Goal: Task Accomplishment & Management: Manage account settings

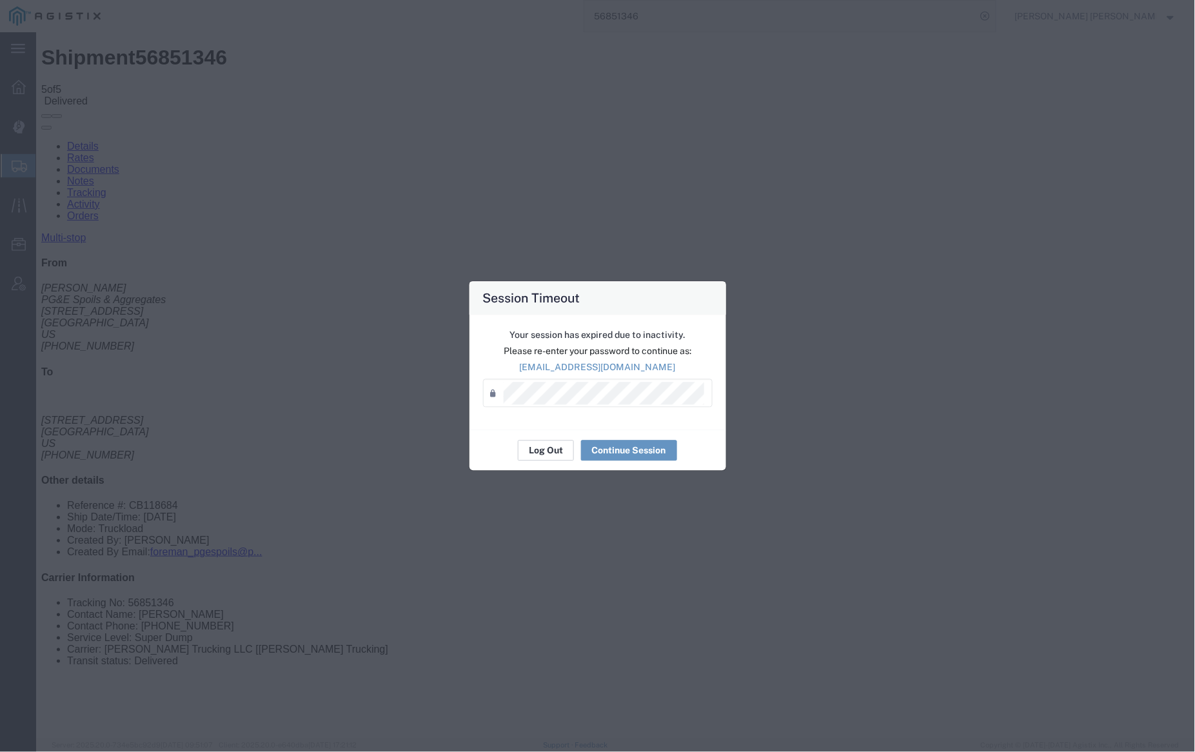
click at [531, 453] on button "Log Out" at bounding box center [546, 451] width 56 height 21
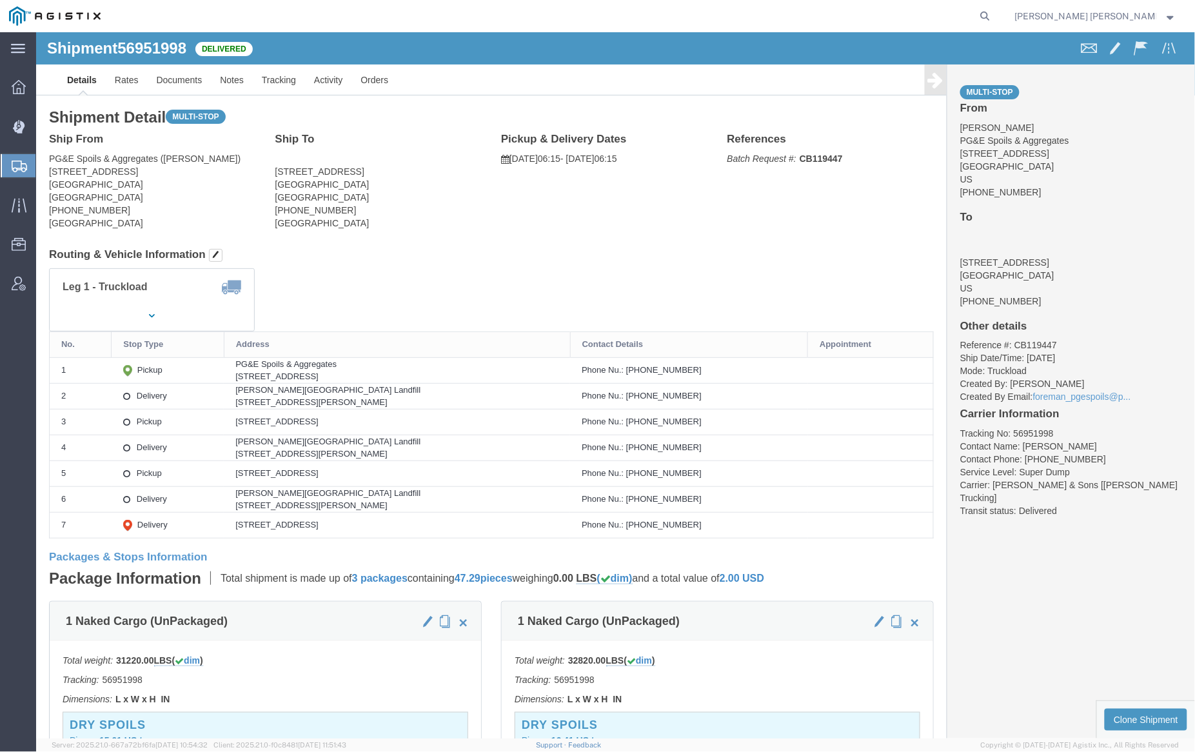
drag, startPoint x: 1049, startPoint y: 18, endPoint x: 977, endPoint y: 23, distance: 72.4
click at [995, 17] on icon at bounding box center [986, 16] width 18 height 18
click at [842, 19] on input "search" at bounding box center [780, 16] width 392 height 31
paste input "57089898"
type input "57089898"
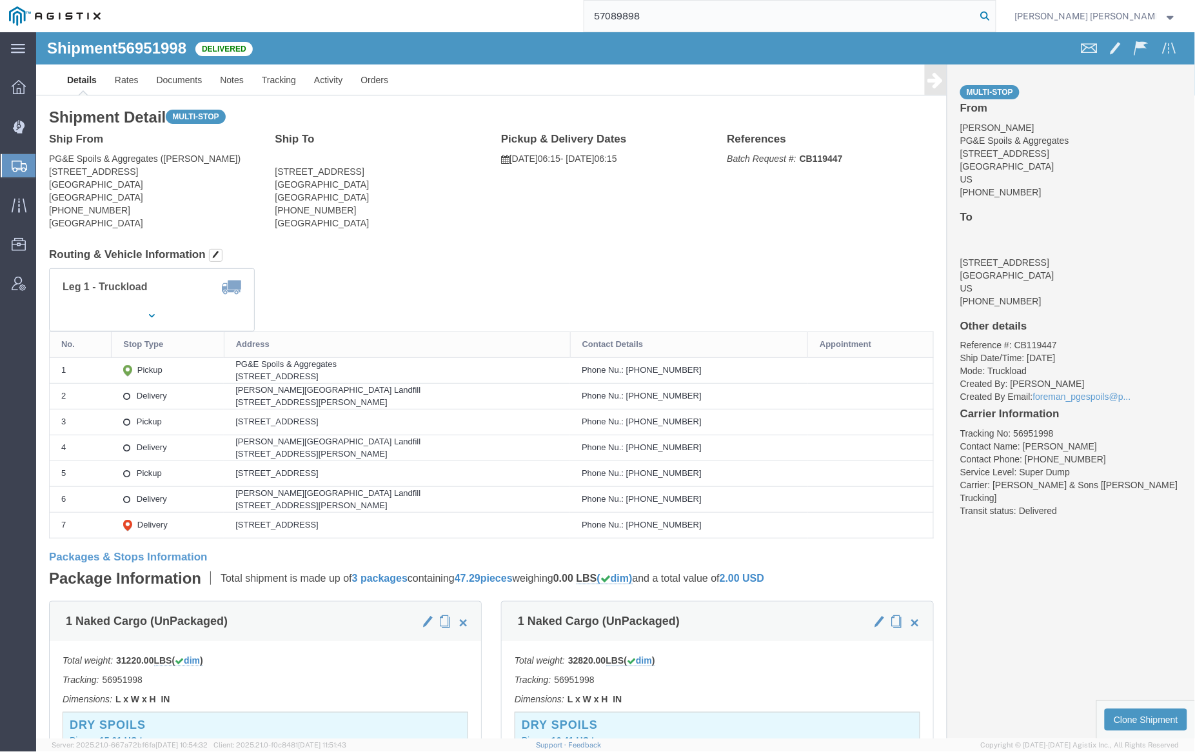
click at [995, 15] on icon at bounding box center [986, 16] width 18 height 18
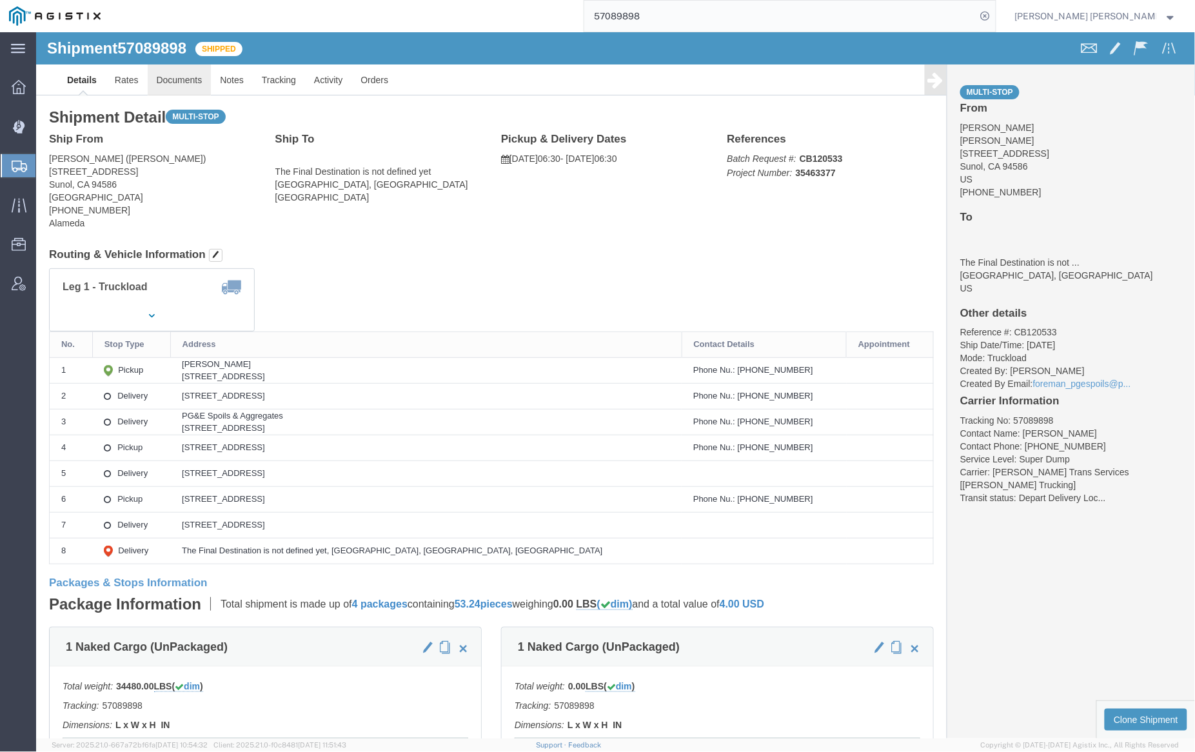
click link "Documents"
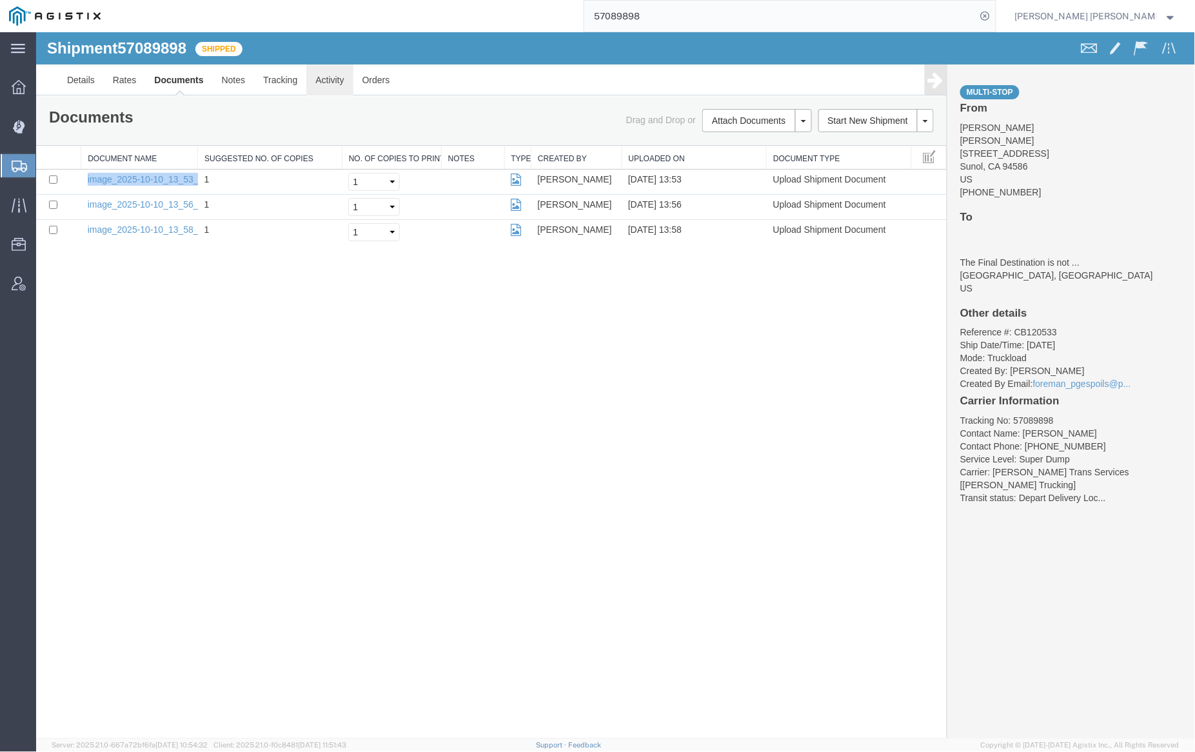
click at [312, 76] on link "Activity" at bounding box center [329, 79] width 46 height 31
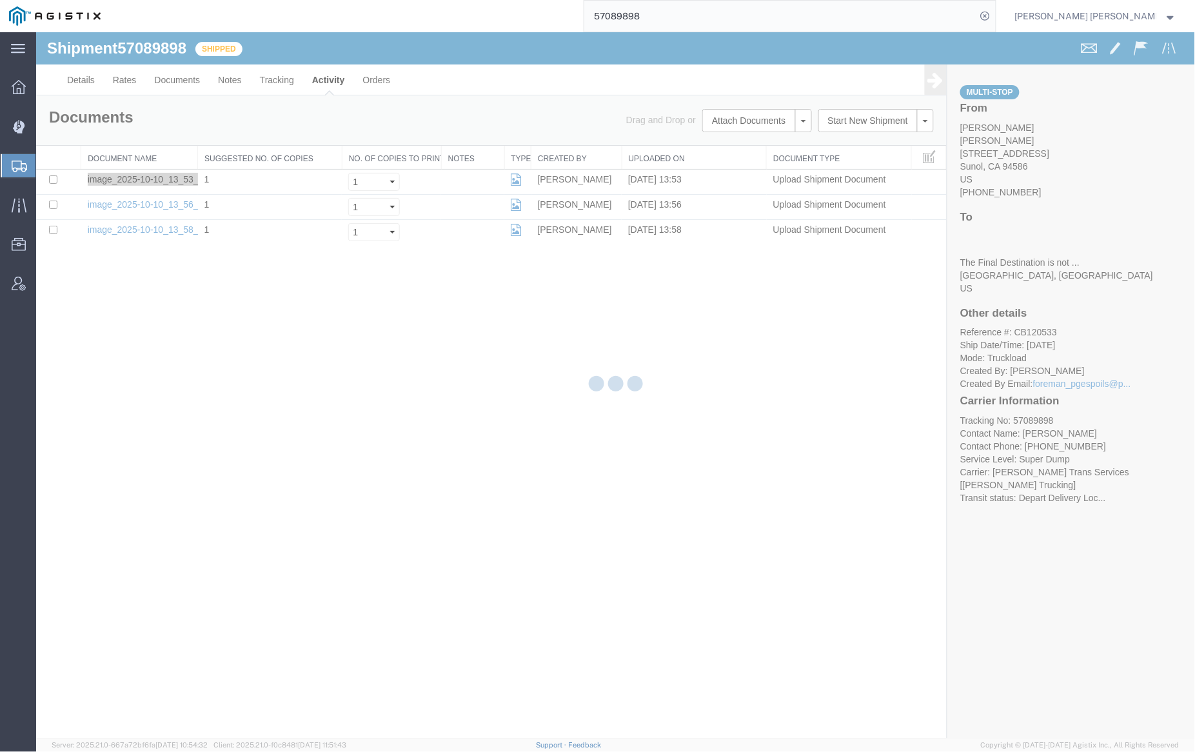
click at [280, 79] on div at bounding box center [615, 385] width 1159 height 706
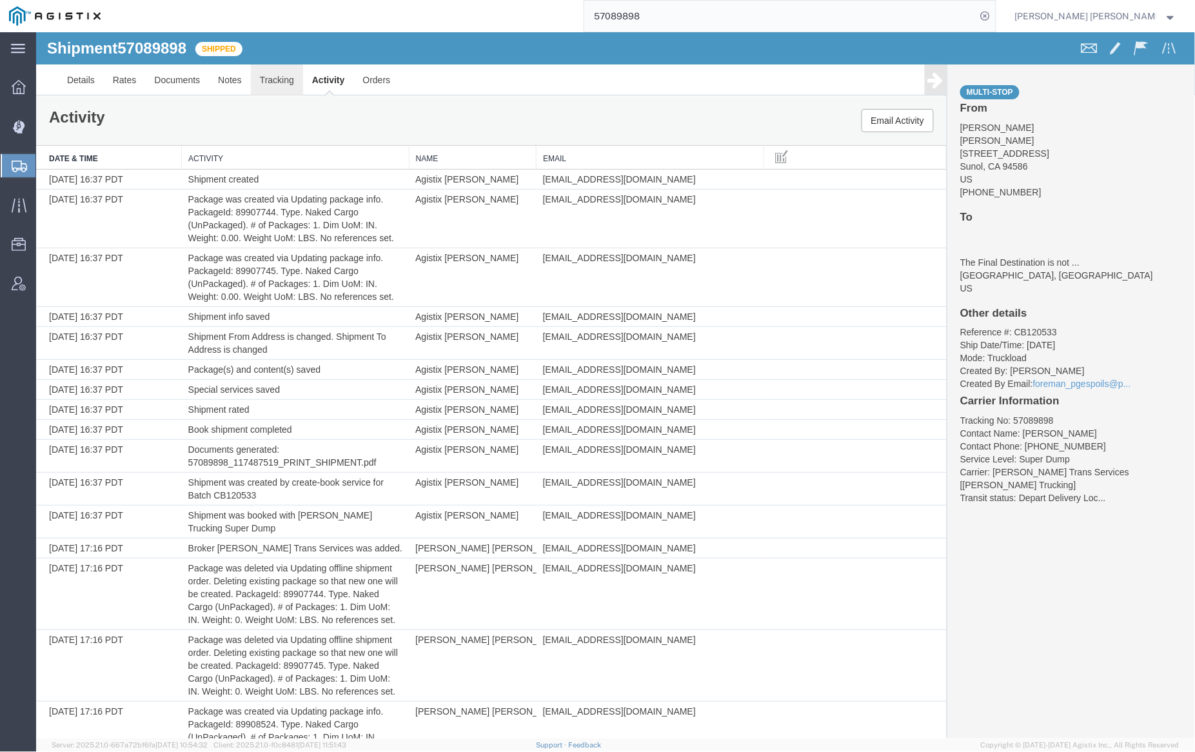
click at [279, 78] on link "Tracking" at bounding box center [276, 79] width 52 height 31
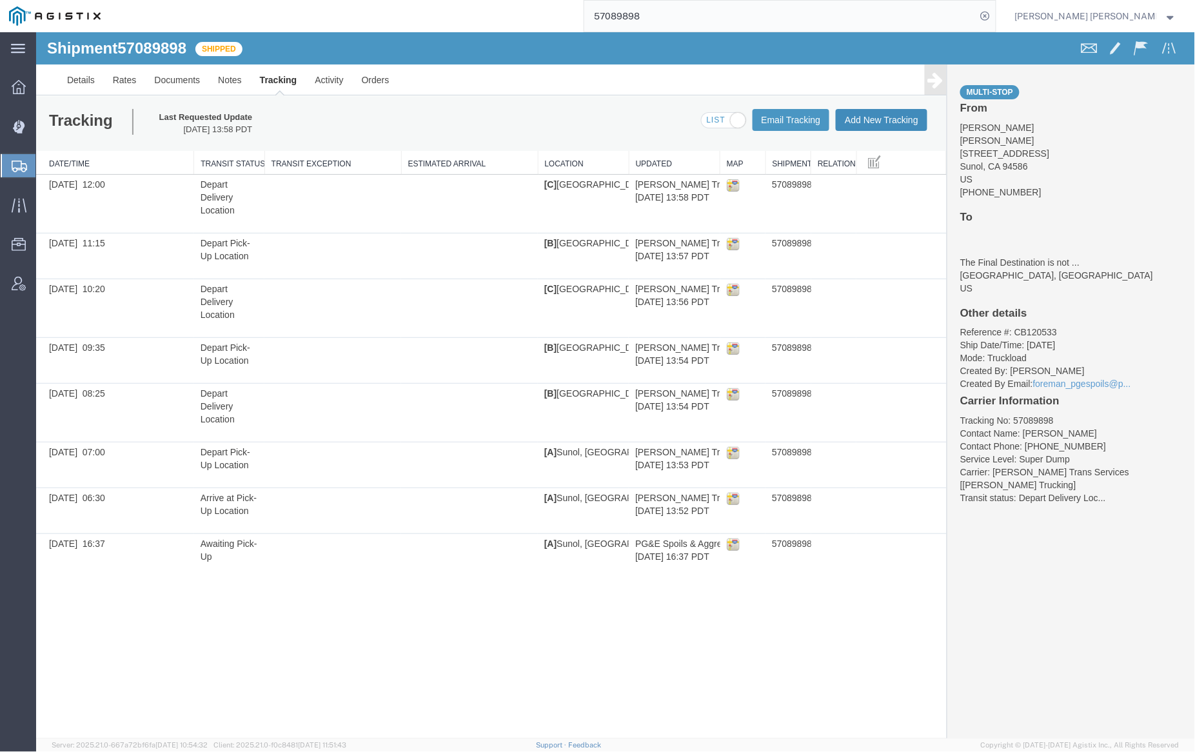
click at [874, 121] on button "Add New Tracking" at bounding box center [881, 119] width 92 height 22
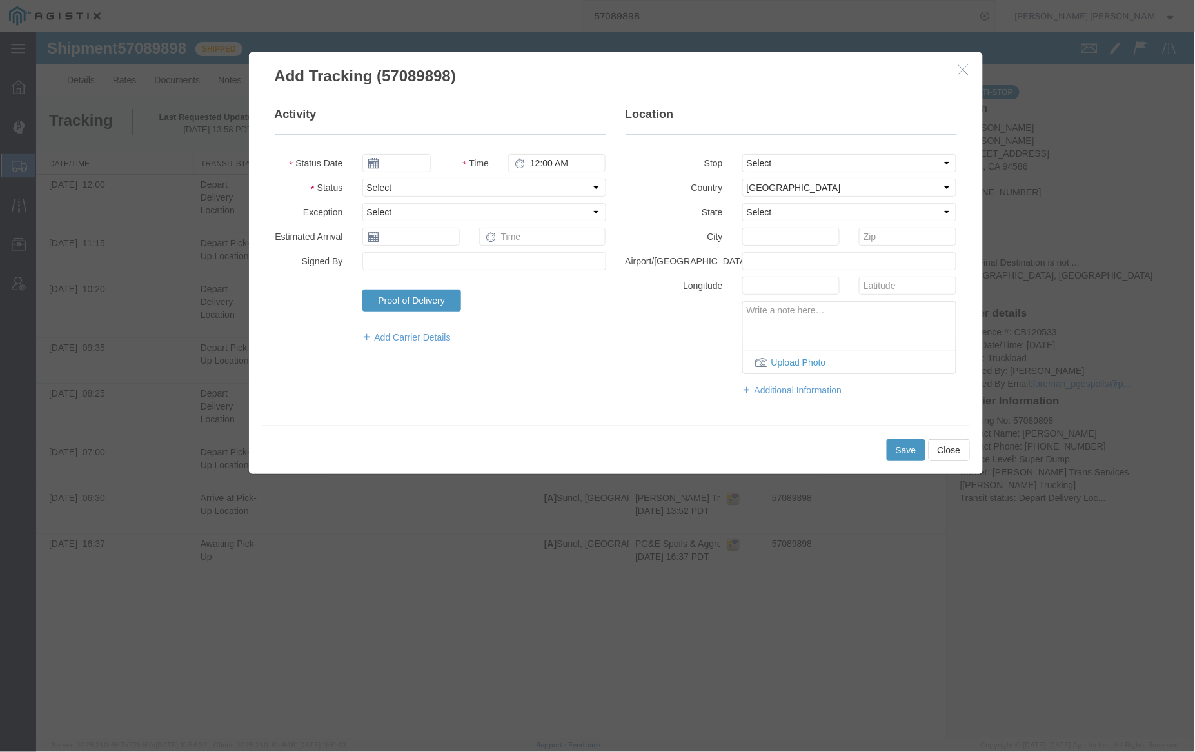
type input "[DATE]"
type input "8:00 AM"
drag, startPoint x: 390, startPoint y: 162, endPoint x: 408, endPoint y: 183, distance: 27.9
click at [390, 162] on input "[DATE]" at bounding box center [396, 163] width 68 height 18
click at [475, 246] on td "10" at bounding box center [468, 242] width 19 height 19
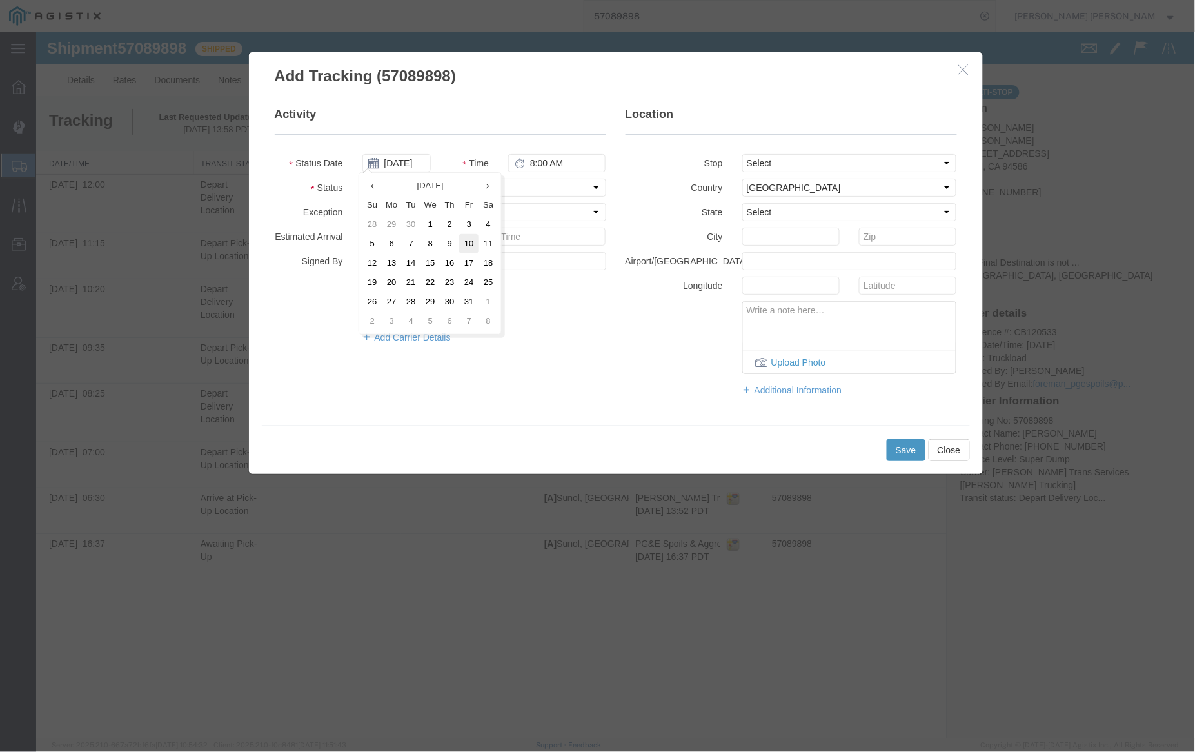
type input "10/10/2025"
click at [531, 160] on input "8:00 AM" at bounding box center [556, 163] width 97 height 18
type input "3:00 PM"
click at [449, 188] on select "Select Arrival Notice Available Arrival Notice Imported Arrive at Delivery Loca…" at bounding box center [484, 187] width 244 height 18
select select "DELIVRED"
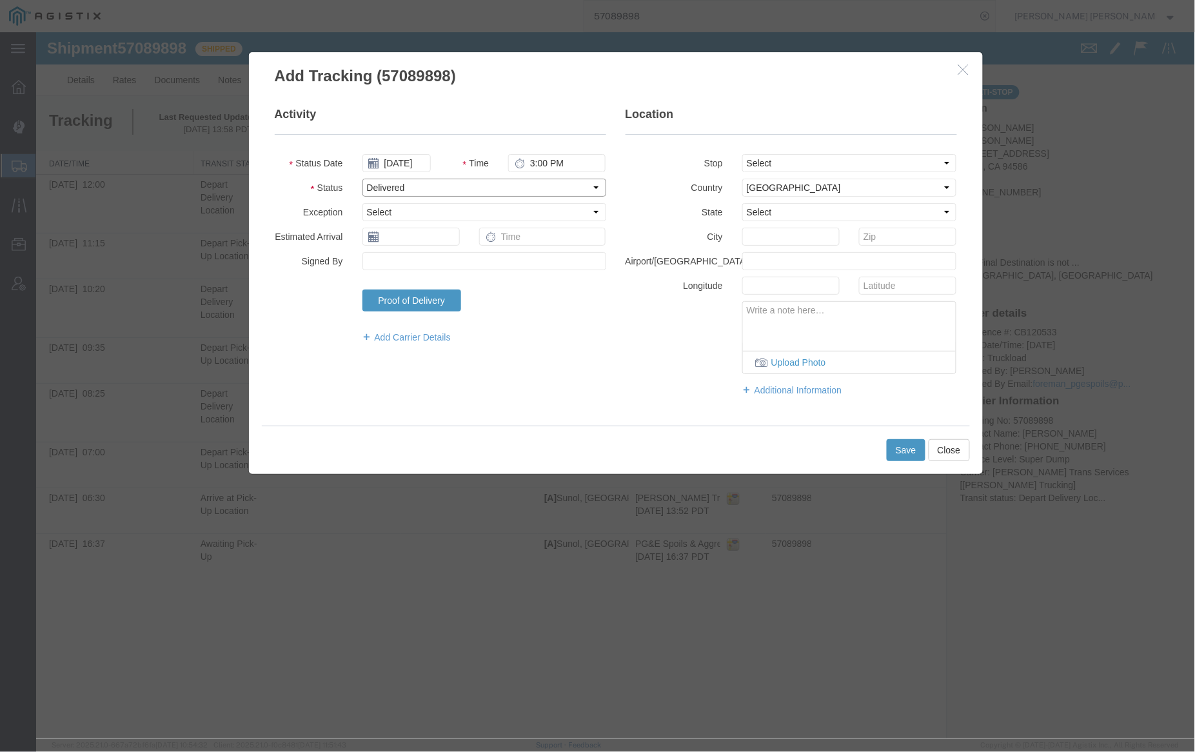
click at [362, 178] on select "Select Arrival Notice Available Arrival Notice Imported Arrive at Delivery Loca…" at bounding box center [484, 187] width 244 height 18
click at [761, 159] on select "Select From: 6527 Calaveras Rd, Sunol, CA, 94586, US Stop 2: 6568 Village Pkwy,…" at bounding box center [849, 163] width 215 height 18
select select "{"pickupDeliveryInfoId": "123486273","pickupOrDelivery": "P","stopNum": "1","lo…"
click at [742, 154] on select "Select From: 6527 Calaveras Rd, Sunol, CA, 94586, US Stop 2: 6568 Village Pkwy,…" at bounding box center [849, 163] width 215 height 18
select select "CA"
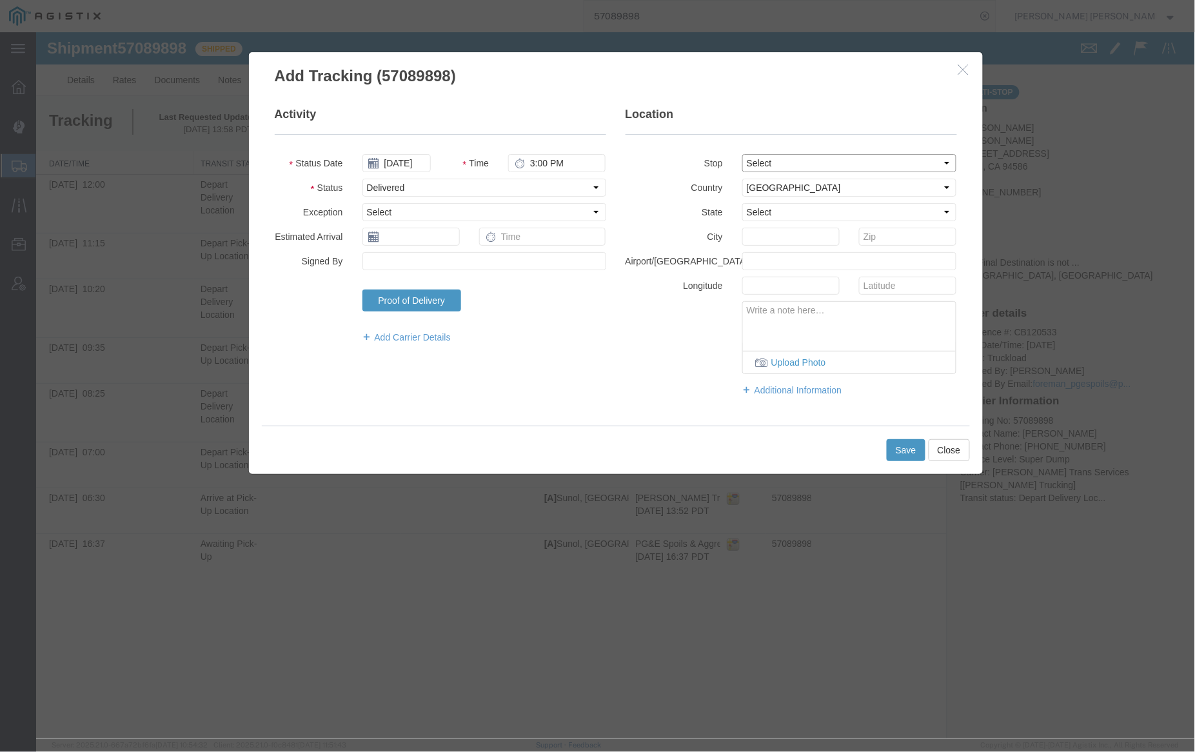
type input "Sunol"
click at [910, 449] on button "Save" at bounding box center [905, 450] width 39 height 22
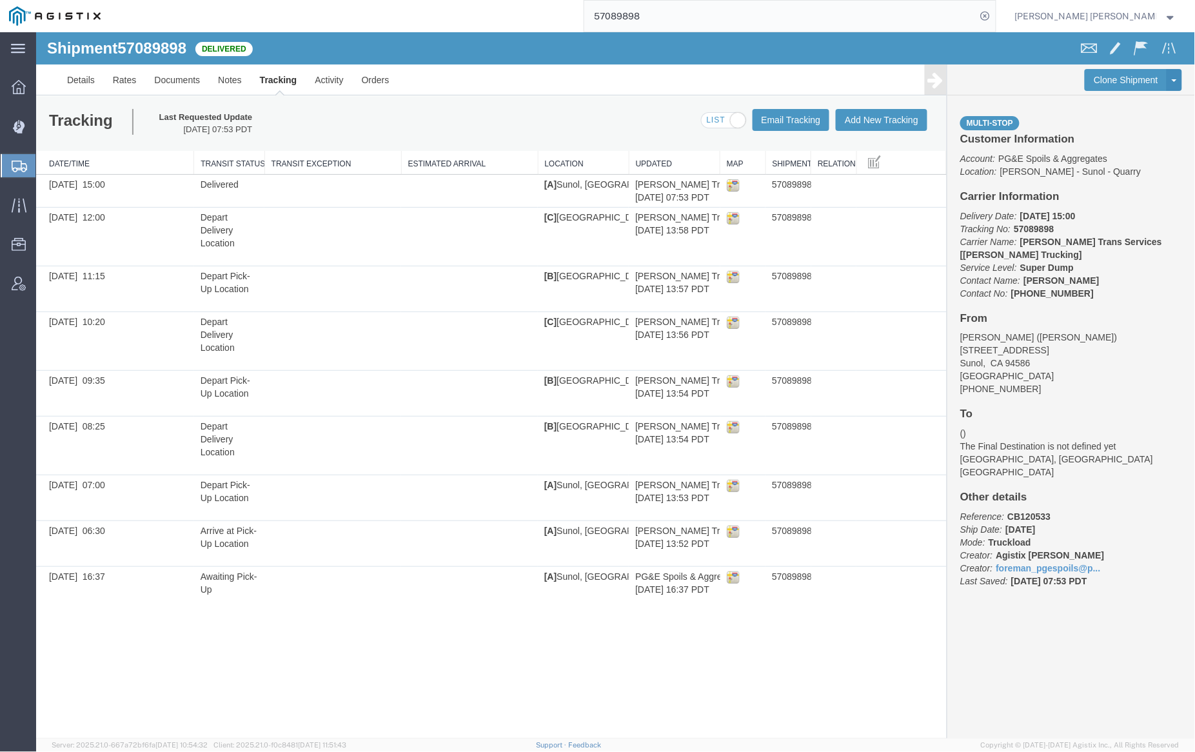
click at [701, 11] on input "57089898" at bounding box center [780, 16] width 392 height 31
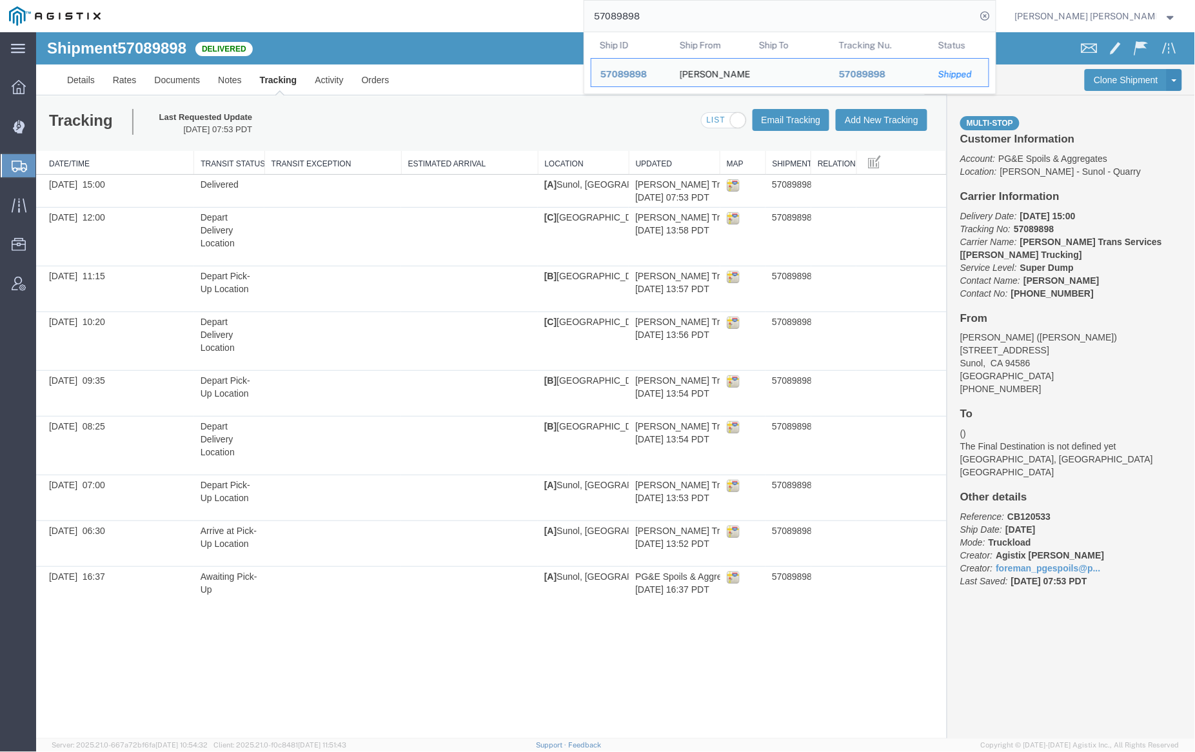
click at [701, 11] on input "57089898" at bounding box center [780, 16] width 392 height 31
type input "v"
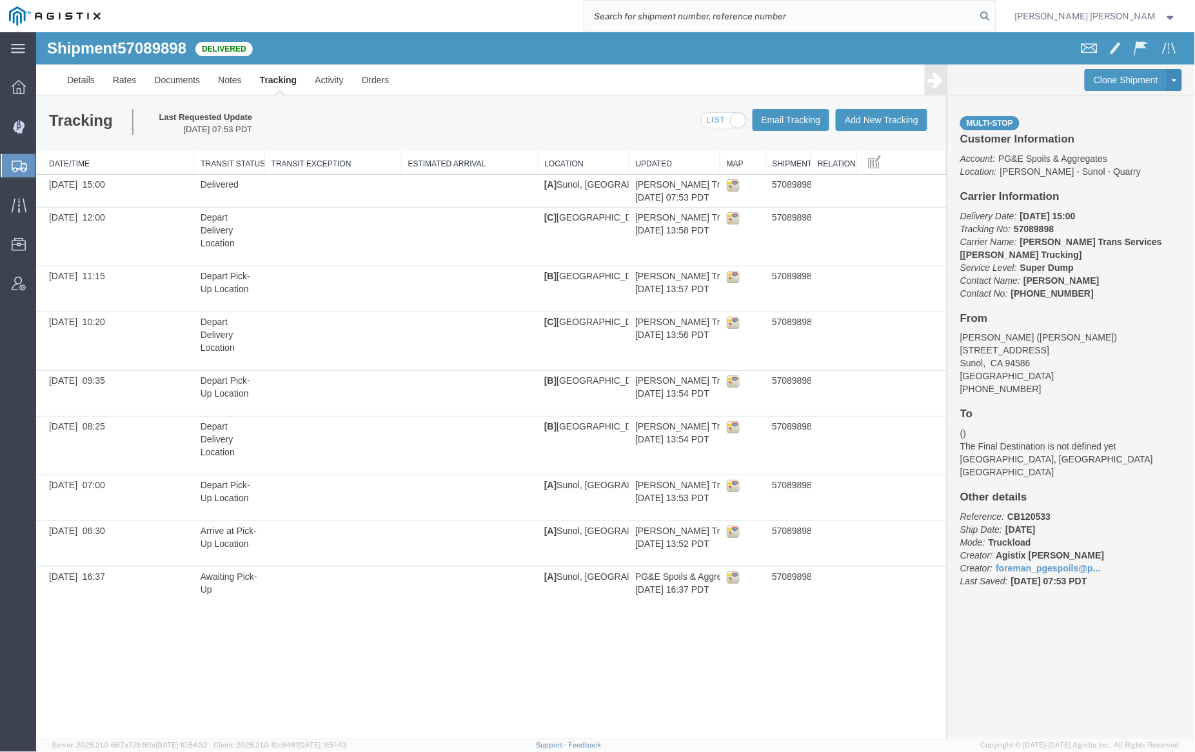
paste input "57089894"
type input "57089894"
click at [995, 11] on icon at bounding box center [986, 16] width 18 height 18
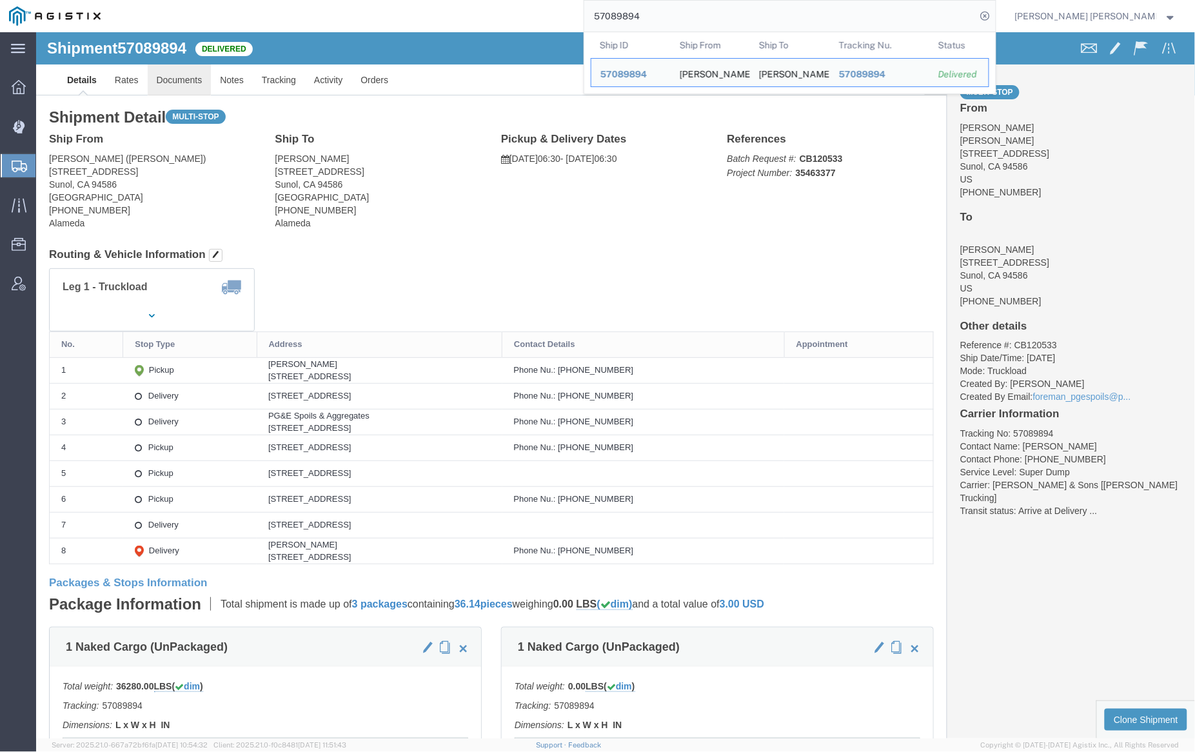
click link "Documents"
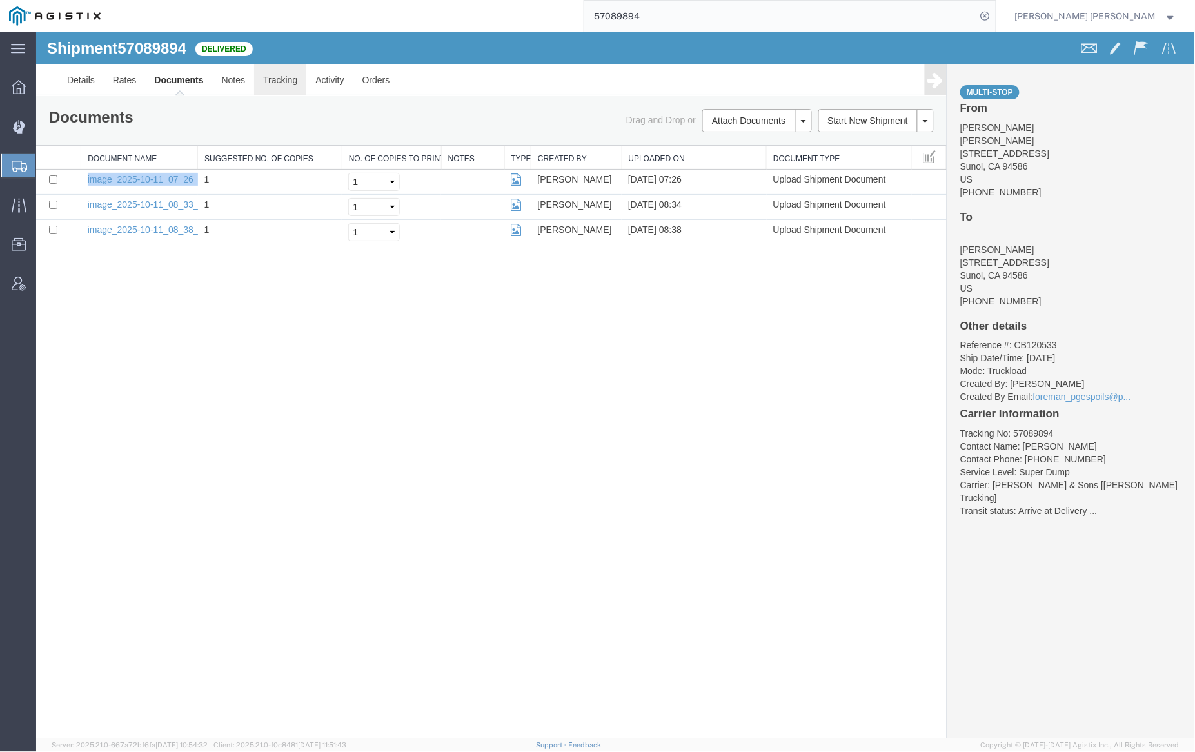
click at [279, 84] on link "Tracking" at bounding box center [279, 79] width 52 height 31
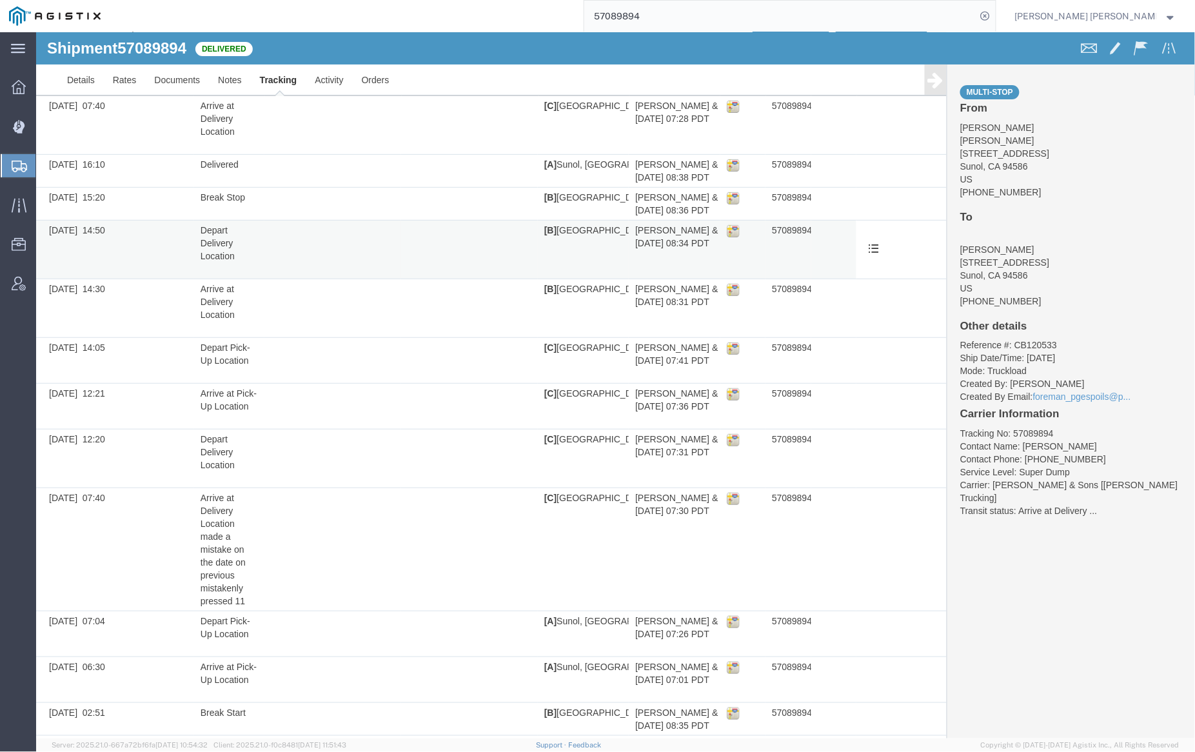
scroll to position [63, 0]
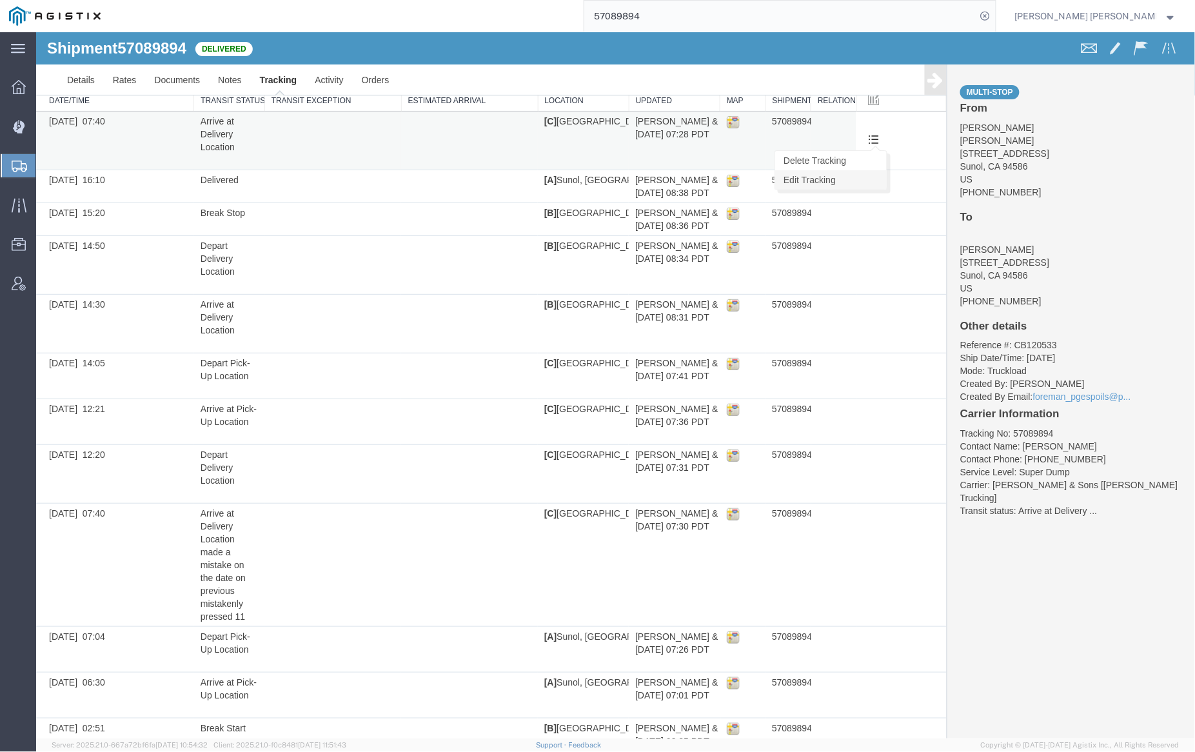
click at [871, 173] on link "Edit Tracking" at bounding box center [831, 179] width 112 height 19
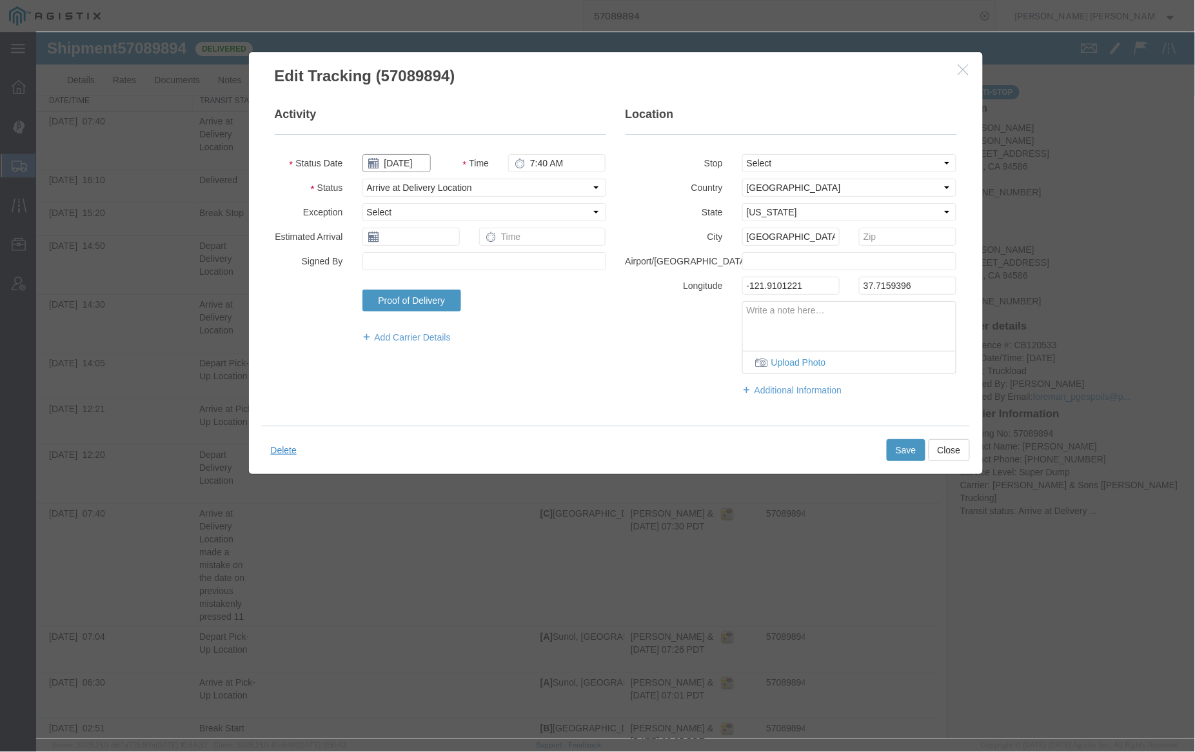
click at [400, 157] on input "10/11/2025" at bounding box center [396, 163] width 68 height 18
click at [468, 245] on td "10" at bounding box center [468, 243] width 19 height 19
type input "10/10/2025"
click at [913, 451] on button "Save" at bounding box center [905, 450] width 39 height 22
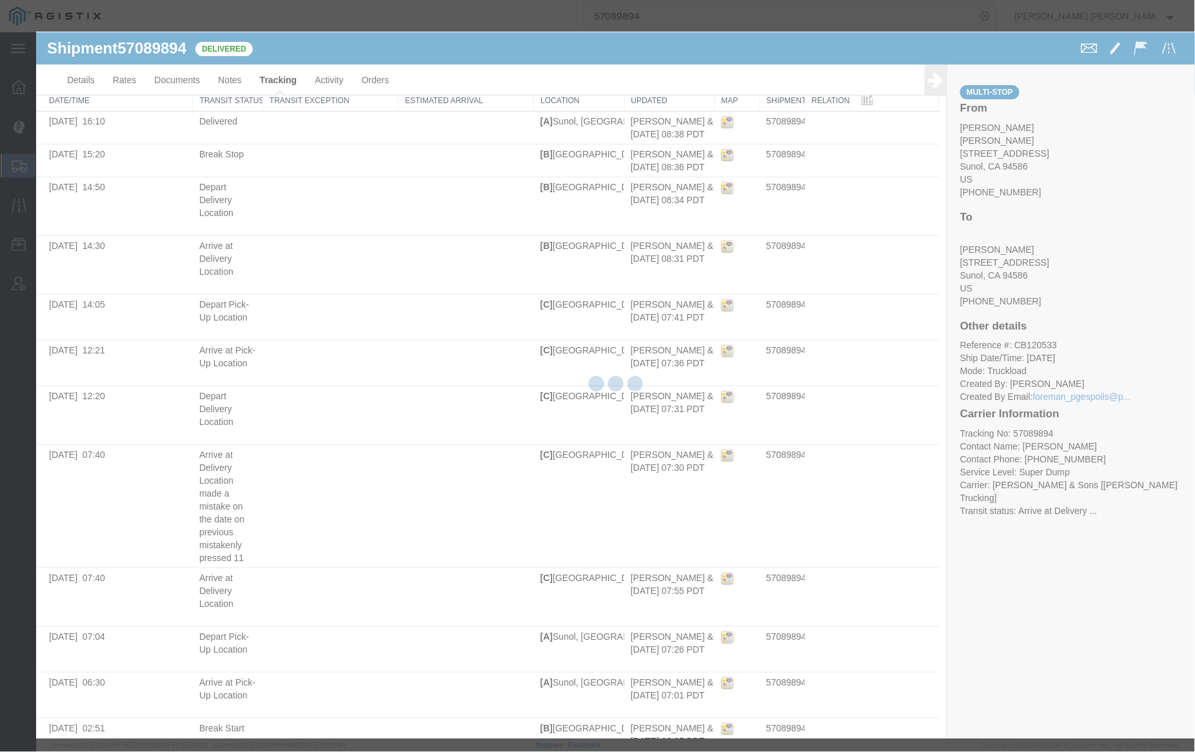
scroll to position [0, 0]
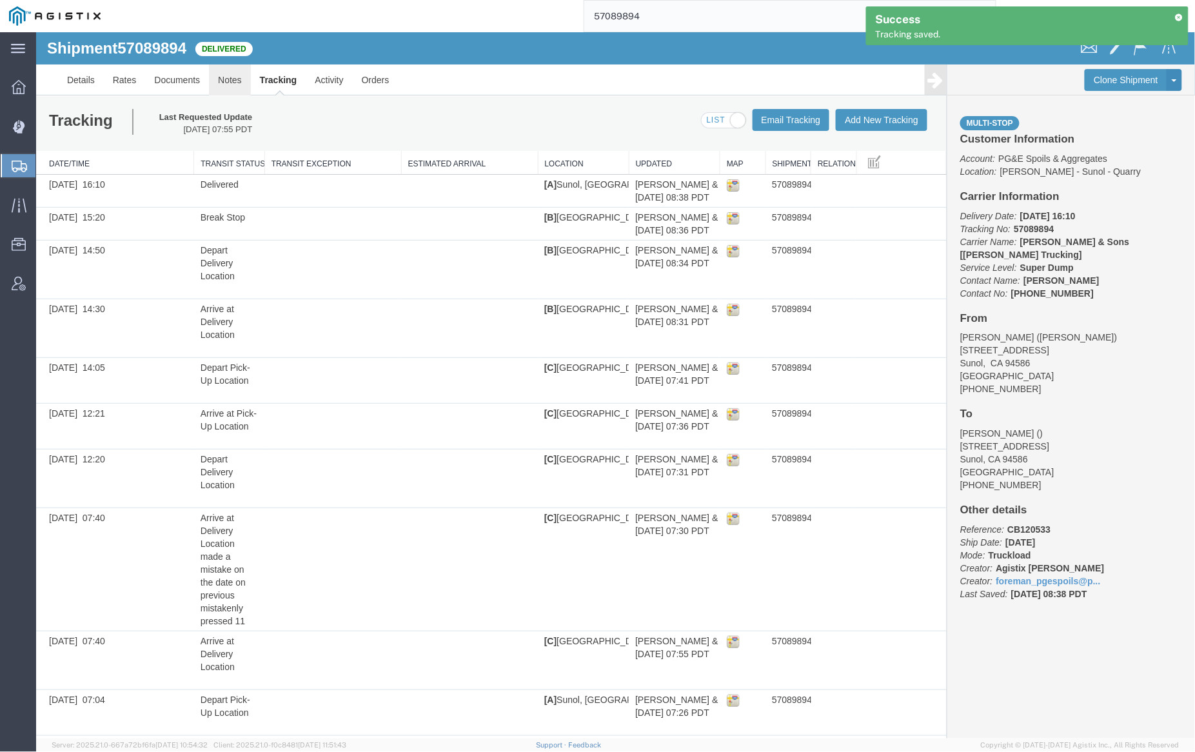
click at [224, 75] on link "Notes" at bounding box center [229, 79] width 42 height 31
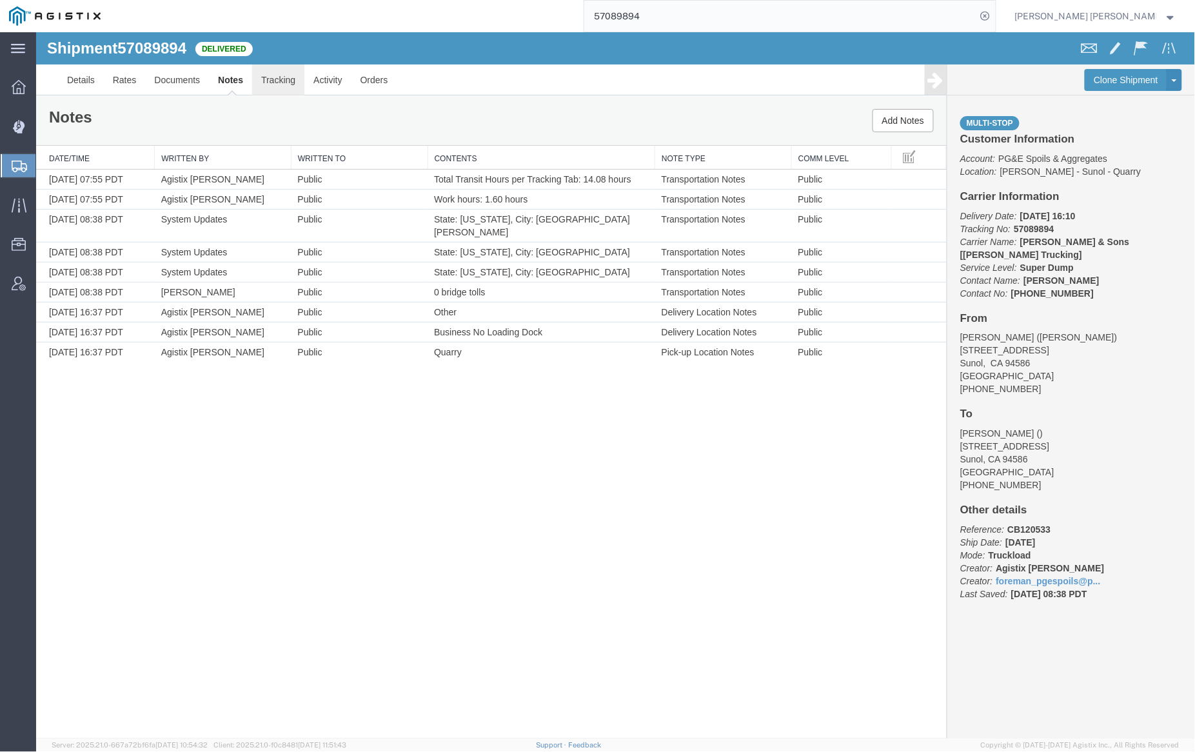
click at [283, 81] on link "Tracking" at bounding box center [278, 79] width 52 height 31
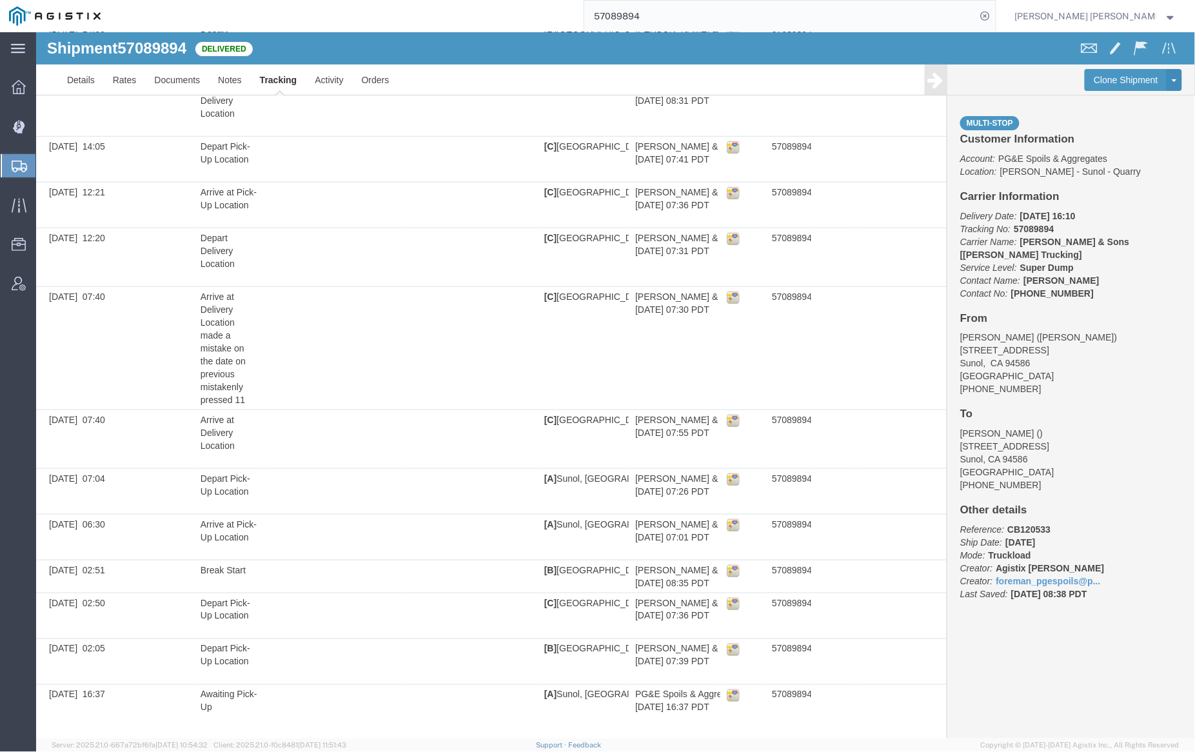
scroll to position [229, 0]
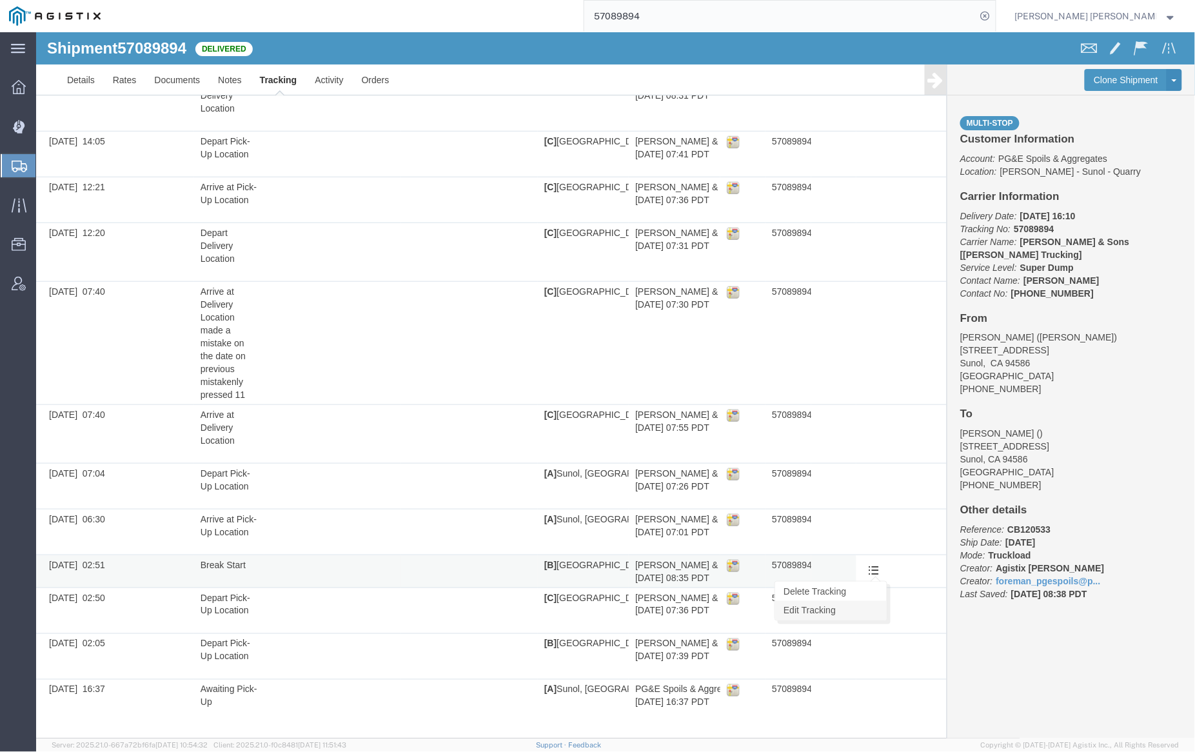
click at [864, 612] on link "Edit Tracking" at bounding box center [831, 610] width 112 height 19
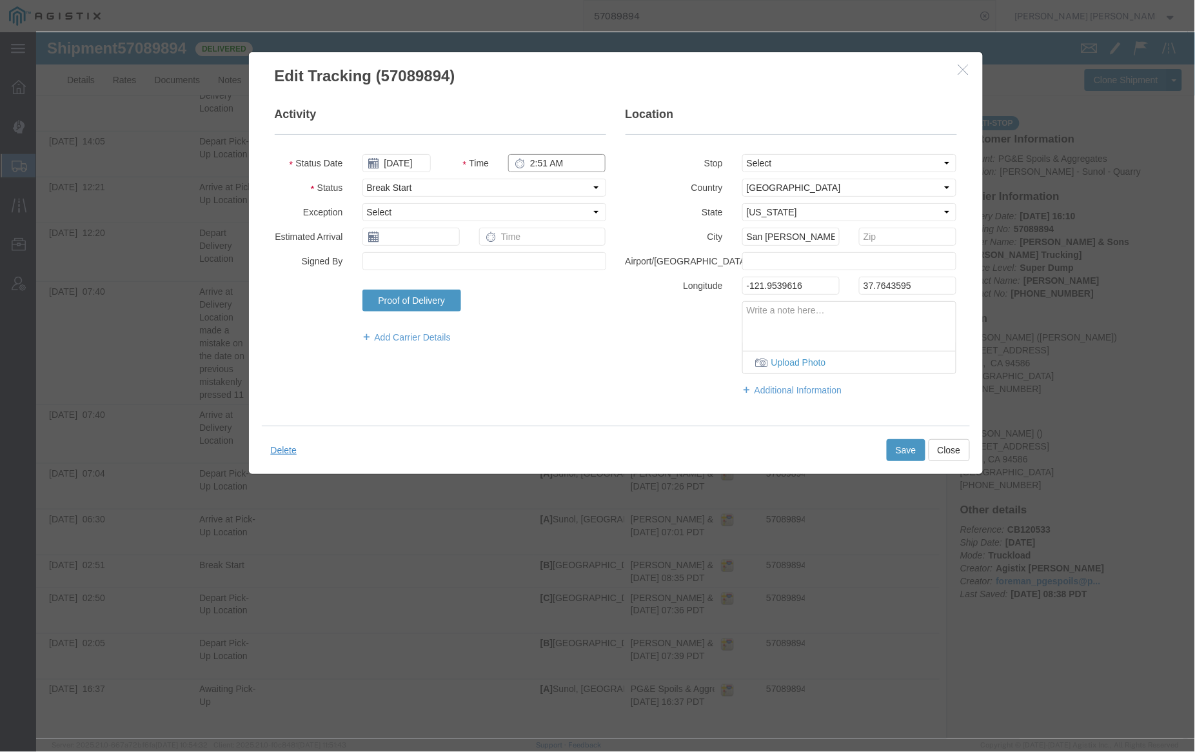
click at [542, 160] on input "2:51 AM" at bounding box center [556, 163] width 97 height 18
click at [553, 161] on input "2:51 AM" at bounding box center [556, 163] width 97 height 18
type input "2:51 PM"
click at [908, 450] on button "Save" at bounding box center [905, 450] width 39 height 22
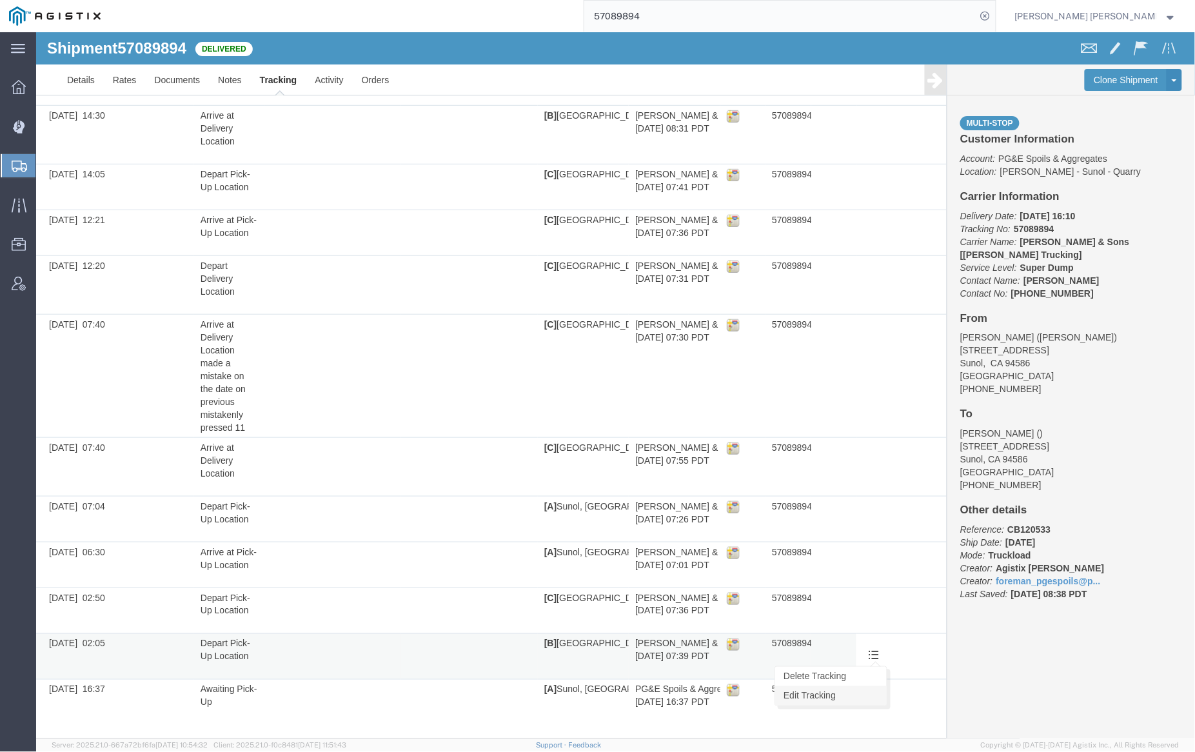
click at [868, 693] on link "Edit Tracking" at bounding box center [831, 695] width 112 height 19
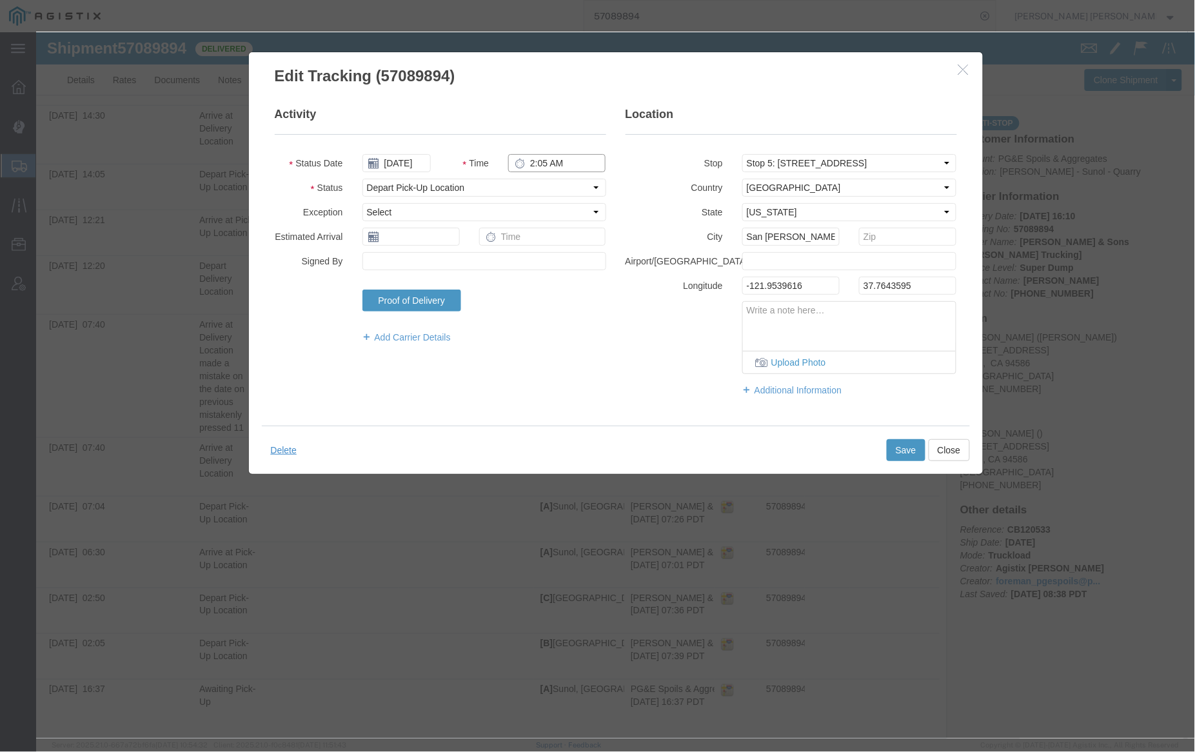
click at [546, 158] on input "2:05 AM" at bounding box center [556, 163] width 97 height 18
click at [557, 163] on input "2:05 AM" at bounding box center [556, 163] width 97 height 18
type input "2:05 PM"
click at [906, 445] on button "Save" at bounding box center [905, 450] width 39 height 22
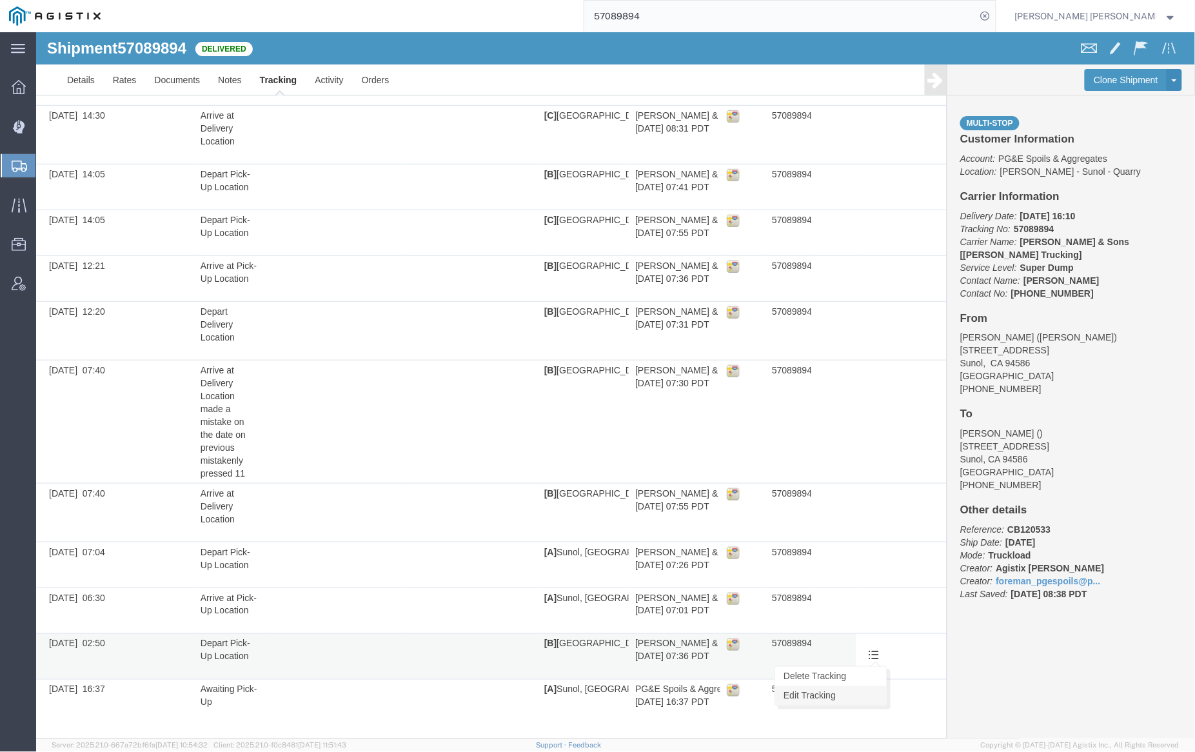
click at [866, 693] on link "Edit Tracking" at bounding box center [831, 695] width 112 height 19
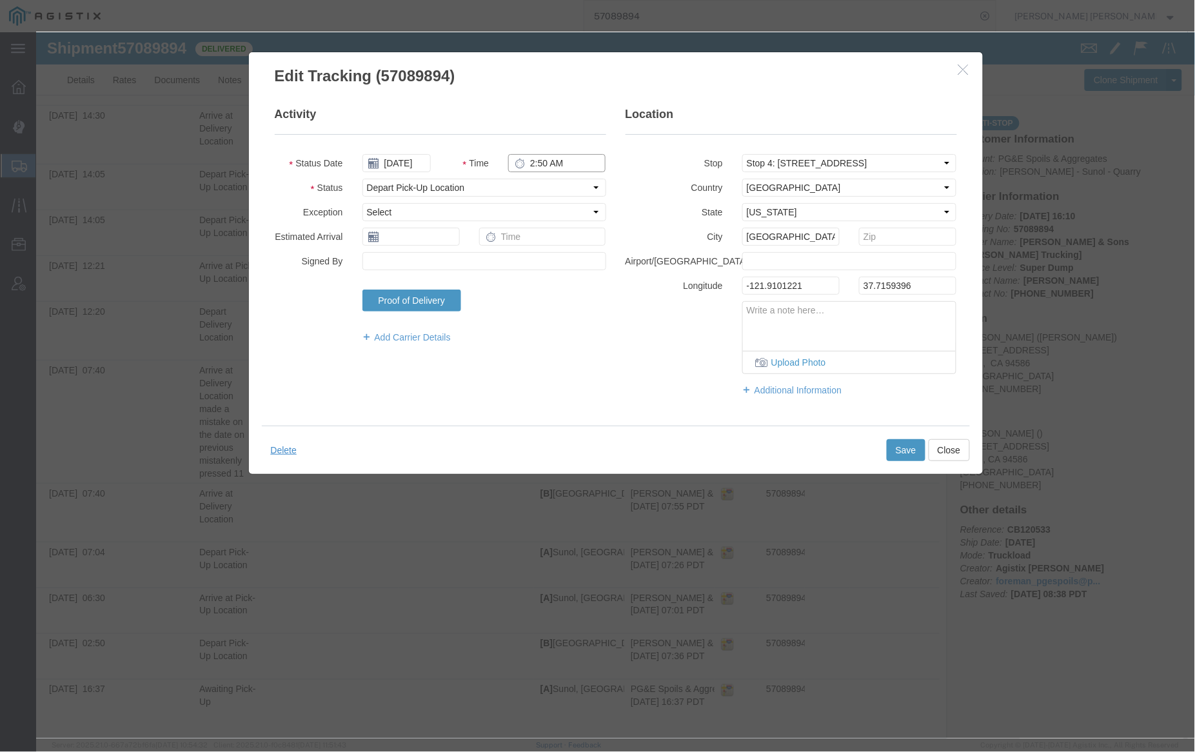
click at [555, 167] on input "2:50 AM" at bounding box center [556, 163] width 97 height 18
click at [553, 165] on input "2:50 AM" at bounding box center [556, 163] width 97 height 18
type input "2:50 PM"
click at [900, 445] on button "Save" at bounding box center [905, 450] width 39 height 22
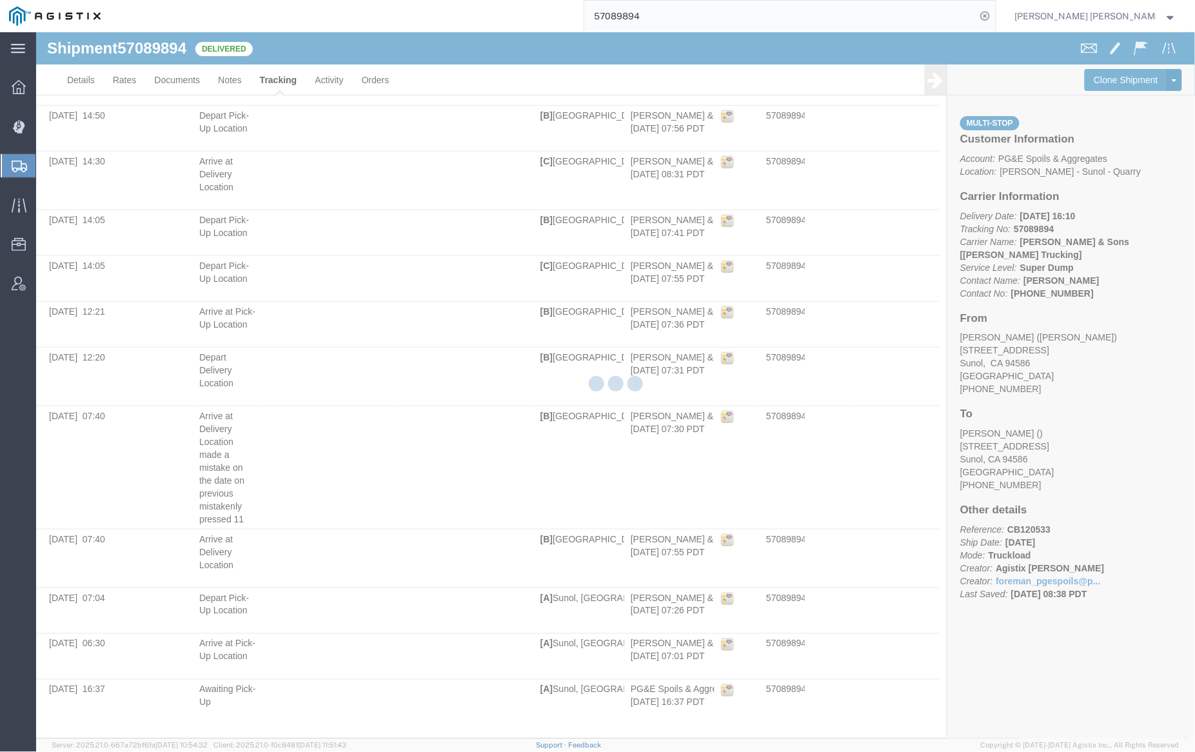
scroll to position [0, 0]
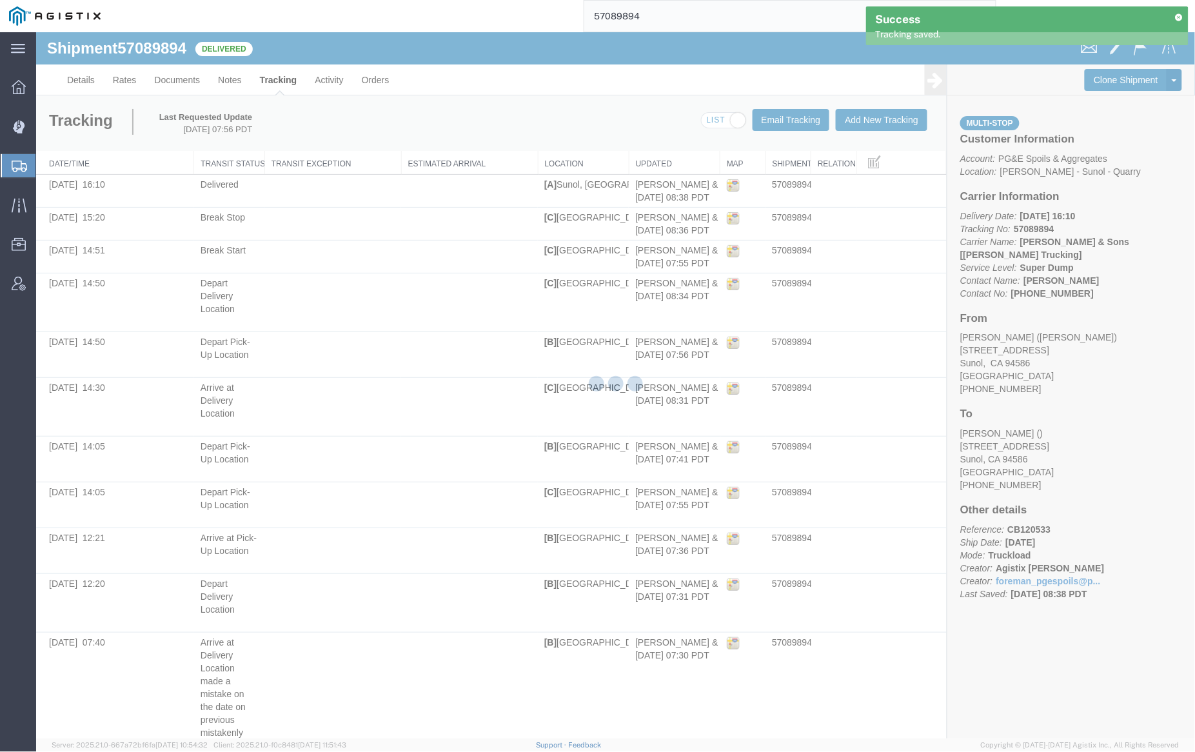
click at [224, 76] on div at bounding box center [615, 385] width 1159 height 706
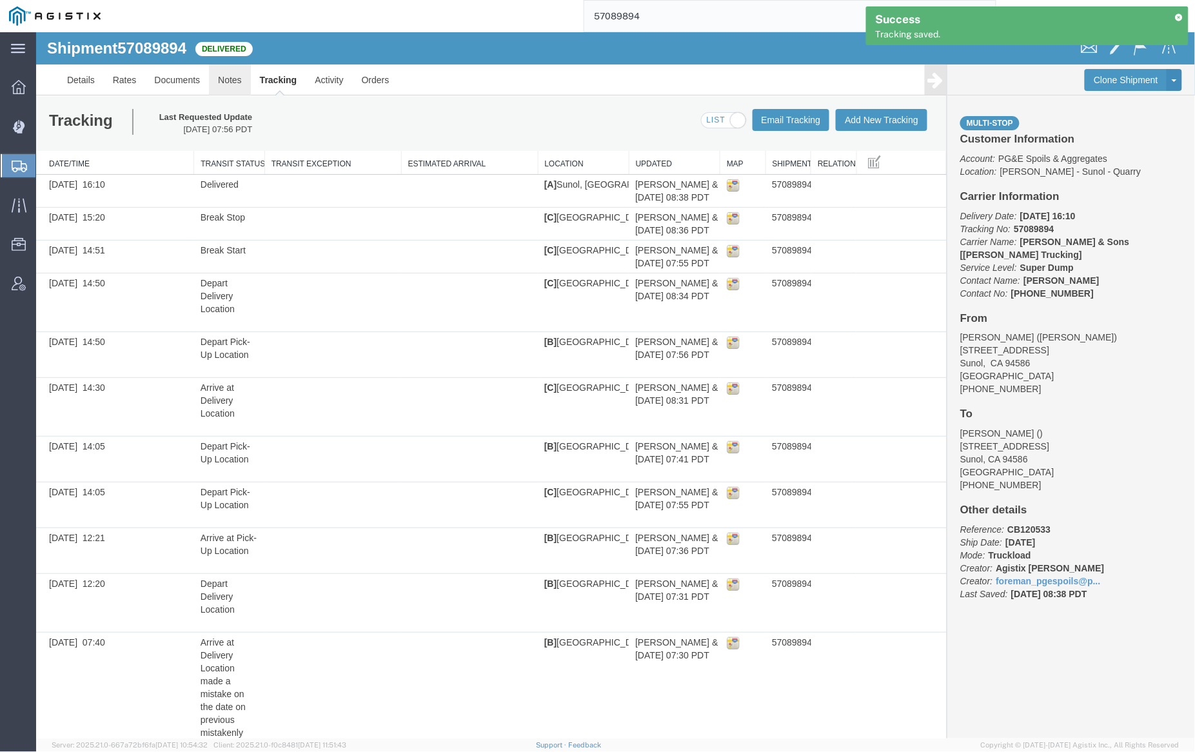
drag, startPoint x: 259, startPoint y: 108, endPoint x: 224, endPoint y: 75, distance: 47.9
click at [224, 75] on link "Notes" at bounding box center [229, 79] width 42 height 31
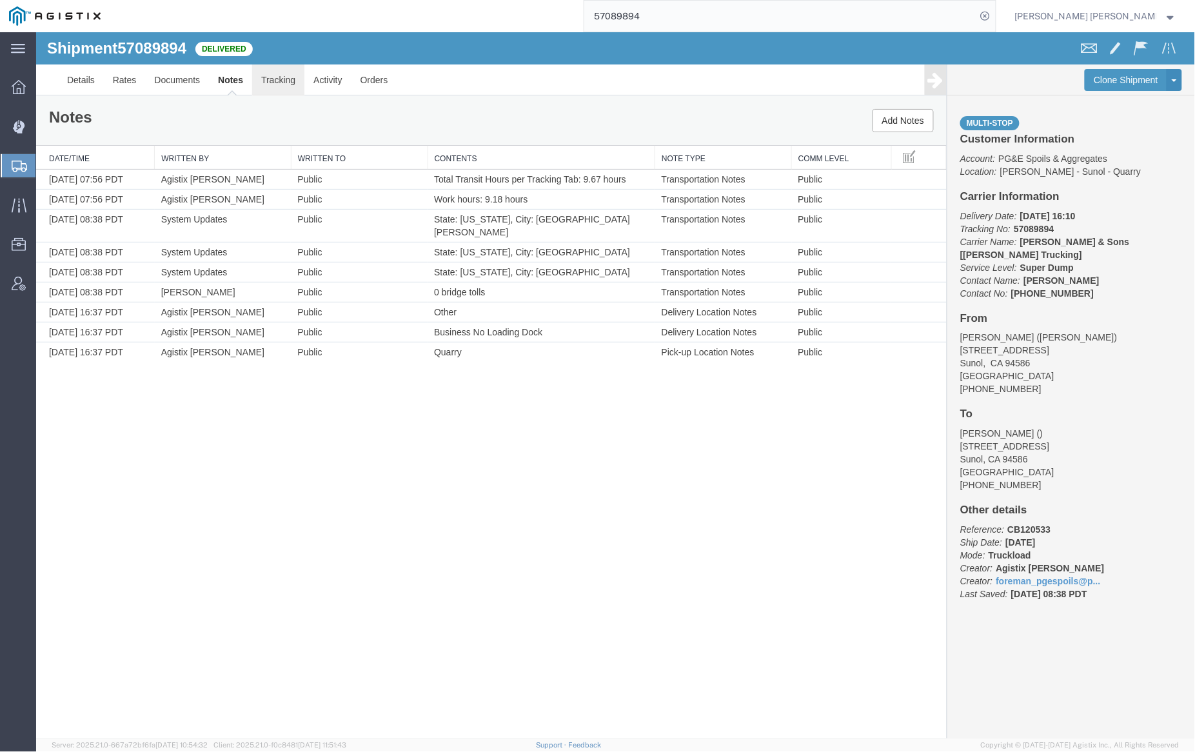
click at [280, 81] on link "Tracking" at bounding box center [278, 79] width 52 height 31
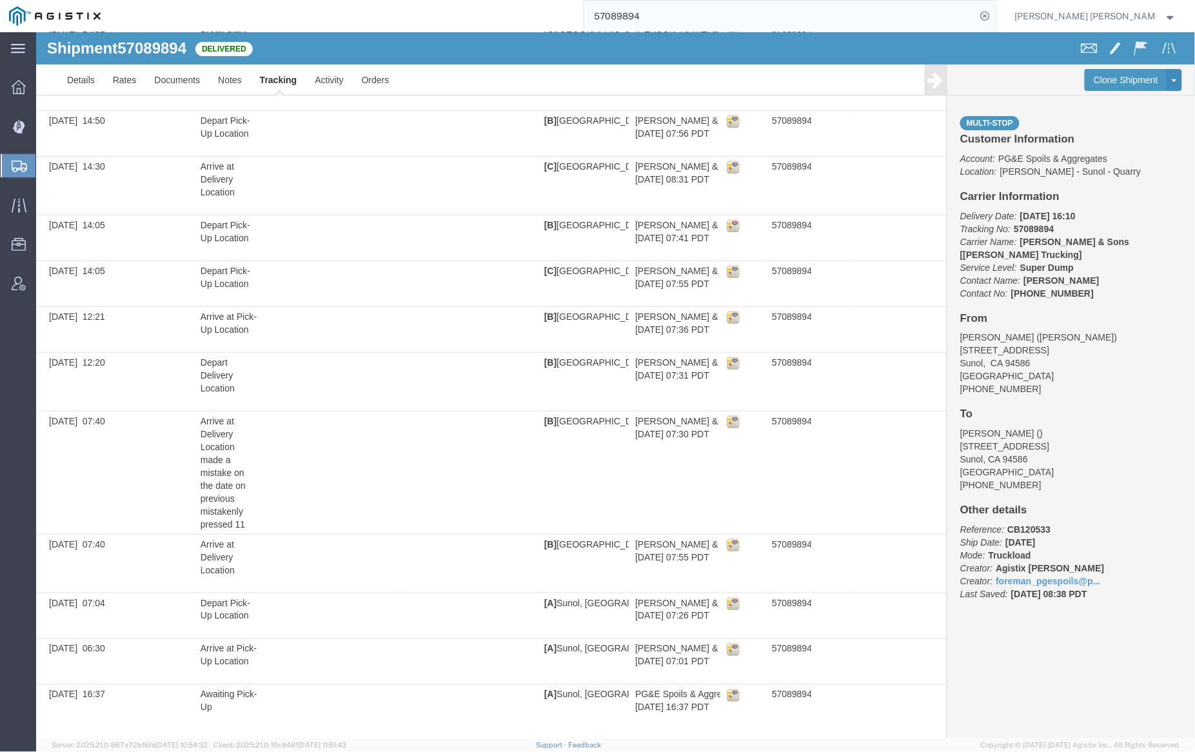
scroll to position [229, 0]
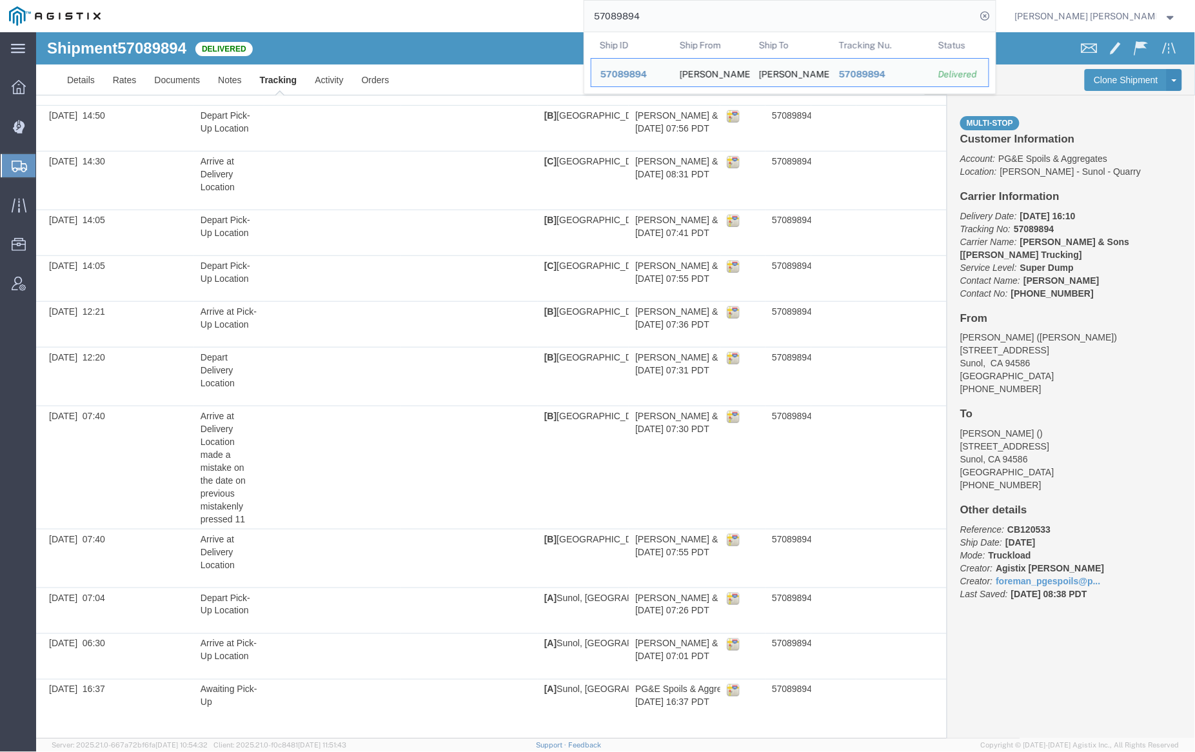
click at [678, 8] on input "57089894" at bounding box center [780, 16] width 392 height 31
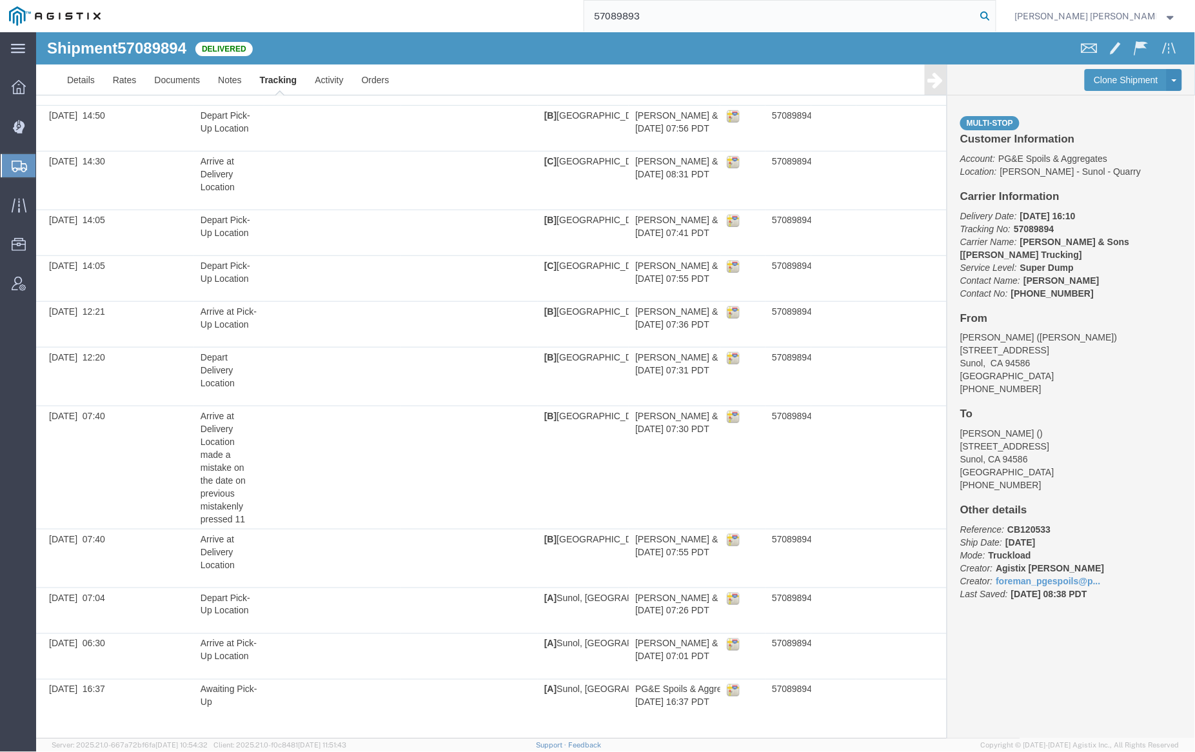
click at [995, 16] on icon at bounding box center [986, 16] width 18 height 18
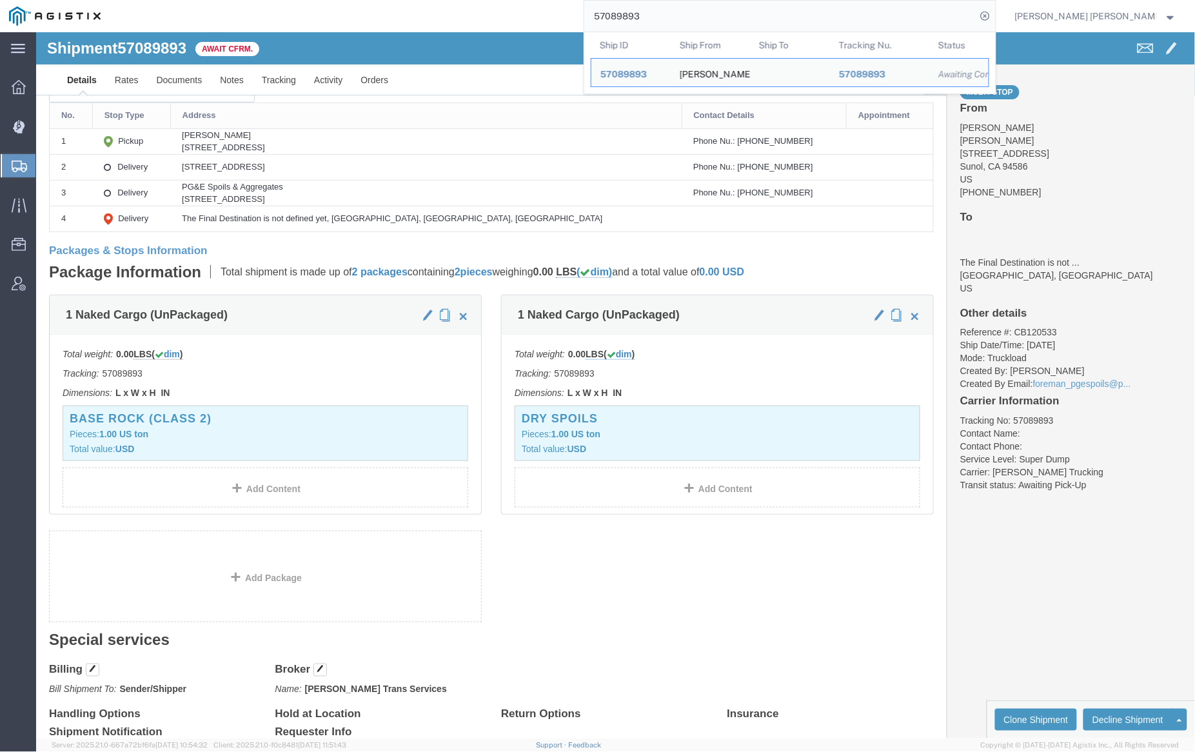
click at [688, 10] on input "57089893" at bounding box center [780, 16] width 392 height 31
paste input "6588"
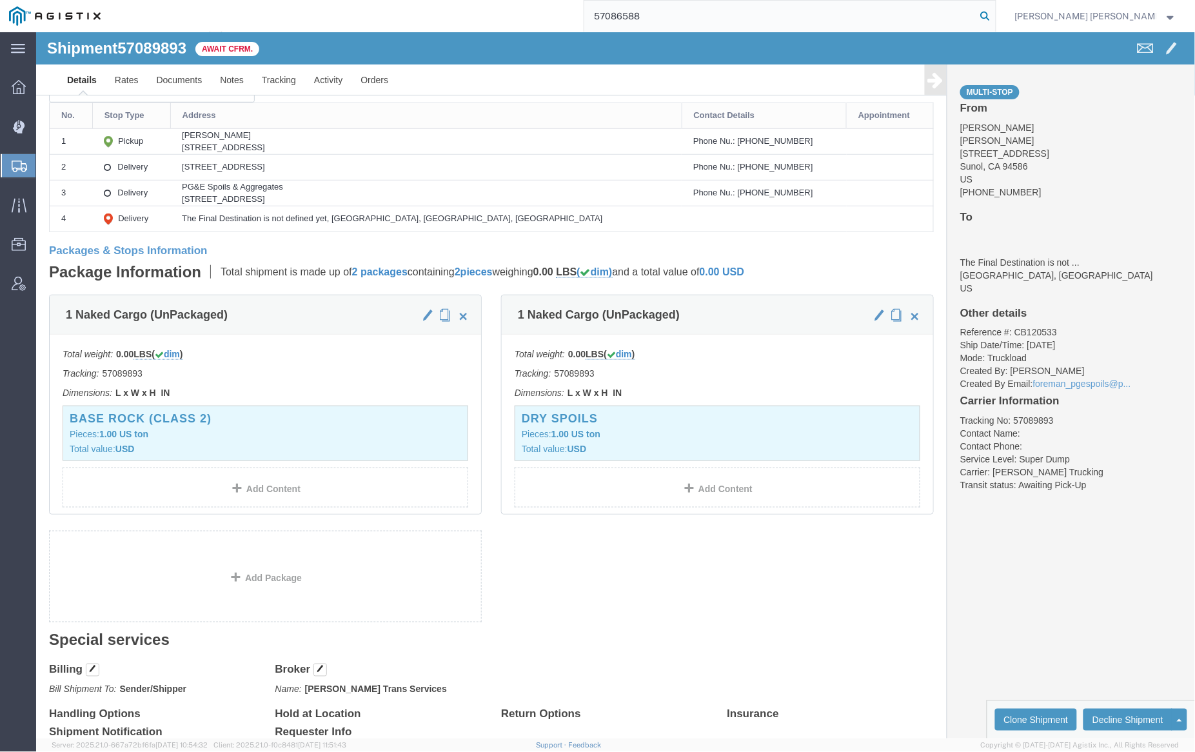
click at [995, 15] on icon at bounding box center [986, 16] width 18 height 18
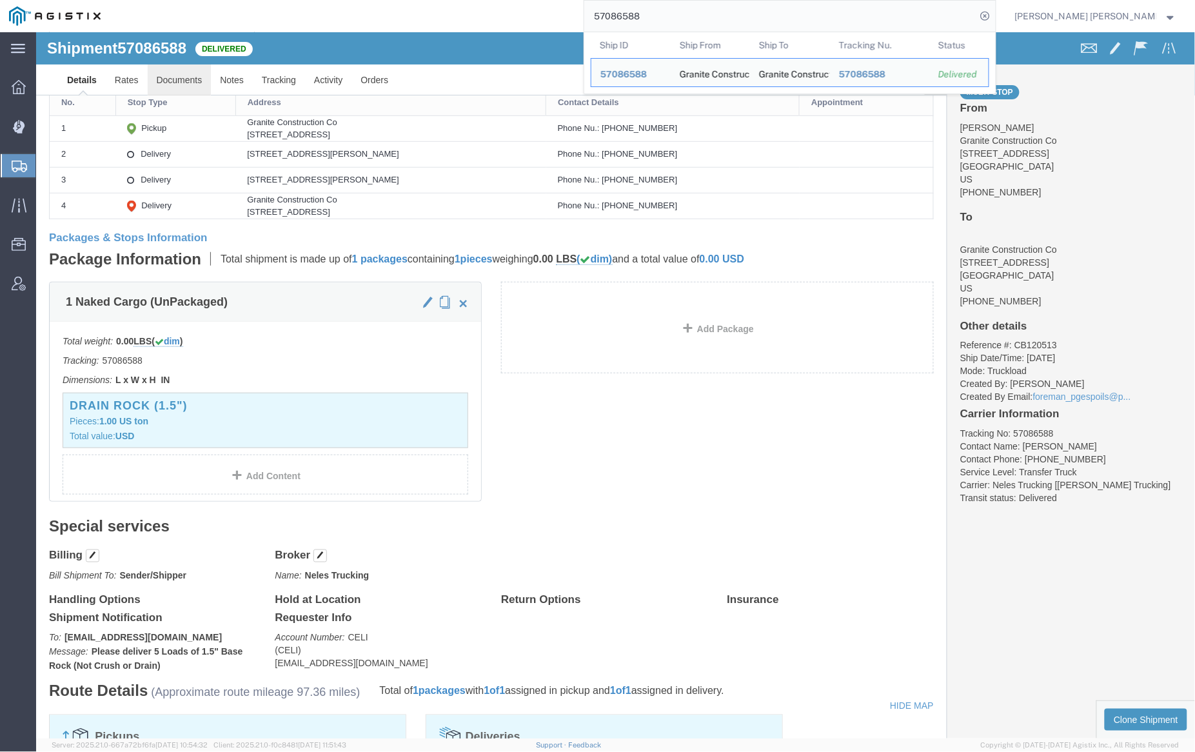
click link "Documents"
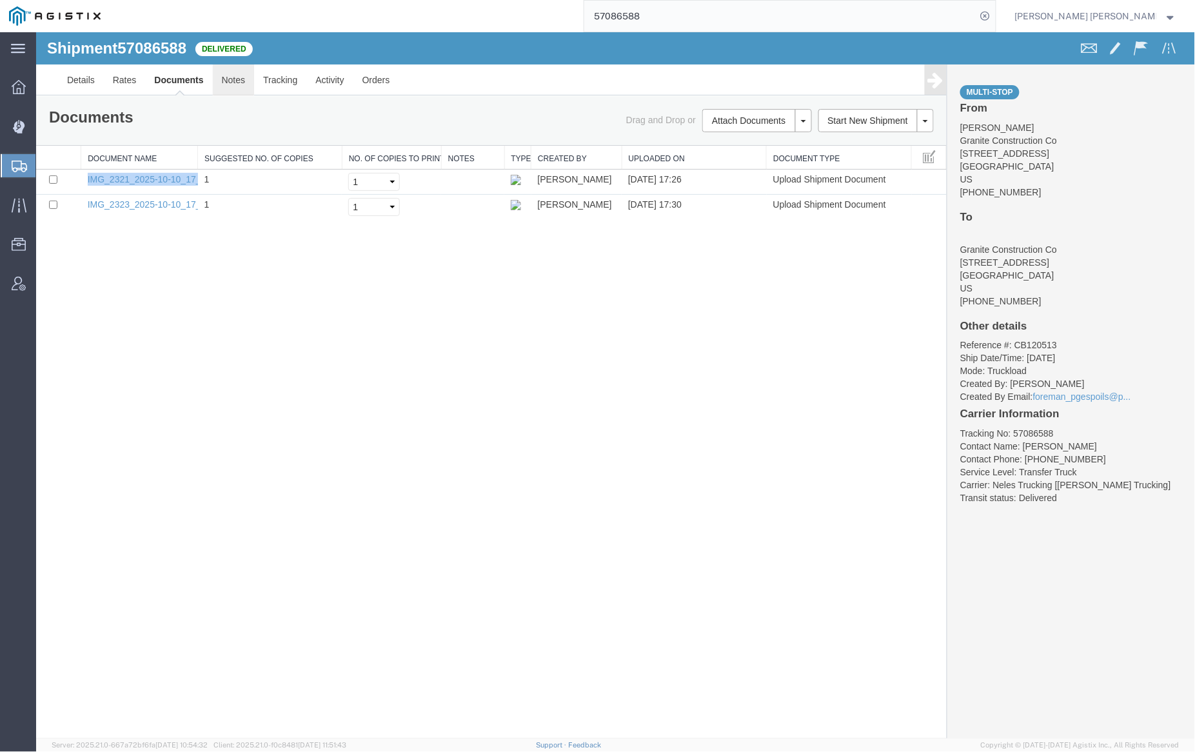
click at [231, 84] on link "Notes" at bounding box center [233, 79] width 42 height 31
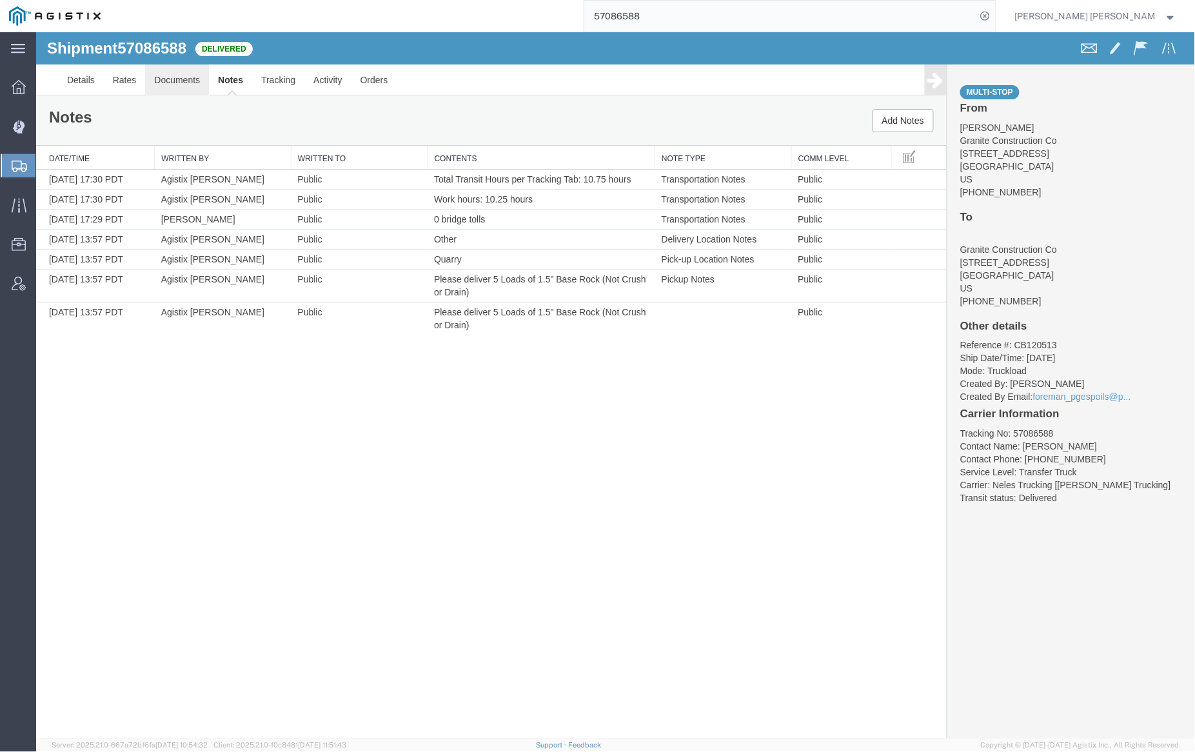
click at [181, 84] on link "Documents" at bounding box center [176, 79] width 64 height 31
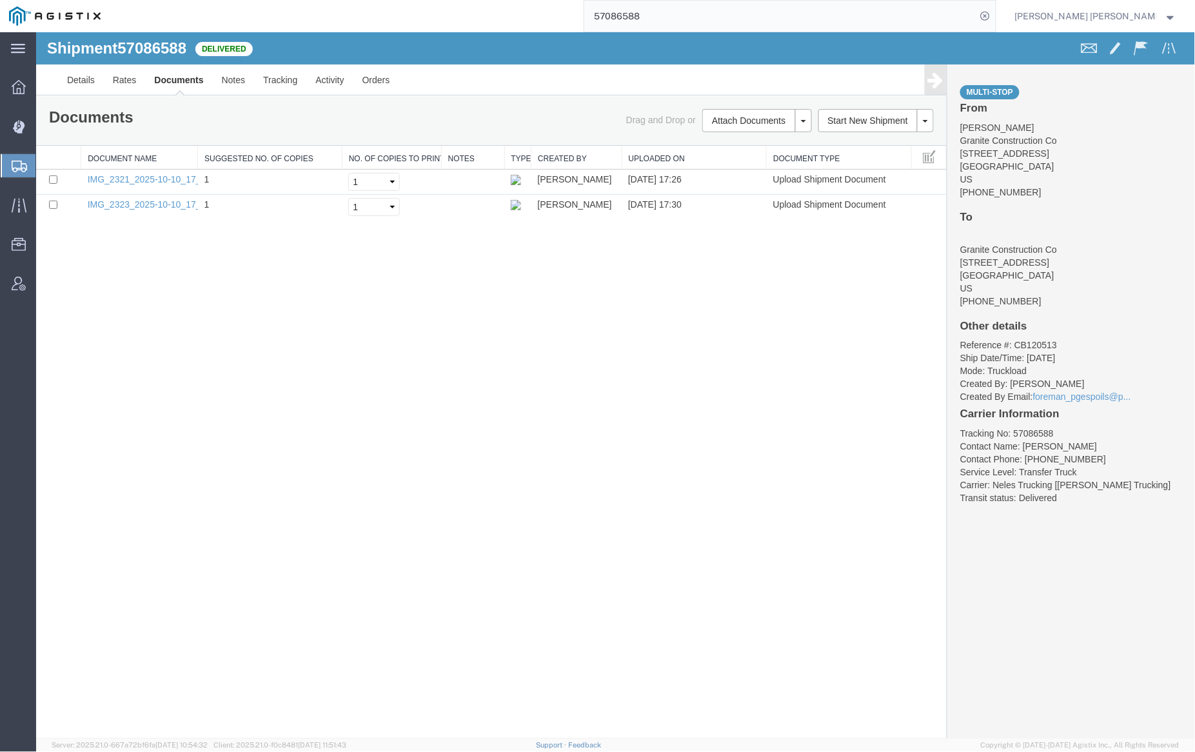
click at [181, 80] on link "Documents" at bounding box center [177, 79] width 67 height 31
click at [180, 80] on link "Documents" at bounding box center [177, 79] width 67 height 31
click at [230, 82] on link "Notes" at bounding box center [233, 79] width 42 height 31
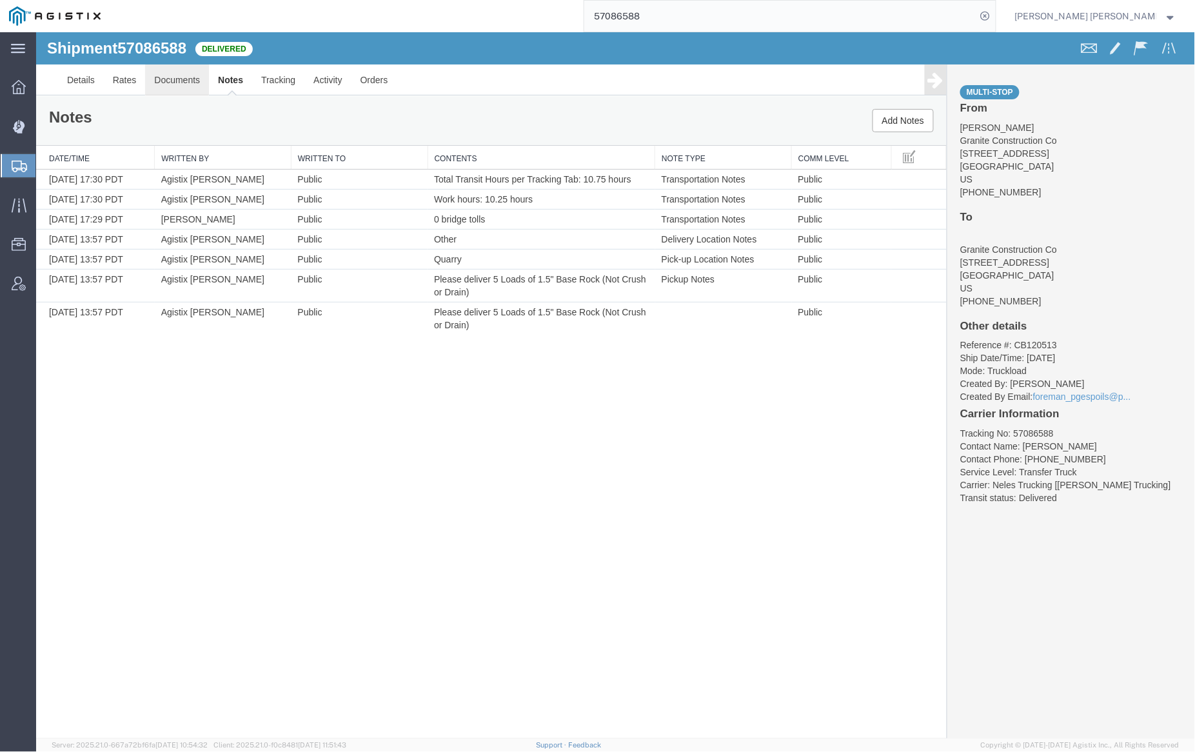
click at [191, 77] on link "Documents" at bounding box center [176, 79] width 64 height 31
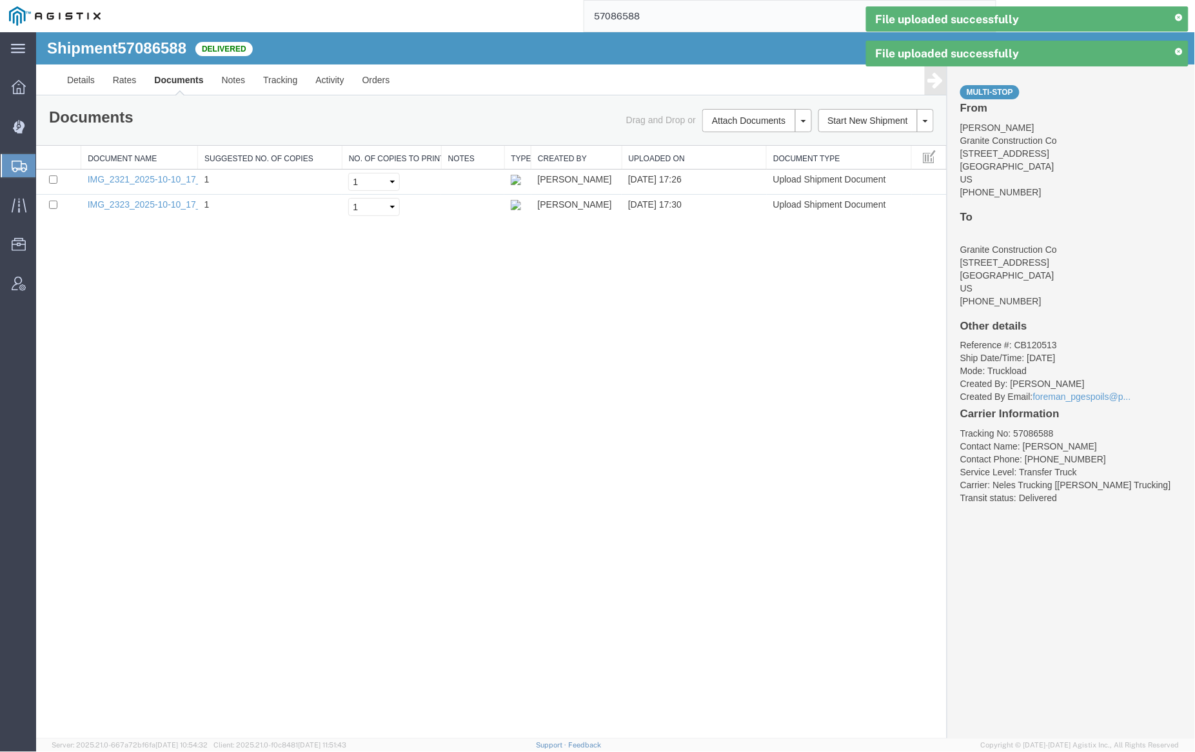
click at [177, 82] on link "Documents" at bounding box center [177, 79] width 67 height 31
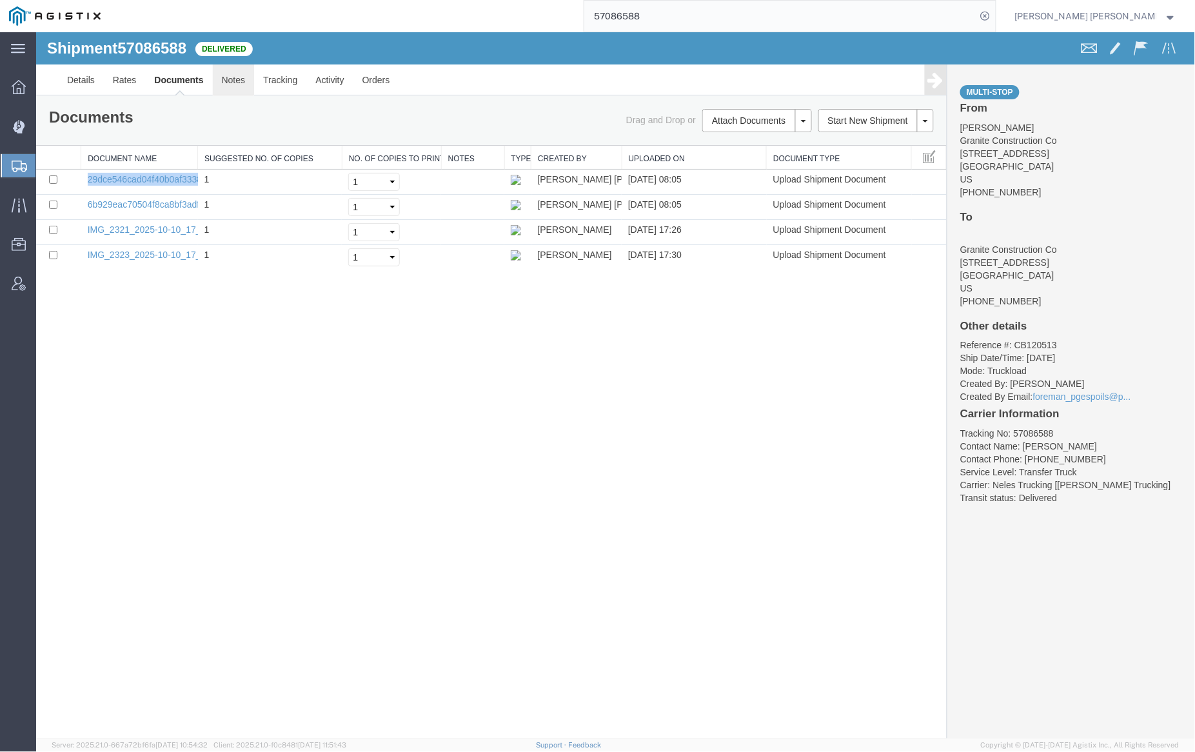
click at [232, 75] on link "Notes" at bounding box center [233, 79] width 42 height 31
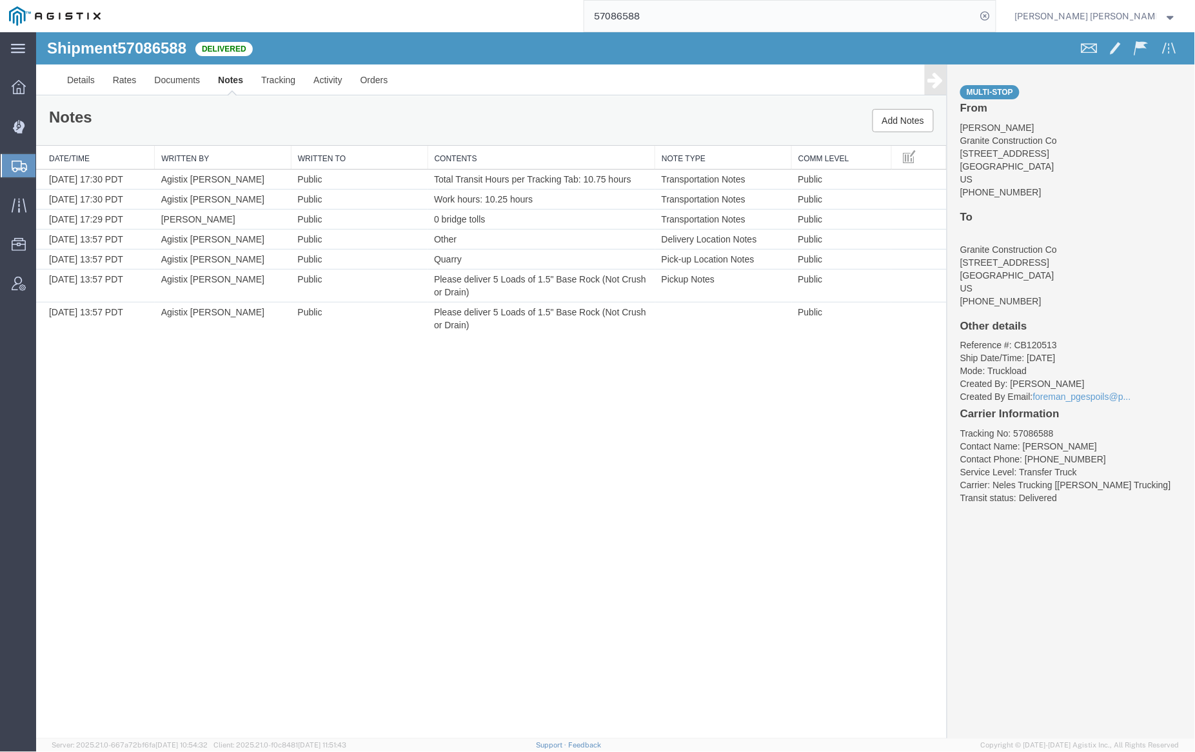
click at [682, 7] on input "57086588" at bounding box center [780, 16] width 392 height 31
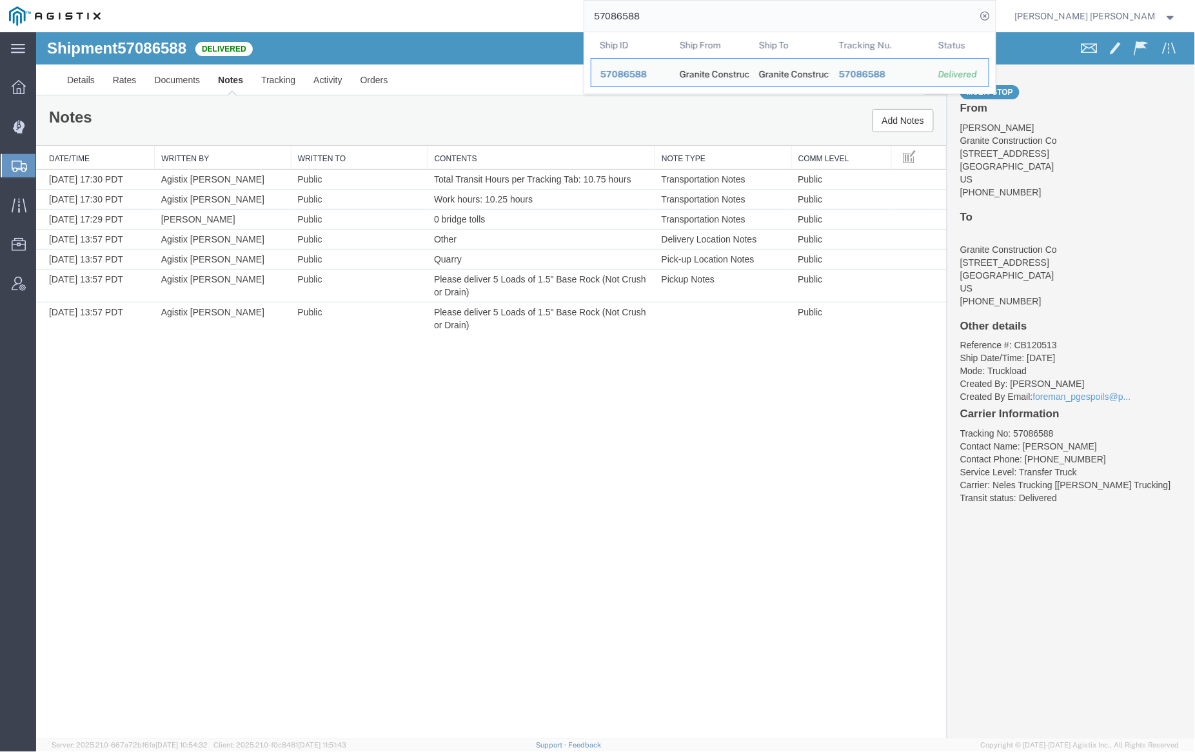
click at [682, 7] on input "57086588" at bounding box center [780, 16] width 392 height 31
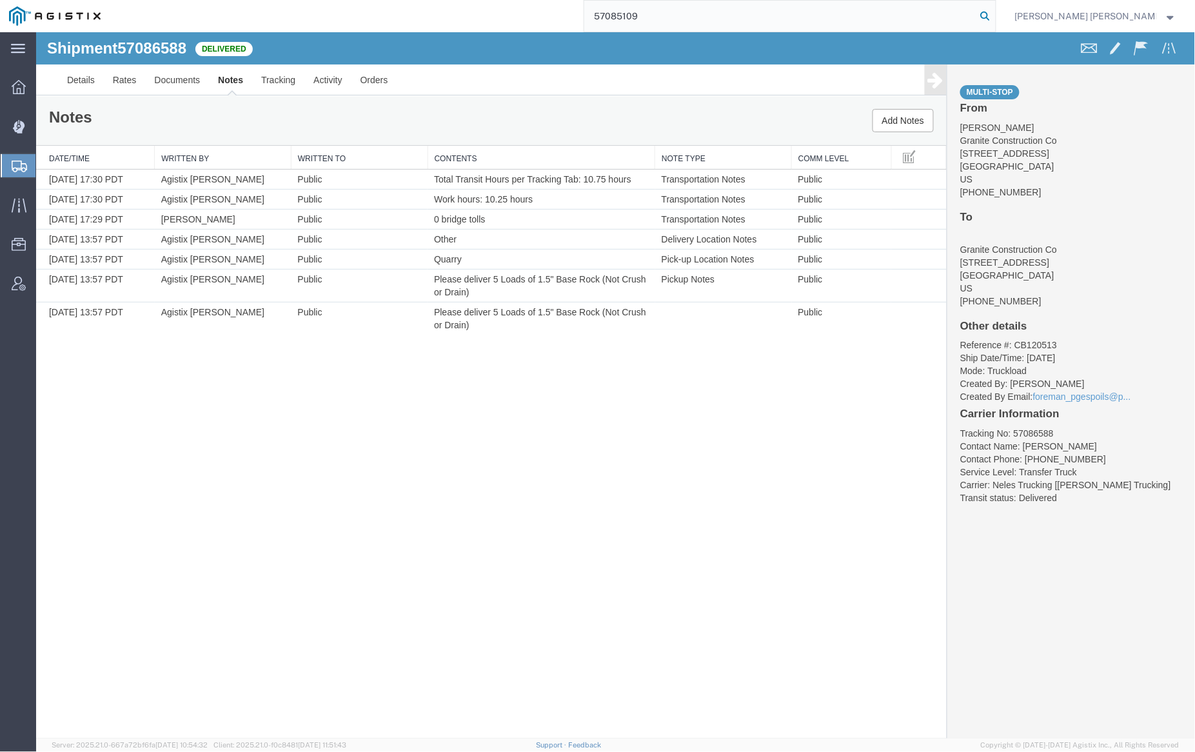
click at [995, 15] on icon at bounding box center [986, 16] width 18 height 18
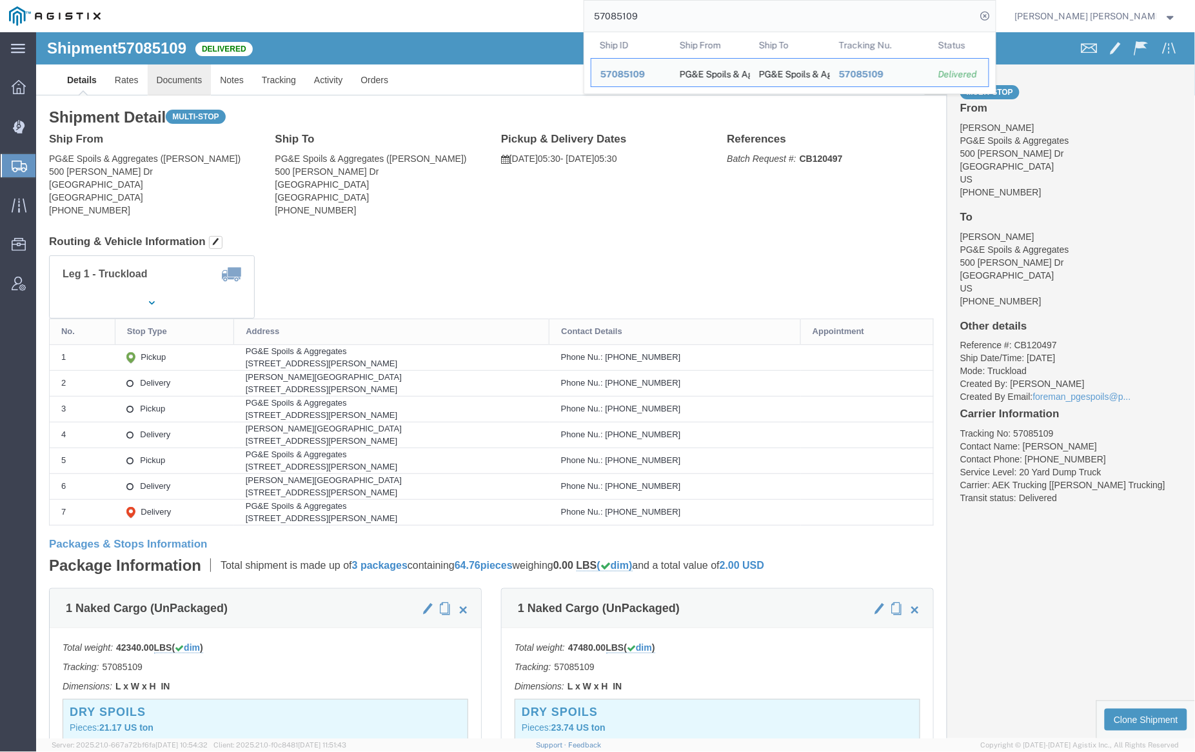
click link "Documents"
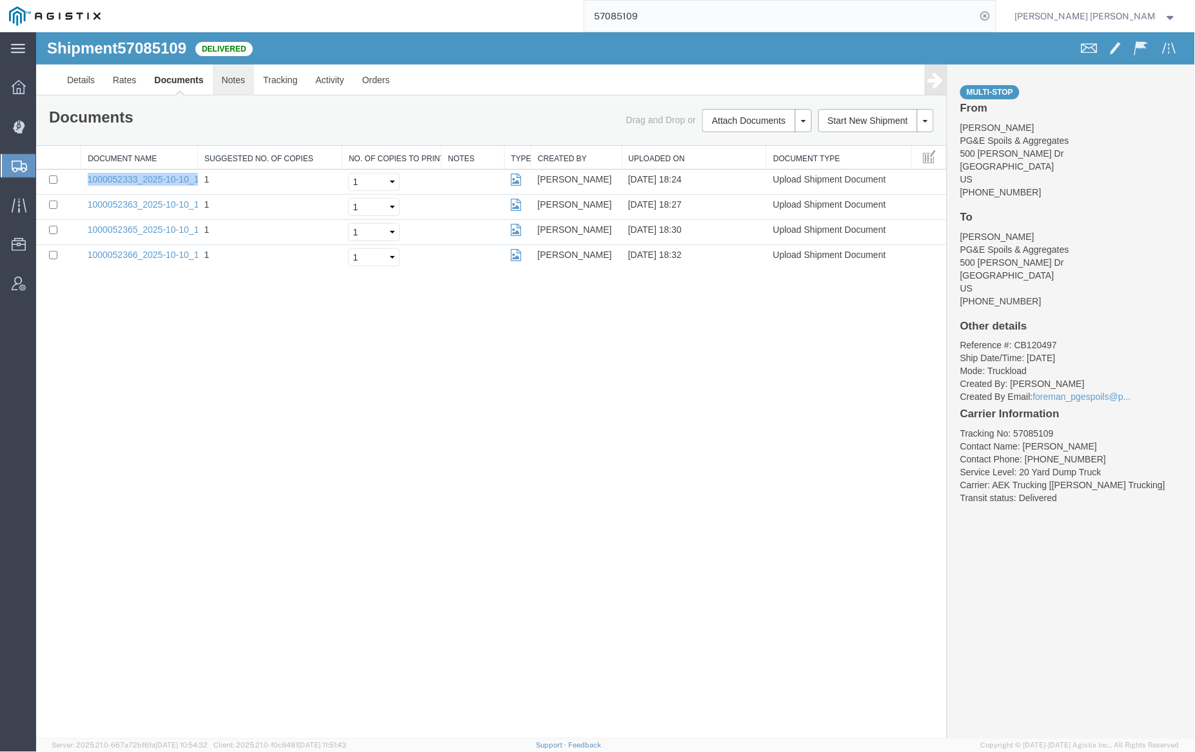
click at [237, 78] on link "Notes" at bounding box center [233, 79] width 42 height 31
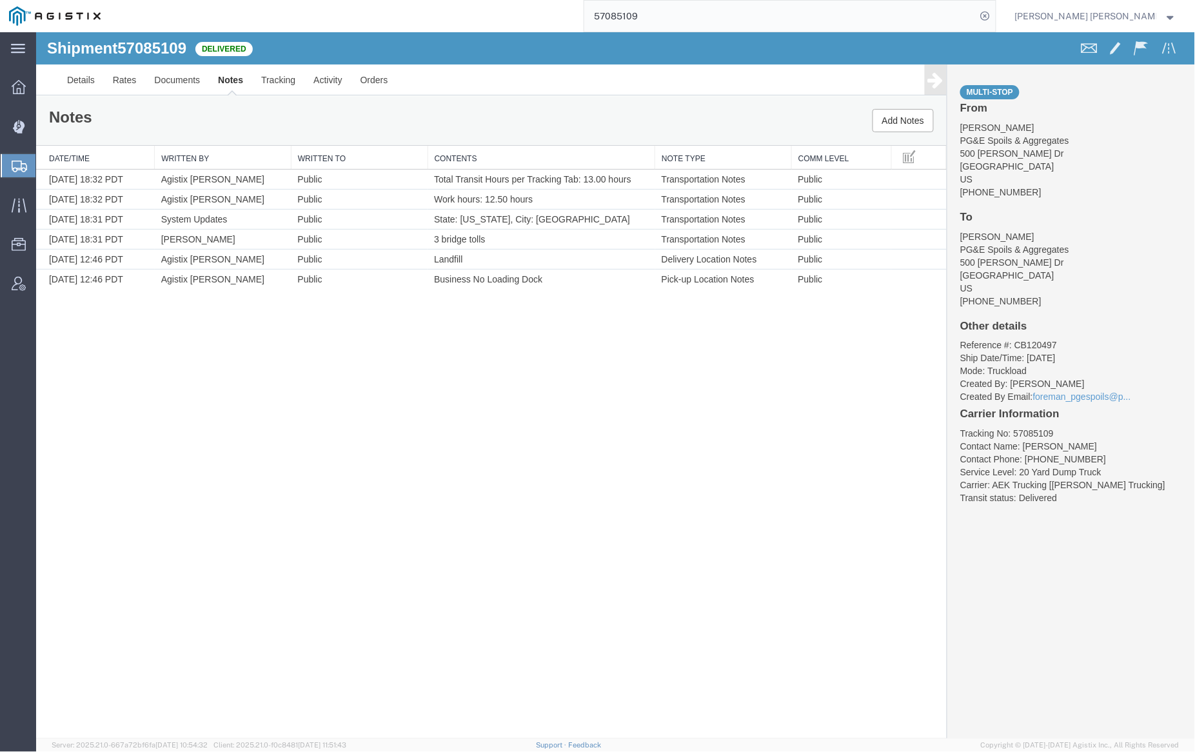
click at [679, 18] on input "57085109" at bounding box center [780, 16] width 392 height 31
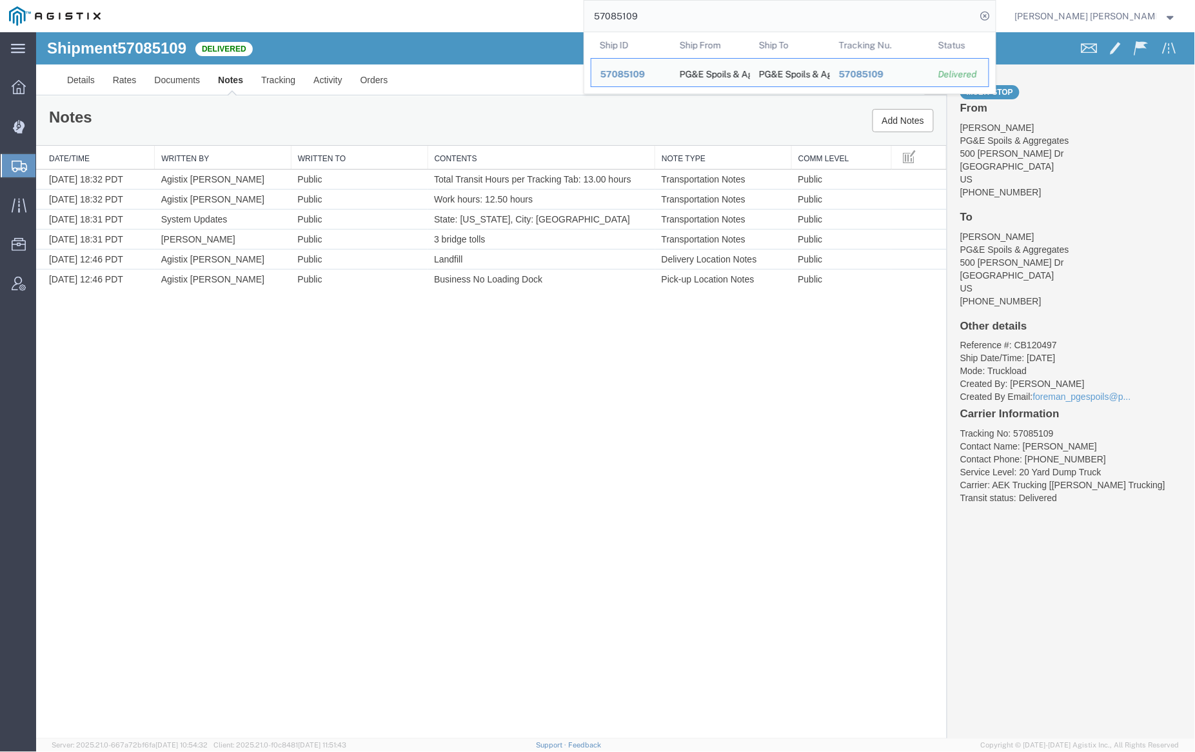
click at [679, 18] on input "57085109" at bounding box center [780, 16] width 392 height 31
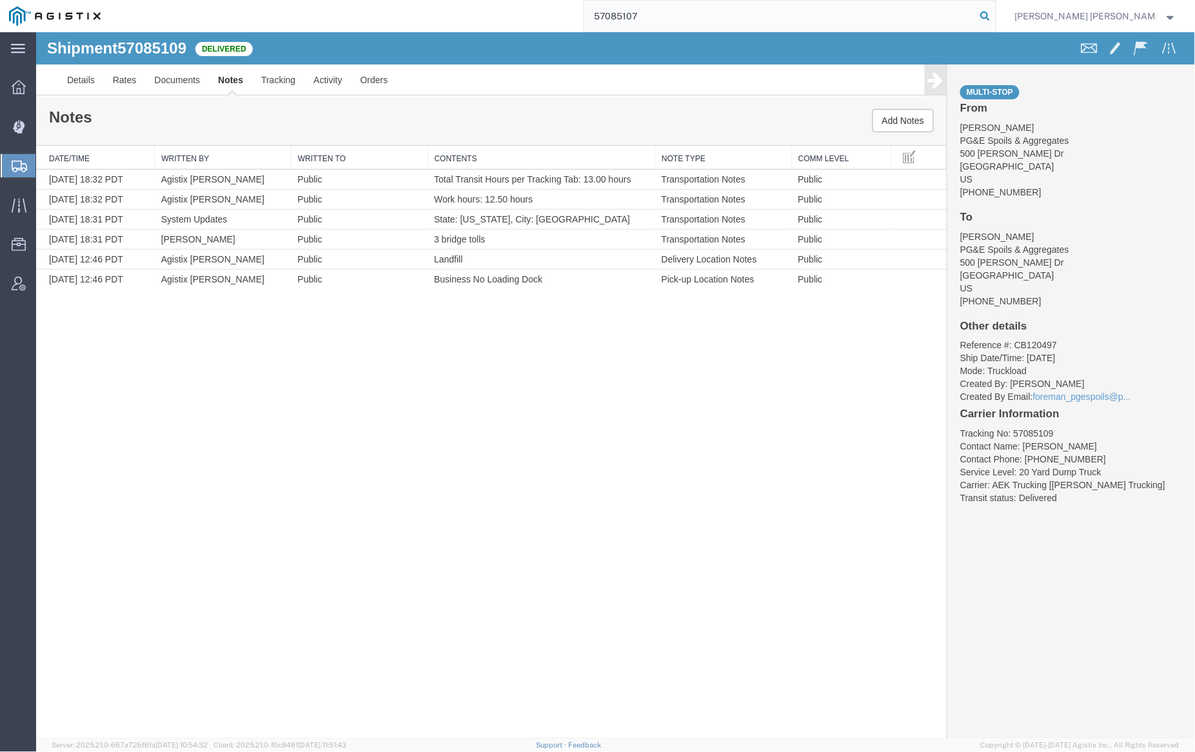
click at [995, 8] on icon at bounding box center [986, 16] width 18 height 18
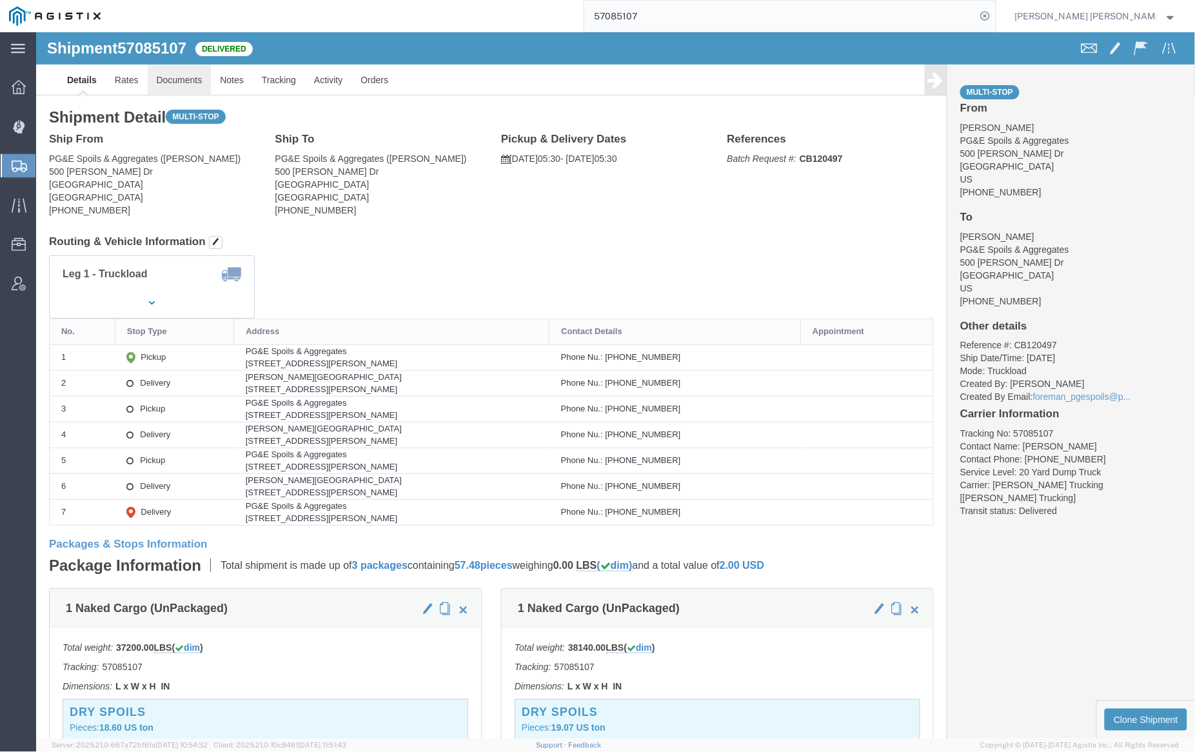
click link "Documents"
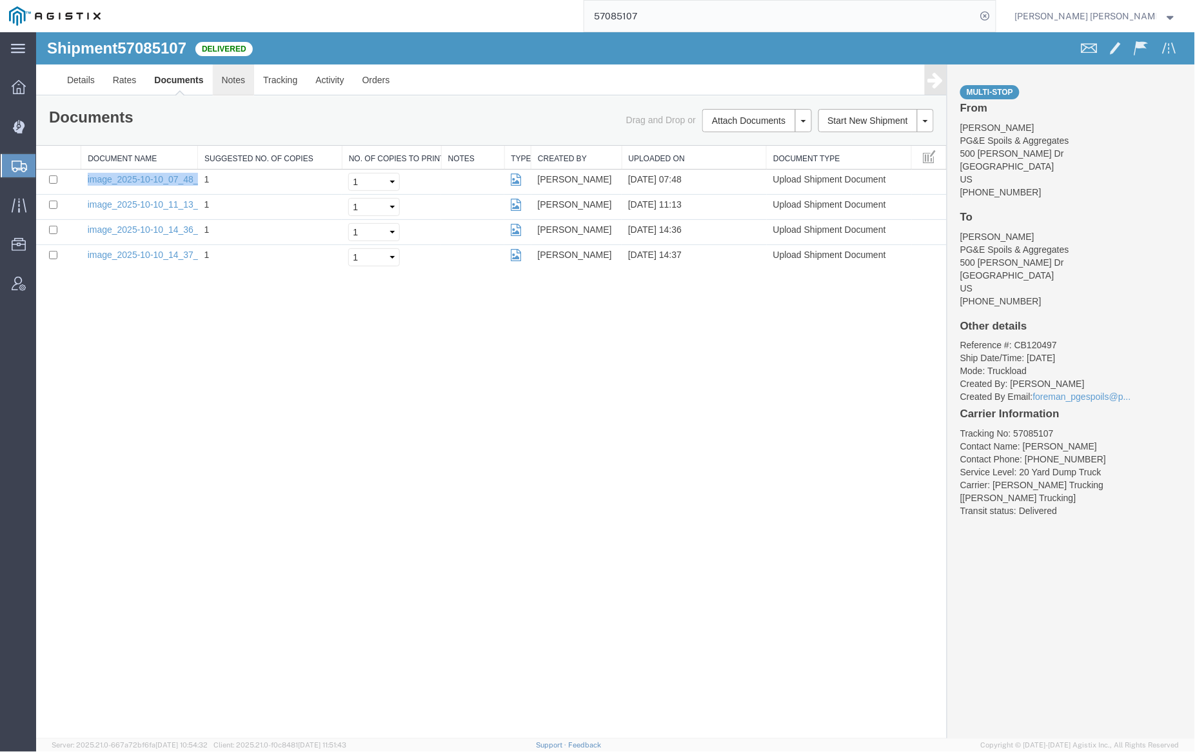
click at [231, 75] on link "Notes" at bounding box center [233, 79] width 42 height 31
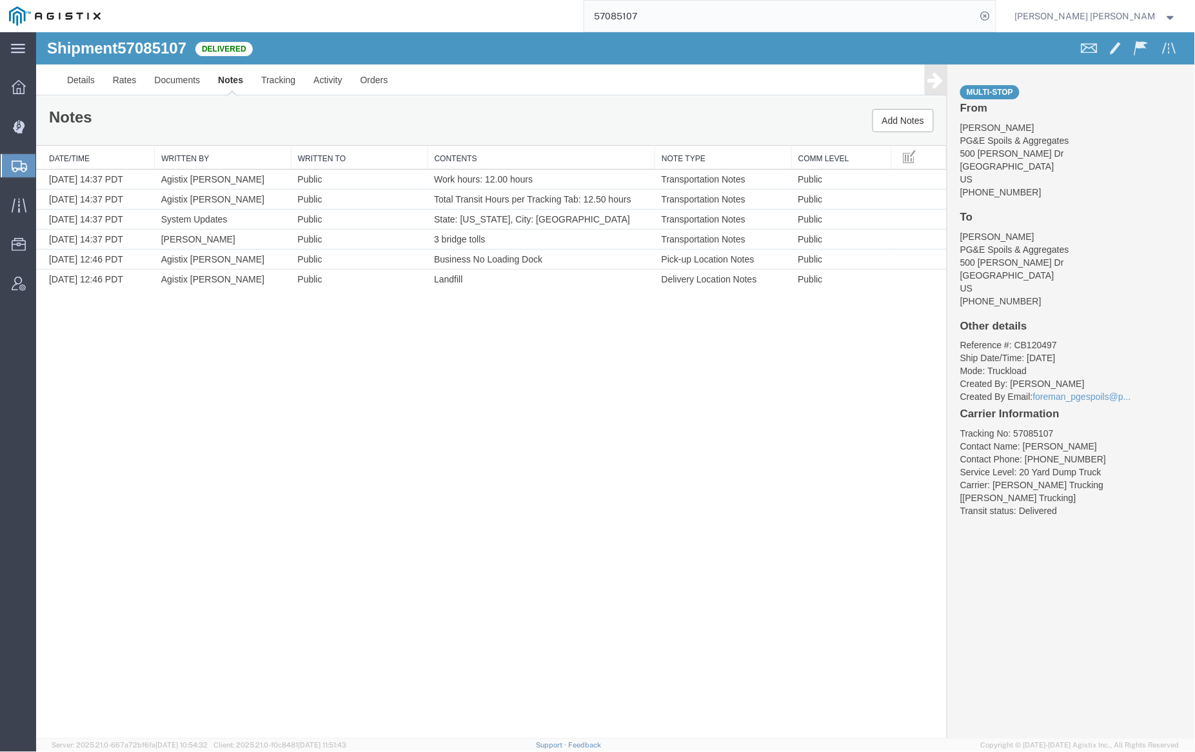
click at [690, 10] on input "57085107" at bounding box center [780, 16] width 392 height 31
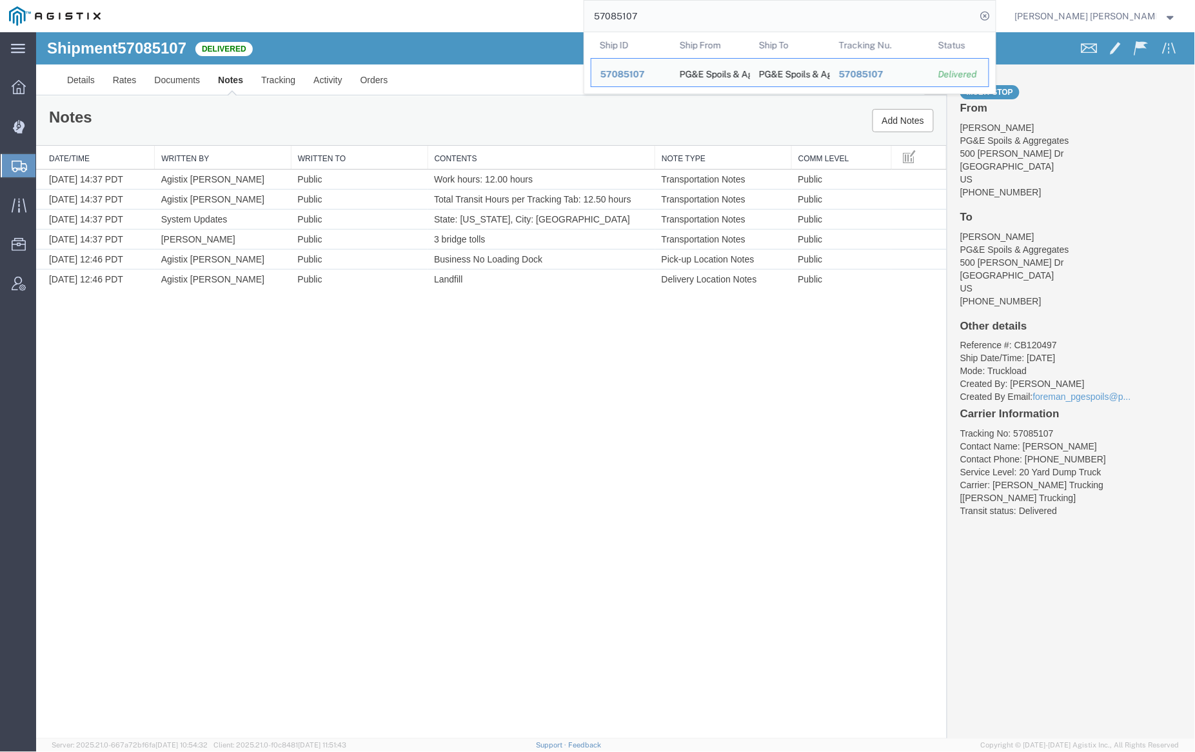
click at [690, 10] on input "57085107" at bounding box center [780, 16] width 392 height 31
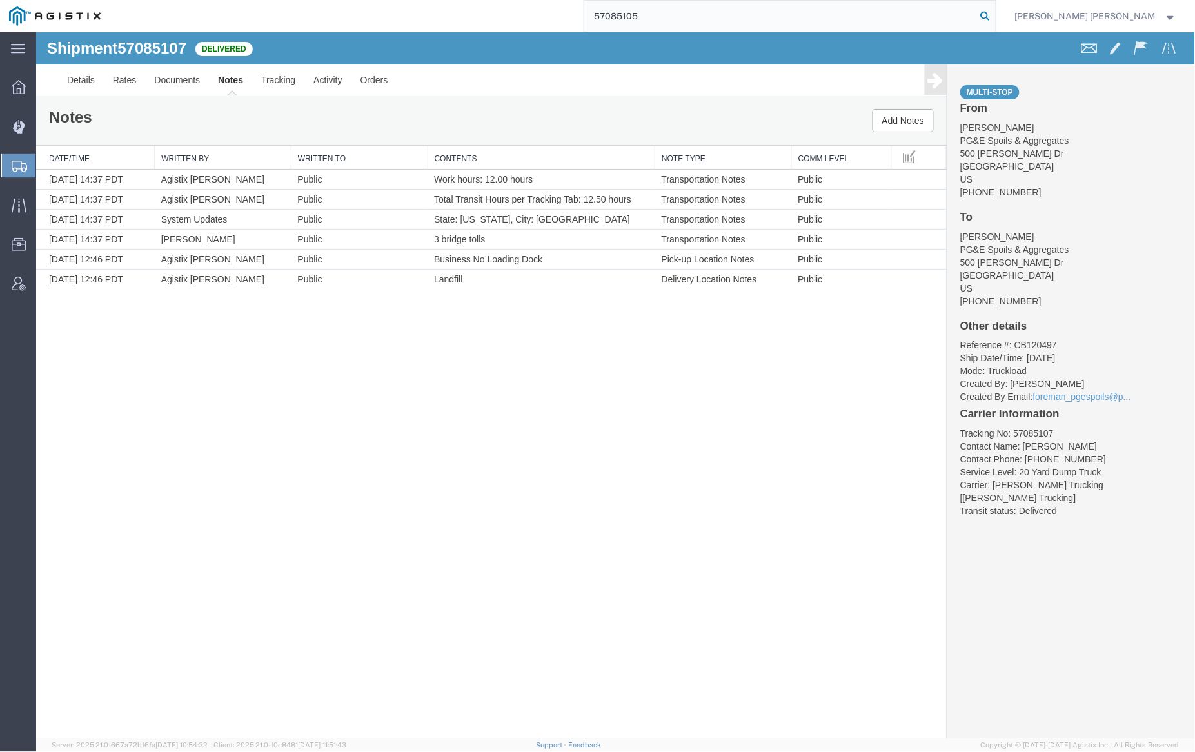
click at [995, 16] on icon at bounding box center [986, 16] width 18 height 18
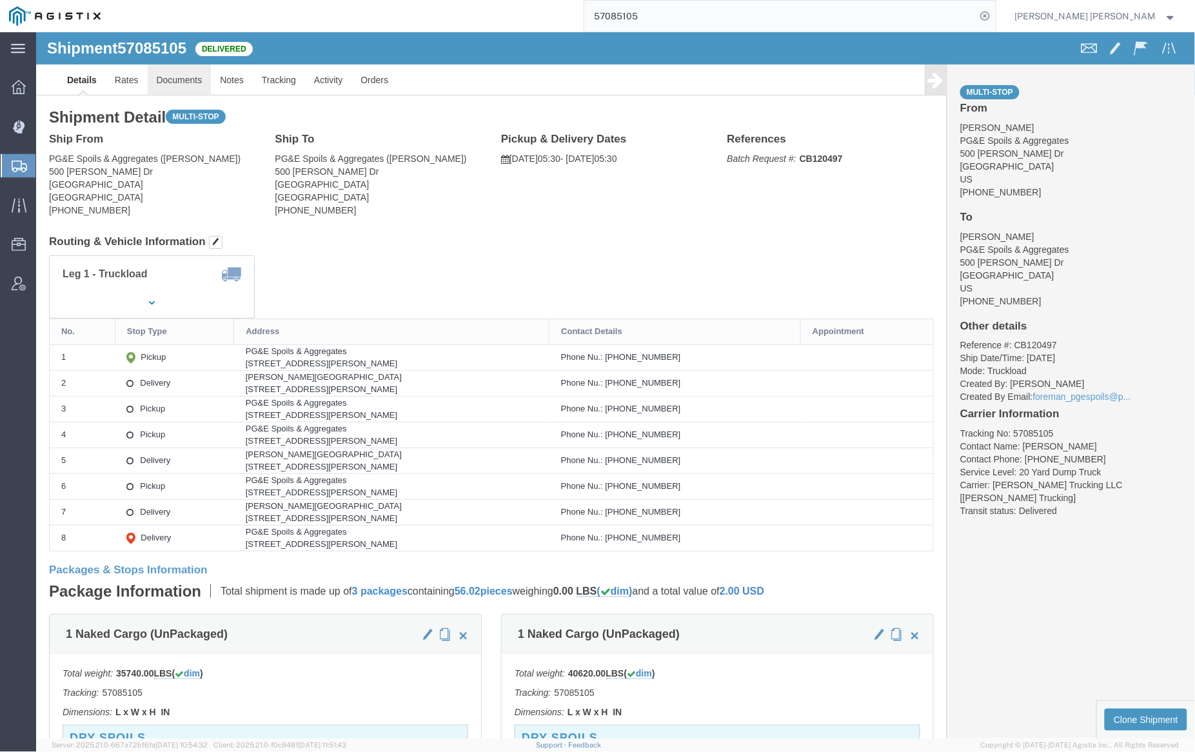
click link "Documents"
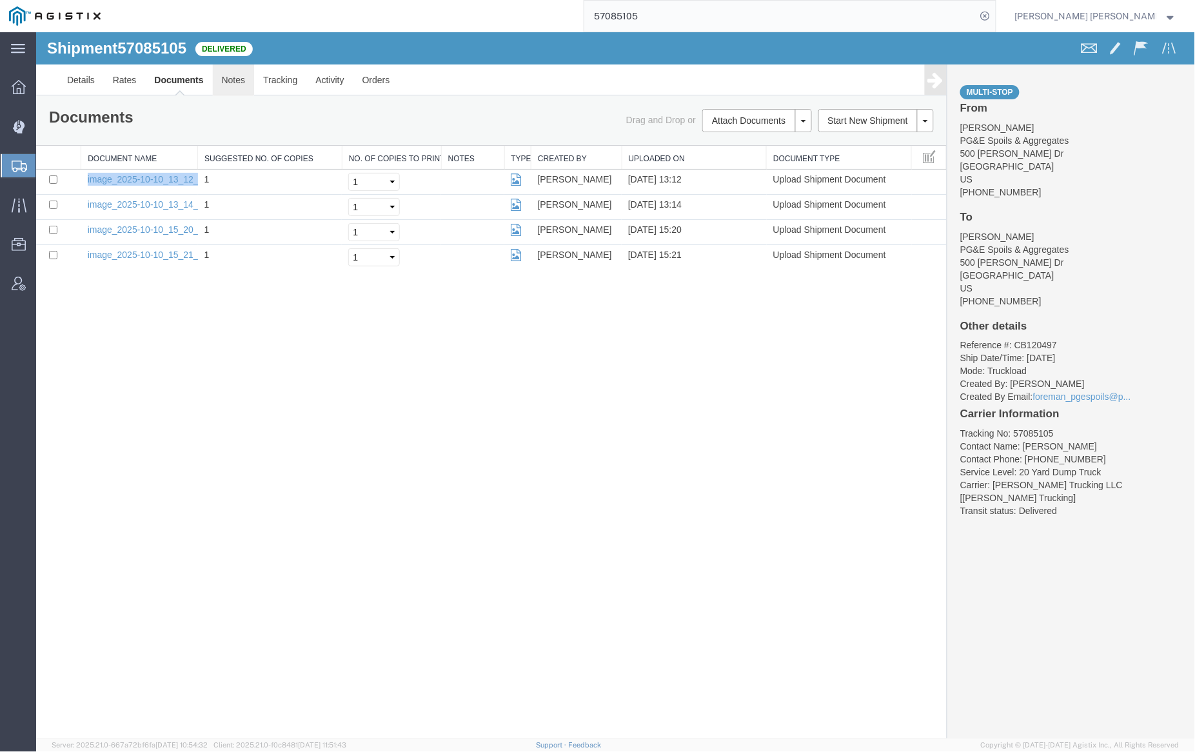
click at [239, 72] on link "Notes" at bounding box center [233, 79] width 42 height 31
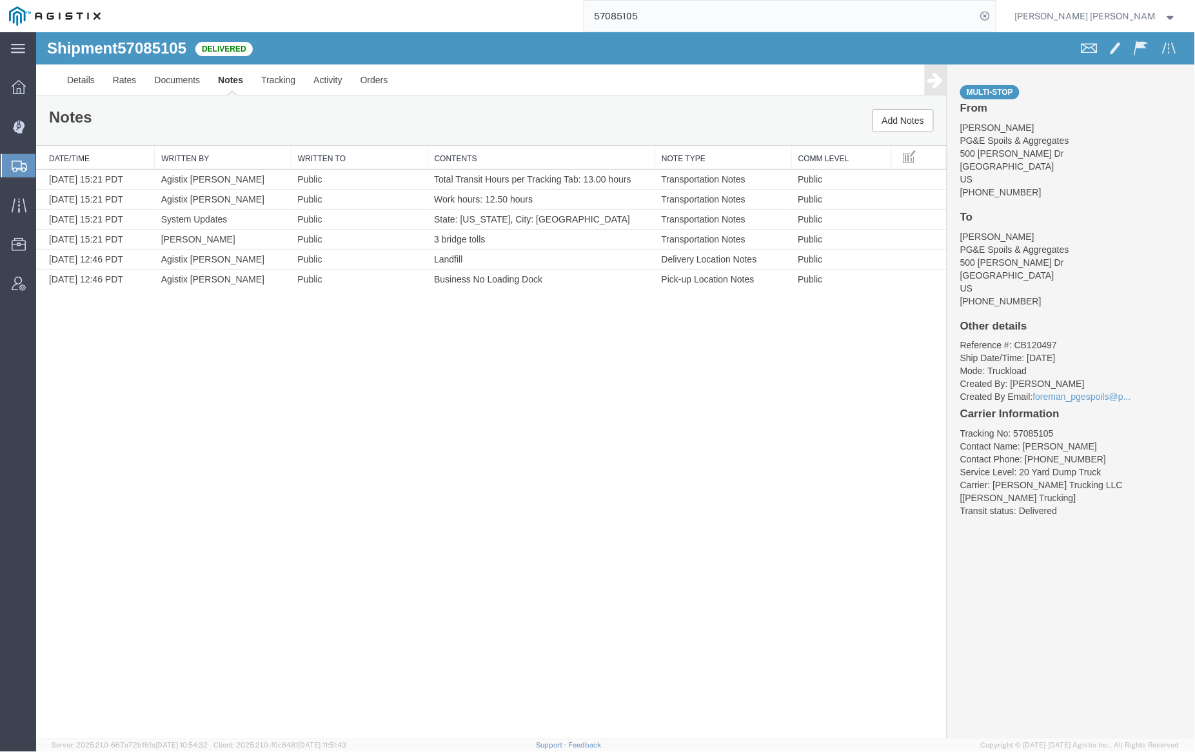
click at [679, 12] on input "57085105" at bounding box center [780, 16] width 392 height 31
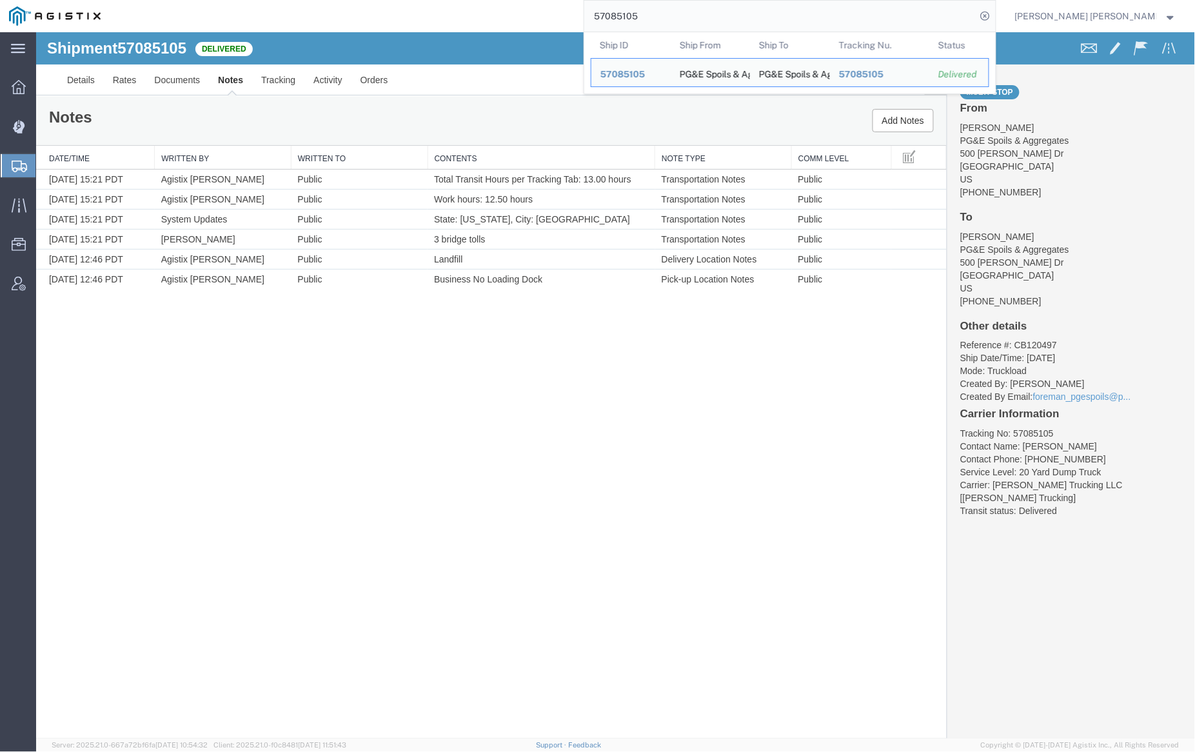
click at [679, 12] on input "57085105" at bounding box center [780, 16] width 392 height 31
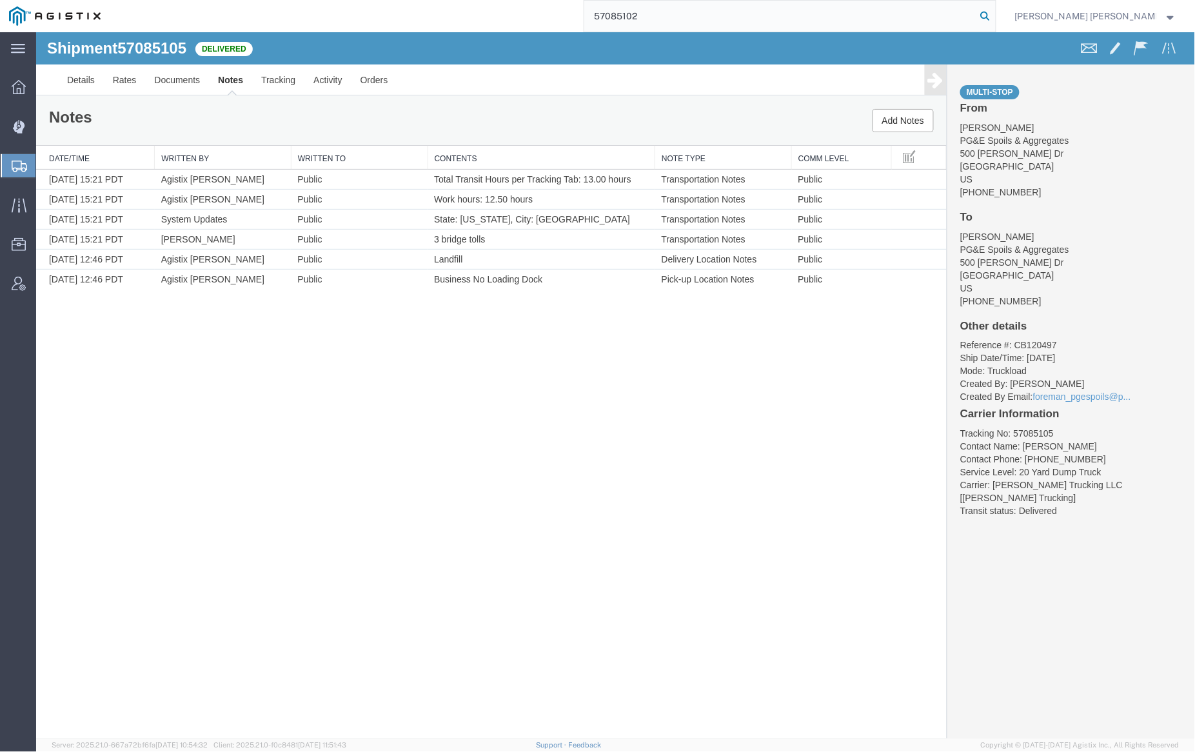
click at [995, 14] on icon at bounding box center [986, 16] width 18 height 18
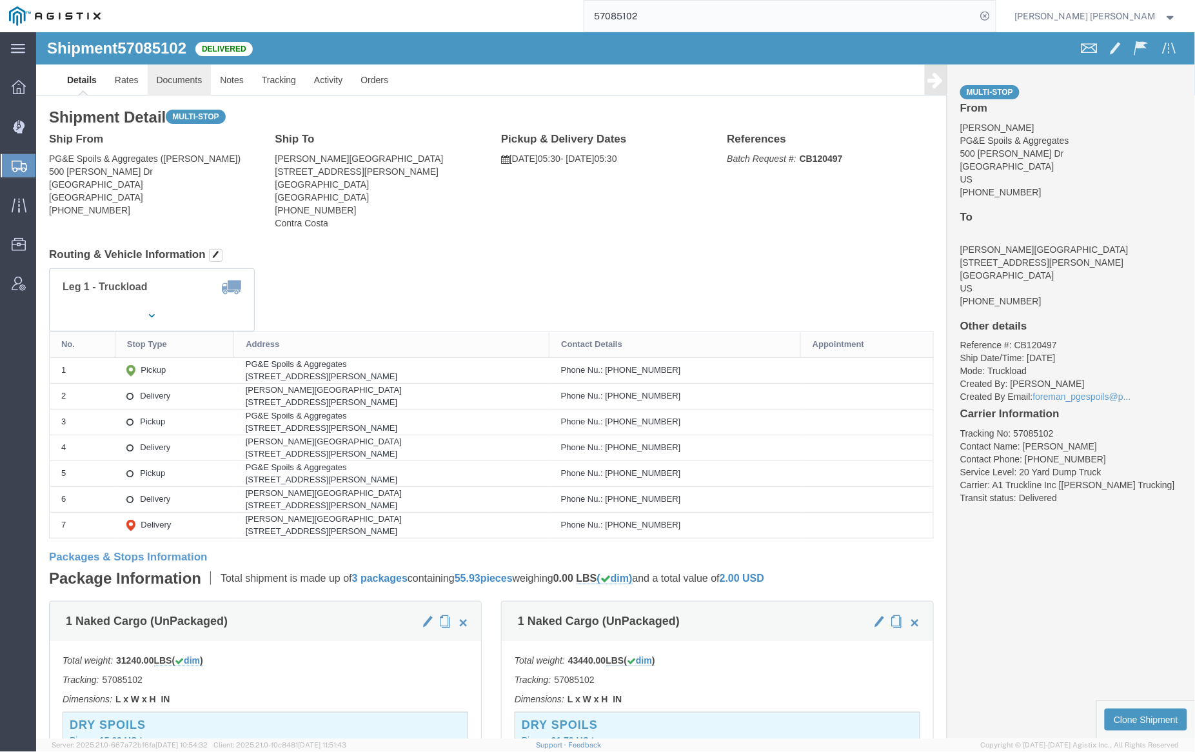
click link "Documents"
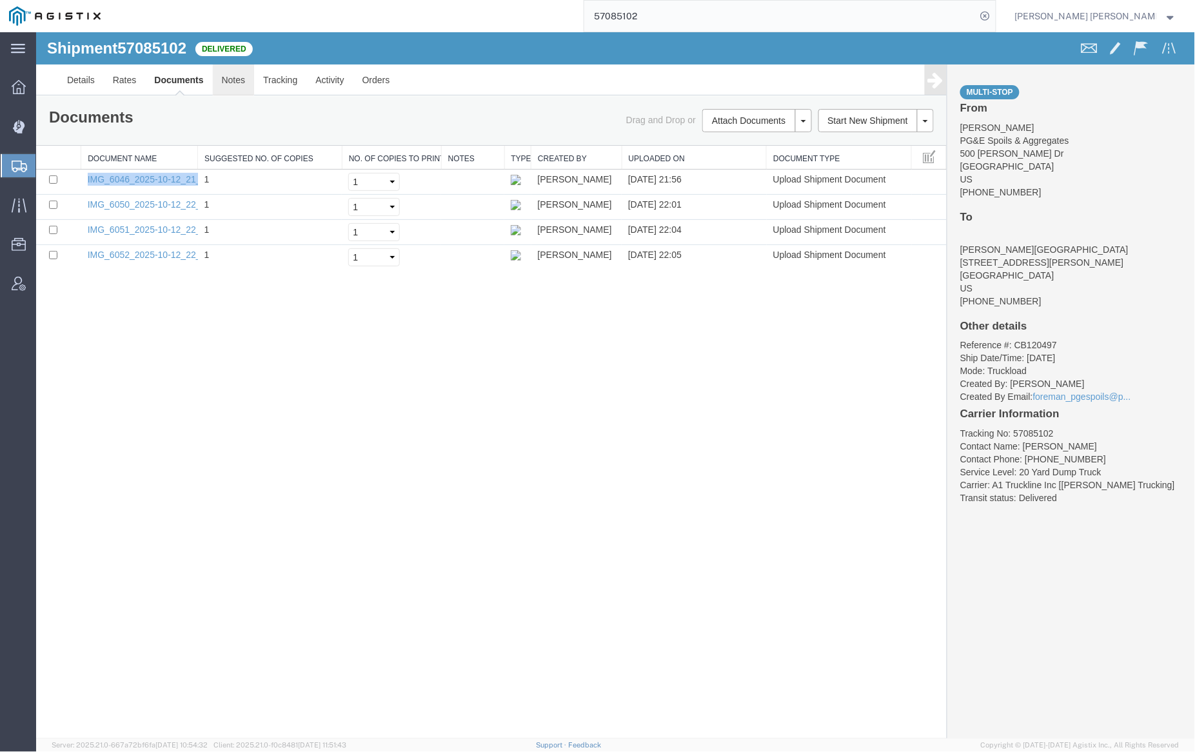
click at [232, 79] on link "Notes" at bounding box center [233, 79] width 42 height 31
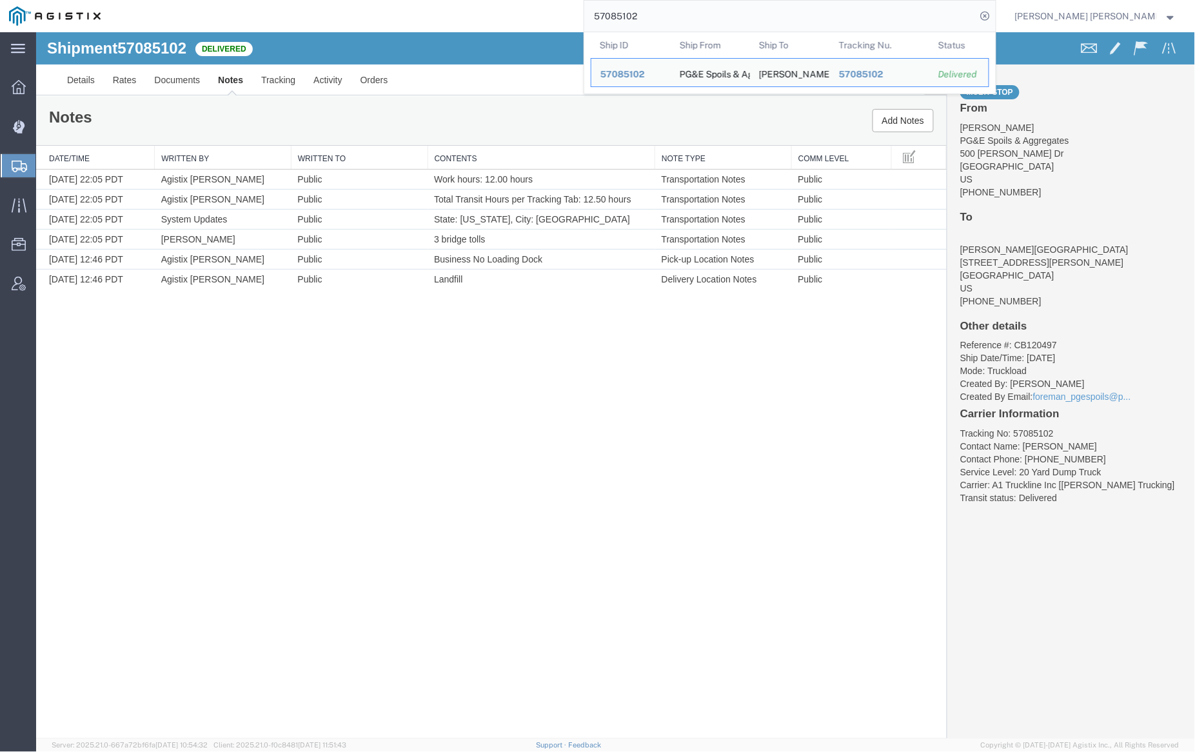
click at [678, 15] on input "57085102" at bounding box center [780, 16] width 392 height 31
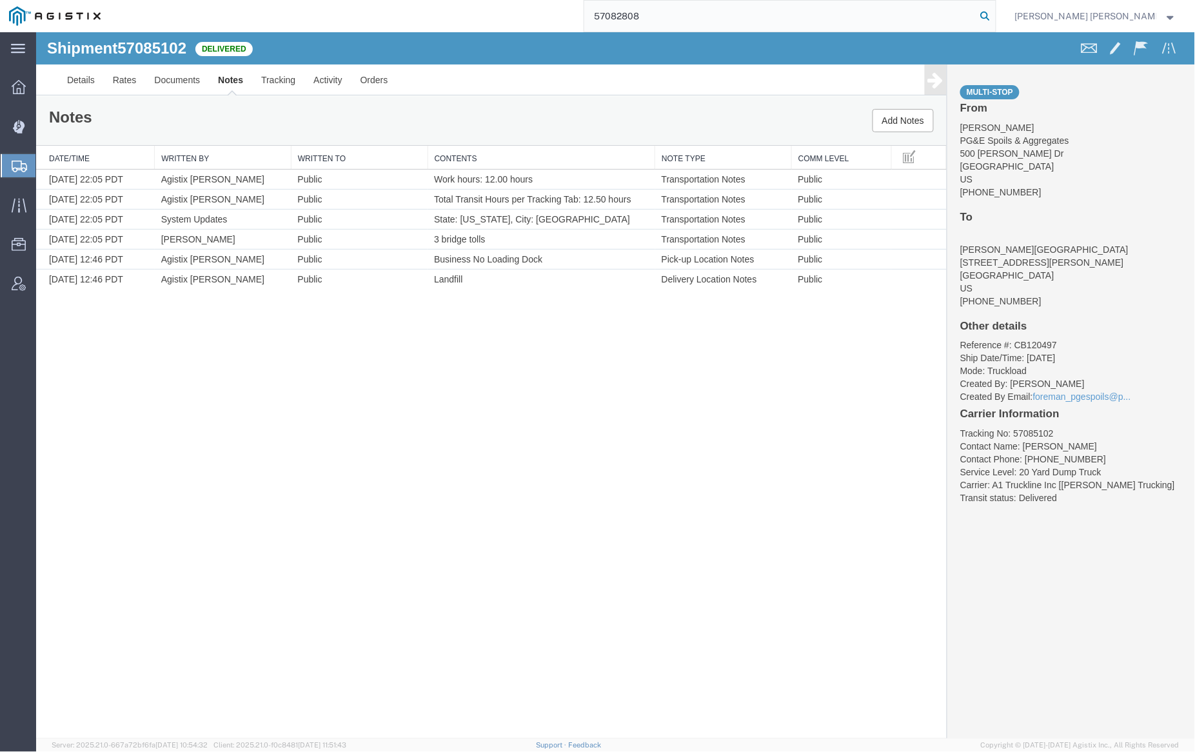
click at [995, 15] on icon at bounding box center [986, 16] width 18 height 18
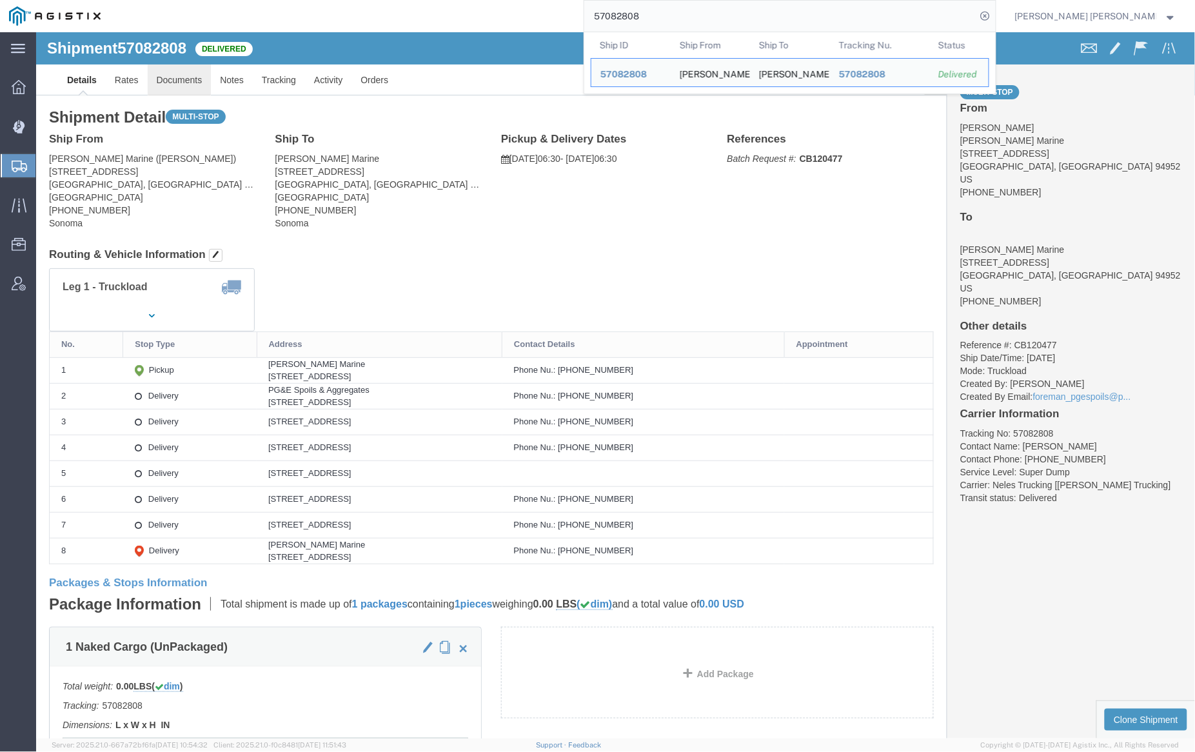
click link "Documents"
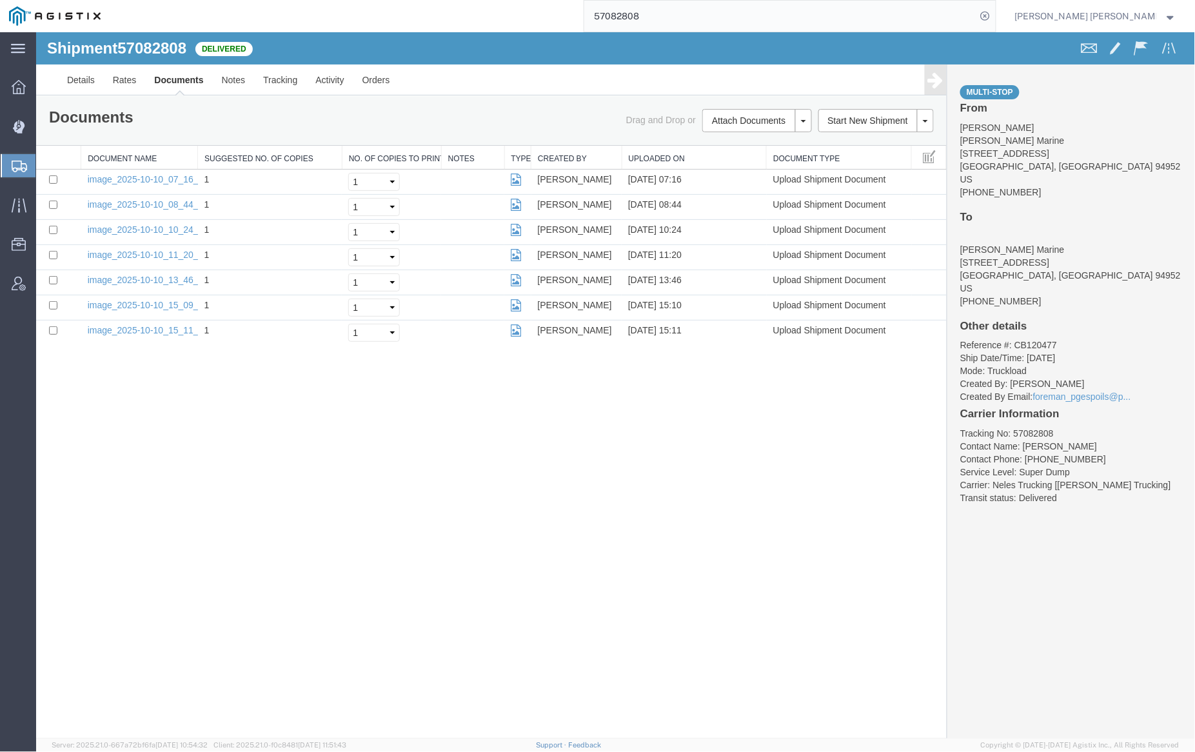
click at [165, 54] on span "57082808" at bounding box center [151, 47] width 69 height 17
click at [679, 13] on input "57082808" at bounding box center [780, 16] width 392 height 31
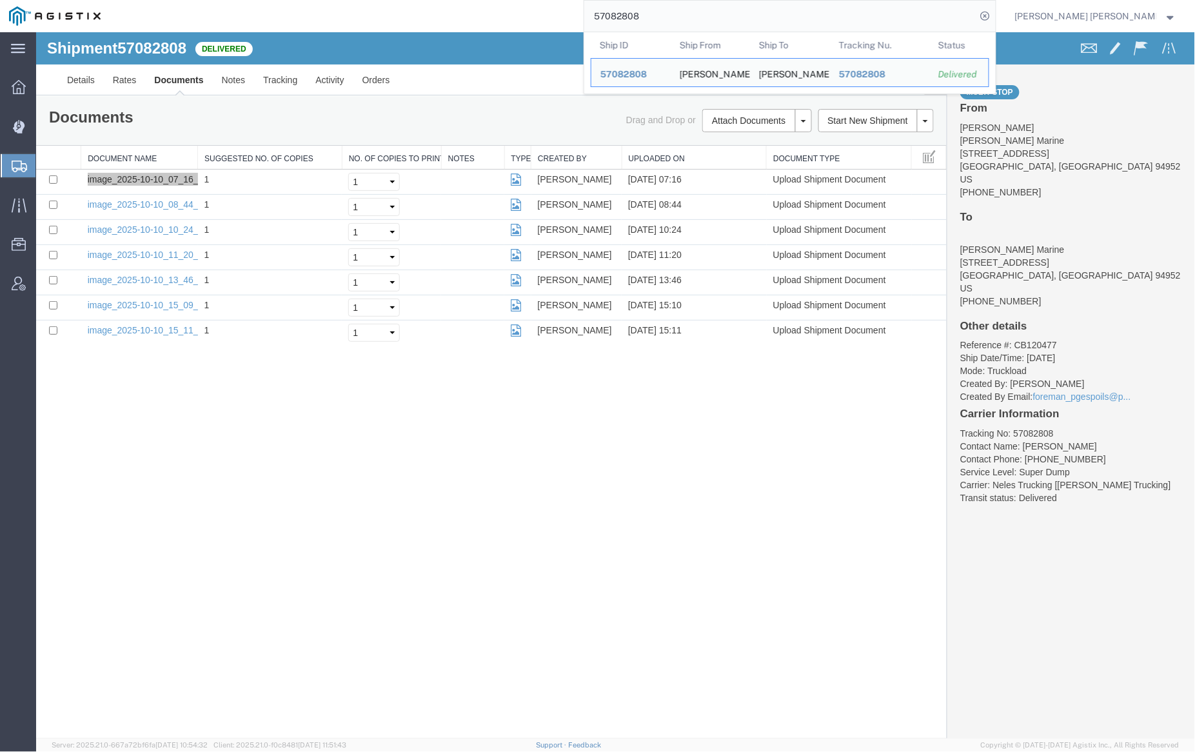
click at [680, 13] on input "57082808" at bounding box center [780, 16] width 392 height 31
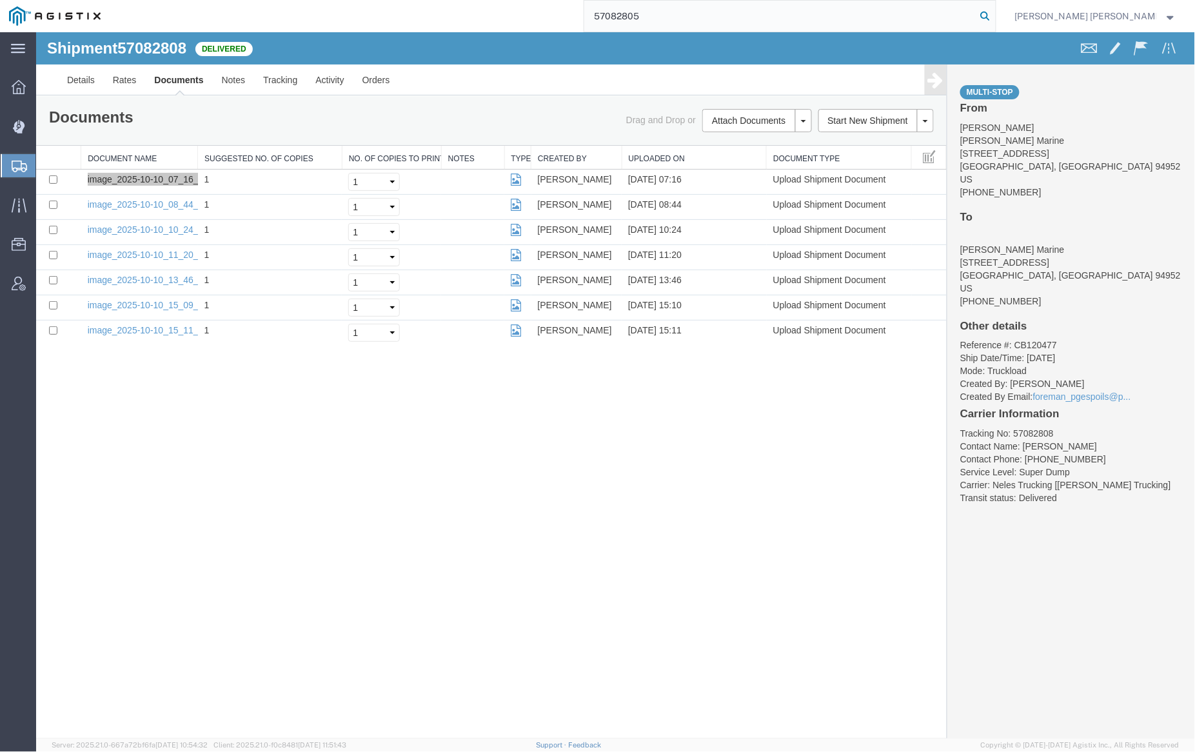
click at [995, 13] on icon at bounding box center [986, 16] width 18 height 18
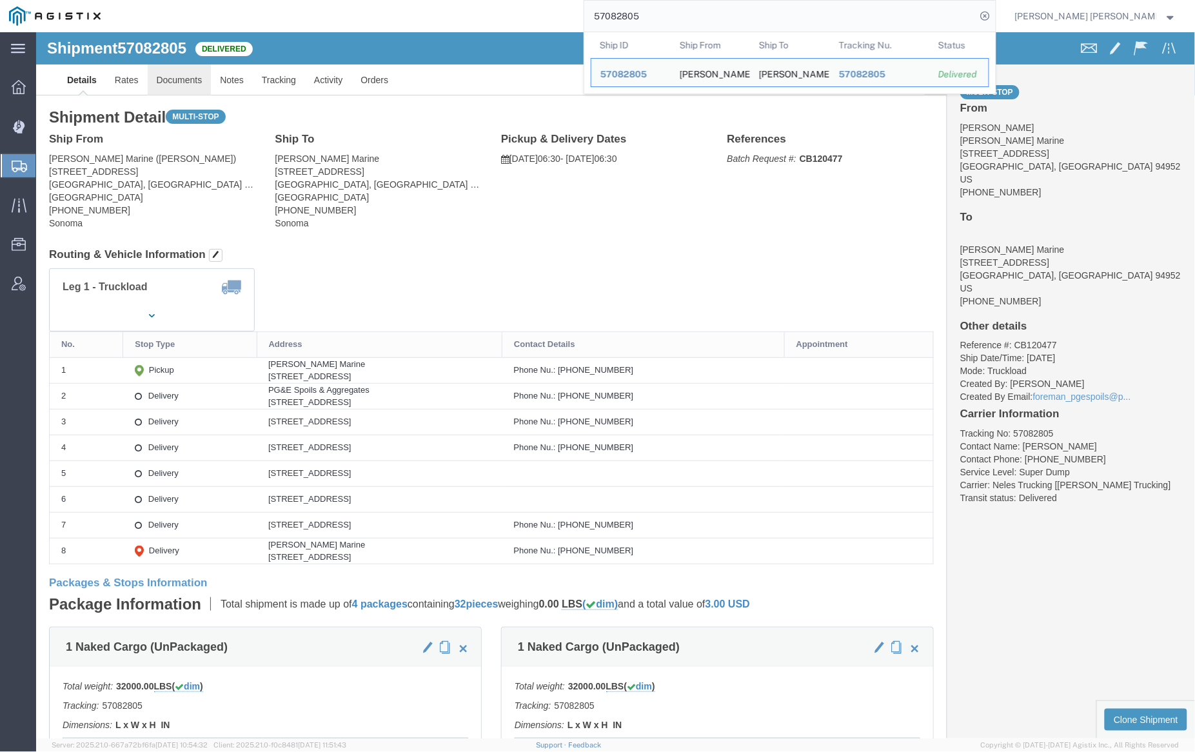
click link "Documents"
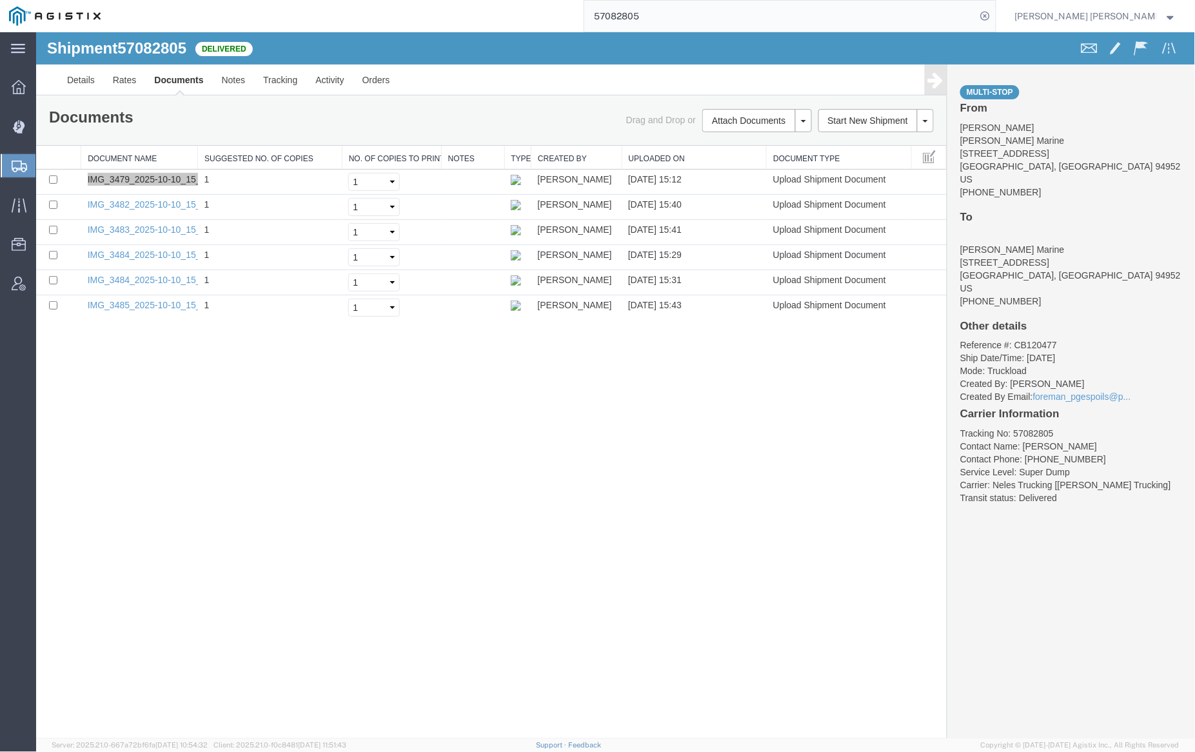
click at [684, 14] on input "57082805" at bounding box center [780, 16] width 392 height 31
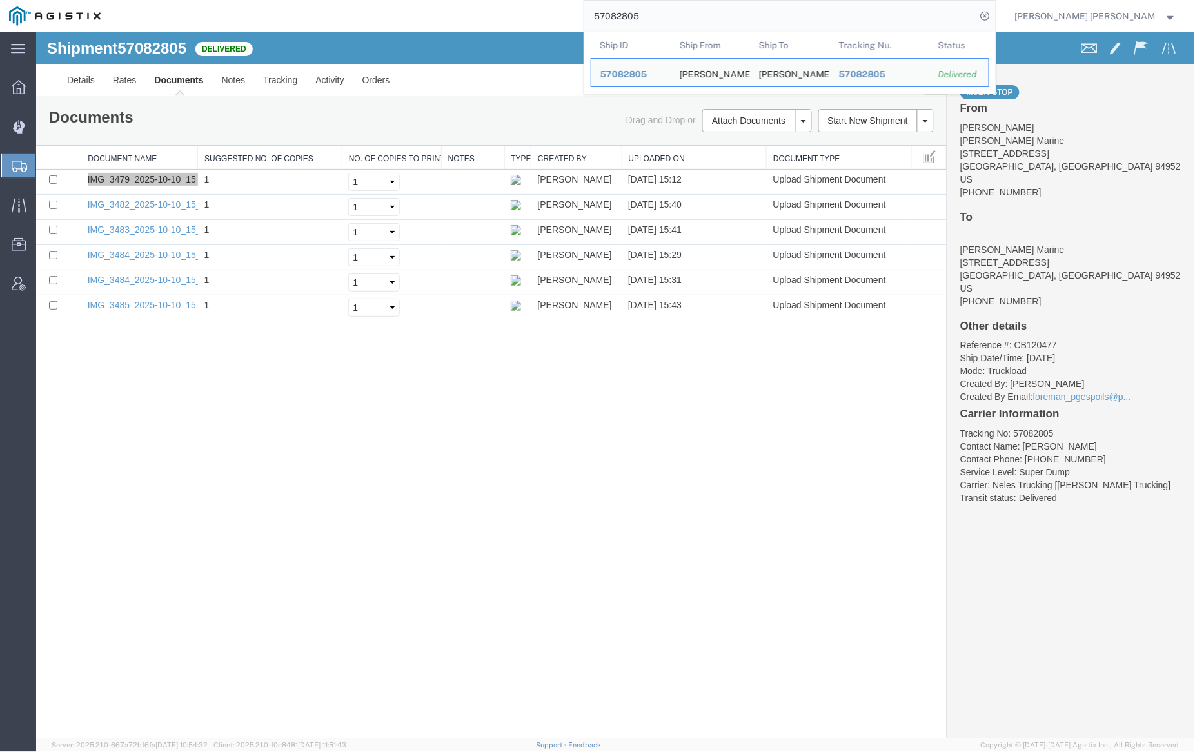
click at [684, 14] on input "57082805" at bounding box center [780, 16] width 392 height 31
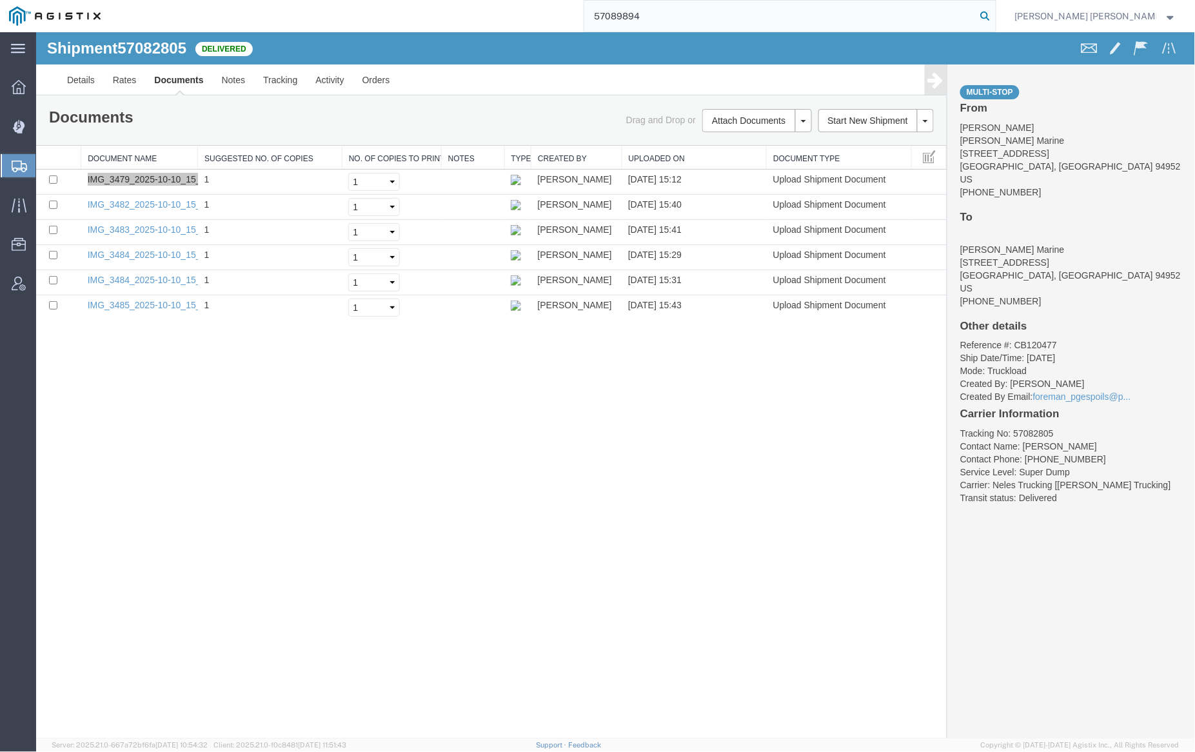
click at [995, 16] on icon at bounding box center [986, 16] width 18 height 18
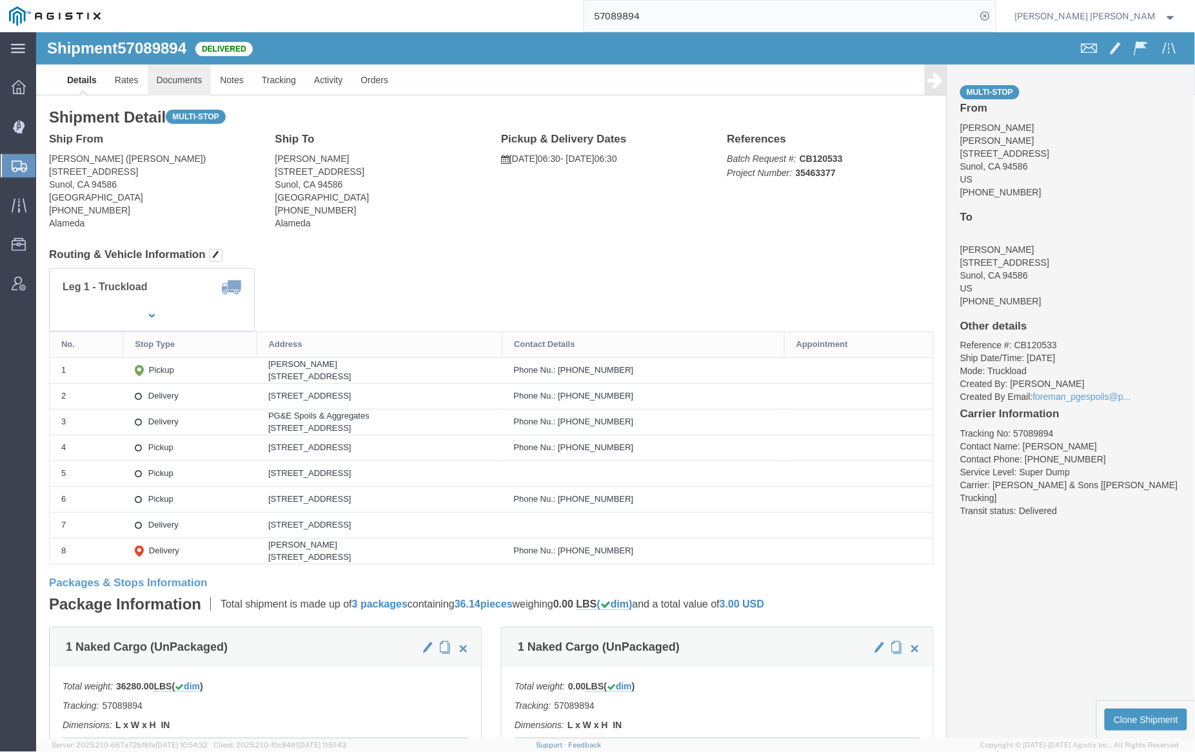
click link "Documents"
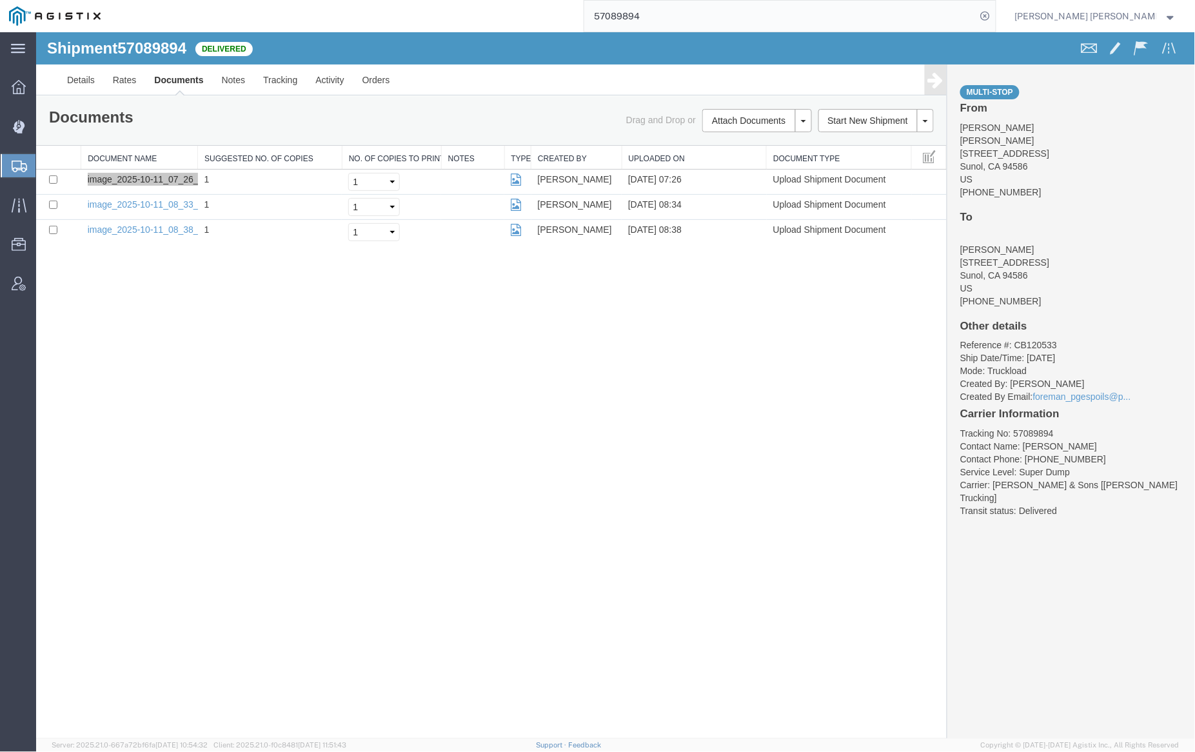
click at [662, 18] on input "57089894" at bounding box center [780, 16] width 392 height 31
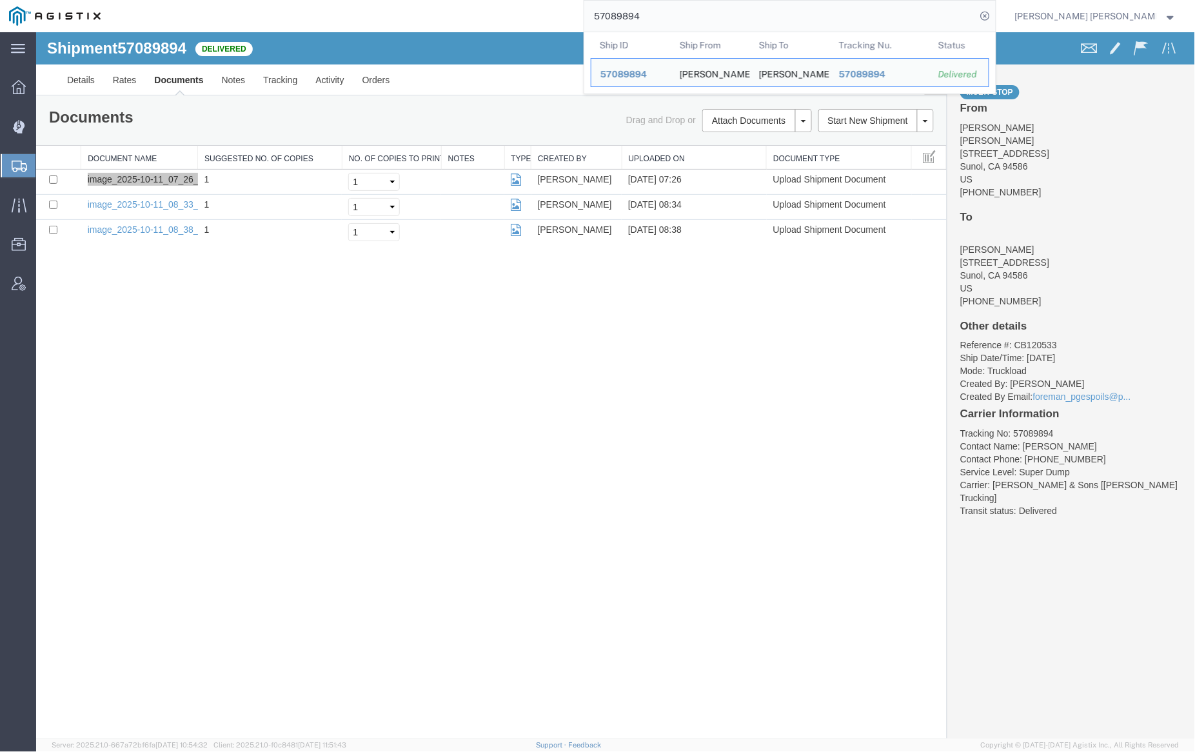
click at [662, 18] on input "57089894" at bounding box center [780, 16] width 392 height 31
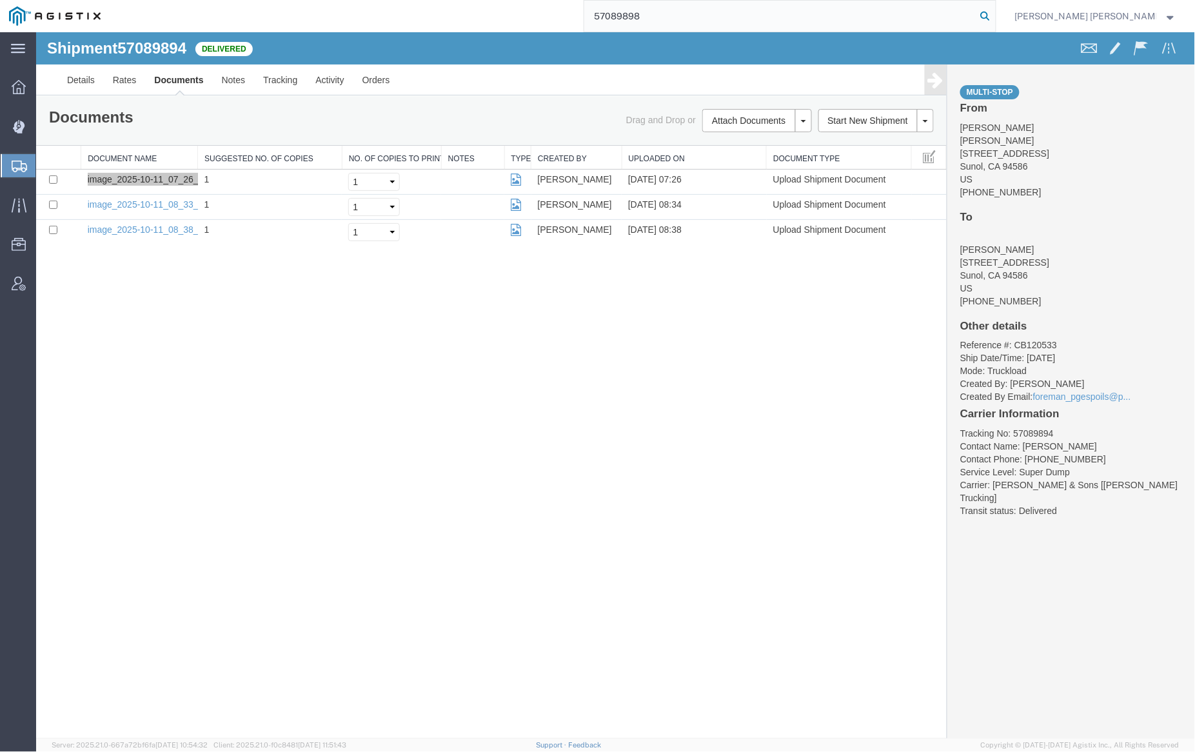
click at [995, 14] on icon at bounding box center [986, 16] width 18 height 18
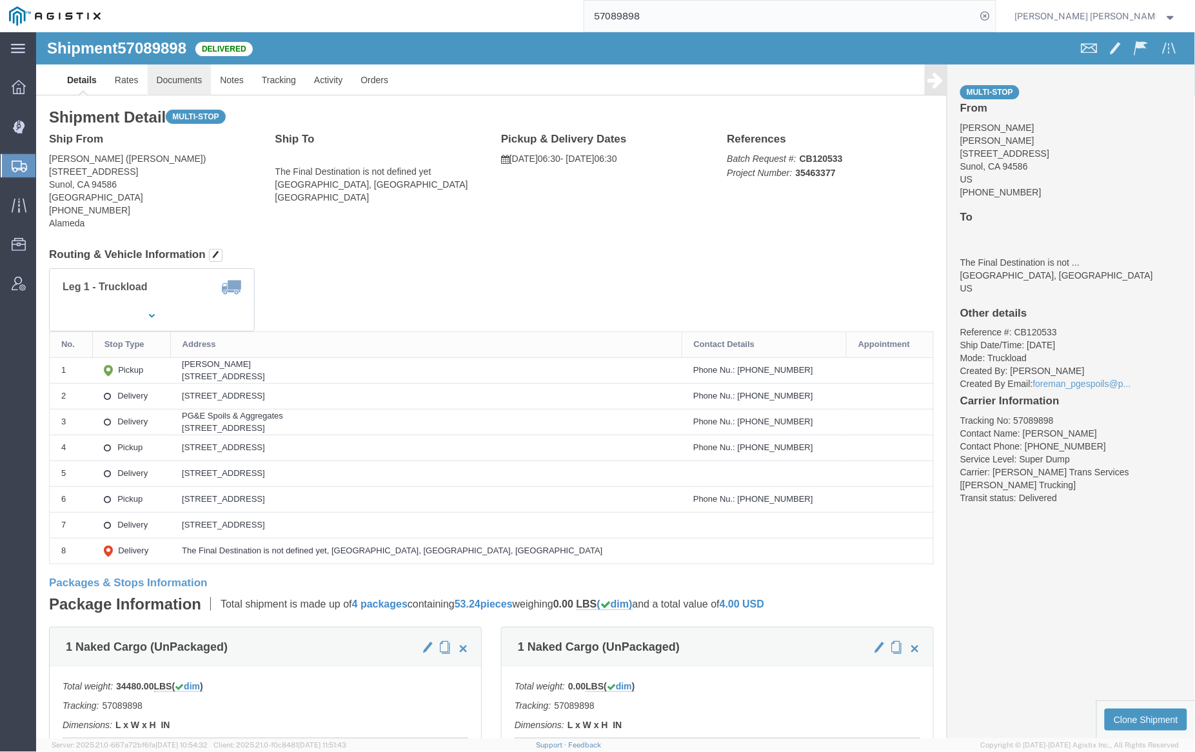
click link "Documents"
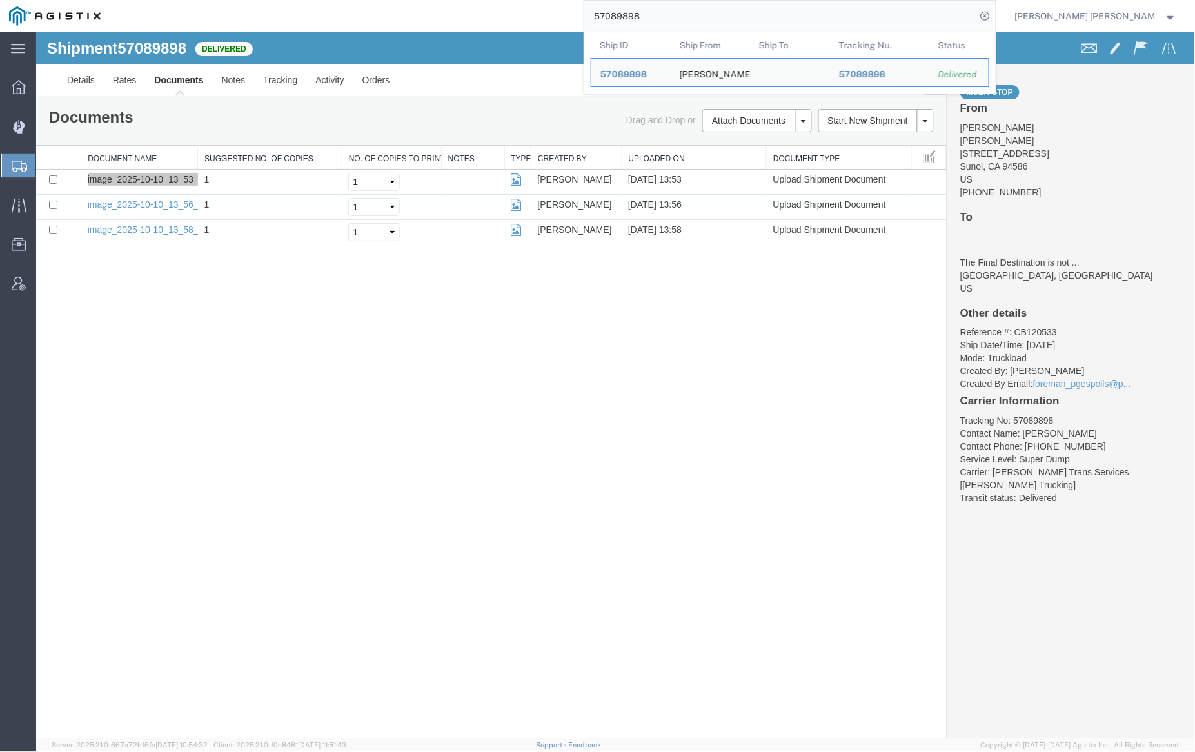
click at [682, 21] on input "57089898" at bounding box center [780, 16] width 392 height 31
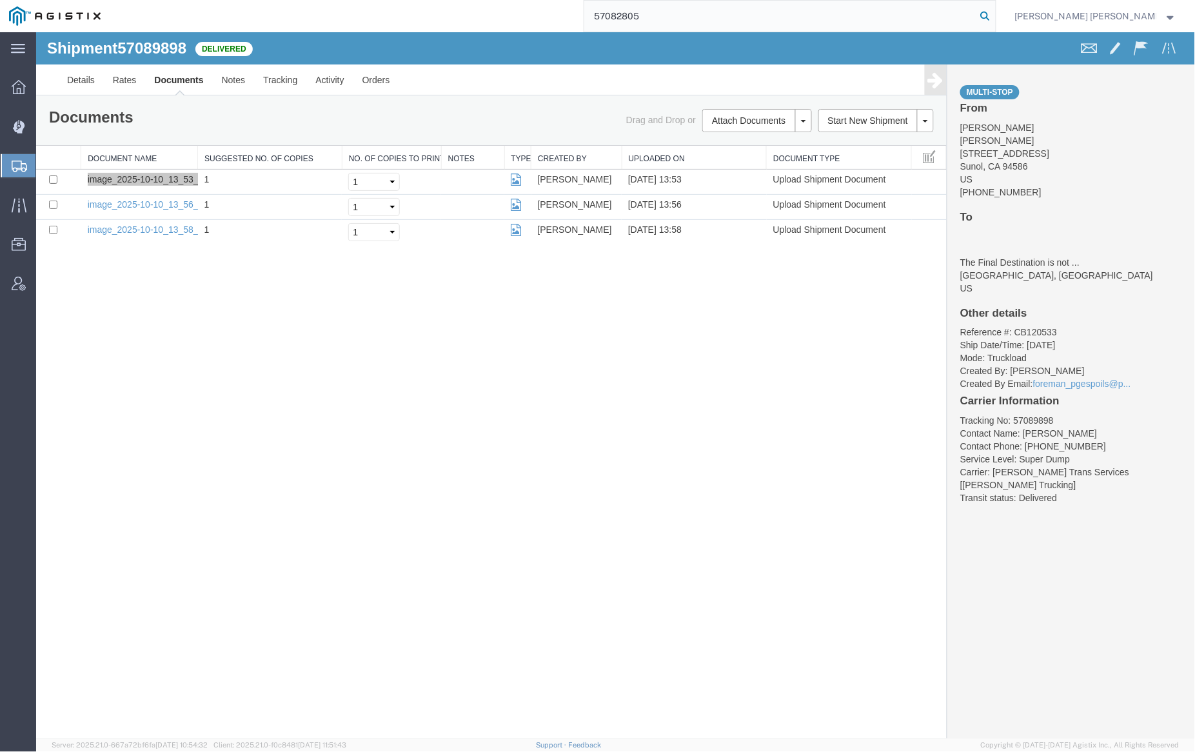
click at [995, 15] on icon at bounding box center [986, 16] width 18 height 18
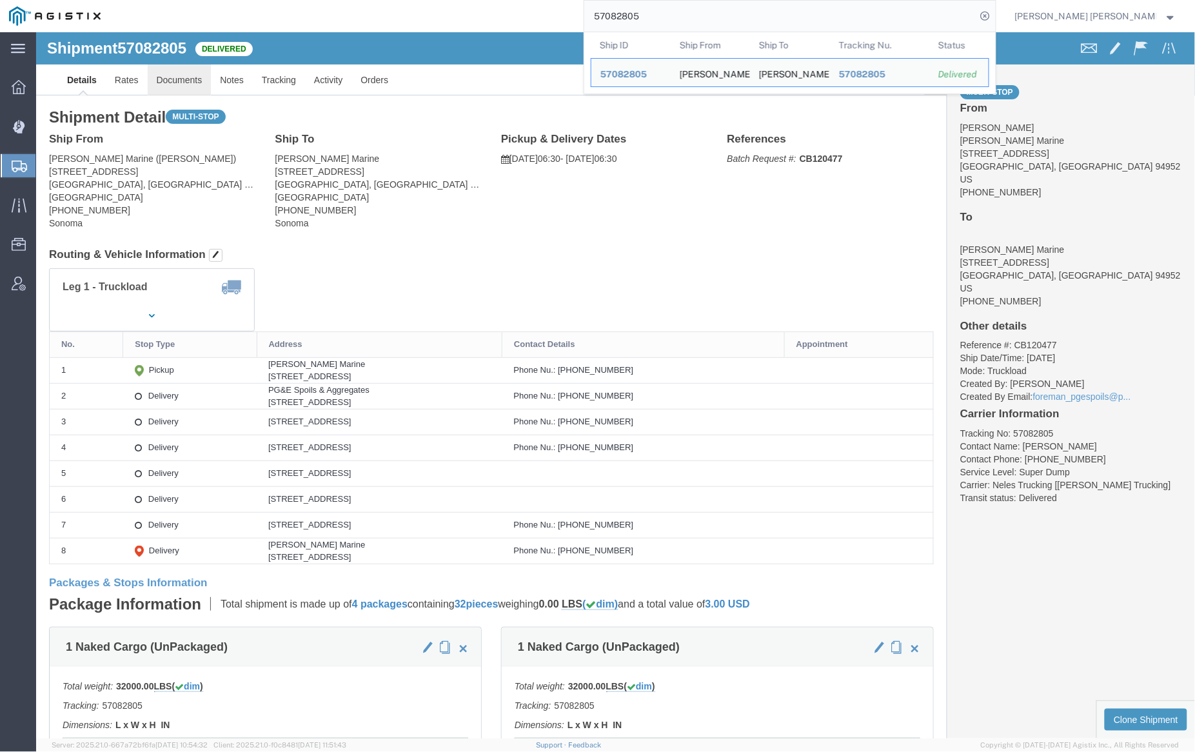
click link "Documents"
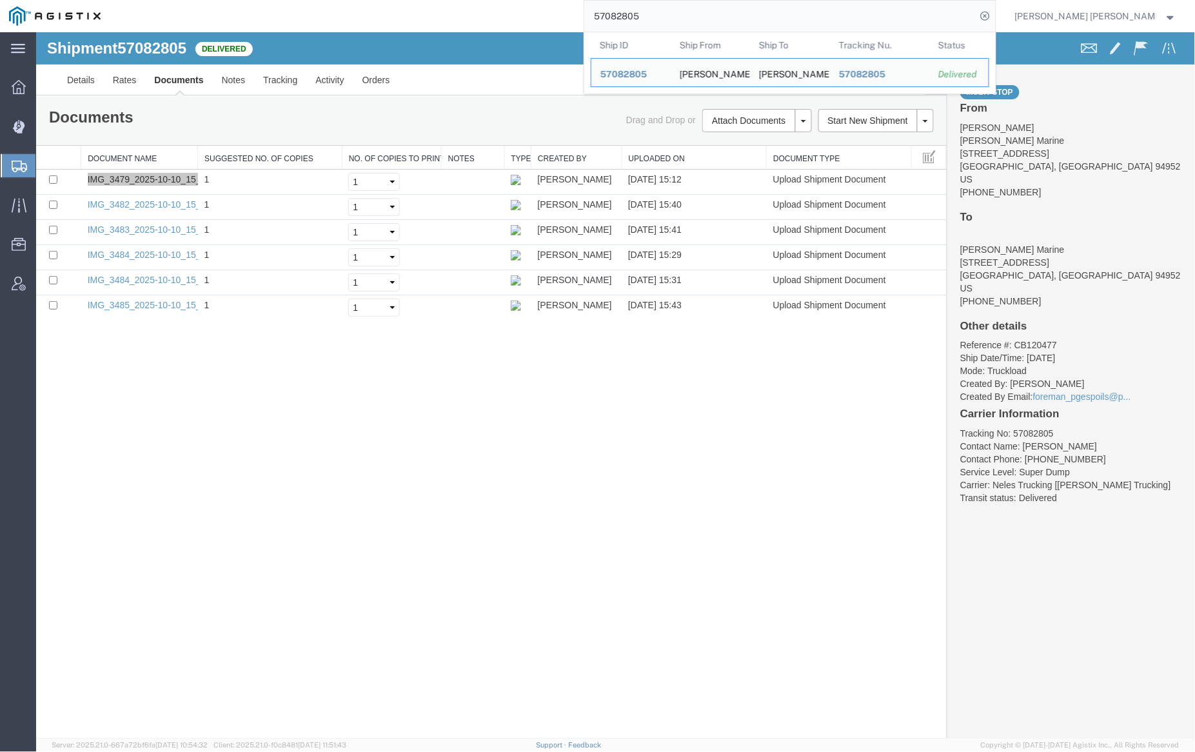
click at [686, 15] on input "57082805" at bounding box center [780, 16] width 392 height 31
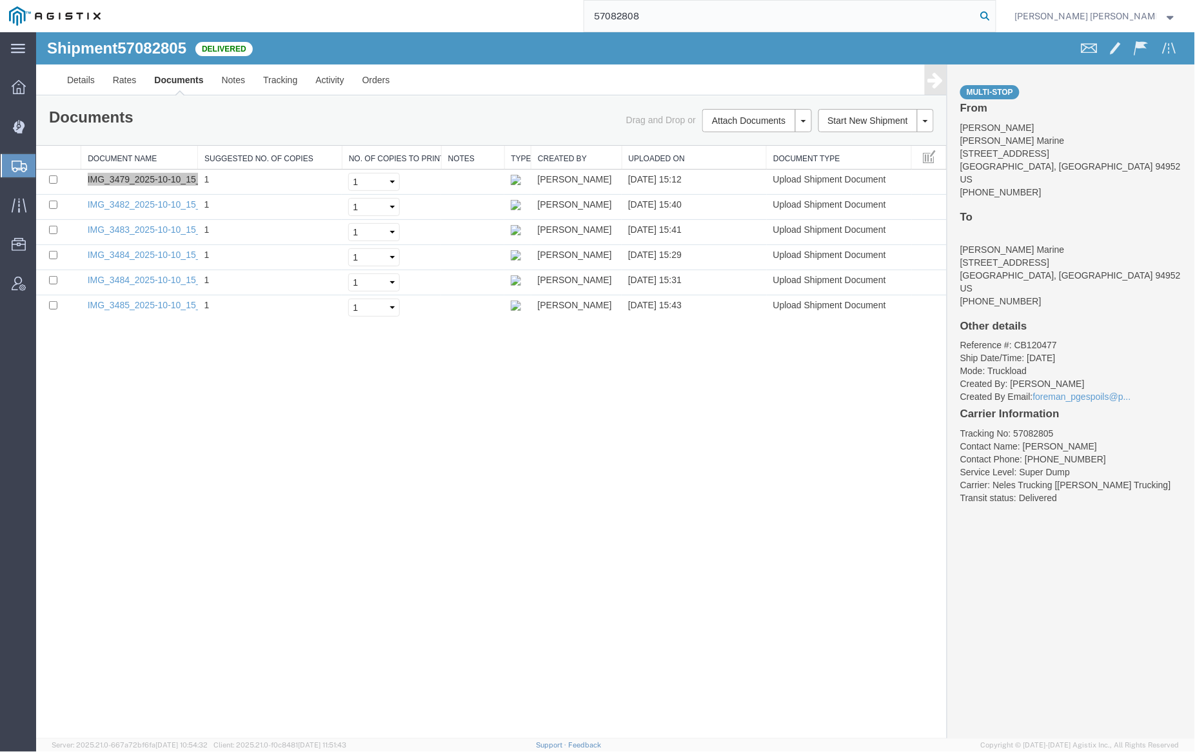
click at [995, 15] on icon at bounding box center [986, 16] width 18 height 18
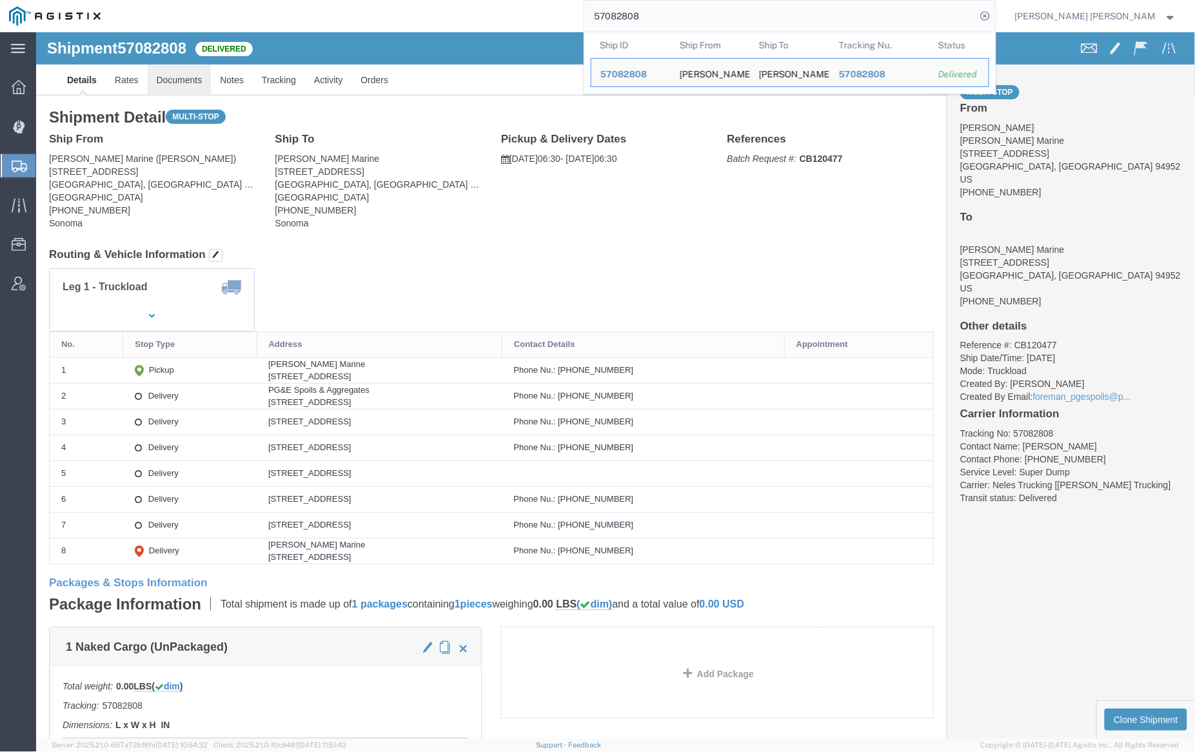
click link "Documents"
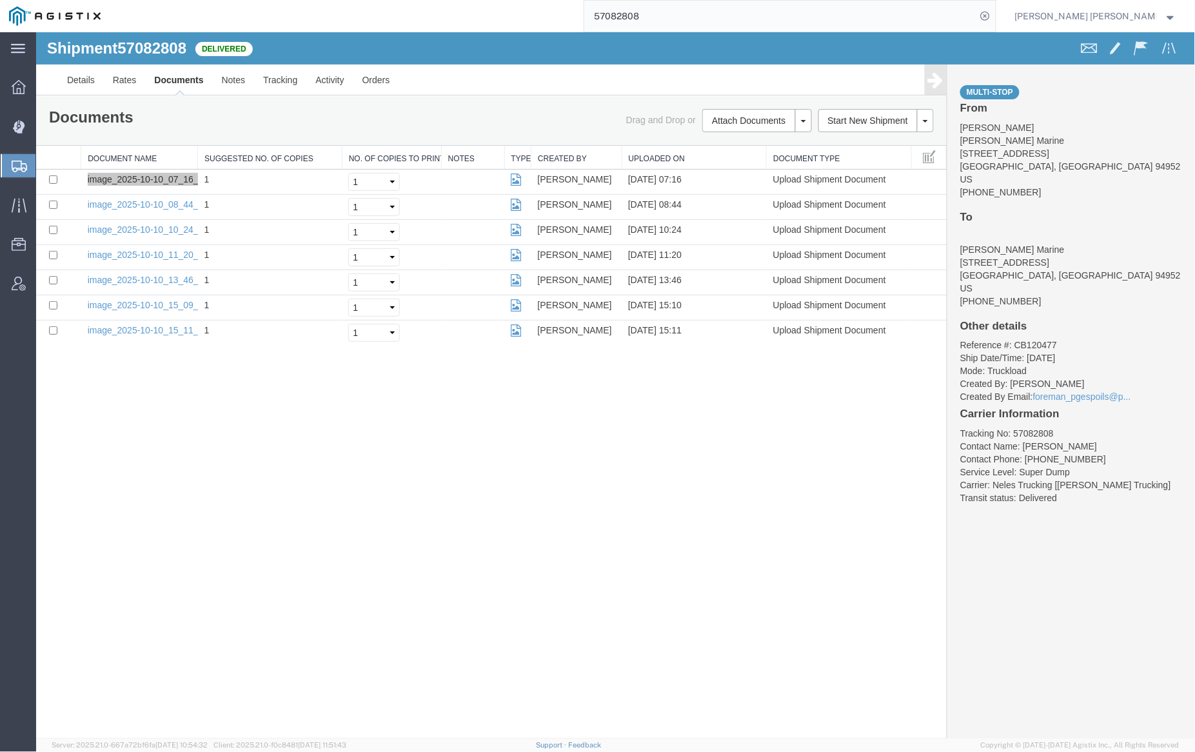
click at [678, 10] on input "57082808" at bounding box center [780, 16] width 392 height 31
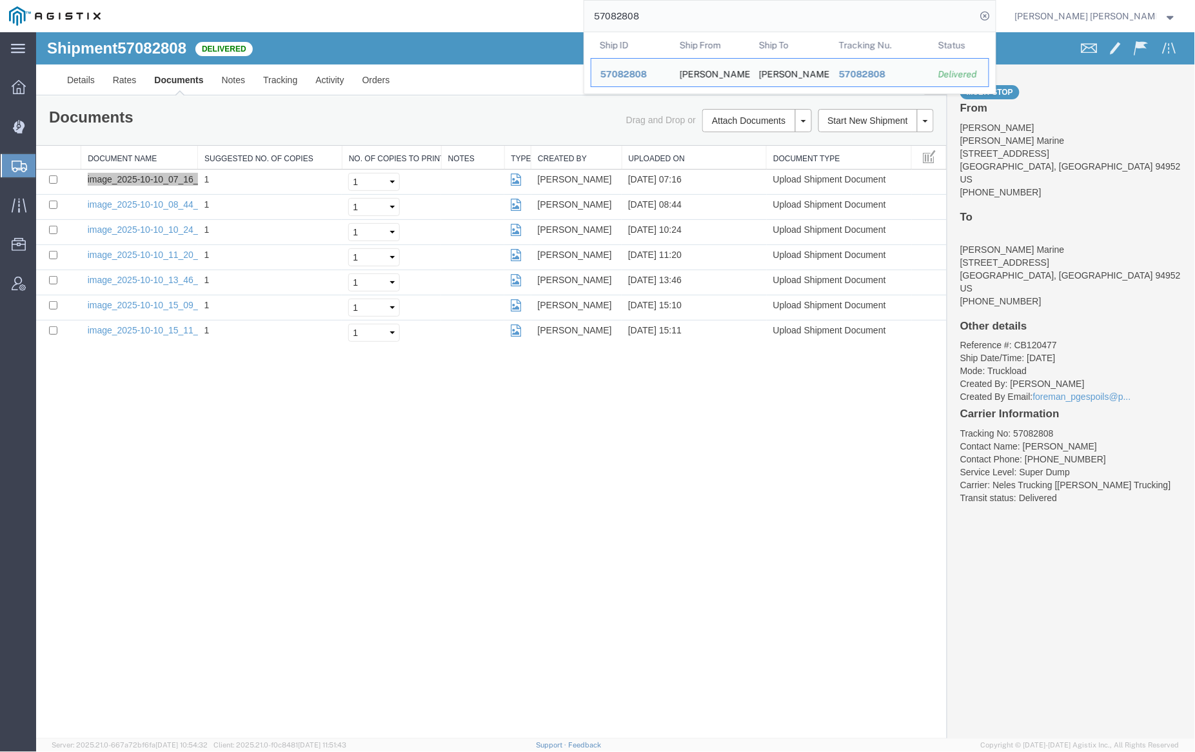
click at [678, 10] on input "57082808" at bounding box center [780, 16] width 392 height 31
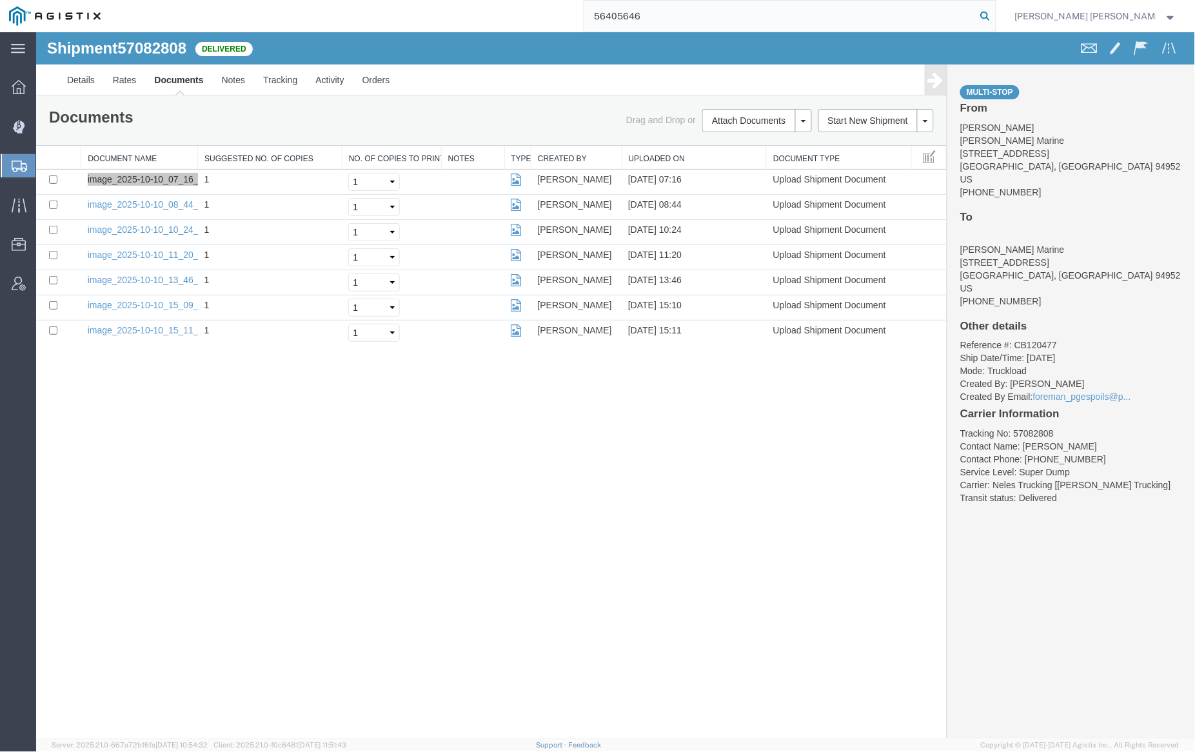
click at [995, 14] on icon at bounding box center [986, 16] width 18 height 18
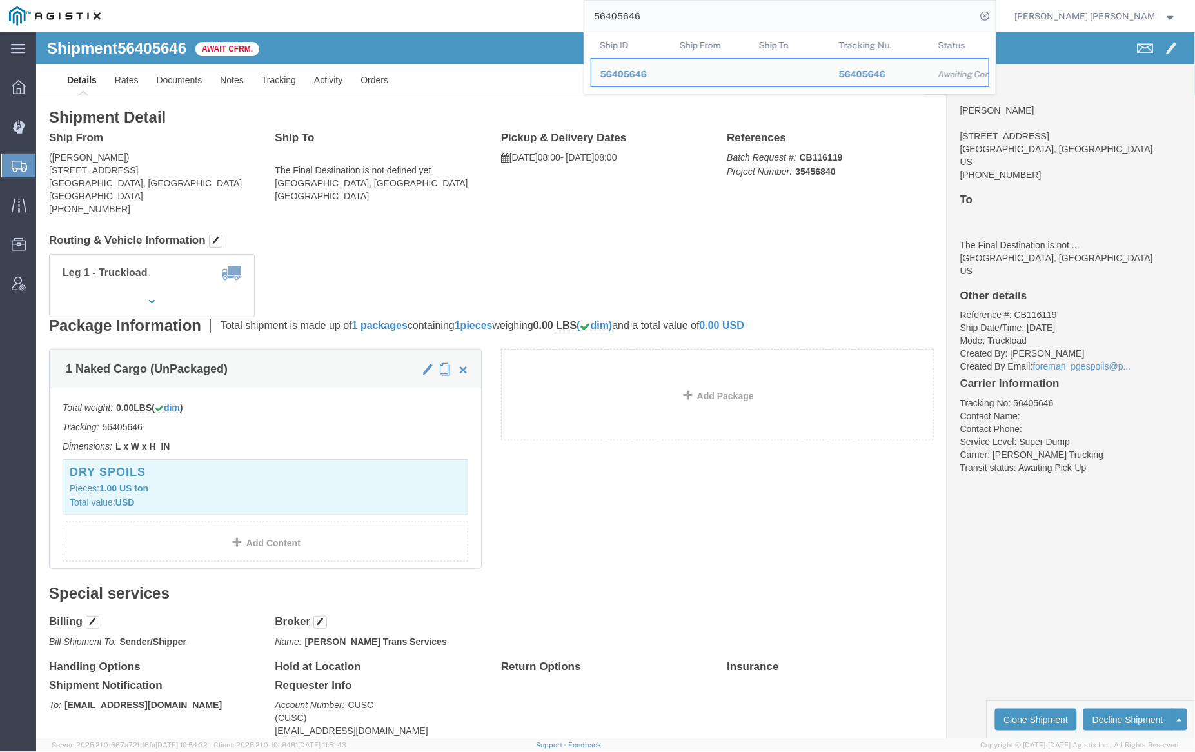
click at [667, 15] on input "56405646" at bounding box center [780, 16] width 392 height 31
paste input "493"
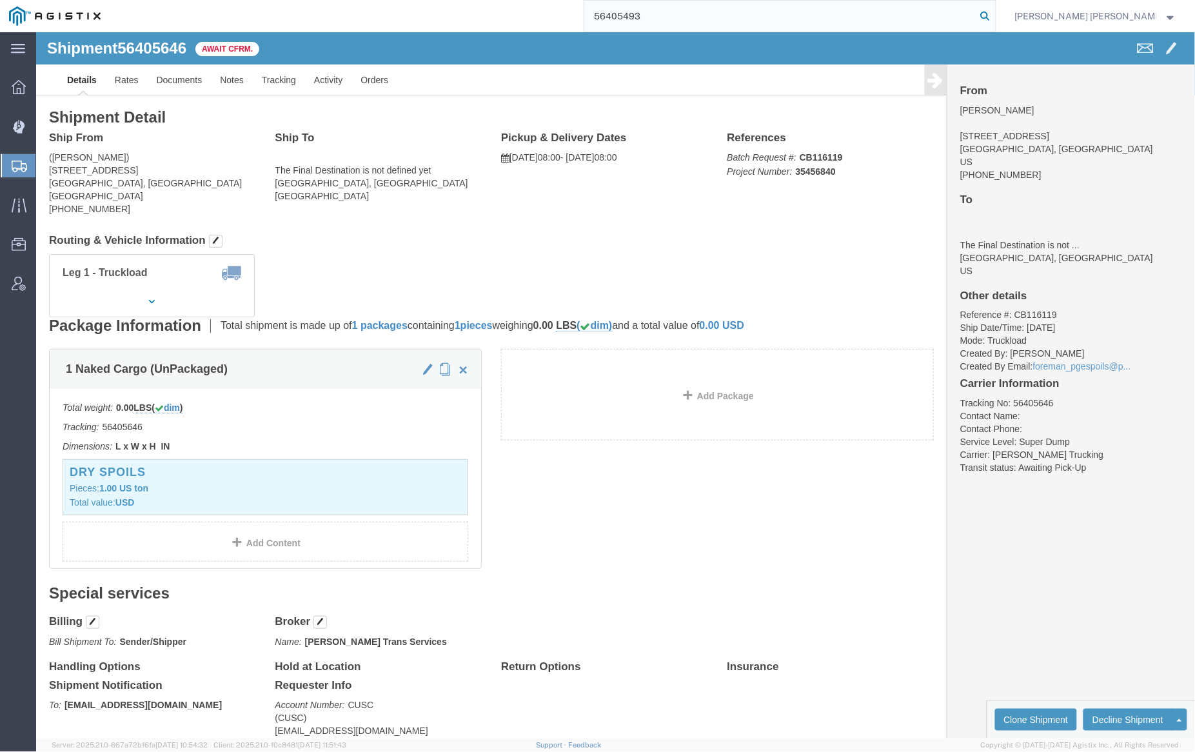
click at [995, 12] on icon at bounding box center [986, 16] width 18 height 18
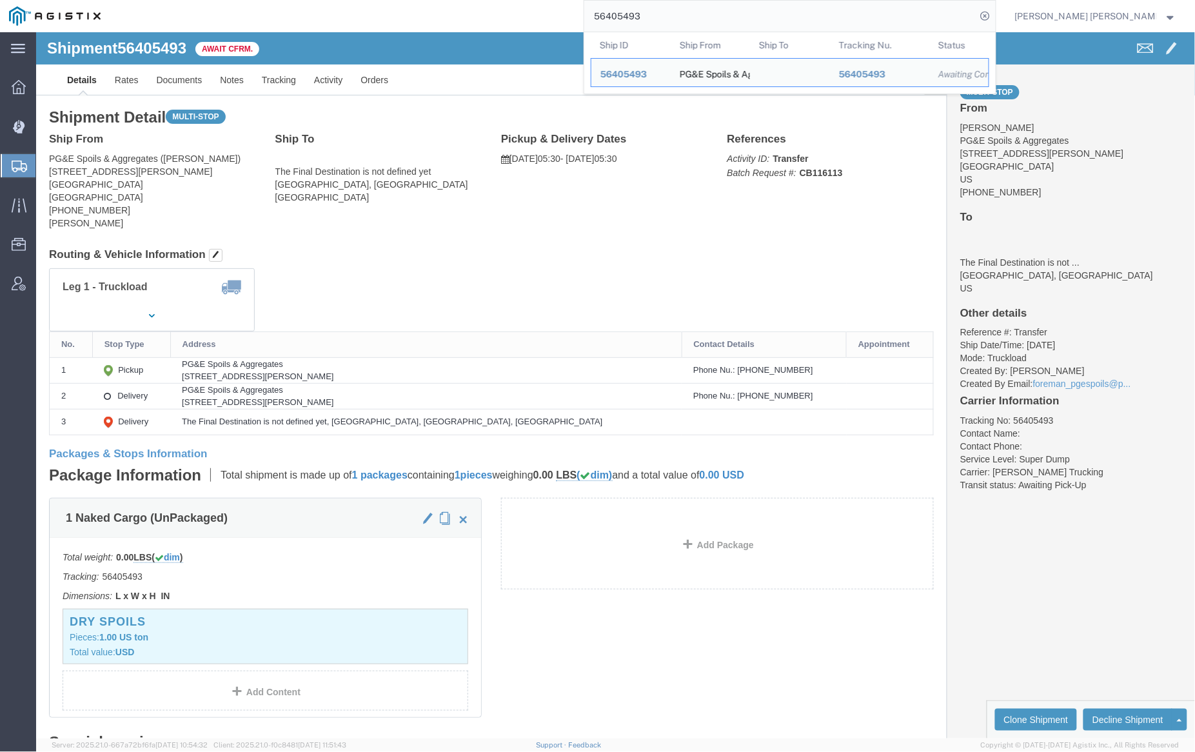
click at [681, 17] on input "56405493" at bounding box center [780, 16] width 392 height 31
paste input "585037"
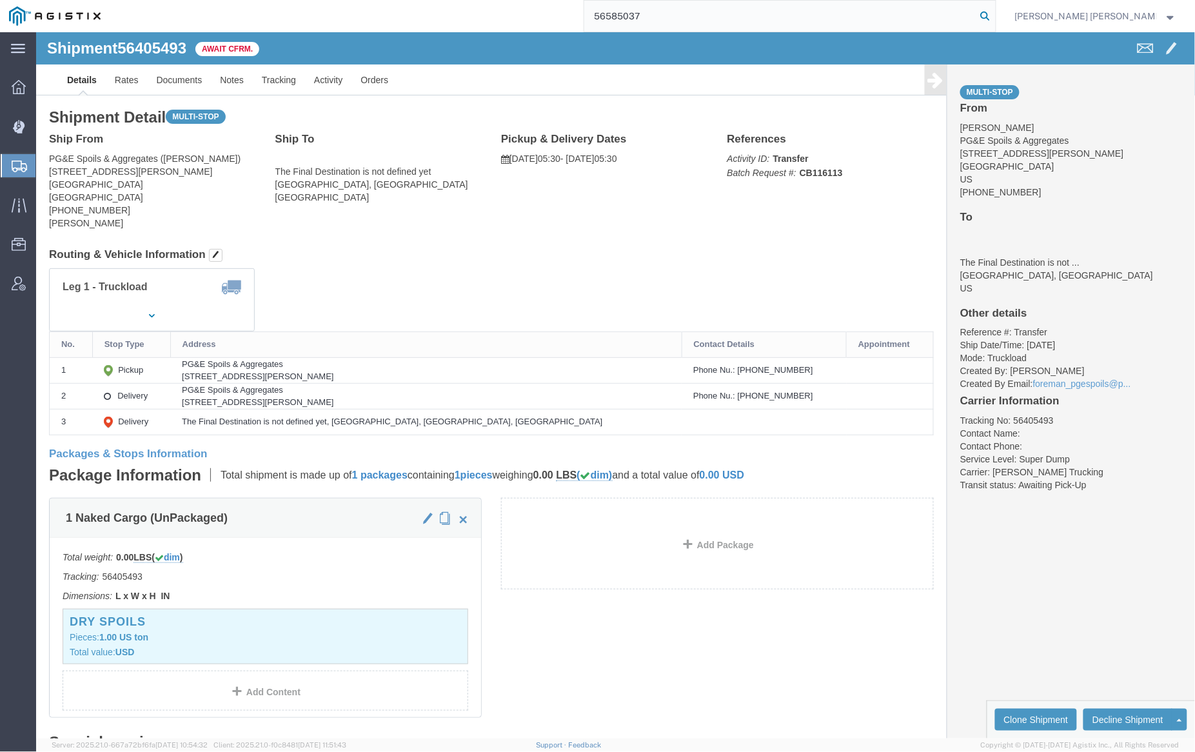
click at [995, 12] on icon at bounding box center [986, 16] width 18 height 18
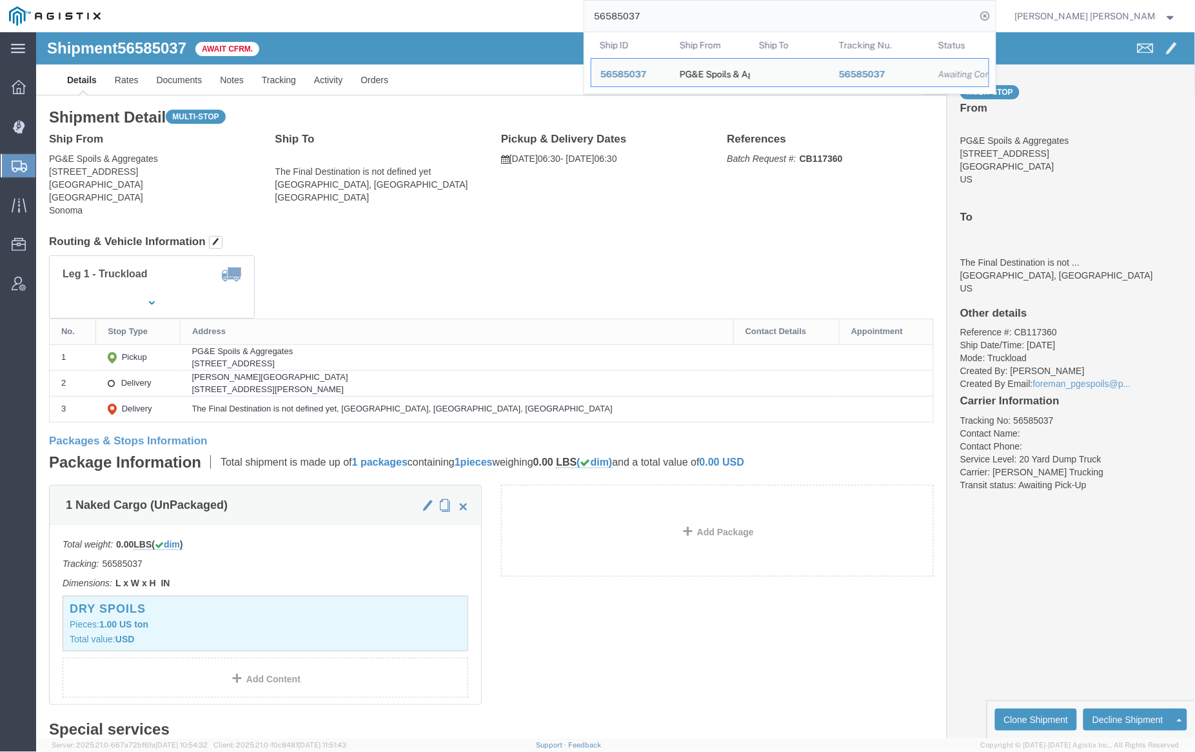
click at [690, 20] on input "56585037" at bounding box center [780, 16] width 392 height 31
paste input "3"
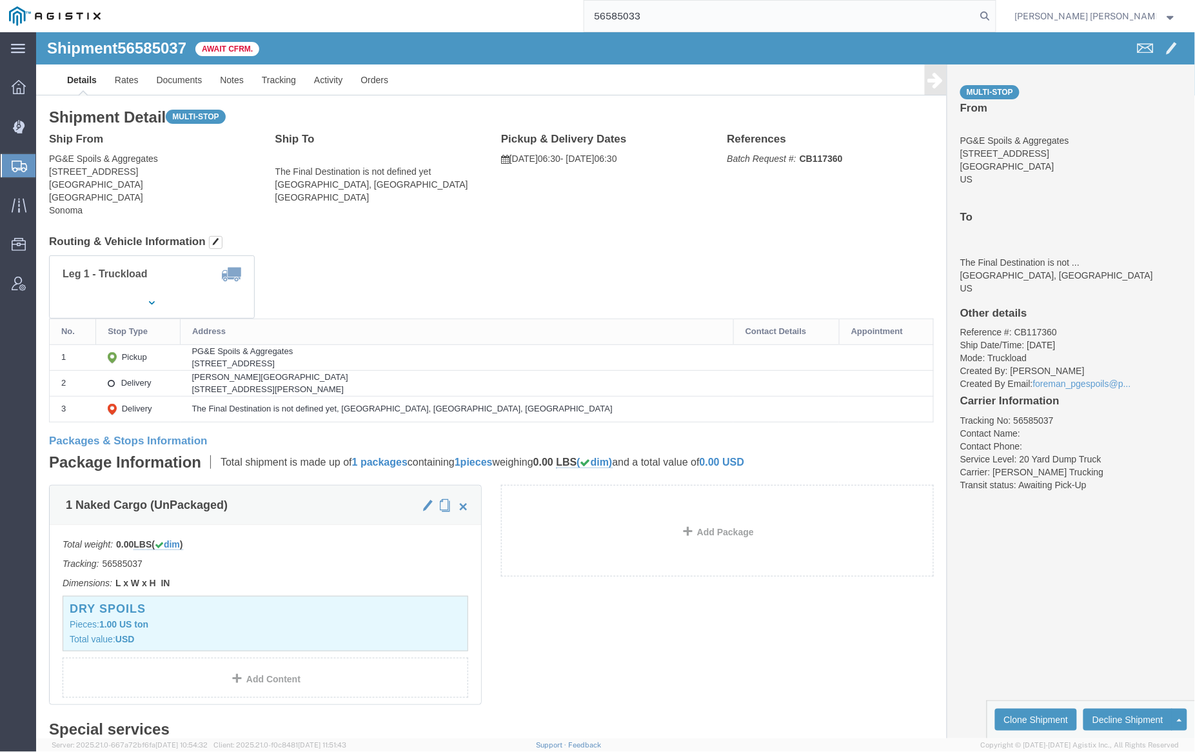
drag, startPoint x: 1054, startPoint y: 14, endPoint x: 1082, endPoint y: 24, distance: 29.4
click at [995, 14] on icon at bounding box center [986, 16] width 18 height 18
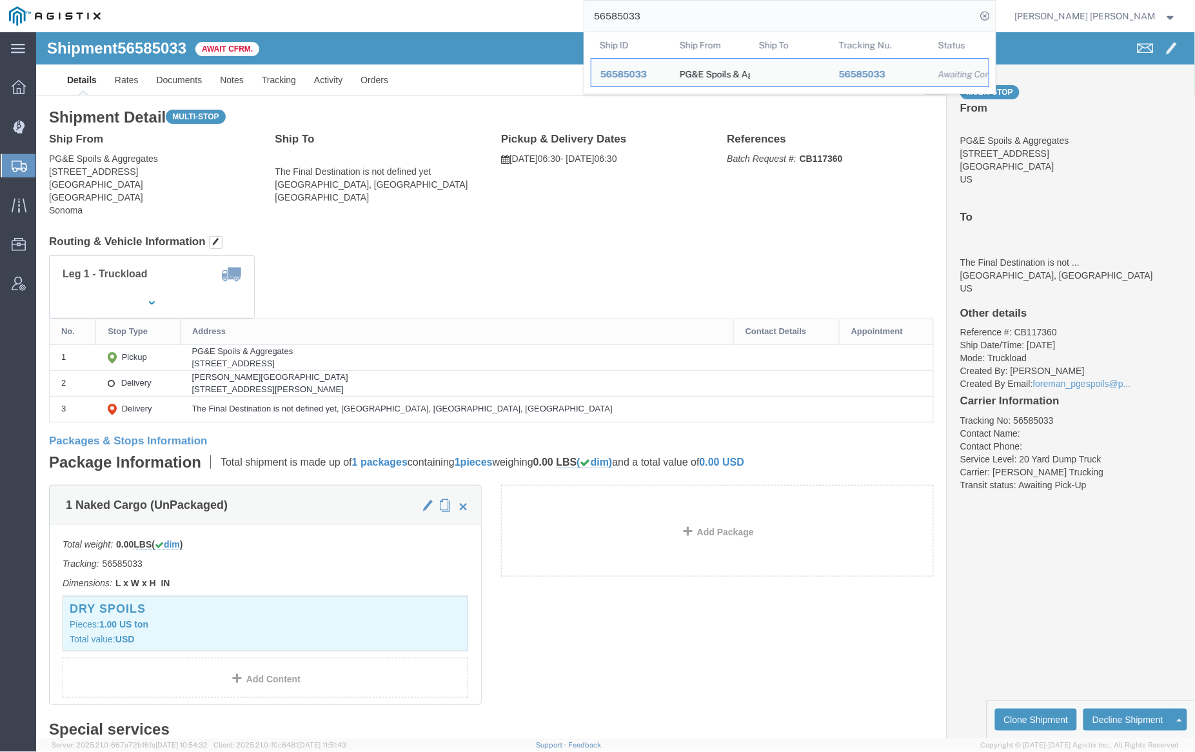
click at [688, 19] on input "56585033" at bounding box center [780, 16] width 392 height 31
paste input "16"
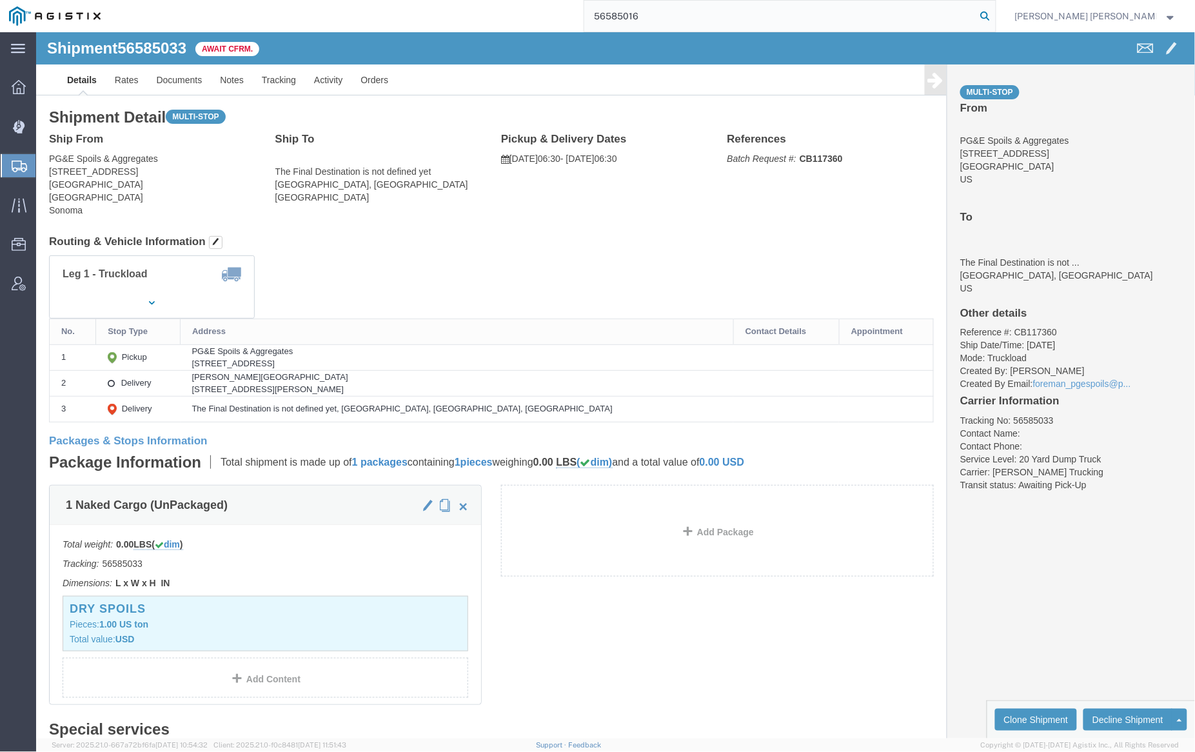
click at [995, 15] on icon at bounding box center [986, 16] width 18 height 18
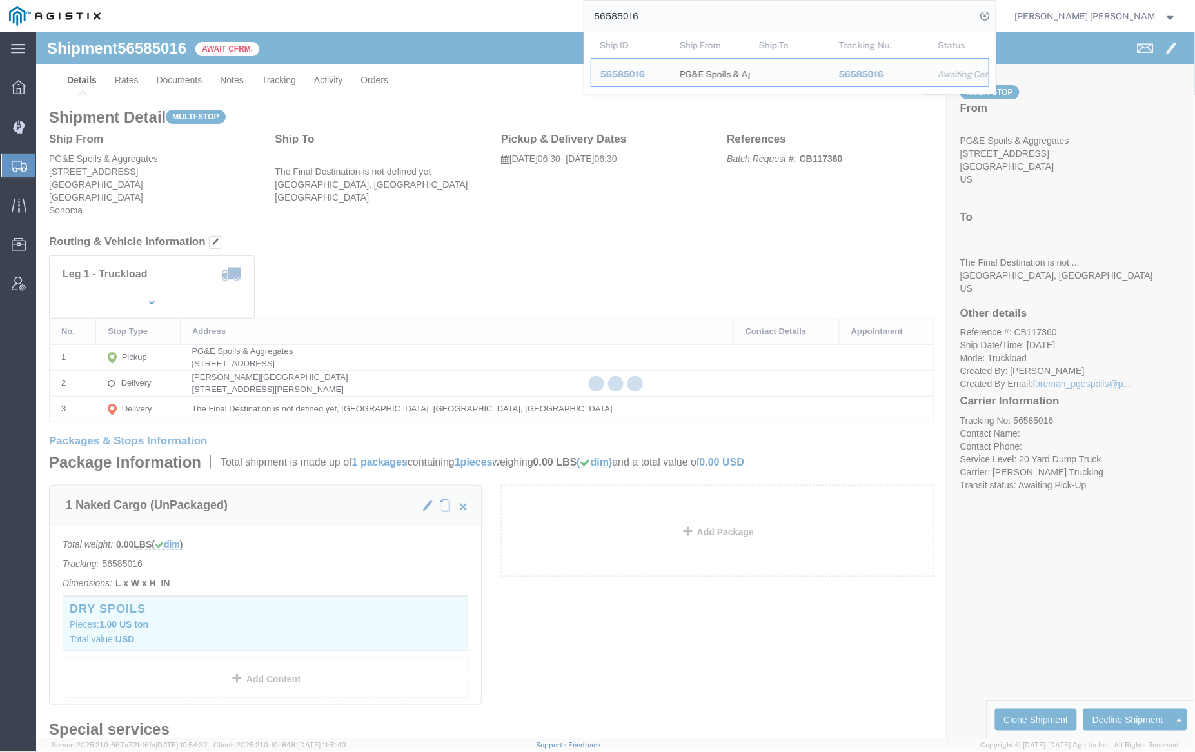
click at [677, 14] on input "56585016" at bounding box center [780, 16] width 392 height 31
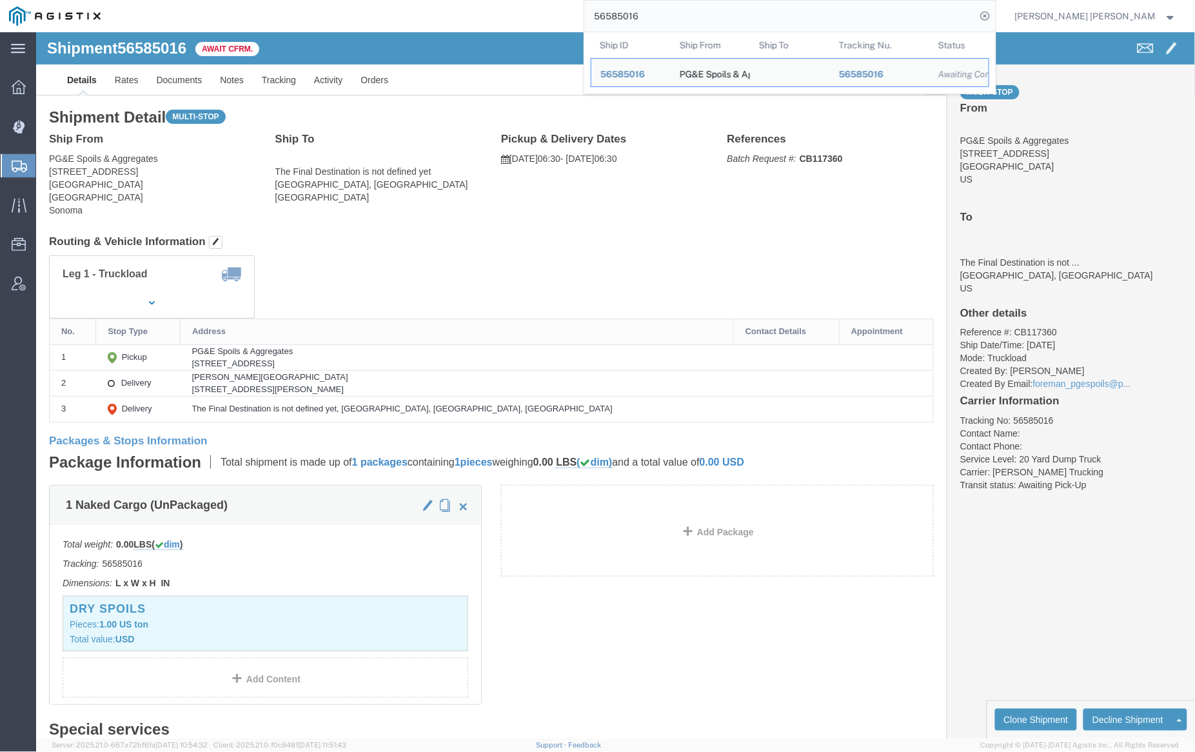
click at [677, 14] on input "56585016" at bounding box center [780, 16] width 392 height 31
paste input "2"
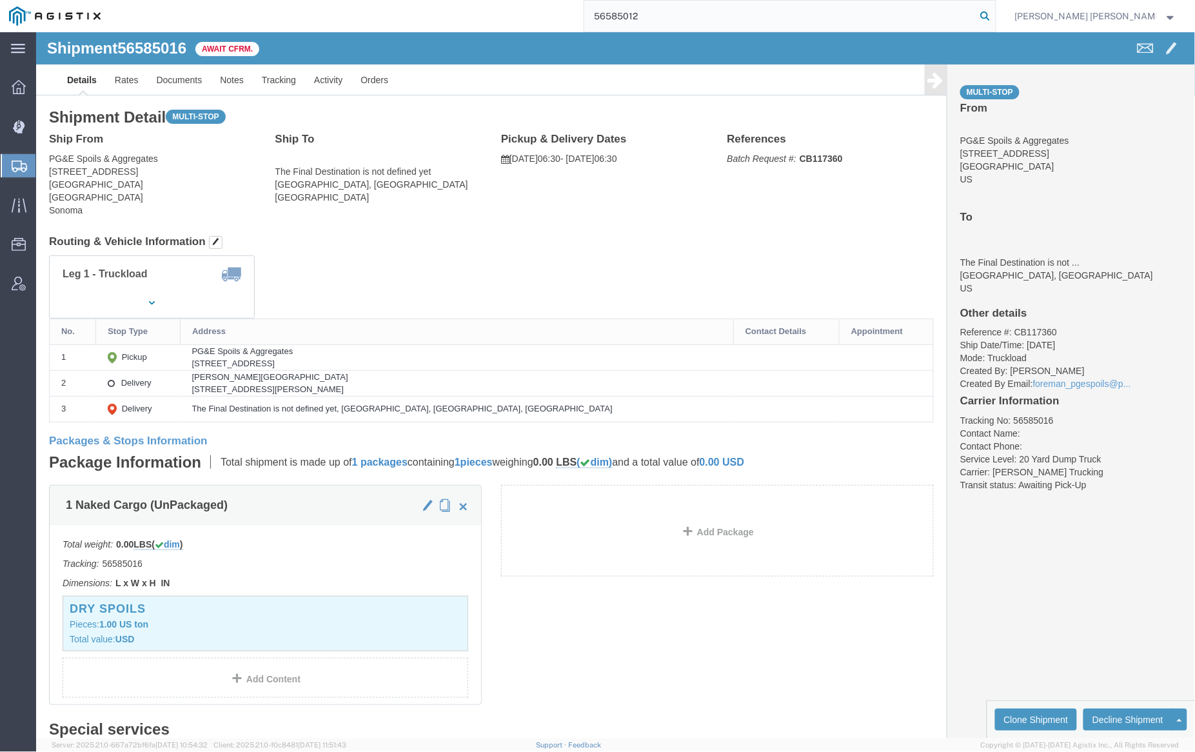
click at [995, 15] on icon at bounding box center [986, 16] width 18 height 18
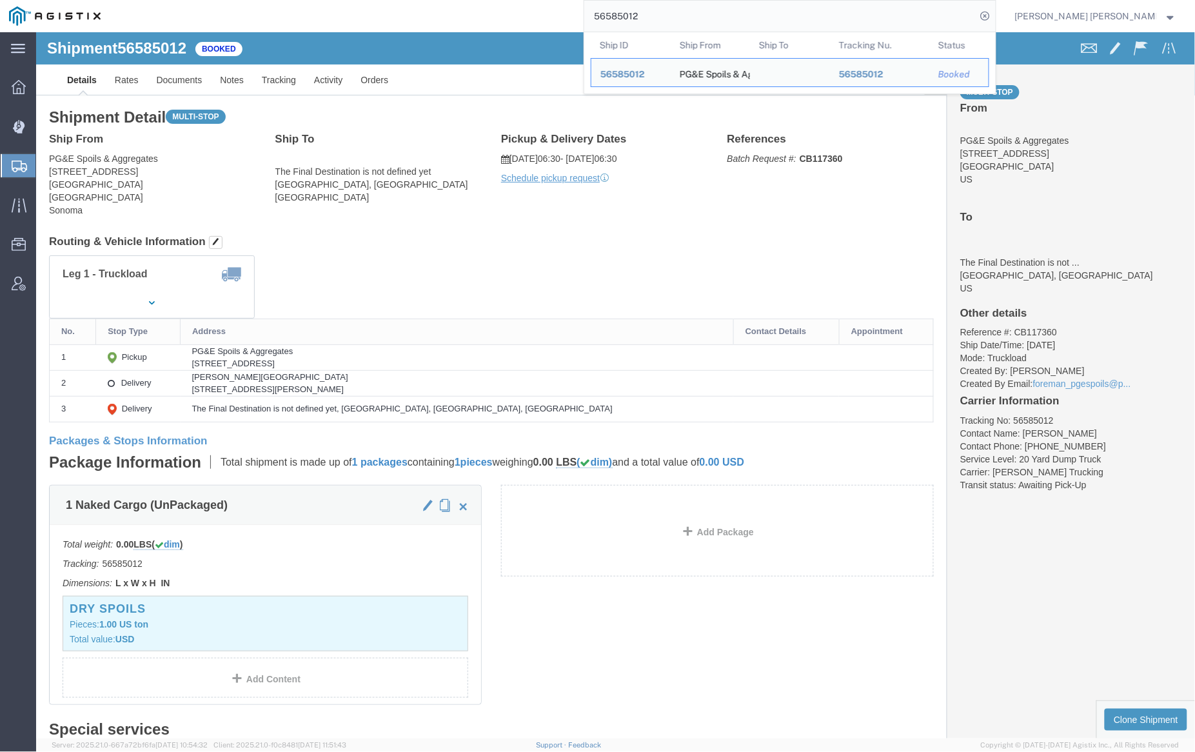
click at [671, 24] on input "56585012" at bounding box center [780, 16] width 392 height 31
click at [672, 24] on input "56585012" at bounding box center [780, 16] width 392 height 31
paste input "75096"
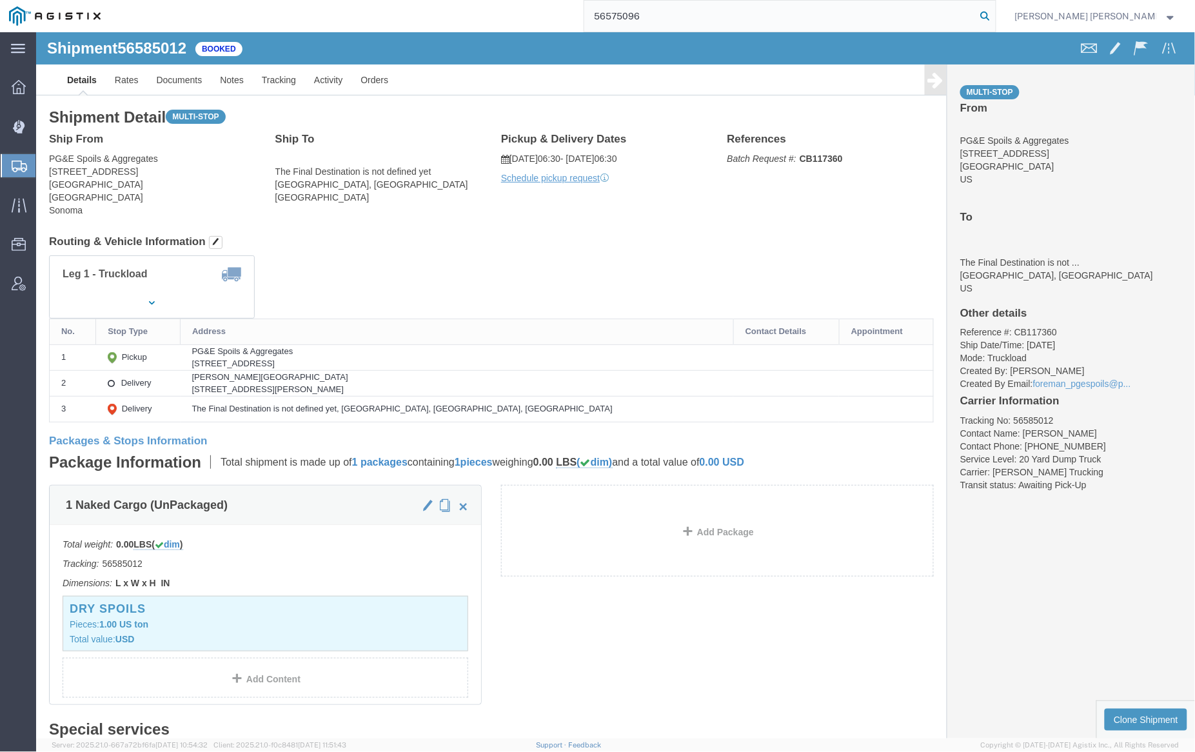
click at [995, 10] on icon at bounding box center [986, 16] width 18 height 18
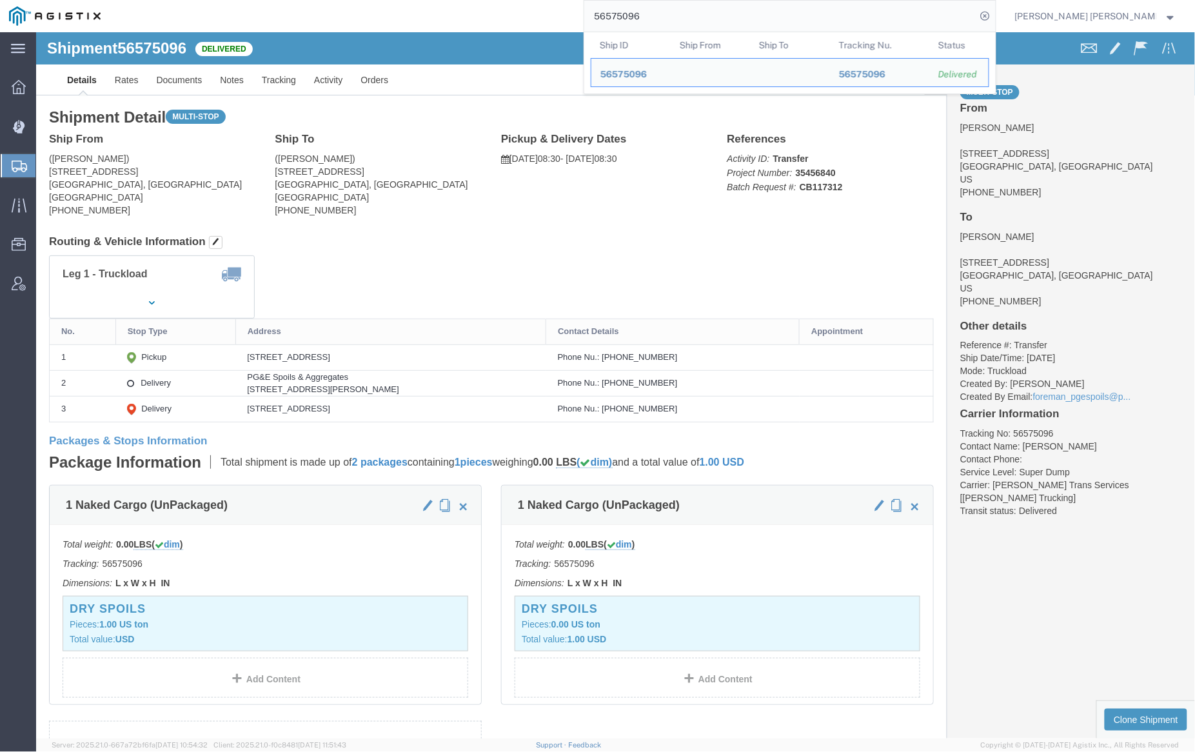
click at [697, 14] on input "56575096" at bounding box center [780, 16] width 392 height 31
click link "Documents"
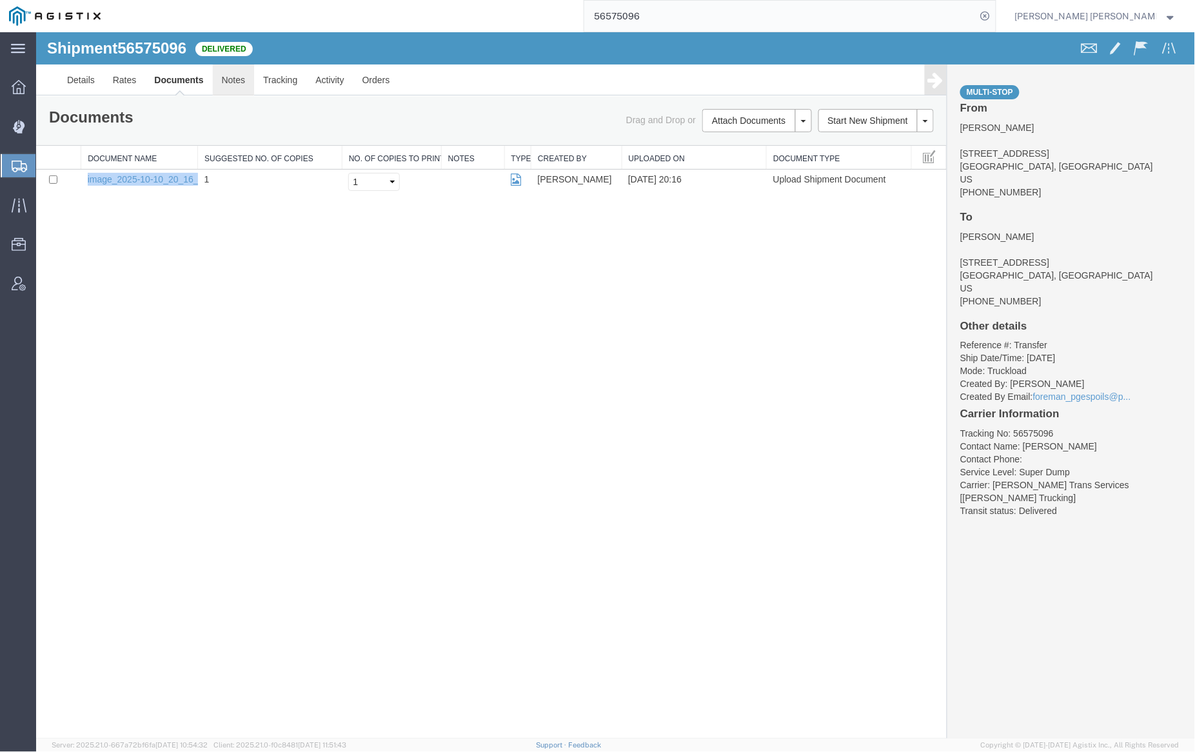
click at [238, 74] on link "Notes" at bounding box center [233, 79] width 42 height 31
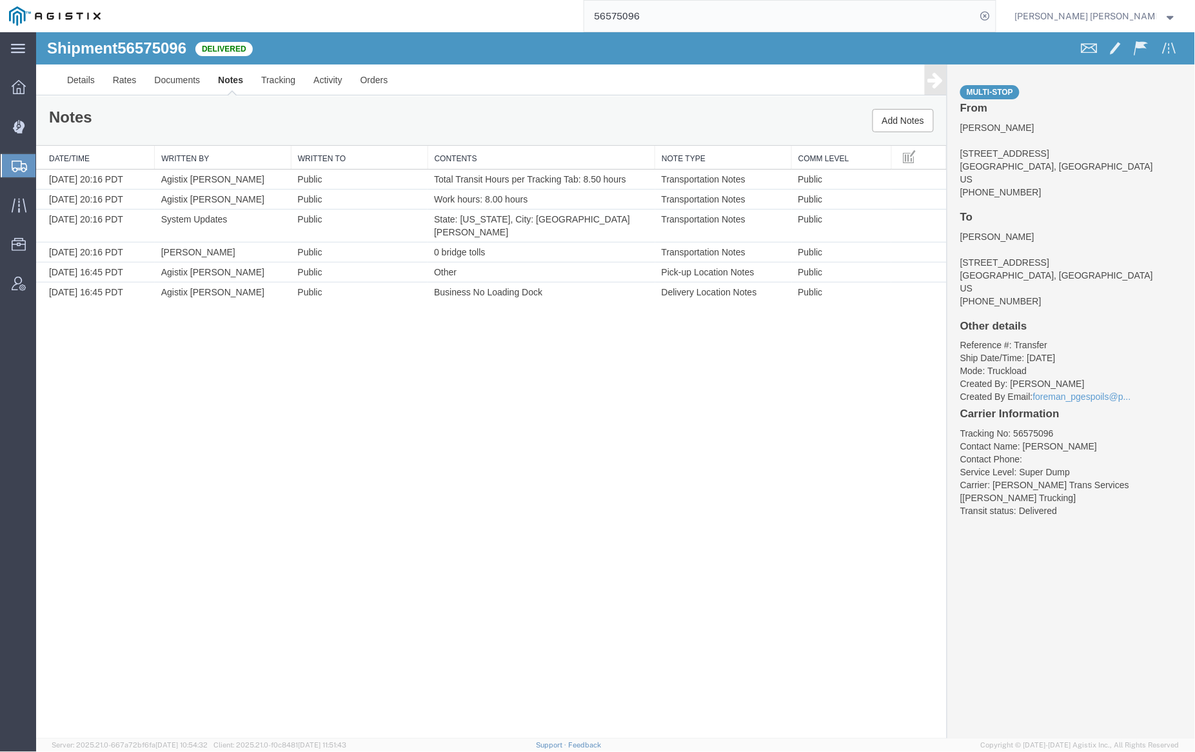
click at [675, 12] on input "56575096" at bounding box center [780, 16] width 392 height 31
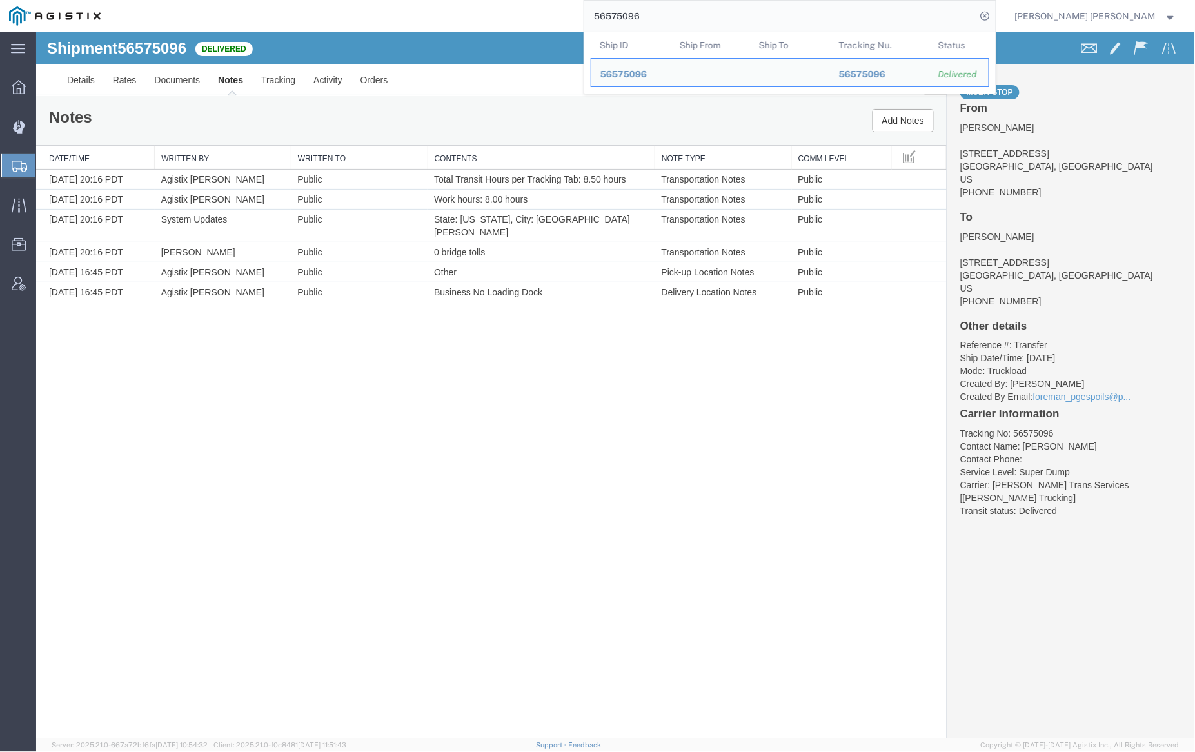
click at [675, 12] on input "56575096" at bounding box center [780, 16] width 392 height 31
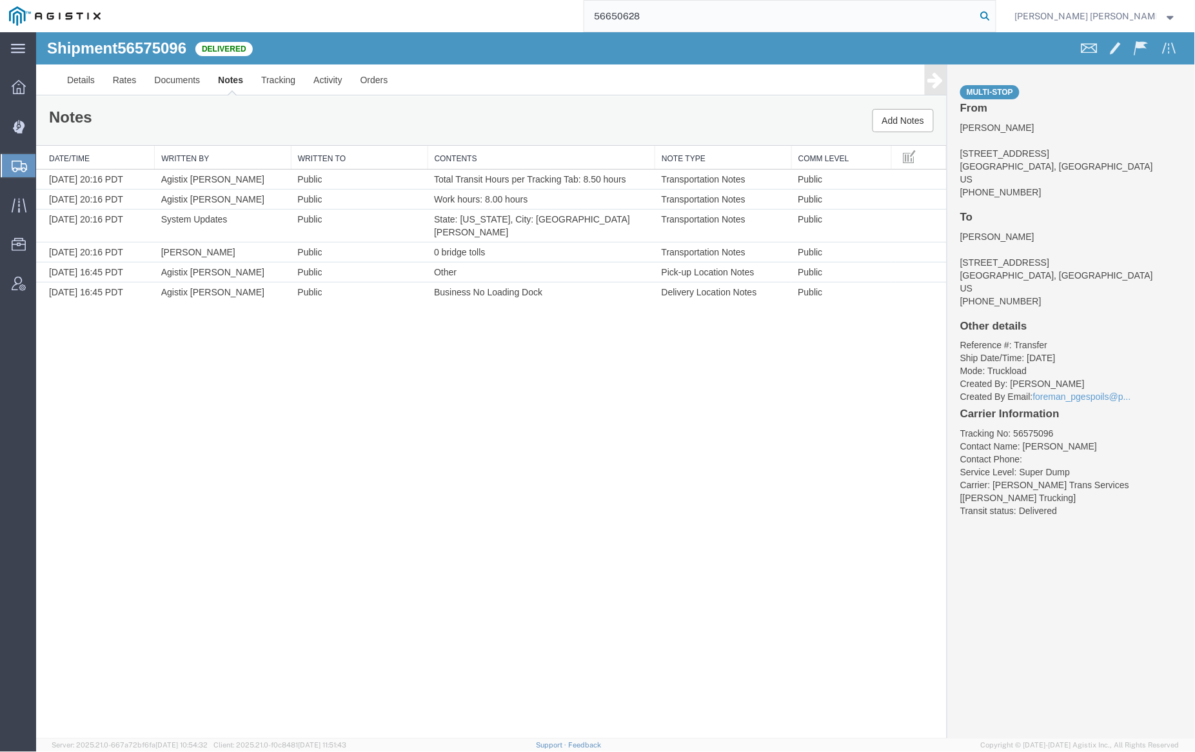
click at [995, 14] on icon at bounding box center [986, 16] width 18 height 18
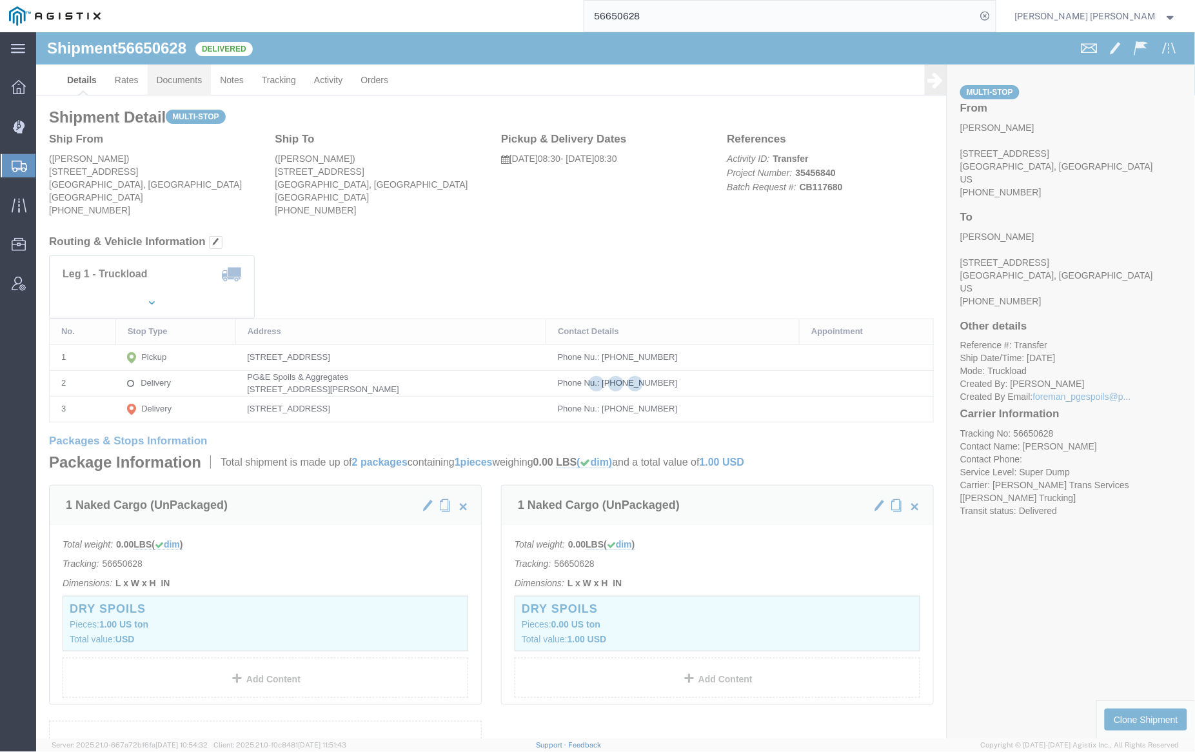
click at [183, 77] on div at bounding box center [615, 385] width 1159 height 706
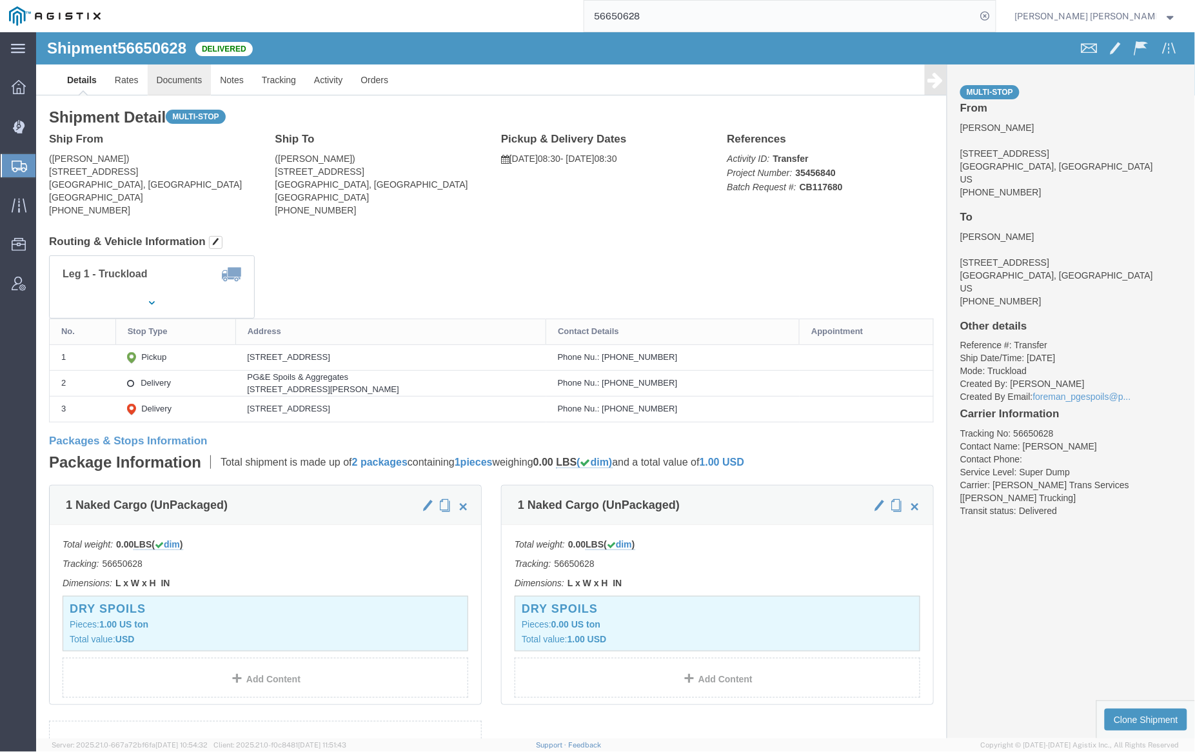
click link "Documents"
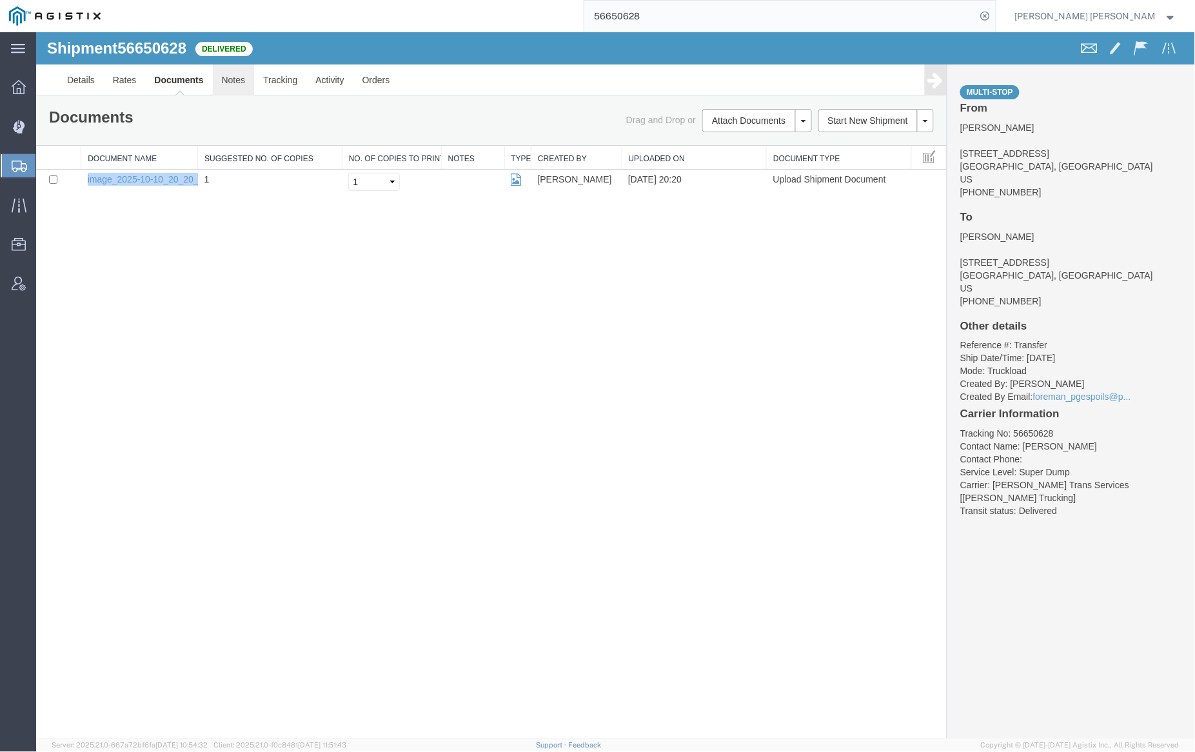
click at [239, 79] on link "Notes" at bounding box center [233, 79] width 42 height 31
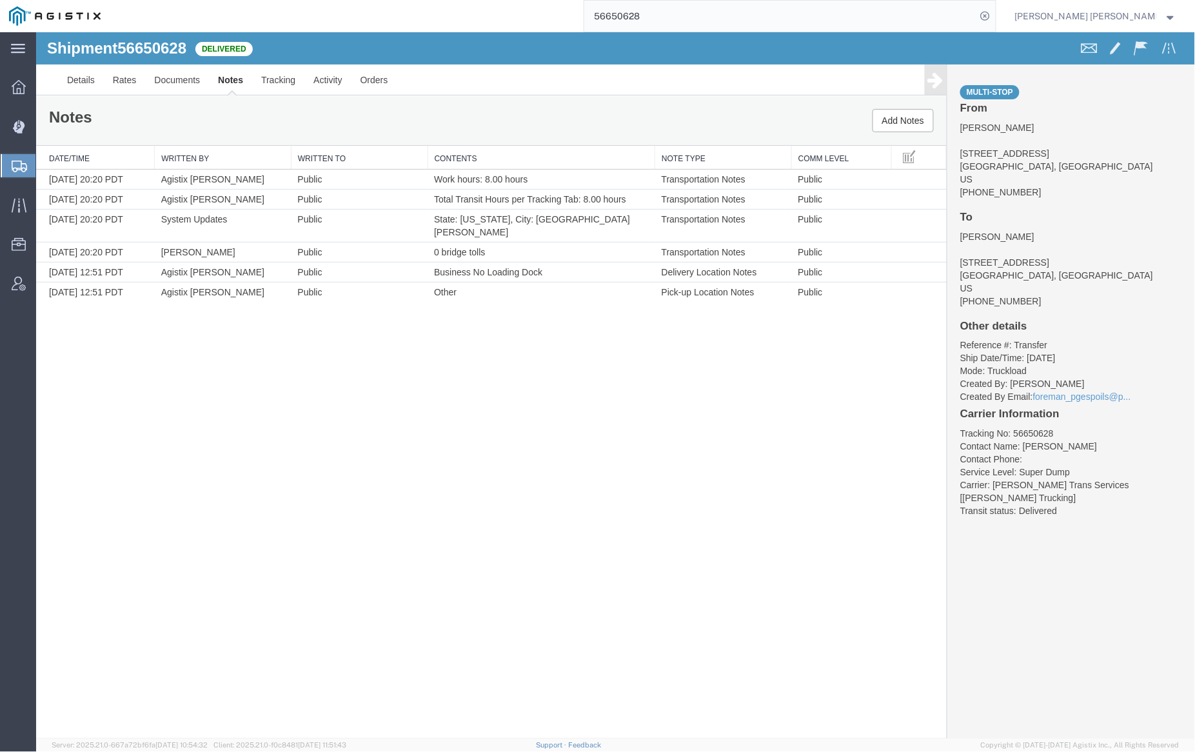
click at [678, 19] on input "56650628" at bounding box center [780, 16] width 392 height 31
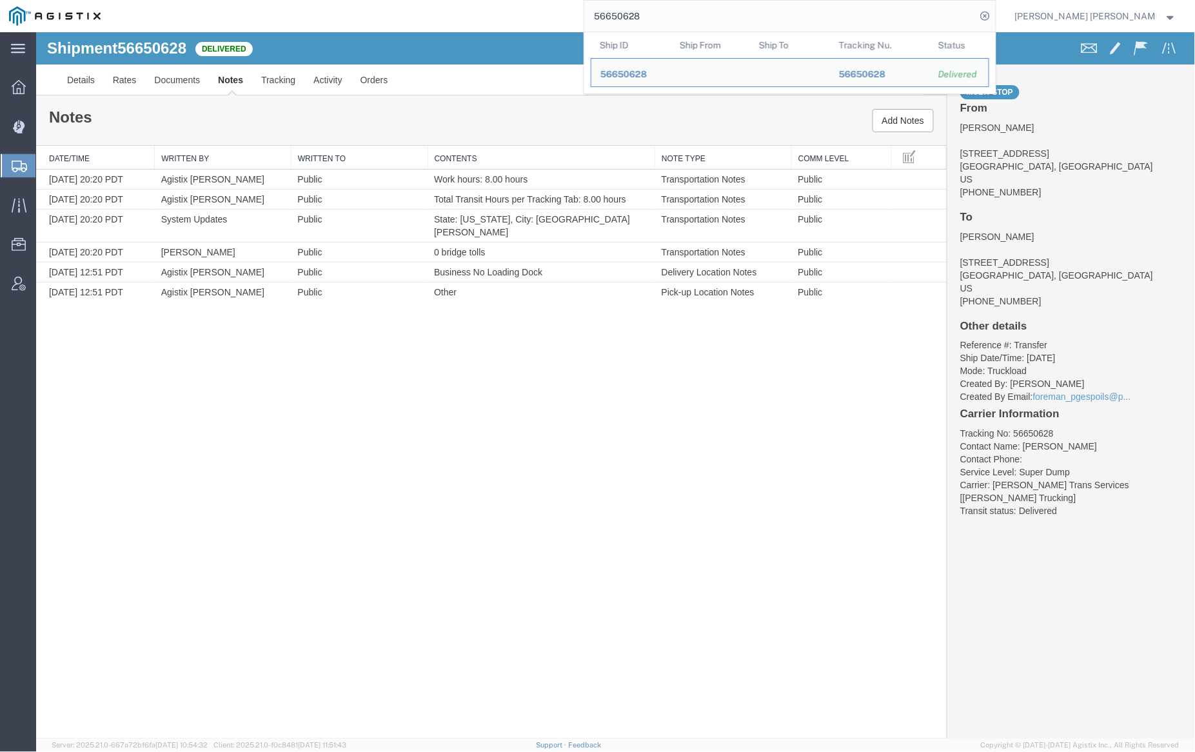
click at [678, 19] on input "56650628" at bounding box center [780, 16] width 392 height 31
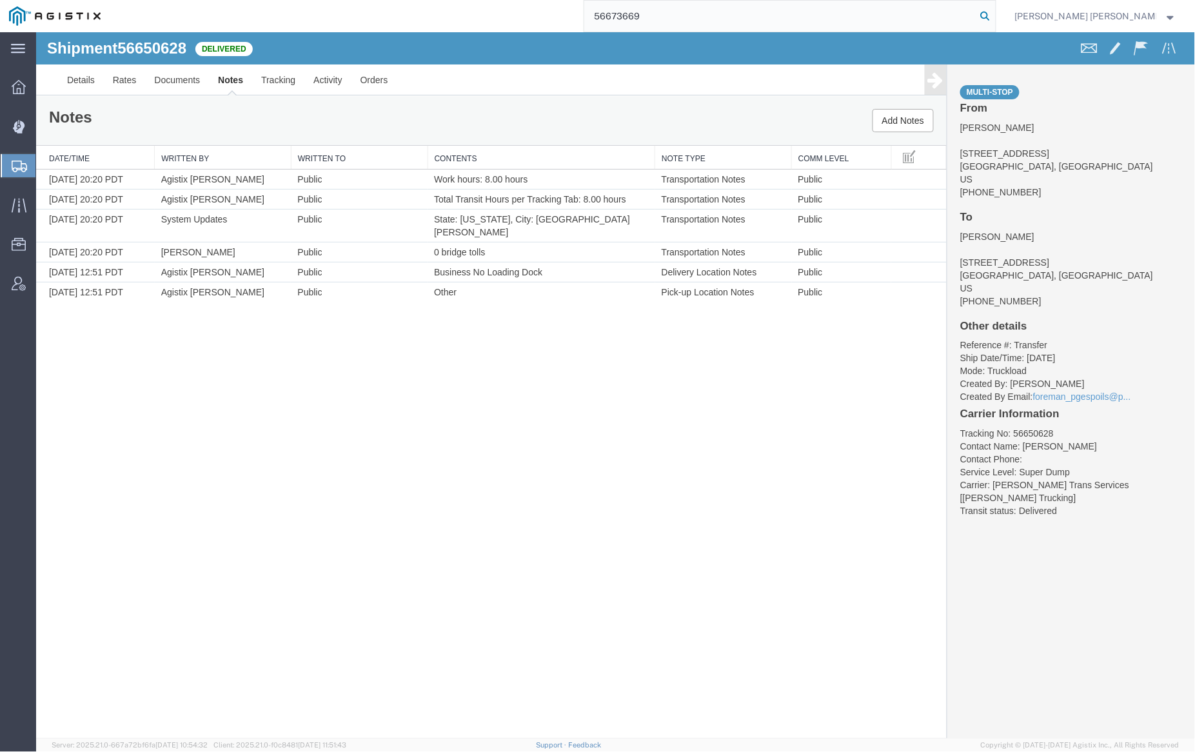
click at [995, 15] on icon at bounding box center [986, 16] width 18 height 18
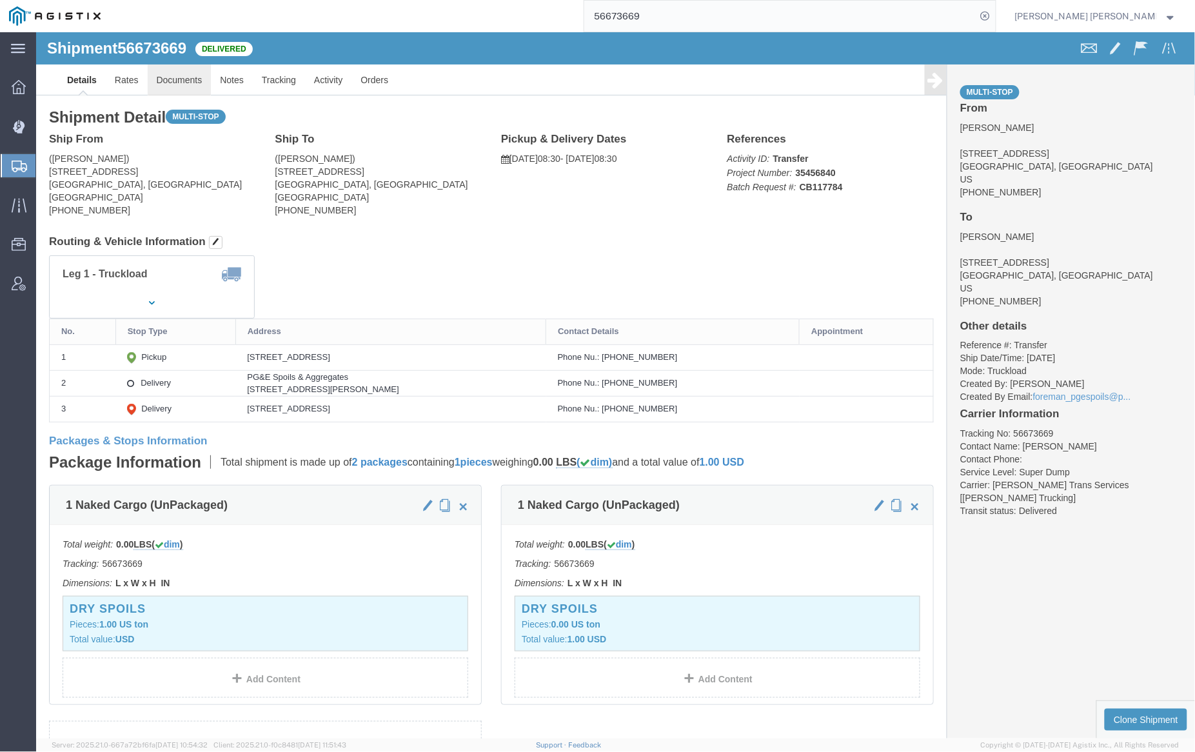
click link "Documents"
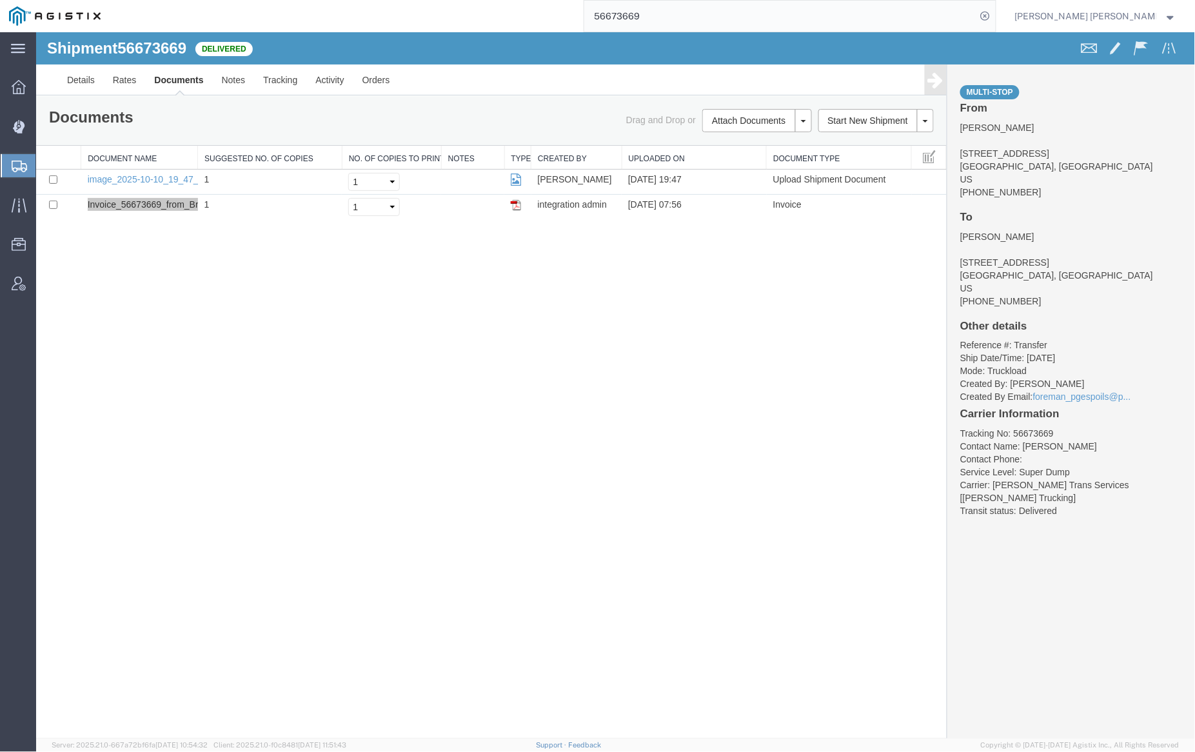
click at [694, 10] on input "56673669" at bounding box center [780, 16] width 392 height 31
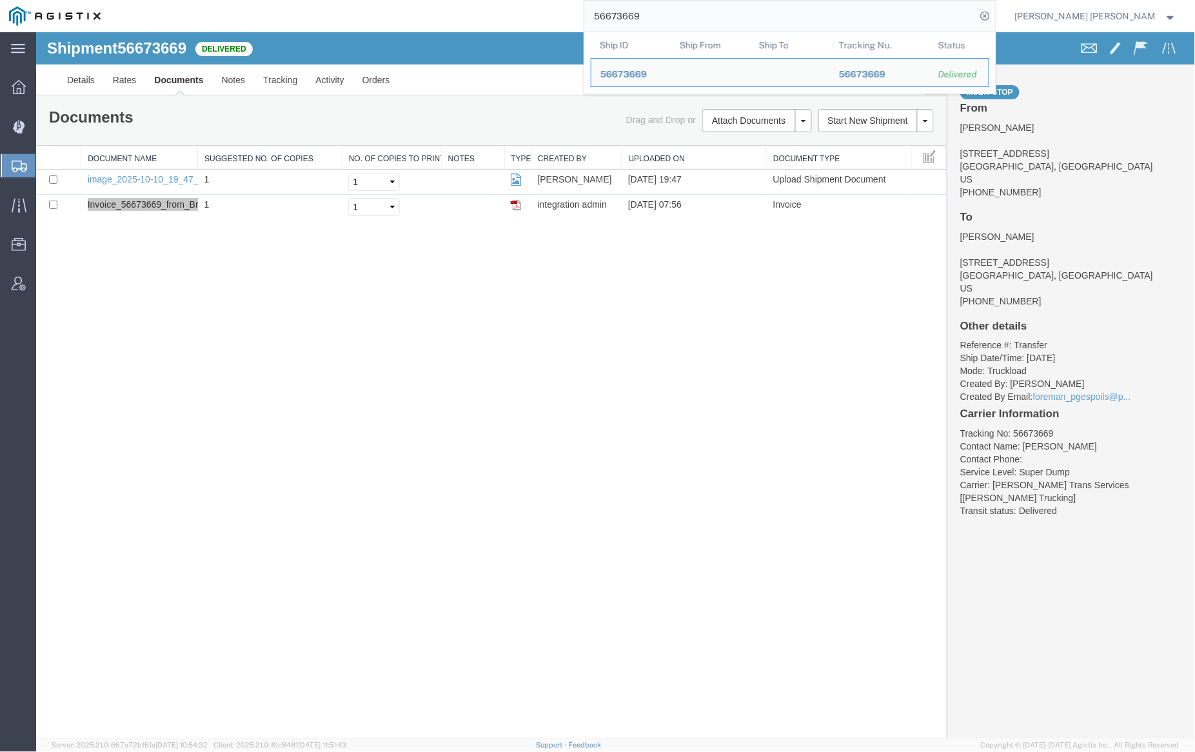
click at [694, 10] on input "56673669" at bounding box center [780, 16] width 392 height 31
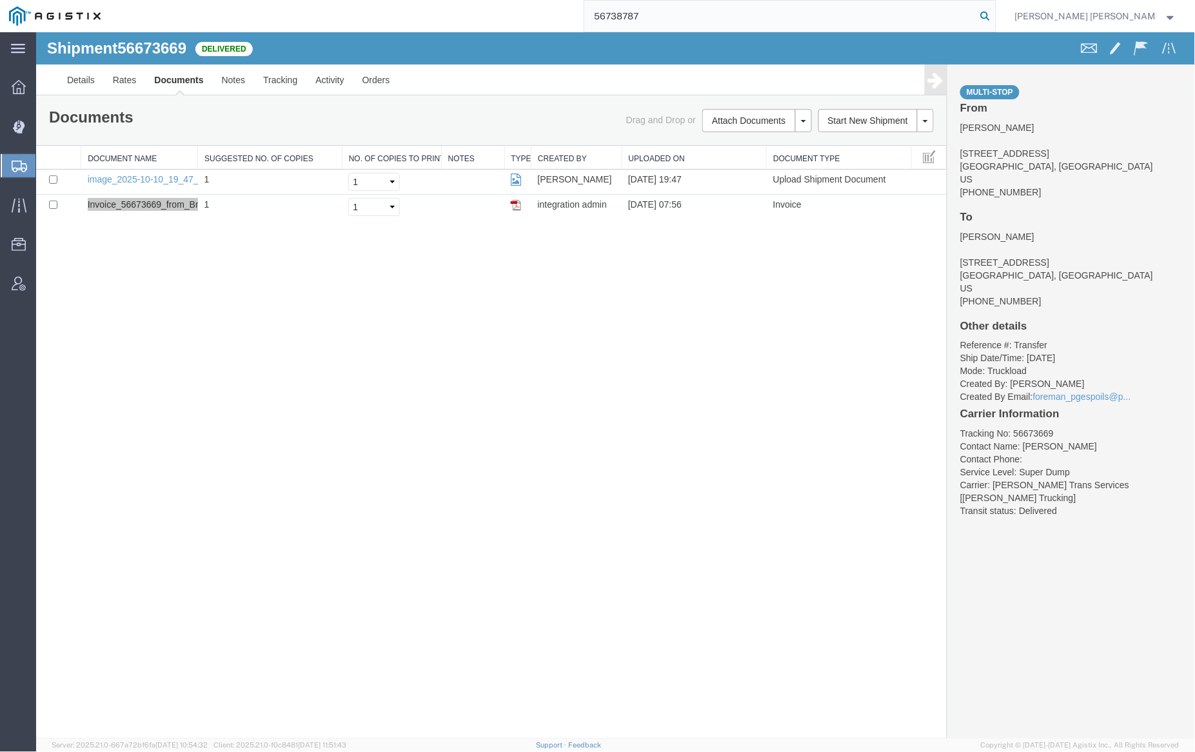
click at [995, 12] on icon at bounding box center [986, 16] width 18 height 18
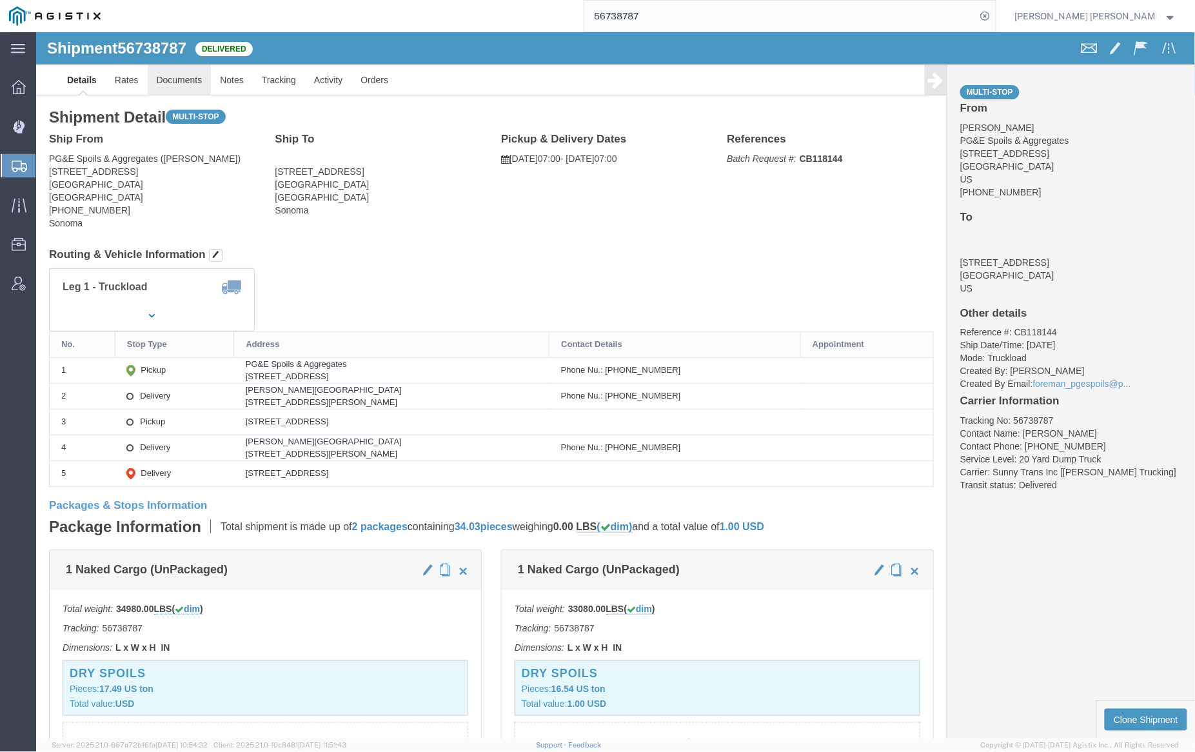
click link "Documents"
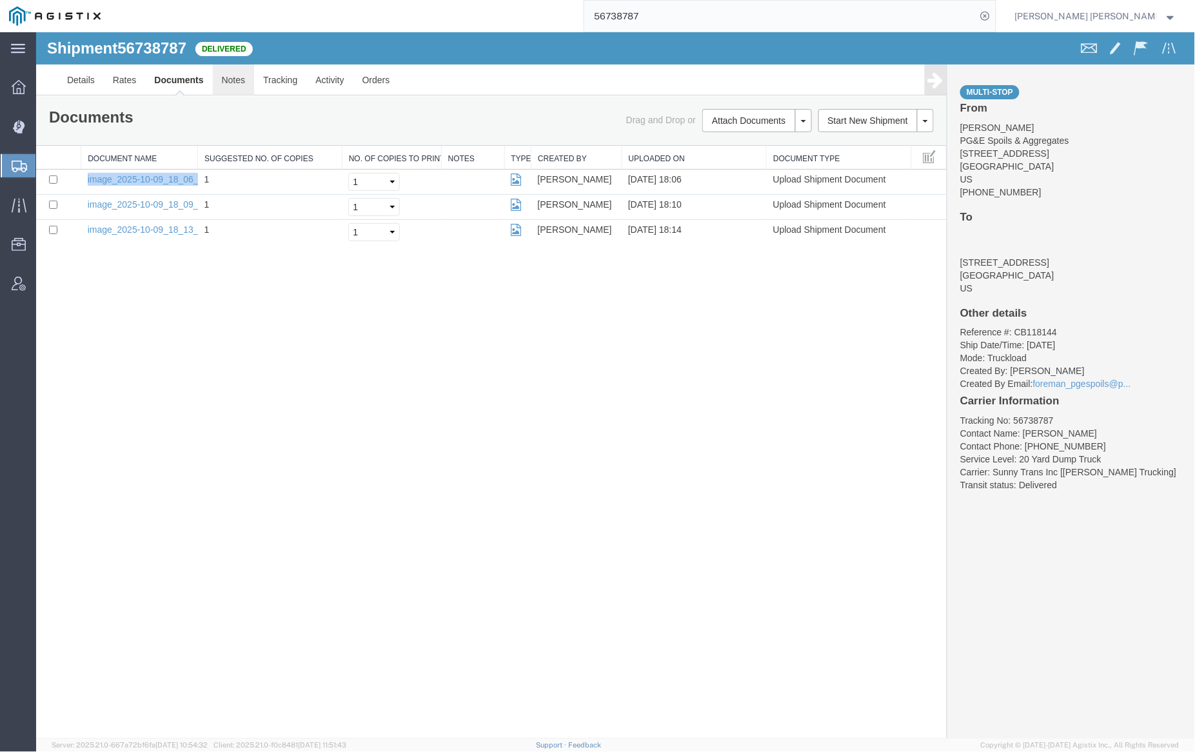
click at [233, 83] on link "Notes" at bounding box center [233, 79] width 42 height 31
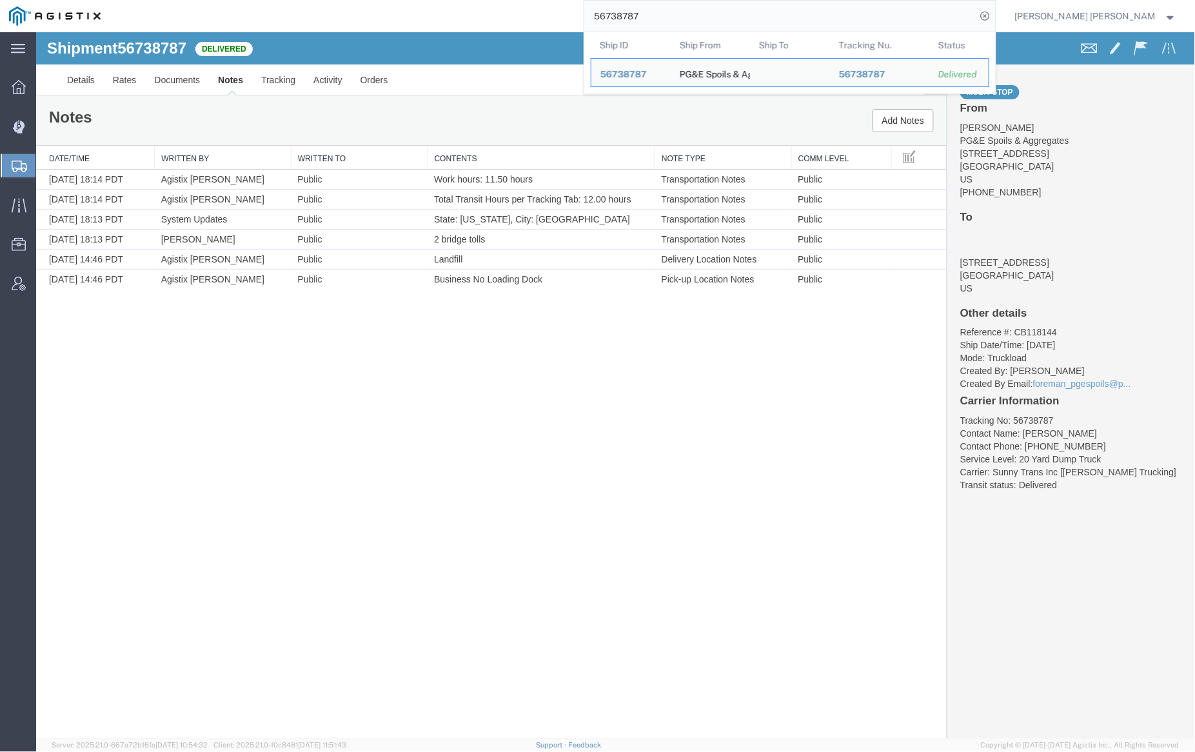
click at [676, 14] on input "56738787" at bounding box center [780, 16] width 392 height 31
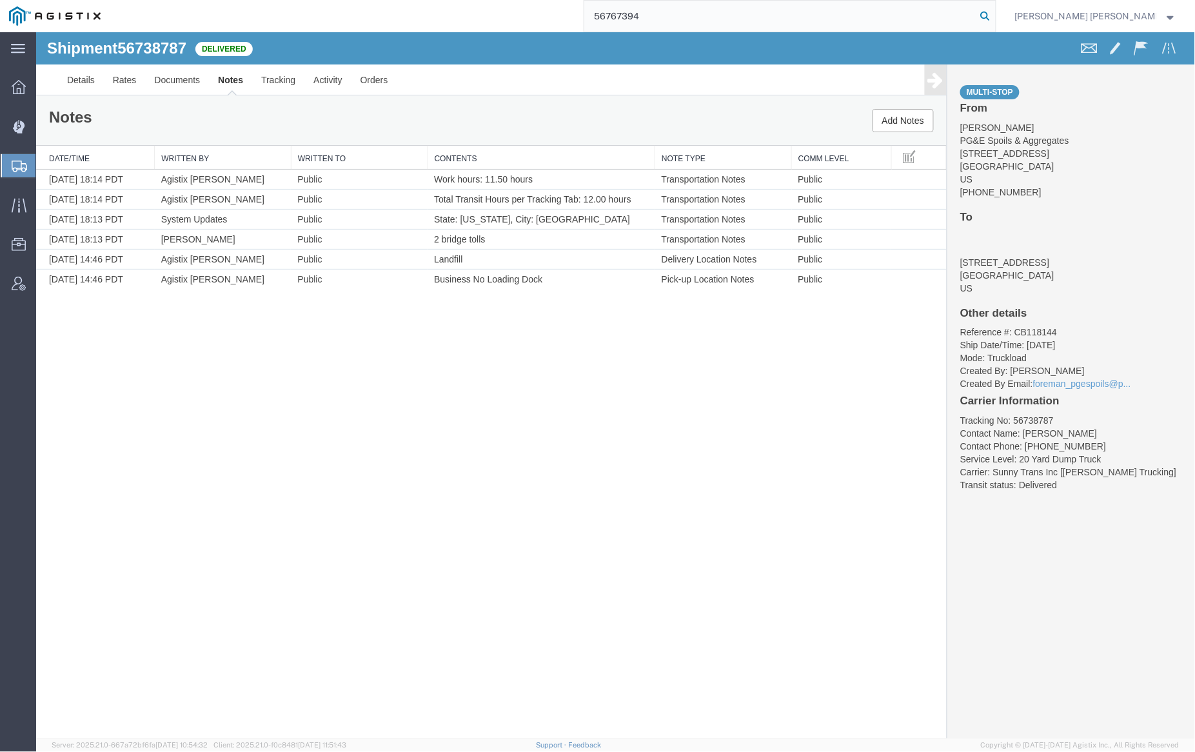
click at [995, 15] on icon at bounding box center [986, 16] width 18 height 18
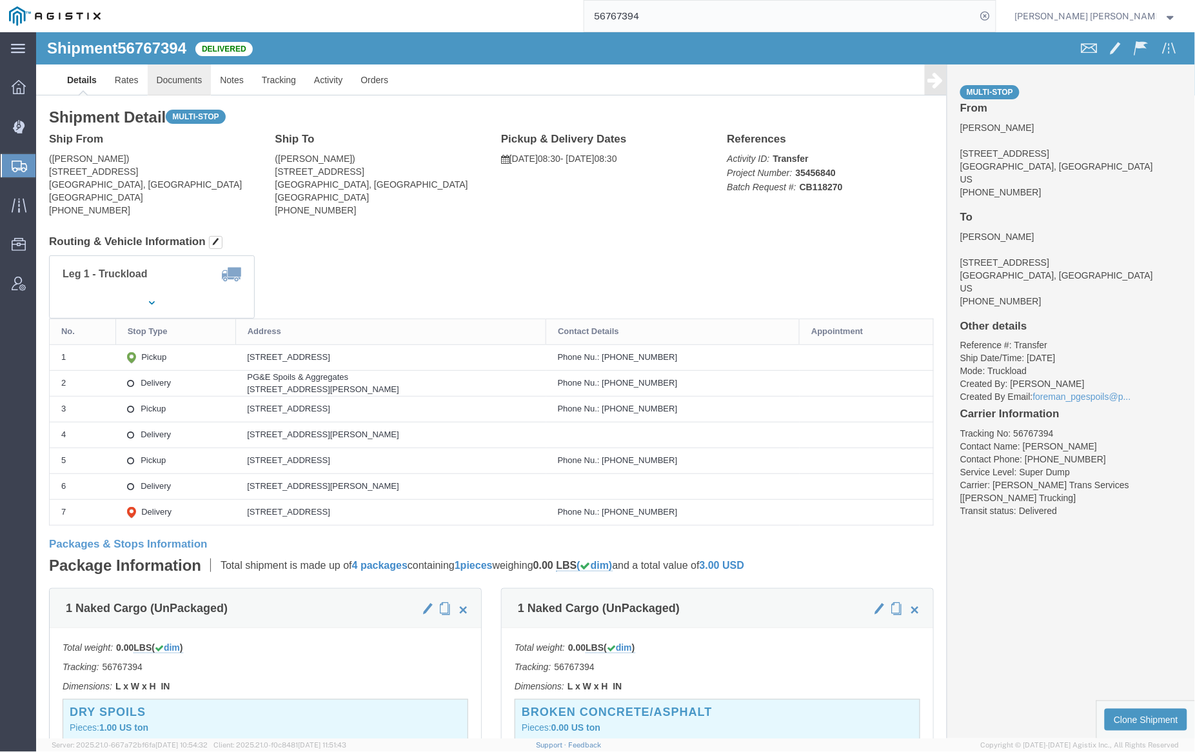
click link "Documents"
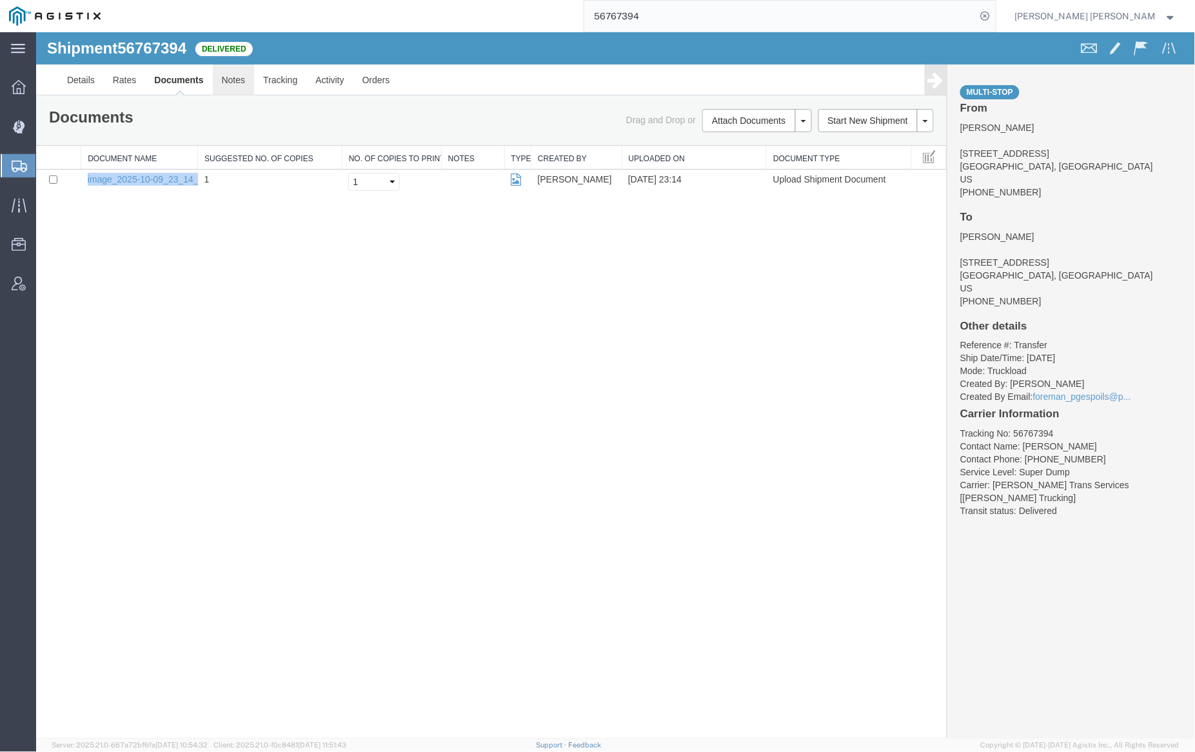
click at [228, 79] on link "Notes" at bounding box center [233, 79] width 42 height 31
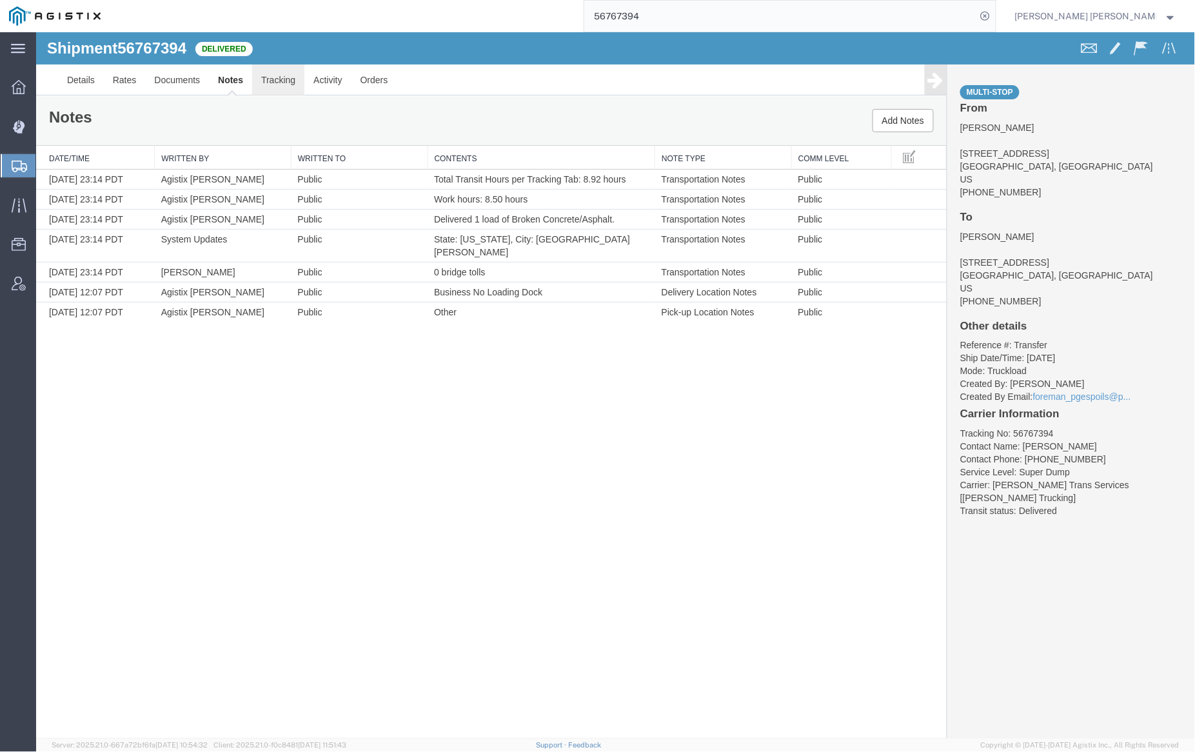
click at [275, 75] on link "Tracking" at bounding box center [278, 79] width 52 height 31
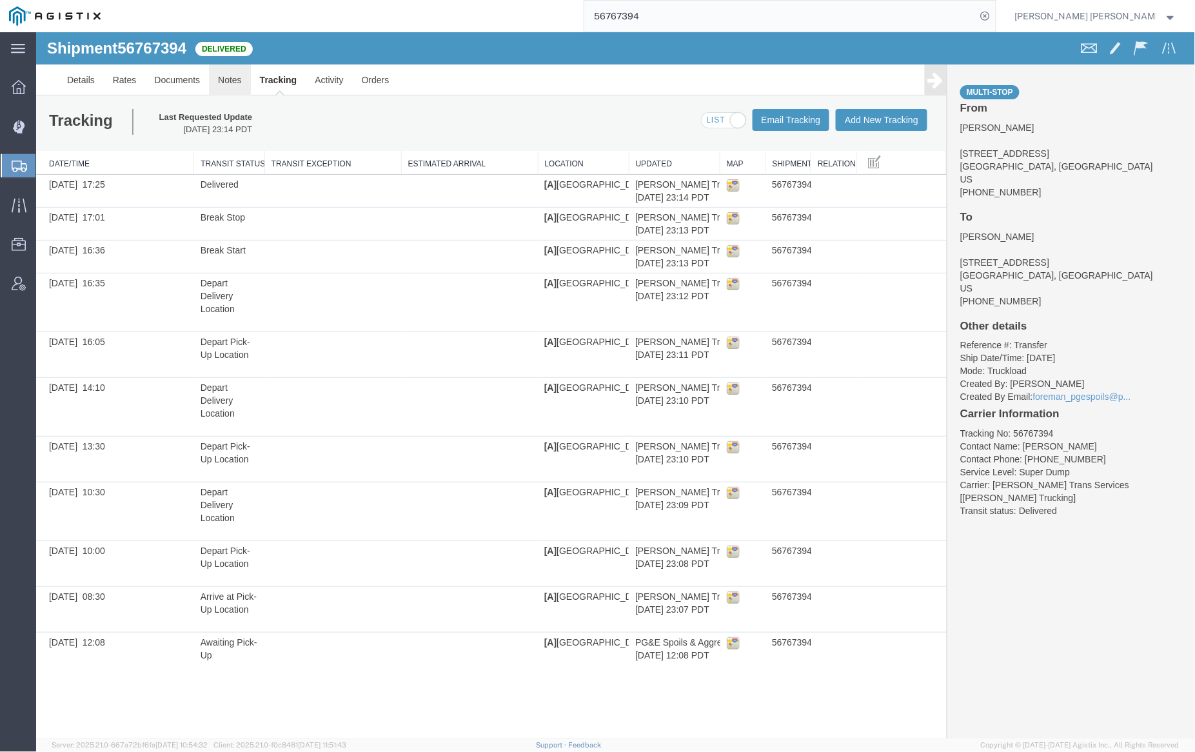
click at [234, 78] on link "Notes" at bounding box center [229, 79] width 42 height 31
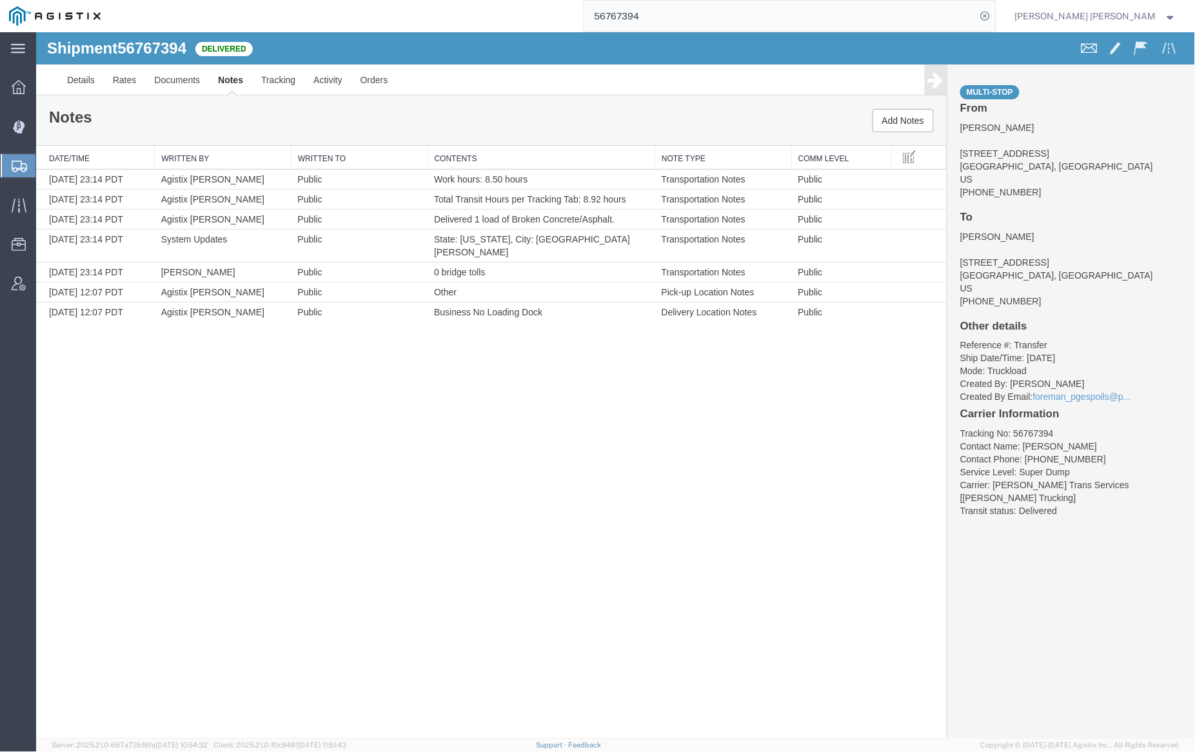
click at [688, 17] on input "56767394" at bounding box center [780, 16] width 392 height 31
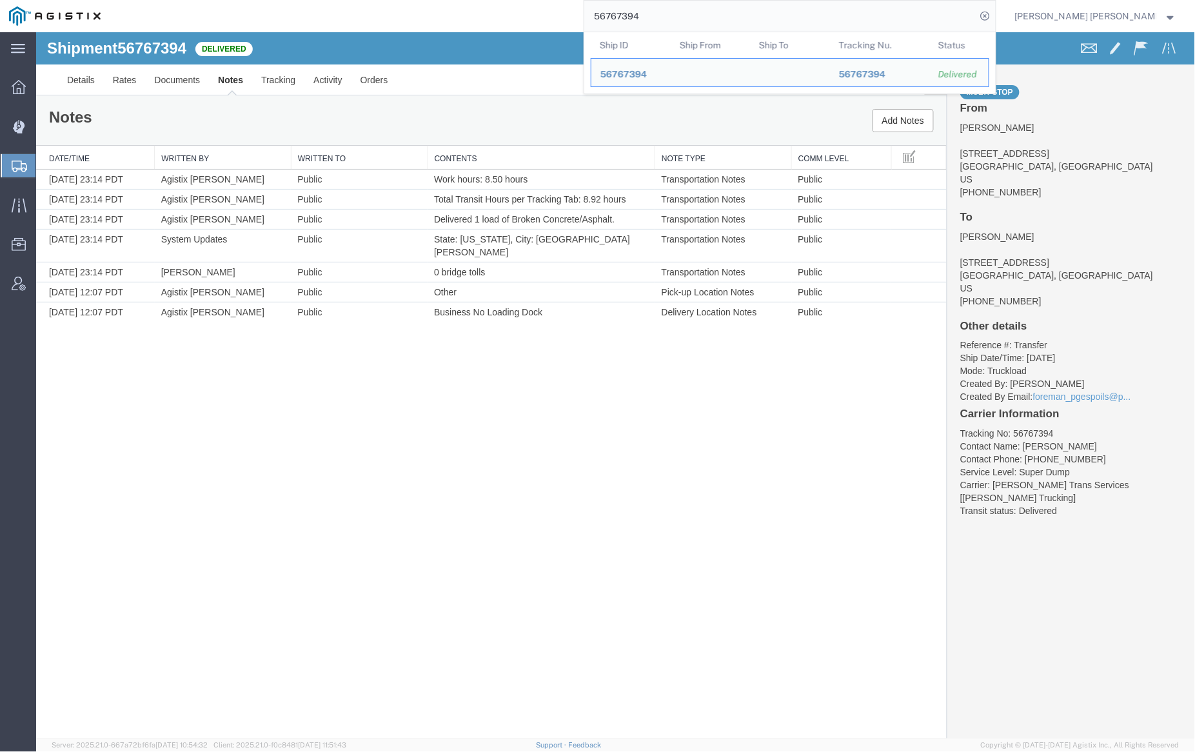
click at [688, 17] on input "56767394" at bounding box center [780, 16] width 392 height 31
paste input "81736"
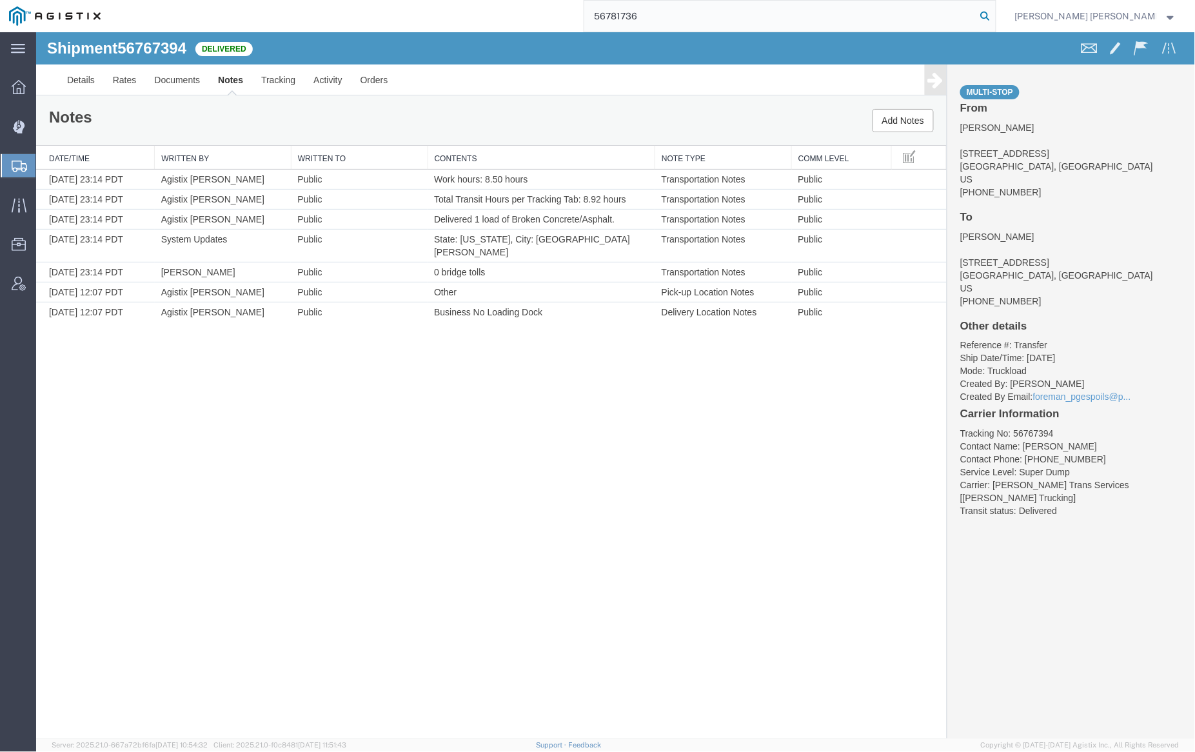
click at [995, 14] on icon at bounding box center [986, 16] width 18 height 18
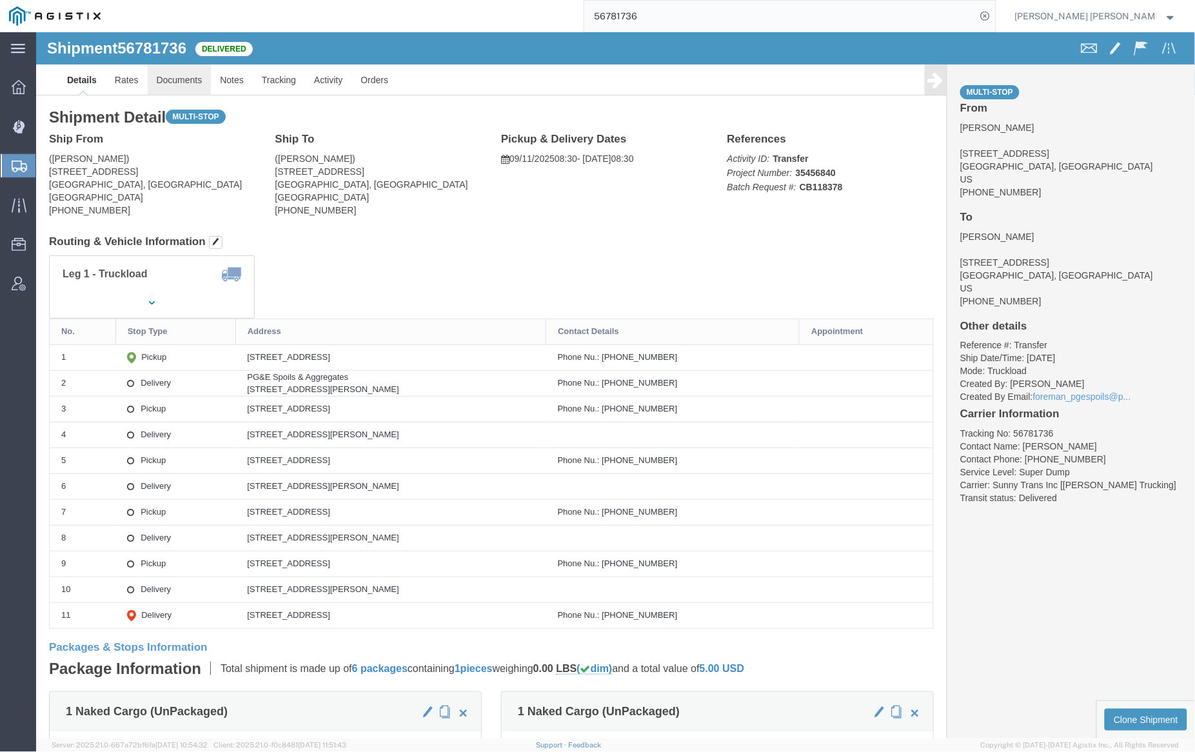
click link "Documents"
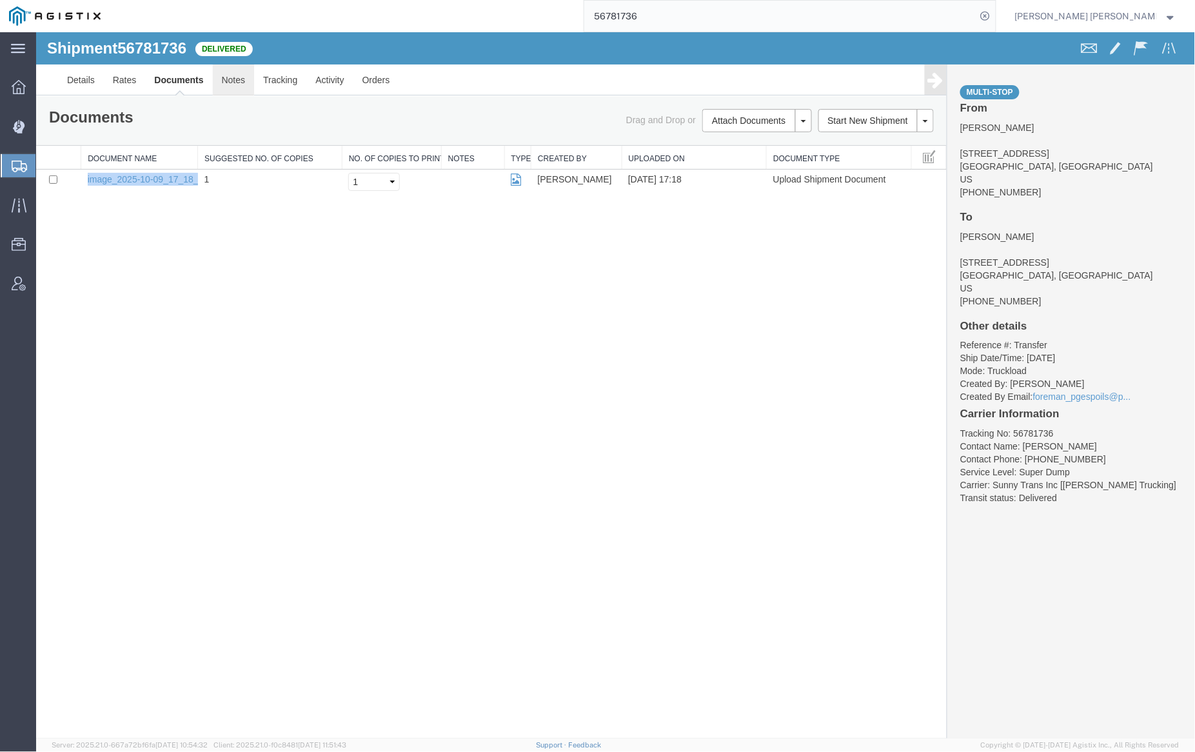
click at [234, 84] on link "Notes" at bounding box center [233, 79] width 42 height 31
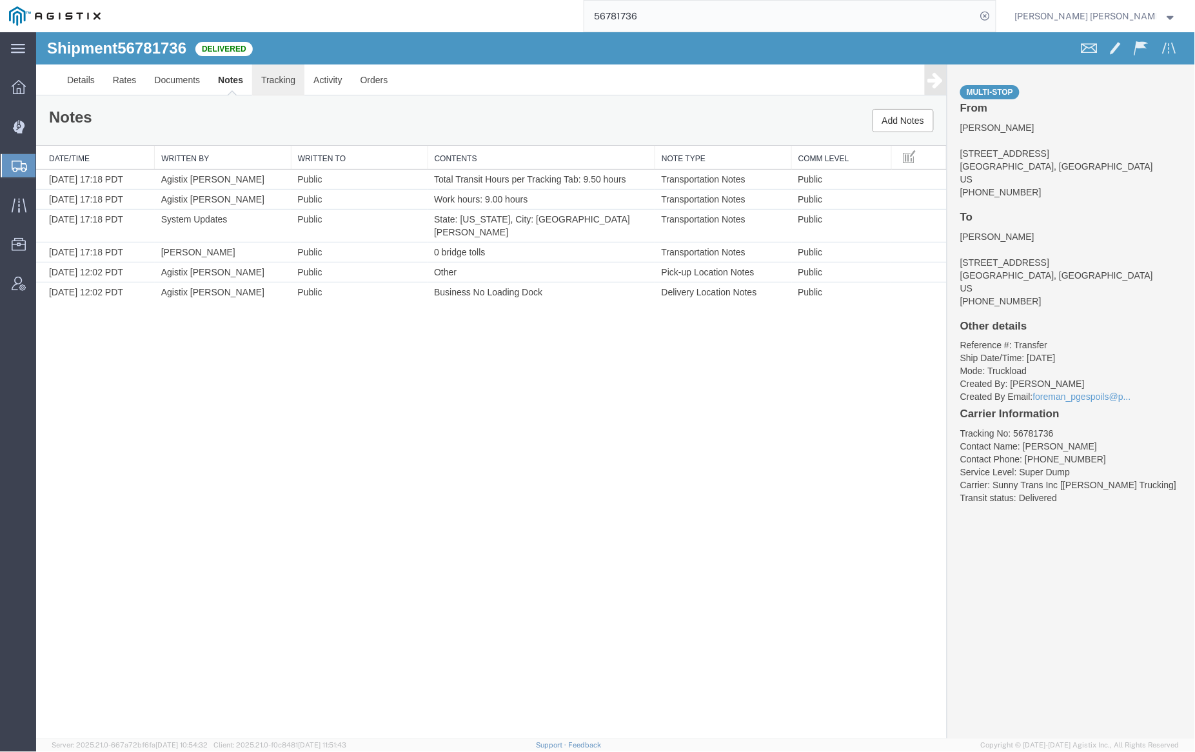
click at [277, 79] on link "Tracking" at bounding box center [278, 79] width 52 height 31
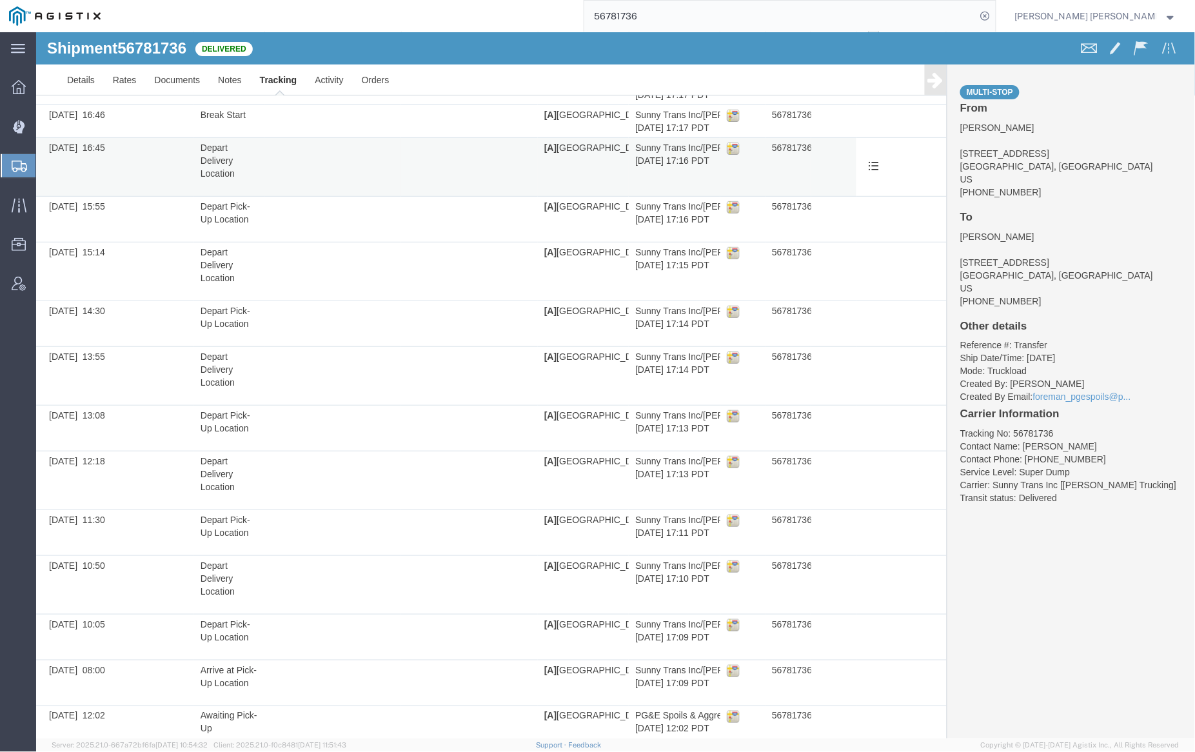
scroll to position [164, 0]
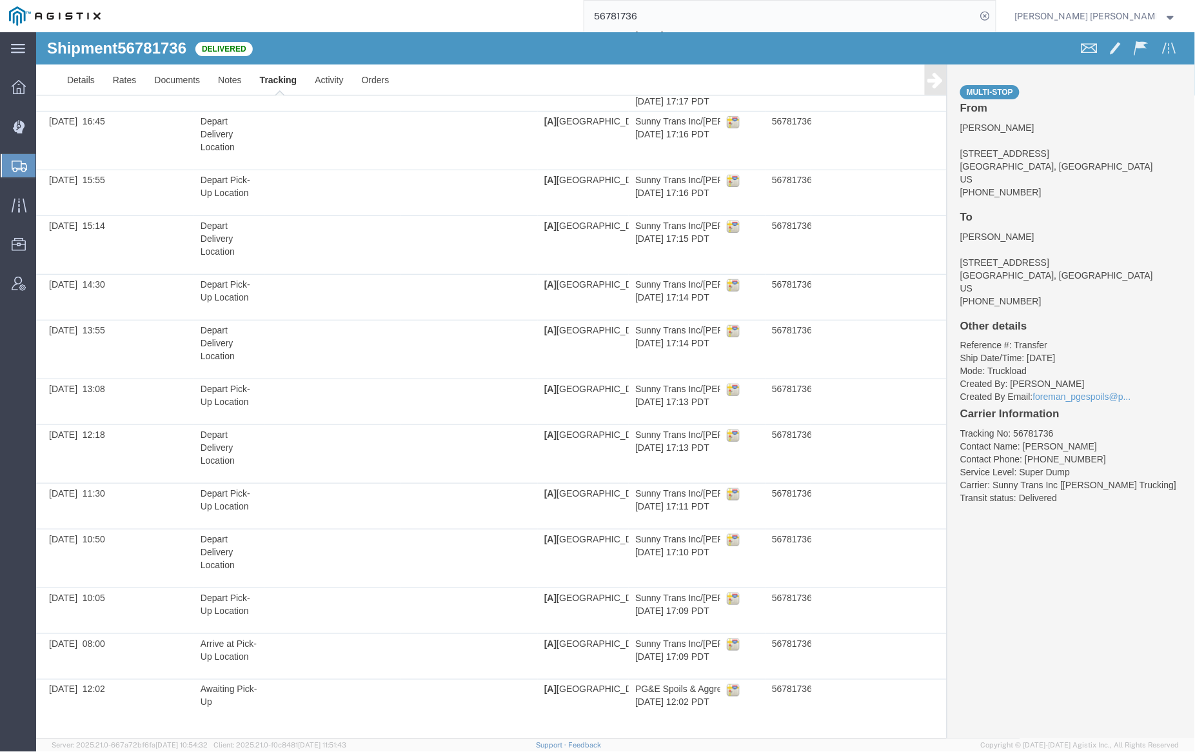
click at [54, 77] on div "Details Rates Documents Notes Tracking Activity Orders Multi-stop From Jim 1817…" at bounding box center [614, 79] width 1159 height 31
click at [76, 77] on link "Details" at bounding box center [80, 79] width 46 height 31
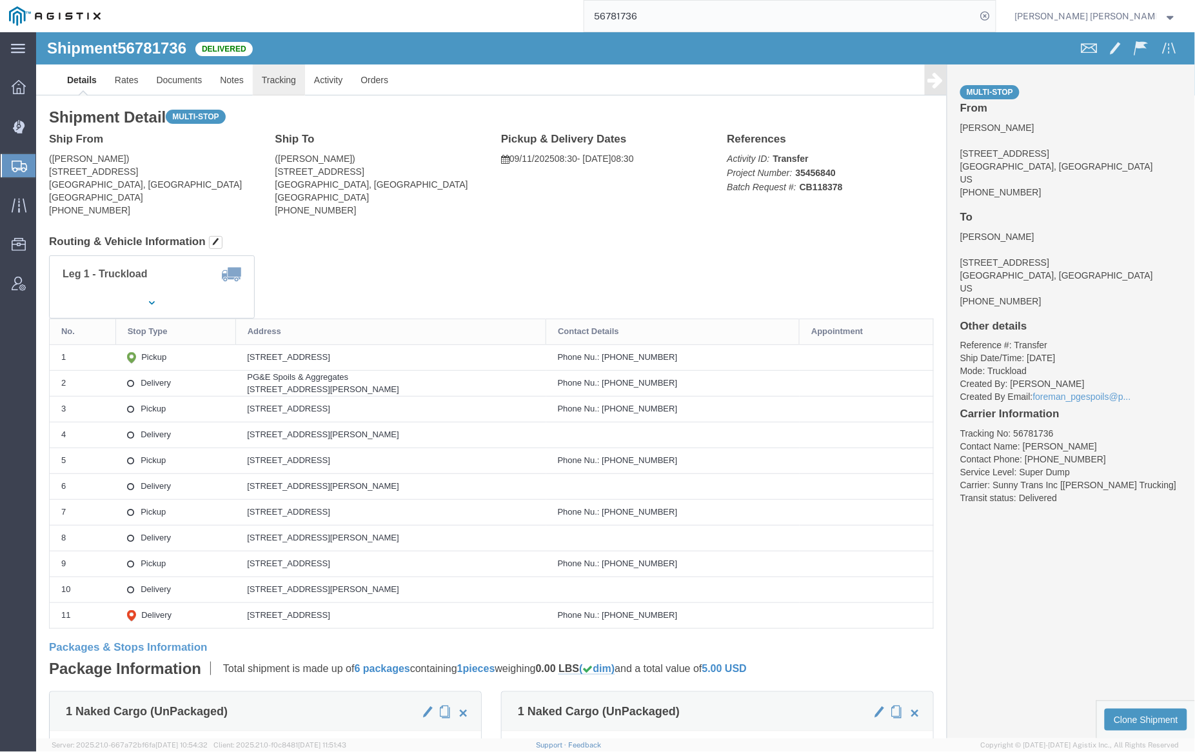
click link "Tracking"
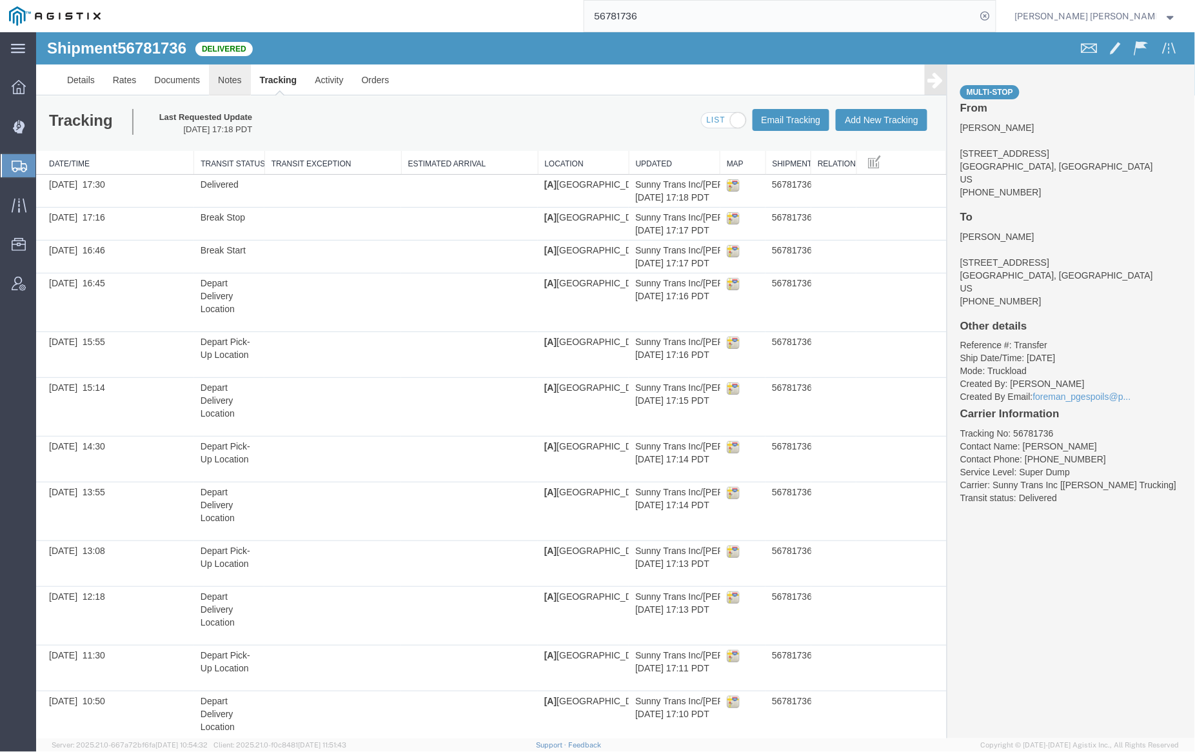
click at [228, 76] on link "Notes" at bounding box center [229, 79] width 42 height 31
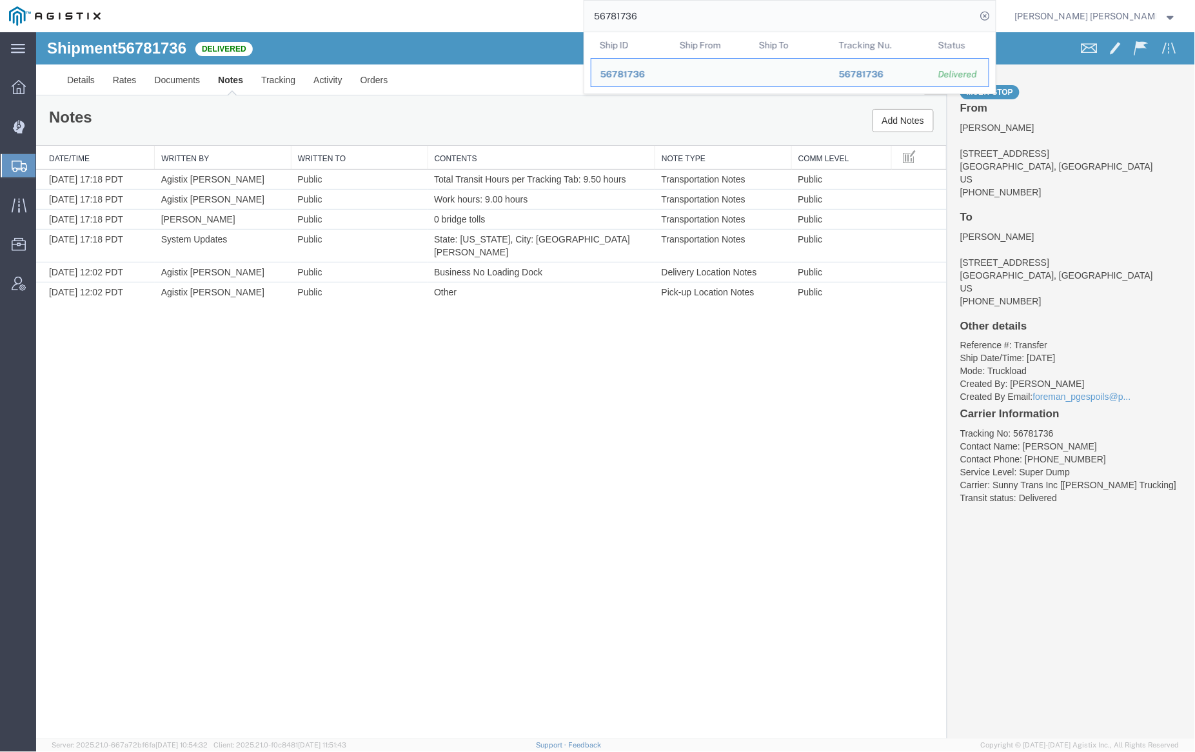
click at [684, 15] on input "56781736" at bounding box center [780, 16] width 392 height 31
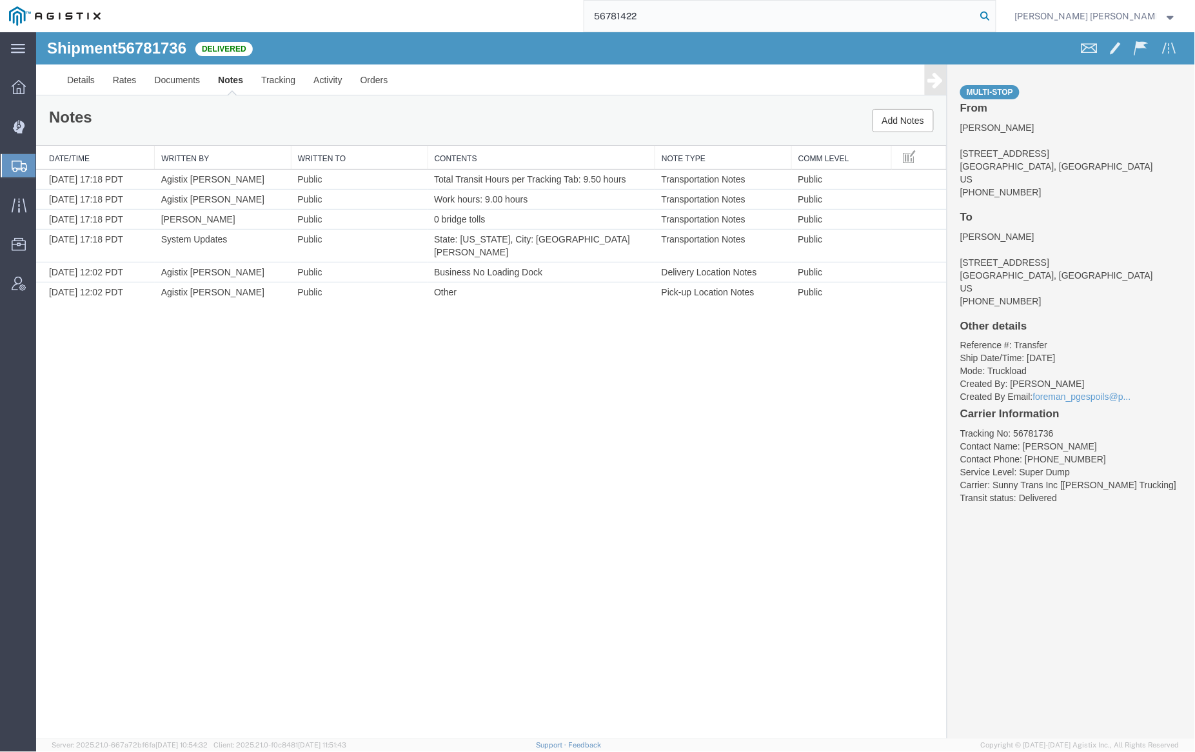
click at [995, 14] on icon at bounding box center [986, 16] width 18 height 18
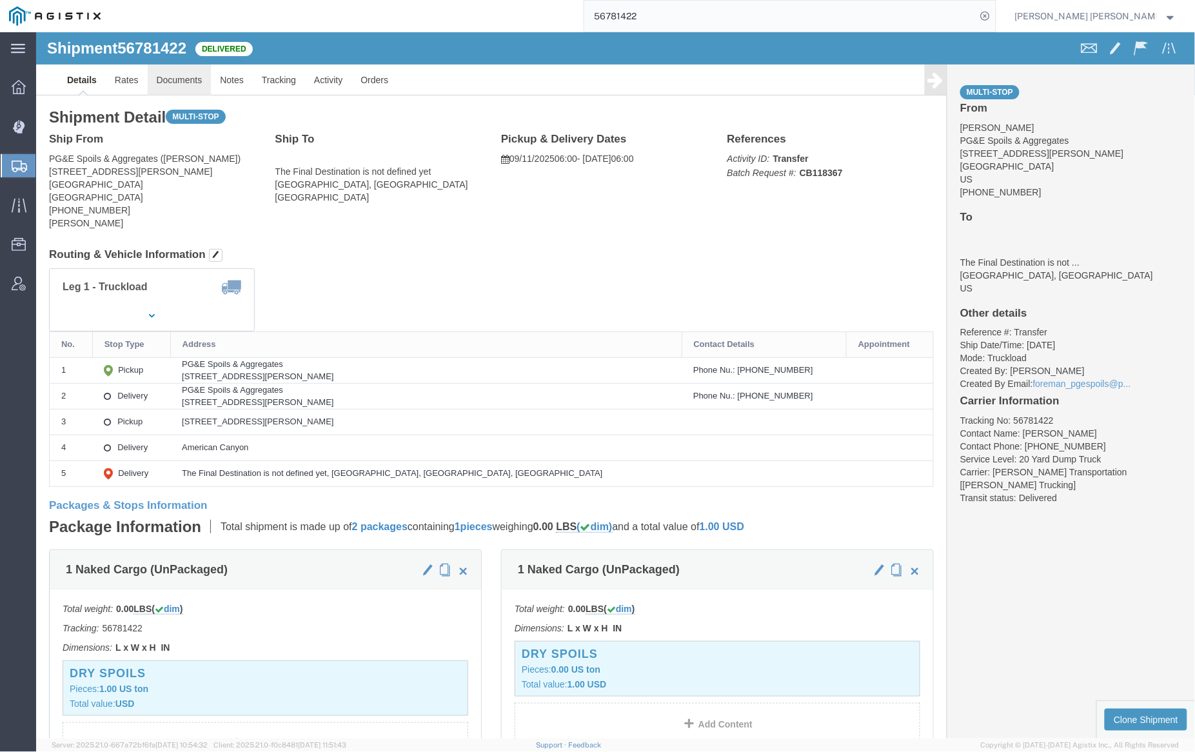
click link "Documents"
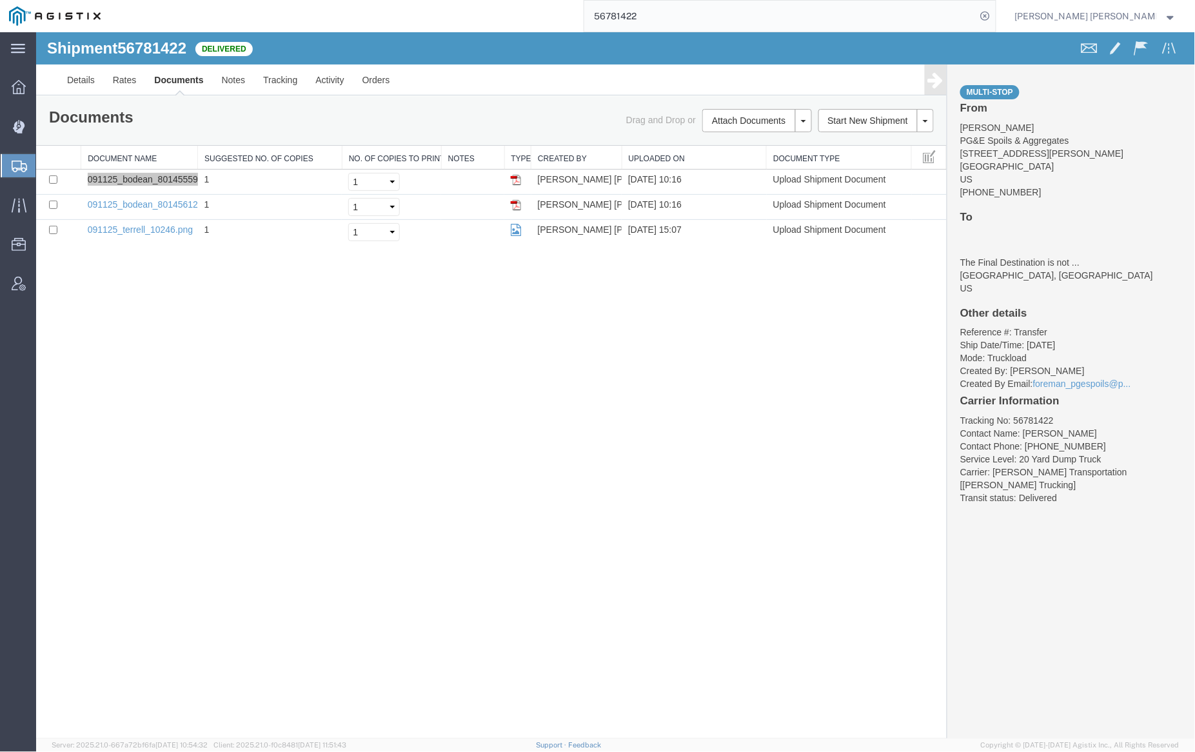
click at [684, 18] on input "56781422" at bounding box center [780, 16] width 392 height 31
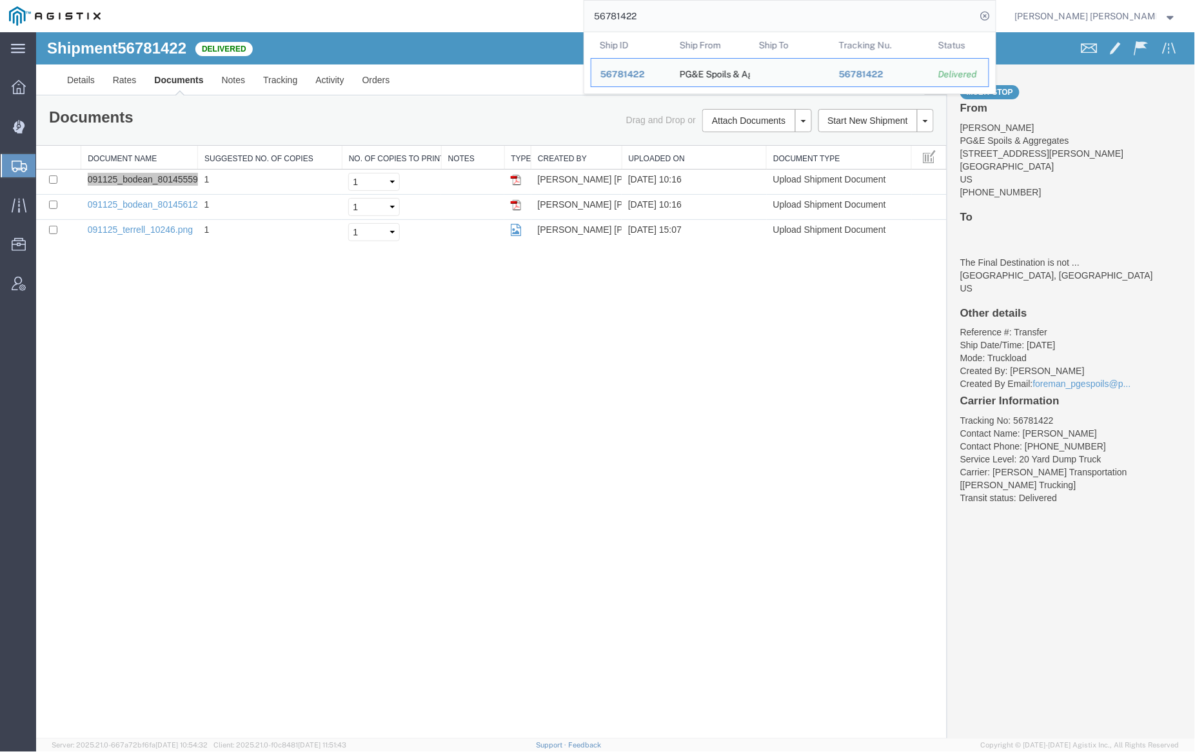
click at [684, 18] on input "56781422" at bounding box center [780, 16] width 392 height 31
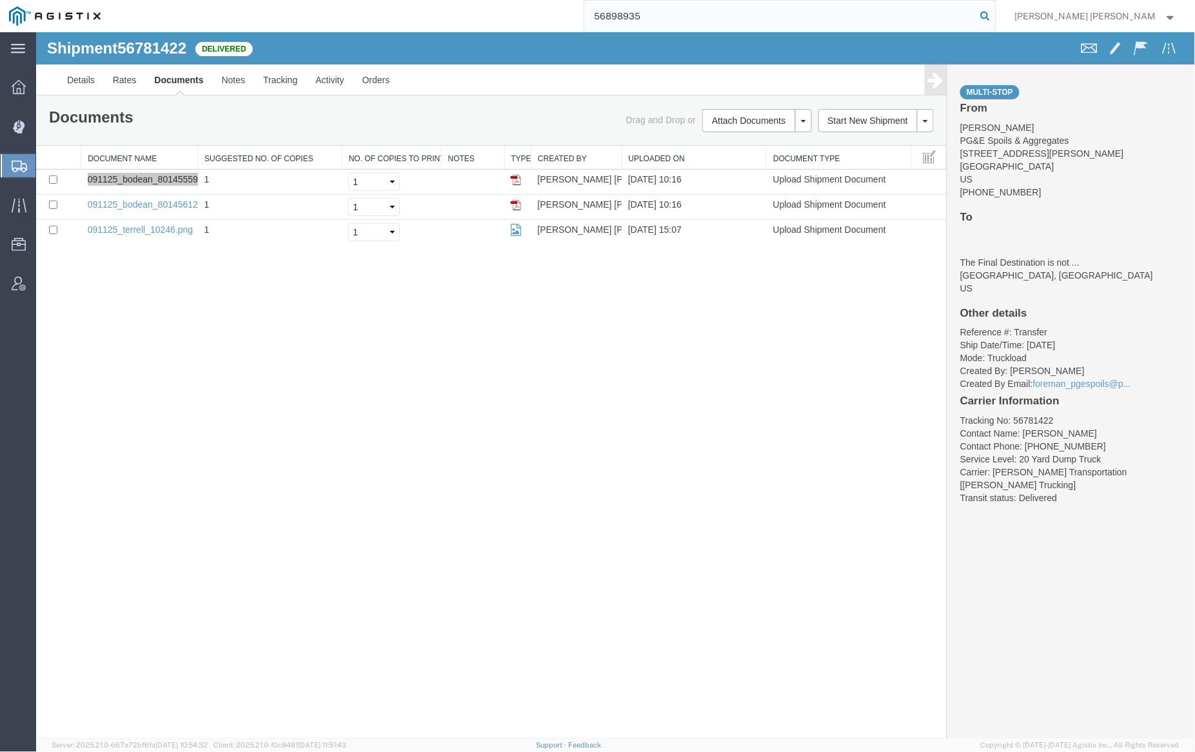
click at [995, 15] on icon at bounding box center [986, 16] width 18 height 18
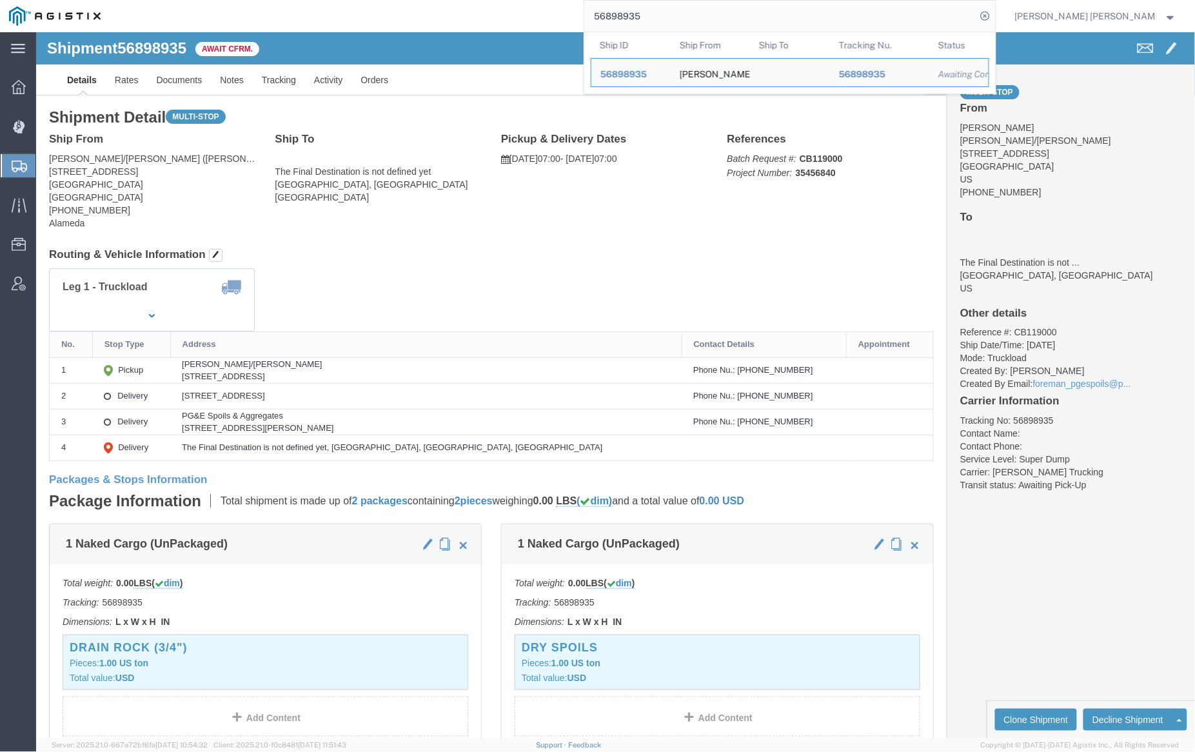
click at [682, 12] on input "56898935" at bounding box center [780, 16] width 392 height 31
paste input "913172"
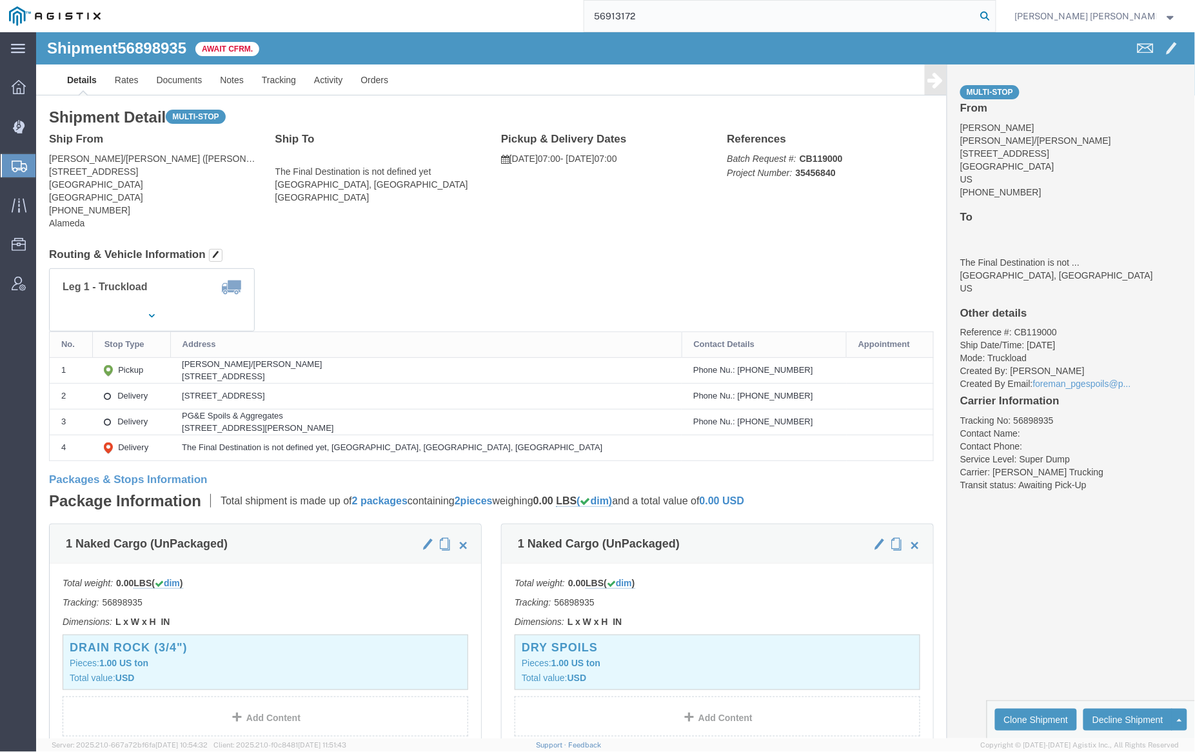
click at [995, 14] on icon at bounding box center [986, 16] width 18 height 18
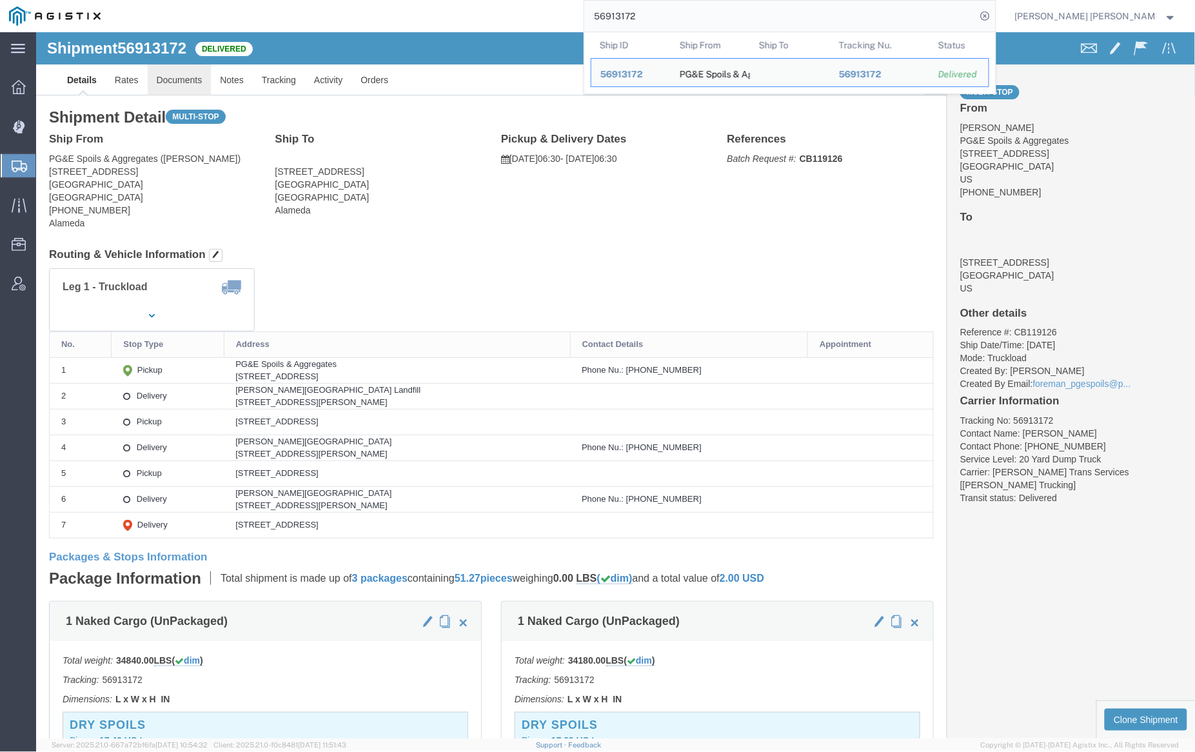
click link "Documents"
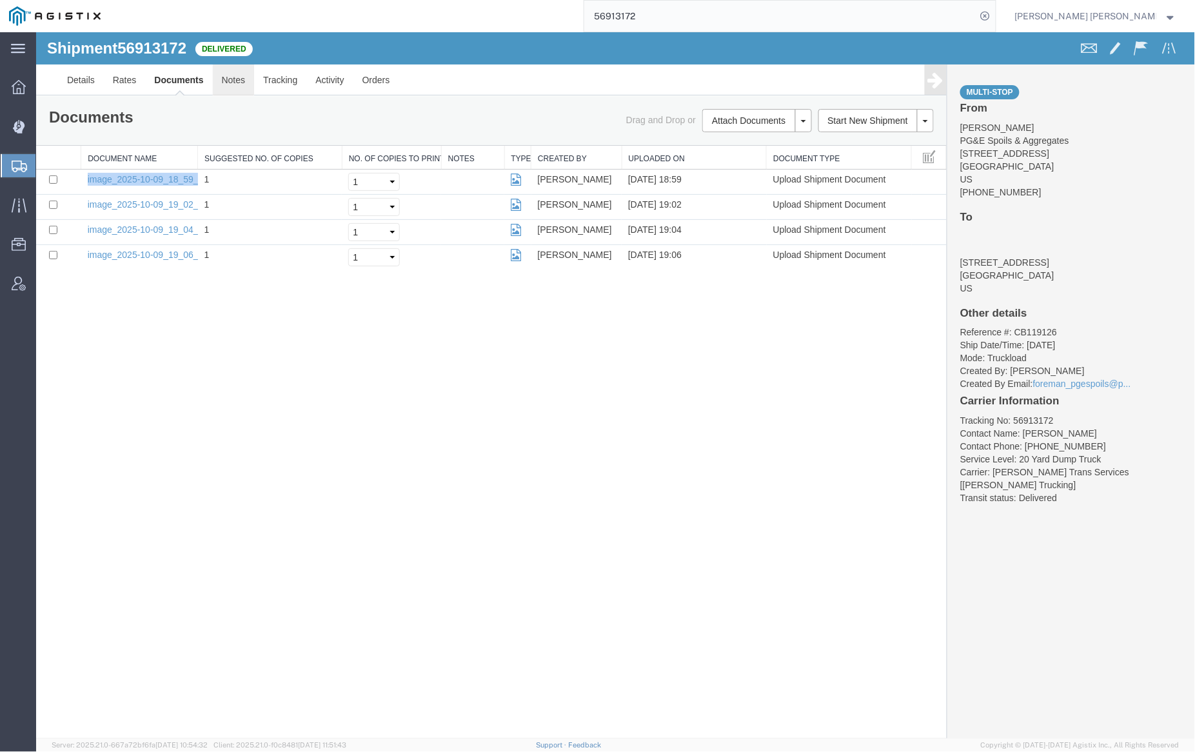
click at [228, 85] on link "Notes" at bounding box center [233, 79] width 42 height 31
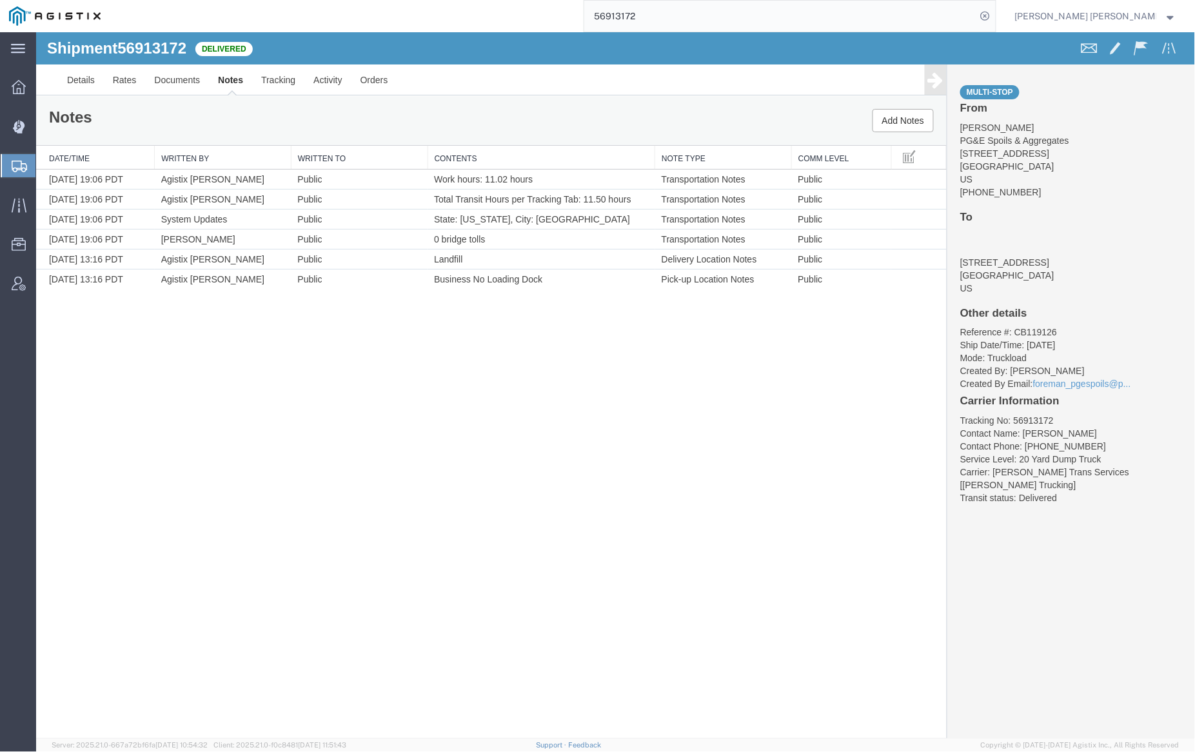
click at [667, 12] on input "56913172" at bounding box center [780, 16] width 392 height 31
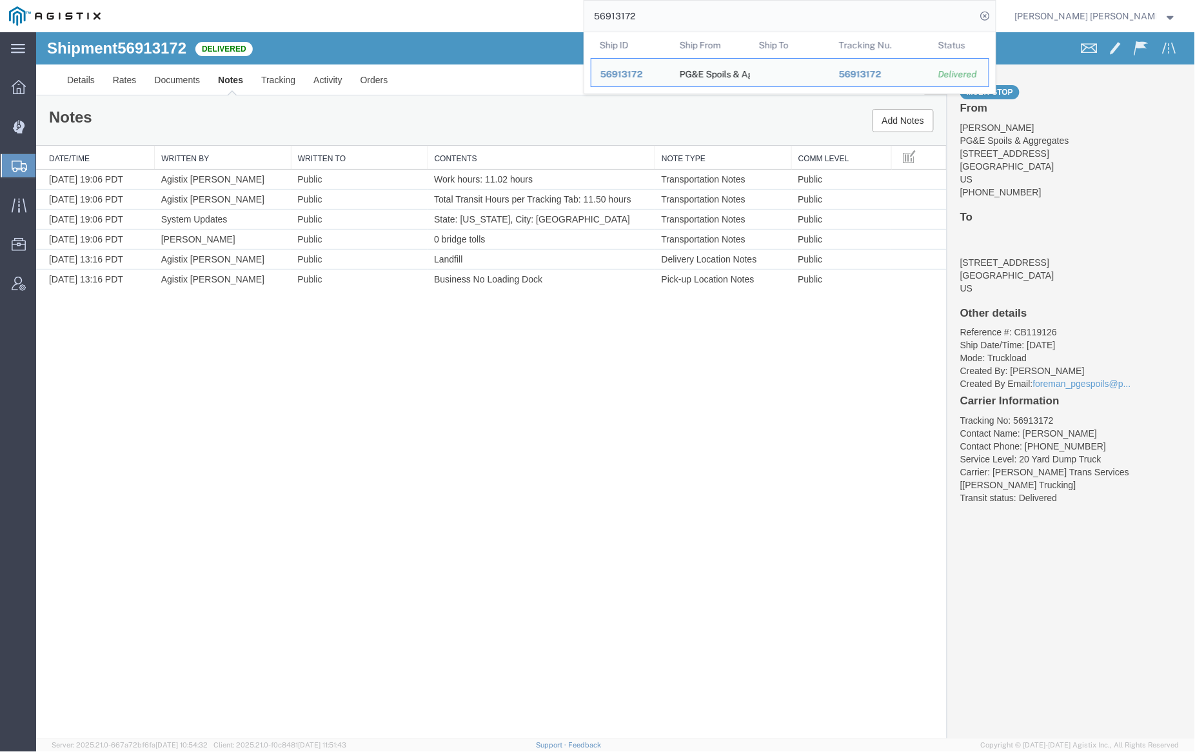
click at [667, 12] on input "56913172" at bounding box center [780, 16] width 392 height 31
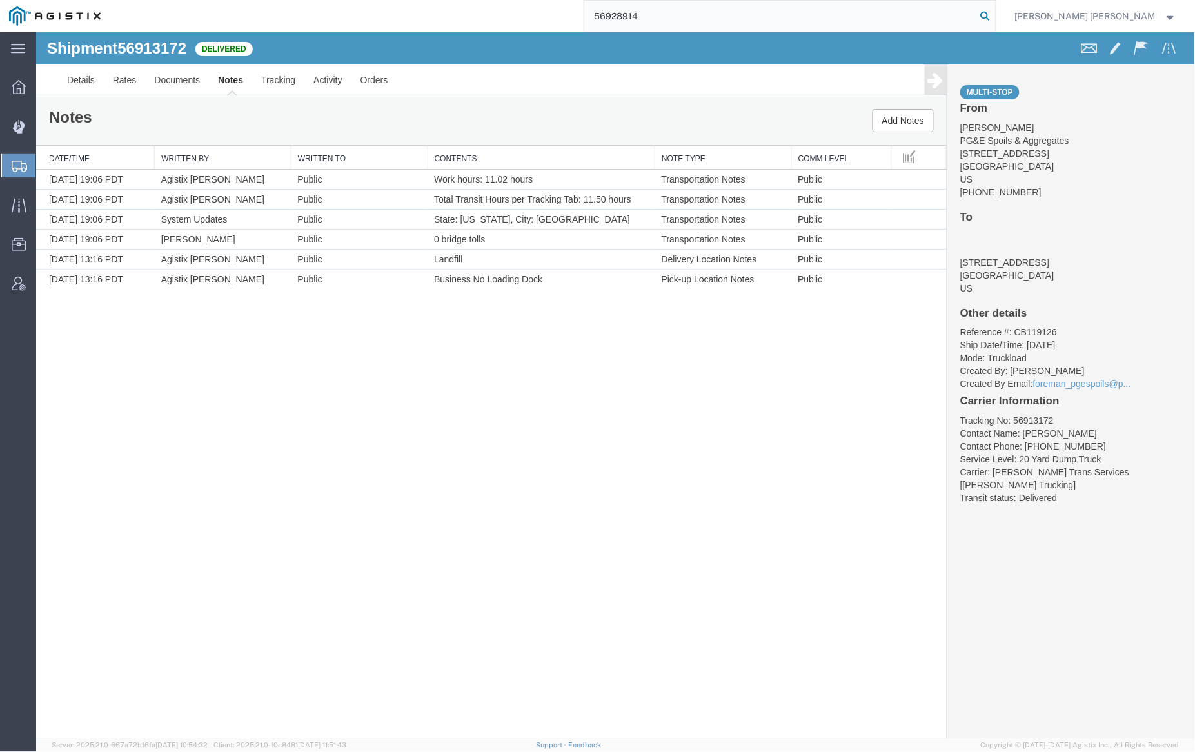
click at [995, 12] on icon at bounding box center [986, 16] width 18 height 18
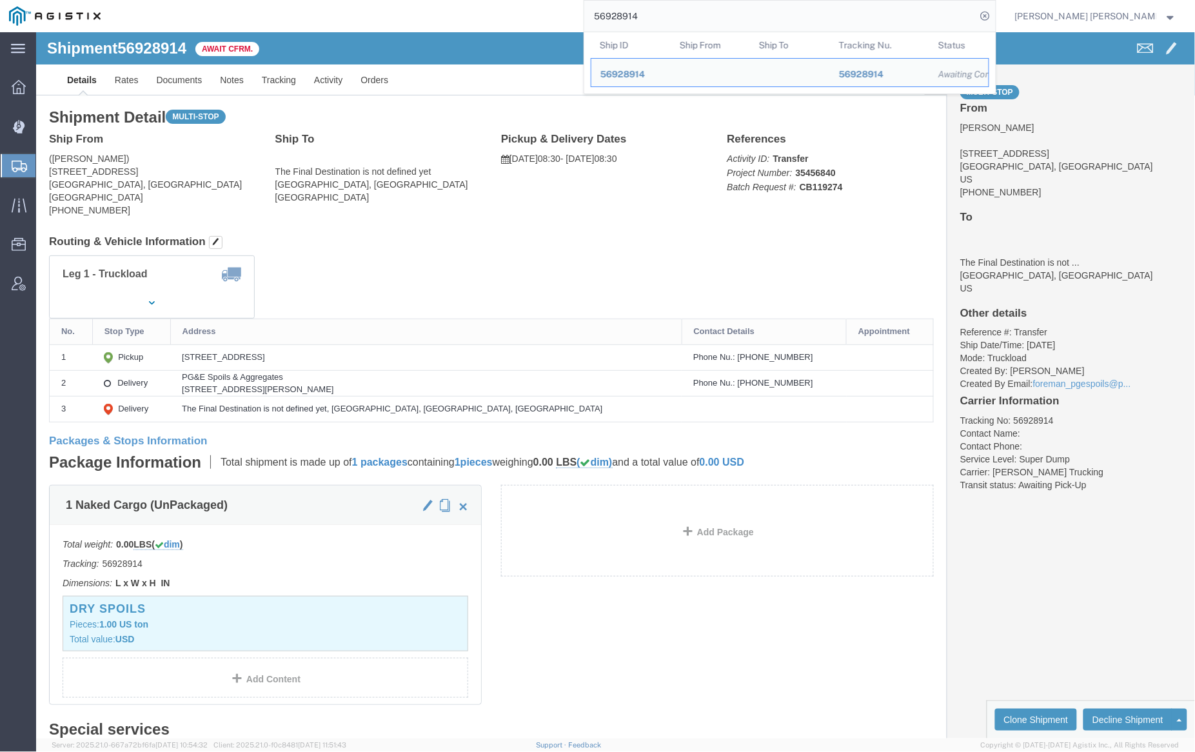
click at [684, 13] on input "56928914" at bounding box center [780, 16] width 392 height 31
paste input "5479"
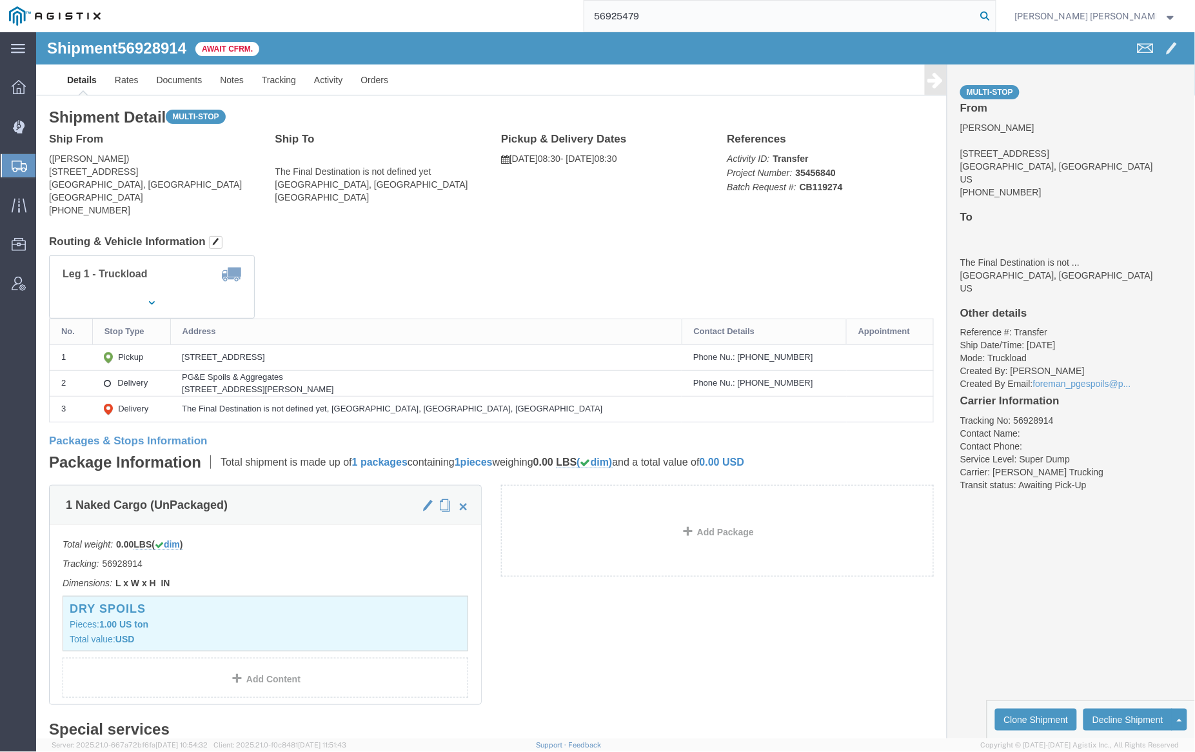
type input "56925479"
click at [995, 14] on icon at bounding box center [986, 16] width 18 height 18
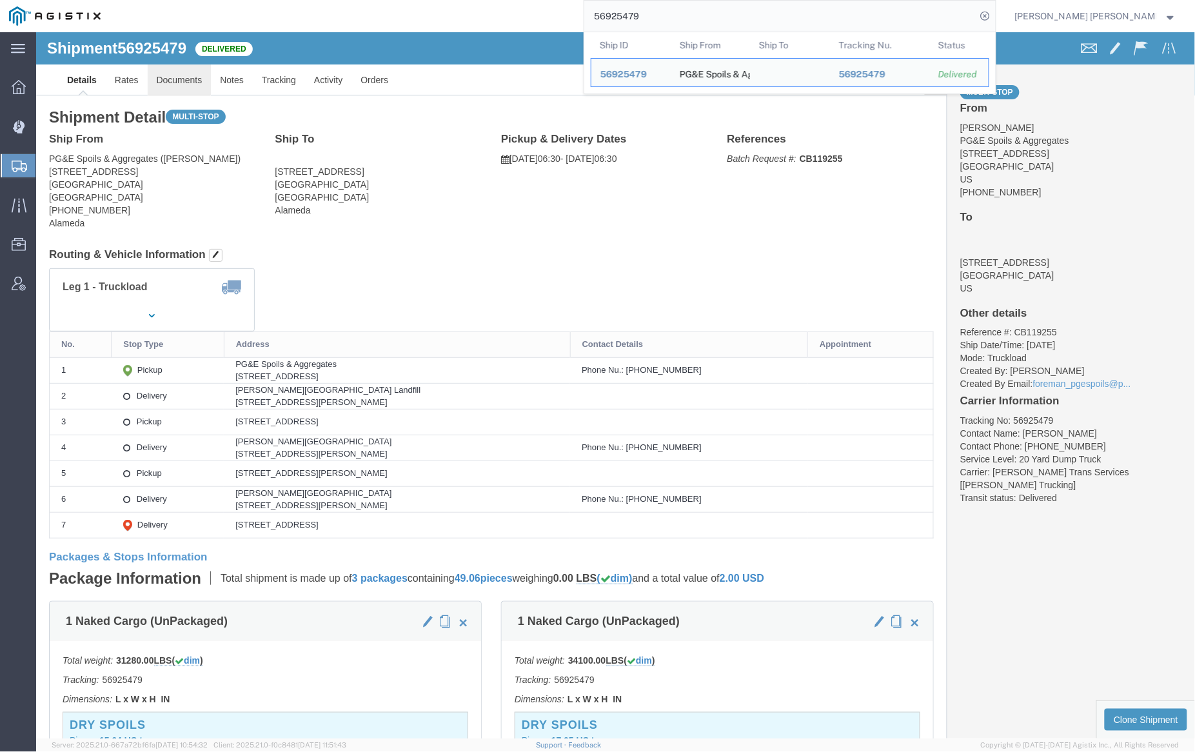
click link "Documents"
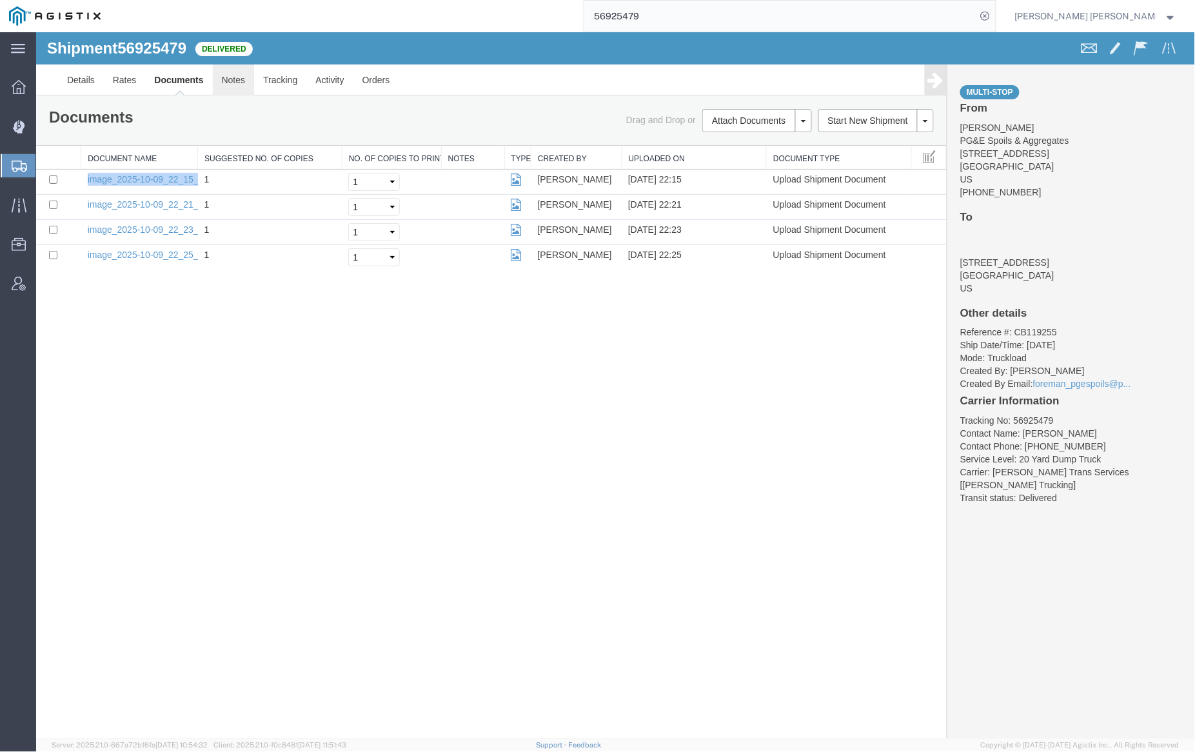
click at [236, 77] on link "Notes" at bounding box center [233, 79] width 42 height 31
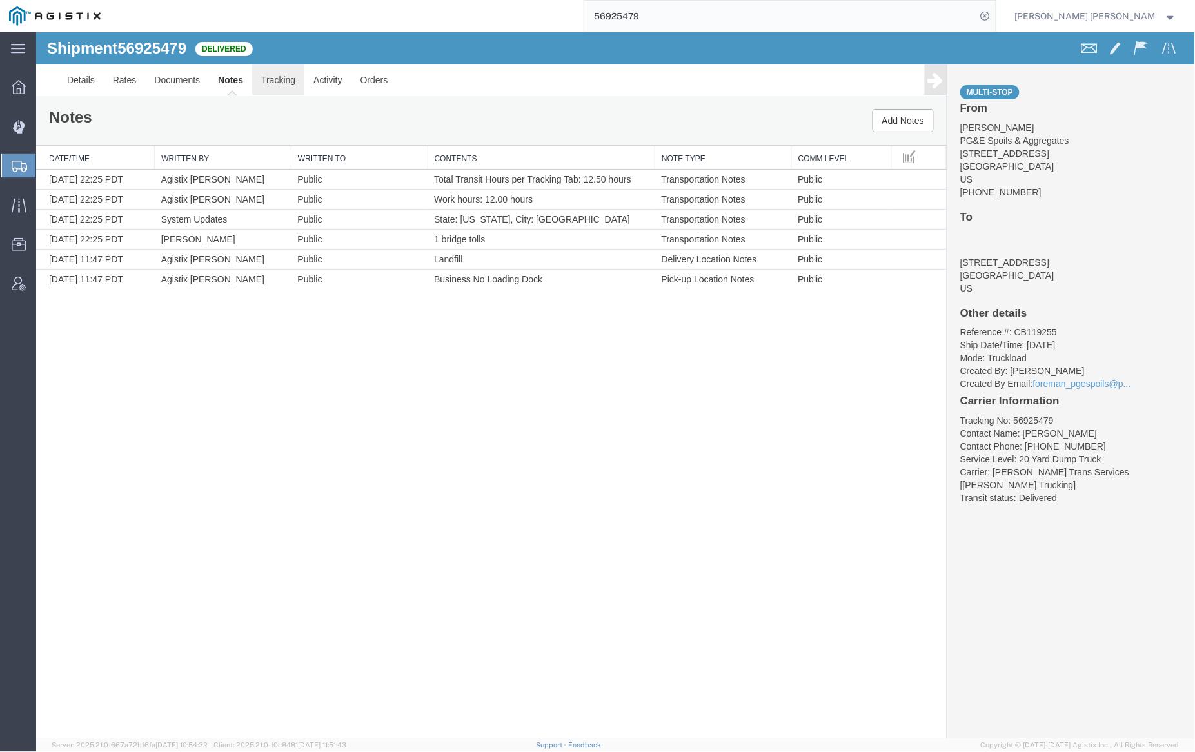
click at [291, 78] on link "Tracking" at bounding box center [278, 79] width 52 height 31
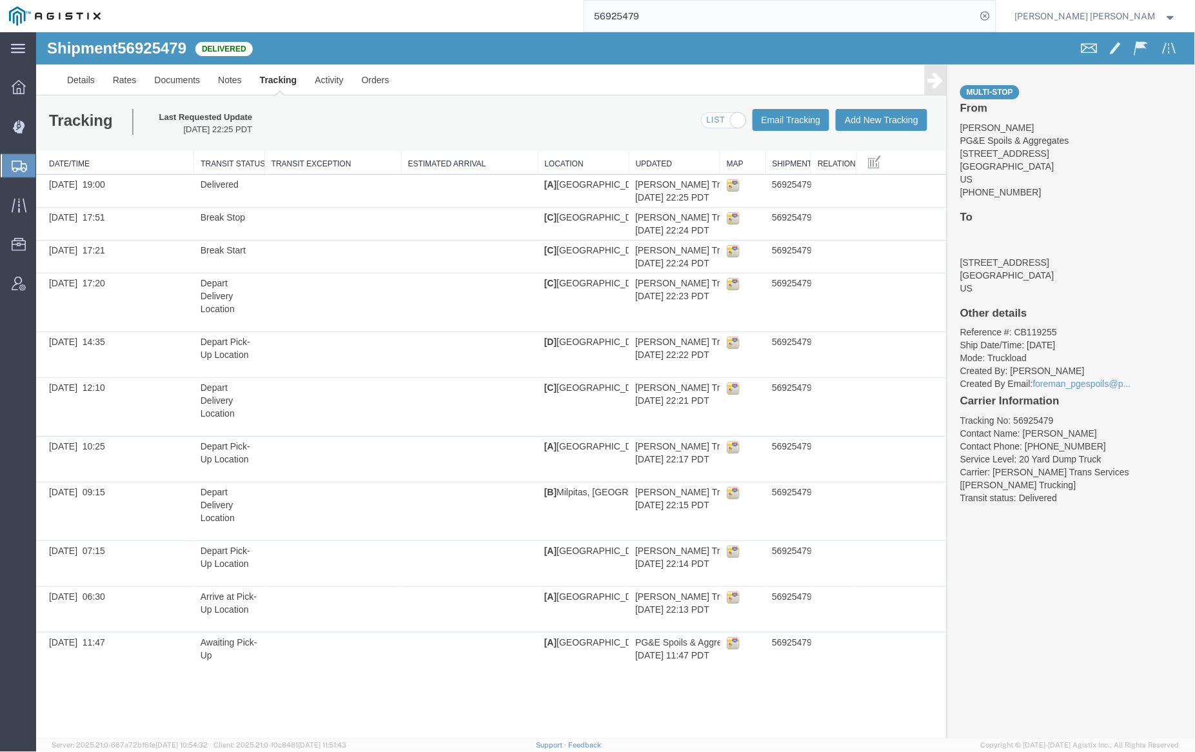
click at [722, 121] on span at bounding box center [723, 120] width 44 height 16
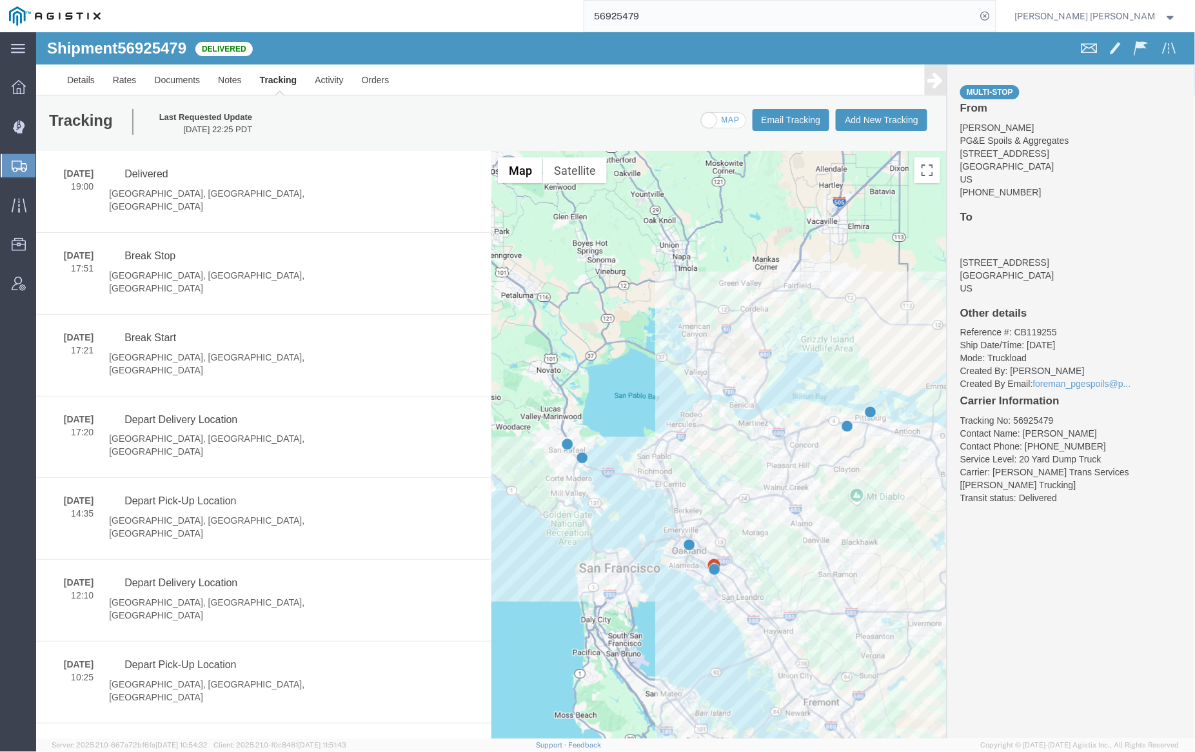
click at [722, 121] on span at bounding box center [723, 120] width 44 height 16
checkbox input "true"
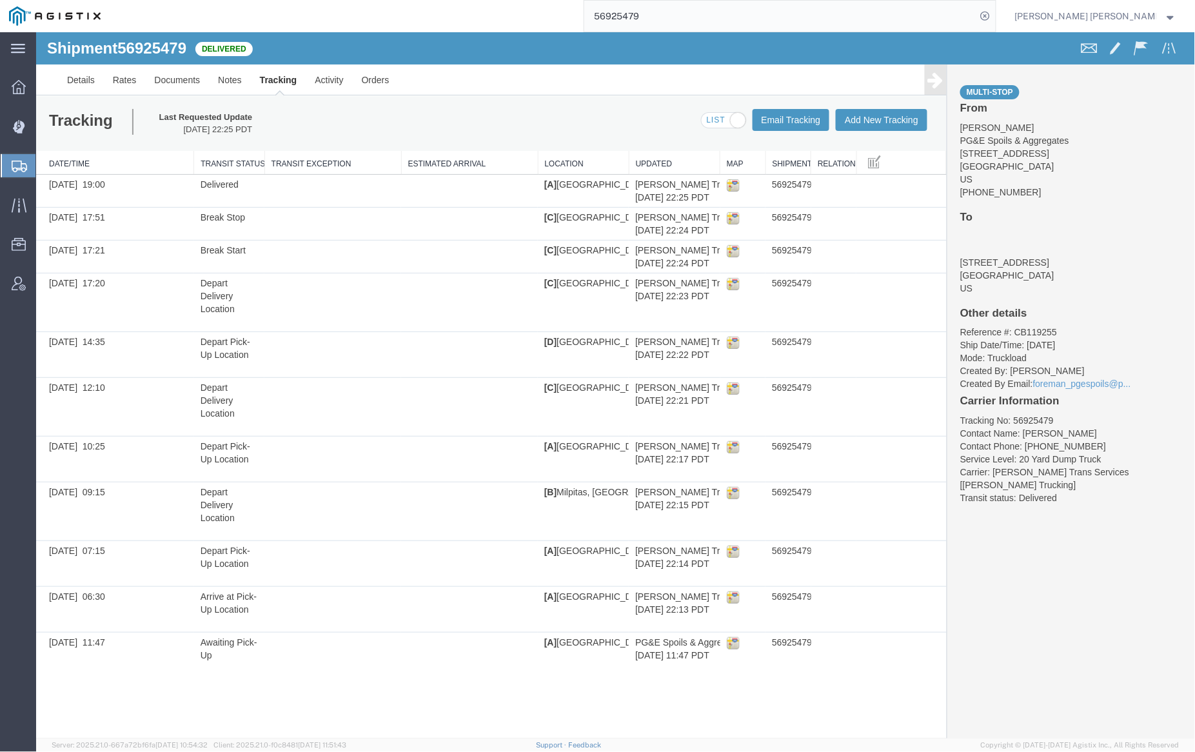
click at [690, 14] on input "56925479" at bounding box center [780, 16] width 392 height 31
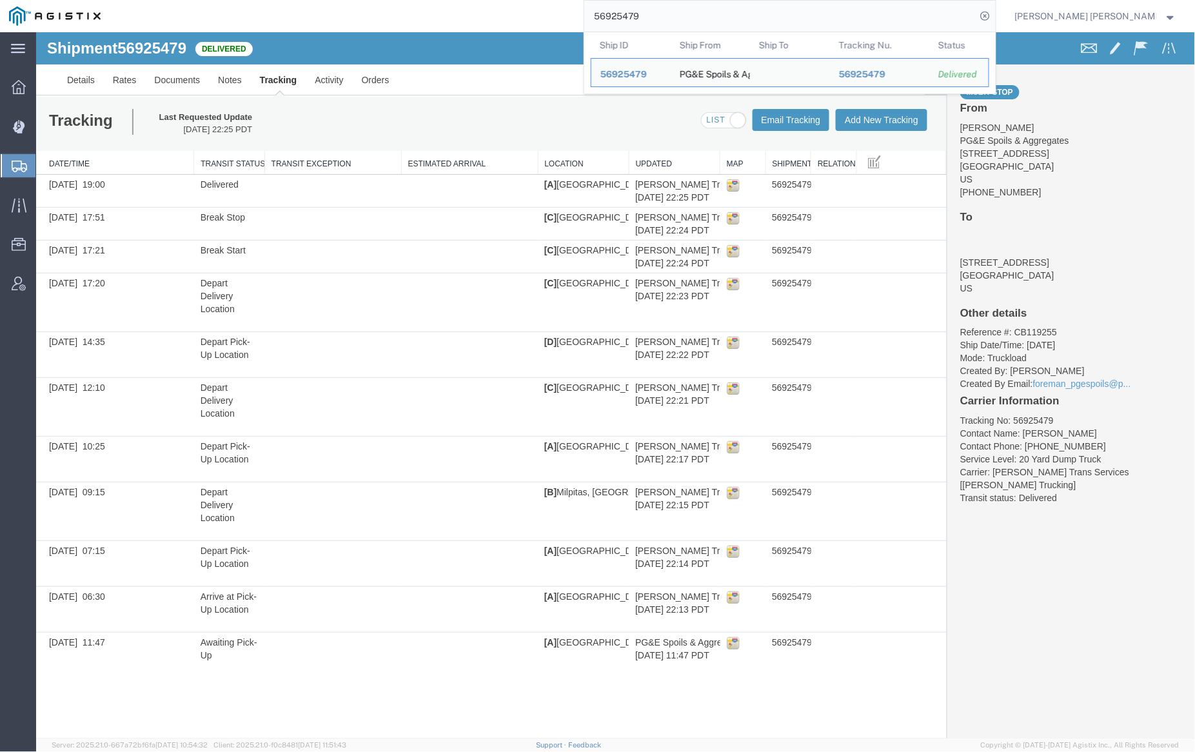
click at [690, 14] on input "56925479" at bounding box center [780, 16] width 392 height 31
paste input "3926"
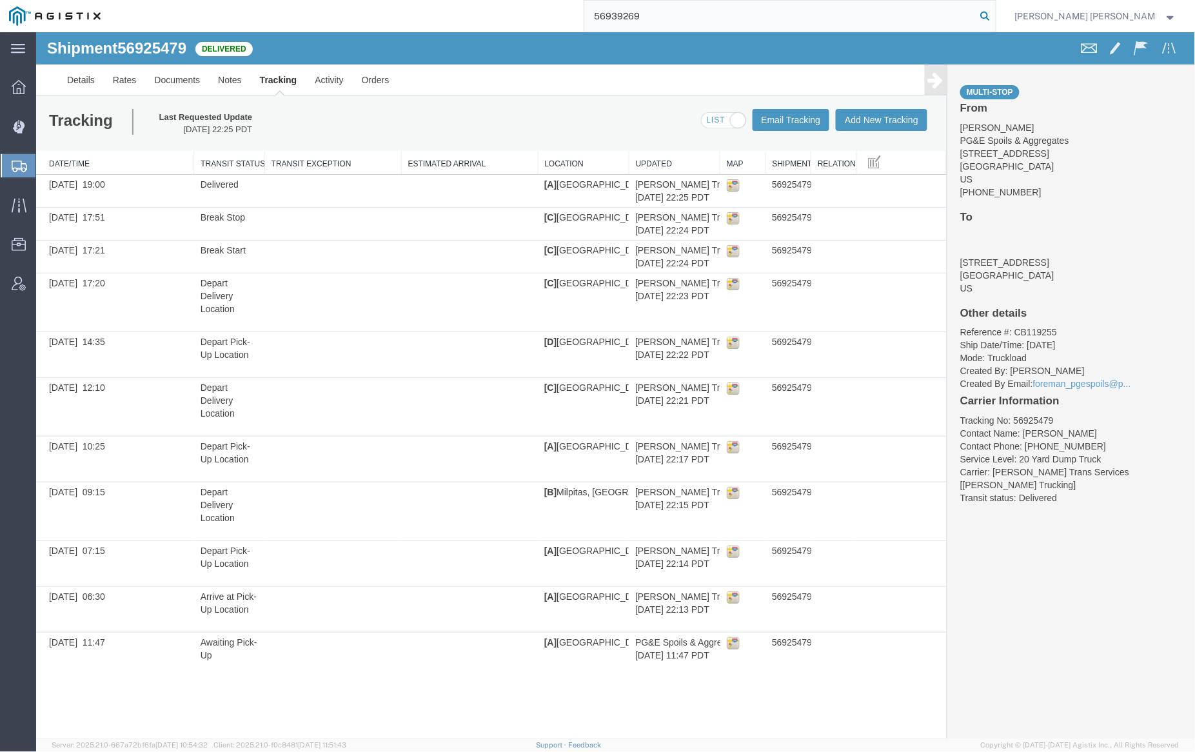
click at [995, 14] on icon at bounding box center [986, 16] width 18 height 18
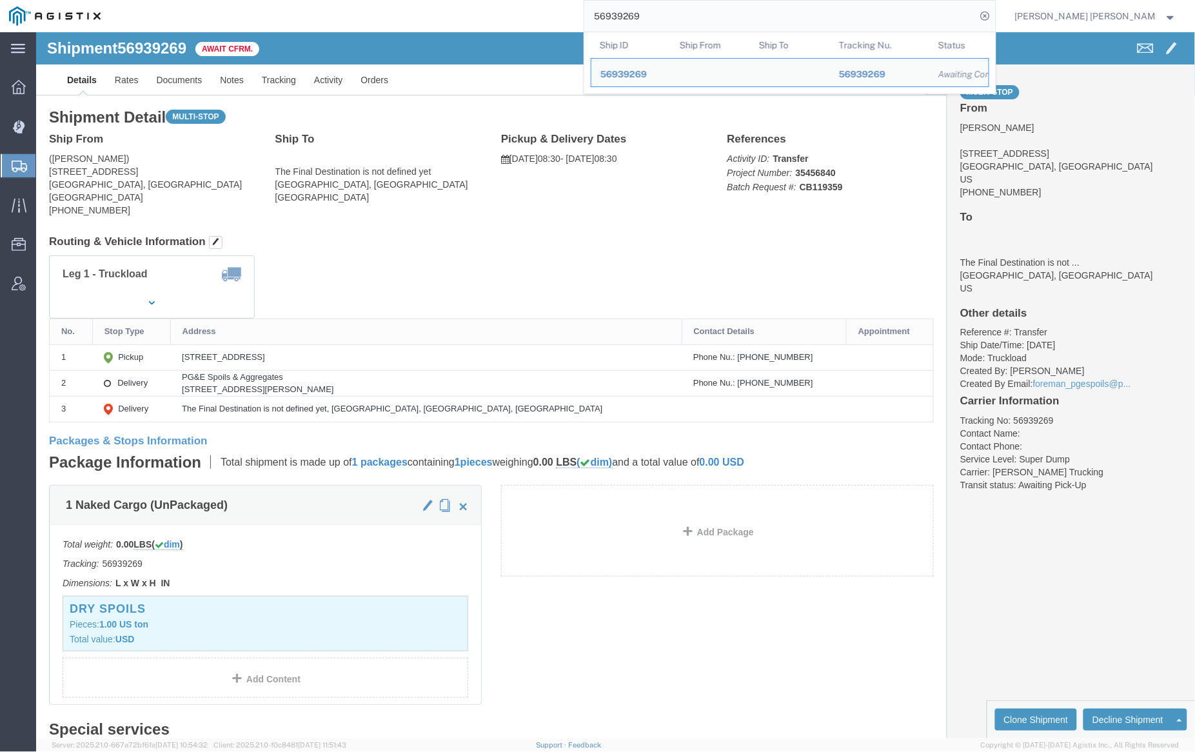
click at [679, 8] on input "56939269" at bounding box center [780, 16] width 392 height 31
paste input "7140"
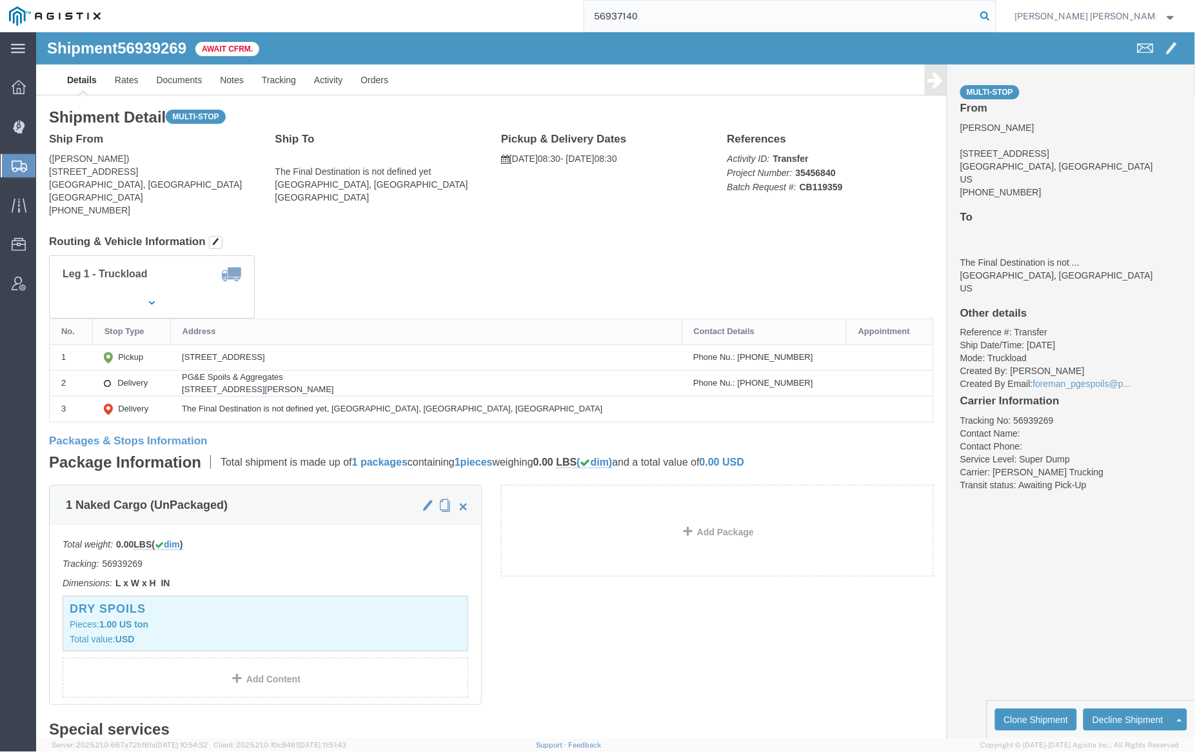
type input "56937140"
click at [995, 12] on icon at bounding box center [986, 16] width 18 height 18
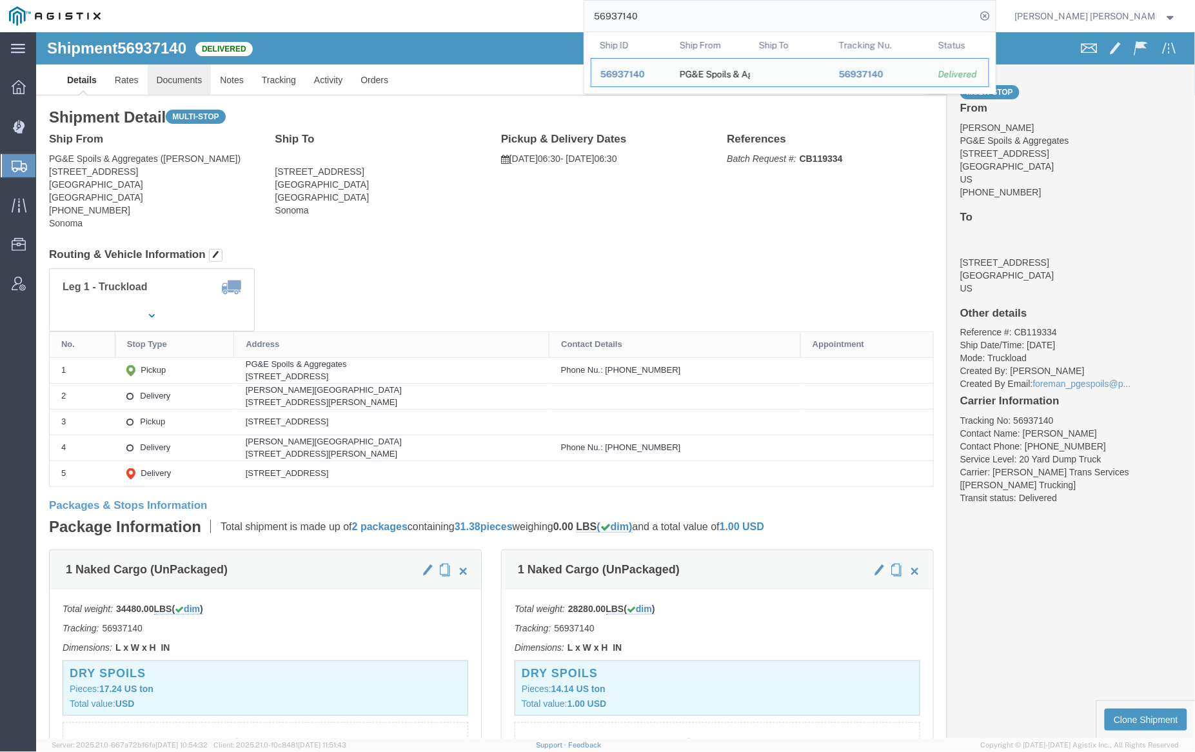
click link "Documents"
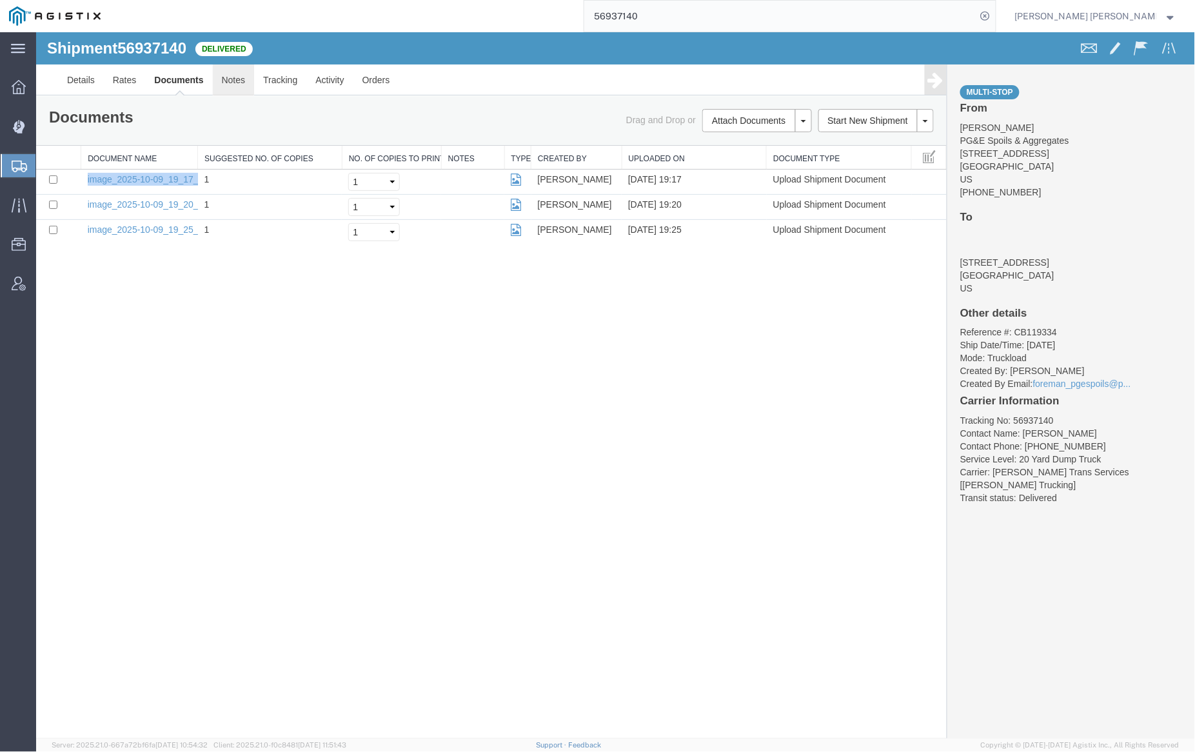
click at [230, 82] on link "Notes" at bounding box center [233, 79] width 42 height 31
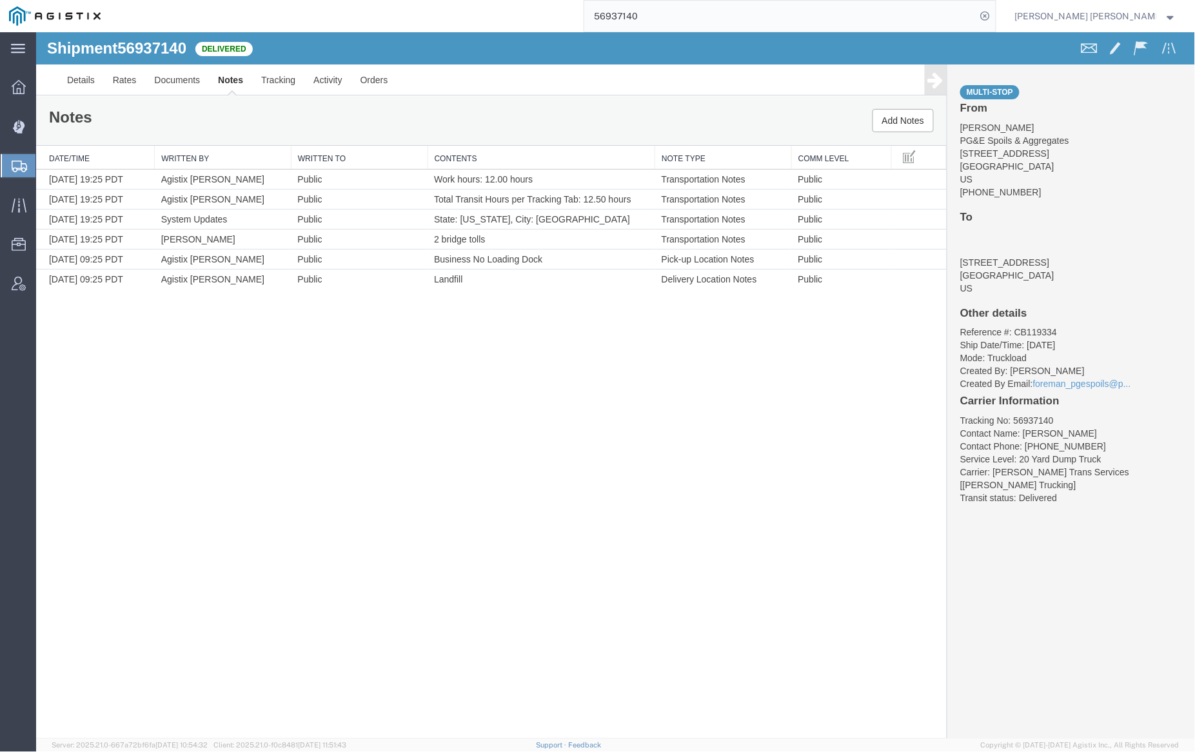
click at [665, 17] on input "56937140" at bounding box center [780, 16] width 392 height 31
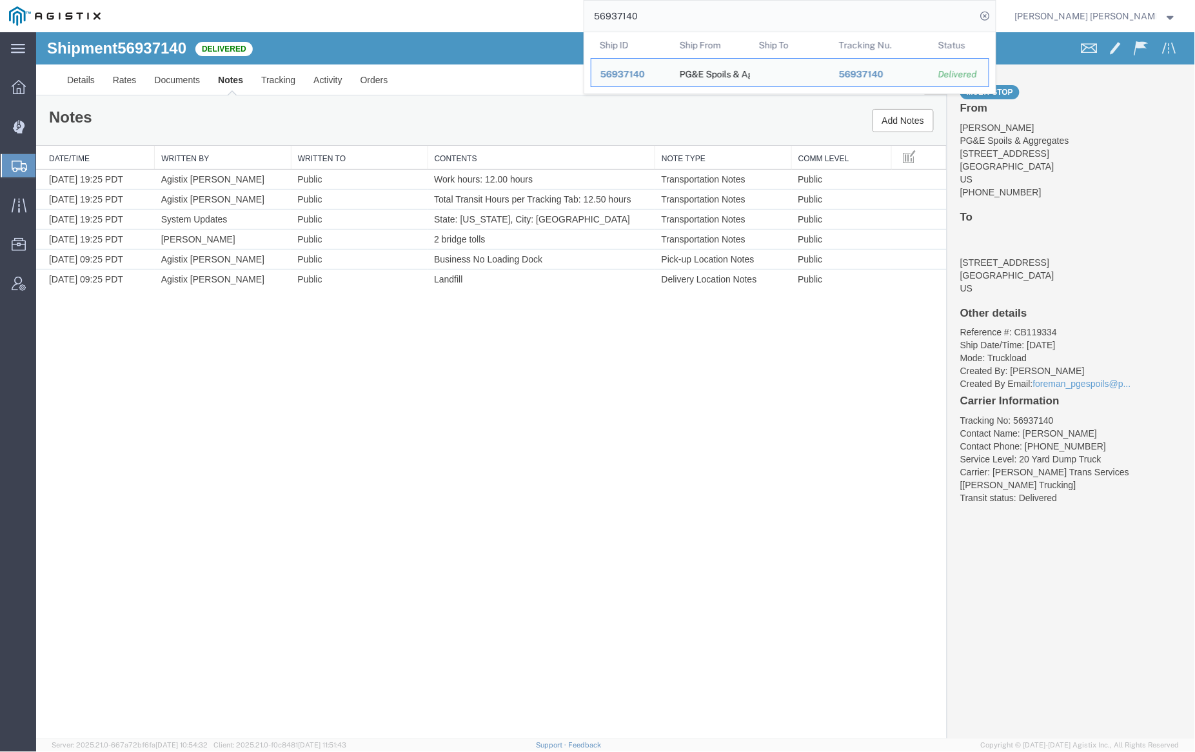
click at [665, 17] on input "56937140" at bounding box center [780, 16] width 392 height 31
paste input "51989"
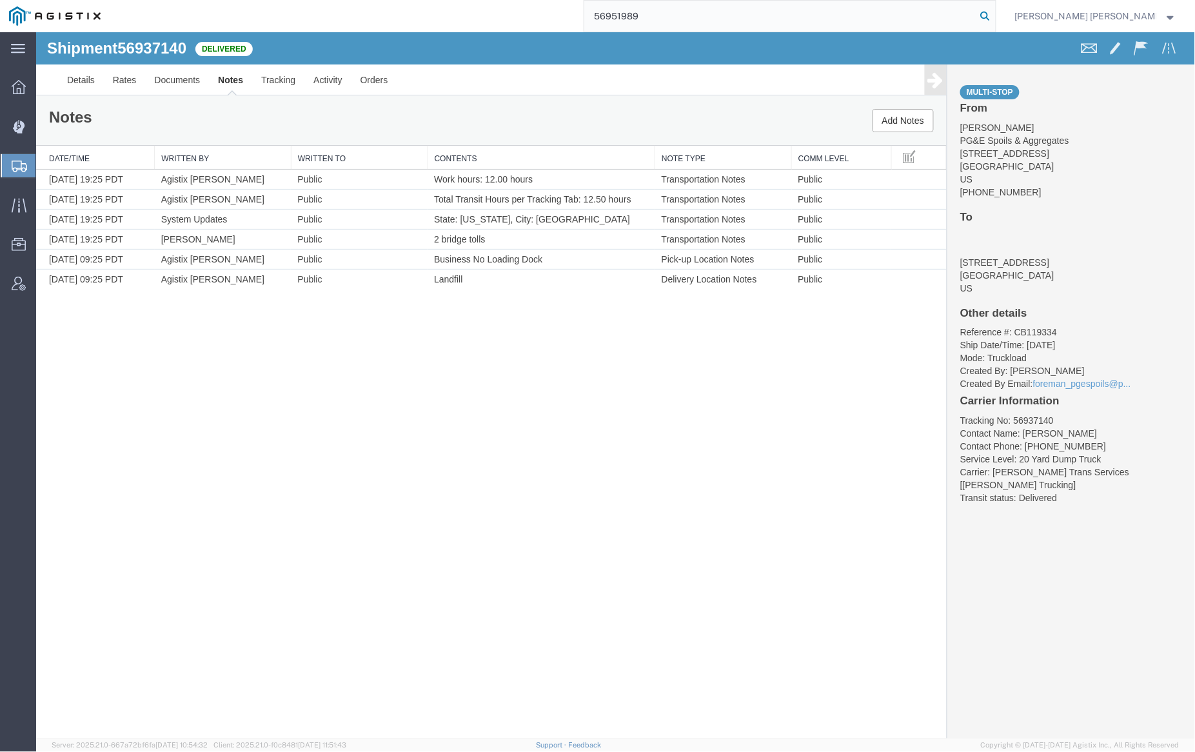
click at [995, 17] on icon at bounding box center [986, 16] width 18 height 18
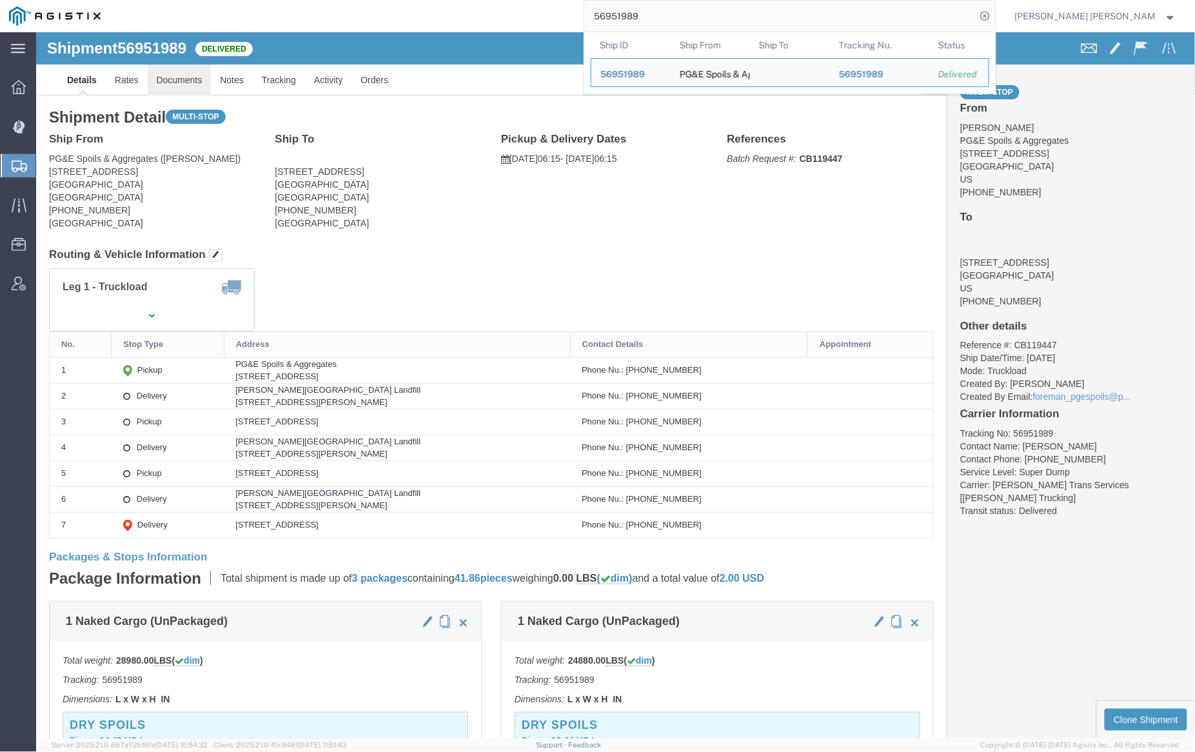
click link "Documents"
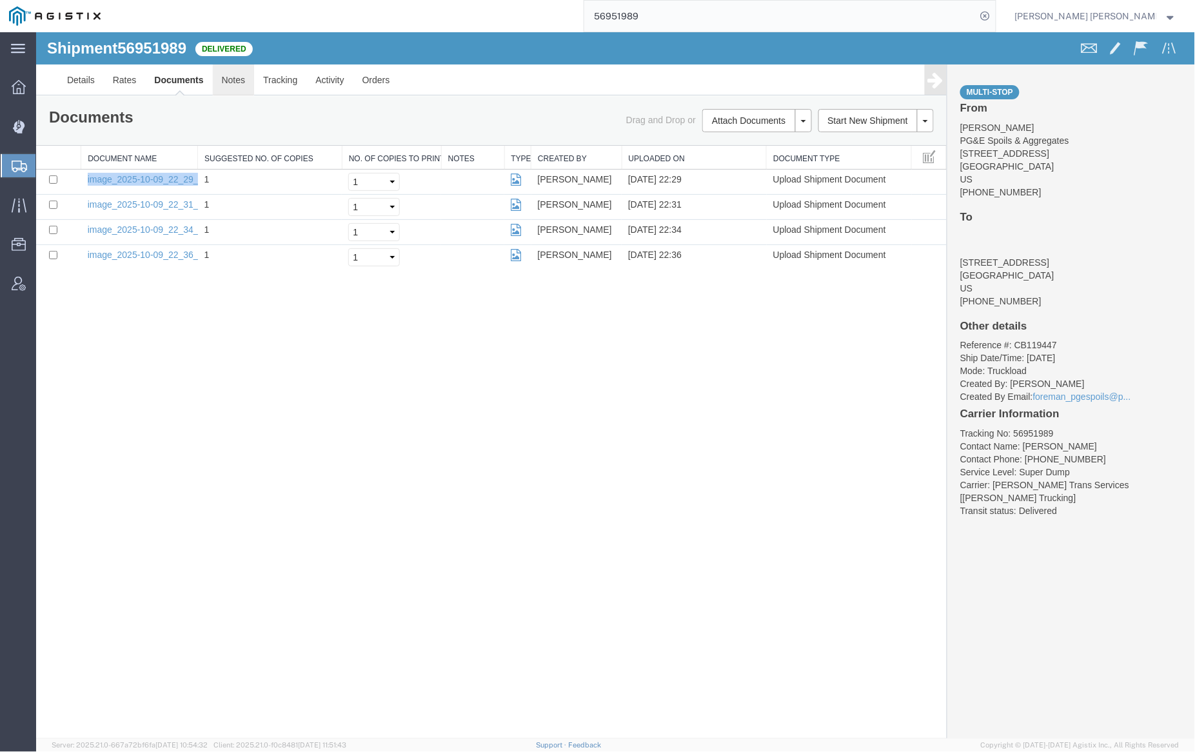
click at [232, 81] on link "Notes" at bounding box center [233, 79] width 42 height 31
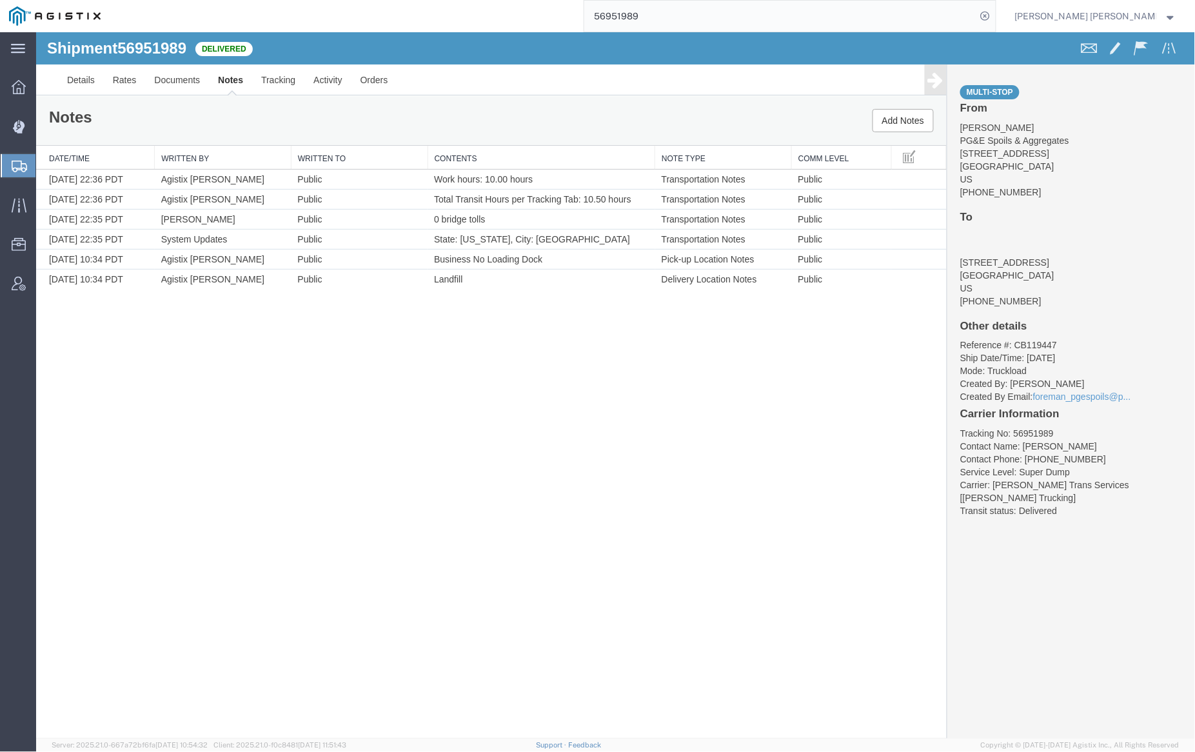
click at [676, 12] on input "56951989" at bounding box center [780, 16] width 392 height 31
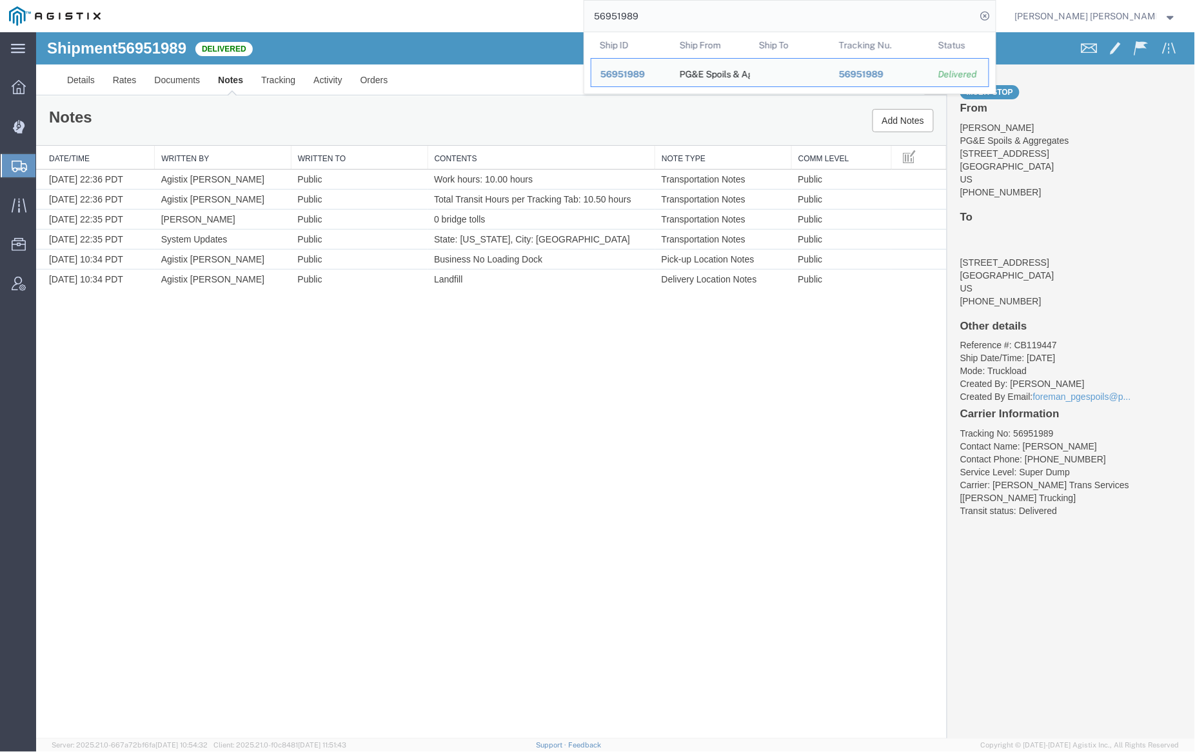
click at [676, 12] on input "56951989" at bounding box center [780, 16] width 392 height 31
paste input "65328"
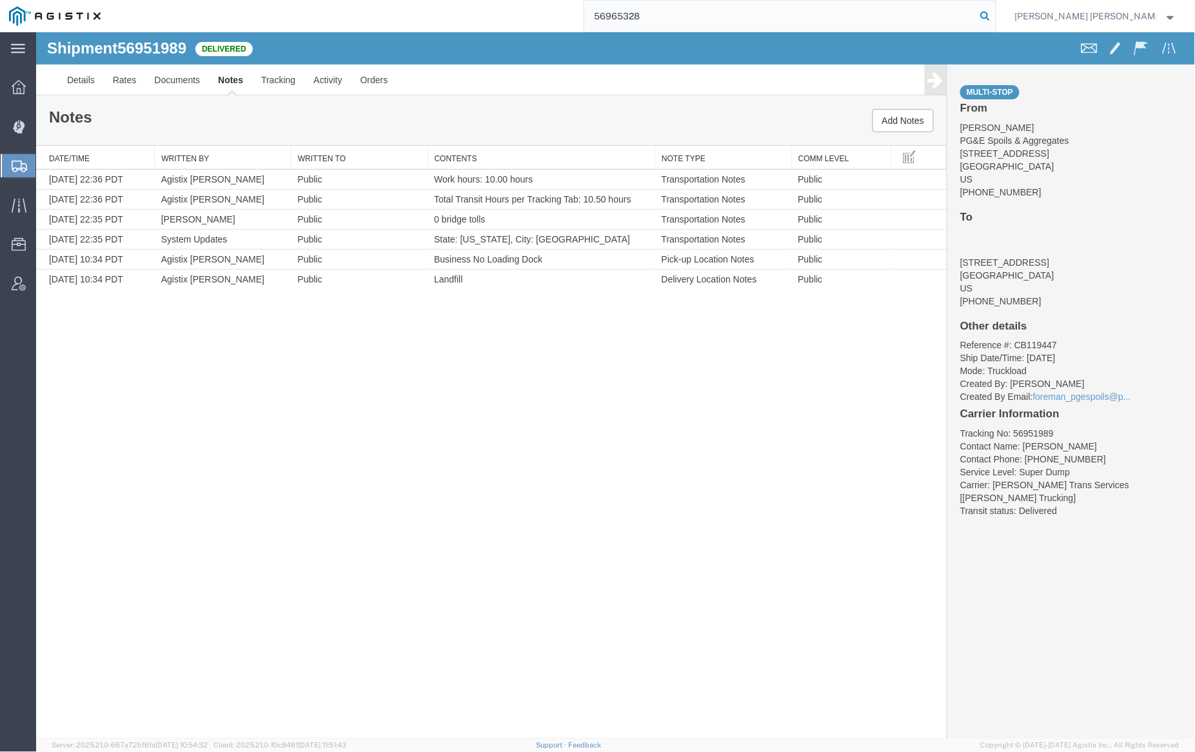
click at [995, 15] on icon at bounding box center [986, 16] width 18 height 18
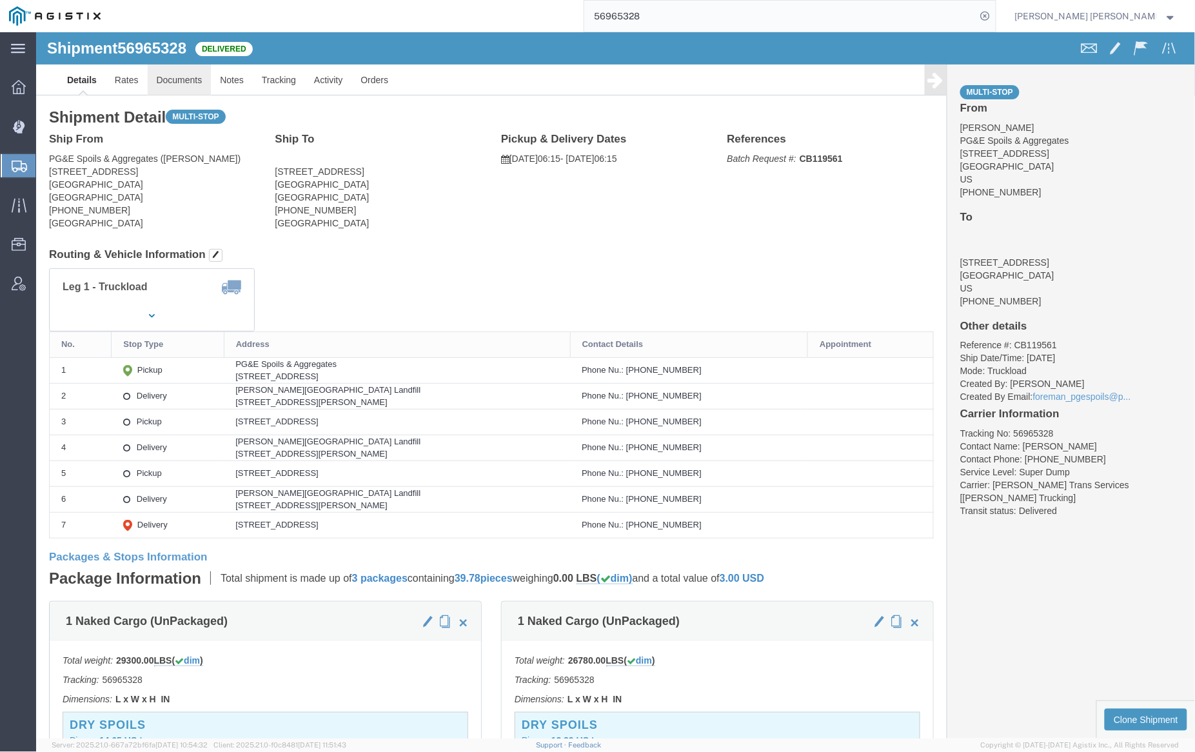
click link "Documents"
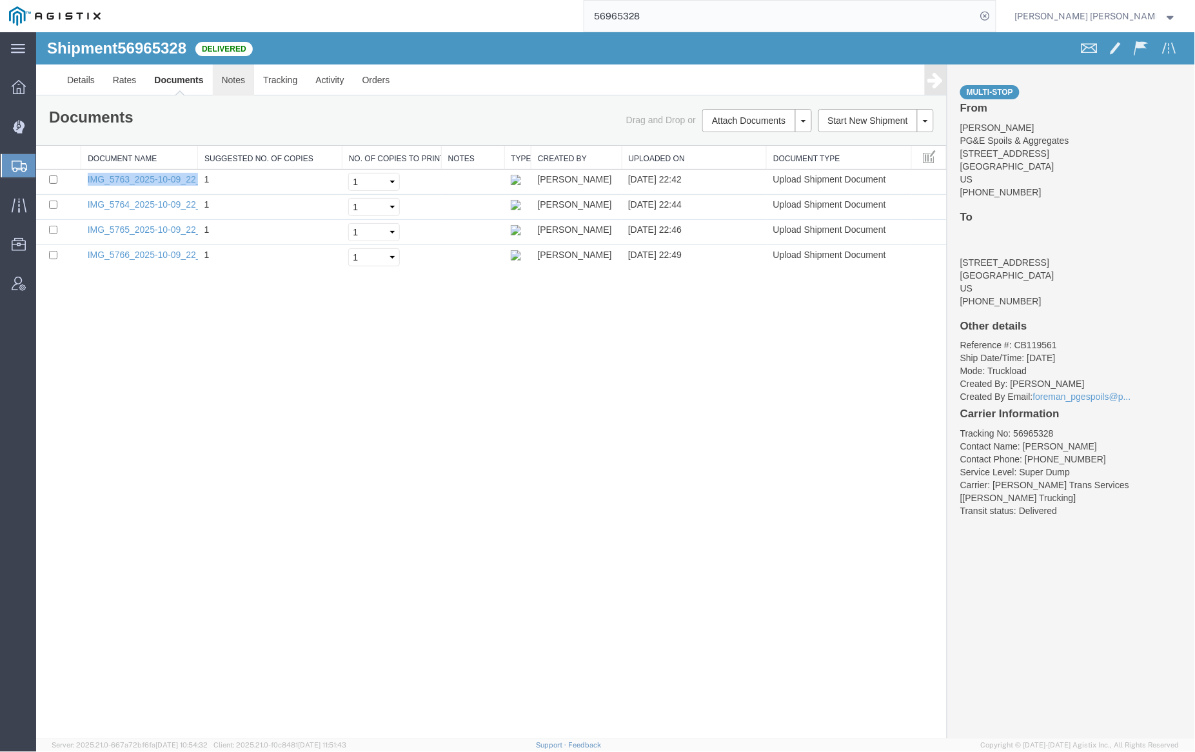
click at [226, 78] on link "Notes" at bounding box center [233, 79] width 42 height 31
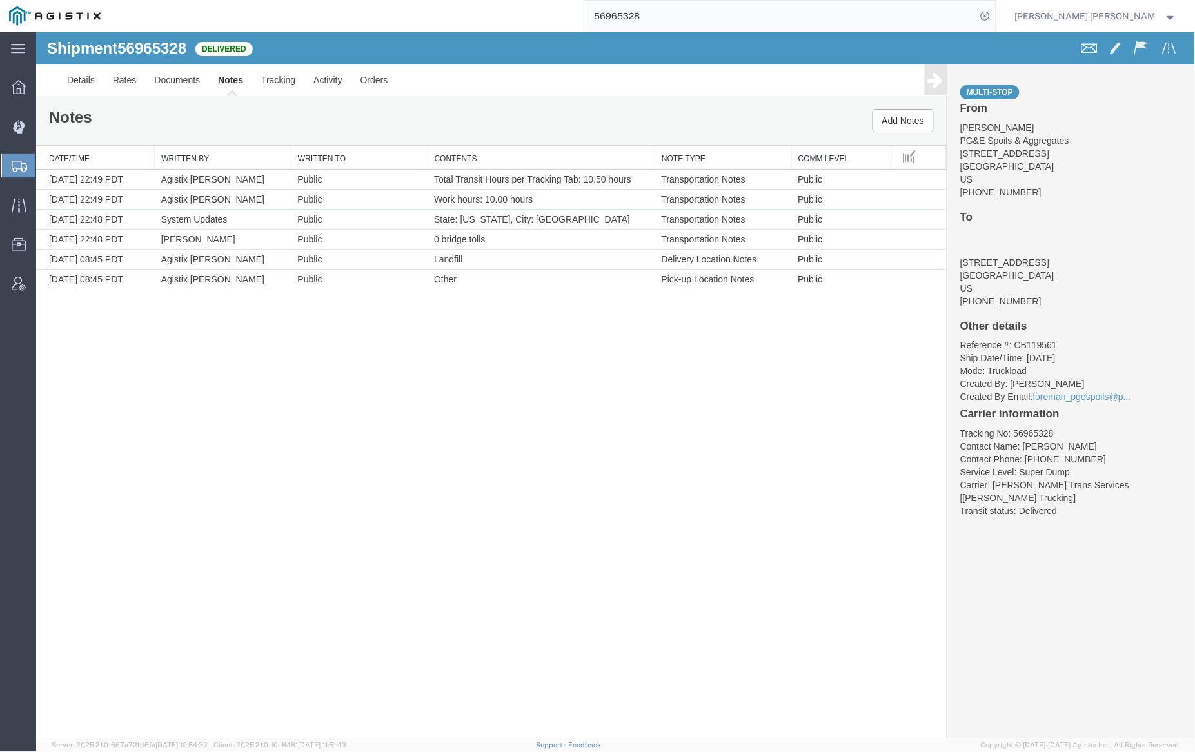
click at [680, 12] on input "56965328" at bounding box center [780, 16] width 392 height 31
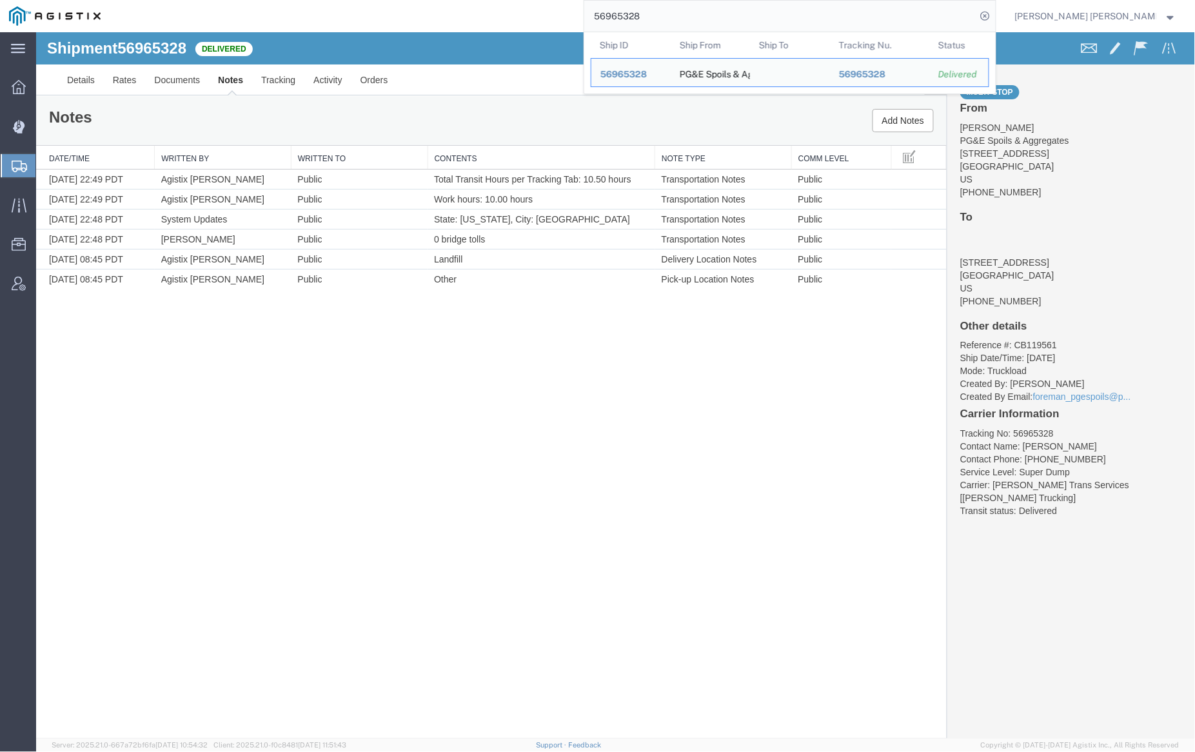
click at [679, 12] on input "56965328" at bounding box center [780, 16] width 392 height 31
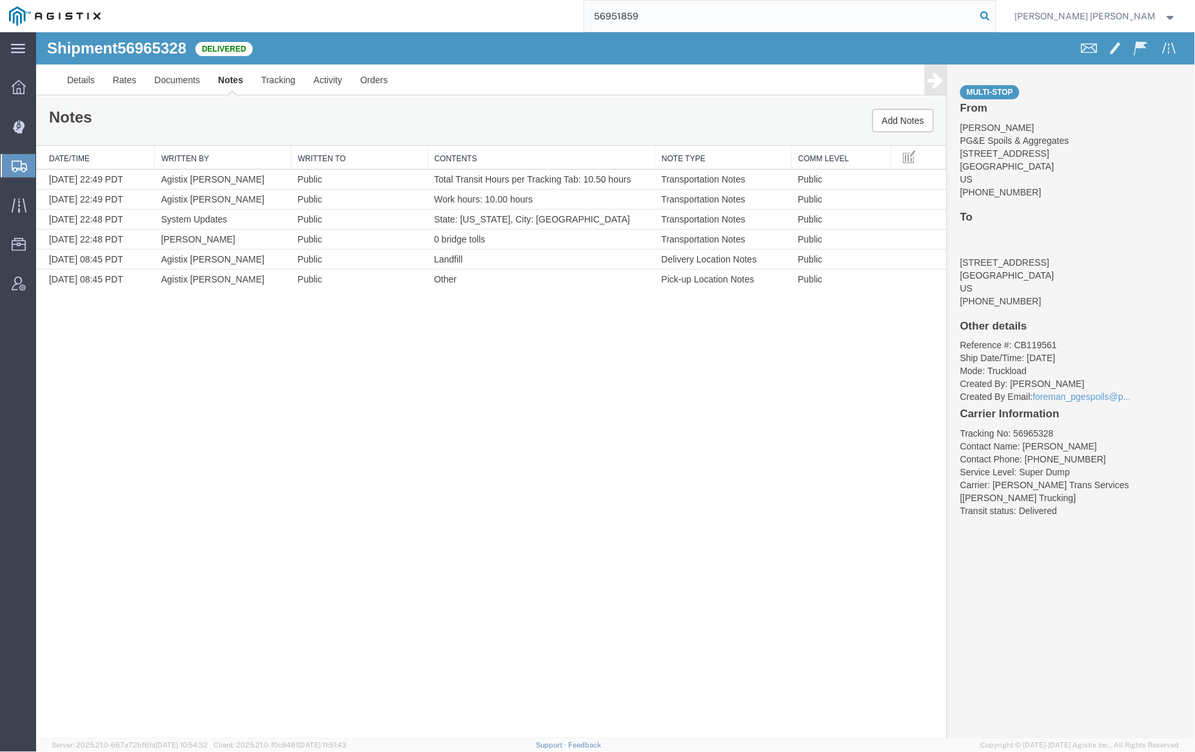
click at [995, 16] on icon at bounding box center [986, 16] width 18 height 18
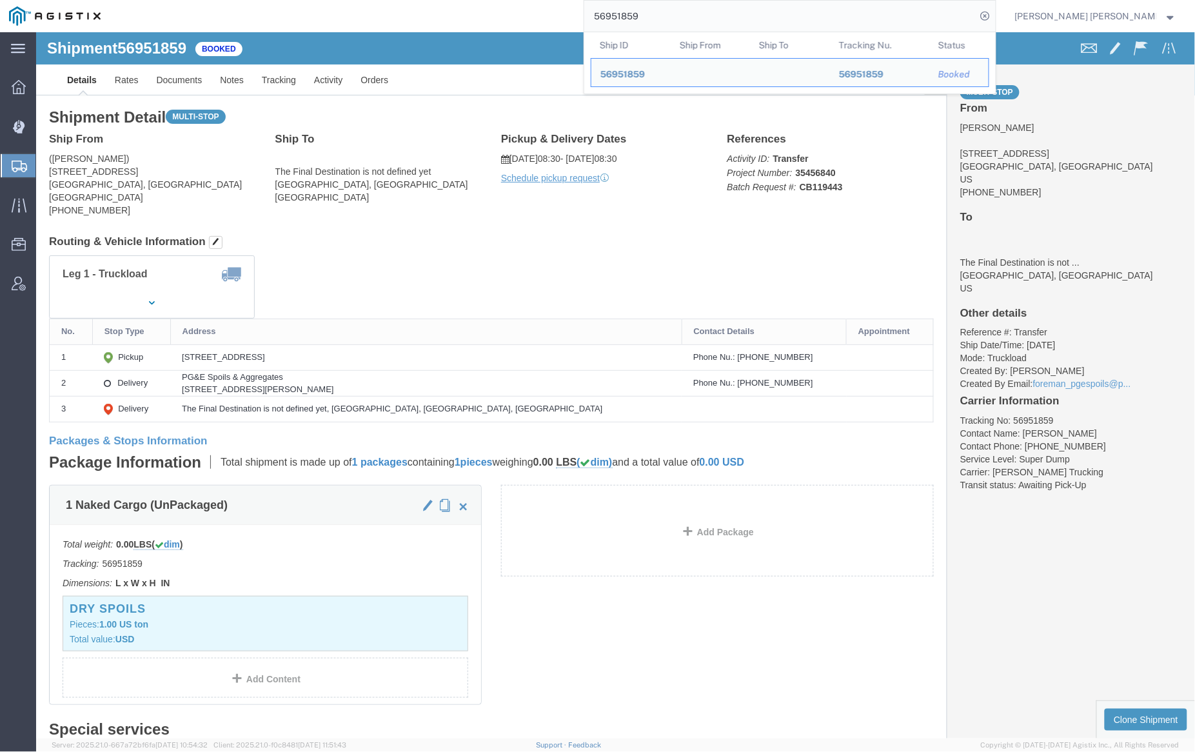
click at [689, 19] on input "56951859" at bounding box center [780, 16] width 392 height 31
paste input "73334"
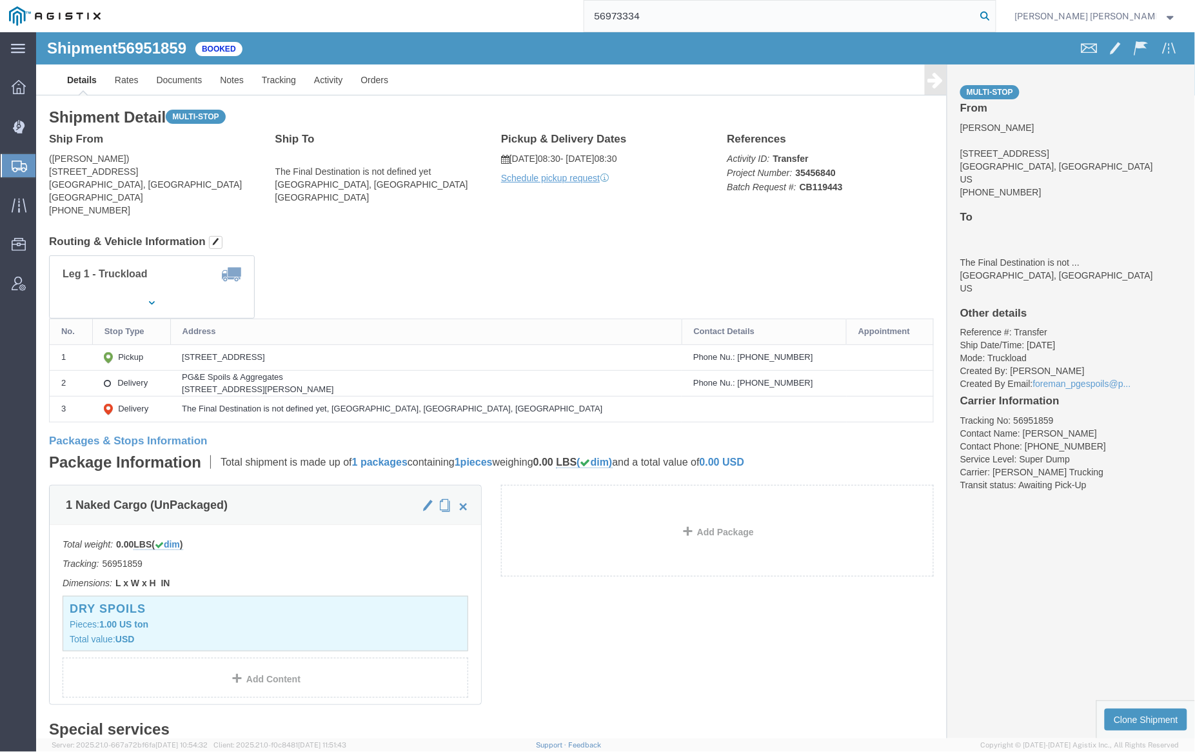
click at [995, 12] on icon at bounding box center [986, 16] width 18 height 18
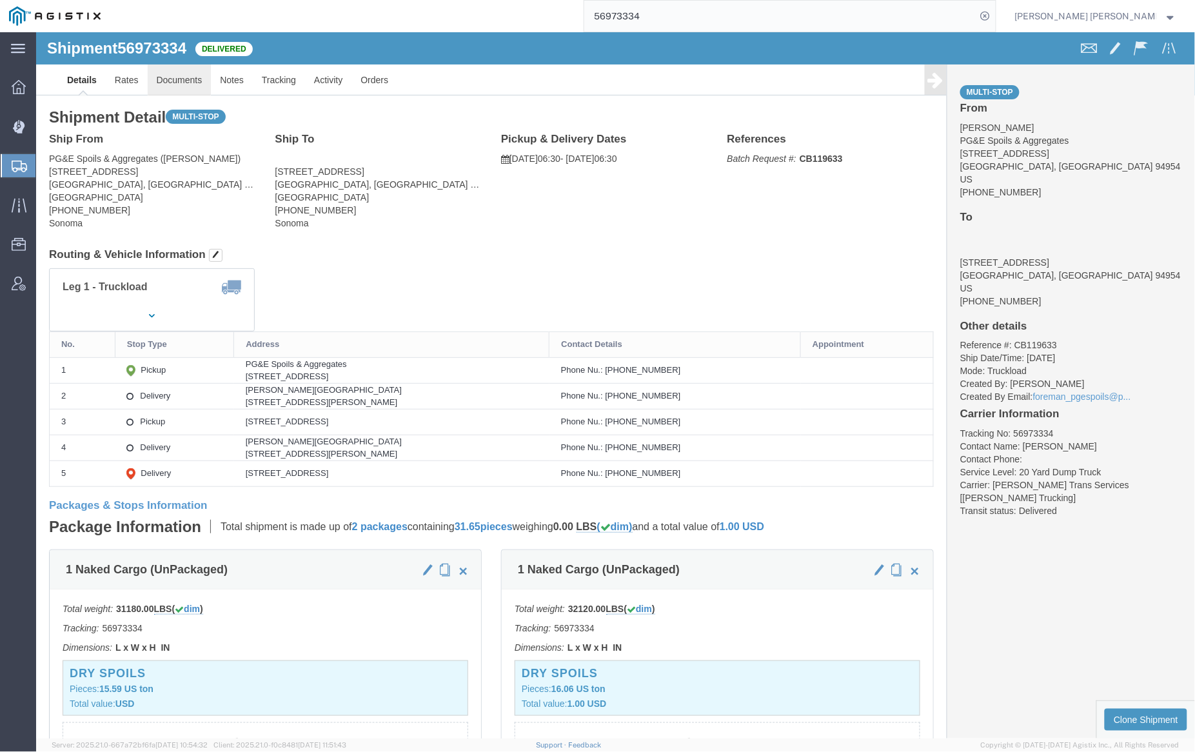
click link "Documents"
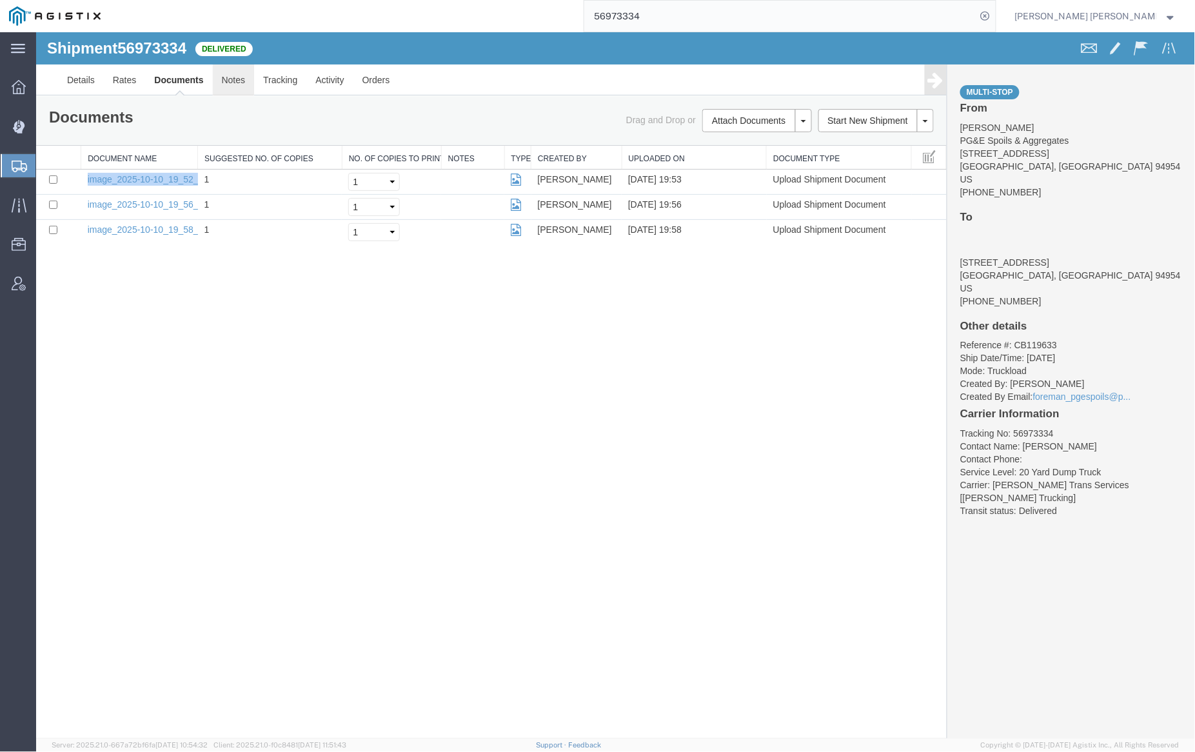
click at [235, 76] on link "Notes" at bounding box center [233, 79] width 42 height 31
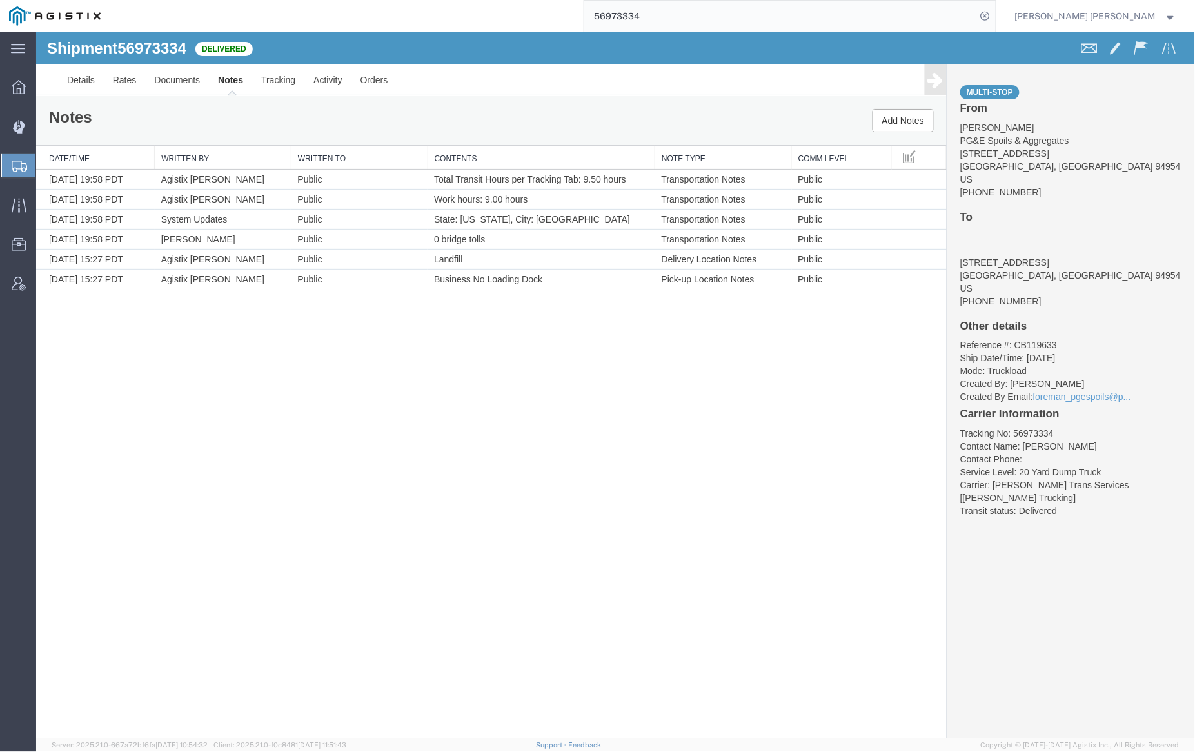
click at [683, 14] on input "56973334" at bounding box center [780, 16] width 392 height 31
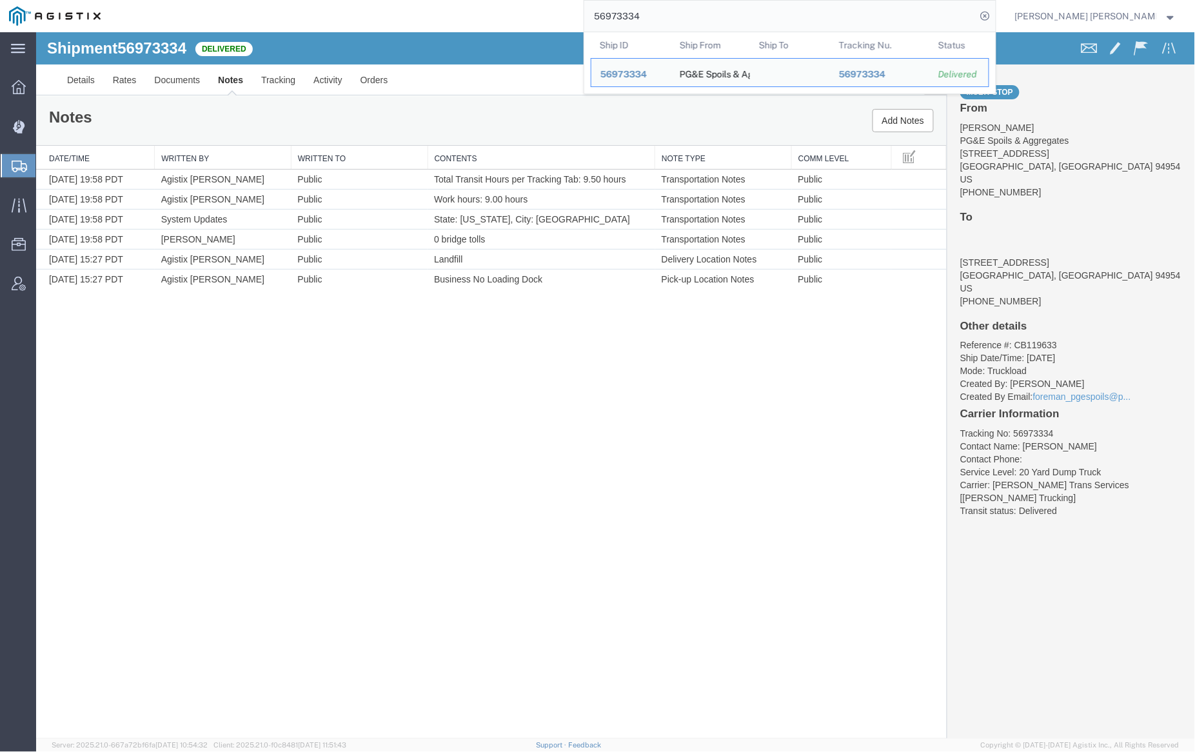
click at [683, 14] on input "56973334" at bounding box center [780, 16] width 392 height 31
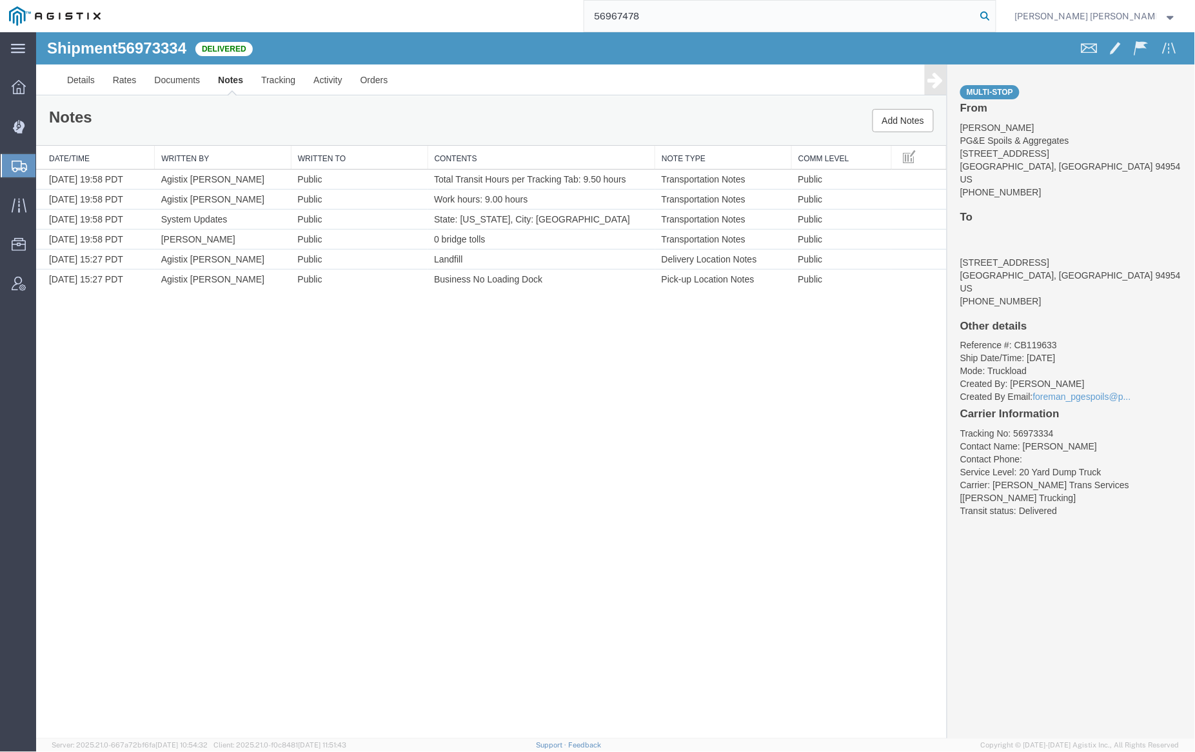
click at [995, 15] on icon at bounding box center [986, 16] width 18 height 18
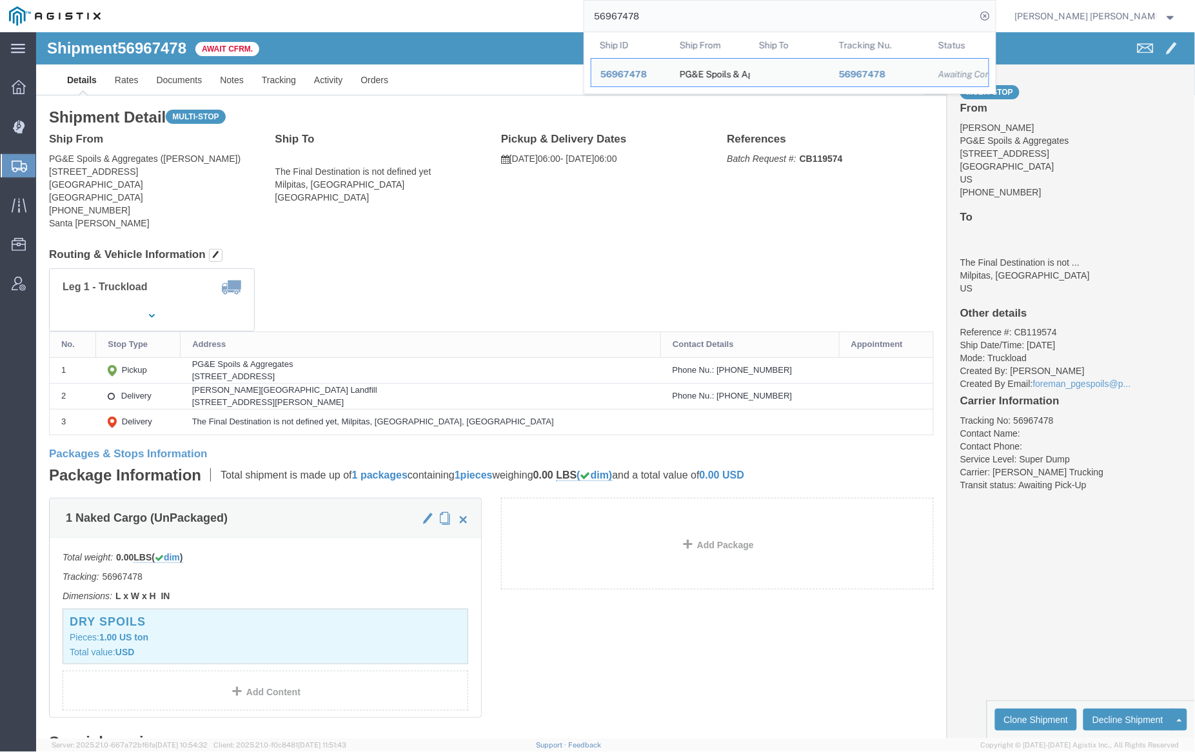
click at [690, 8] on input "56967478" at bounding box center [780, 16] width 392 height 31
paste input "89"
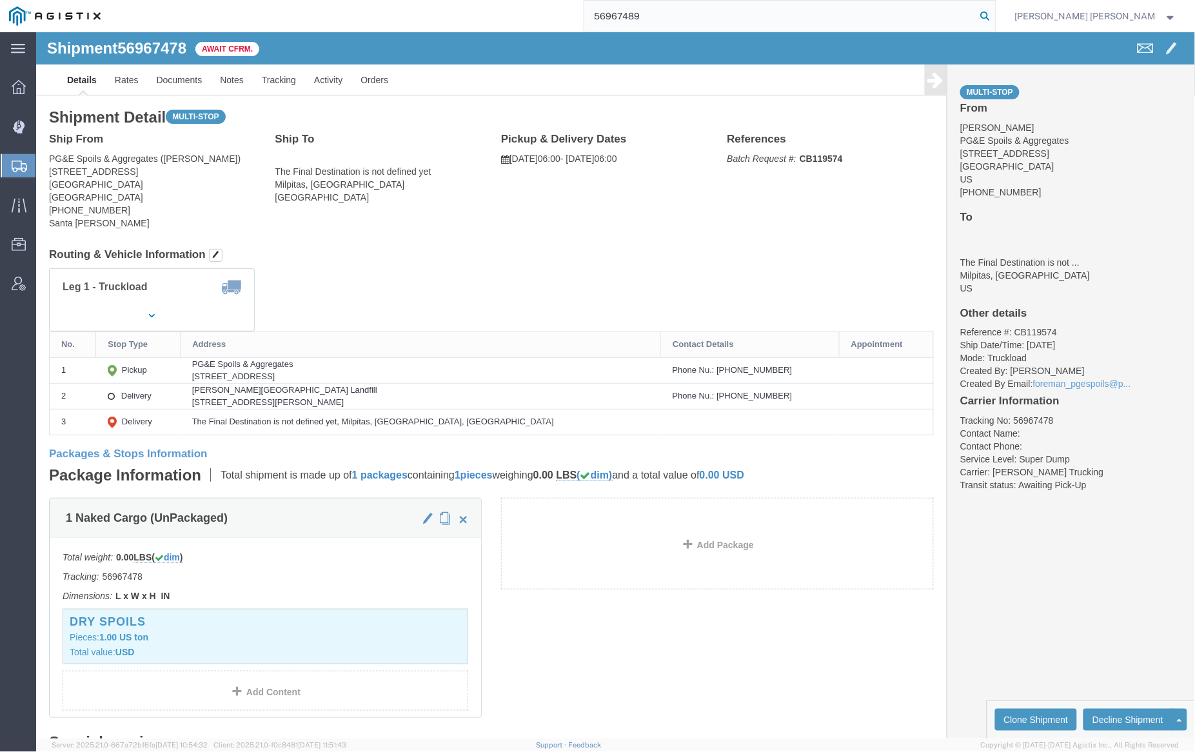
click at [995, 10] on icon at bounding box center [986, 16] width 18 height 18
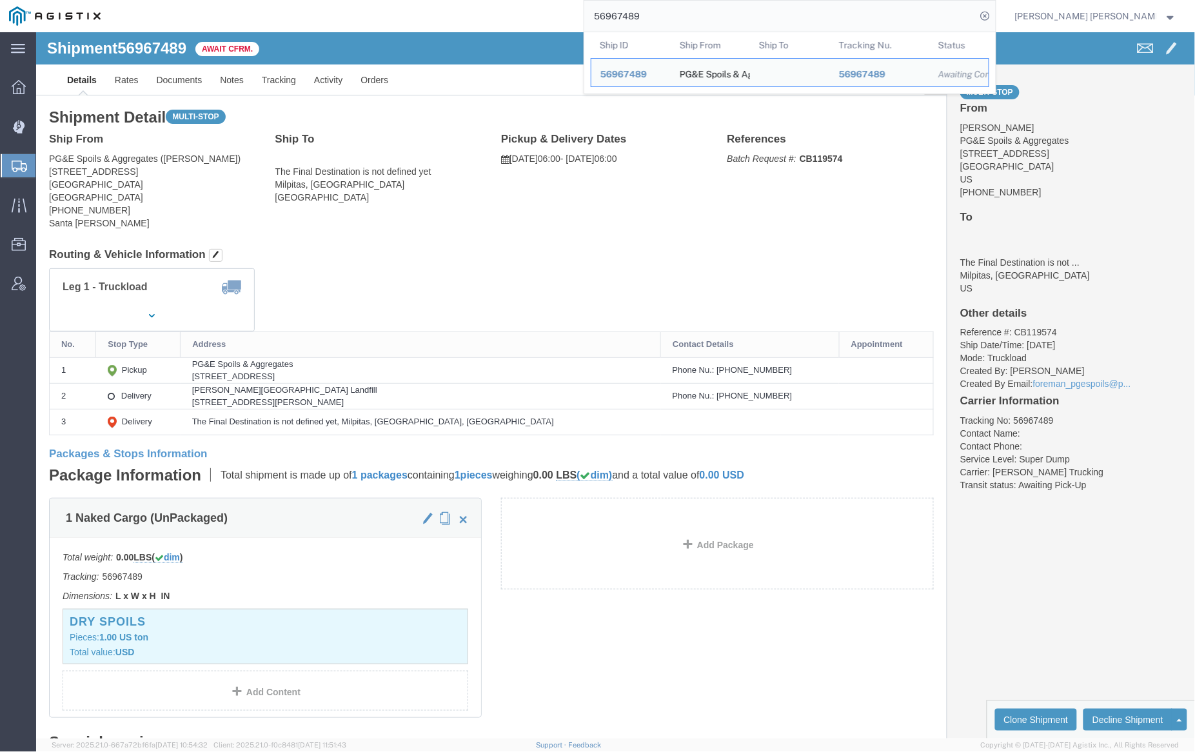
click at [683, 11] on input "56967489" at bounding box center [780, 16] width 392 height 31
paste input "97"
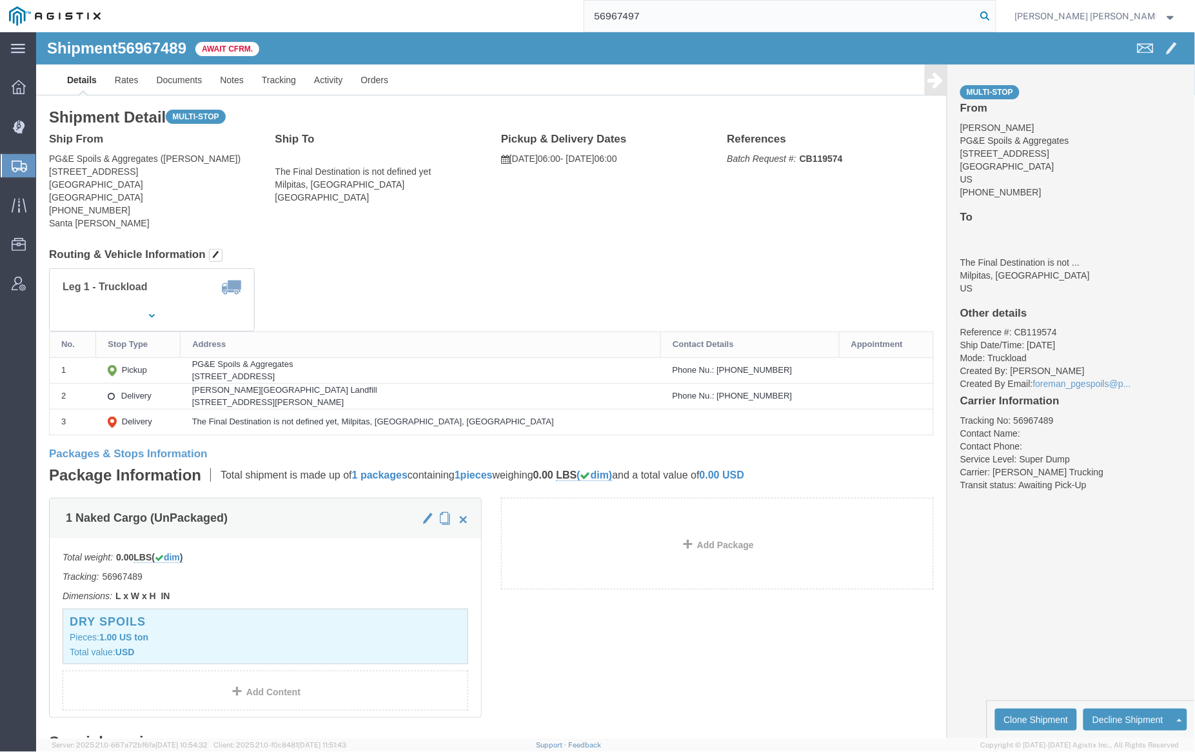
click at [995, 23] on icon at bounding box center [986, 16] width 18 height 18
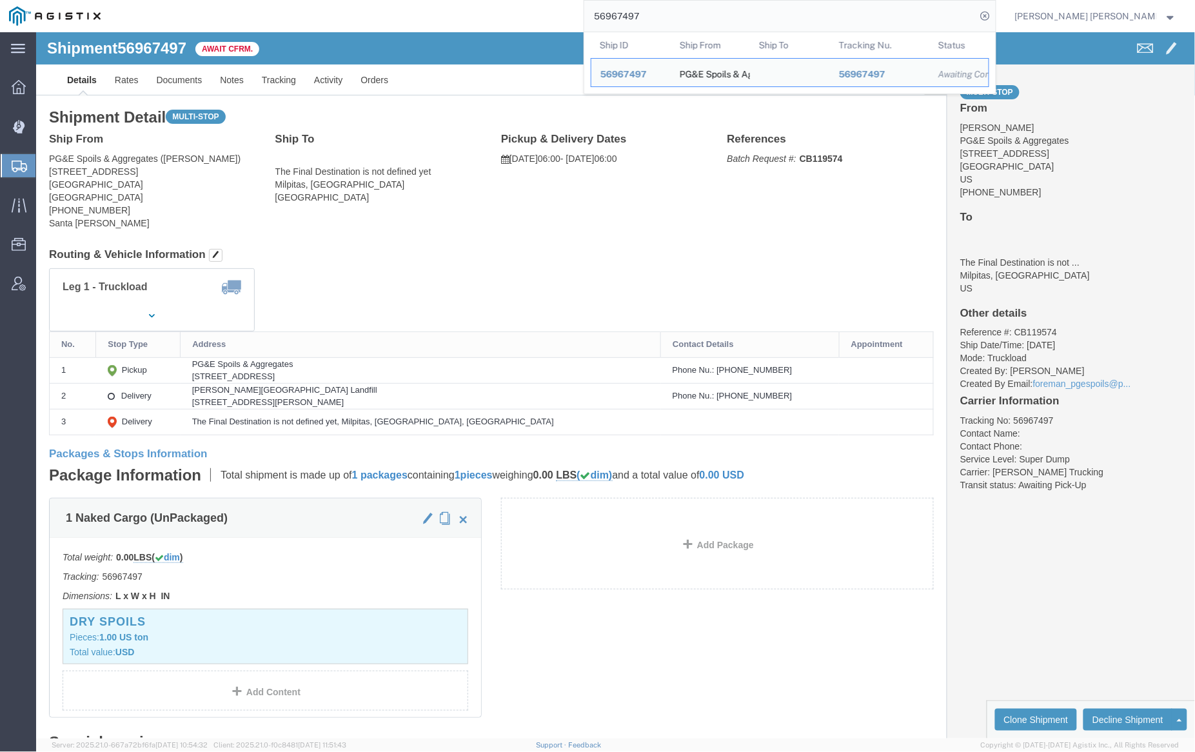
click at [690, 14] on input "56967497" at bounding box center [780, 16] width 392 height 31
paste input "7068641"
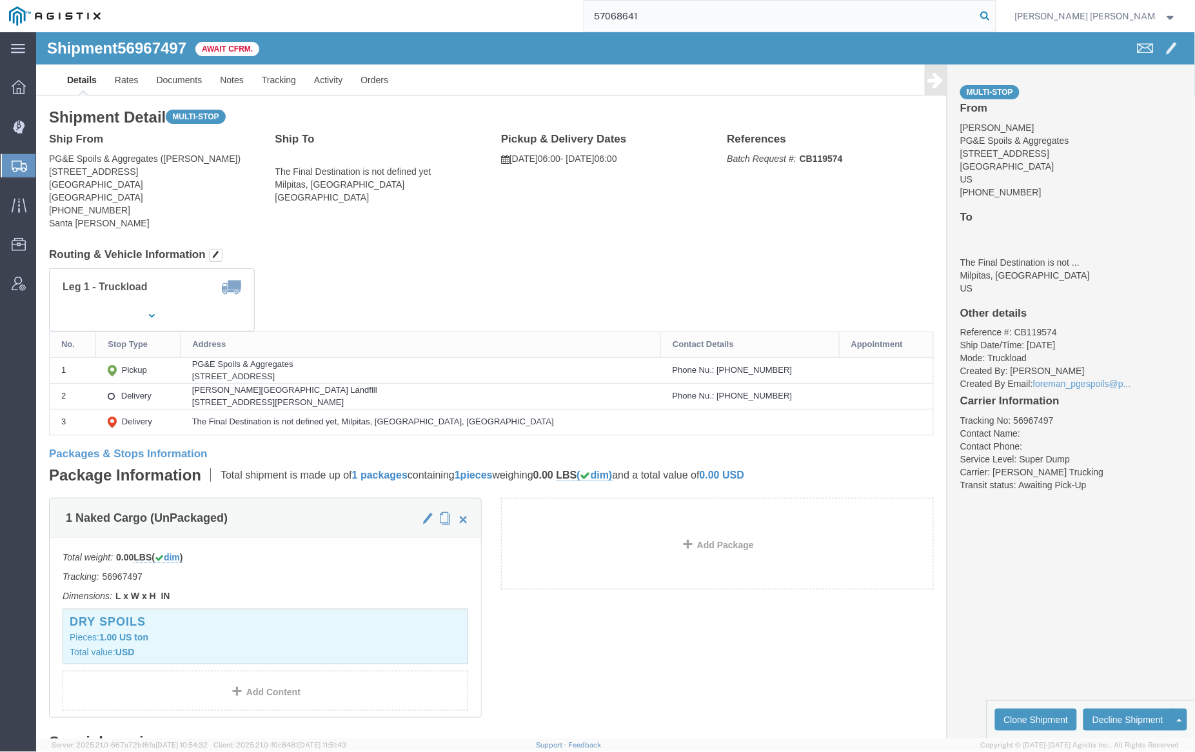
click at [995, 14] on icon at bounding box center [986, 16] width 18 height 18
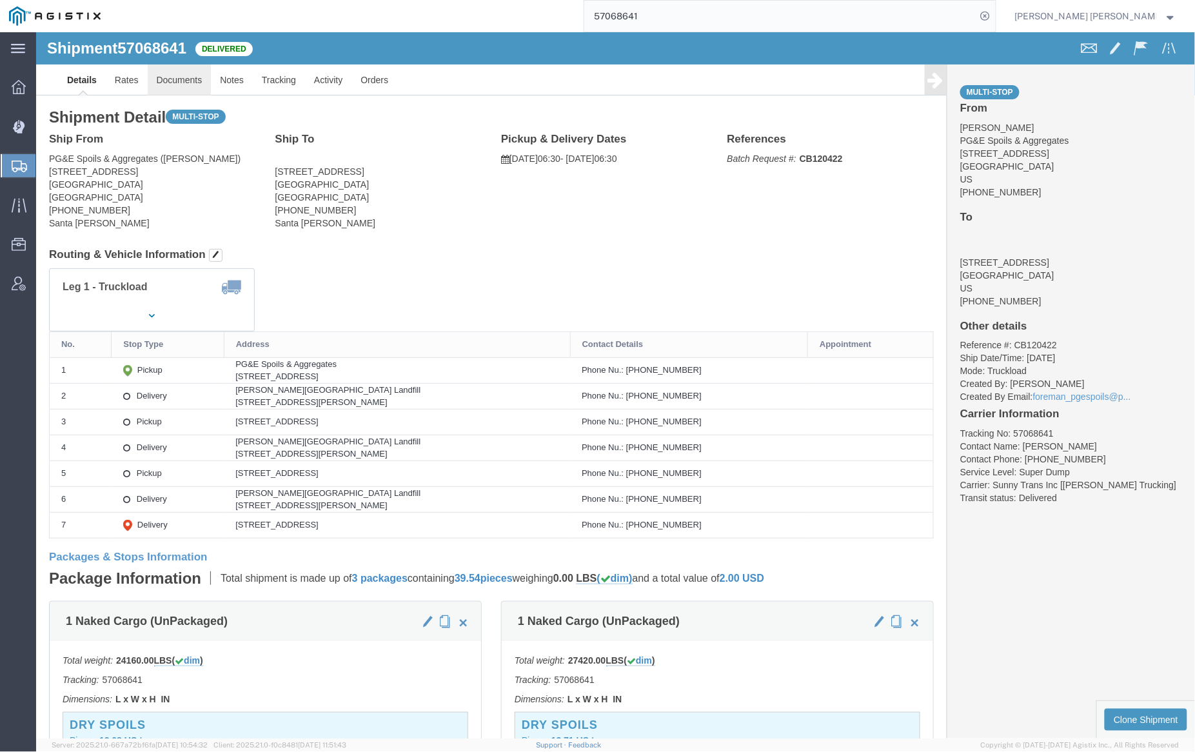
click link "Documents"
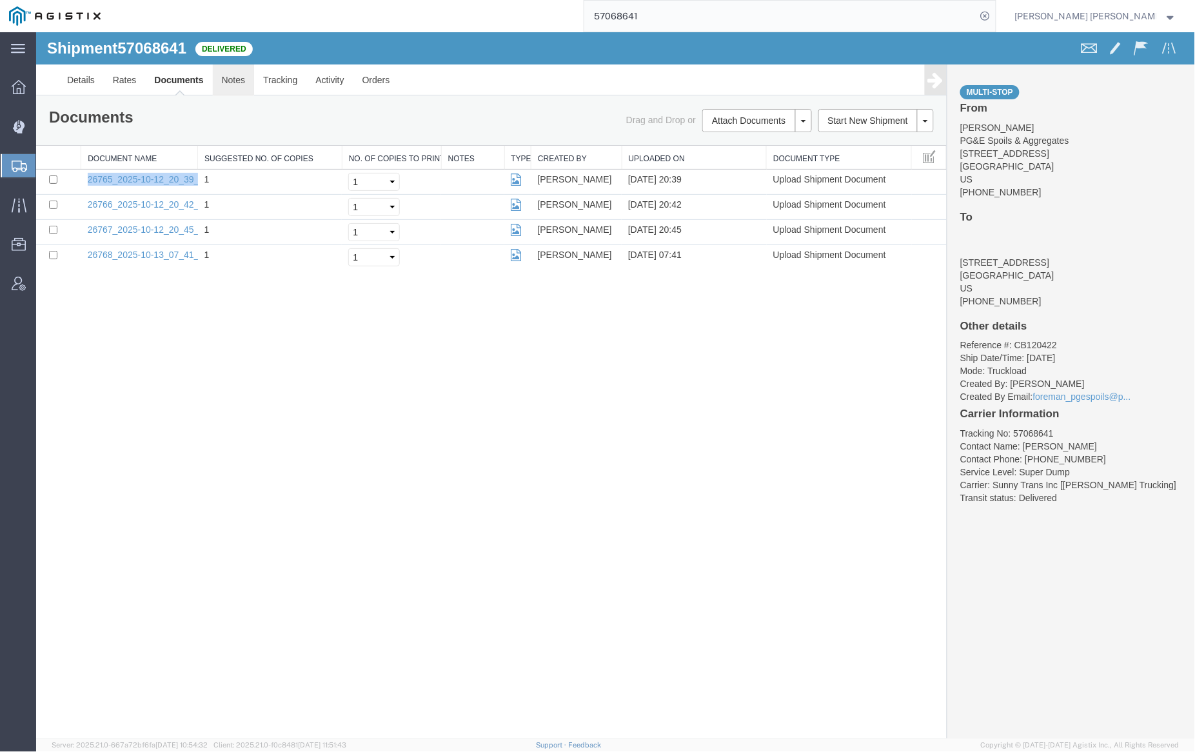
click at [239, 77] on link "Notes" at bounding box center [233, 79] width 42 height 31
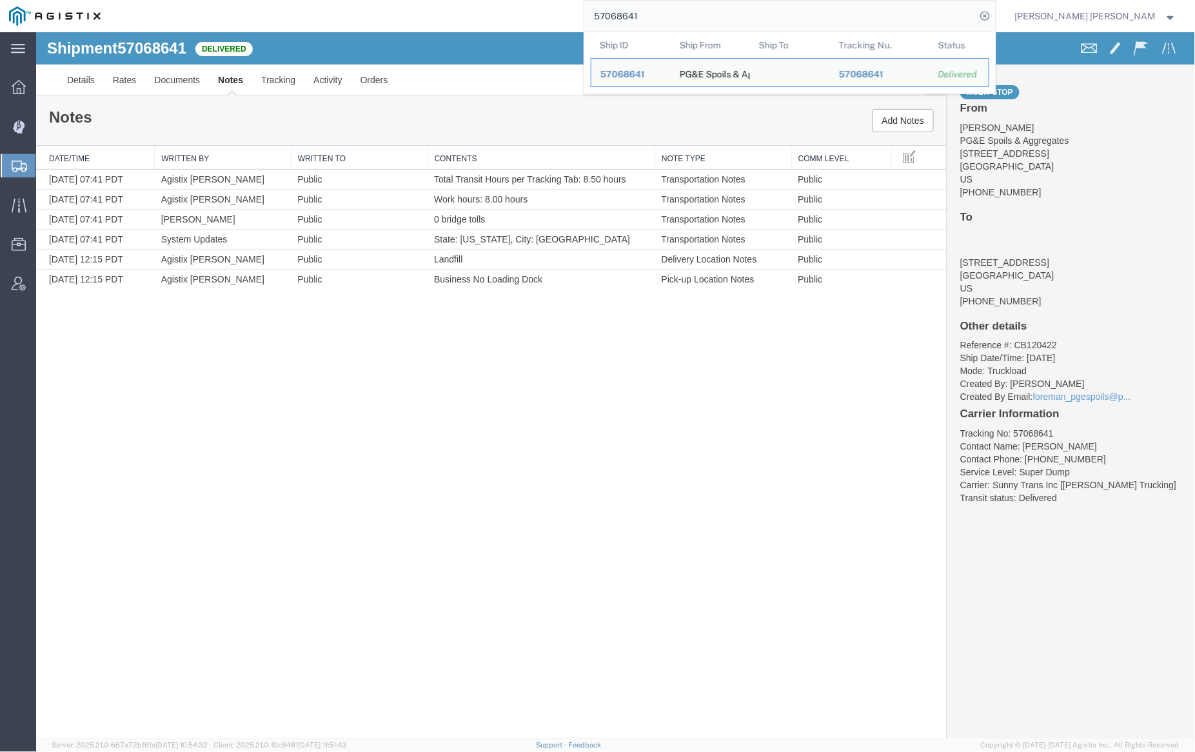
click at [679, 13] on input "57068641" at bounding box center [780, 16] width 392 height 31
paste input "25"
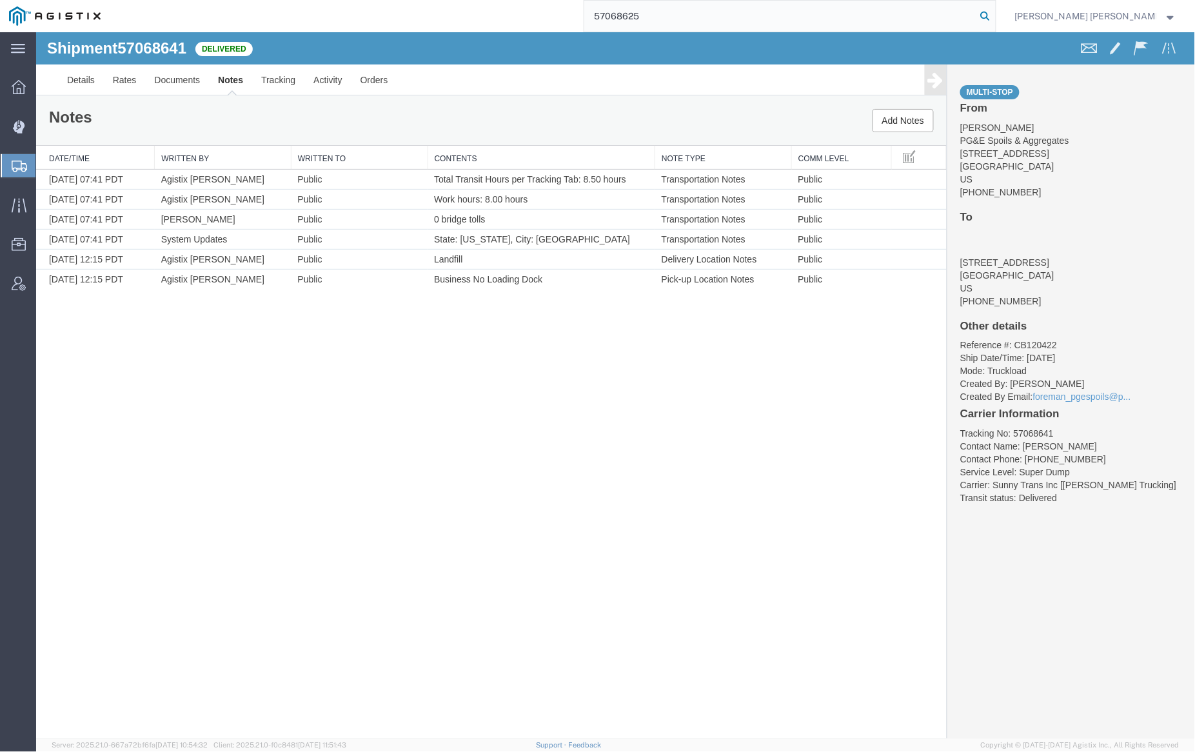
click at [995, 17] on icon at bounding box center [986, 16] width 18 height 18
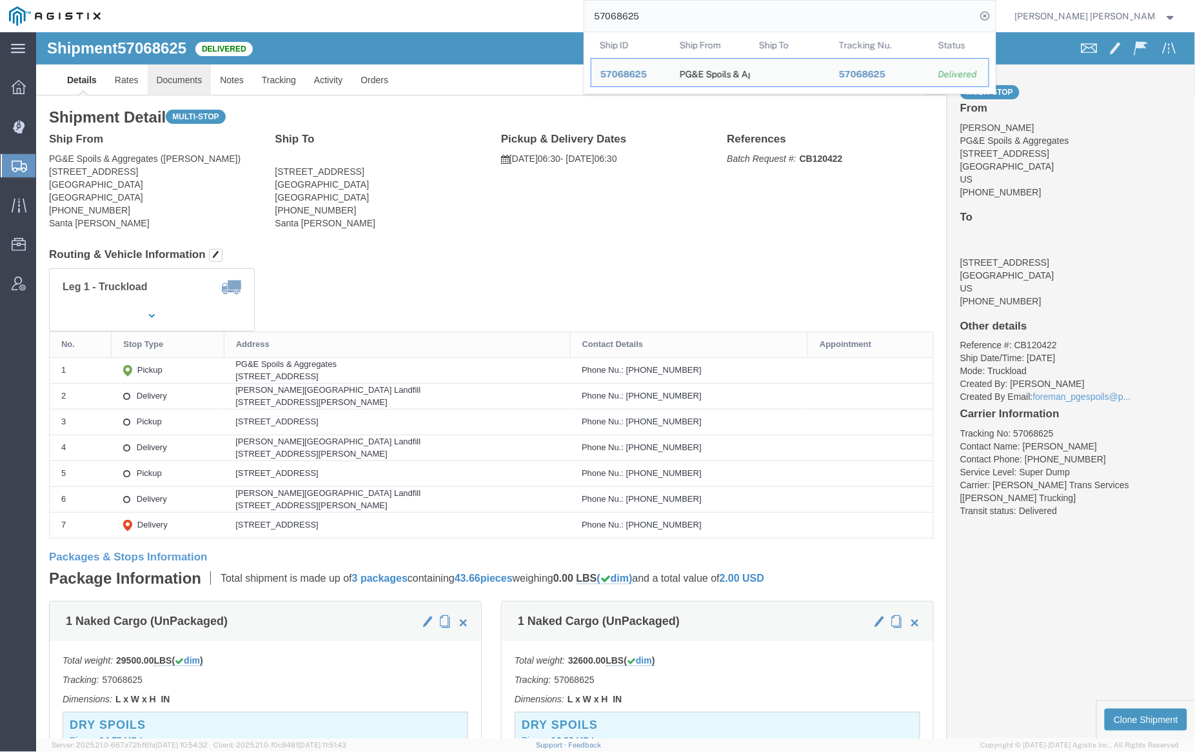
click link "Documents"
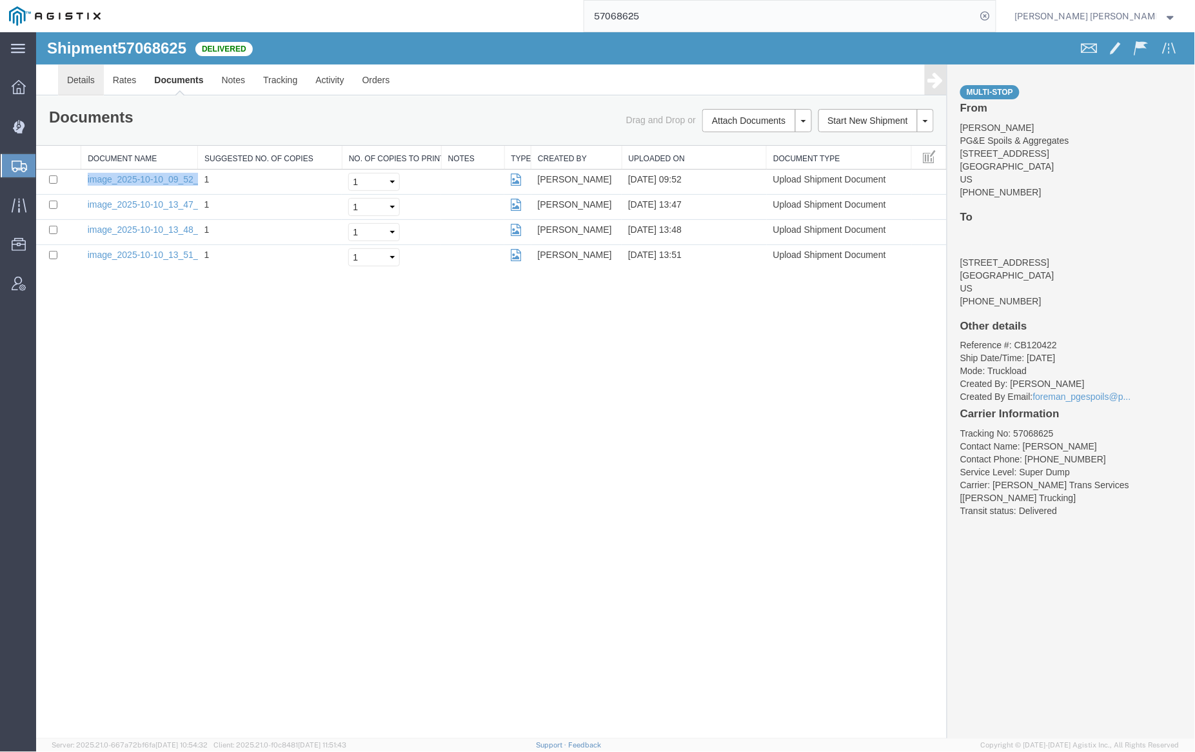
click at [90, 80] on link "Details" at bounding box center [80, 79] width 46 height 31
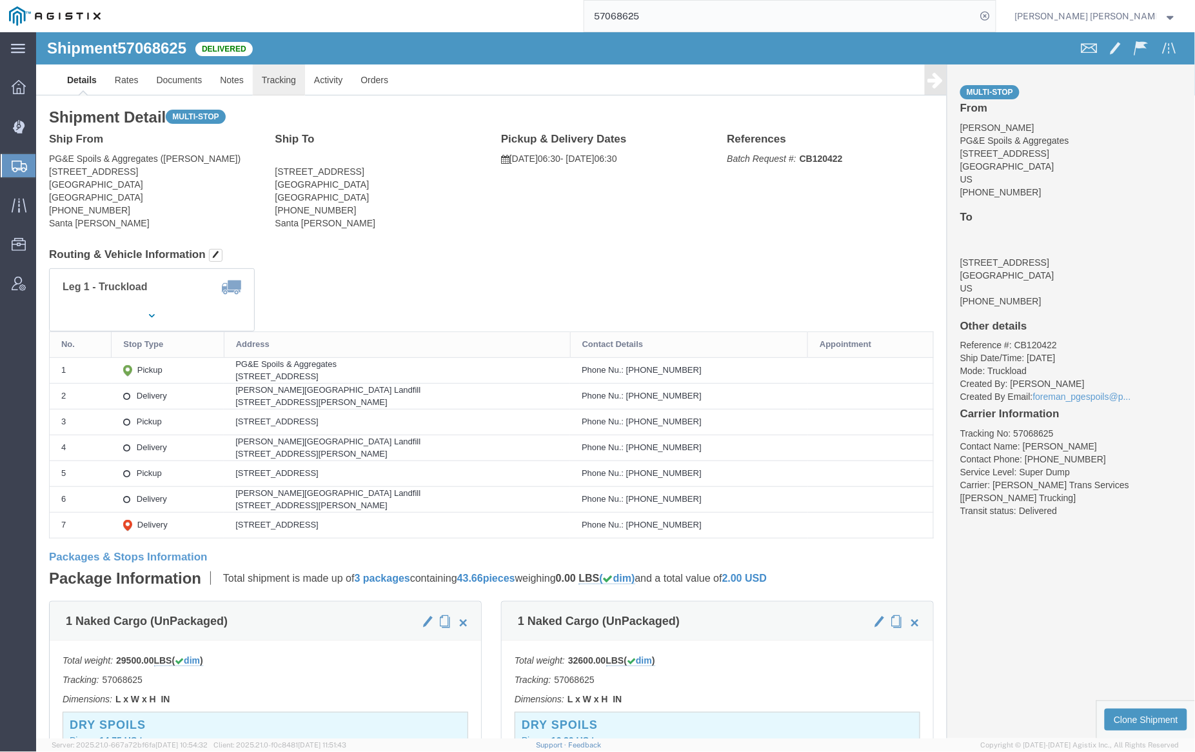
click link "Tracking"
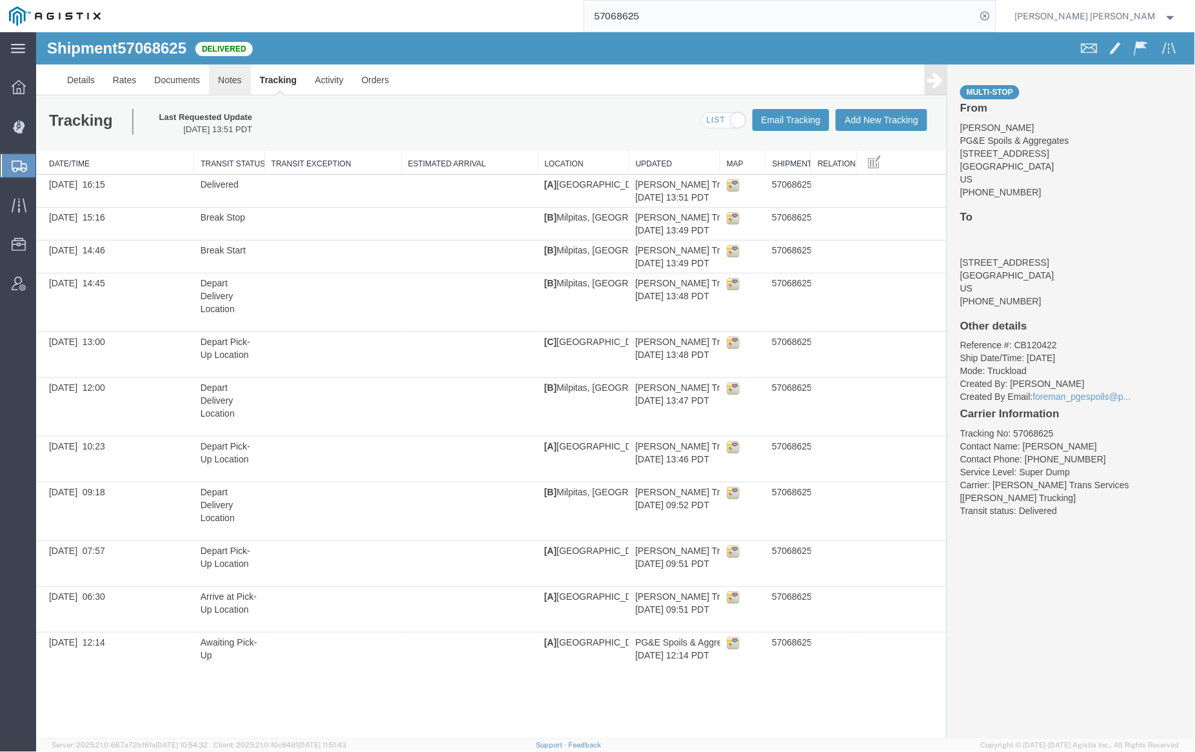
click at [209, 79] on link "Notes" at bounding box center [229, 79] width 42 height 31
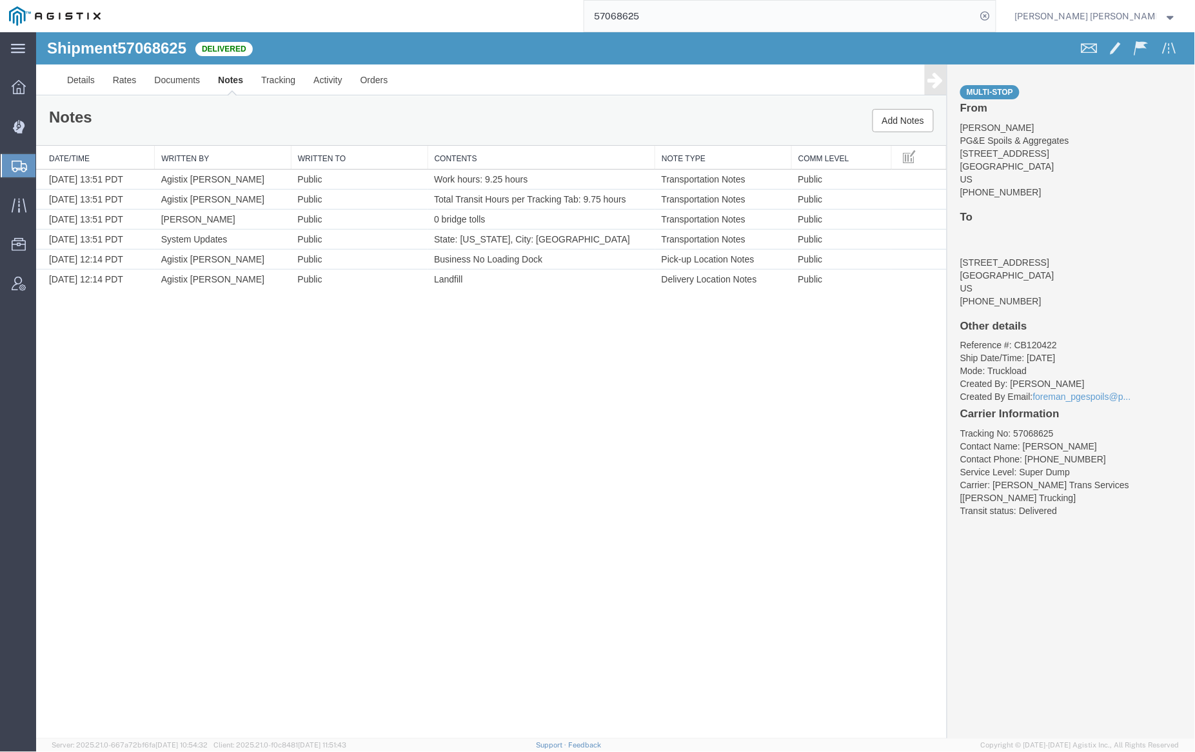
click at [673, 17] on input "57068625" at bounding box center [780, 16] width 392 height 31
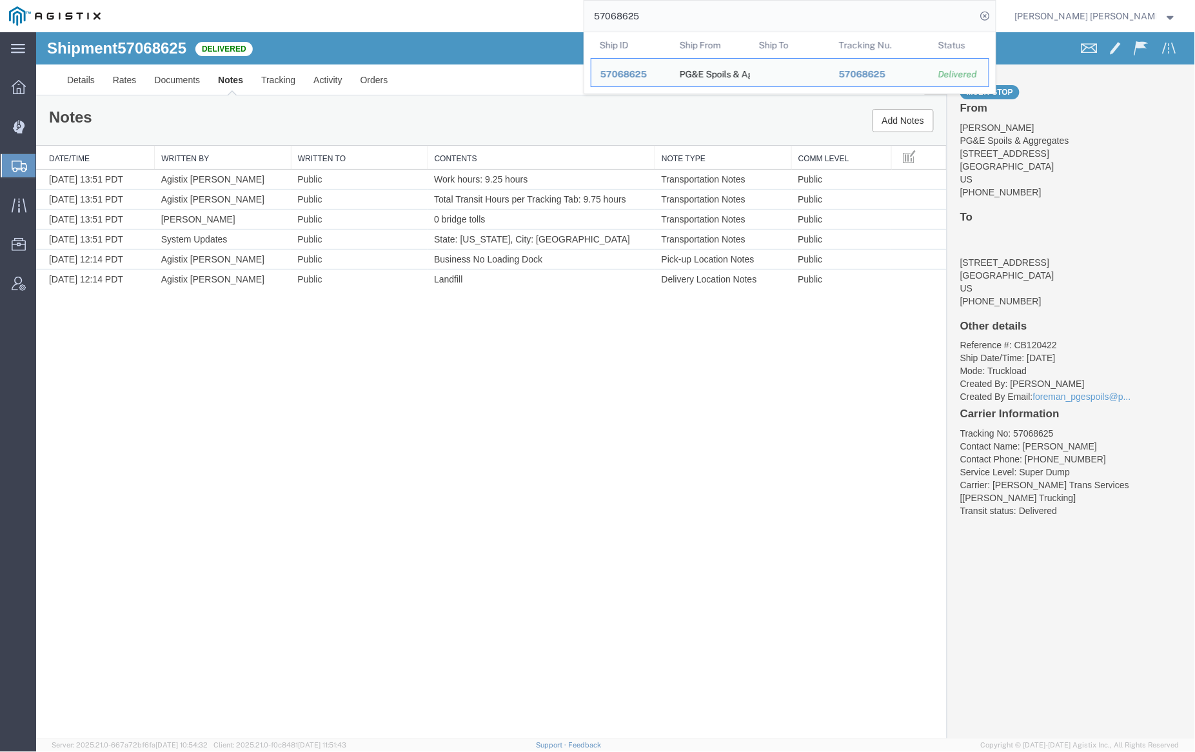
click at [673, 17] on input "57068625" at bounding box center [780, 16] width 392 height 31
paste input "72433"
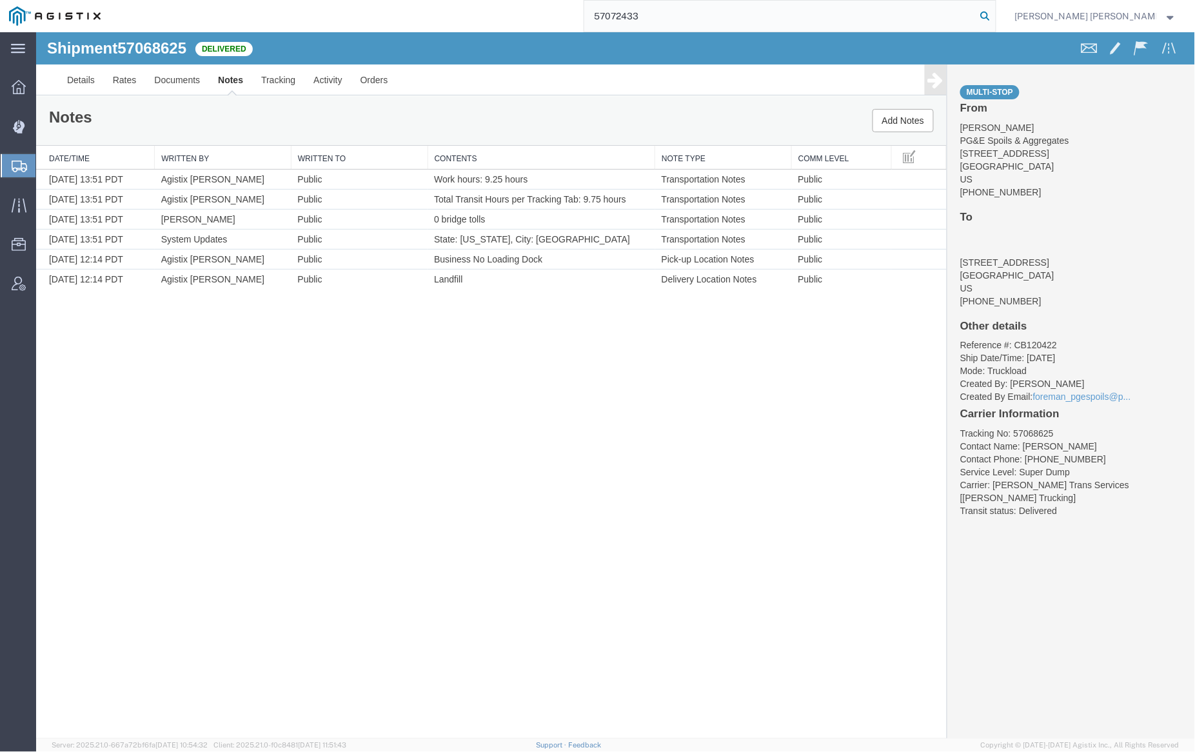
click at [995, 13] on icon at bounding box center [986, 16] width 18 height 18
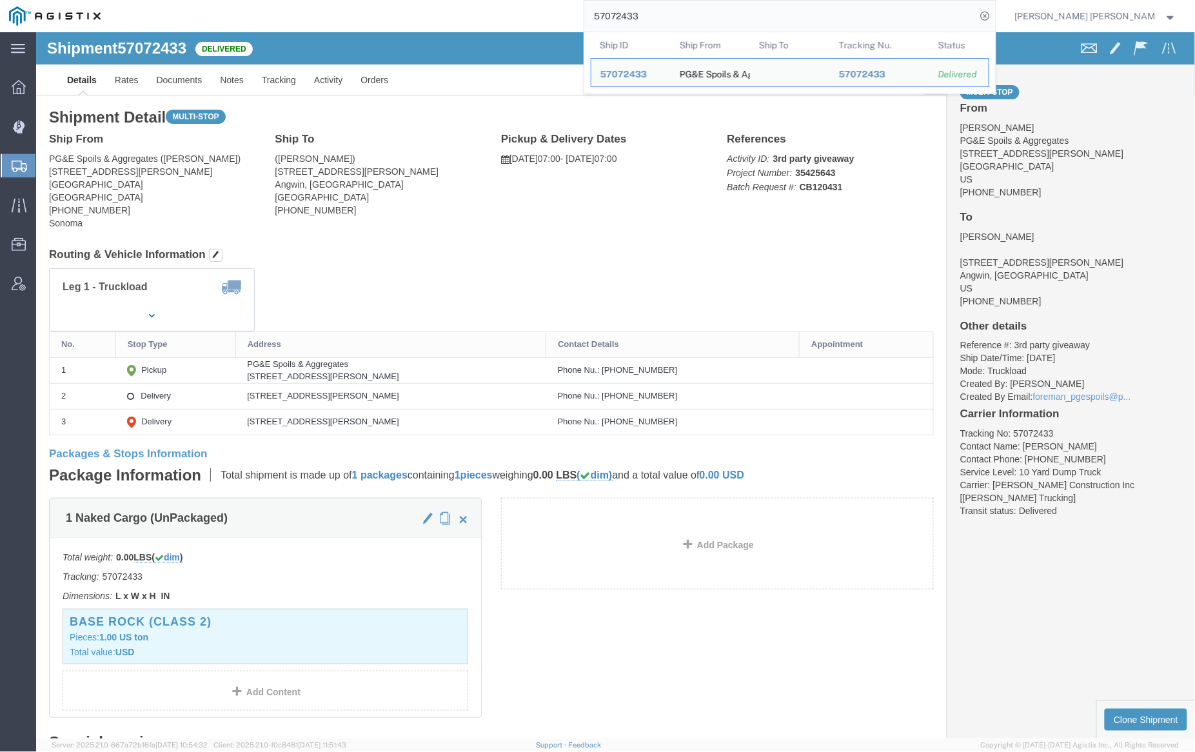
click at [673, 15] on input "57072433" at bounding box center [780, 16] width 392 height 31
paste input "6936"
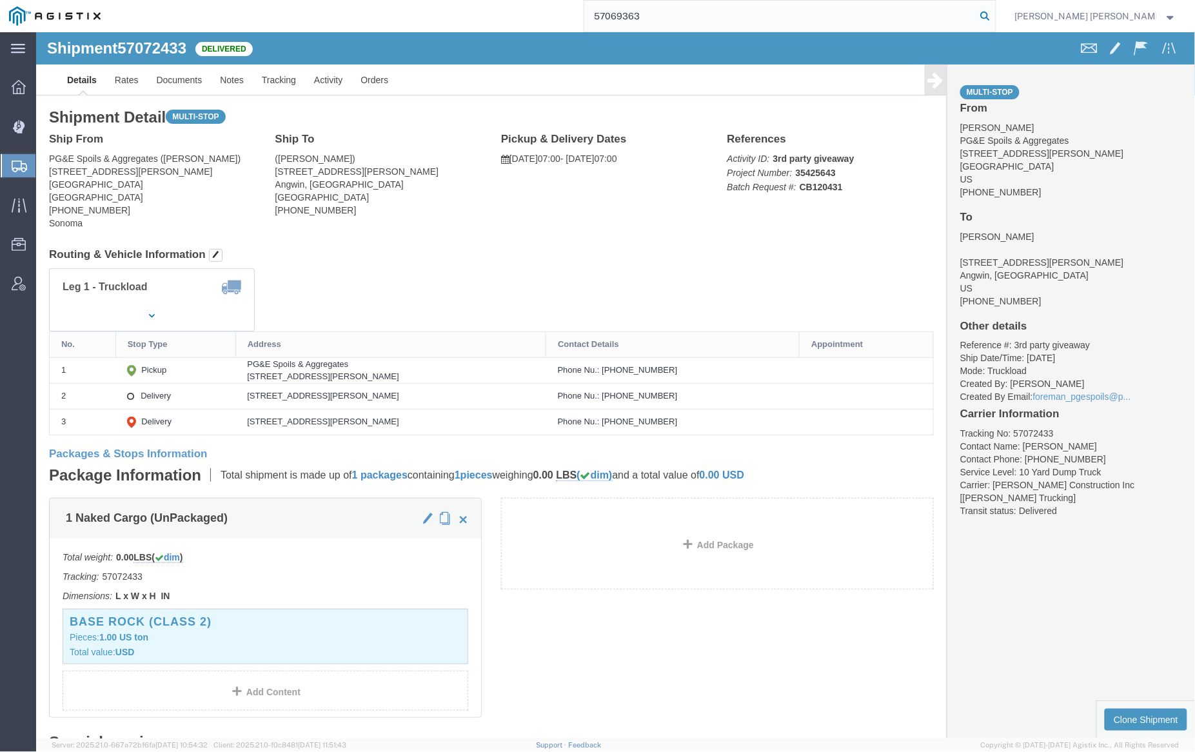
click at [995, 16] on icon at bounding box center [986, 16] width 18 height 18
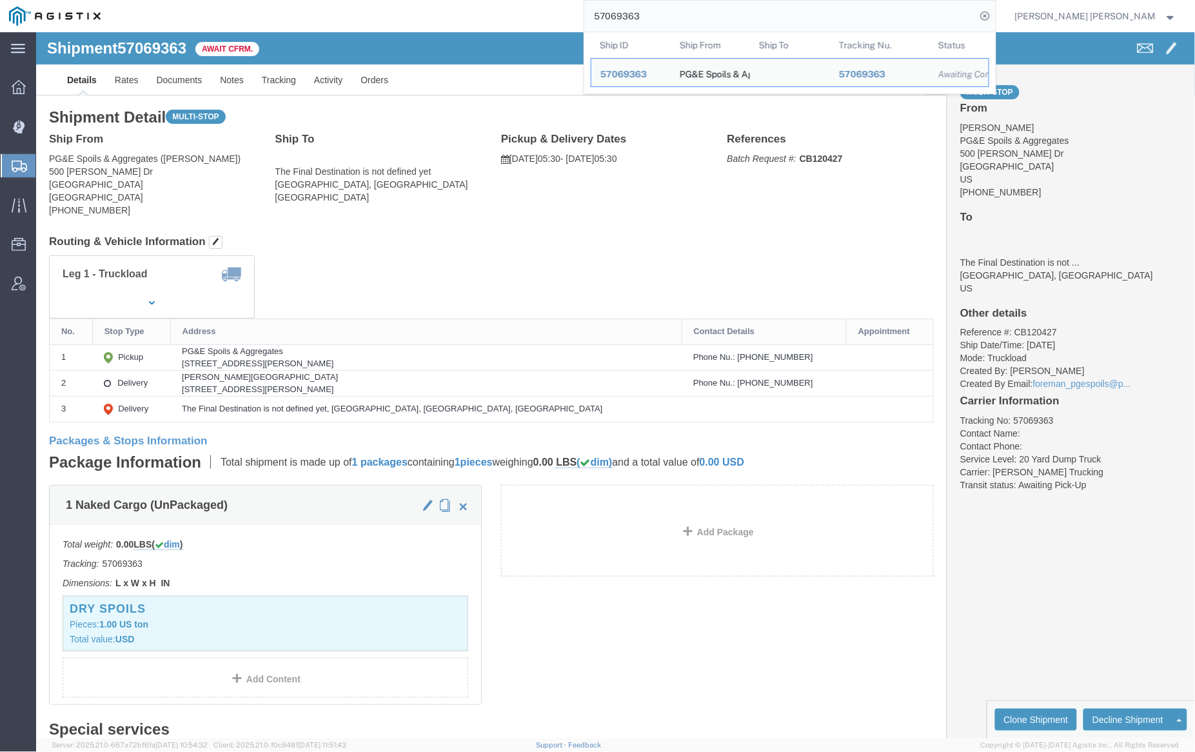
click at [670, 18] on input "57069363" at bounding box center [780, 16] width 392 height 31
paste input "59"
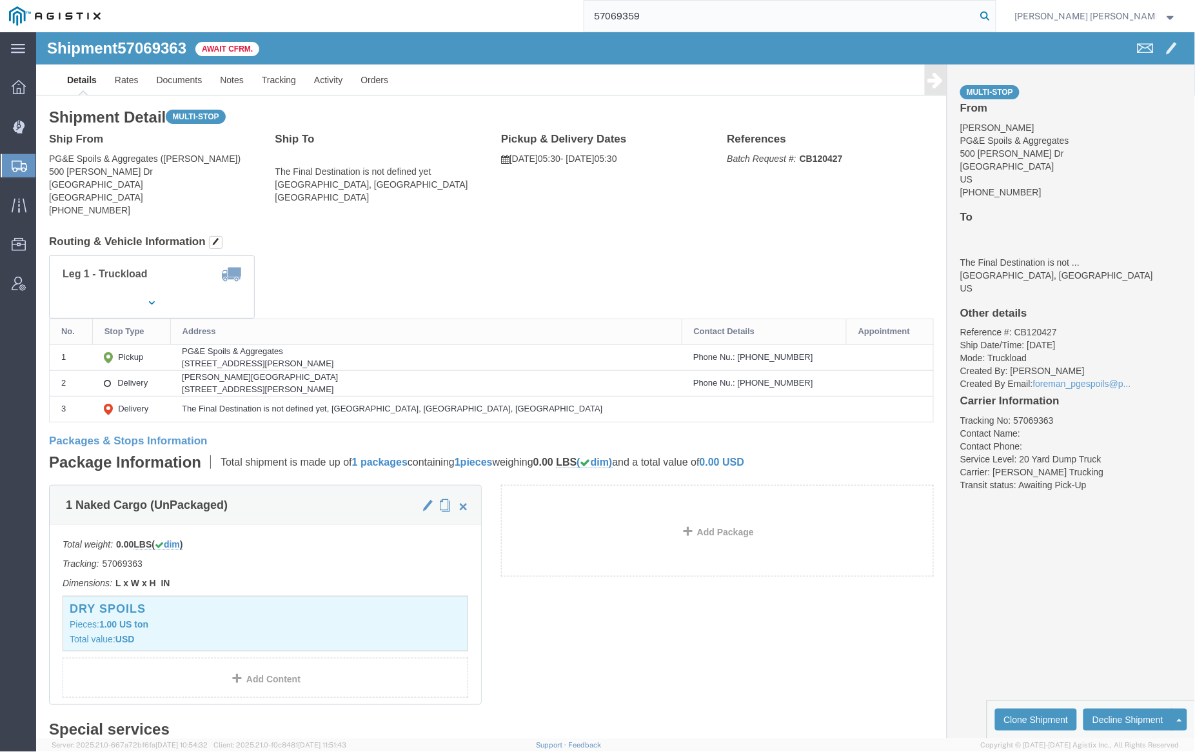
click at [995, 16] on icon at bounding box center [986, 16] width 18 height 18
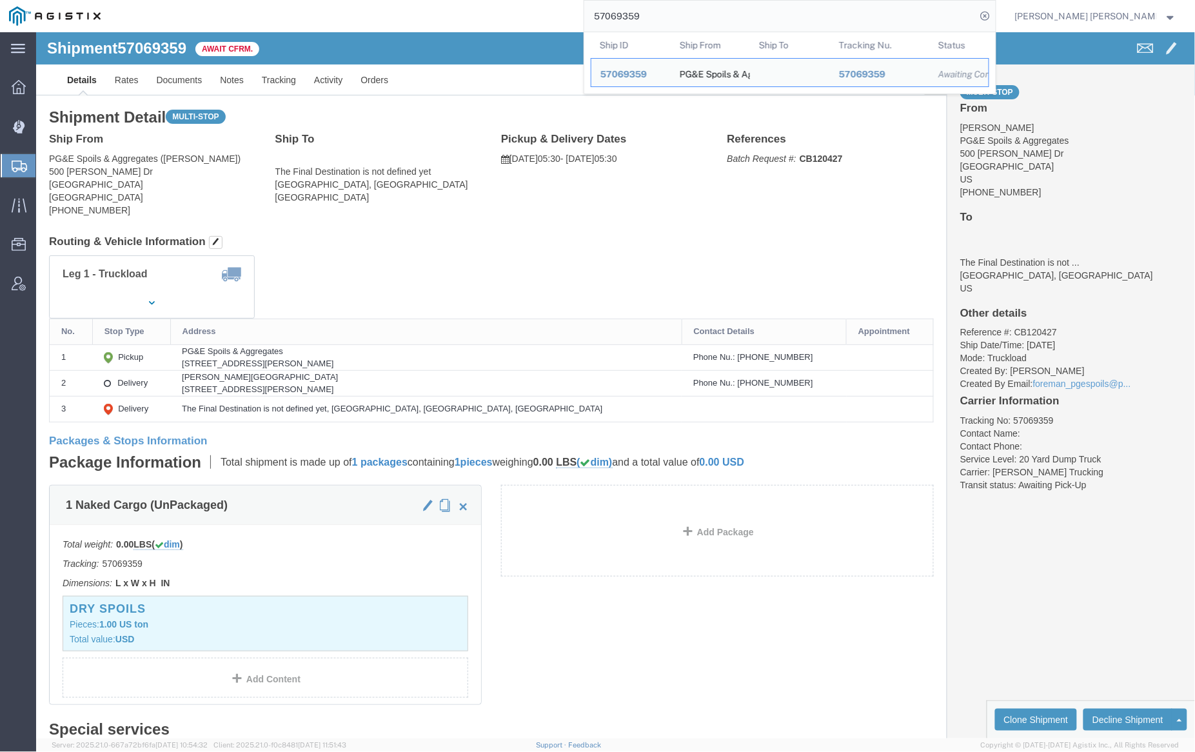
click at [688, 21] on input "57069359" at bounding box center [780, 16] width 392 height 31
paste input "70"
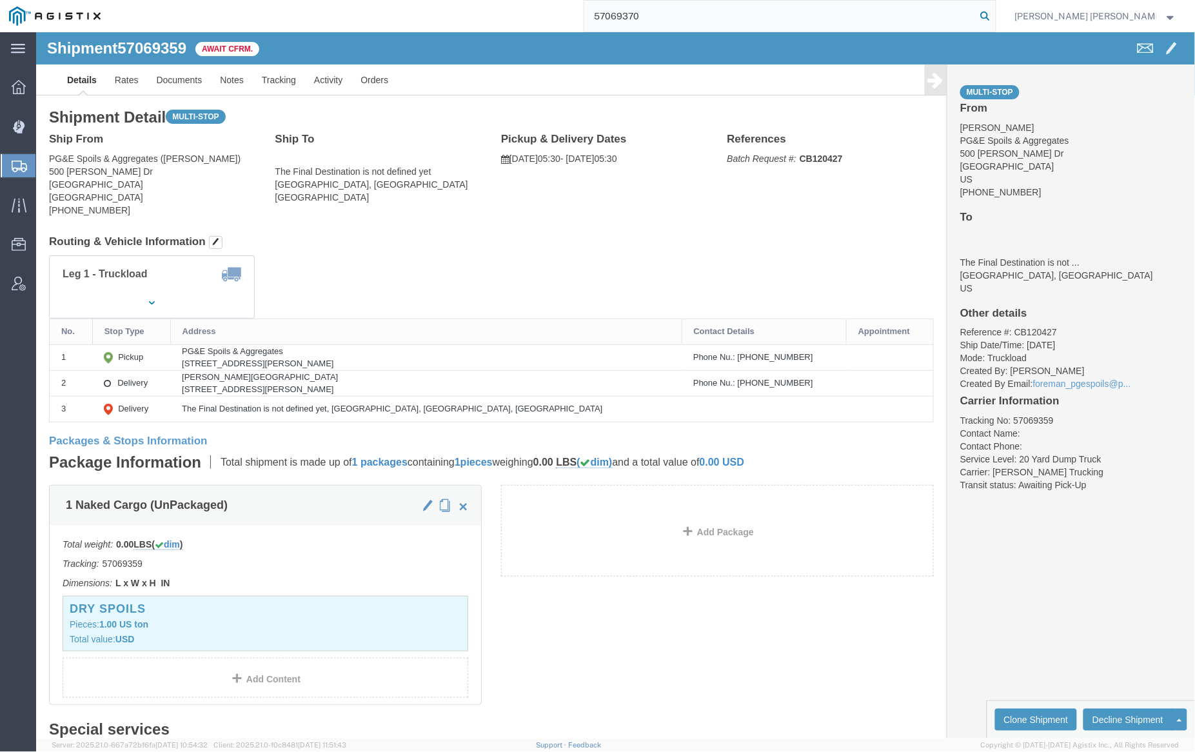
click at [995, 7] on icon at bounding box center [986, 16] width 18 height 18
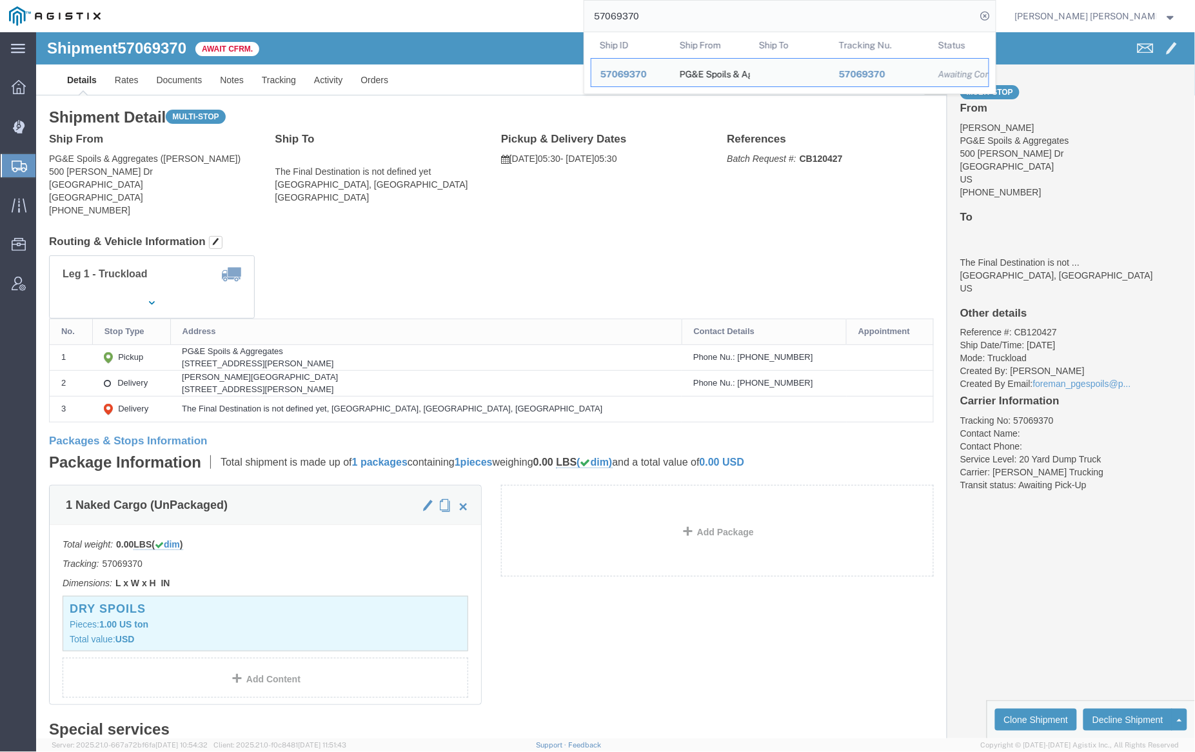
click at [680, 14] on input "57069370" at bounding box center [780, 16] width 392 height 31
paste input "72433"
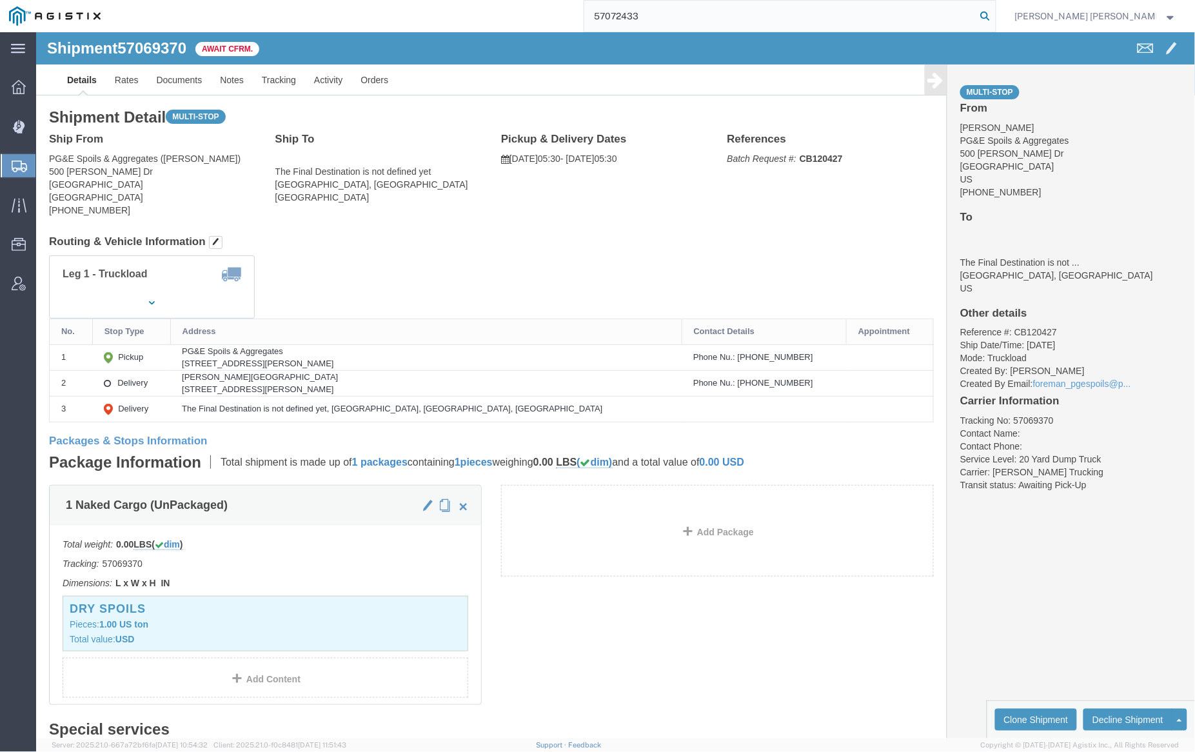
click at [995, 10] on icon at bounding box center [986, 16] width 18 height 18
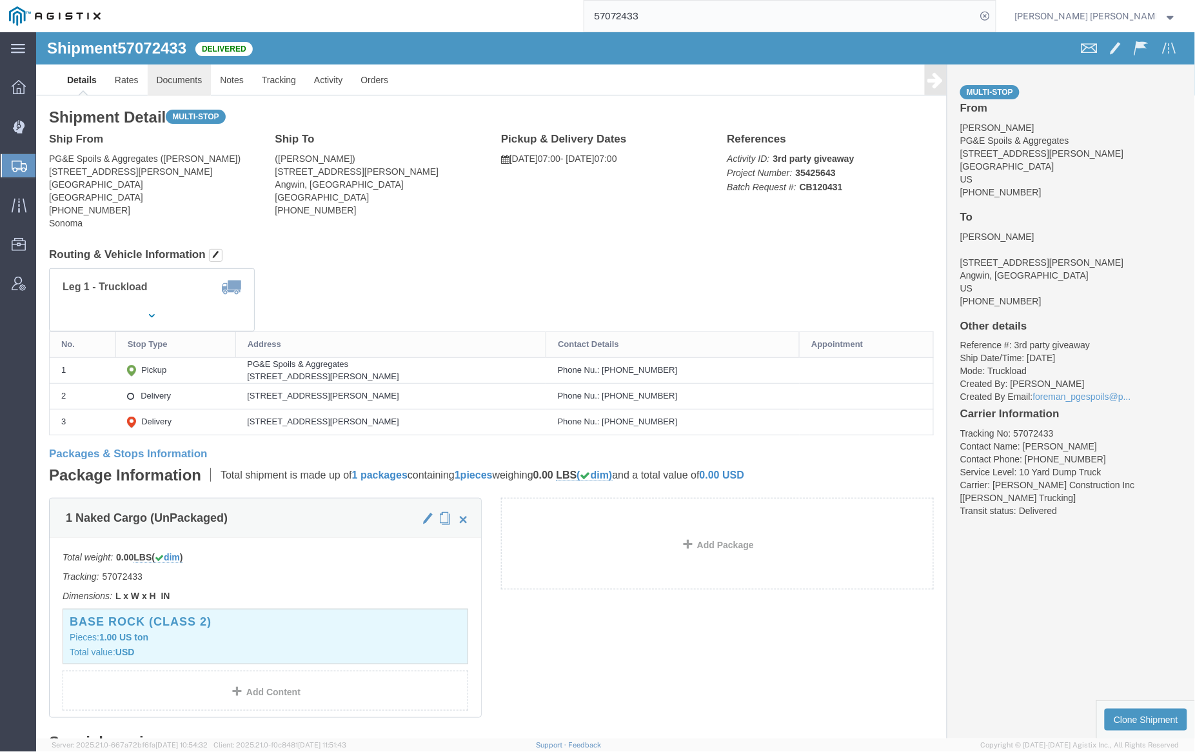
click link "Documents"
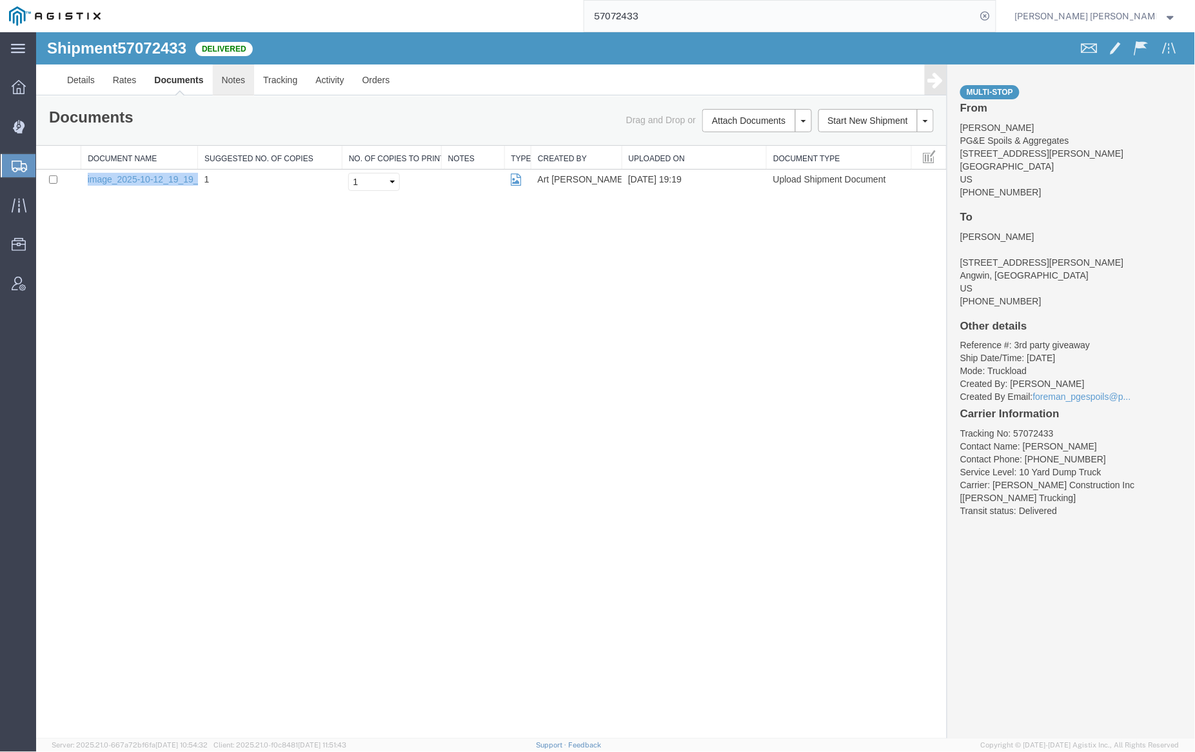
click at [232, 77] on link "Notes" at bounding box center [233, 79] width 42 height 31
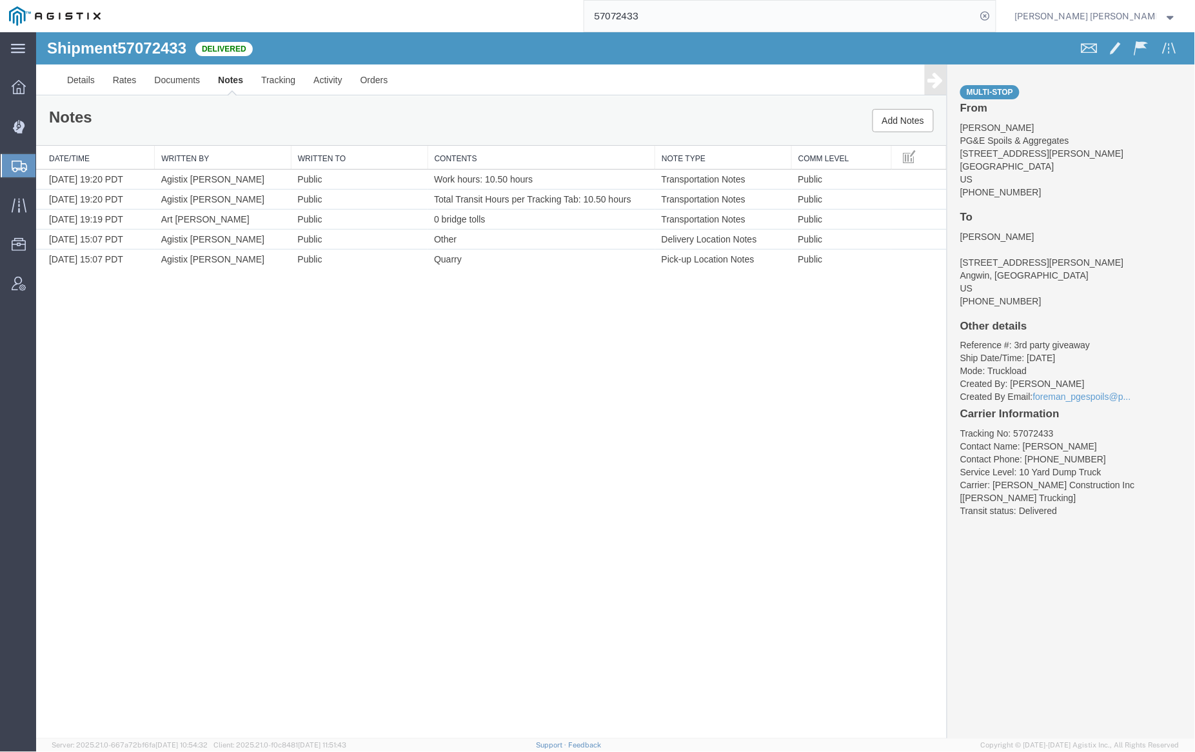
click at [667, 17] on input "57072433" at bounding box center [780, 16] width 392 height 31
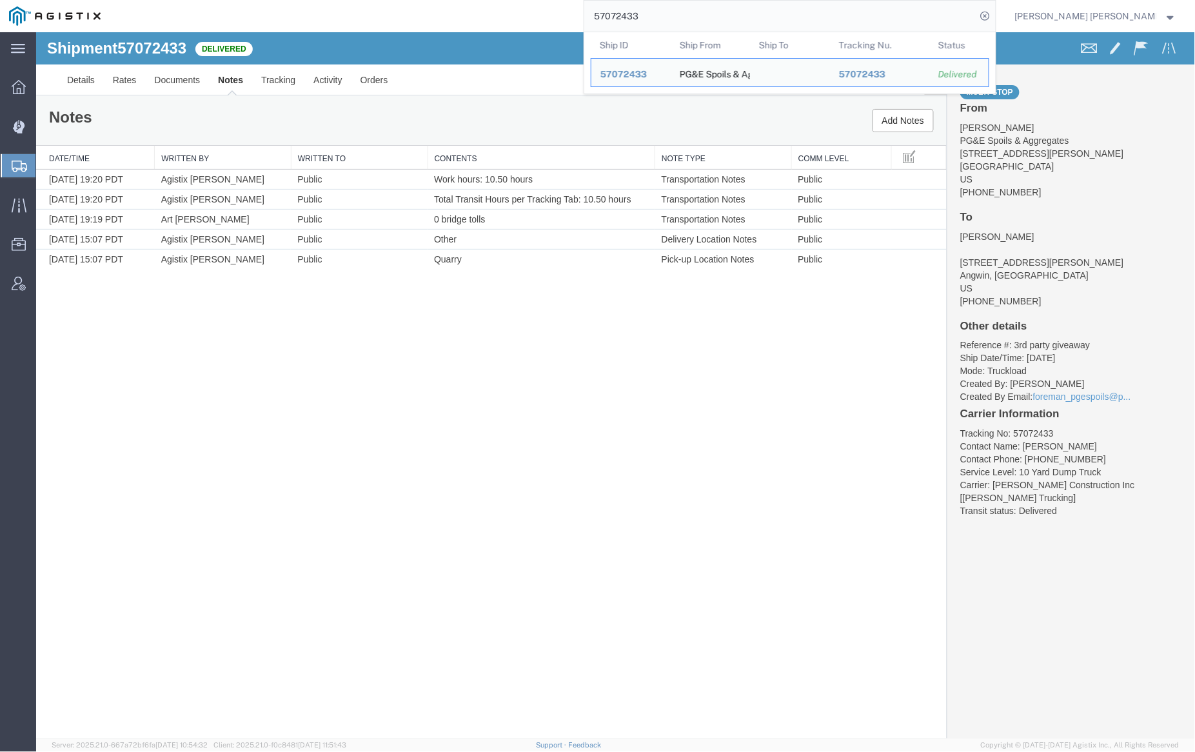
click at [667, 17] on input "57072433" at bounding box center [780, 16] width 392 height 31
paste input "2"
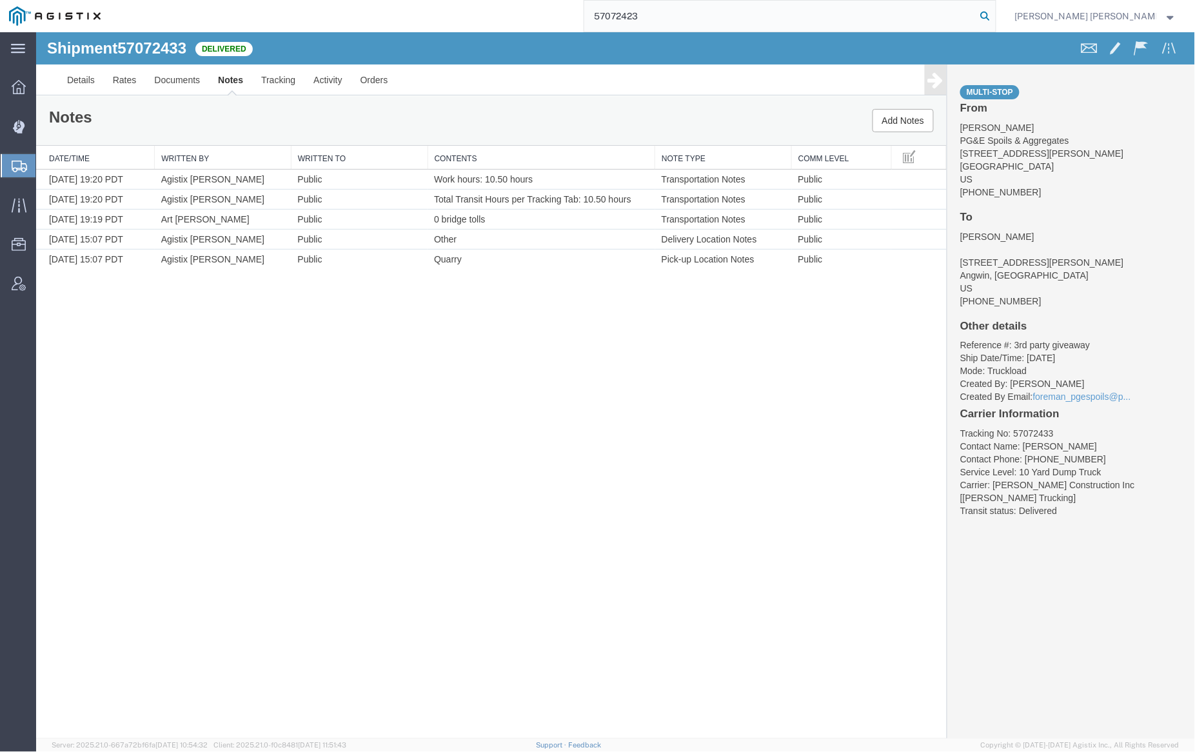
type input "57072423"
click at [995, 15] on icon at bounding box center [986, 16] width 18 height 18
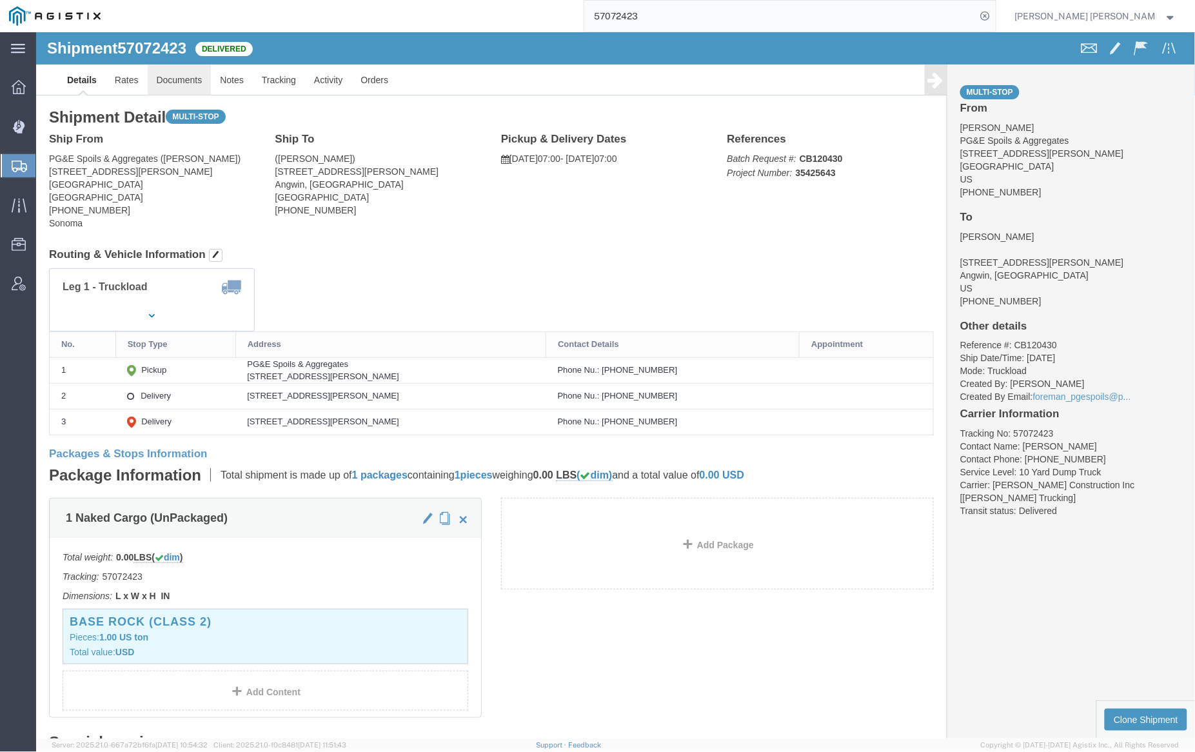
click link "Documents"
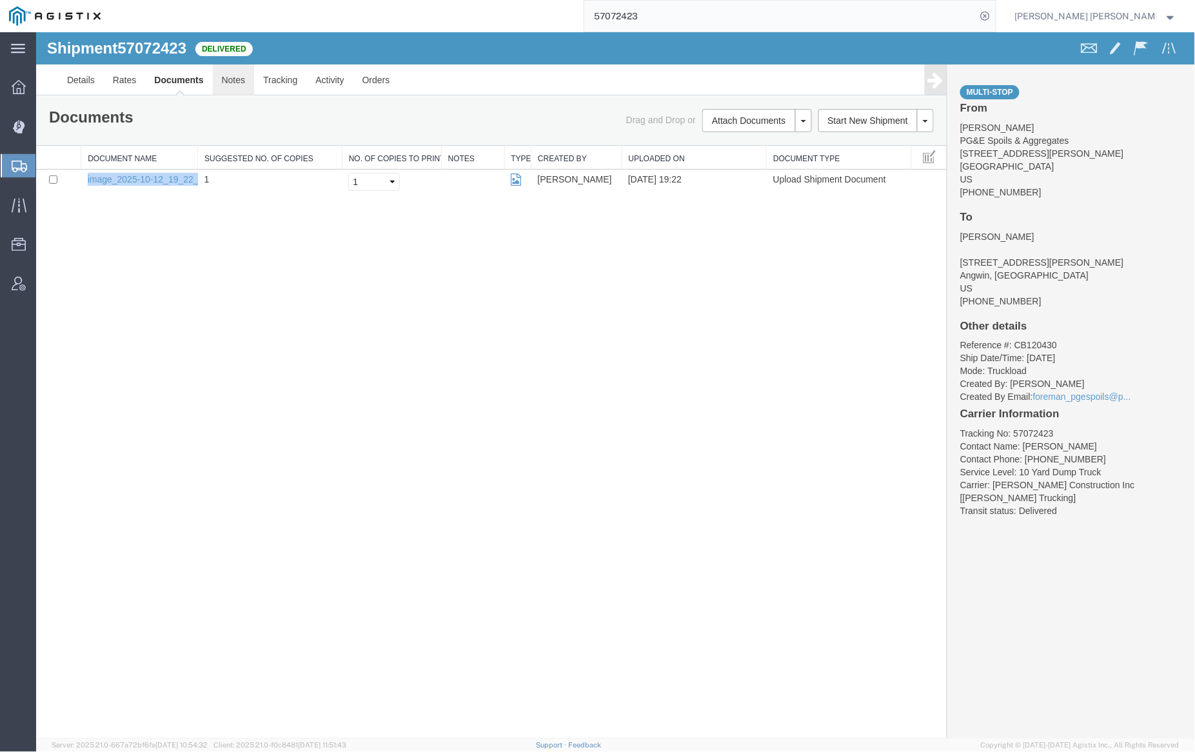
click at [226, 79] on link "Notes" at bounding box center [233, 79] width 42 height 31
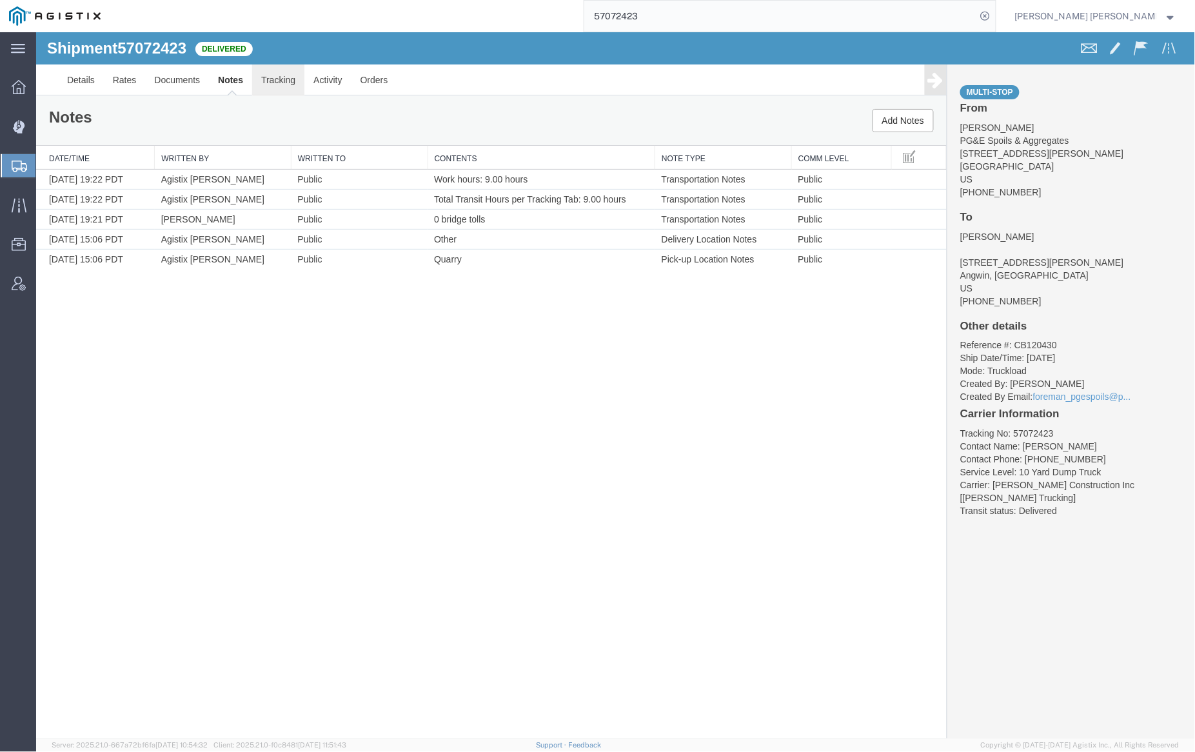
click at [274, 78] on link "Tracking" at bounding box center [278, 79] width 52 height 31
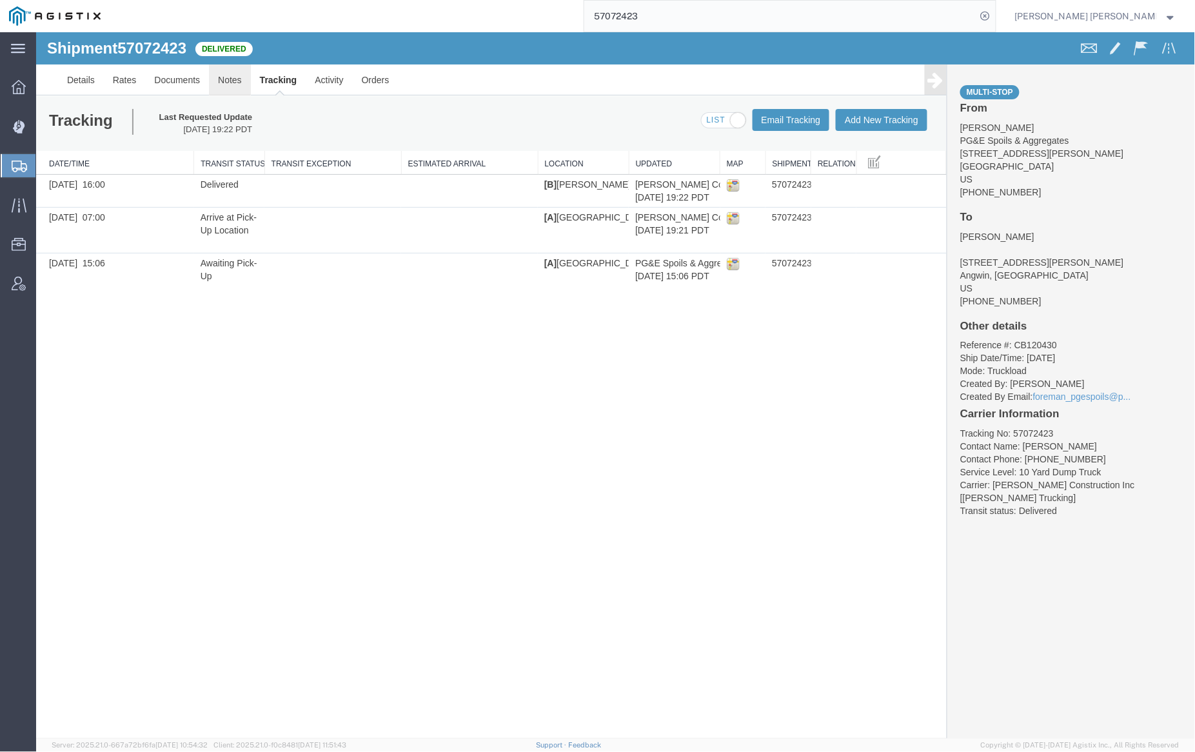
click at [224, 75] on link "Notes" at bounding box center [229, 79] width 42 height 31
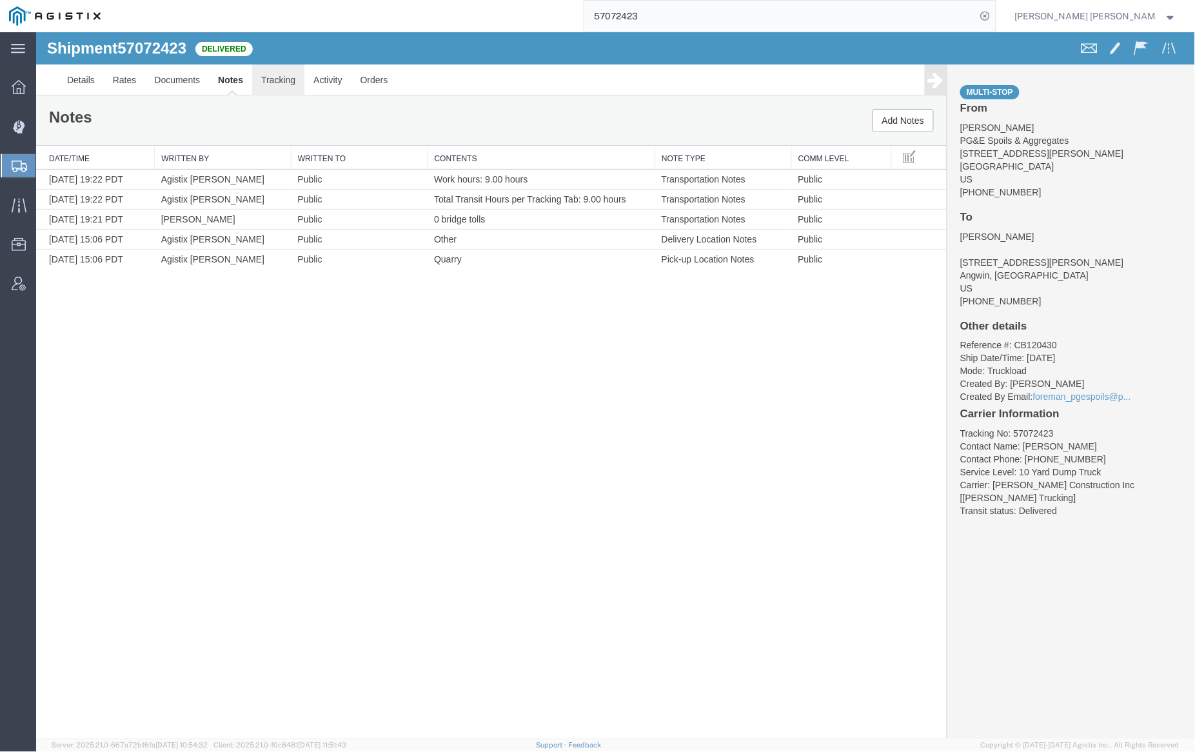
click at [283, 86] on link "Tracking" at bounding box center [278, 79] width 52 height 31
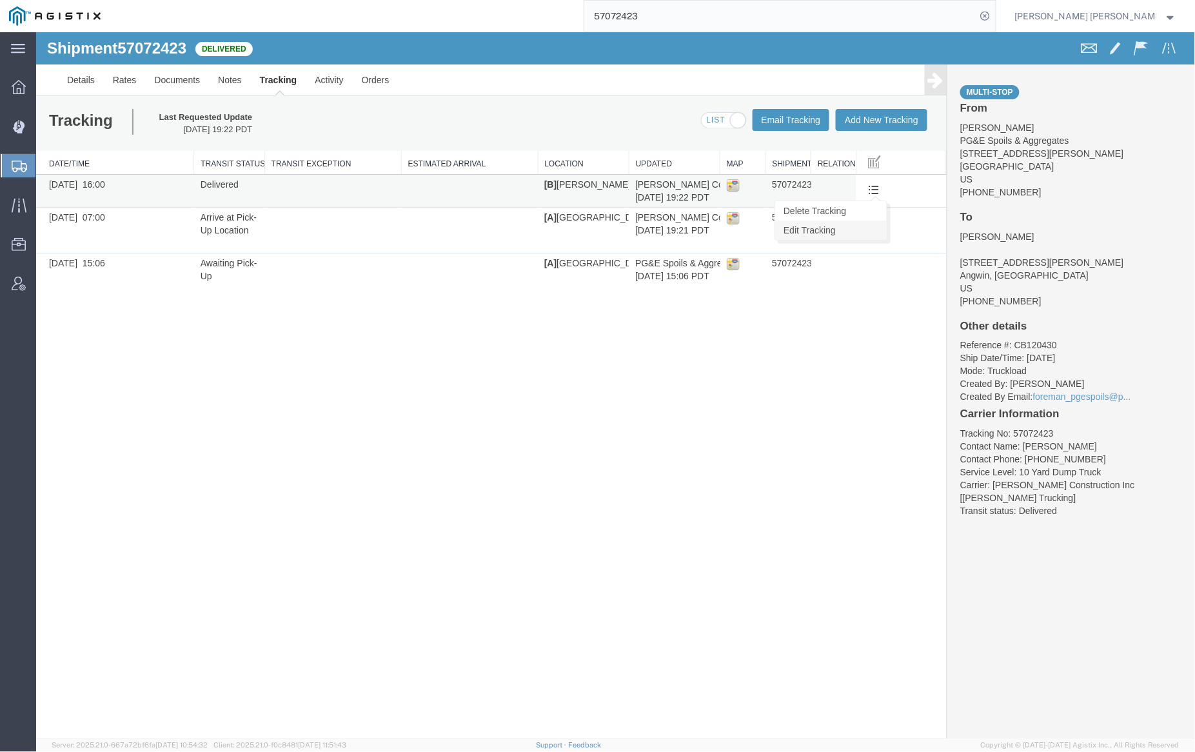
click at [879, 226] on link "Edit Tracking" at bounding box center [831, 229] width 112 height 19
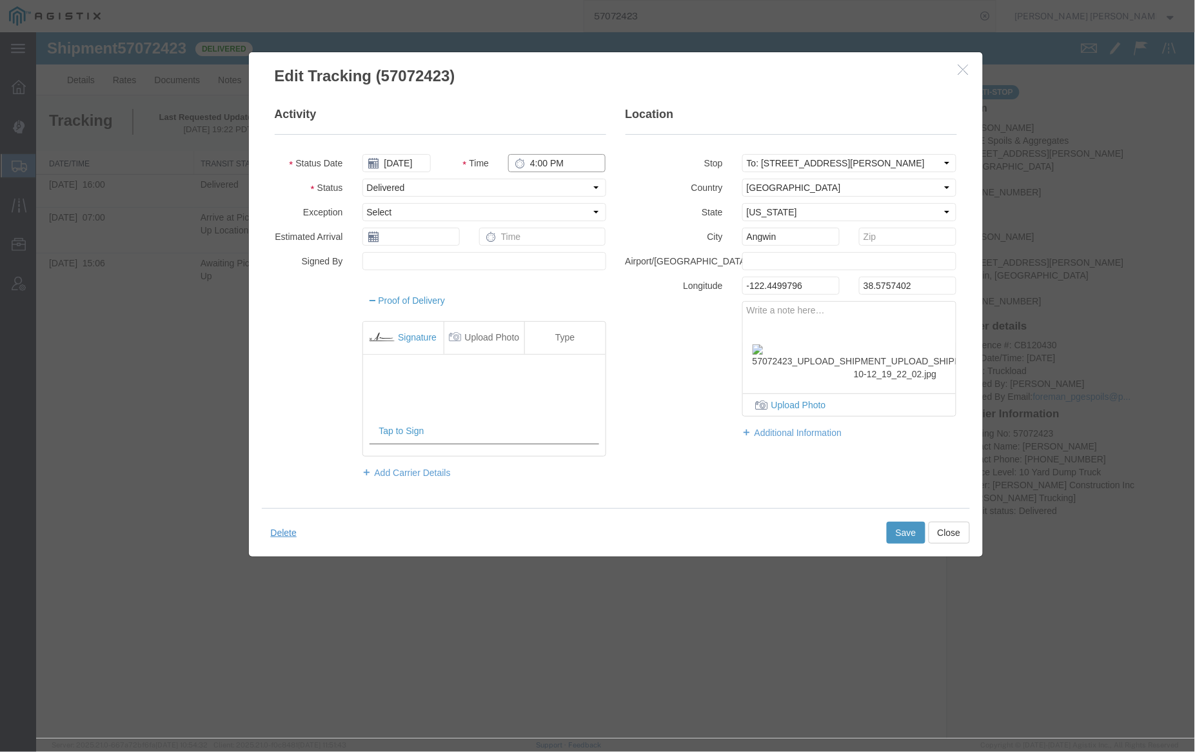
click at [531, 161] on input "4:00 PM" at bounding box center [556, 163] width 97 height 18
type input "3:15 PM"
click at [907, 535] on button "Save" at bounding box center [905, 532] width 39 height 22
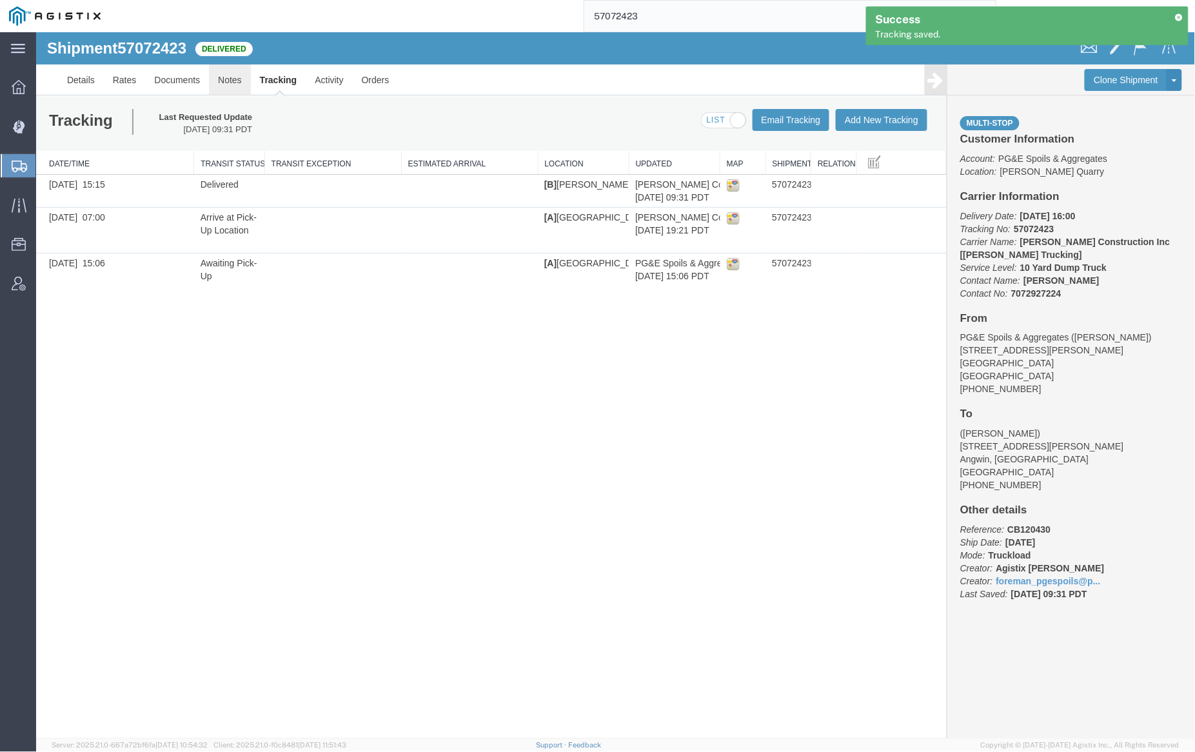
click at [235, 78] on link "Notes" at bounding box center [229, 79] width 42 height 31
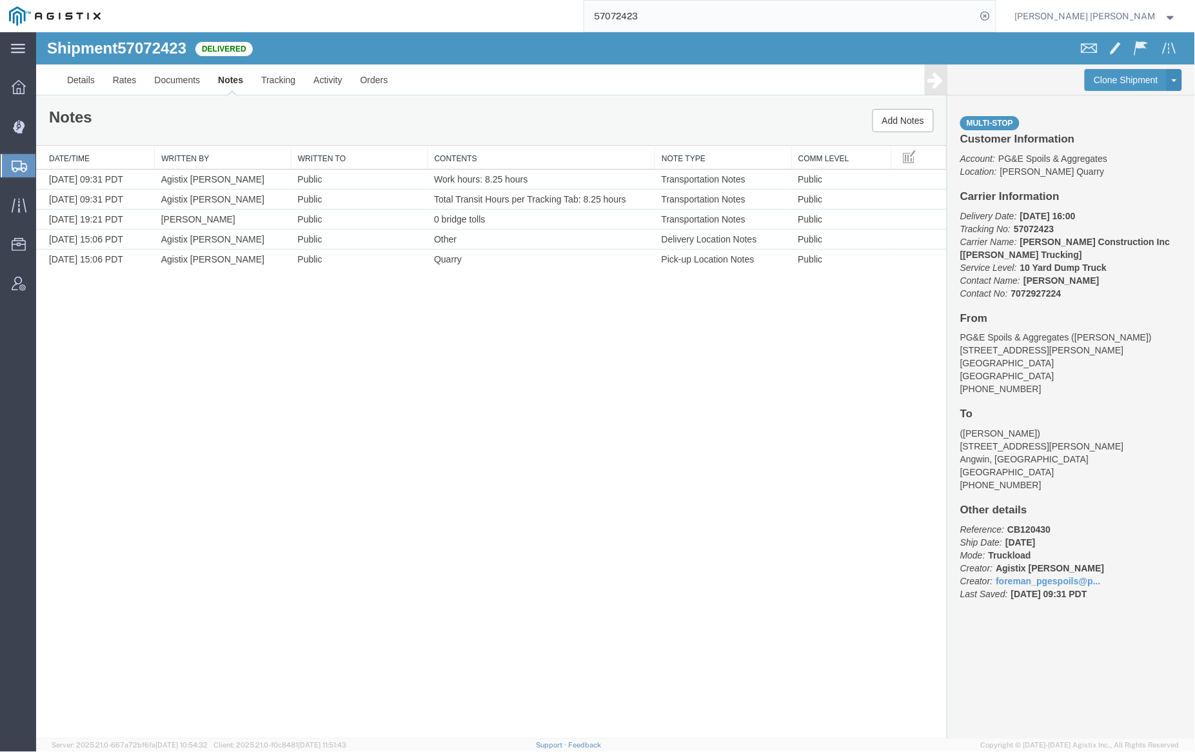
click at [675, 14] on input "57072423" at bounding box center [780, 16] width 392 height 31
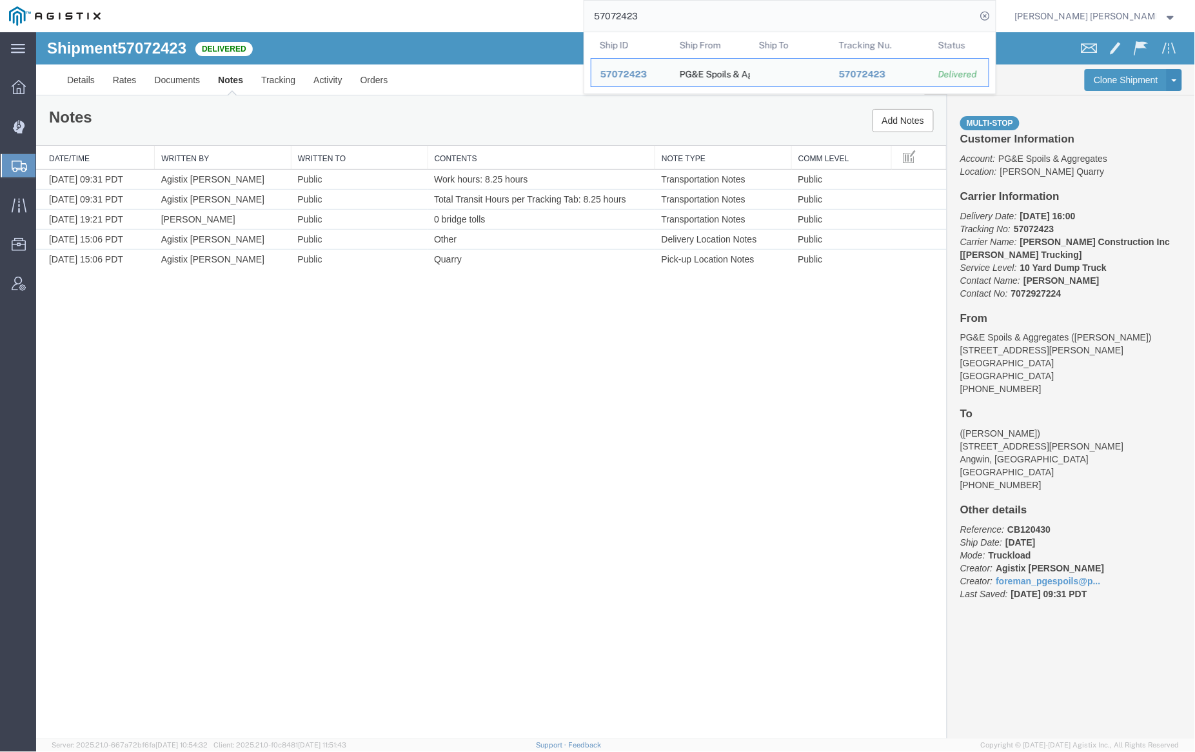
click at [675, 14] on input "57072423" at bounding box center [780, 16] width 392 height 31
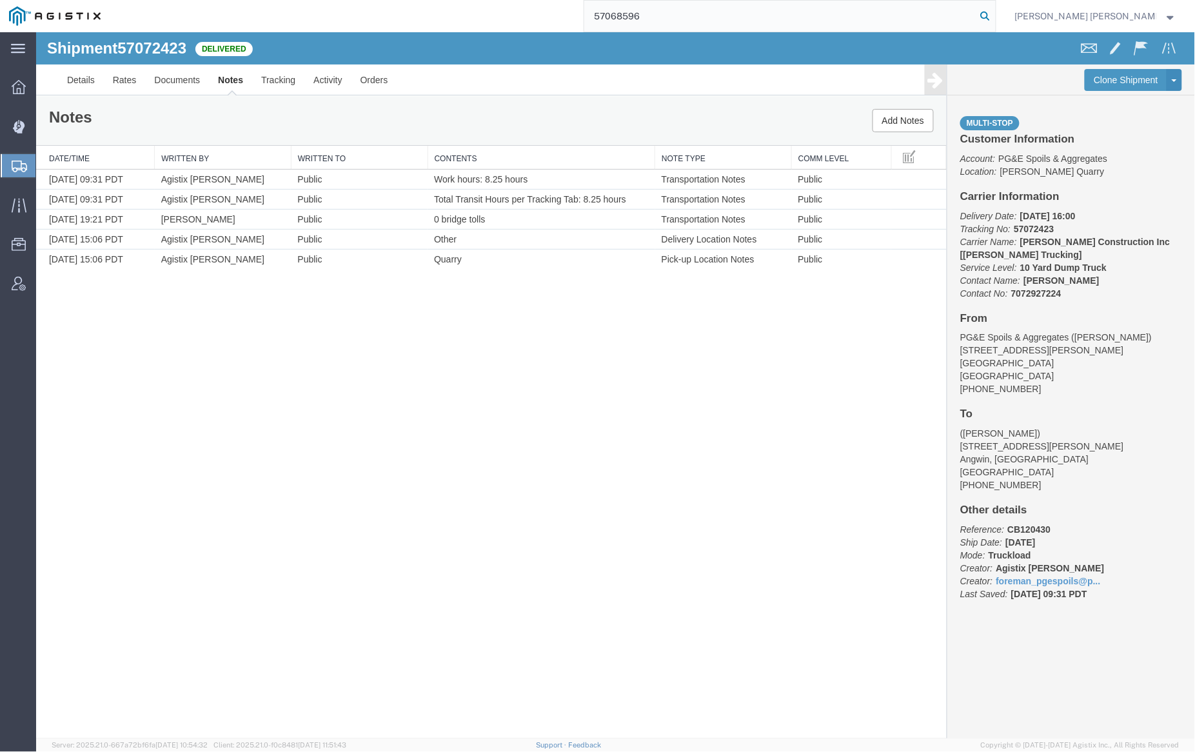
type input "57068596"
click at [995, 16] on icon at bounding box center [986, 16] width 18 height 18
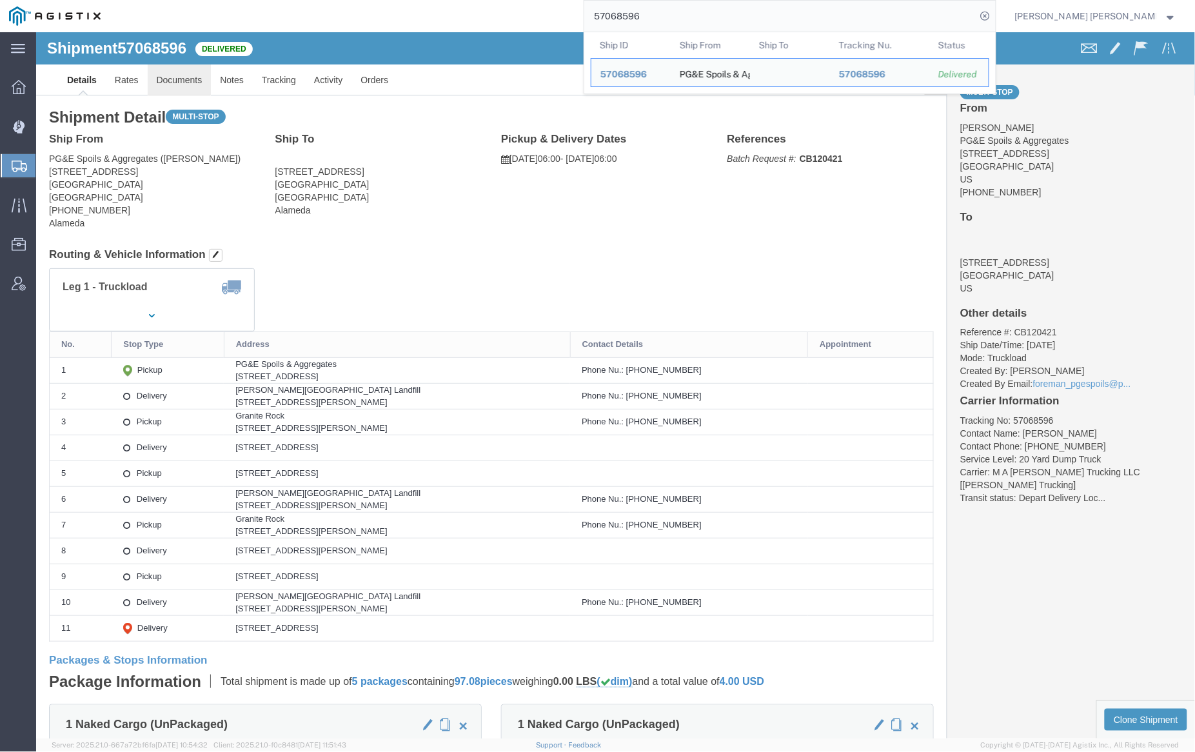
click link "Documents"
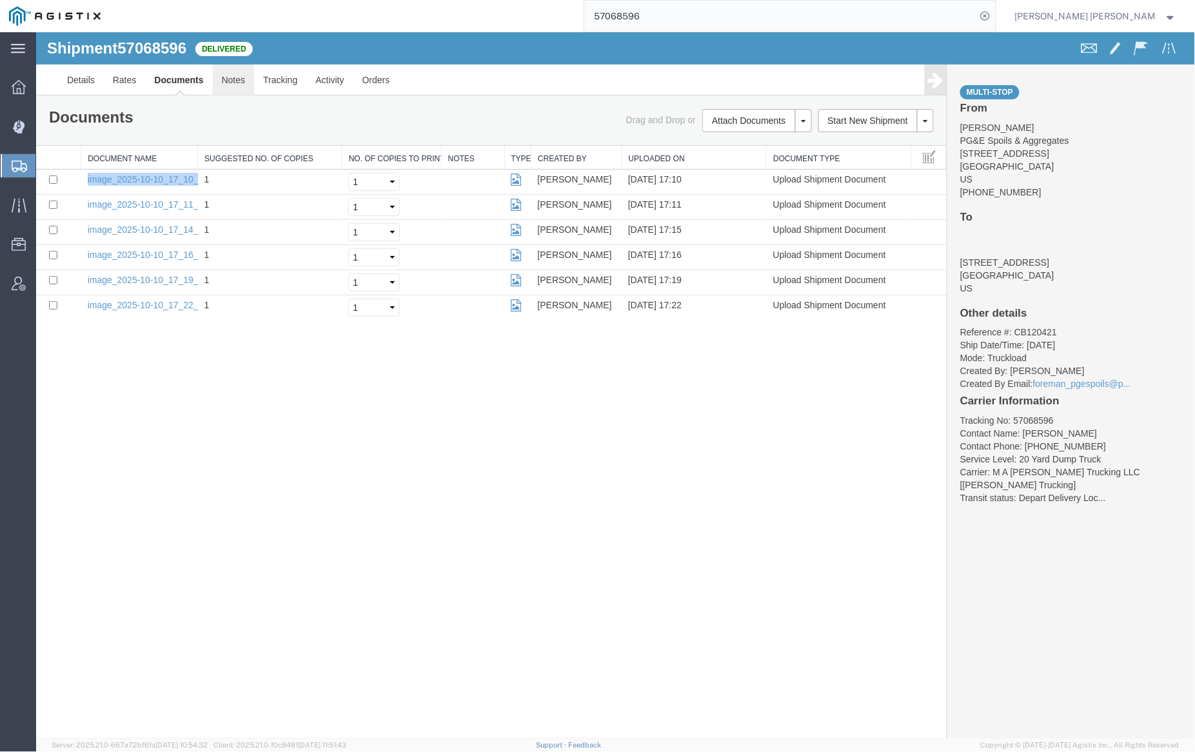
click at [226, 79] on link "Notes" at bounding box center [233, 79] width 42 height 31
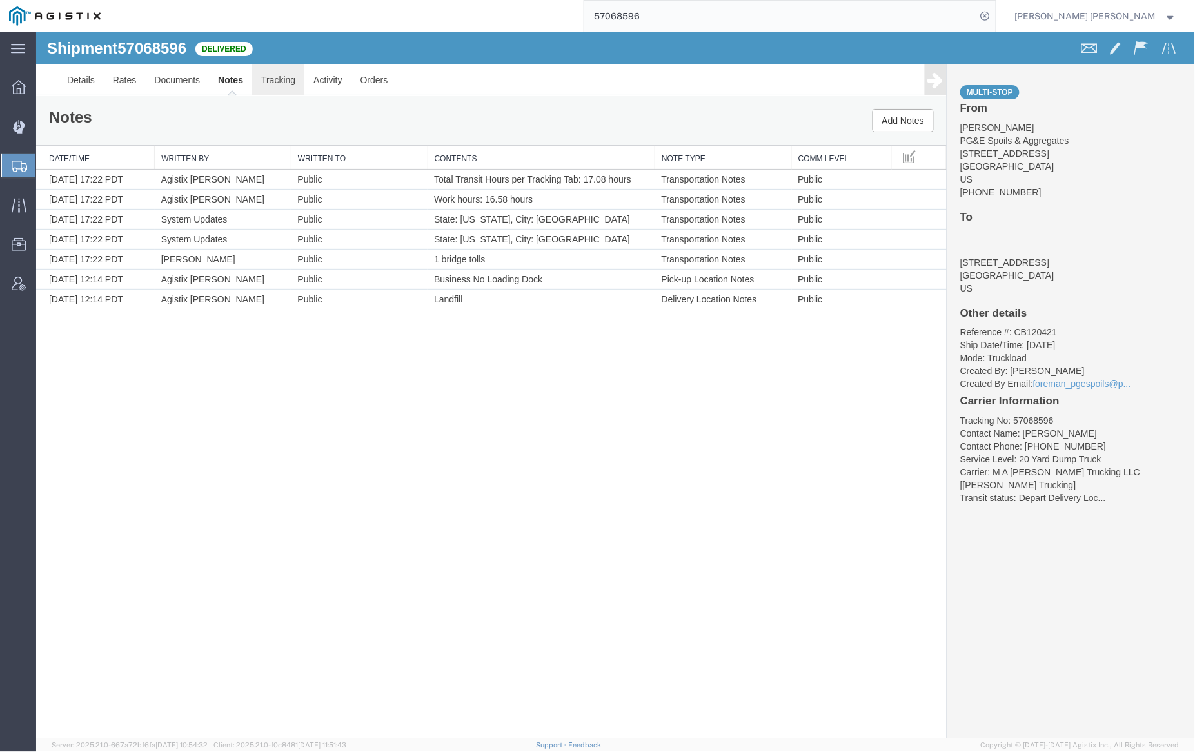
click at [273, 72] on link "Tracking" at bounding box center [278, 79] width 52 height 31
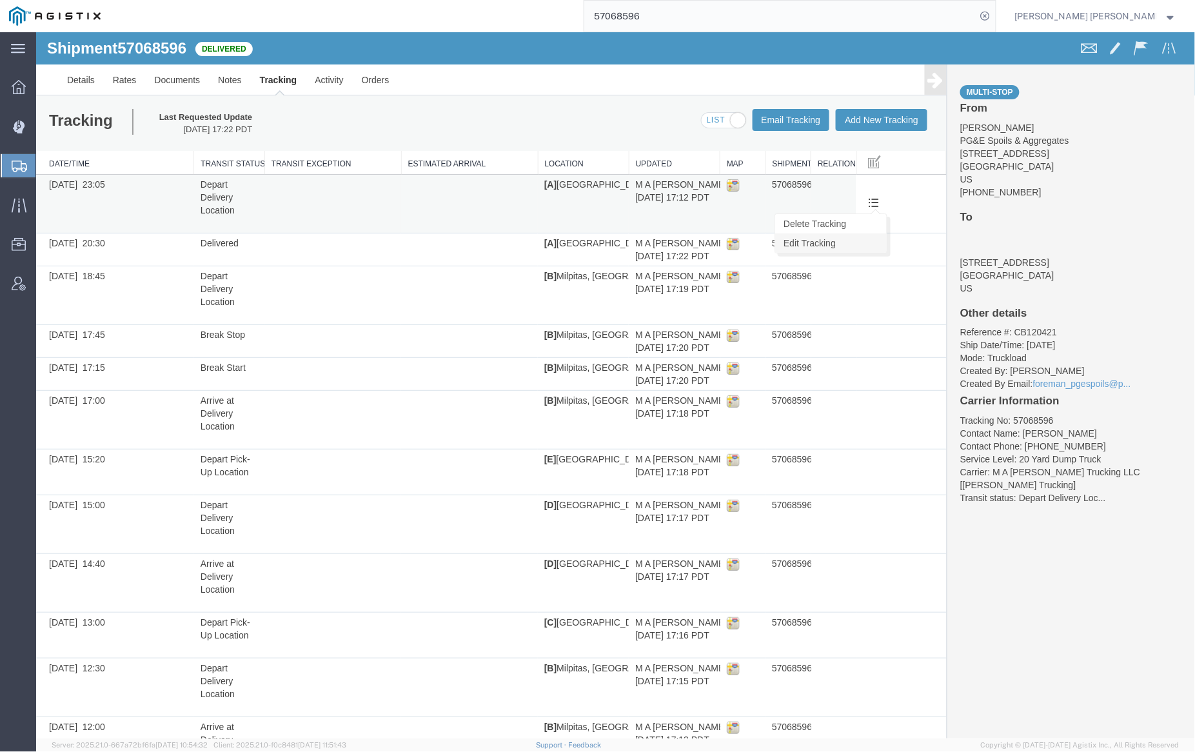
click at [852, 244] on link "Edit Tracking" at bounding box center [831, 242] width 112 height 19
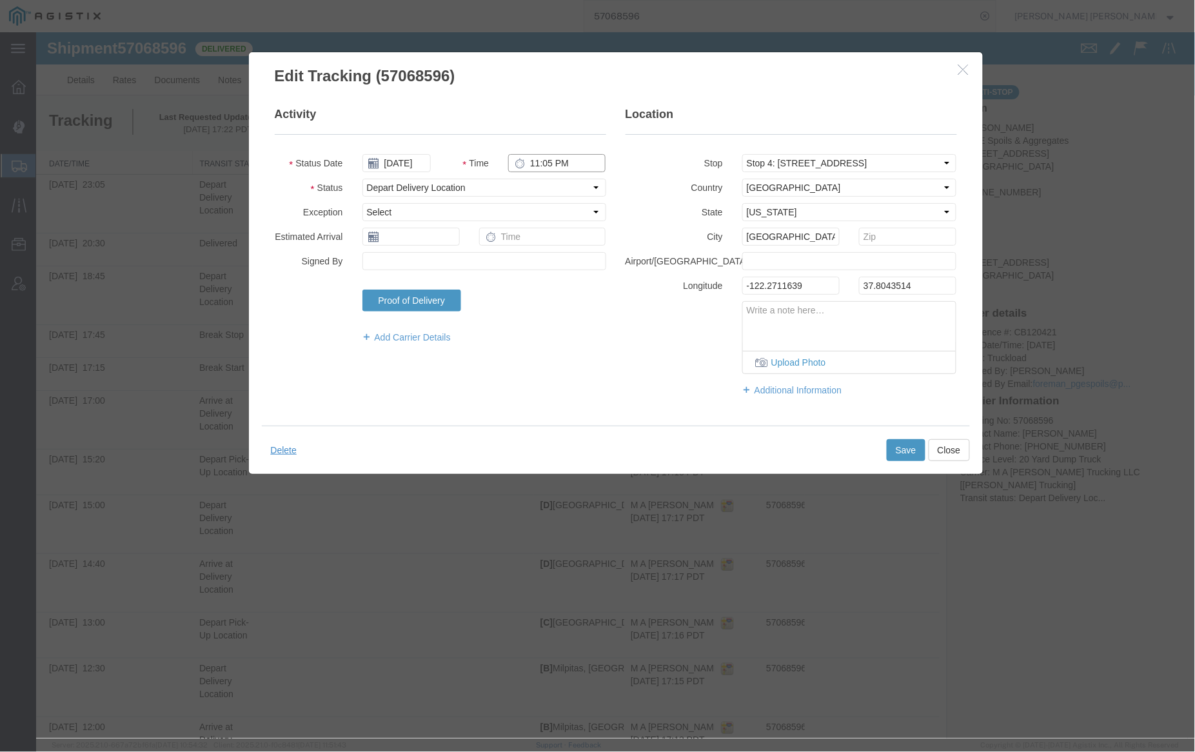
click at [548, 158] on input "11:05 PM" at bounding box center [556, 163] width 97 height 18
click at [559, 164] on input "11:05 PM" at bounding box center [556, 163] width 97 height 18
type input "11:05 AM"
click at [902, 444] on button "Save" at bounding box center [905, 450] width 39 height 22
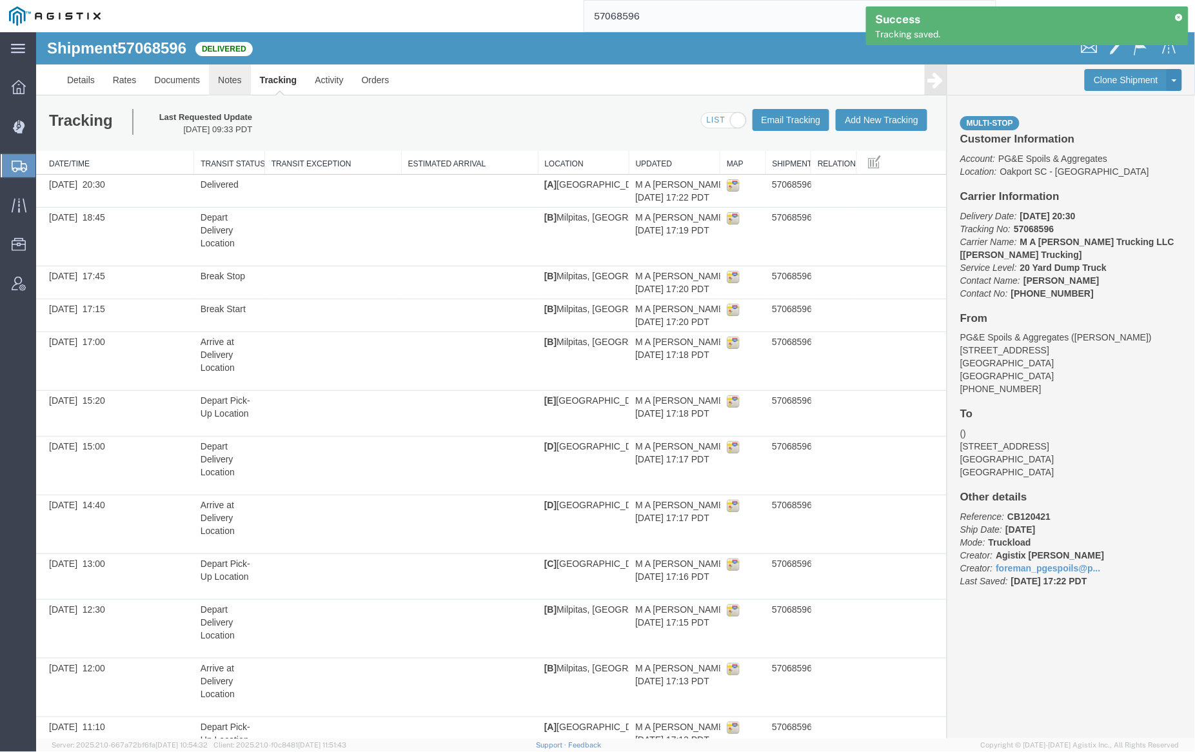
click at [224, 79] on link "Notes" at bounding box center [229, 79] width 42 height 31
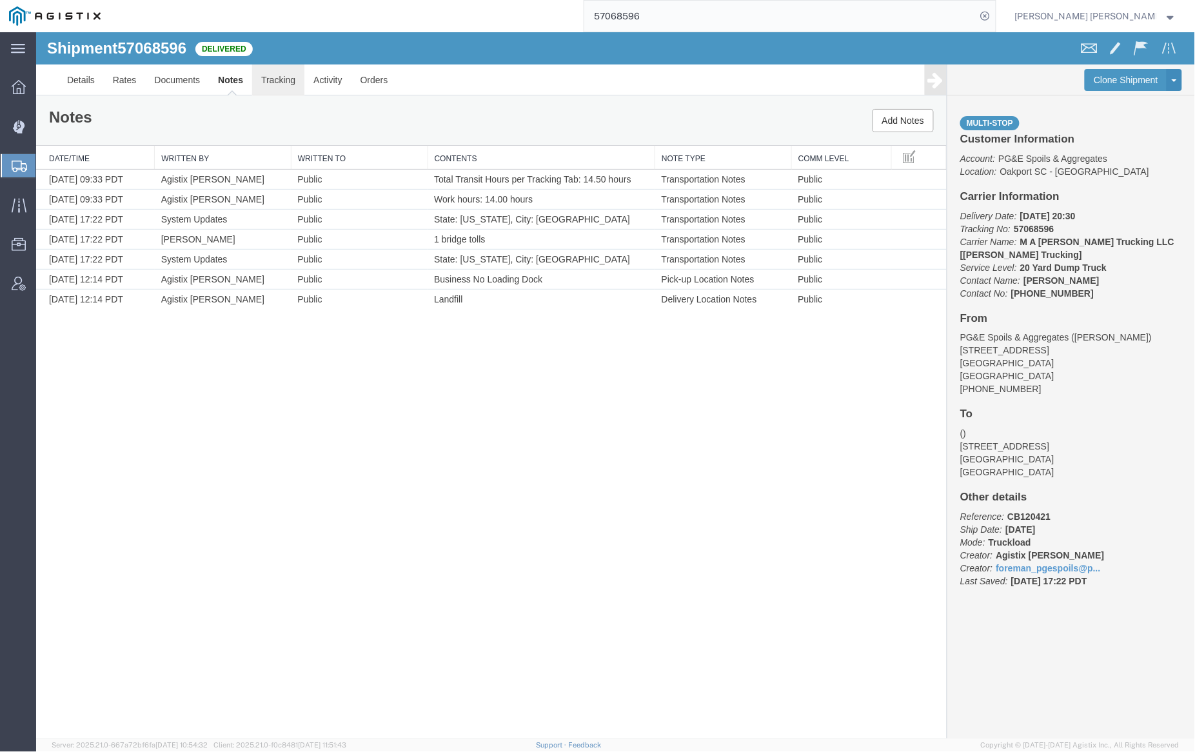
click at [275, 83] on link "Tracking" at bounding box center [278, 79] width 52 height 31
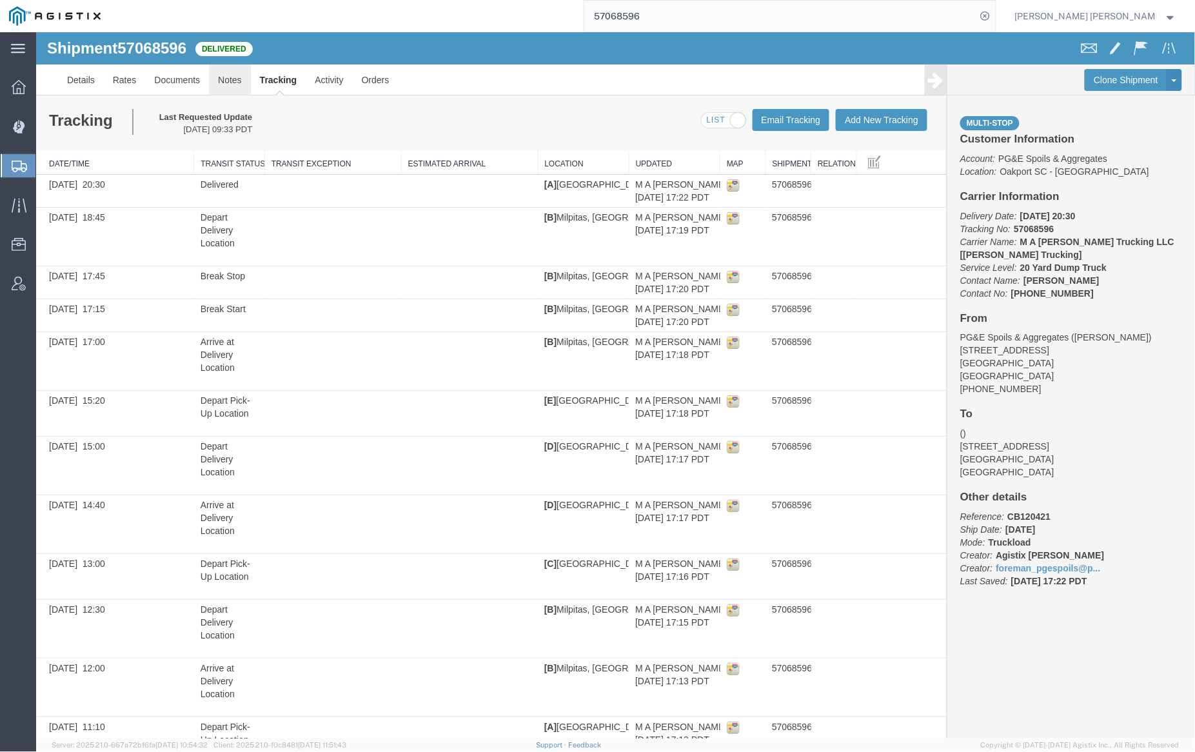
click at [241, 79] on link "Notes" at bounding box center [229, 79] width 42 height 31
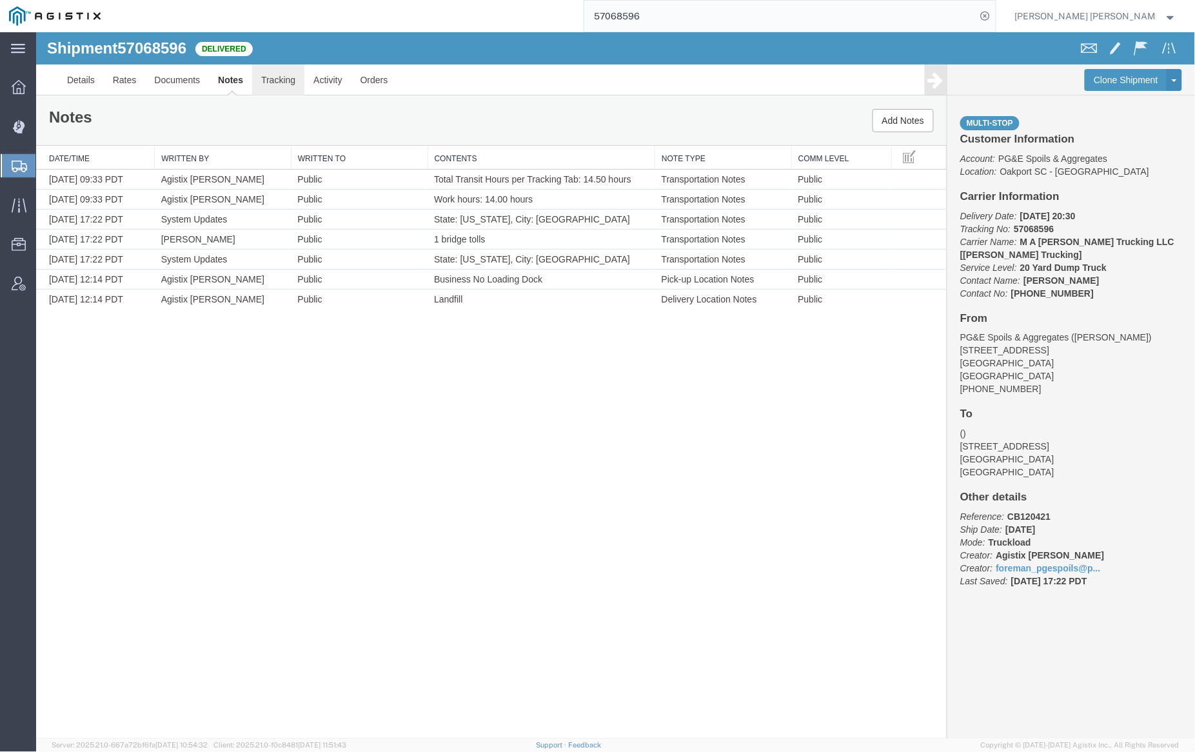
click at [269, 81] on link "Tracking" at bounding box center [278, 79] width 52 height 31
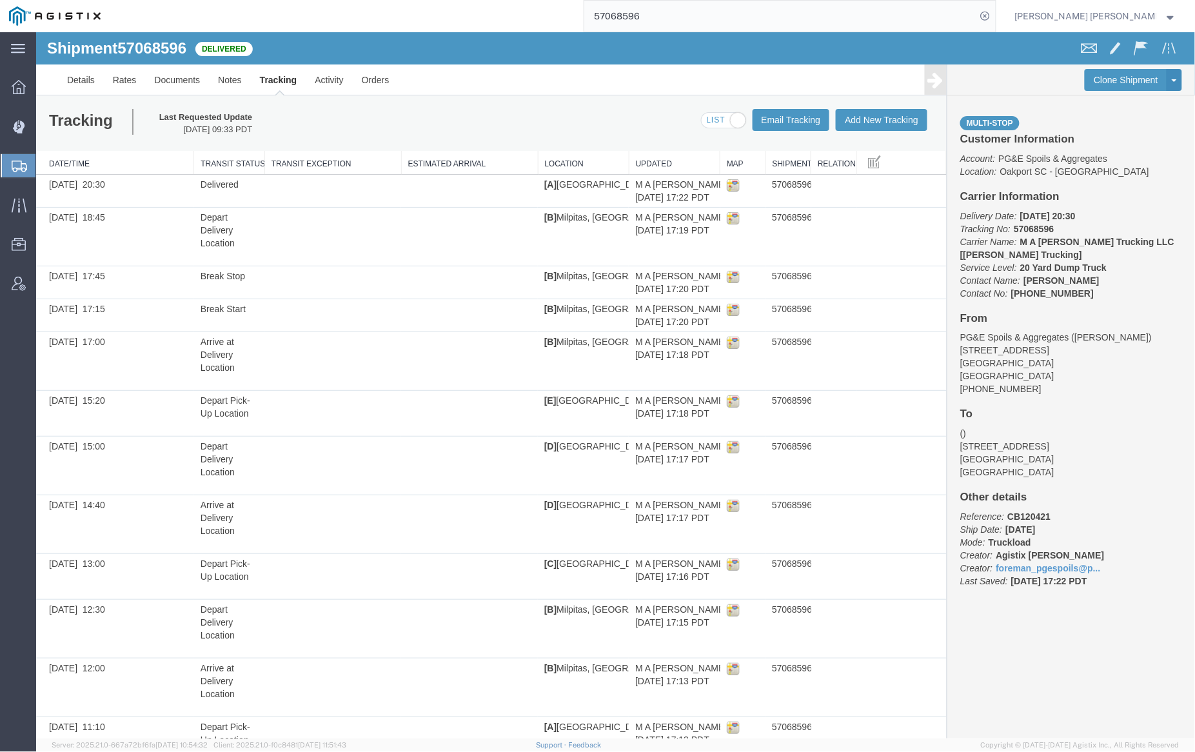
click at [690, 19] on input "57068596" at bounding box center [780, 16] width 392 height 31
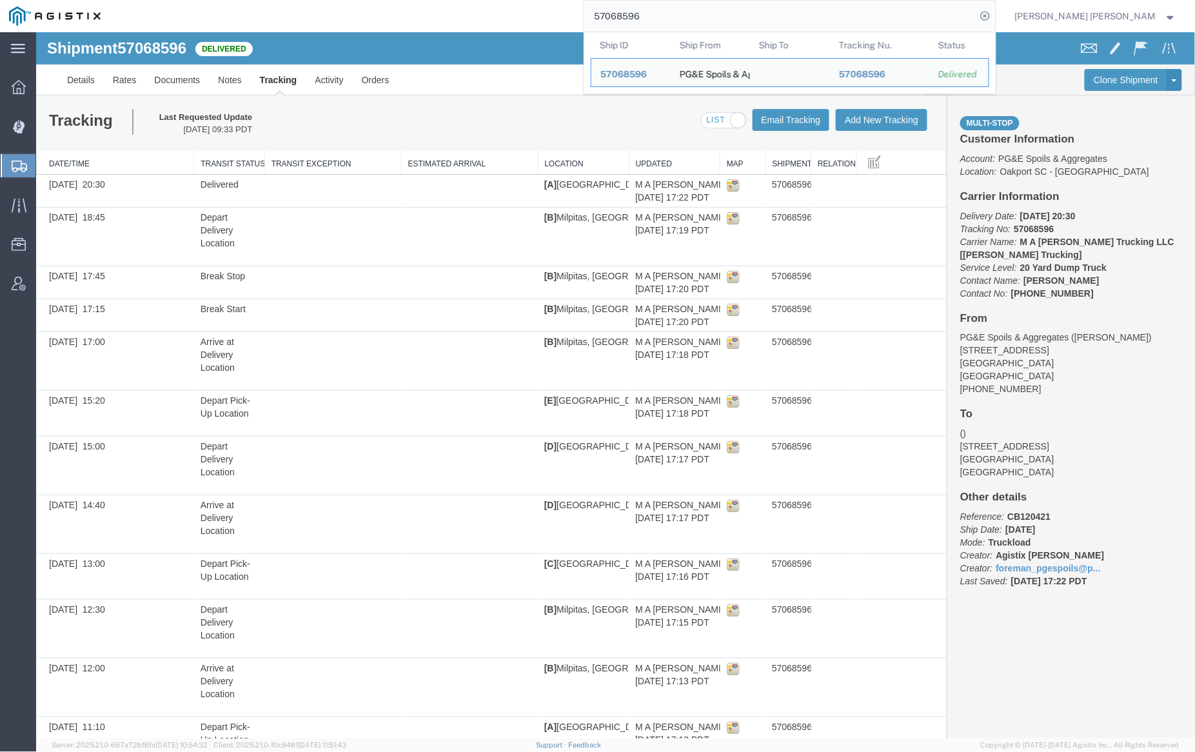
click at [690, 19] on input "57068596" at bounding box center [780, 16] width 392 height 31
paste input "6983698"
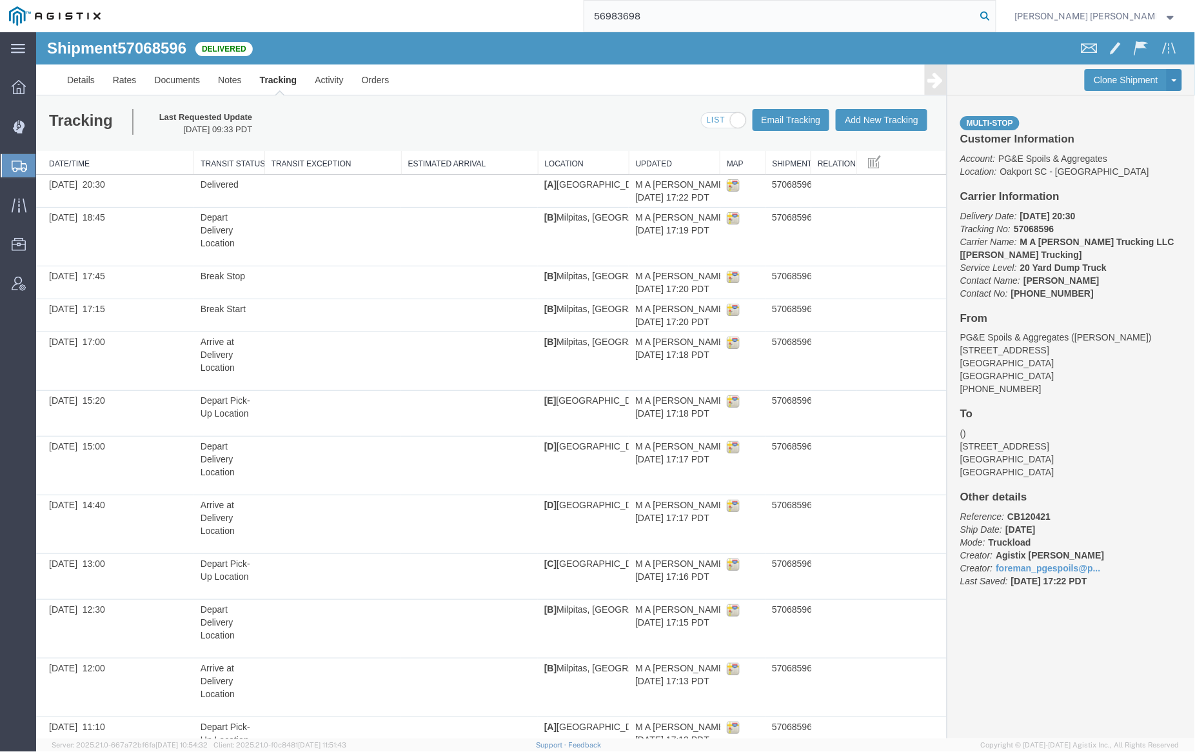
click at [995, 13] on icon at bounding box center [986, 16] width 18 height 18
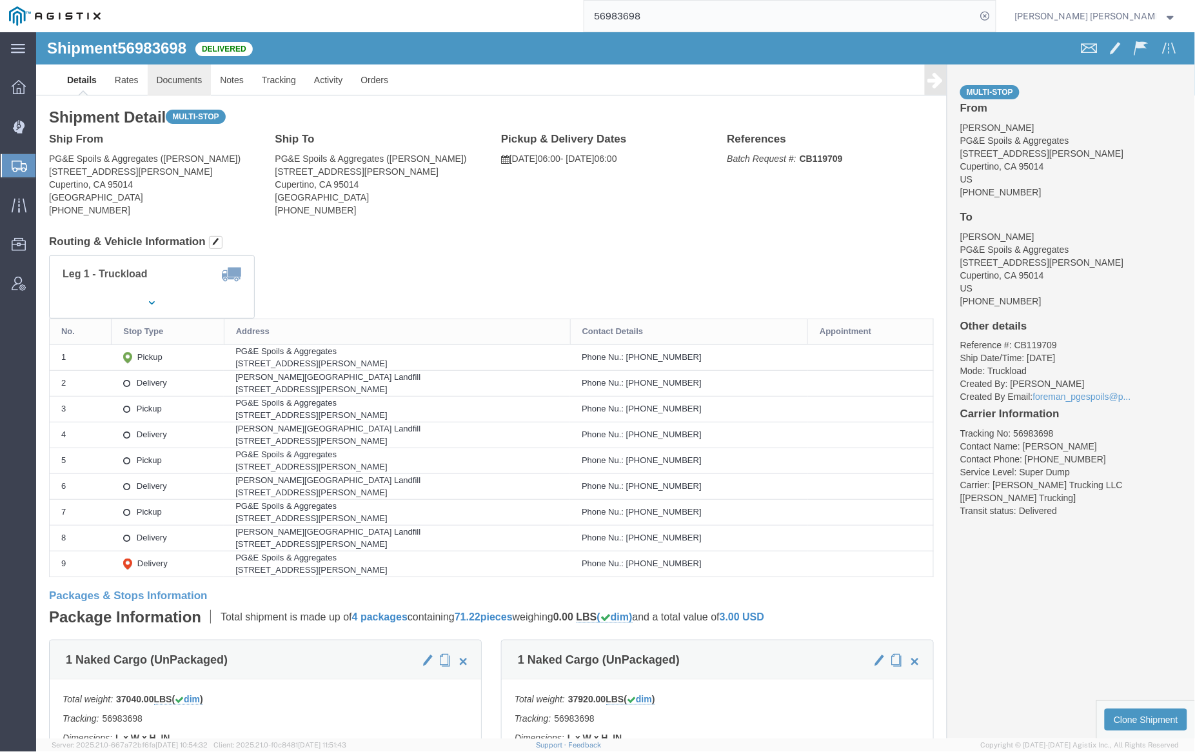
click link "Documents"
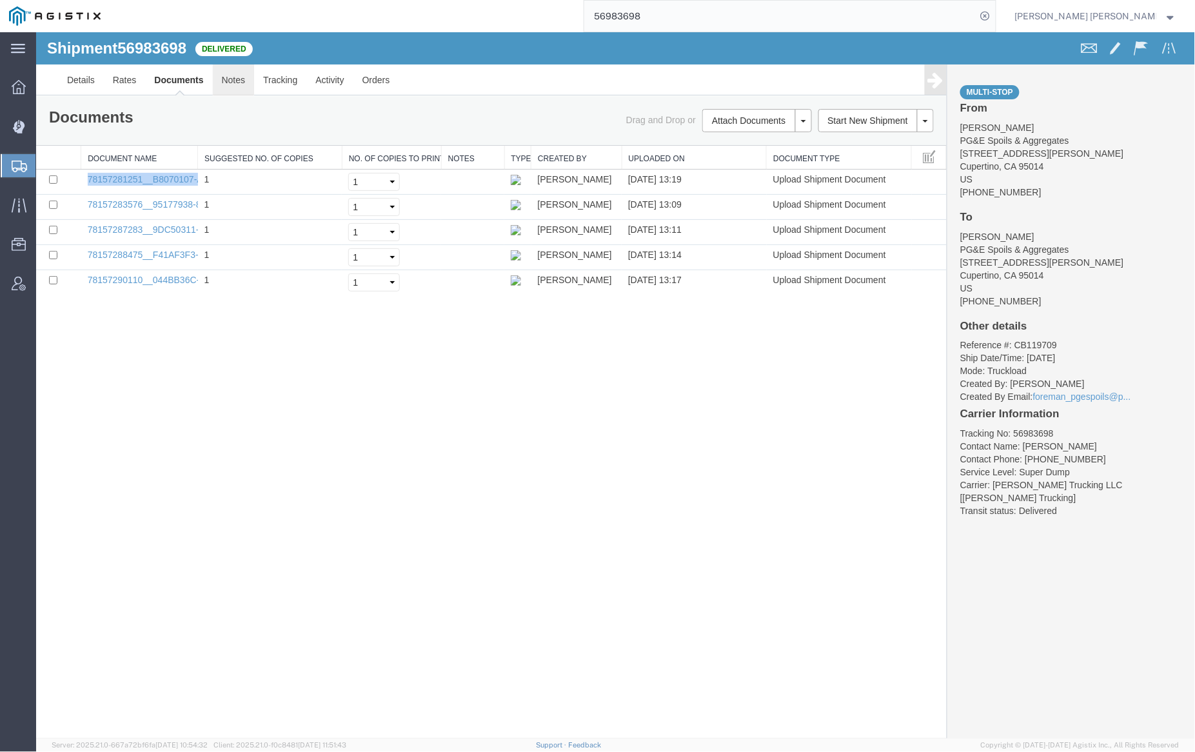
click at [244, 77] on link "Notes" at bounding box center [233, 79] width 42 height 31
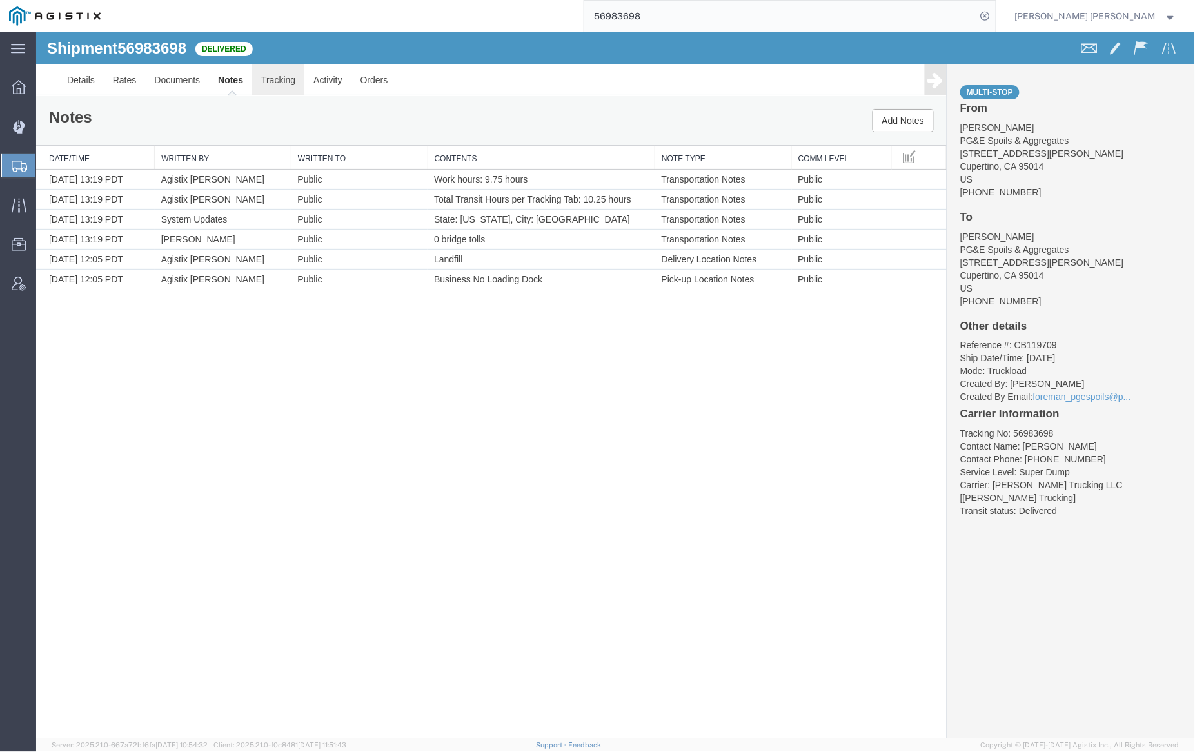
click at [279, 81] on link "Tracking" at bounding box center [278, 79] width 52 height 31
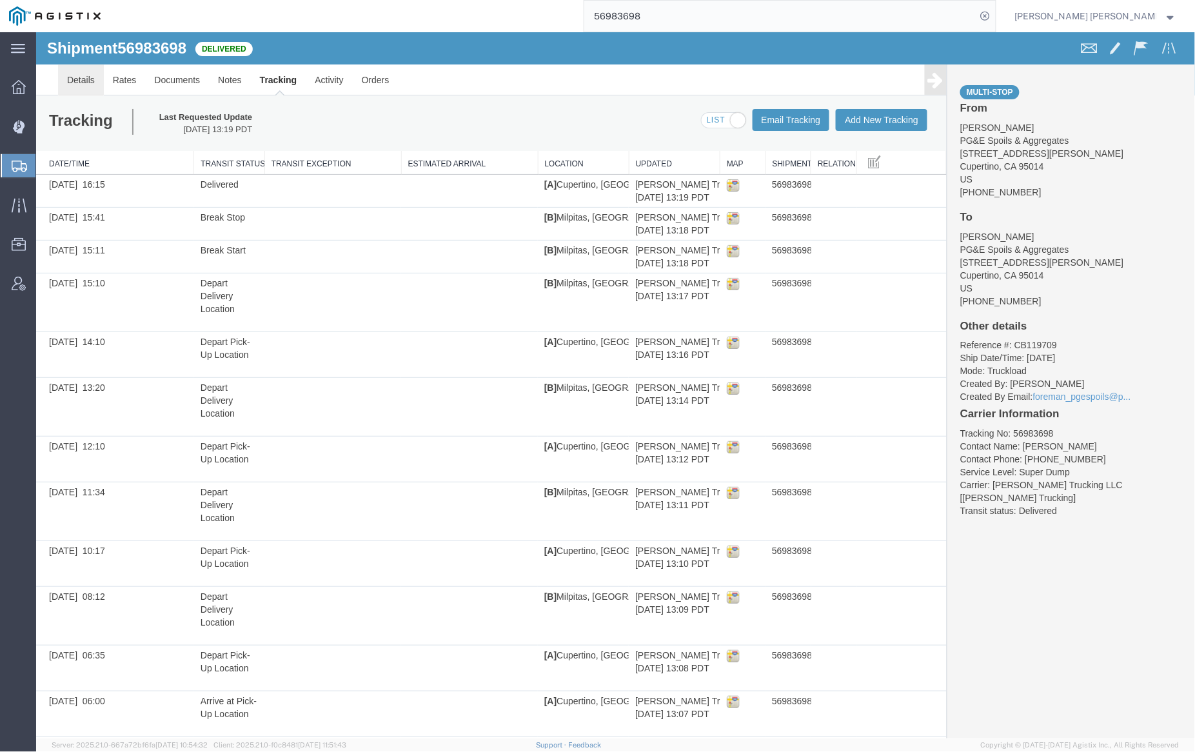
click at [59, 72] on link "Details" at bounding box center [80, 79] width 46 height 31
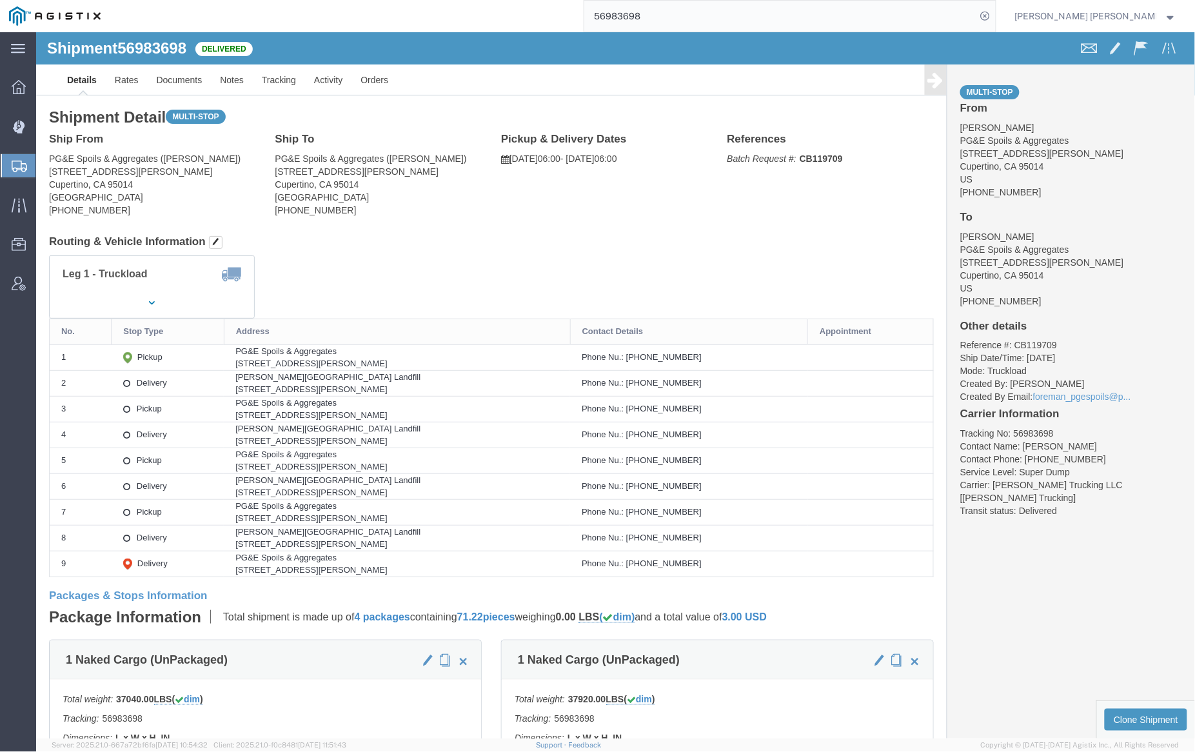
click at [679, 20] on input "56983698" at bounding box center [780, 16] width 392 height 31
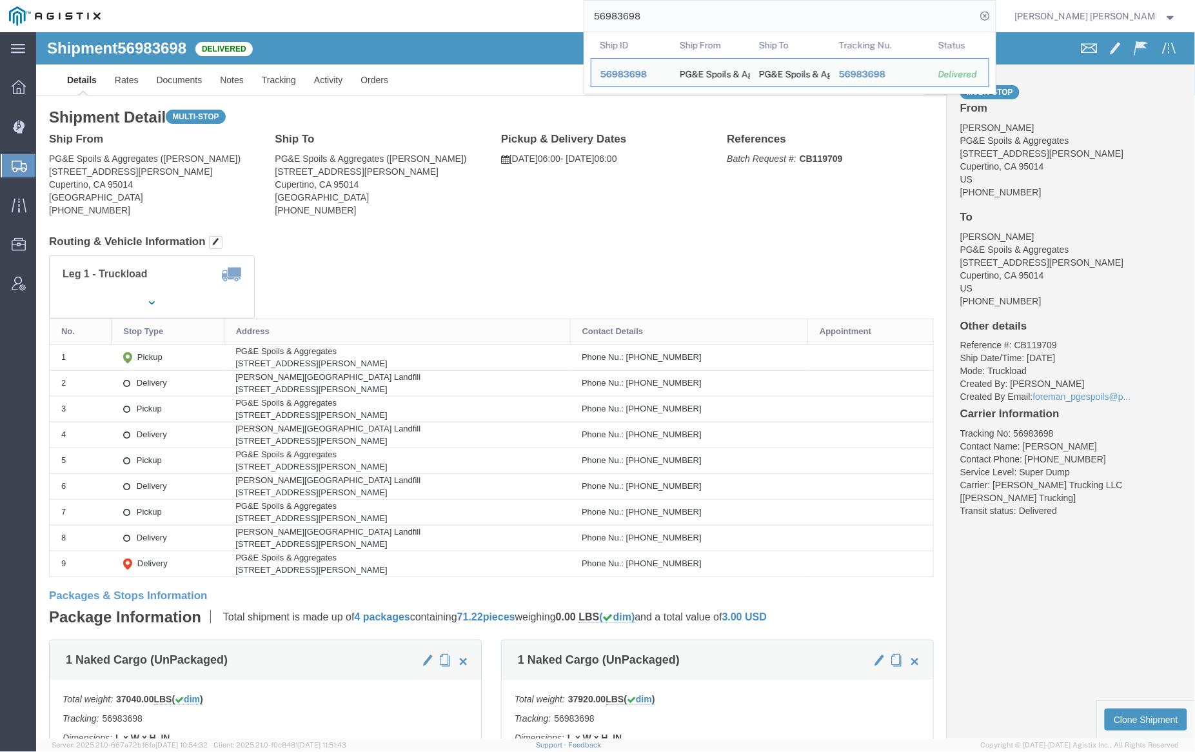
click at [679, 20] on input "56983698" at bounding box center [780, 16] width 392 height 31
paste input "34"
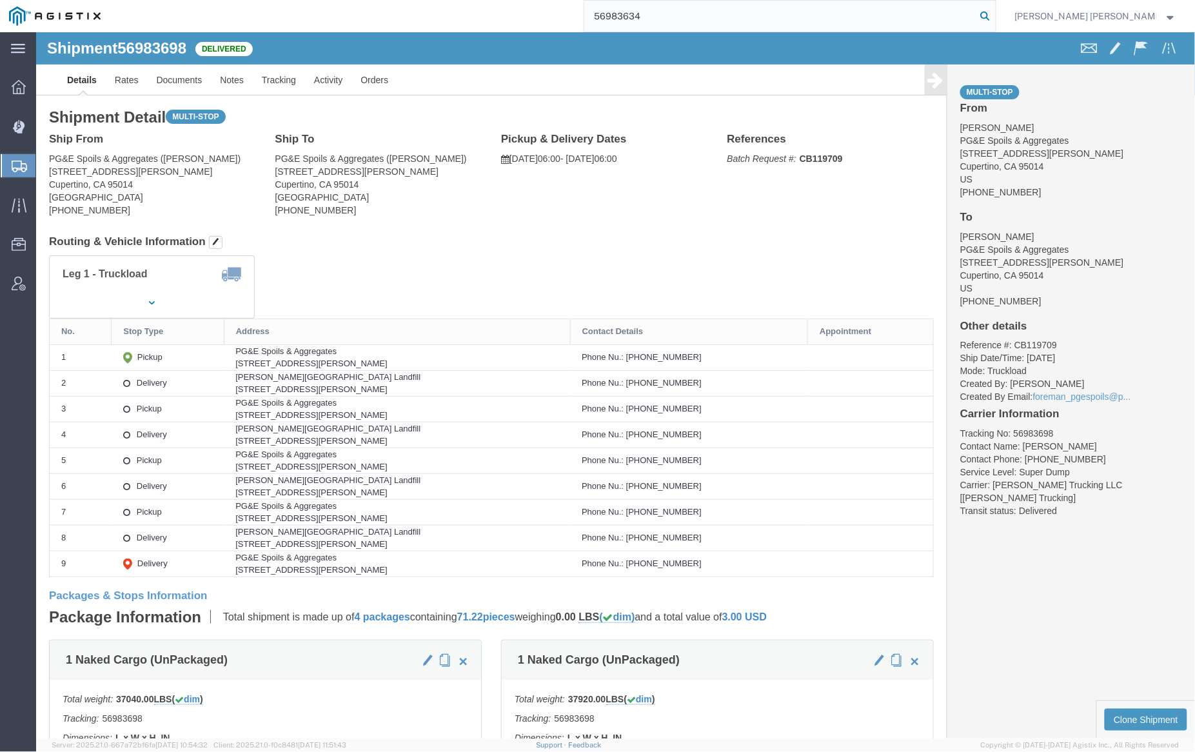
click at [995, 13] on icon at bounding box center [986, 16] width 18 height 18
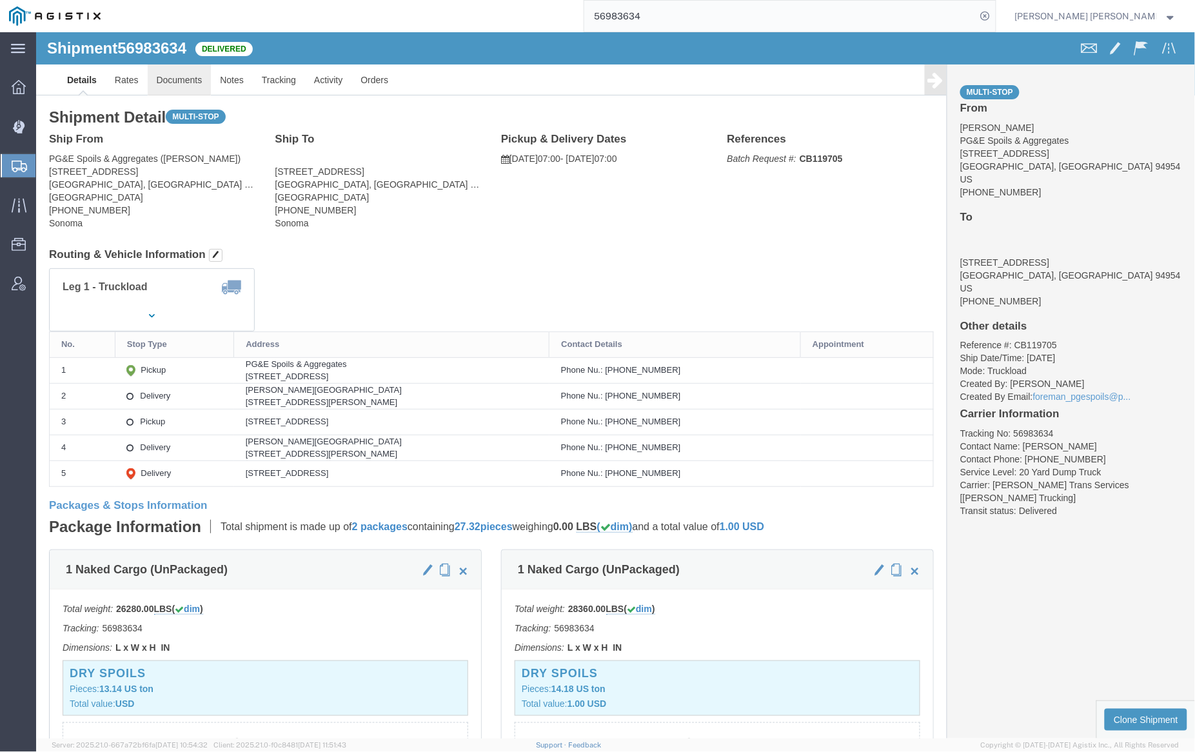
click link "Documents"
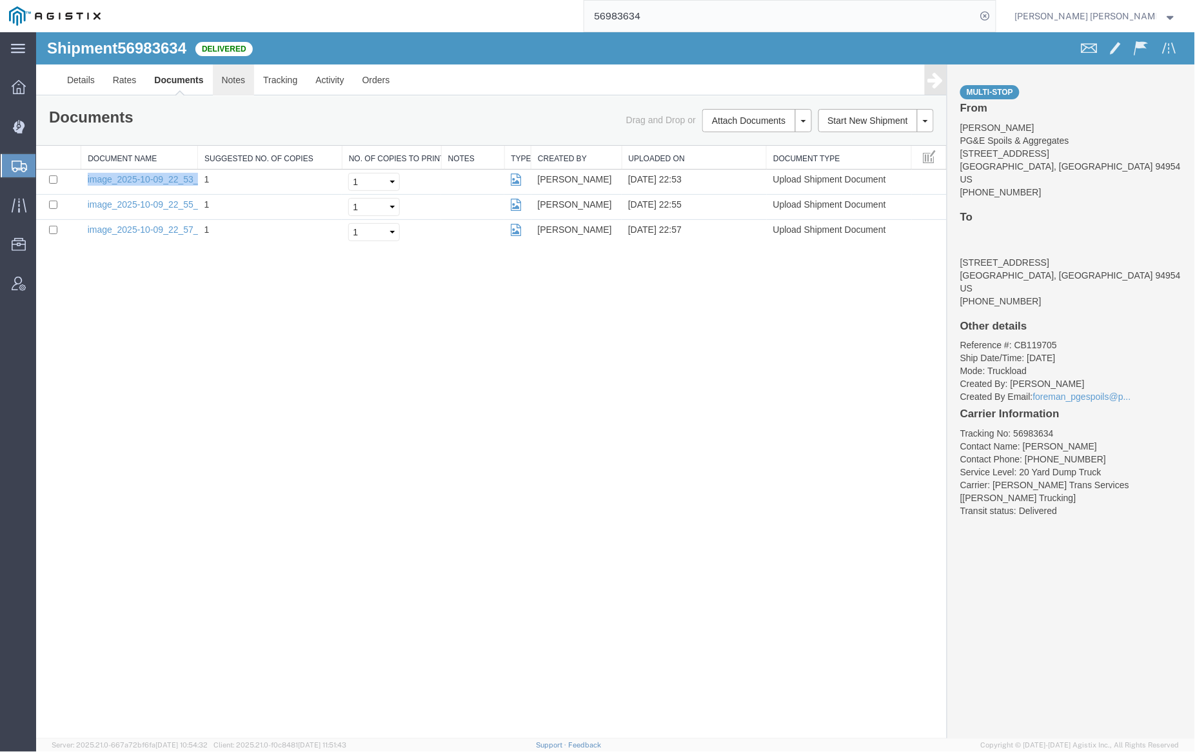
click at [228, 75] on link "Notes" at bounding box center [233, 79] width 42 height 31
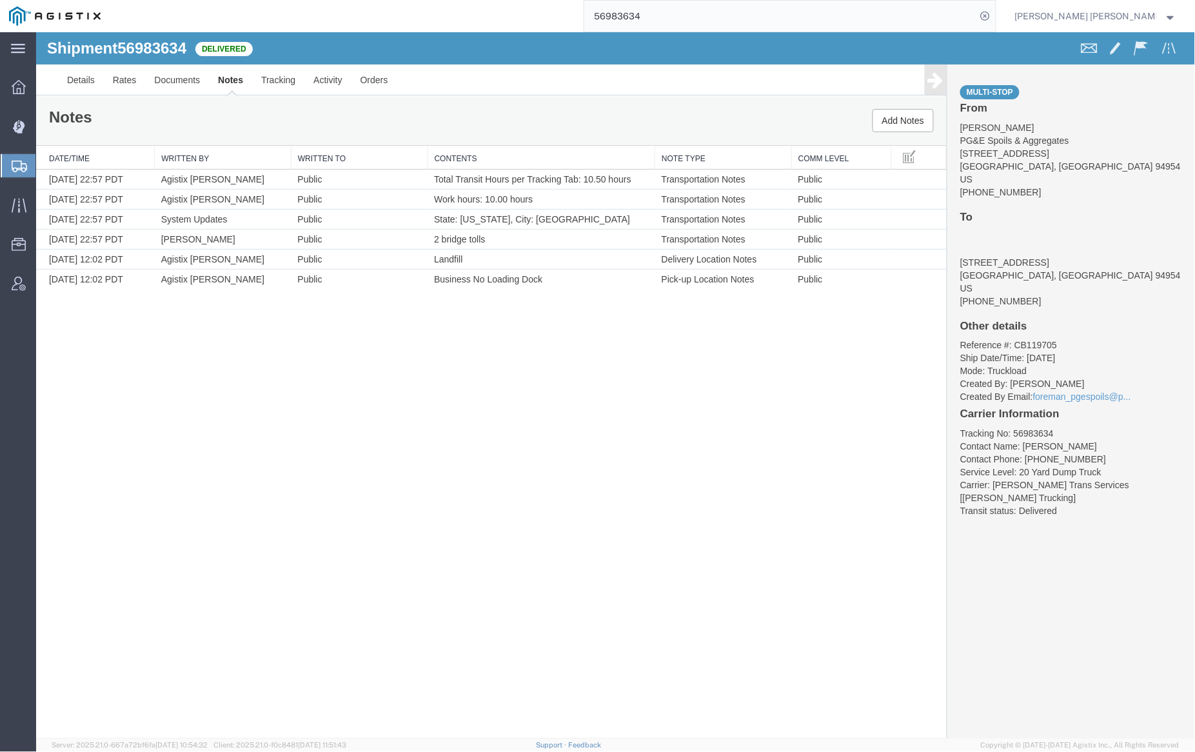
click at [693, 18] on input "56983634" at bounding box center [780, 16] width 392 height 31
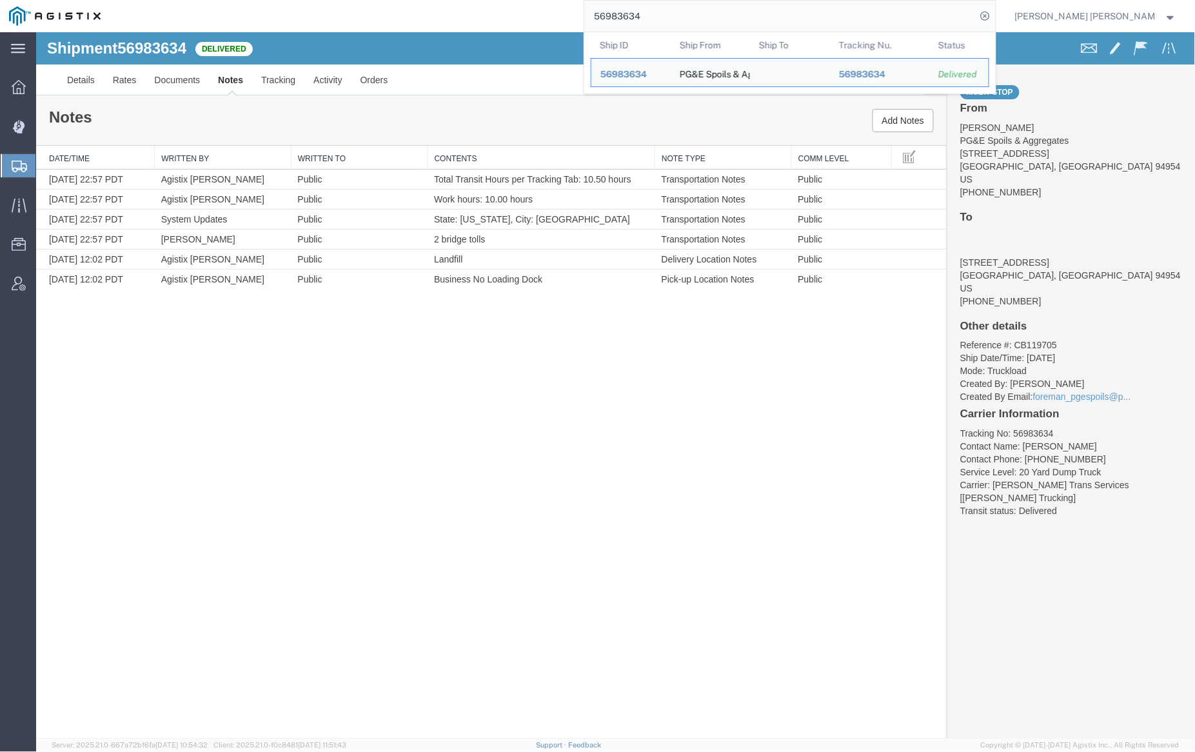
click at [693, 18] on input "56983634" at bounding box center [780, 16] width 392 height 31
paste input "94882"
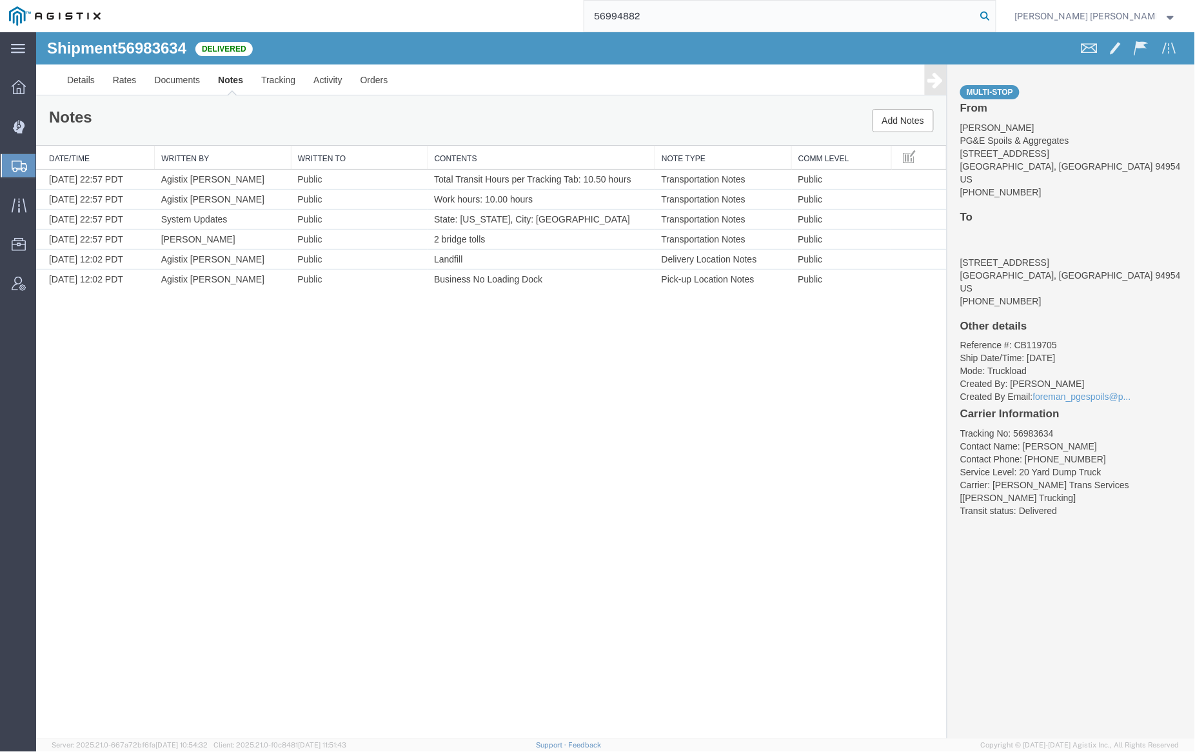
type input "56994882"
click at [995, 16] on icon at bounding box center [986, 16] width 18 height 18
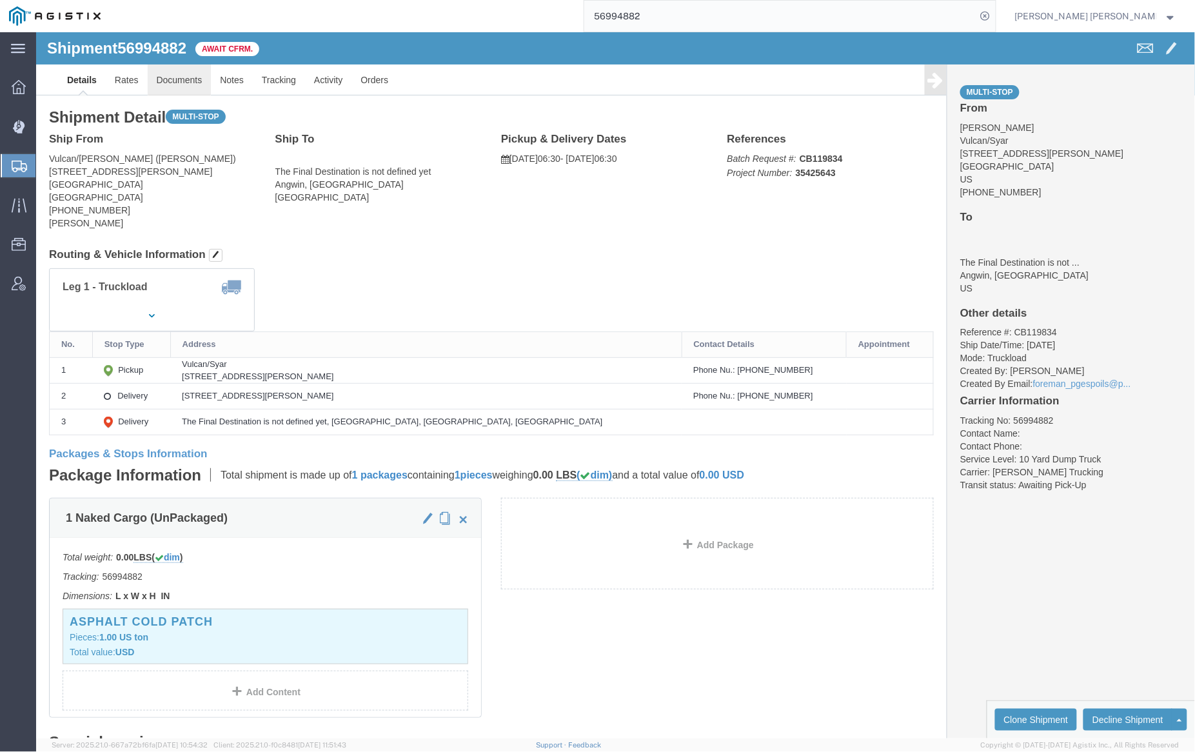
click link "Documents"
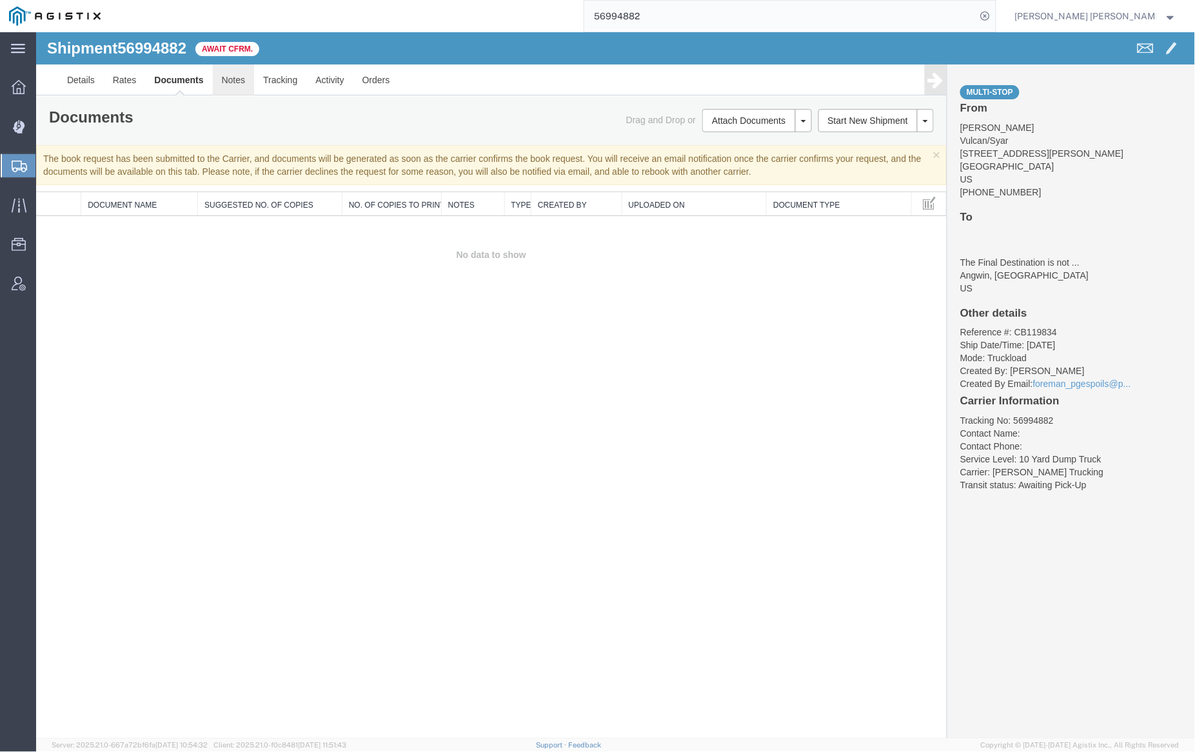
click at [230, 83] on link "Notes" at bounding box center [233, 79] width 42 height 31
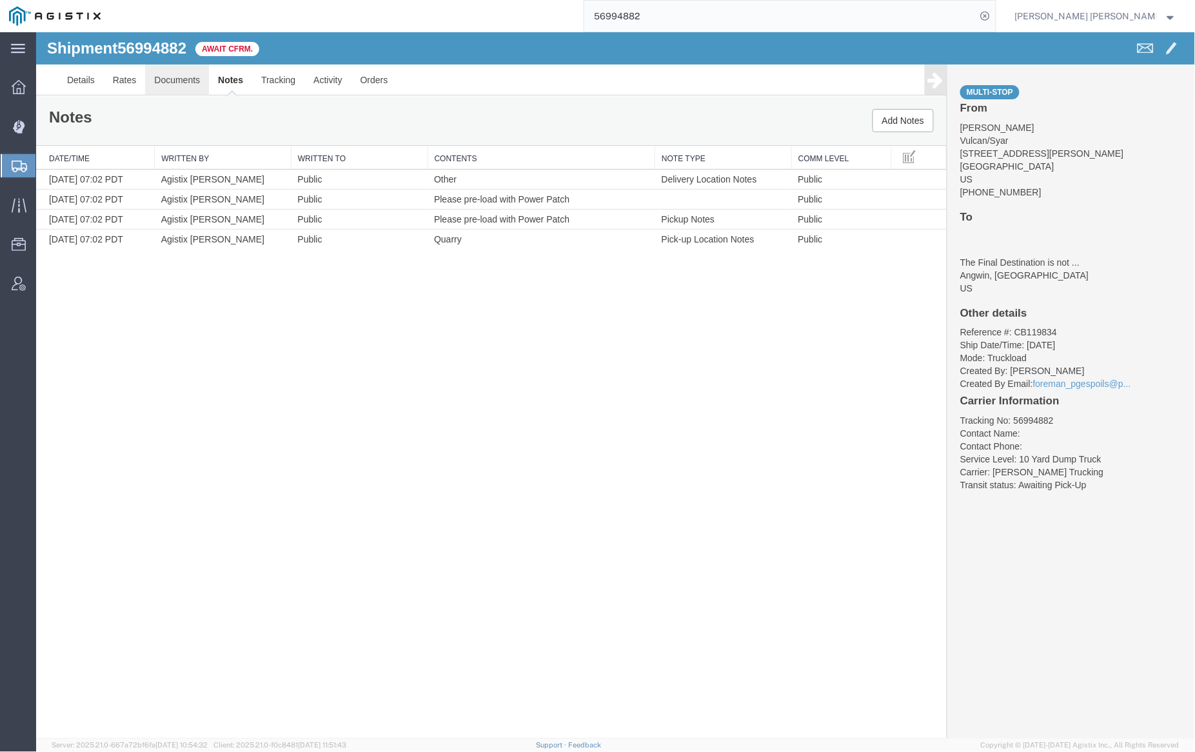
click at [185, 88] on link "Documents" at bounding box center [176, 79] width 64 height 31
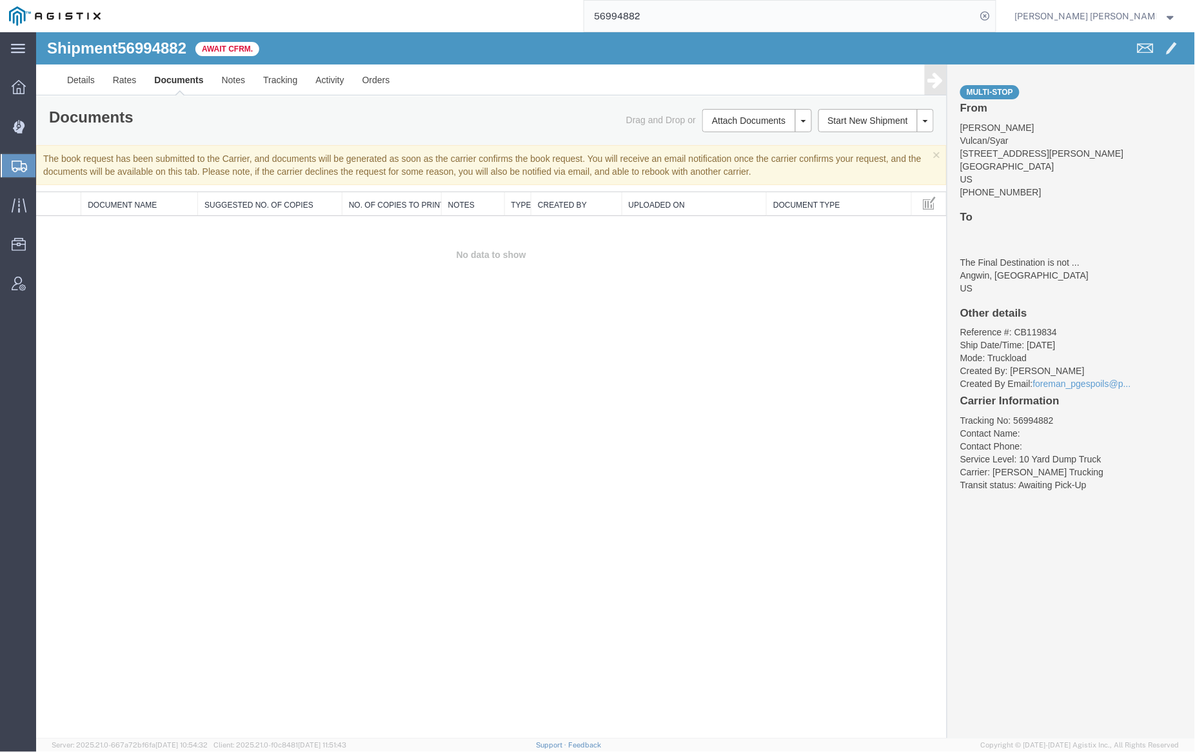
click at [174, 78] on div at bounding box center [614, 385] width 1159 height 706
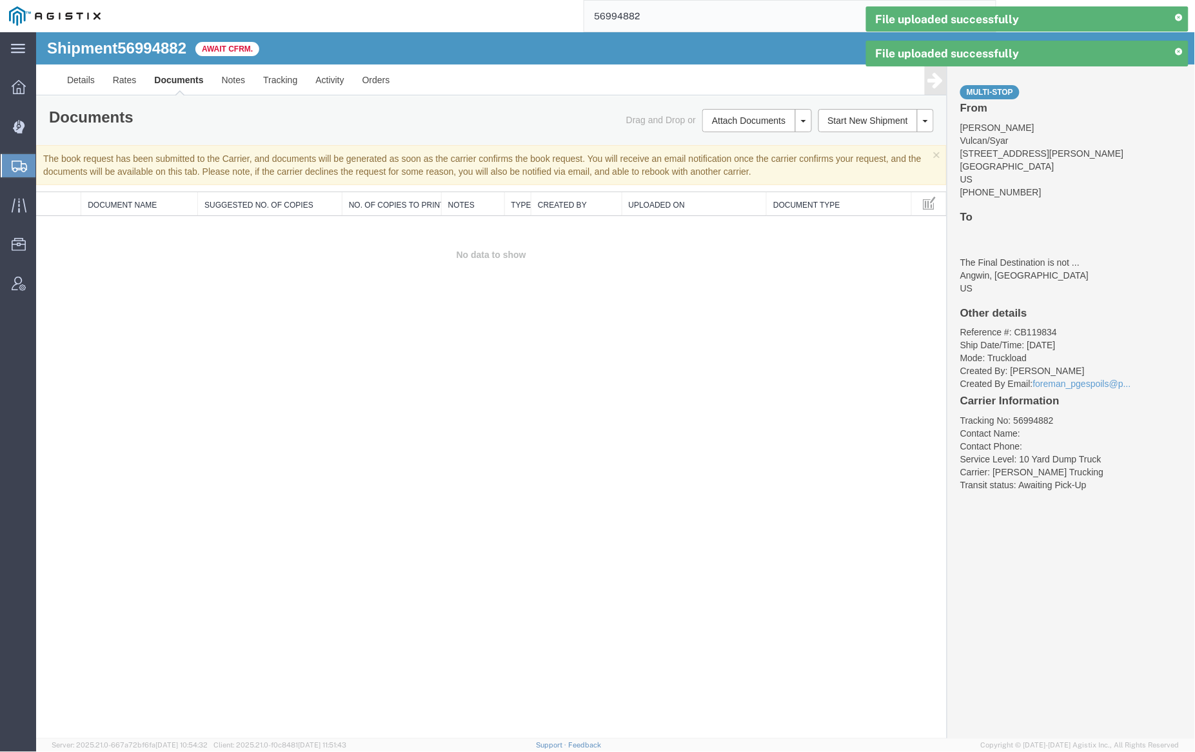
click at [182, 76] on link "Documents" at bounding box center [177, 79] width 67 height 31
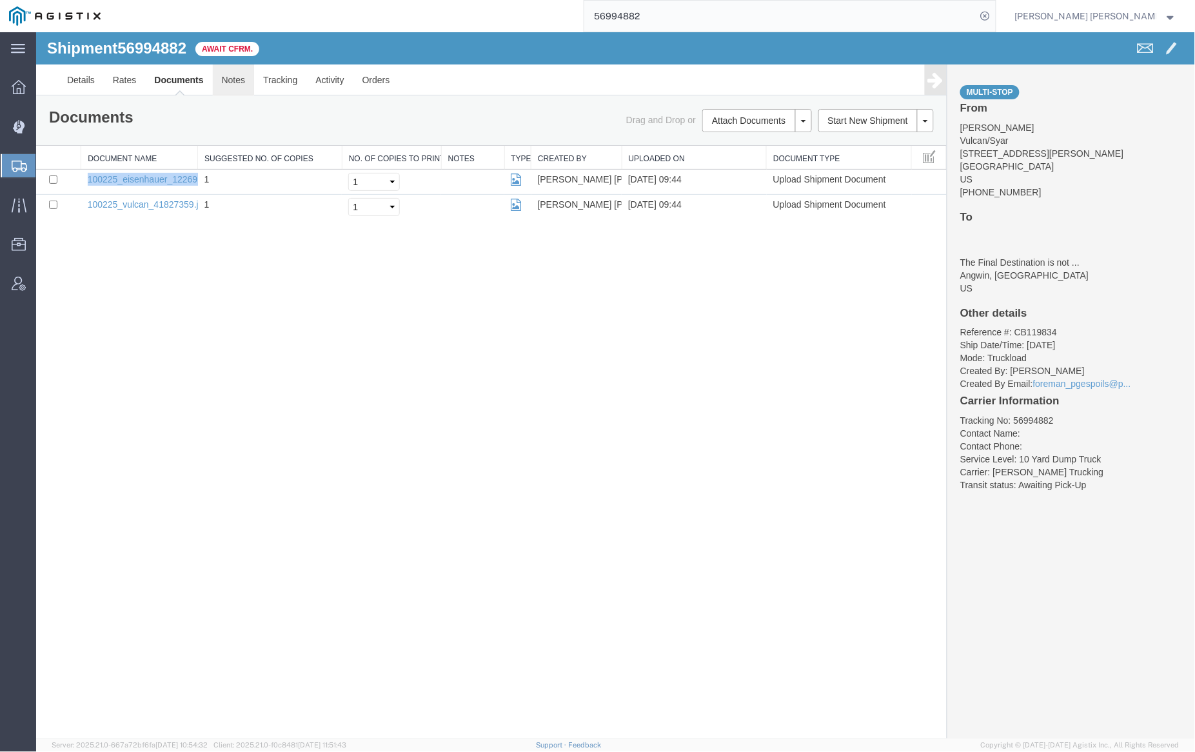
click at [238, 80] on link "Notes" at bounding box center [233, 79] width 42 height 31
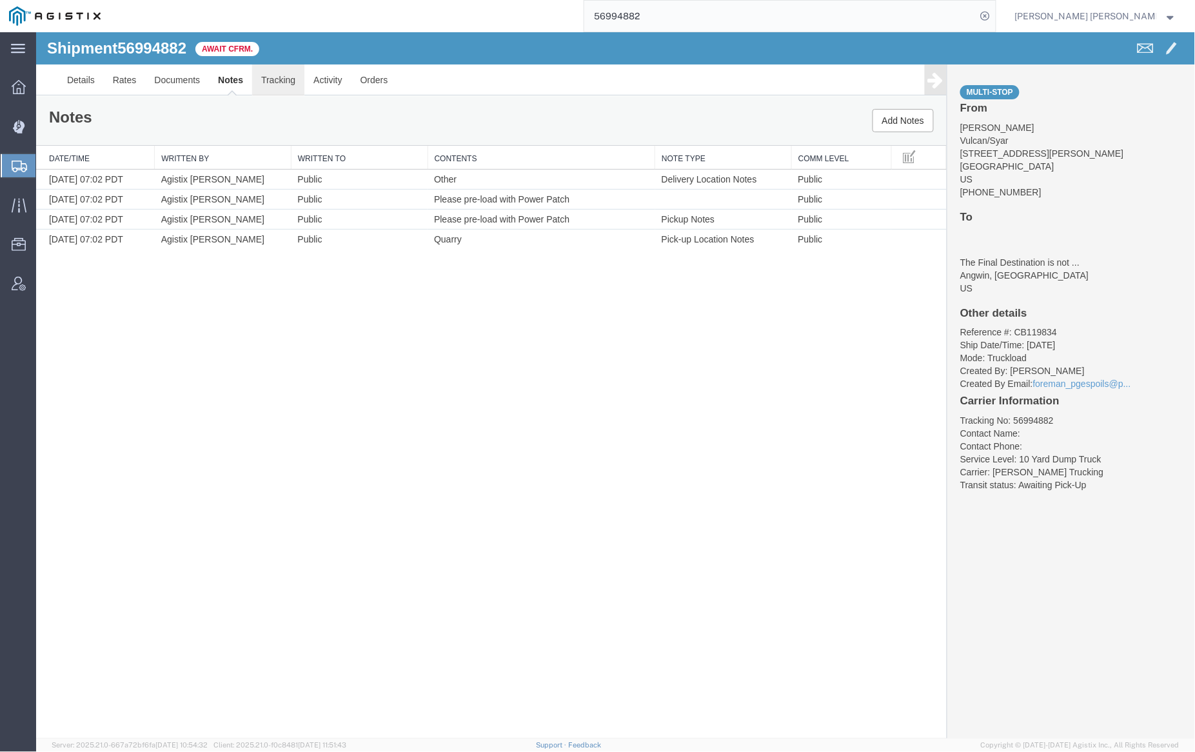
click at [291, 80] on link "Tracking" at bounding box center [278, 79] width 52 height 31
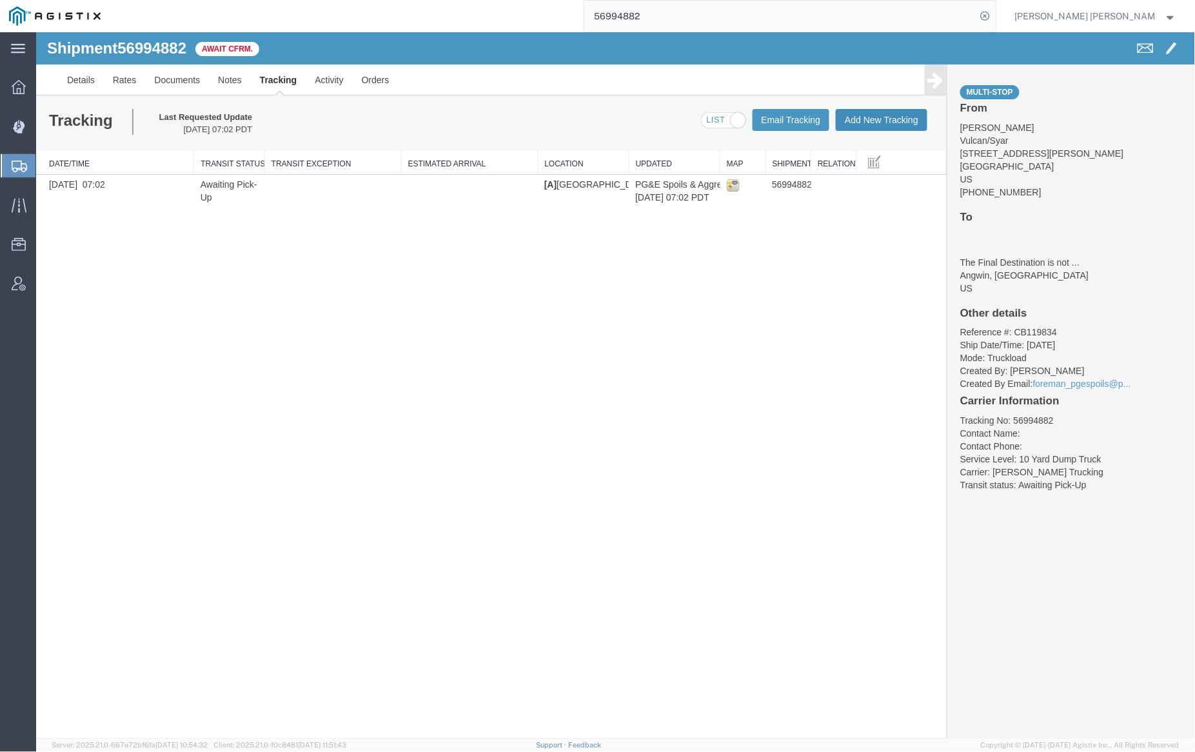
click at [889, 117] on button "Add New Tracking" at bounding box center [881, 119] width 92 height 22
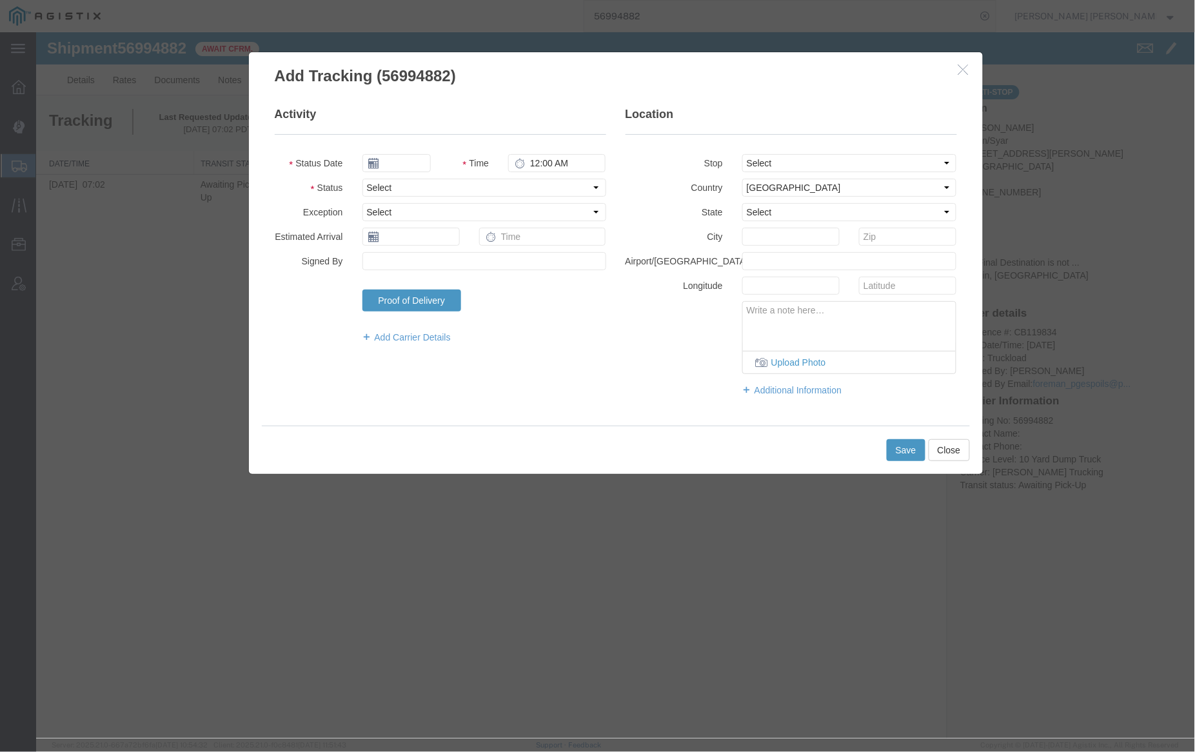
type input "[DATE]"
type input "10:00 AM"
click at [409, 165] on input "[DATE]" at bounding box center [396, 163] width 68 height 18
click at [457, 218] on td "2" at bounding box center [448, 223] width 19 height 19
type input "10/02/2025"
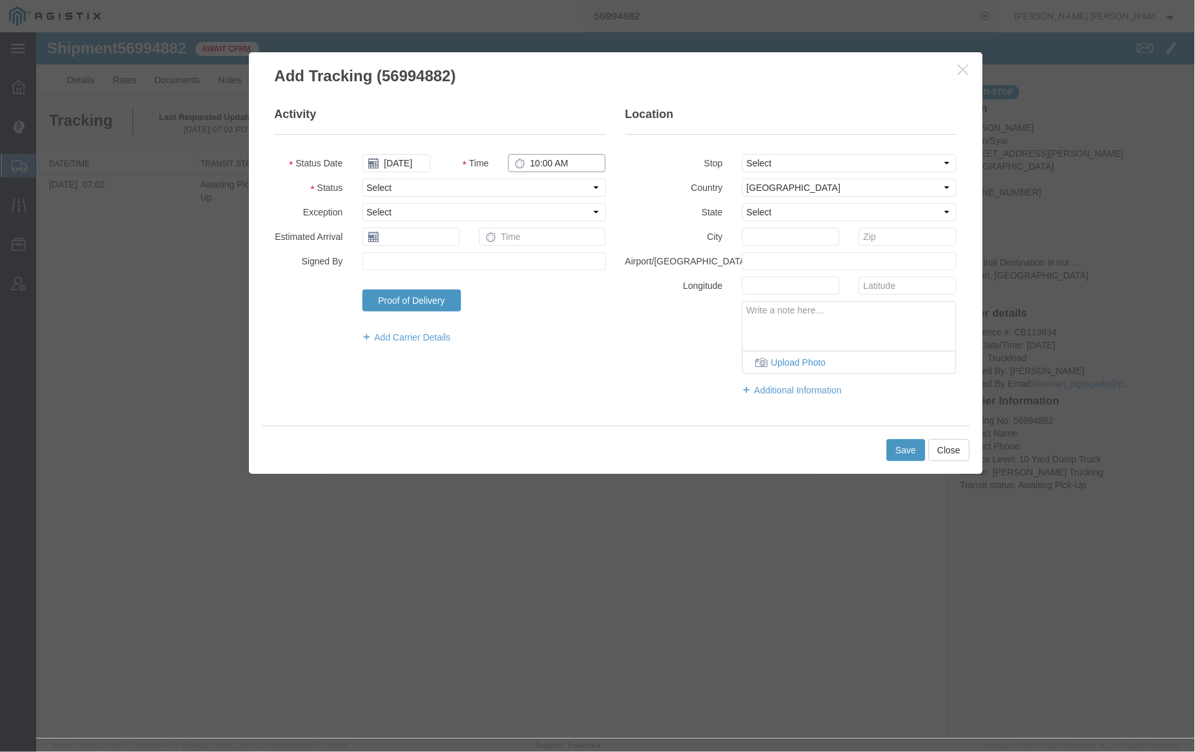
drag, startPoint x: 529, startPoint y: 164, endPoint x: 536, endPoint y: 163, distance: 7.2
click at [529, 164] on input "10:00 AM" at bounding box center [556, 163] width 97 height 18
type input "6:30 AM"
click at [559, 189] on select "Select Arrival Notice Available Arrival Notice Imported Arrive at Delivery Loca…" at bounding box center [484, 187] width 244 height 18
select select "ARVPULOC"
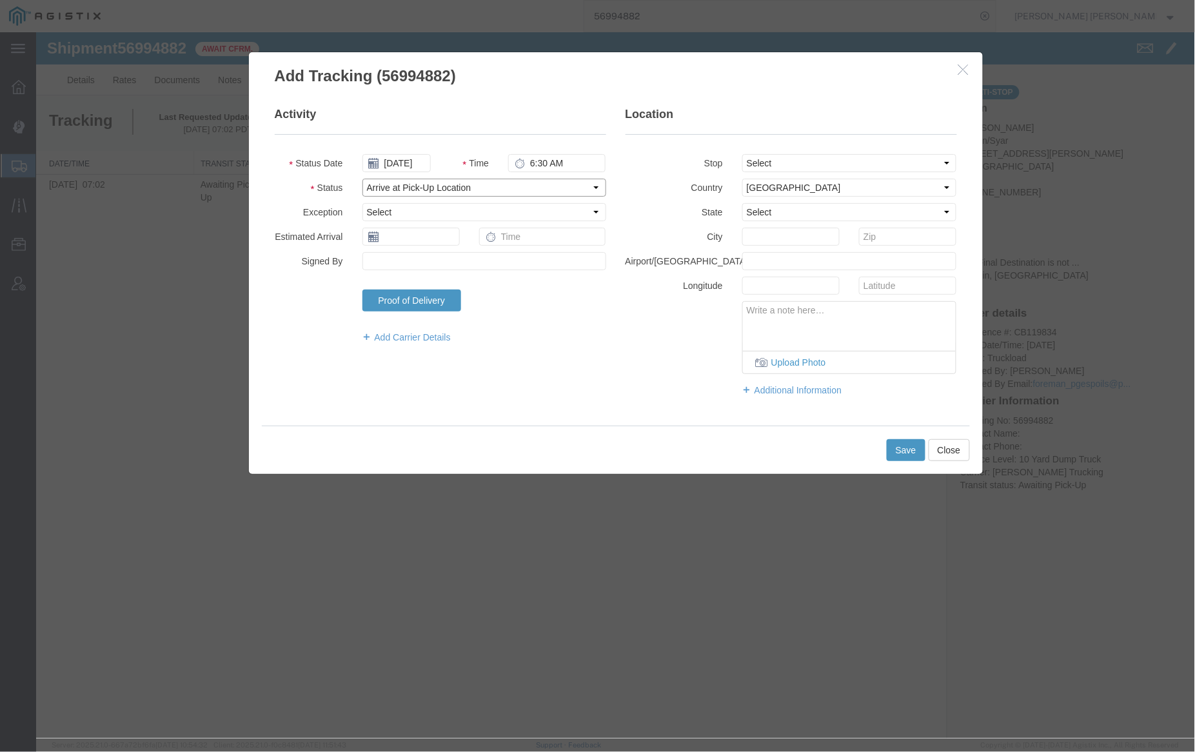
click at [362, 178] on select "Select Arrival Notice Available Arrival Notice Imported Arrive at Delivery Loca…" at bounding box center [484, 187] width 244 height 18
click at [848, 159] on select "Select From: 885 Lake Herman Rd, Vallejo, CA, 94591, US Stop 2: 910 Howell Moun…" at bounding box center [849, 163] width 215 height 18
select select "{"pickupDeliveryInfoId": "123293063","pickupOrDelivery": "P","stopNum": "1","lo…"
click at [742, 154] on select "Select From: 885 Lake Herman Rd, Vallejo, CA, 94591, US Stop 2: 910 Howell Moun…" at bounding box center [849, 163] width 215 height 18
select select "CA"
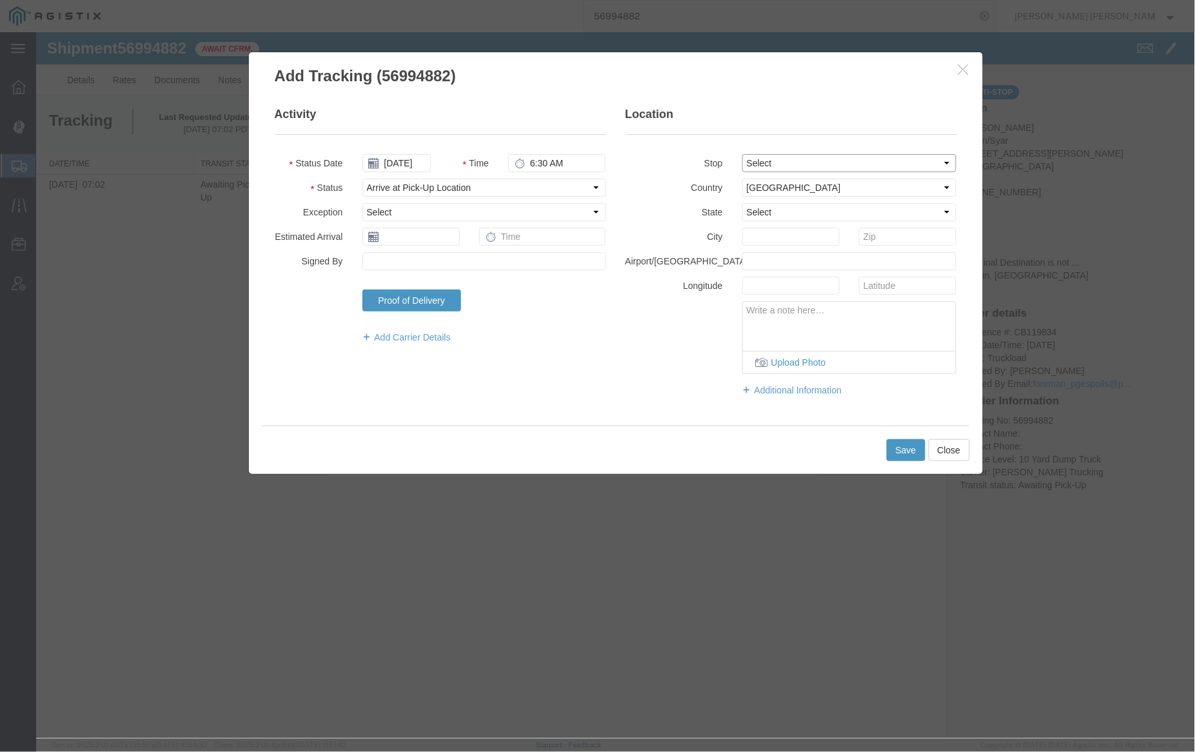
type input "Vallejo"
click at [913, 452] on button "Save" at bounding box center [905, 450] width 39 height 22
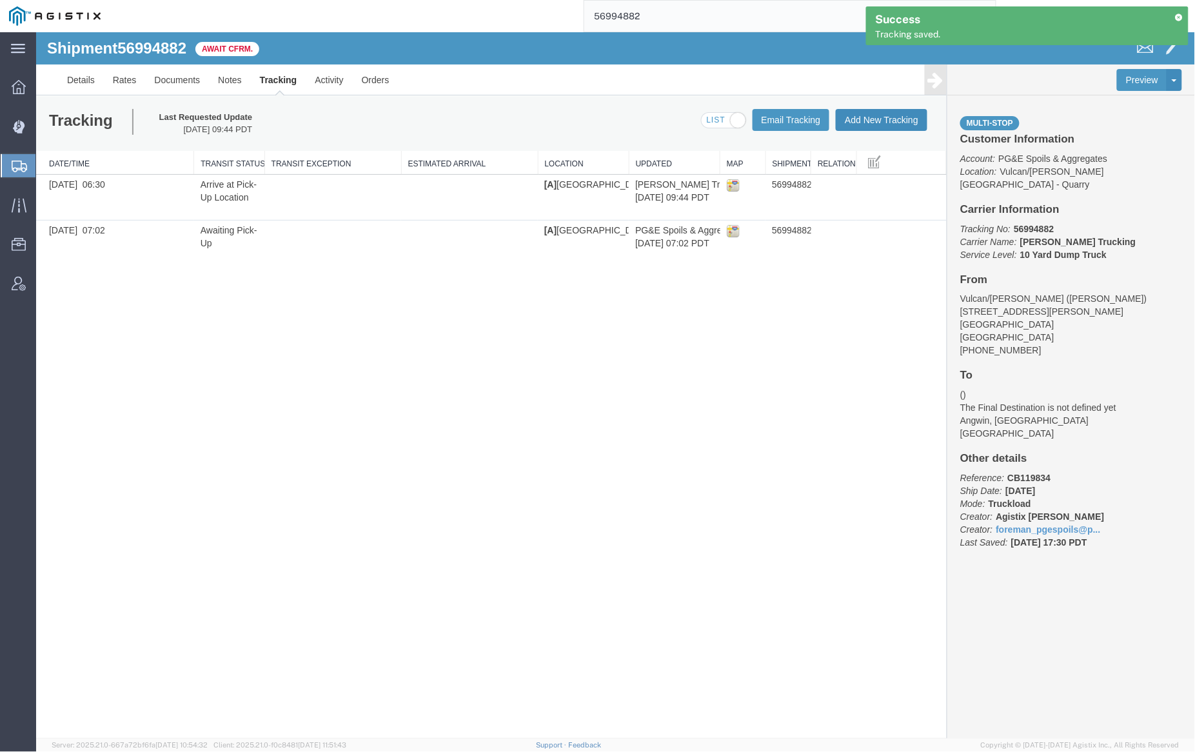
click at [874, 116] on button "Add New Tracking" at bounding box center [881, 119] width 92 height 22
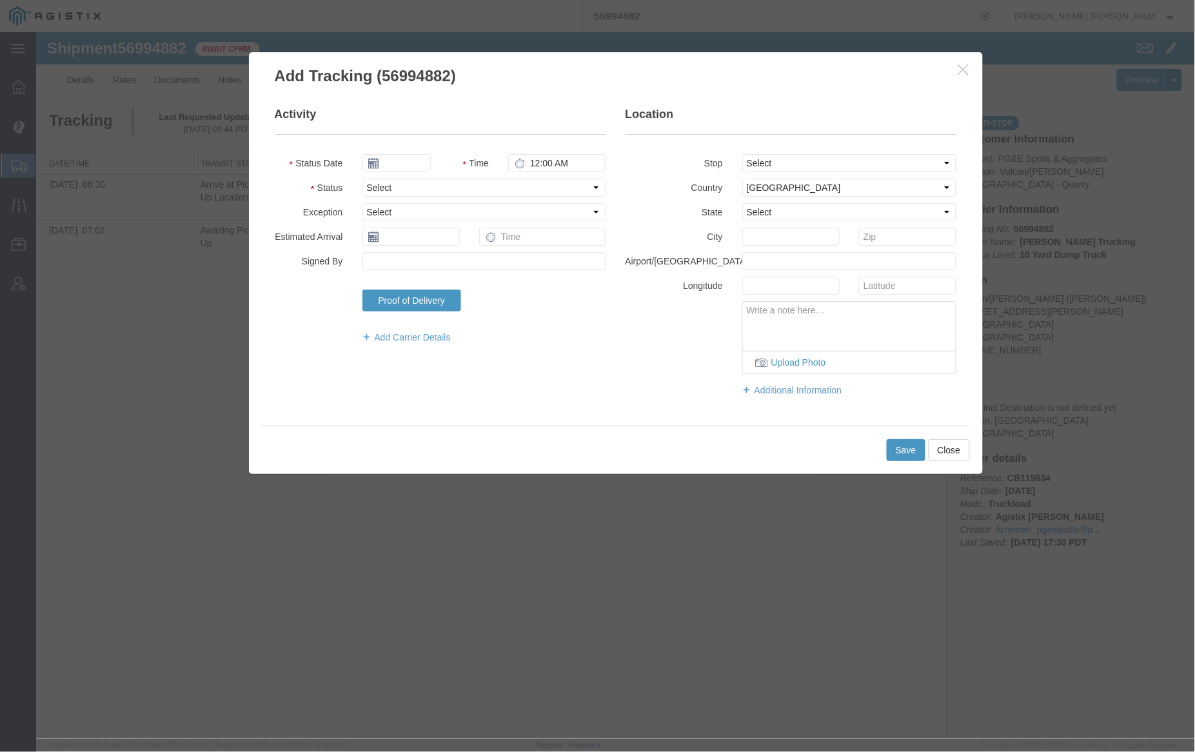
type input "[DATE]"
type input "10:00 AM"
click at [393, 161] on input "[DATE]" at bounding box center [396, 163] width 68 height 18
click at [452, 219] on td "2" at bounding box center [448, 223] width 19 height 19
type input "10/02/2025"
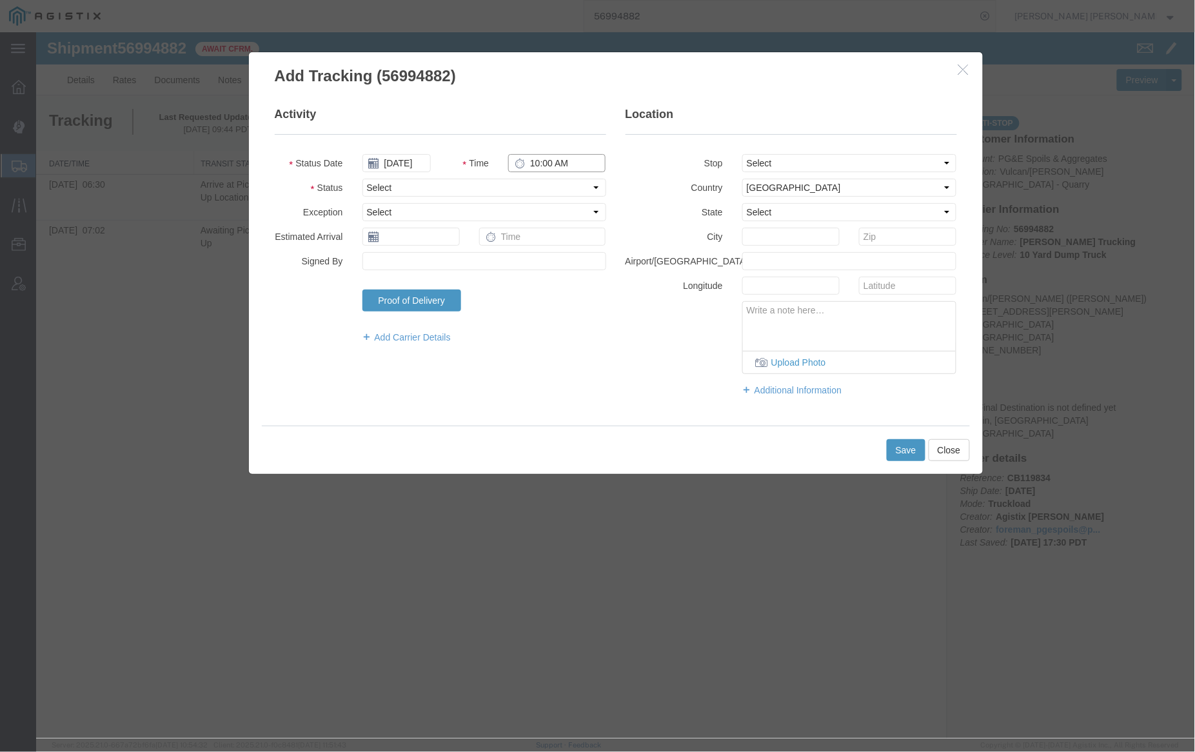
click at [533, 163] on input "10:00 AM" at bounding box center [556, 163] width 97 height 18
type input "8:00 PM"
click at [492, 186] on select "Select Arrival Notice Available Arrival Notice Imported Arrive at Delivery Loca…" at bounding box center [484, 187] width 244 height 18
select select "DELIVRED"
click at [362, 178] on select "Select Arrival Notice Available Arrival Notice Imported Arrive at Delivery Loca…" at bounding box center [484, 187] width 244 height 18
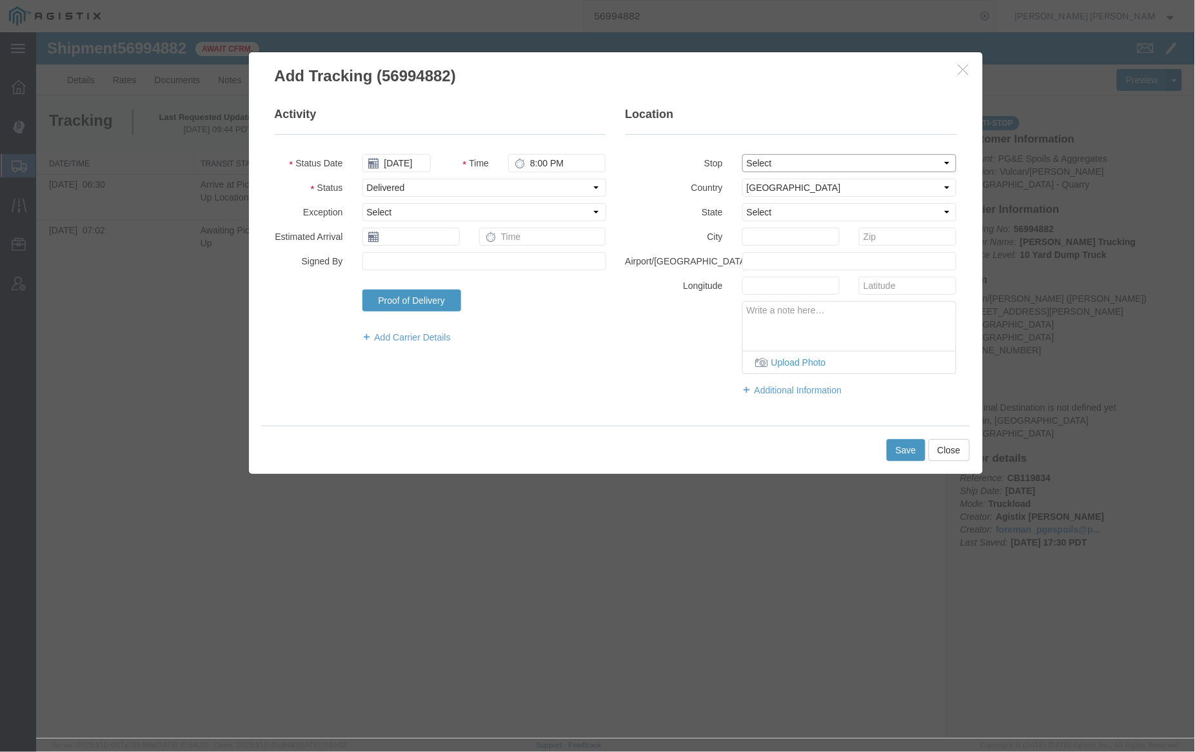
click at [790, 163] on select "Select From: 885 Lake Herman Rd, Vallejo, CA, 94591, US Stop 2: 910 Howell Moun…" at bounding box center [849, 163] width 215 height 18
select select "{"pickupDeliveryInfoId": "123293063","pickupOrDelivery": "P","stopNum": "1","lo…"
click at [742, 154] on select "Select From: 885 Lake Herman Rd, Vallejo, CA, 94591, US Stop 2: 910 Howell Moun…" at bounding box center [849, 163] width 215 height 18
select select "CA"
type input "Vallejo"
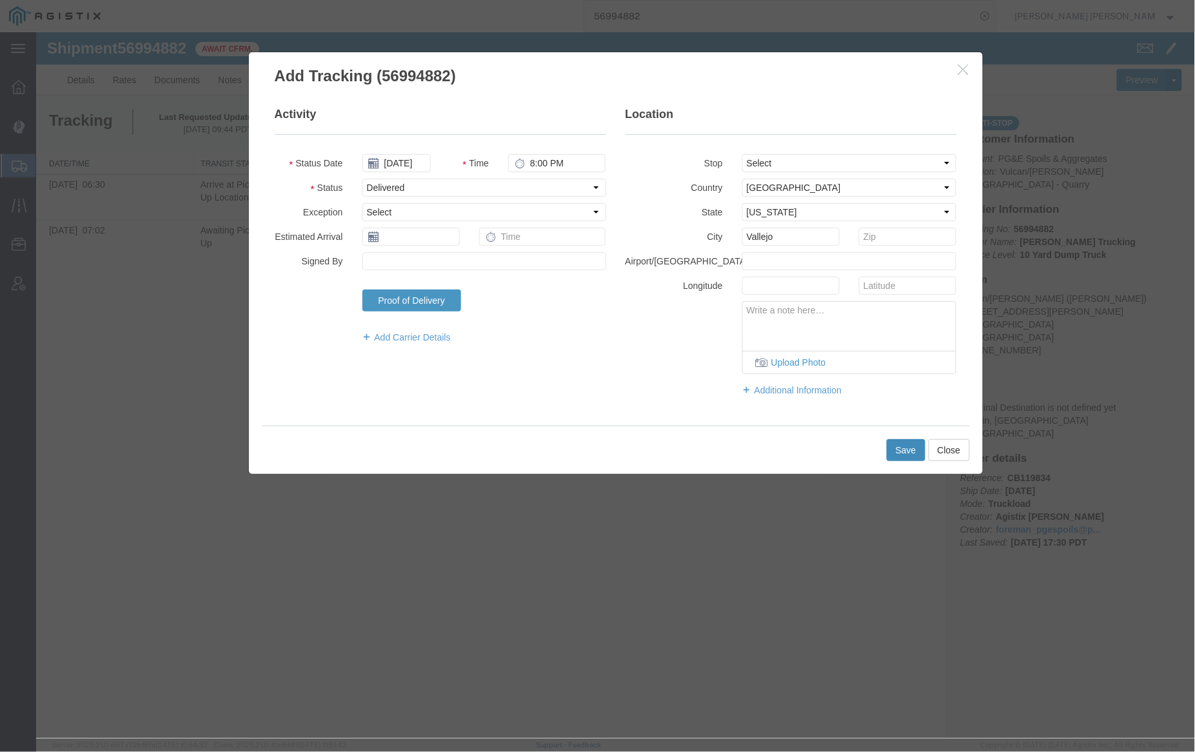
click at [905, 453] on button "Save" at bounding box center [905, 450] width 39 height 22
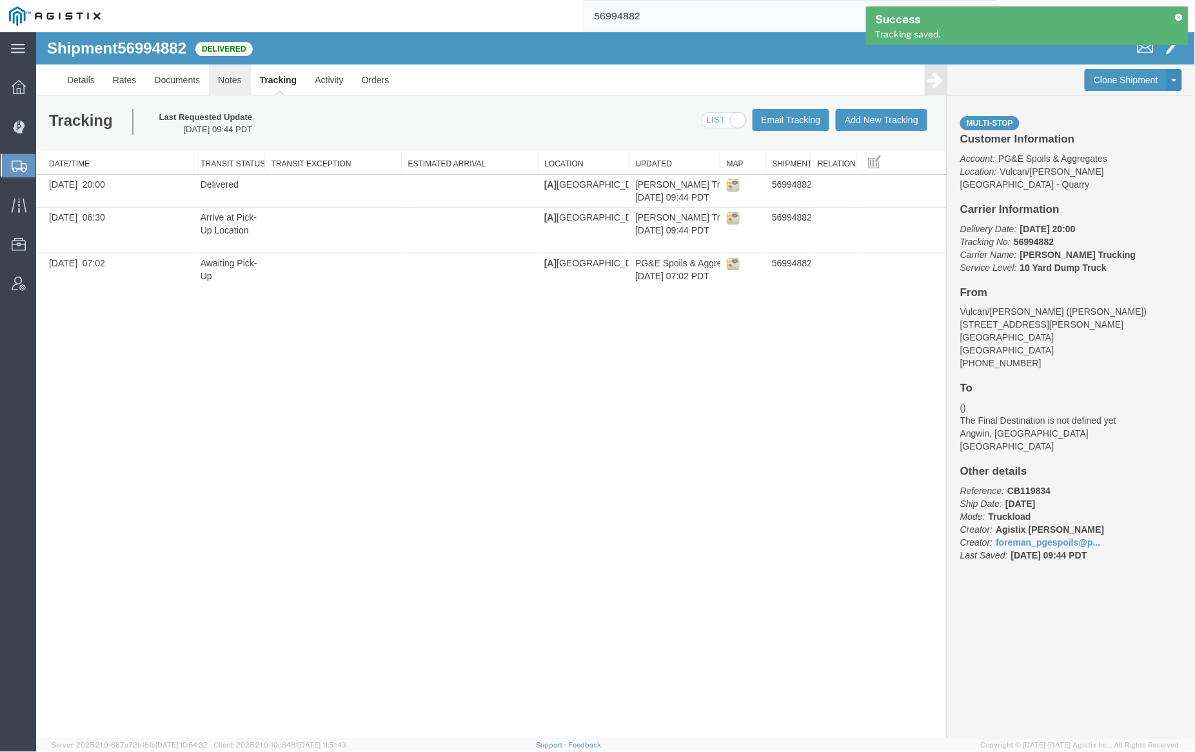
click at [230, 79] on link "Notes" at bounding box center [229, 79] width 42 height 31
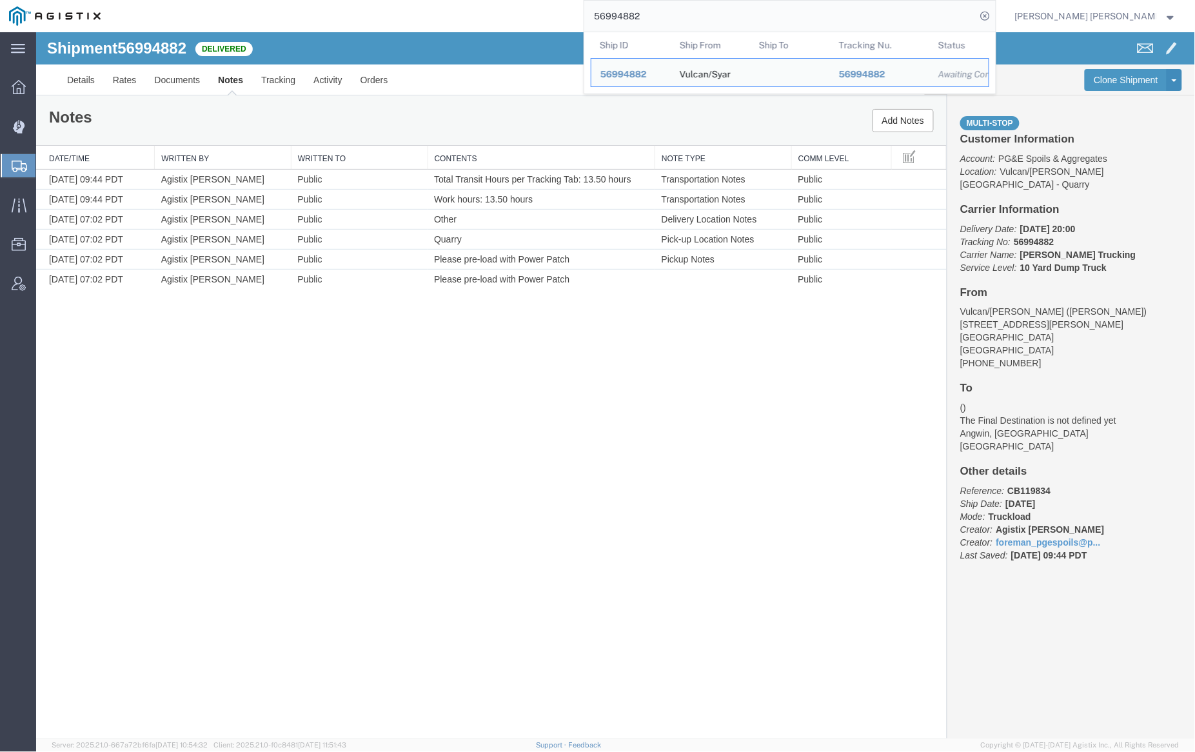
click at [684, 11] on input "56994882" at bounding box center [780, 16] width 392 height 31
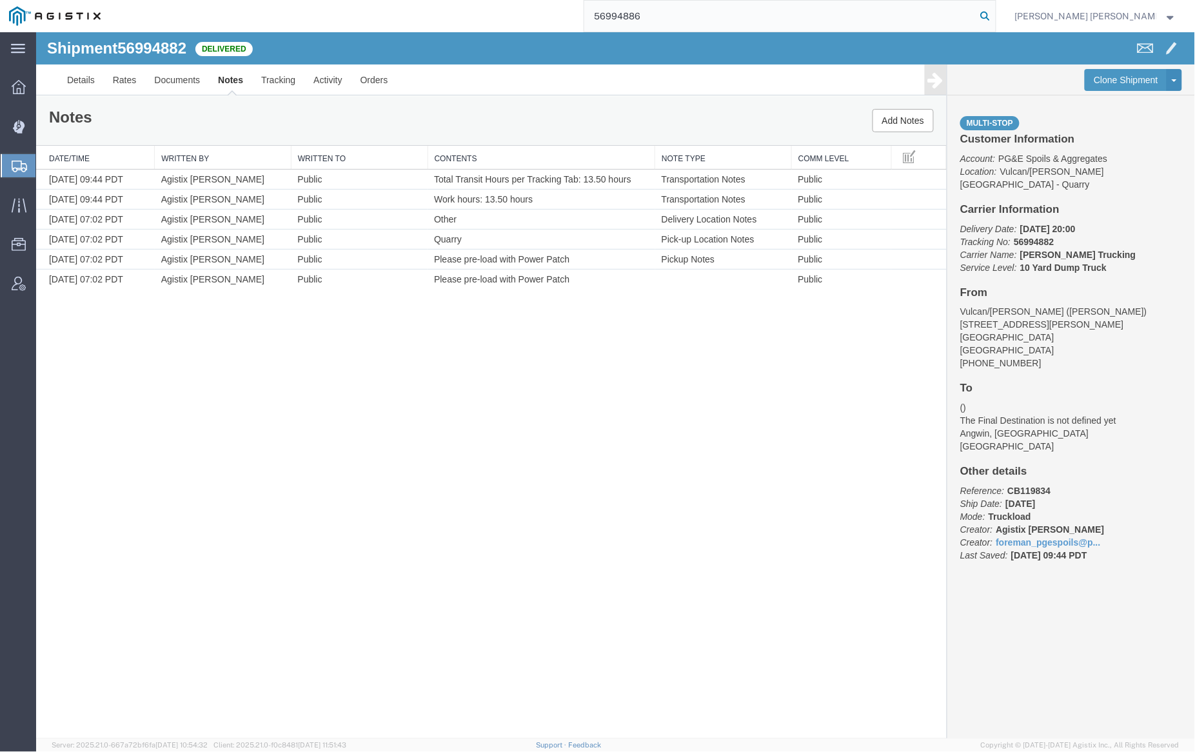
click at [995, 15] on icon at bounding box center [986, 16] width 18 height 18
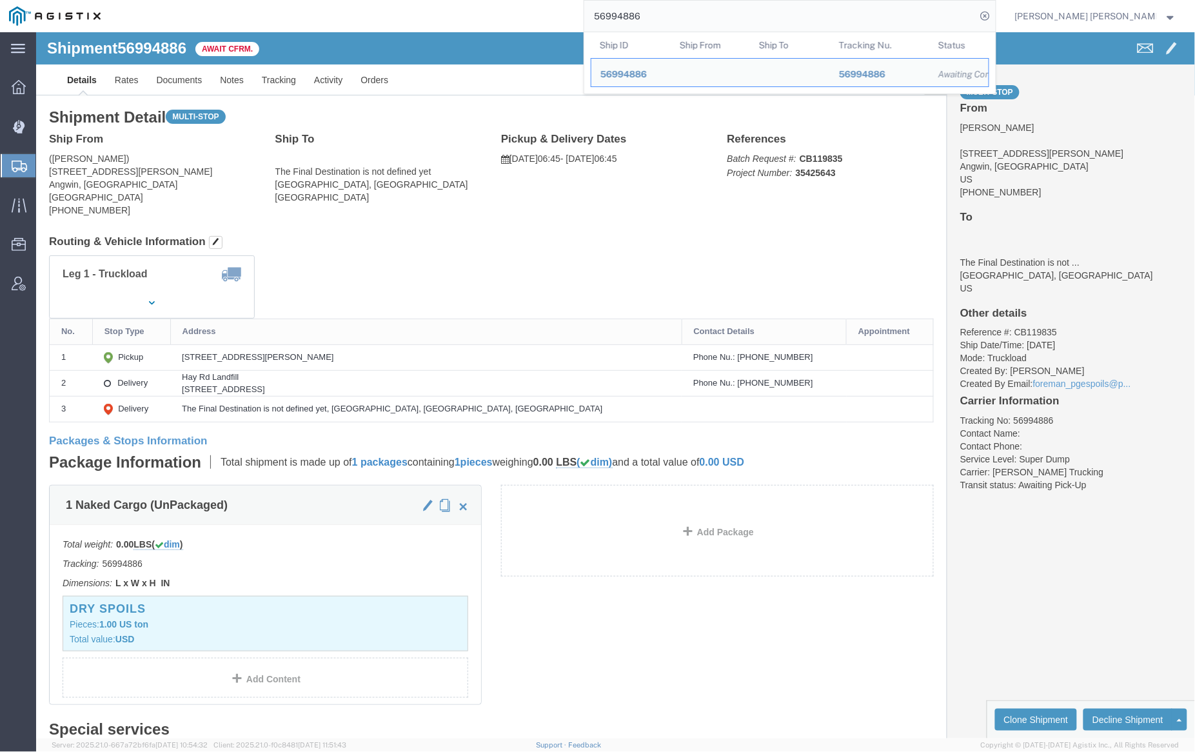
click at [681, 21] on input "56994886" at bounding box center [780, 16] width 392 height 31
paste input "91"
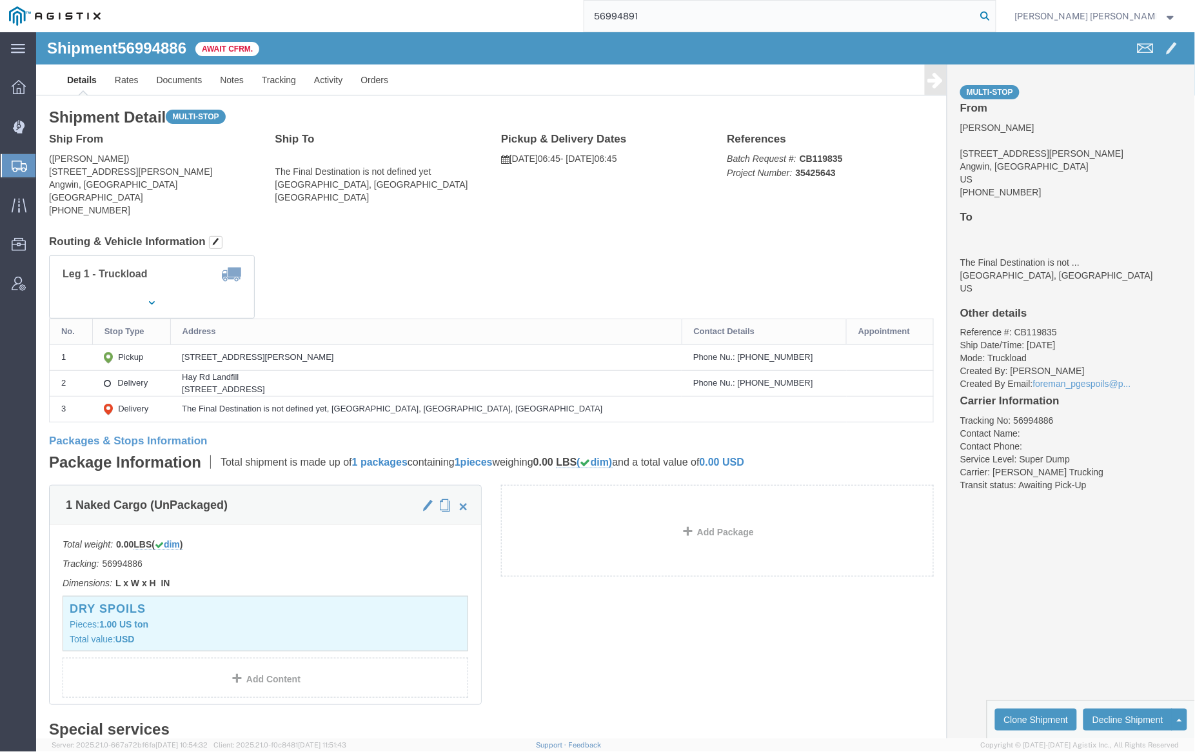
click at [995, 17] on icon at bounding box center [986, 16] width 18 height 18
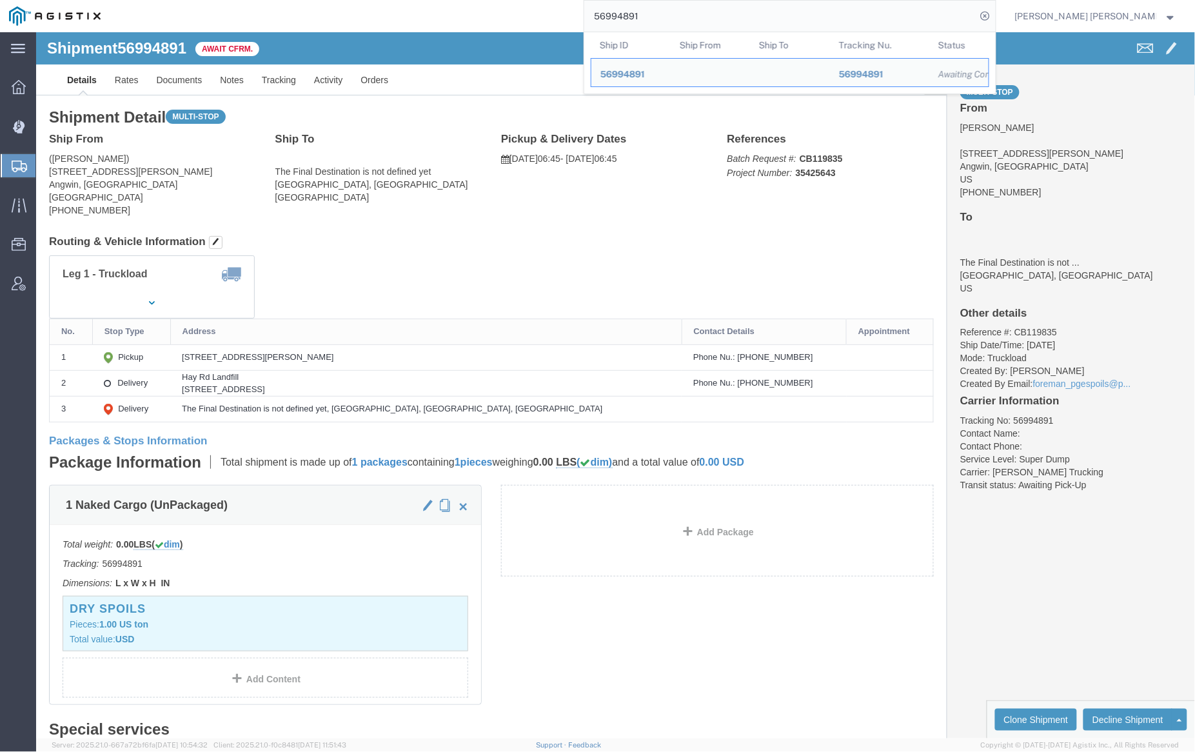
click at [666, 11] on input "56994891" at bounding box center [780, 16] width 392 height 31
paste input "9105"
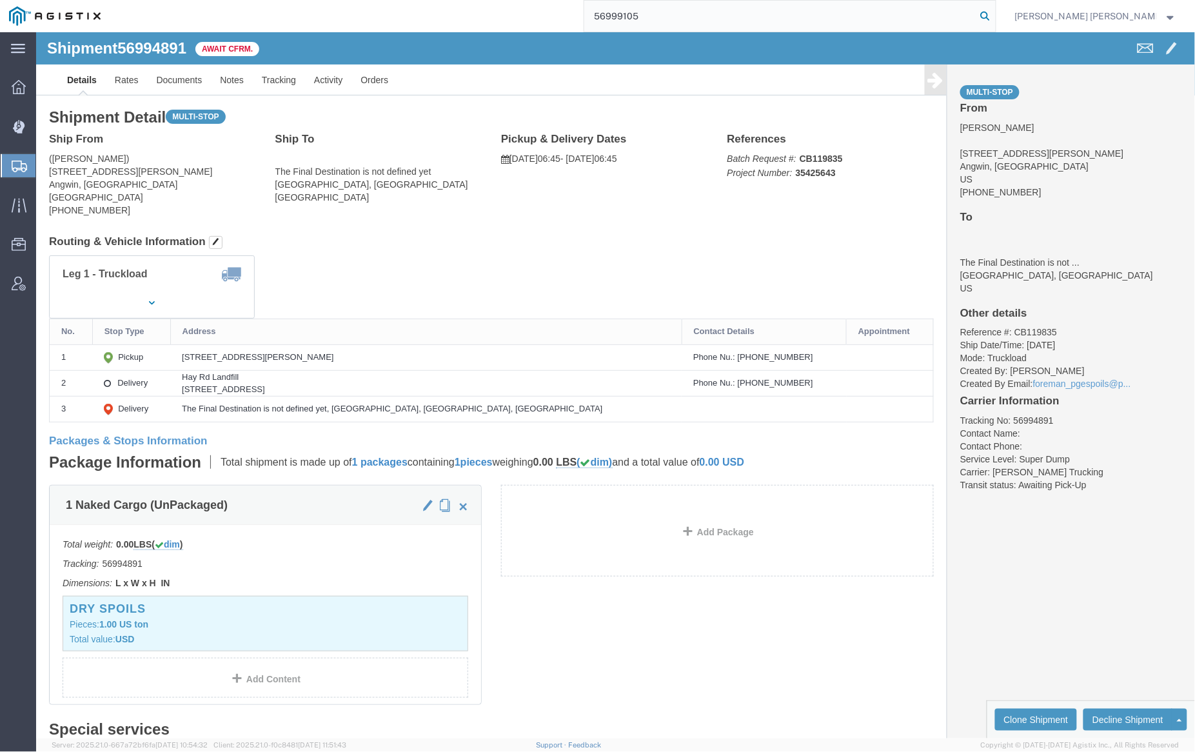
click at [995, 14] on icon at bounding box center [986, 16] width 18 height 18
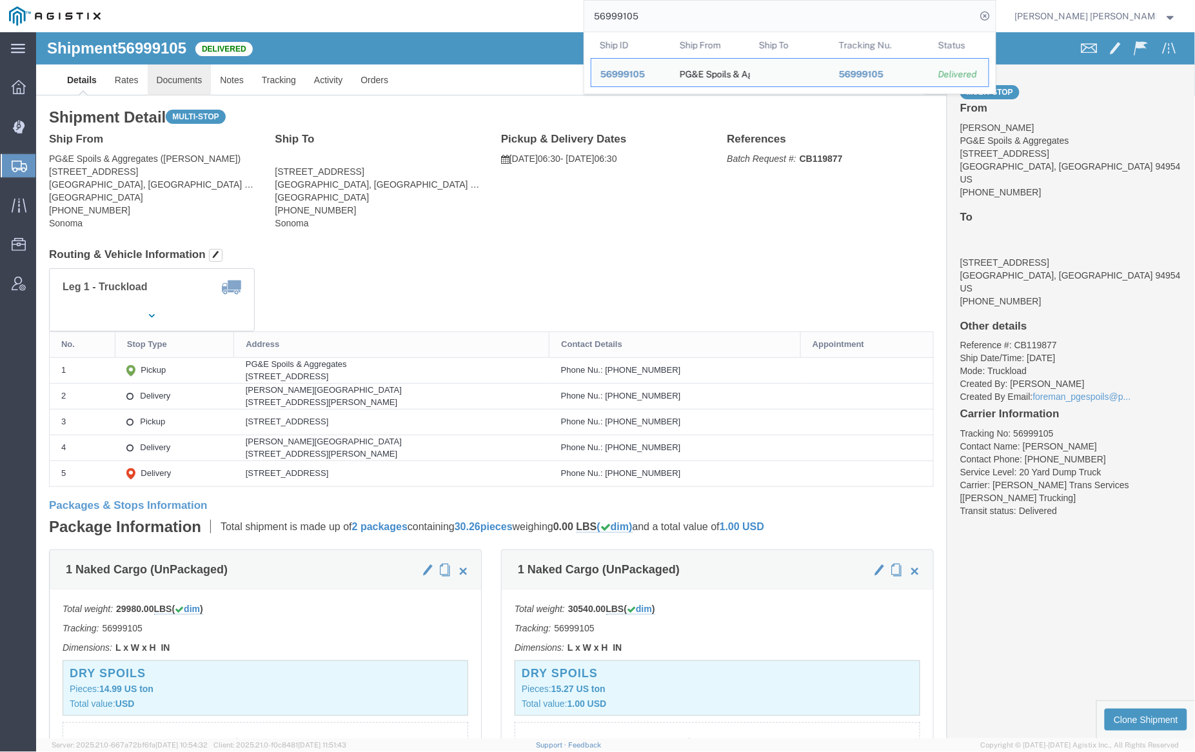
click link "Documents"
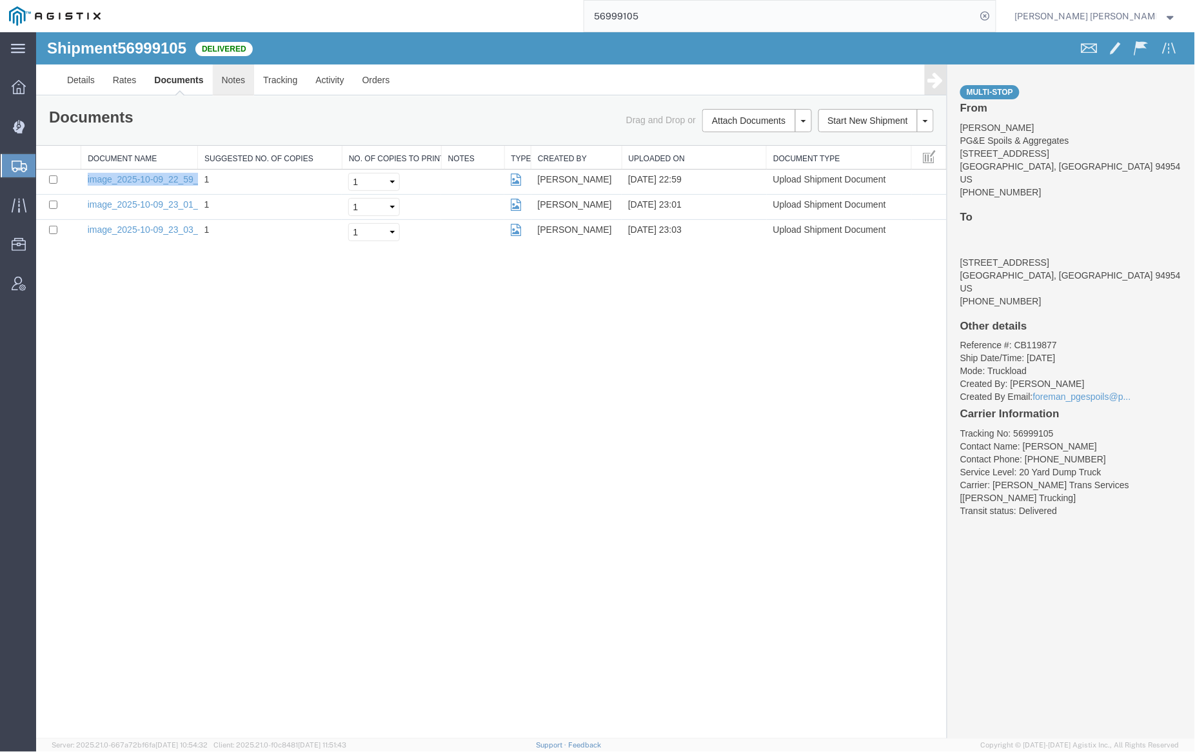
click at [224, 80] on link "Notes" at bounding box center [233, 79] width 42 height 31
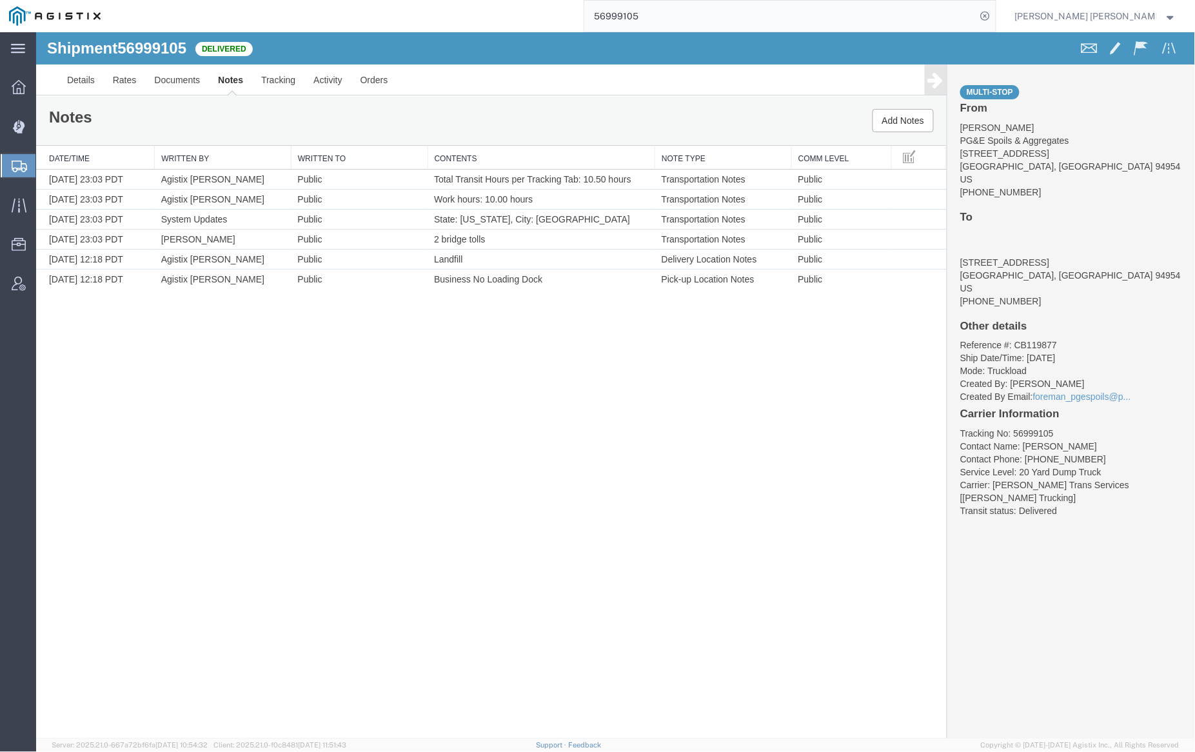
click at [661, 23] on input "56999105" at bounding box center [780, 16] width 392 height 31
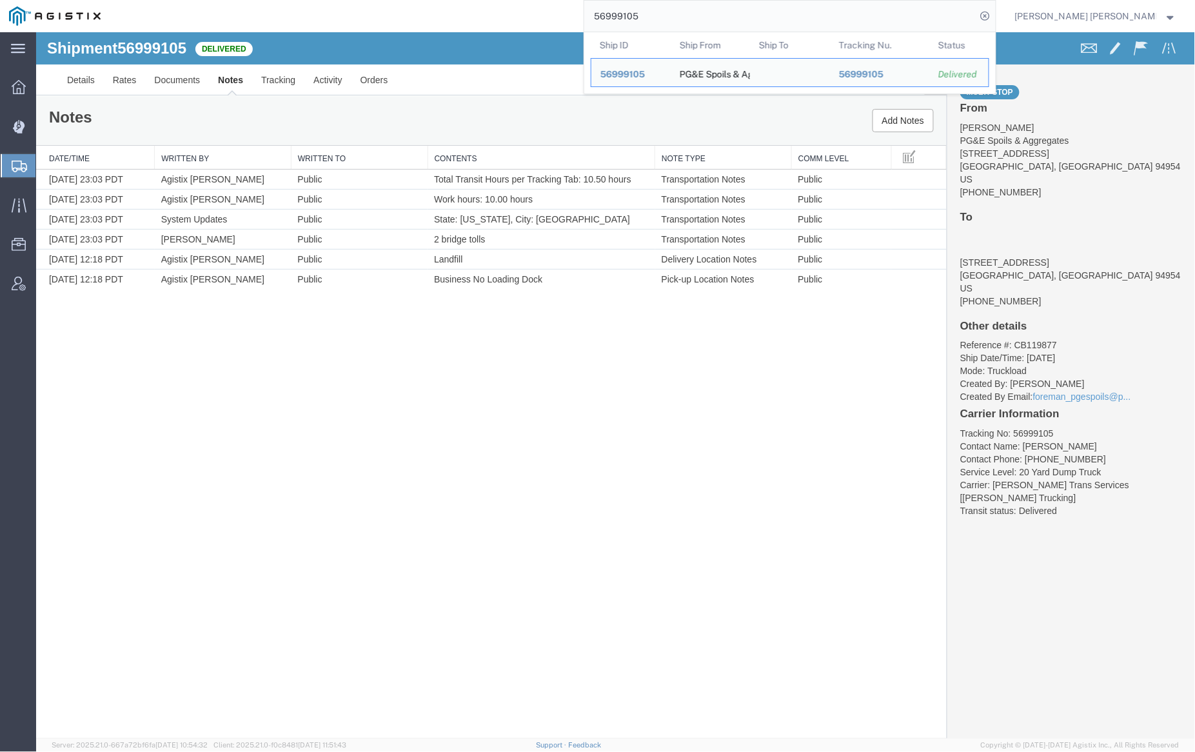
click at [662, 22] on input "56999105" at bounding box center [780, 16] width 392 height 31
click at [701, 12] on input "56999105" at bounding box center [780, 16] width 392 height 31
paste input "13"
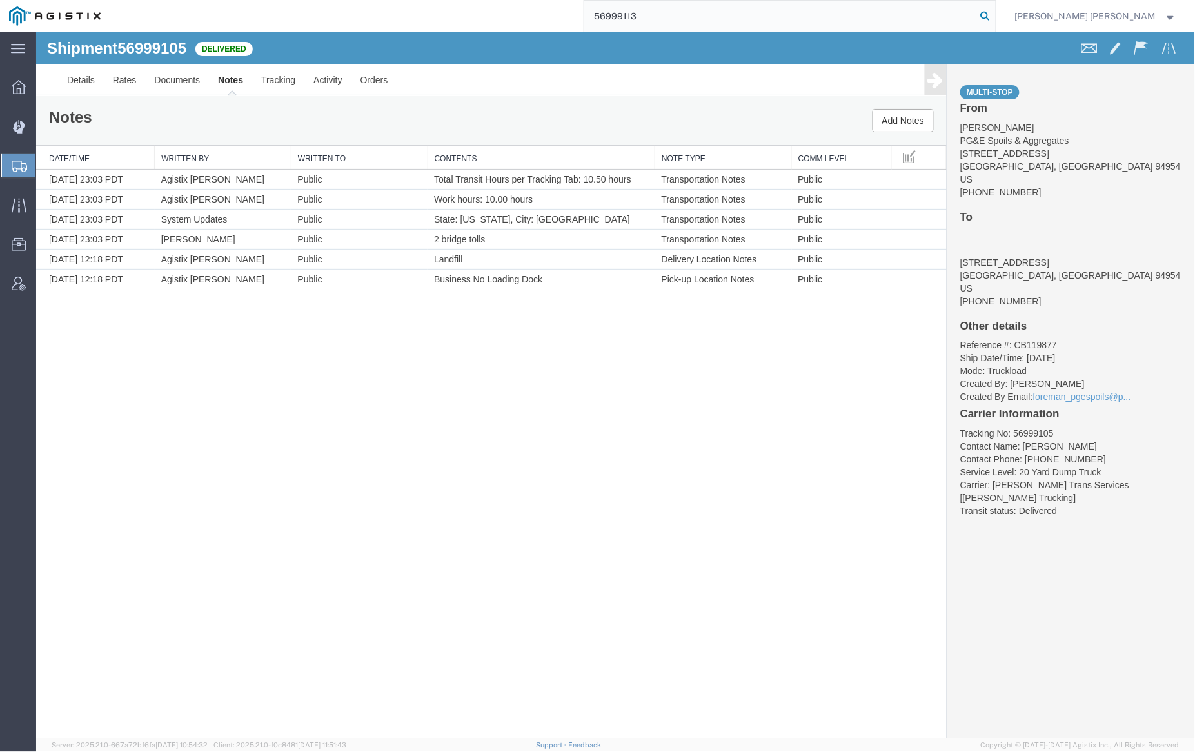
click at [995, 18] on icon at bounding box center [986, 16] width 18 height 18
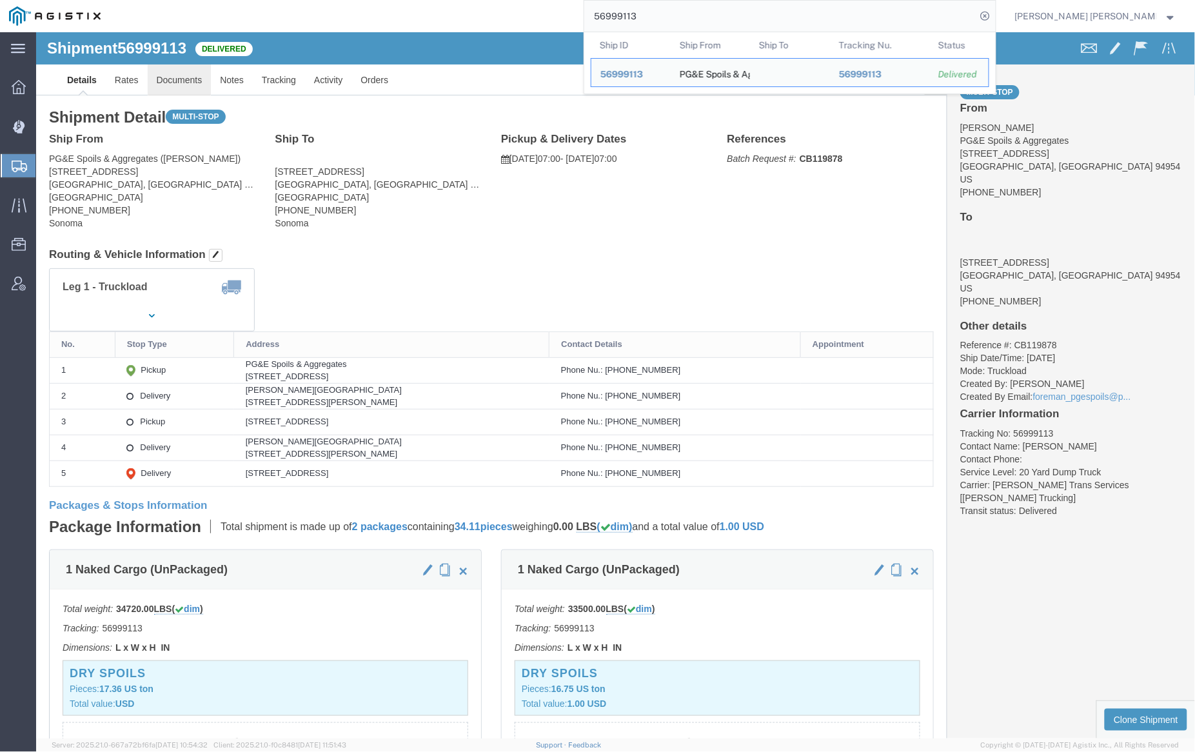
click link "Documents"
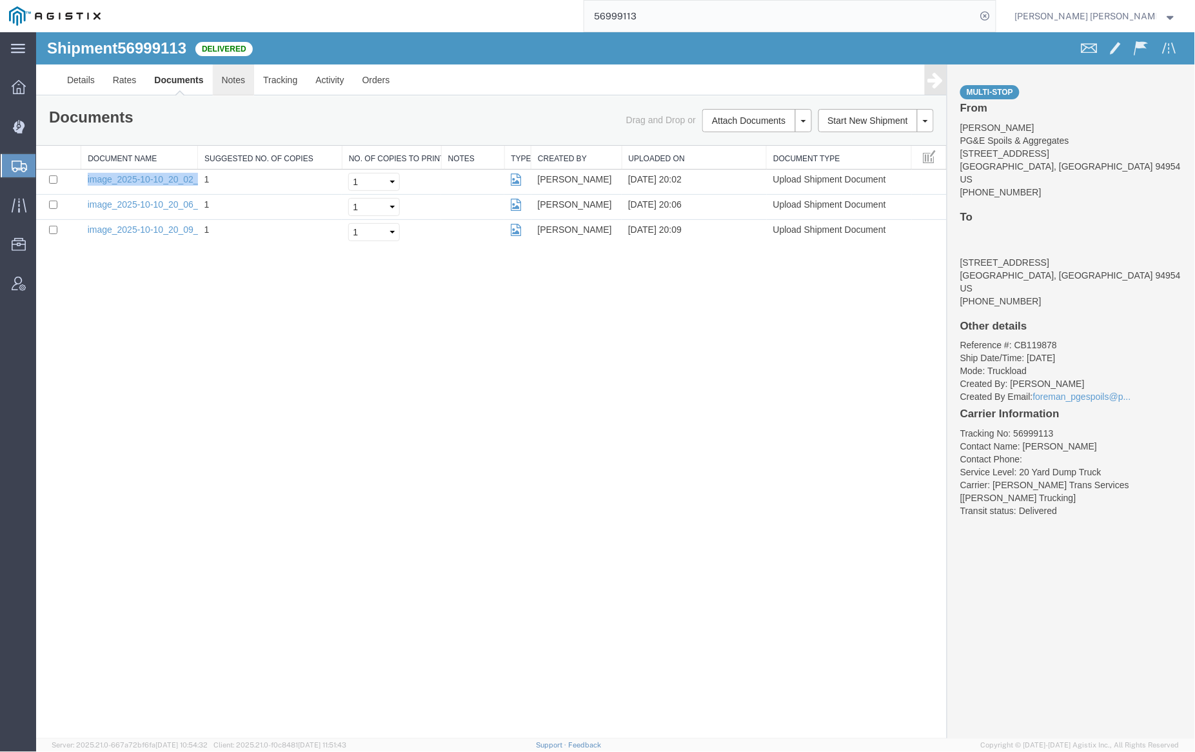
click at [239, 79] on link "Notes" at bounding box center [233, 79] width 42 height 31
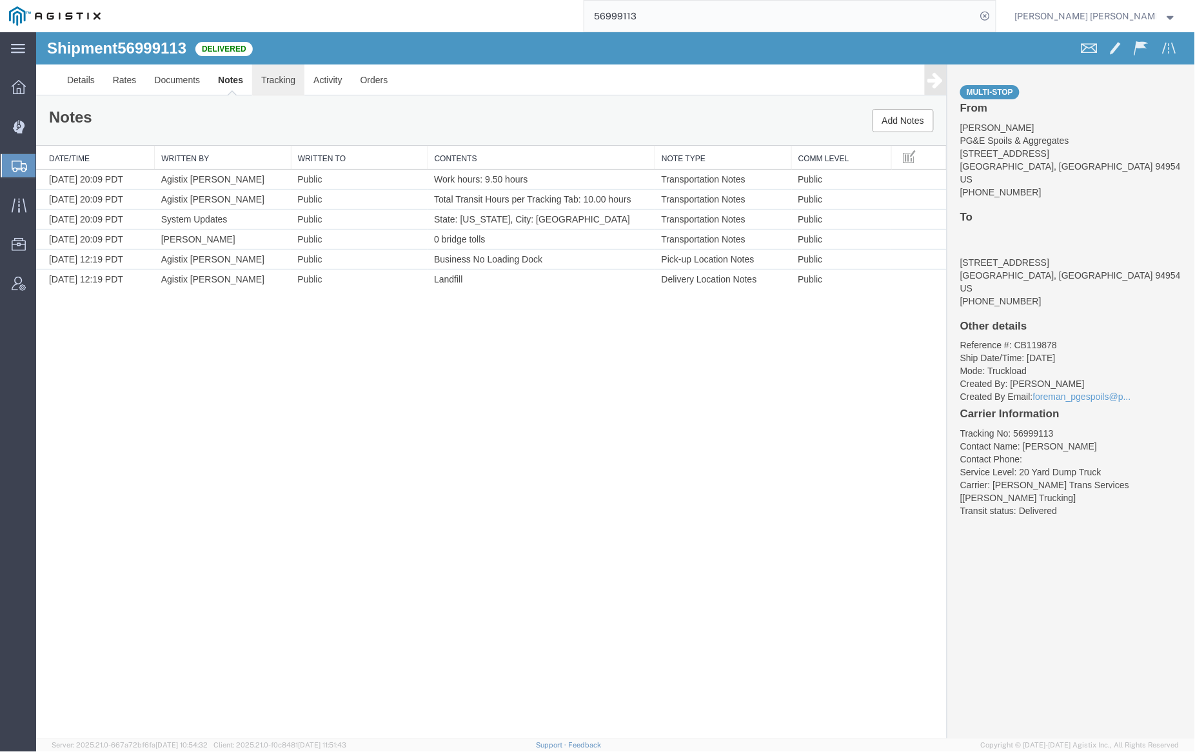
click at [275, 84] on link "Tracking" at bounding box center [278, 79] width 52 height 31
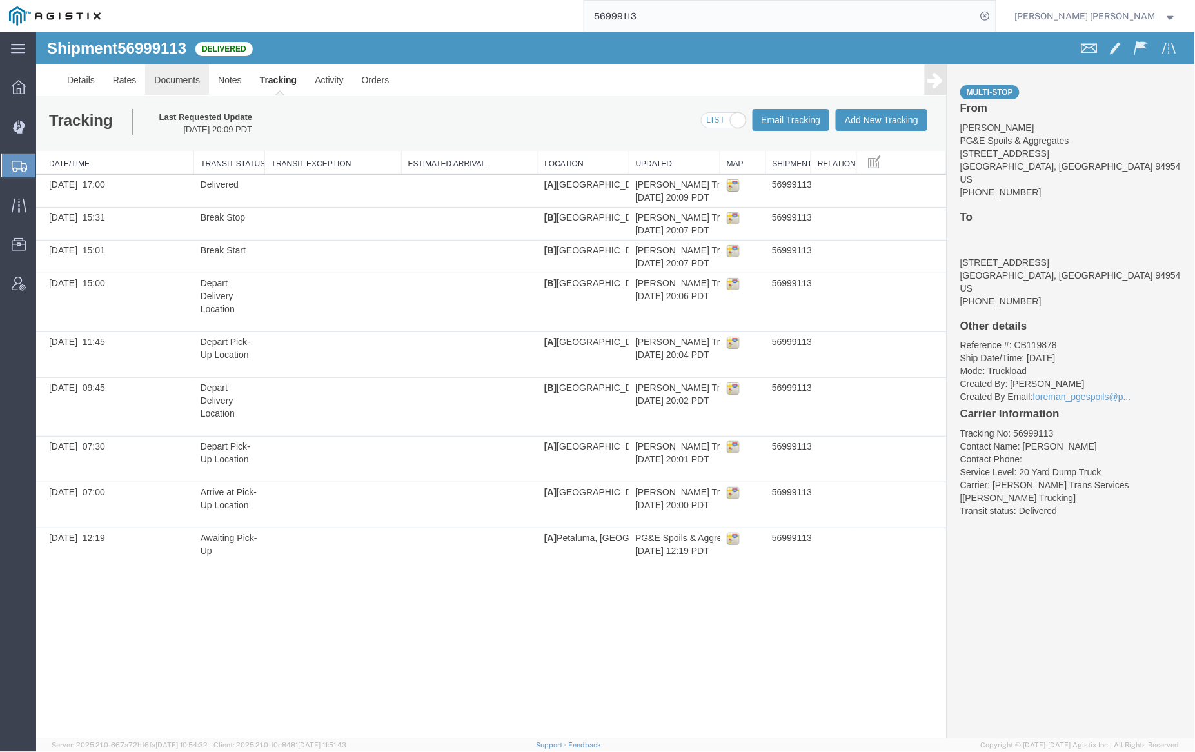
click at [182, 73] on link "Documents" at bounding box center [176, 79] width 64 height 31
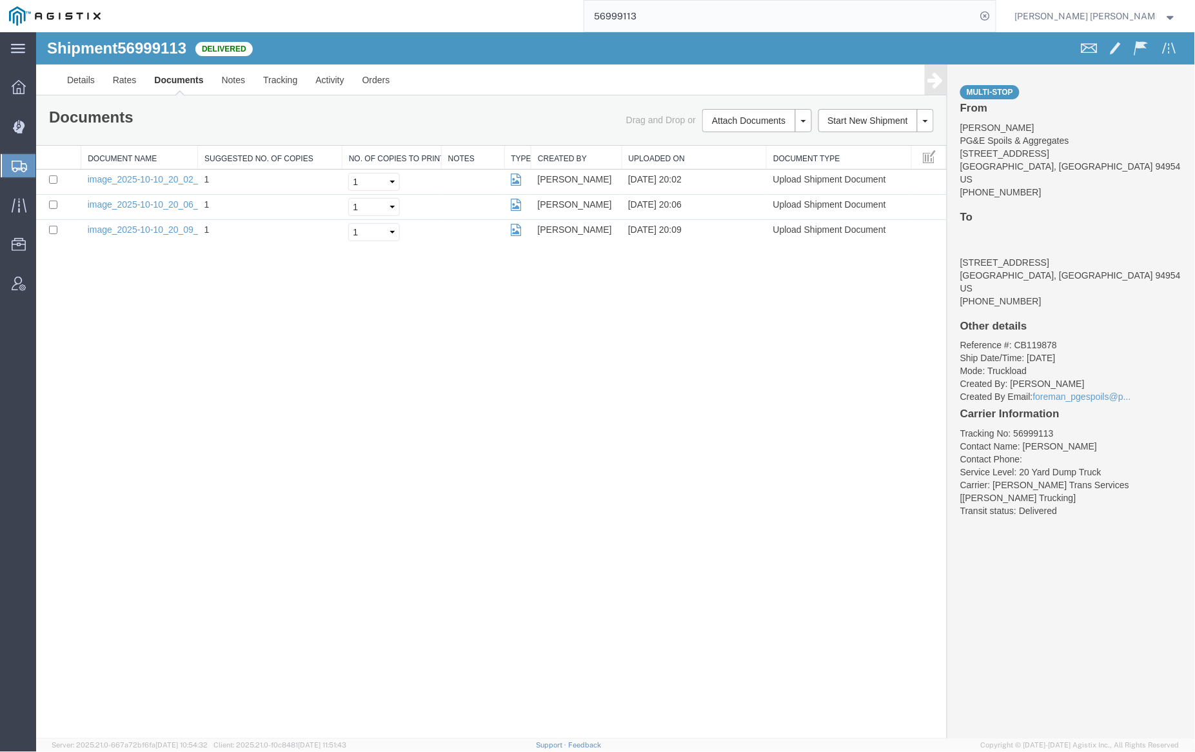
click at [690, 23] on input "56999113" at bounding box center [780, 16] width 392 height 31
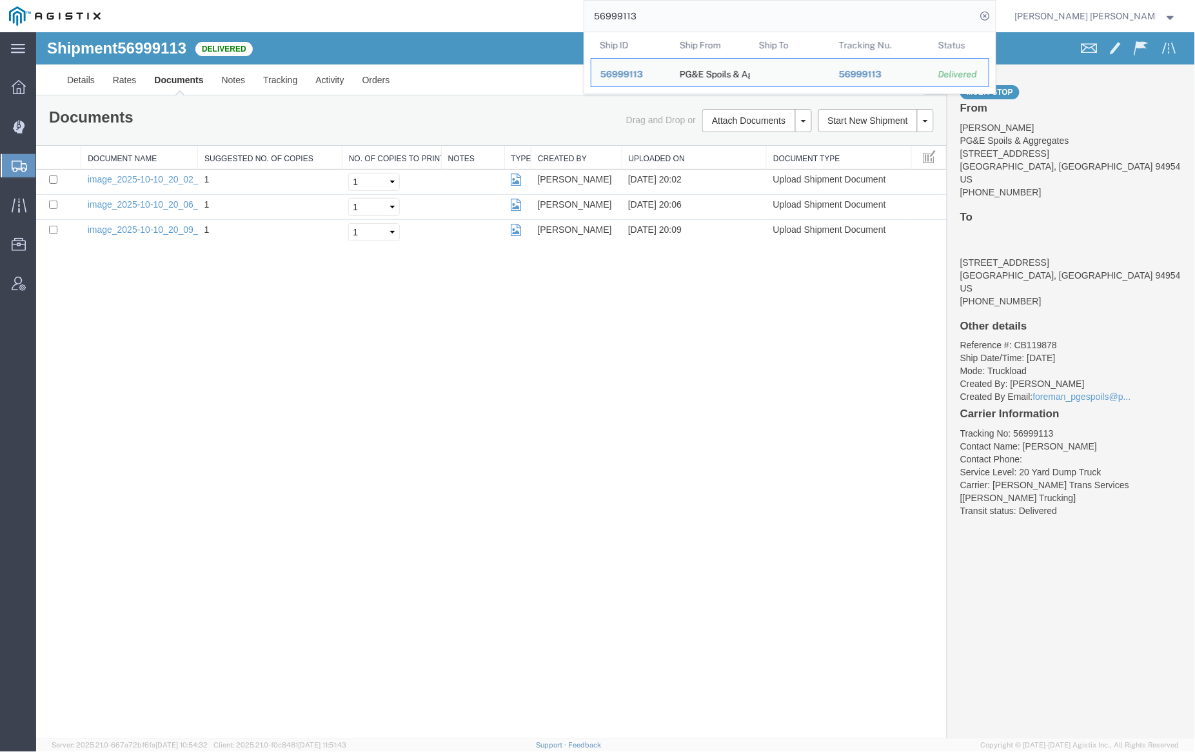
click at [690, 23] on input "56999113" at bounding box center [780, 16] width 392 height 31
paste input "8"
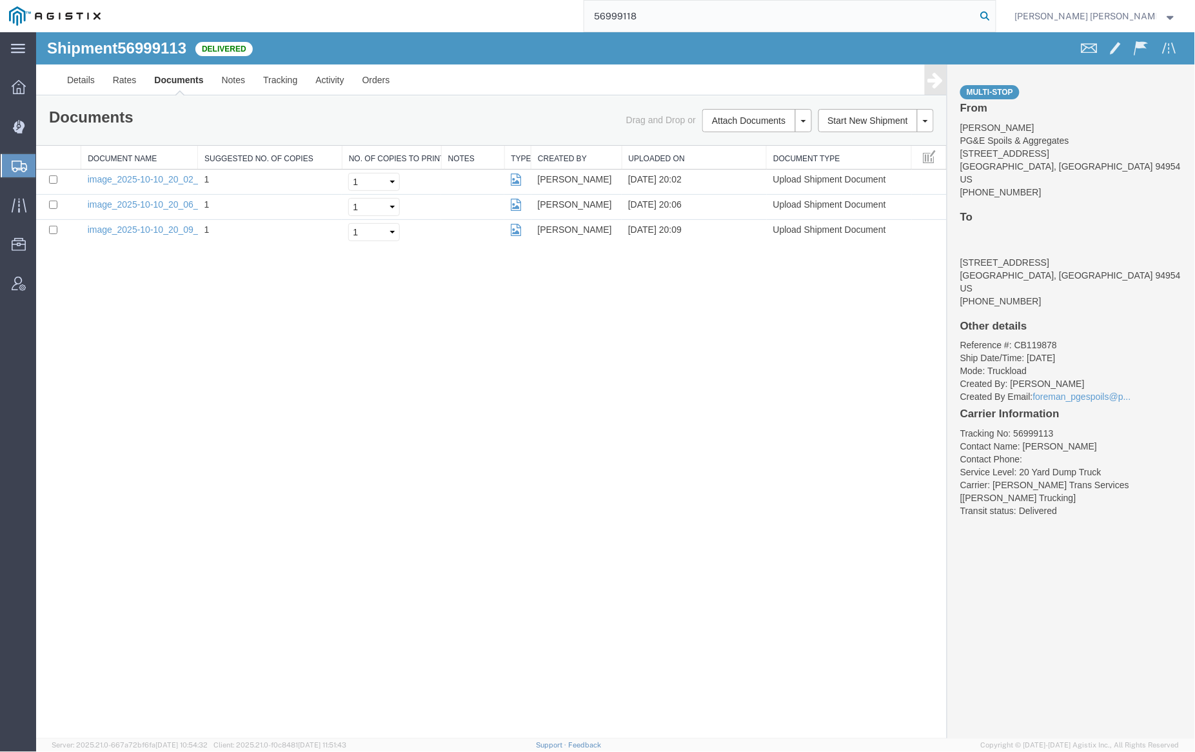
click at [995, 13] on icon at bounding box center [986, 16] width 18 height 18
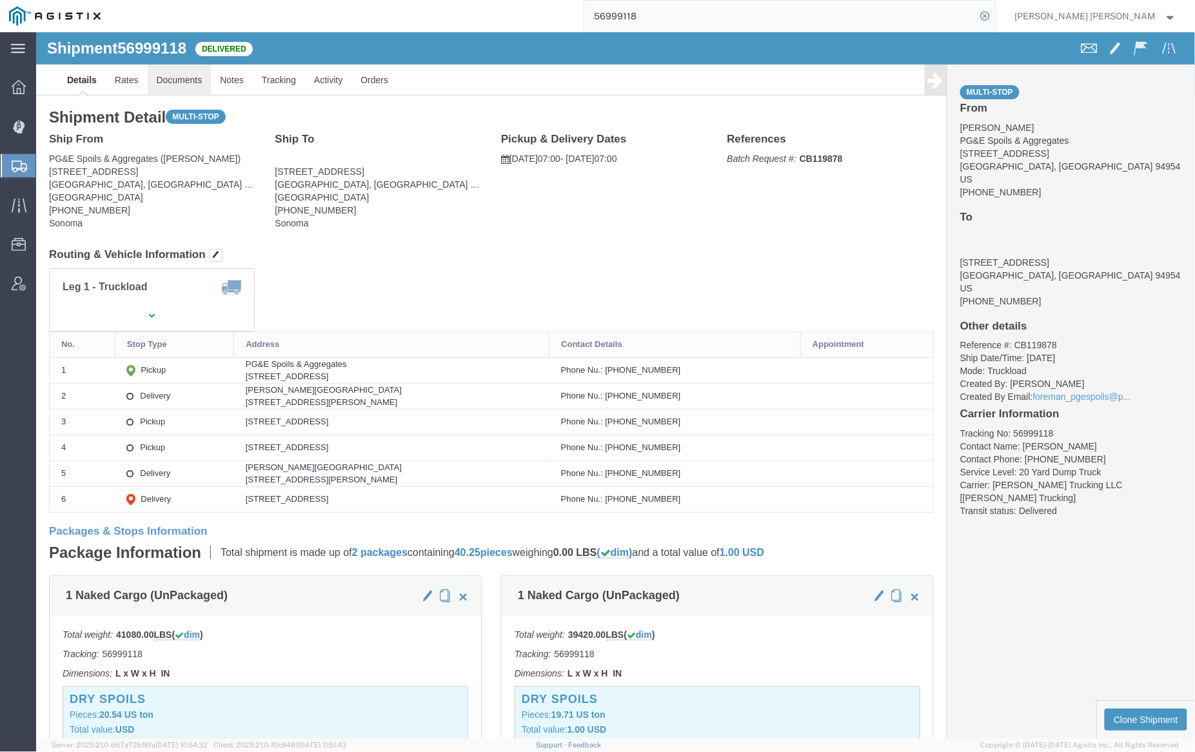
click link "Documents"
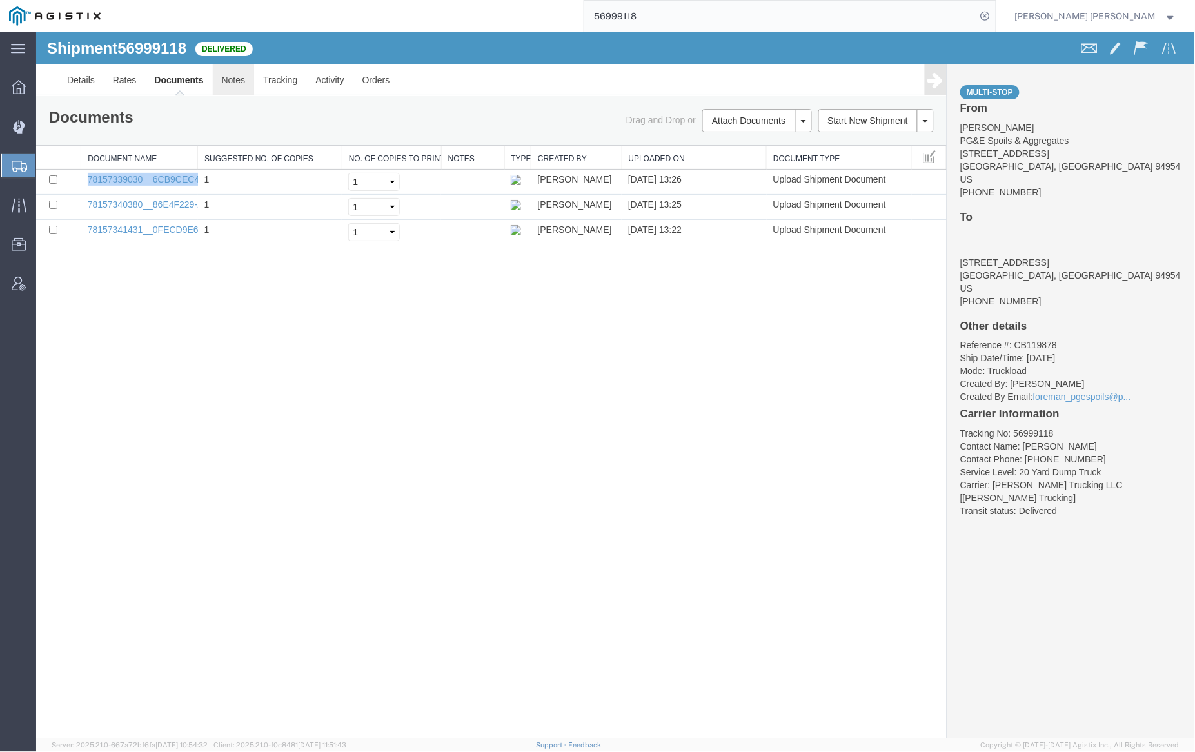
click at [233, 83] on link "Notes" at bounding box center [233, 79] width 42 height 31
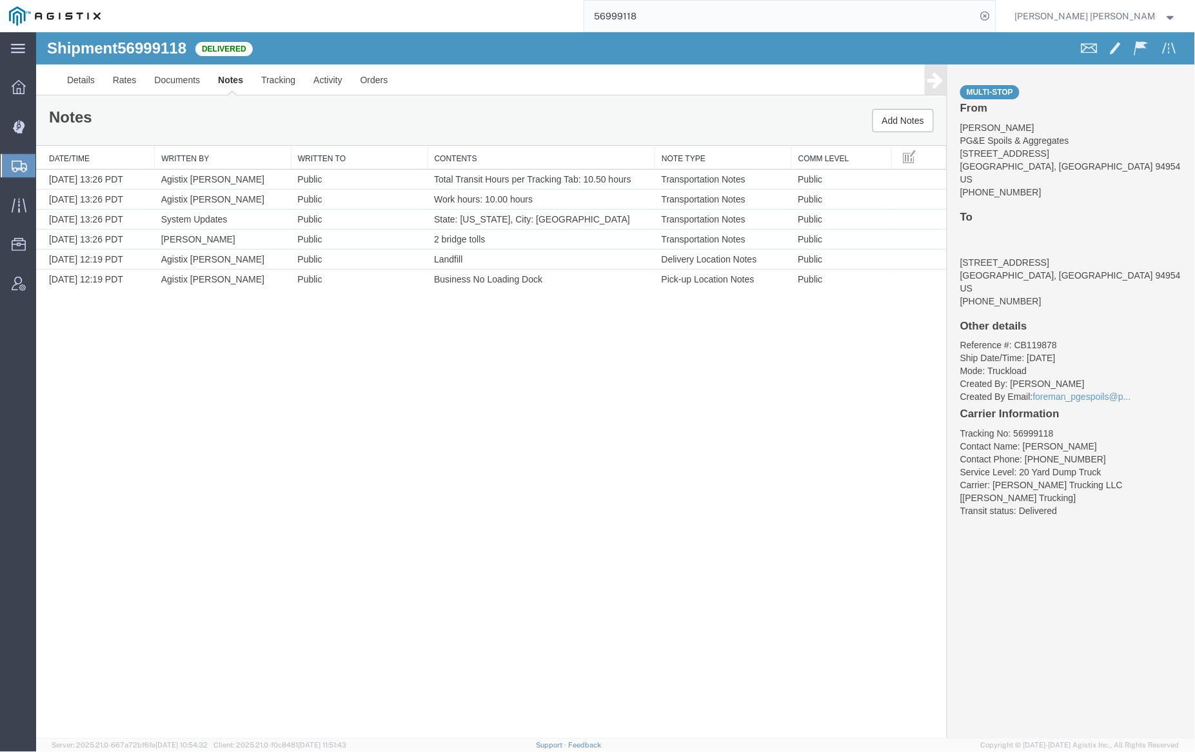
click at [684, 16] on input "56999118" at bounding box center [780, 16] width 392 height 31
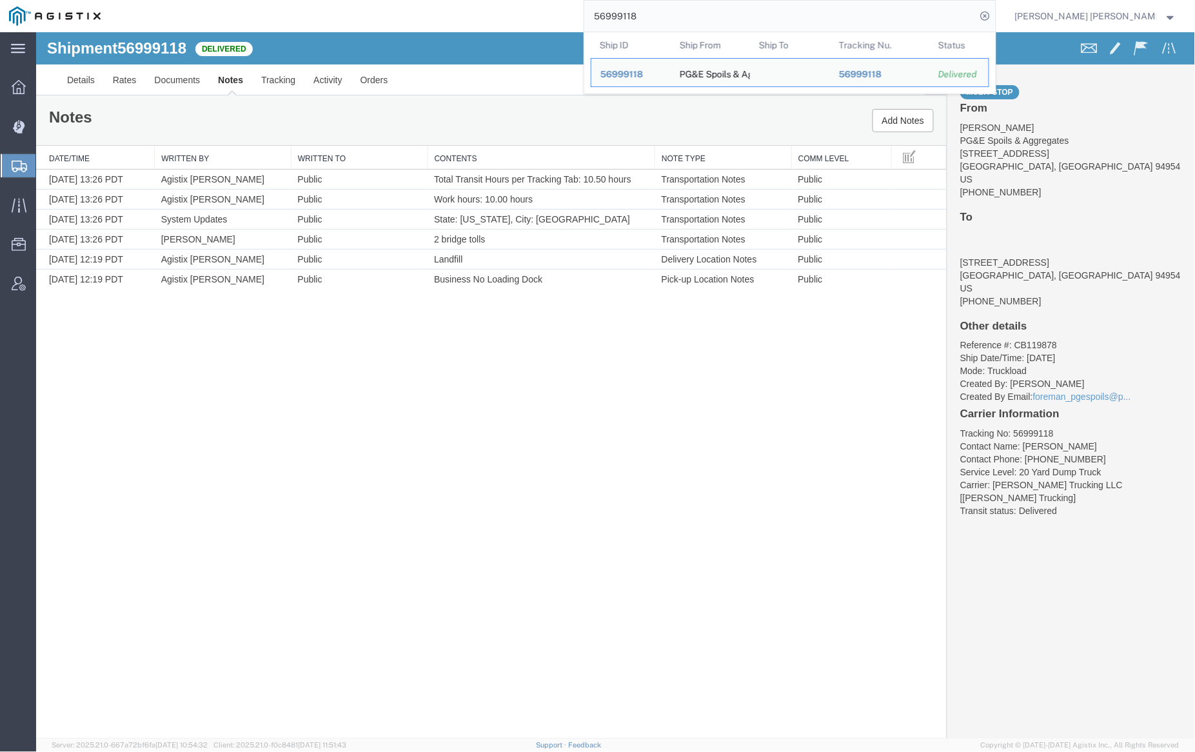
click at [684, 16] on input "56999118" at bounding box center [780, 16] width 392 height 31
paste input "7037490"
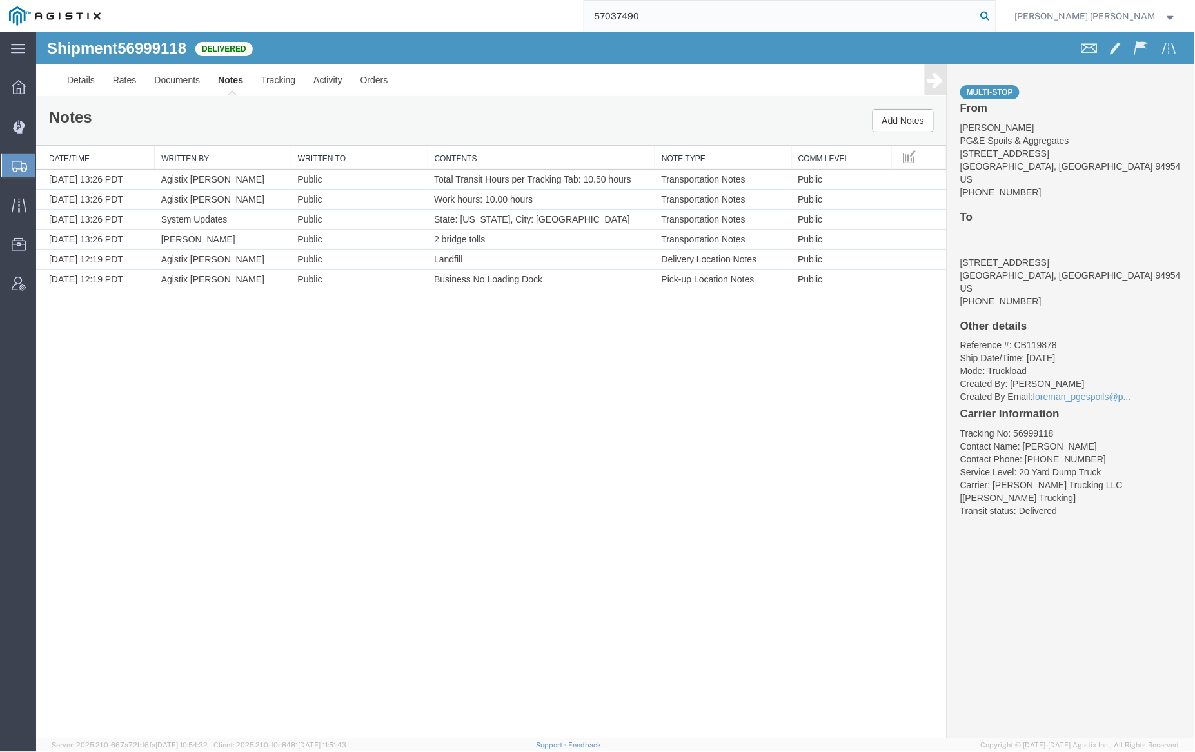
click at [995, 10] on icon at bounding box center [986, 16] width 18 height 18
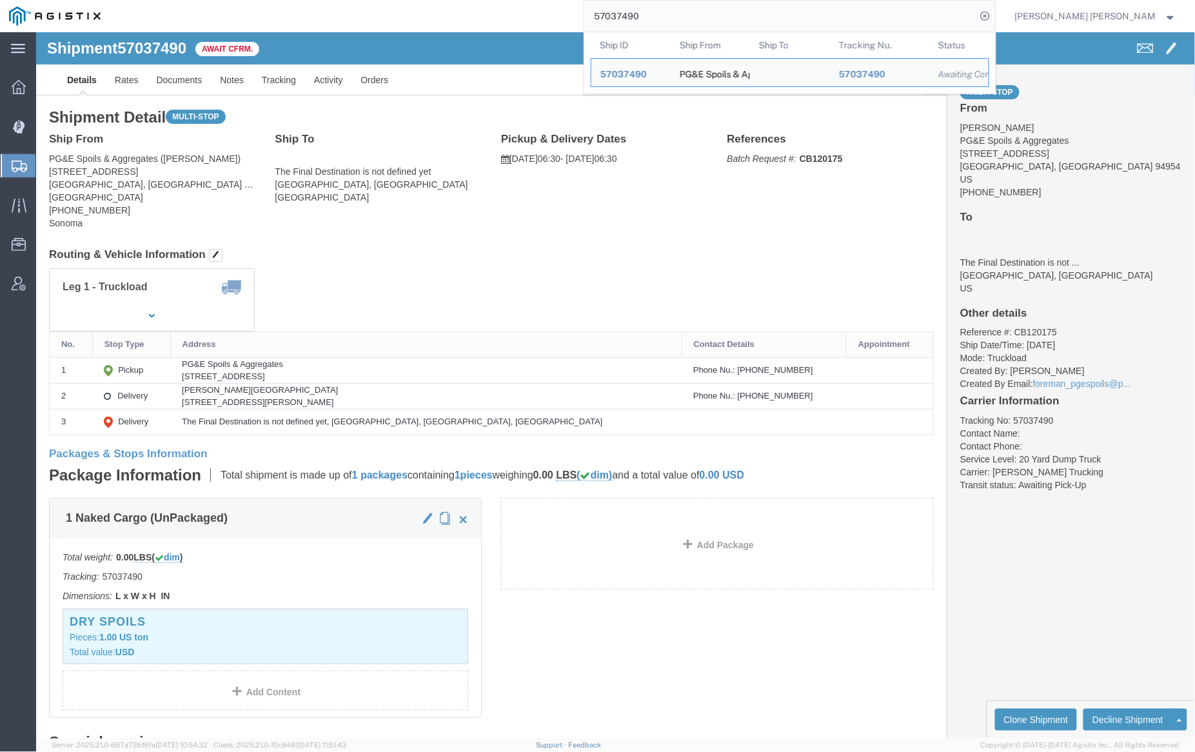
click at [694, 13] on input "57037490" at bounding box center [780, 16] width 392 height 31
paste input "8688"
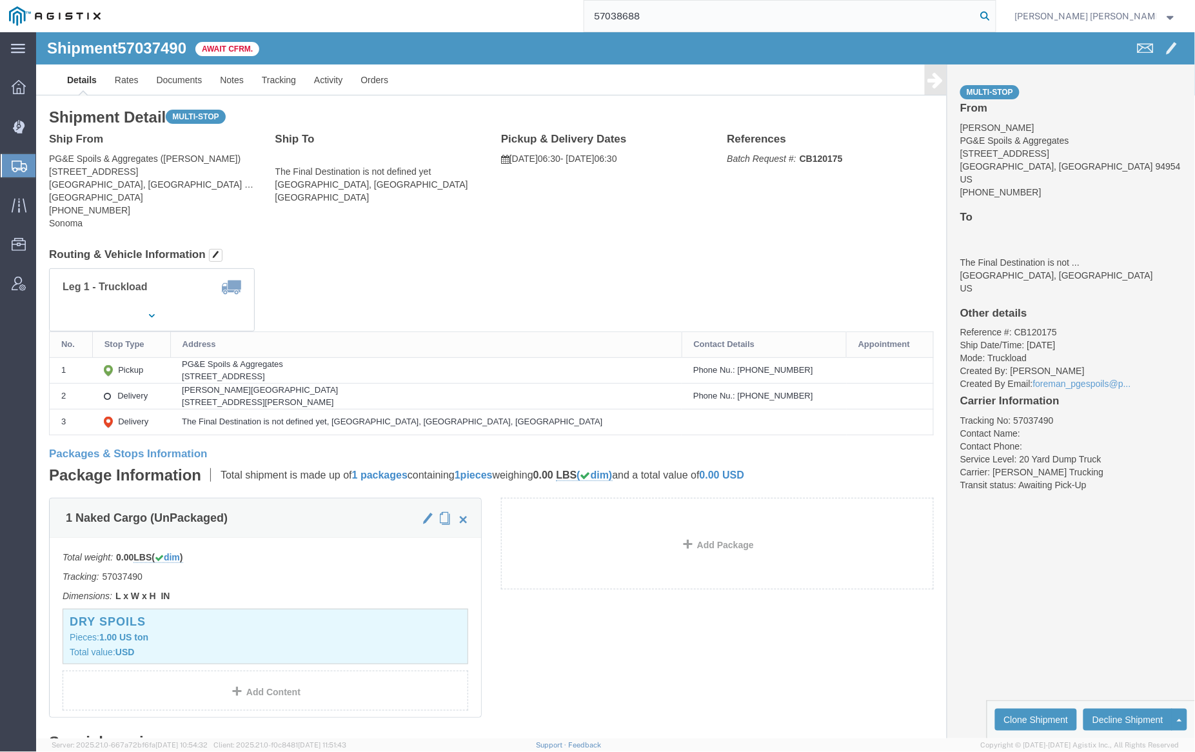
type input "57038688"
drag, startPoint x: 1057, startPoint y: 15, endPoint x: 1072, endPoint y: 26, distance: 18.4
click at [995, 15] on icon at bounding box center [986, 16] width 18 height 18
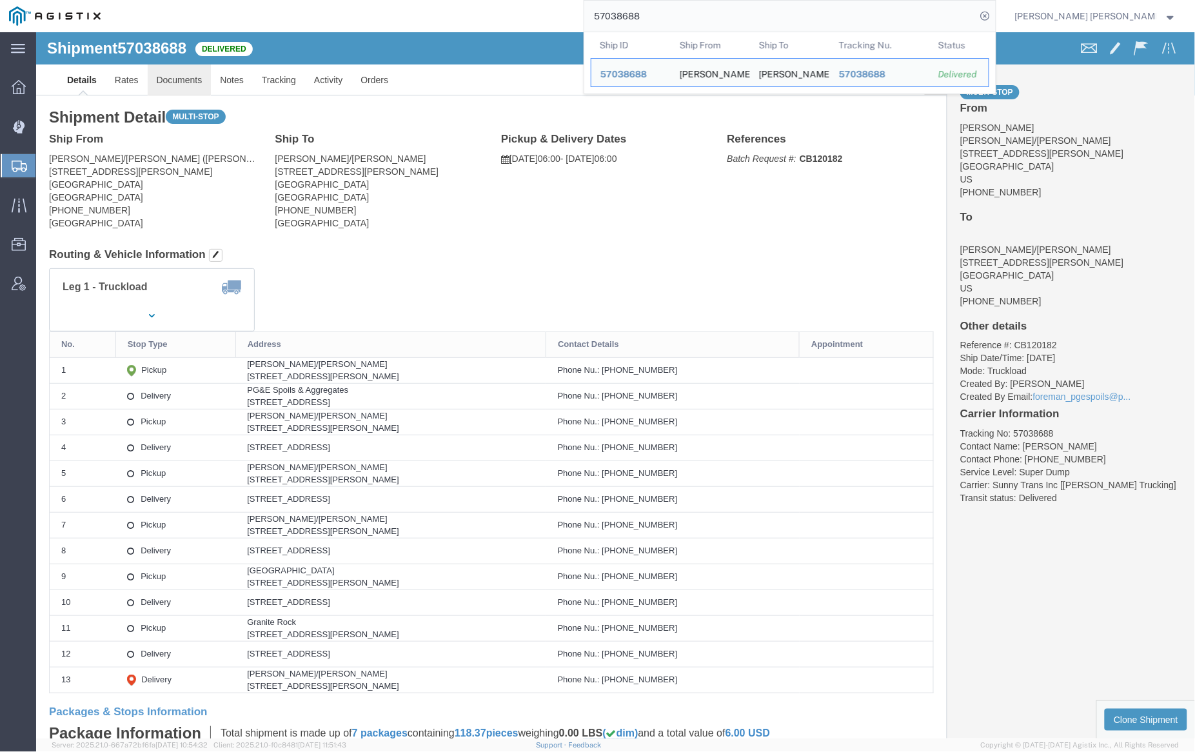
click link "Documents"
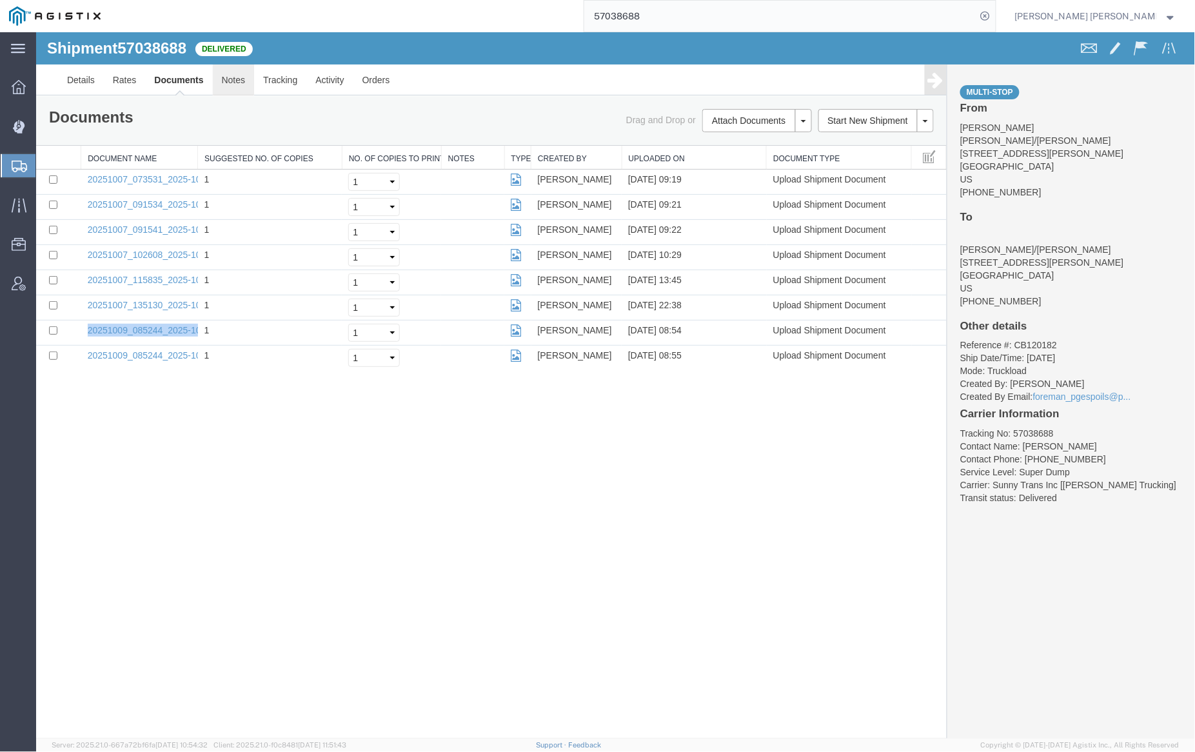
click at [230, 81] on link "Notes" at bounding box center [233, 79] width 42 height 31
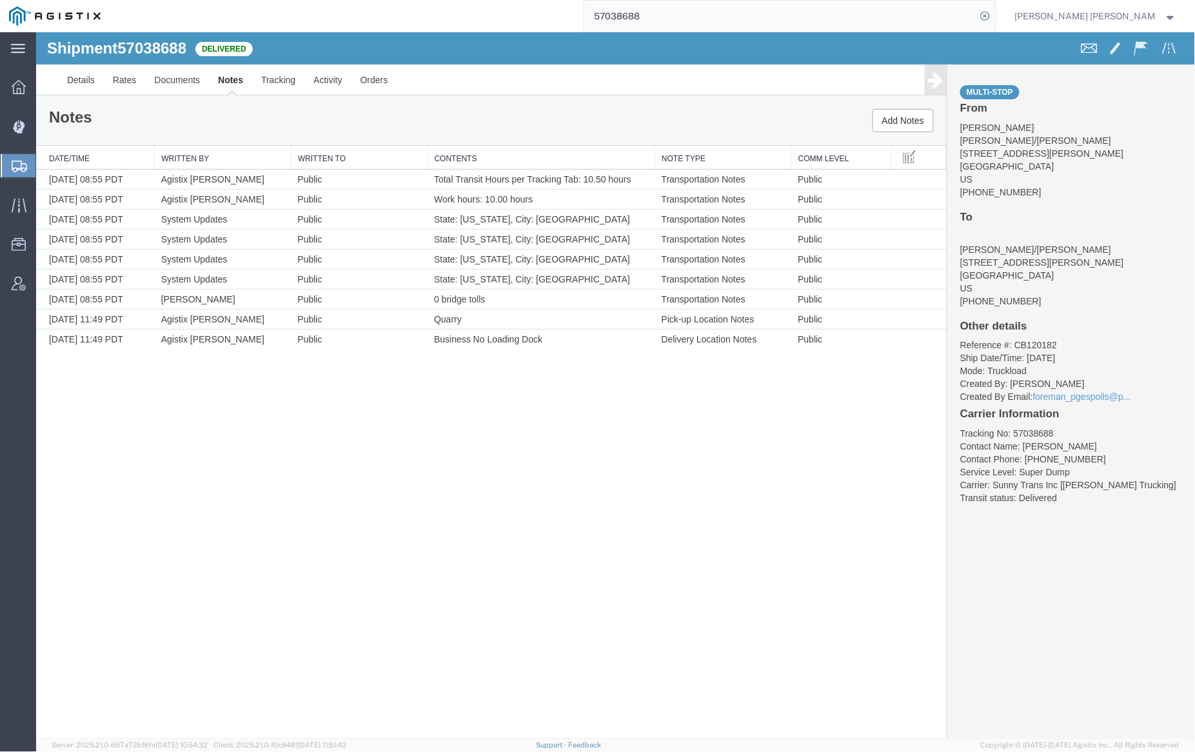
click at [668, 11] on input "57038688" at bounding box center [780, 16] width 392 height 31
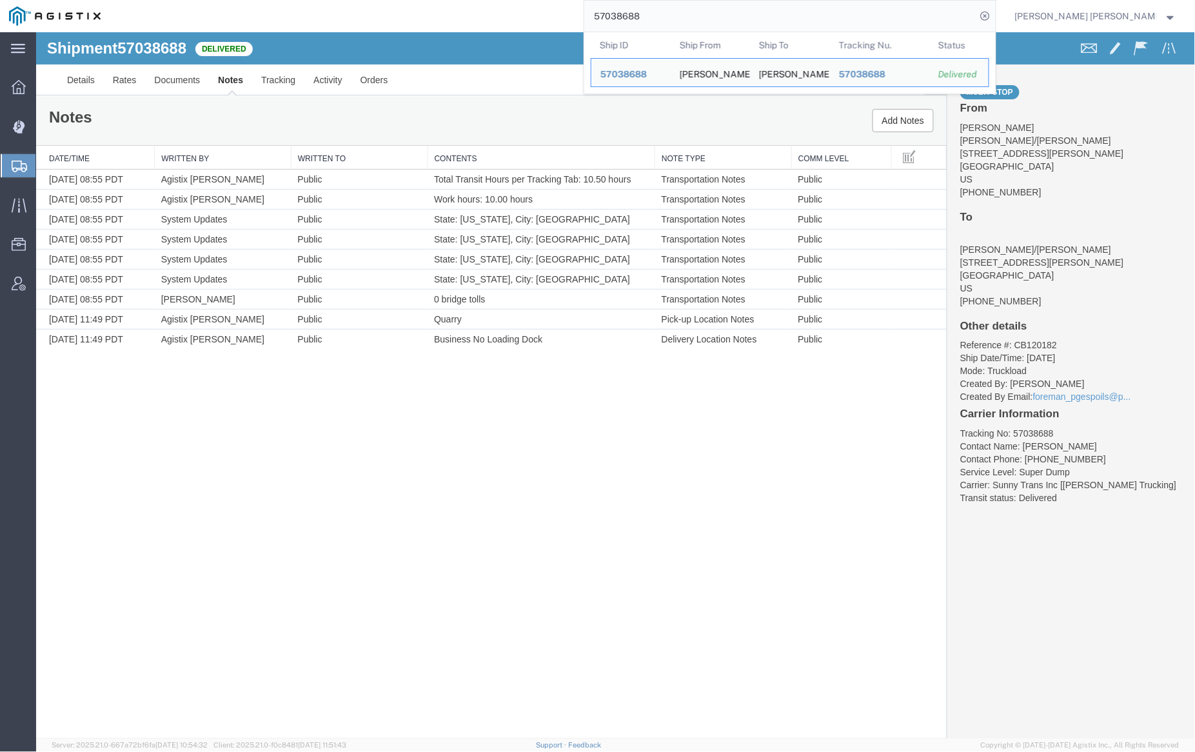
click at [668, 11] on input "57038688" at bounding box center [780, 16] width 392 height 31
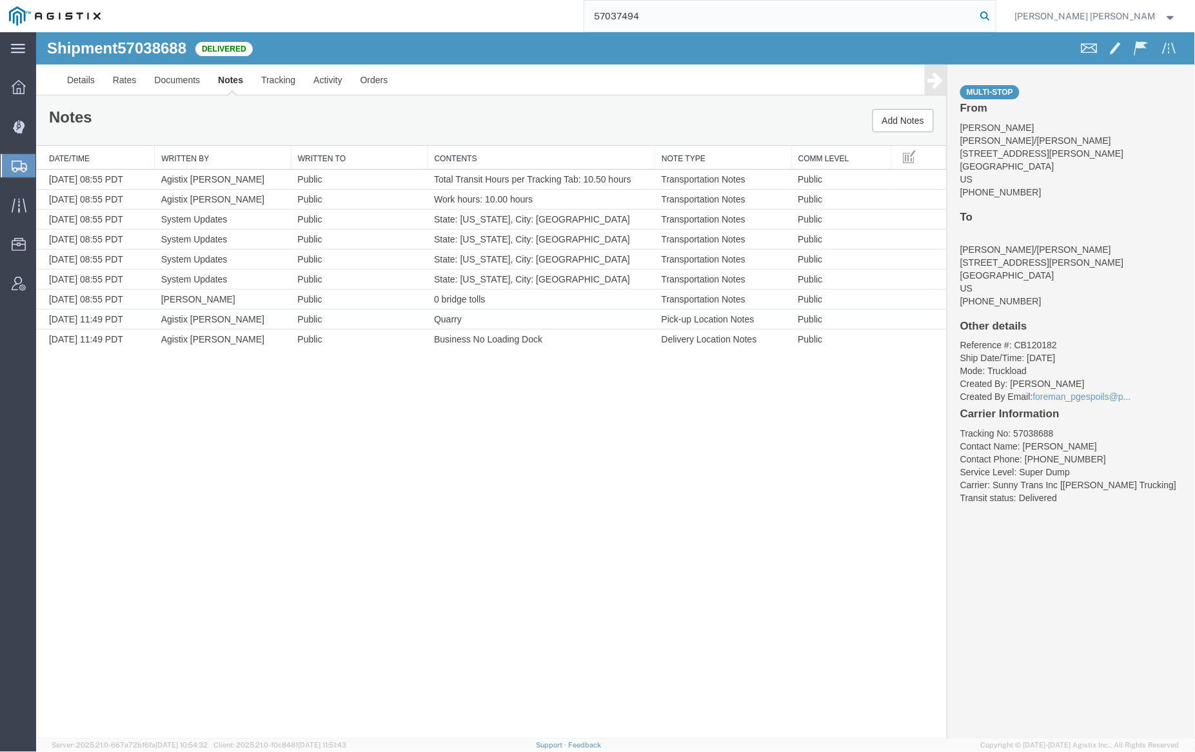
click at [995, 15] on icon at bounding box center [986, 16] width 18 height 18
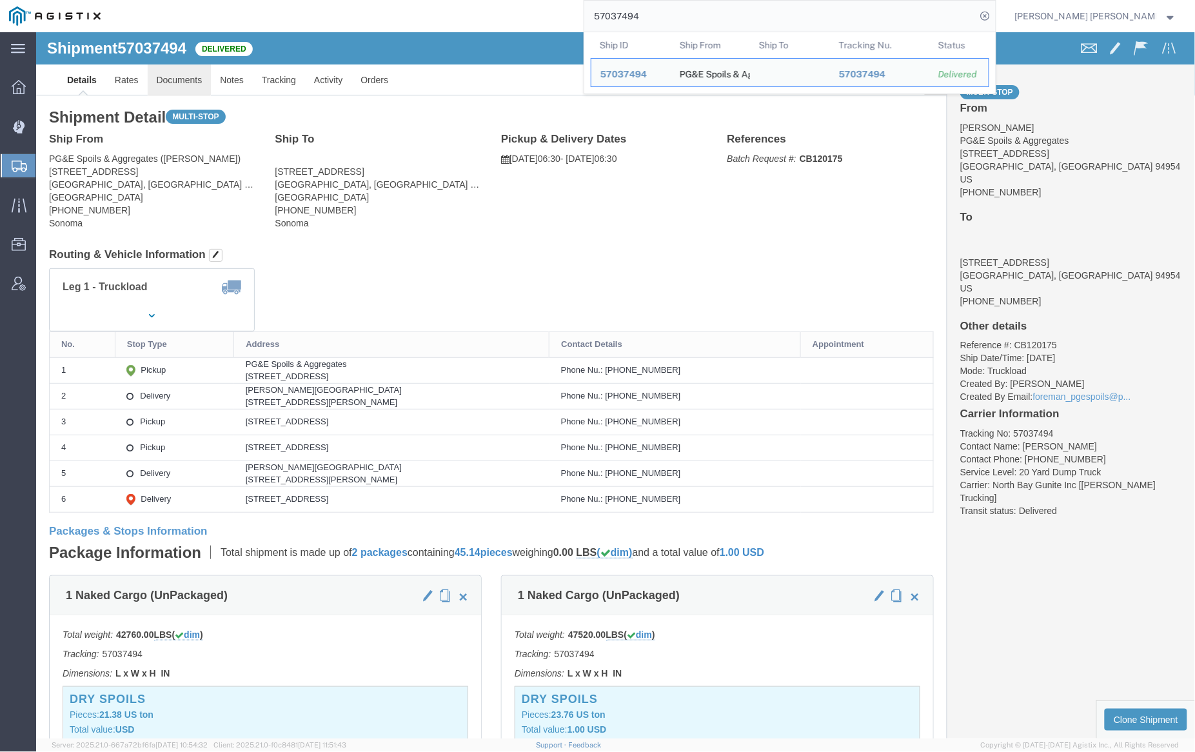
click link "Documents"
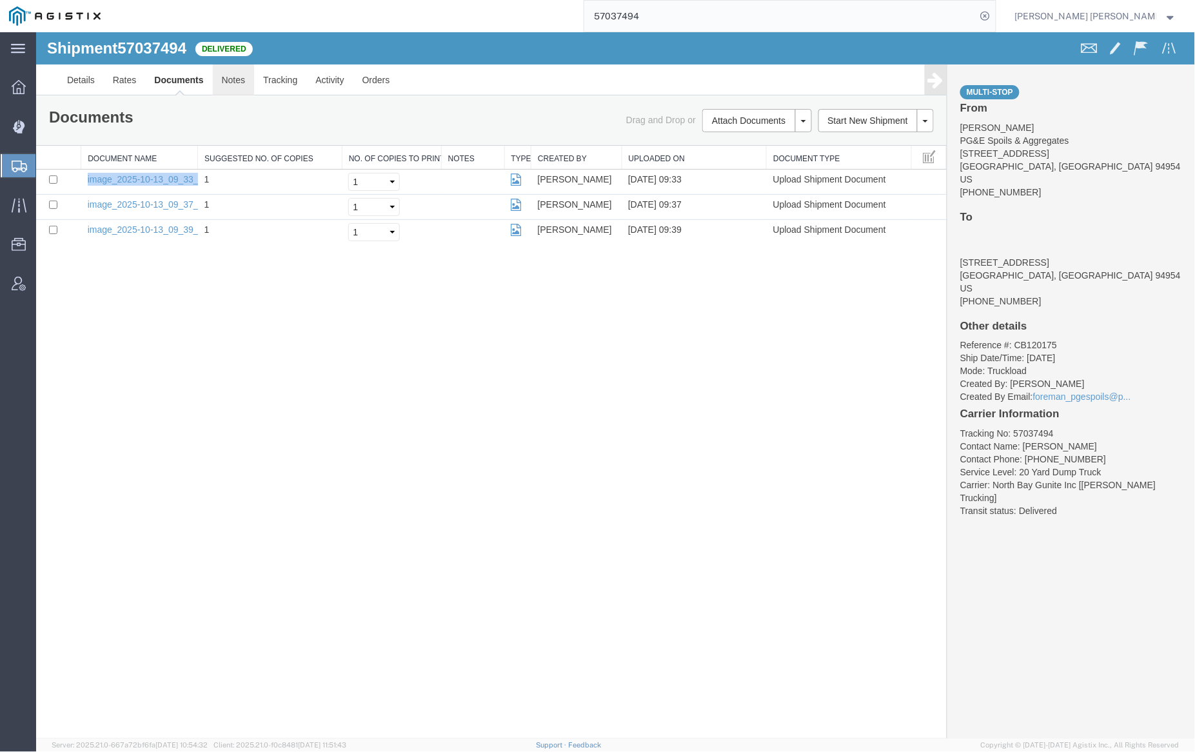
click at [242, 74] on link "Notes" at bounding box center [233, 79] width 42 height 31
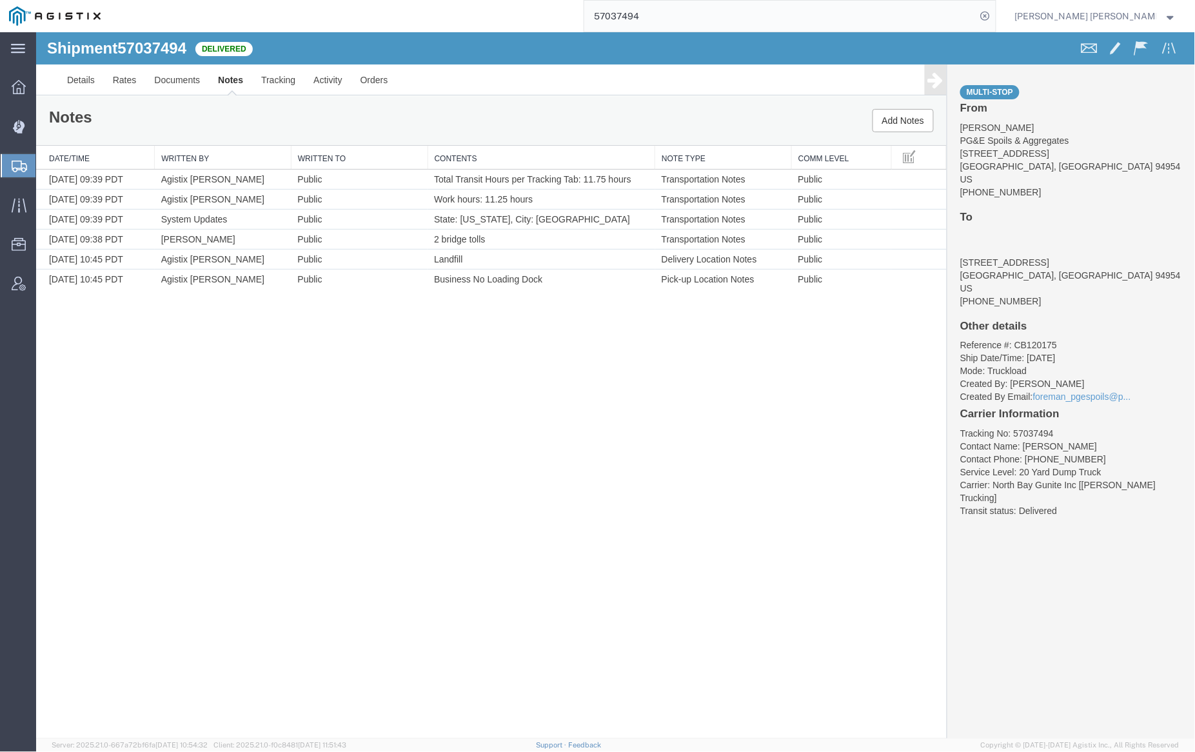
click at [683, 14] on input "57037494" at bounding box center [780, 16] width 392 height 31
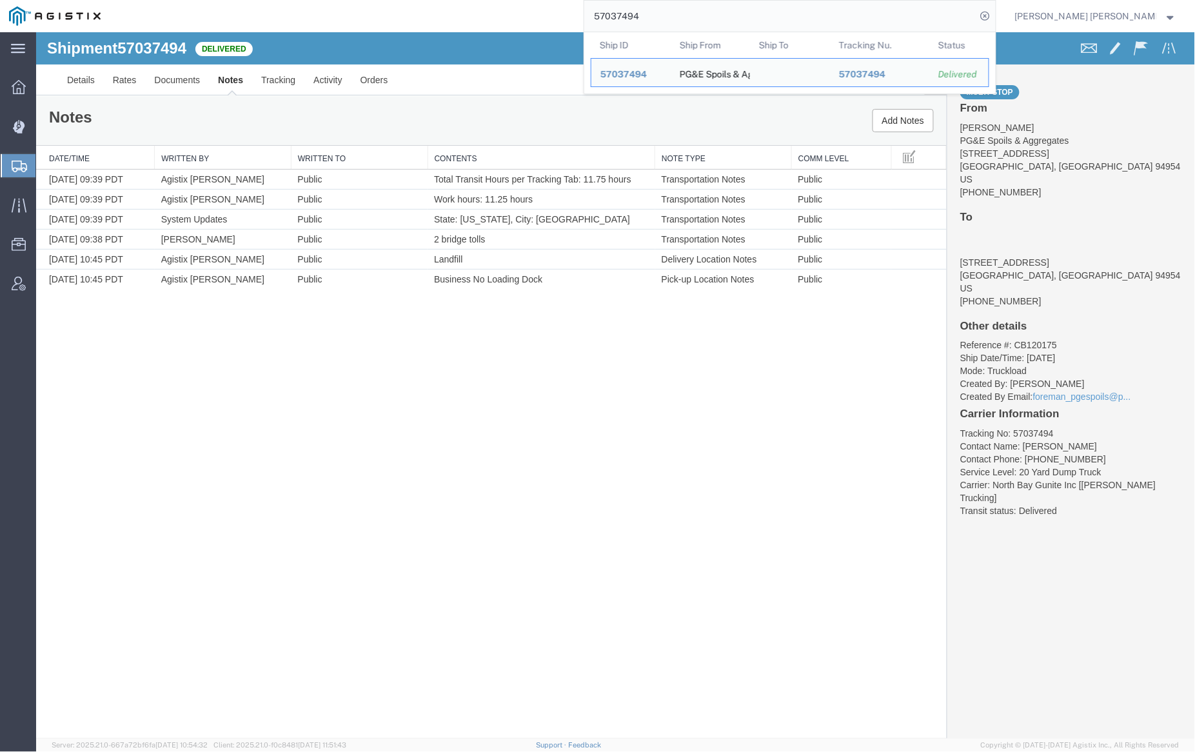
click at [683, 14] on input "57037494" at bounding box center [780, 16] width 392 height 31
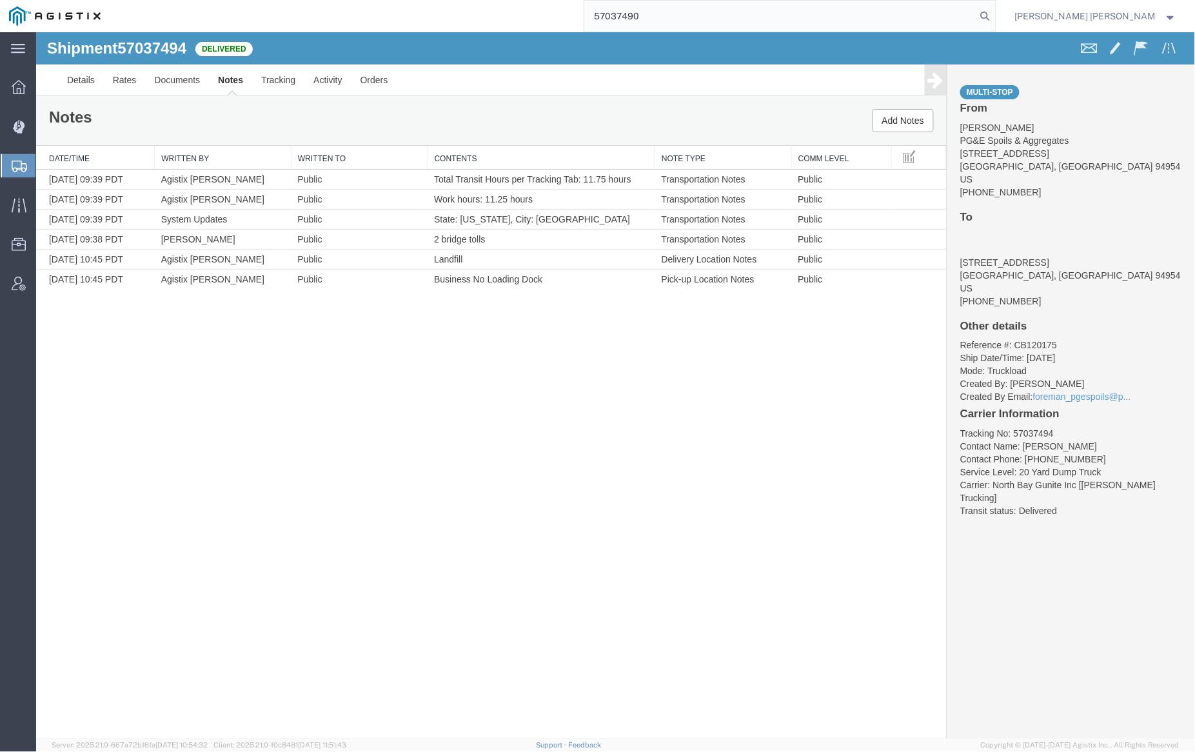
drag, startPoint x: 1052, startPoint y: 10, endPoint x: 1060, endPoint y: 23, distance: 15.6
click at [995, 10] on icon at bounding box center [986, 16] width 18 height 18
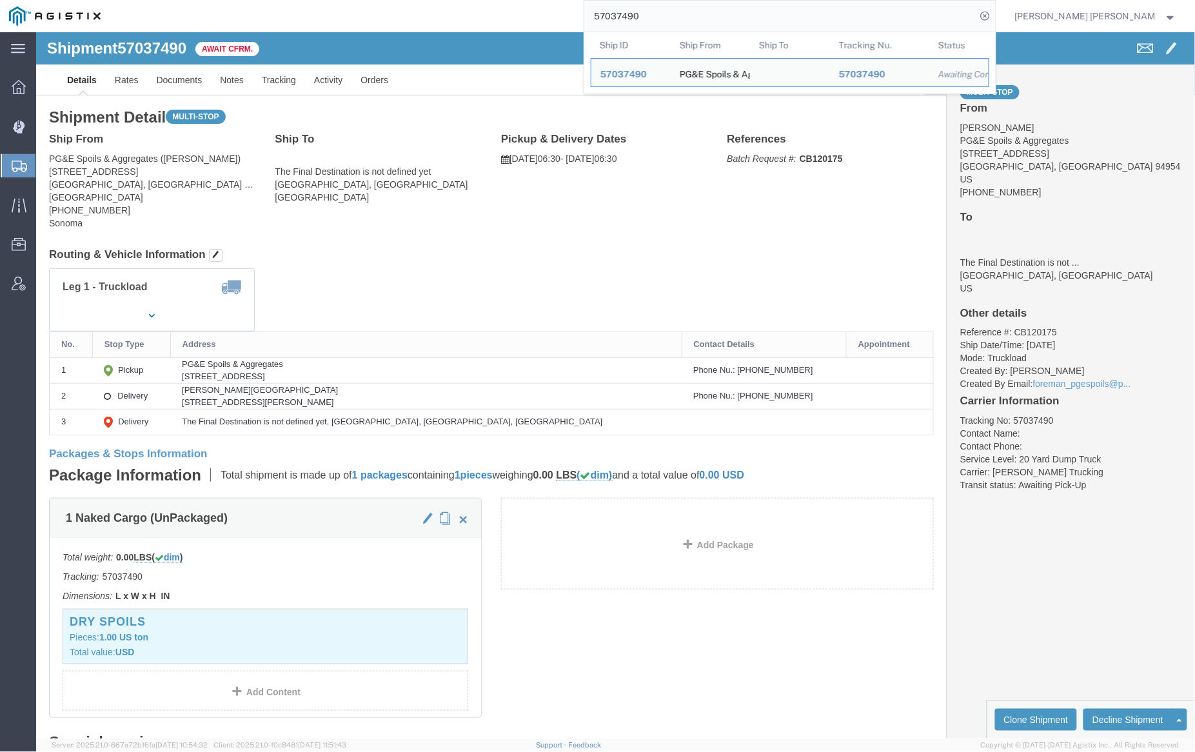
click at [682, 10] on input "57037490" at bounding box center [780, 16] width 392 height 31
paste input "54297"
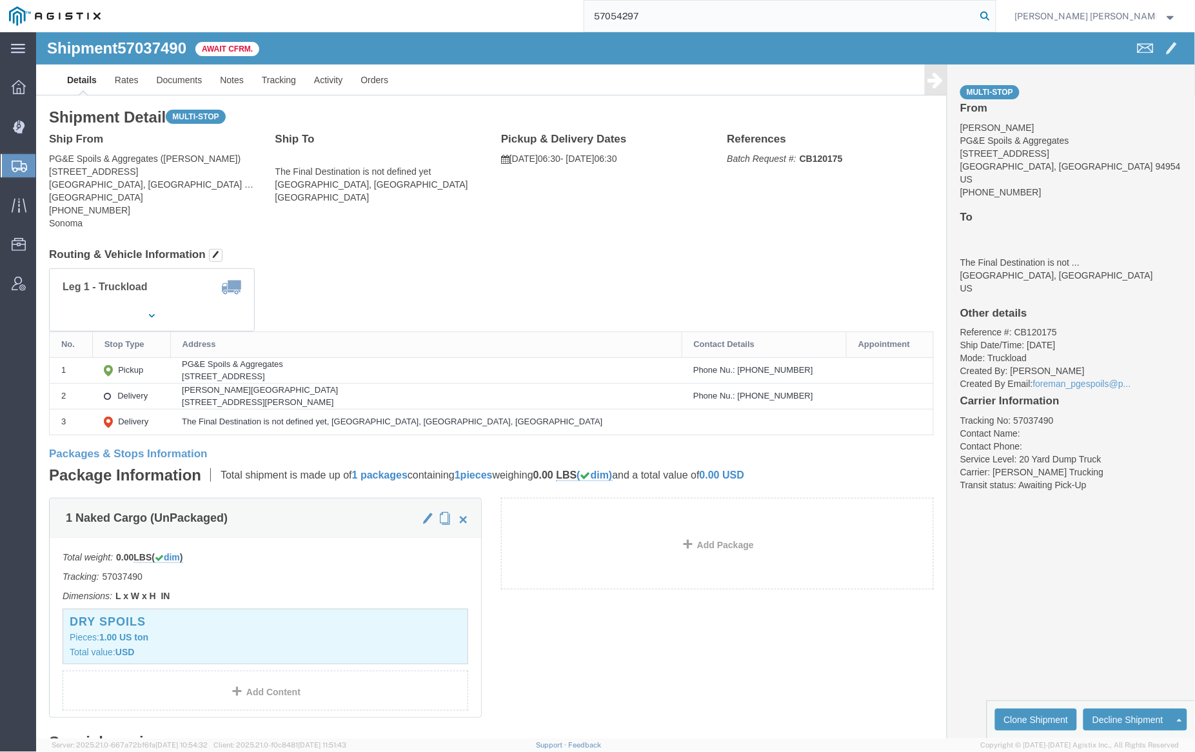
type input "57054297"
click at [995, 12] on icon at bounding box center [986, 16] width 18 height 18
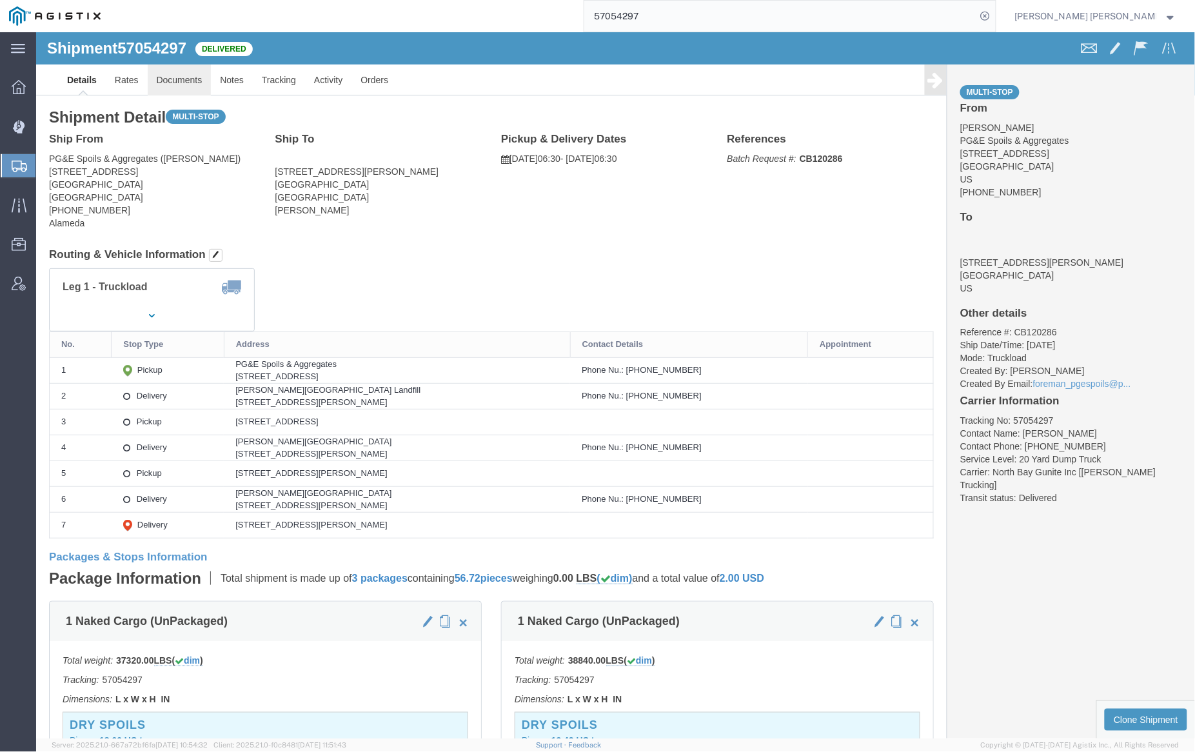
click link "Documents"
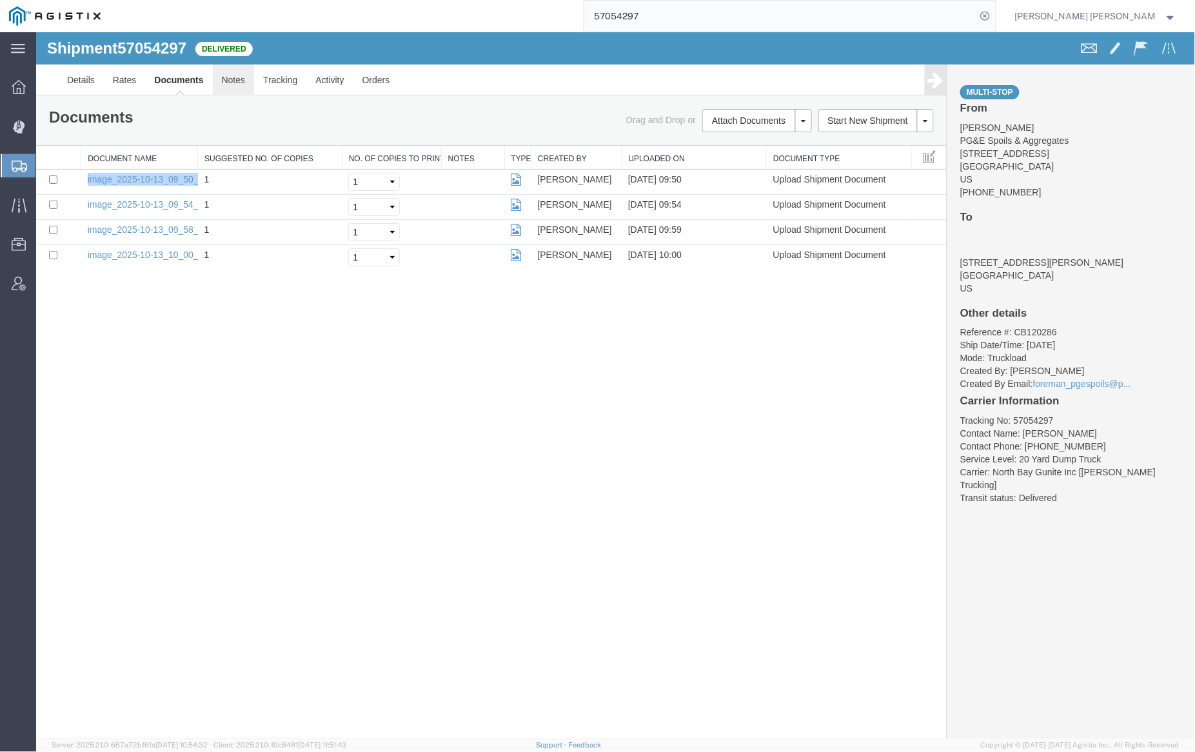
click at [232, 82] on link "Notes" at bounding box center [233, 79] width 42 height 31
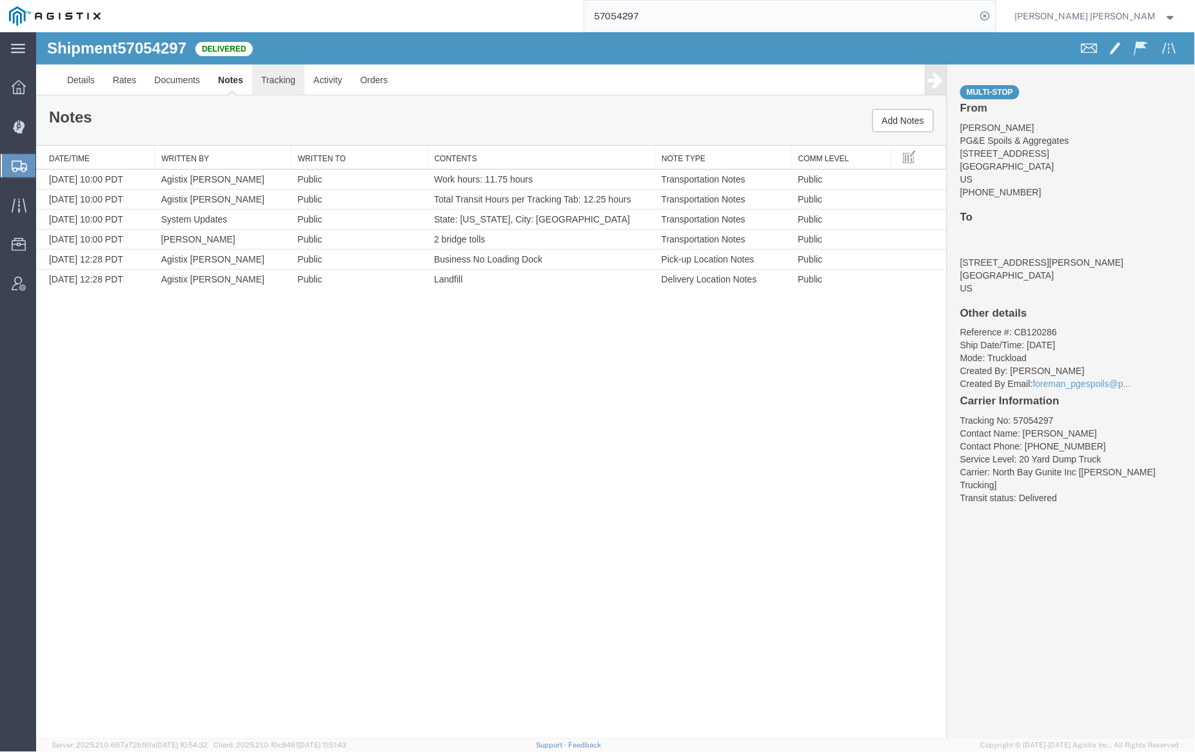
click at [286, 86] on link "Tracking" at bounding box center [278, 79] width 52 height 31
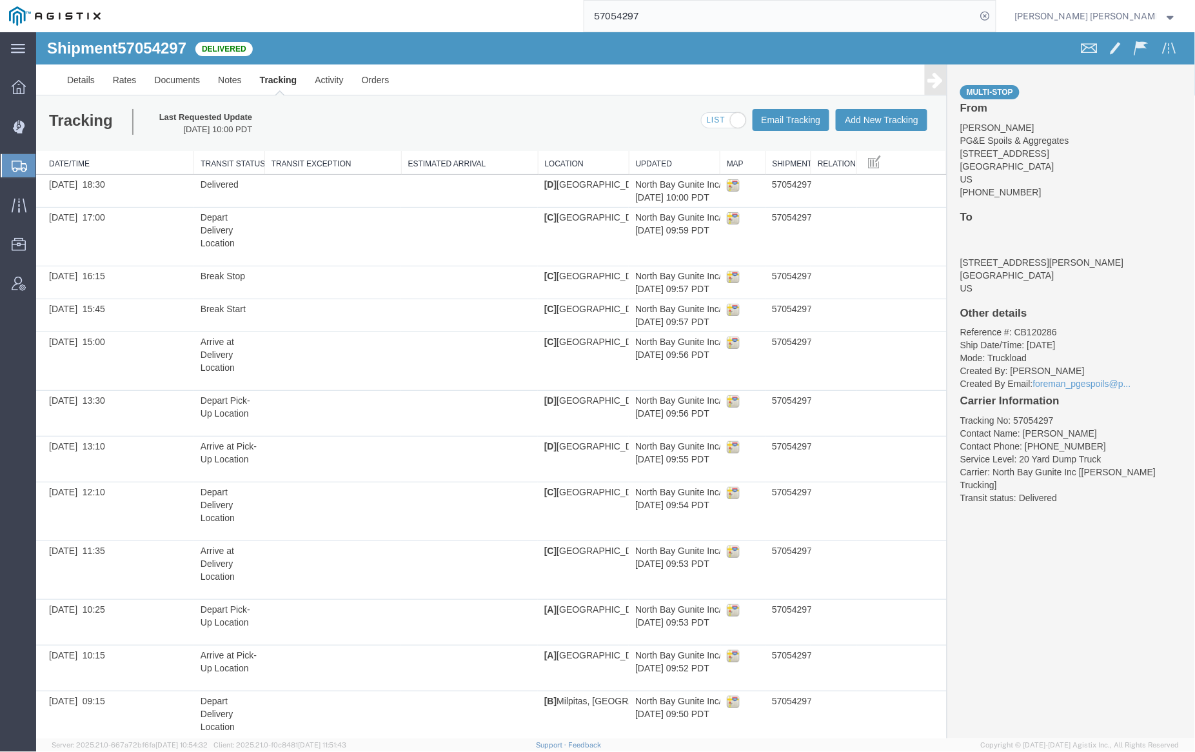
click at [730, 120] on span at bounding box center [738, 120] width 16 height 16
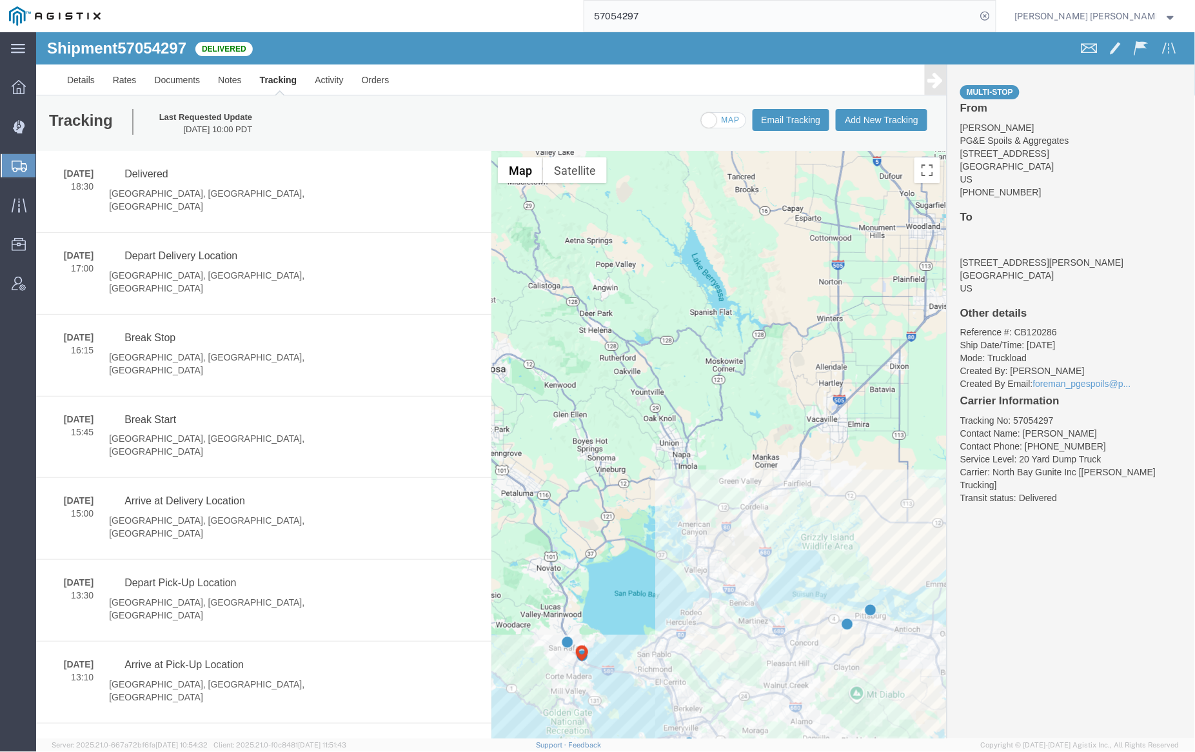
click at [726, 120] on span at bounding box center [723, 120] width 44 height 16
checkbox input "true"
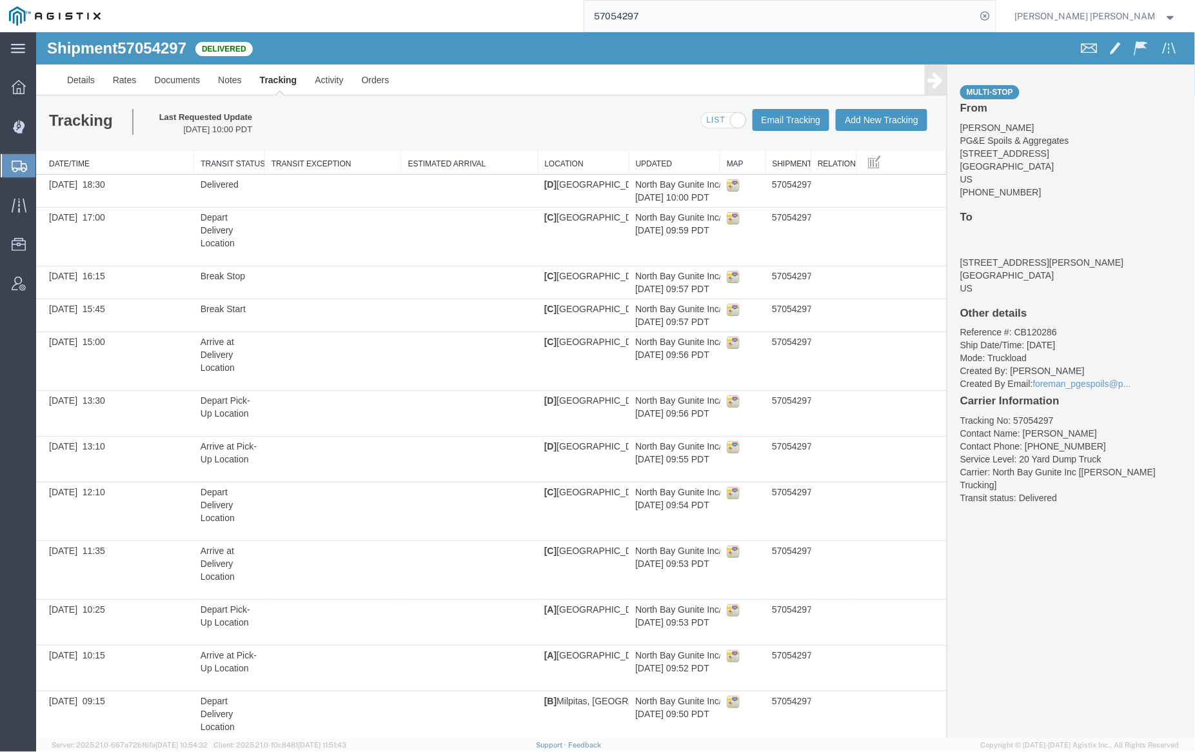
click at [677, 14] on input "57054297" at bounding box center [780, 16] width 392 height 31
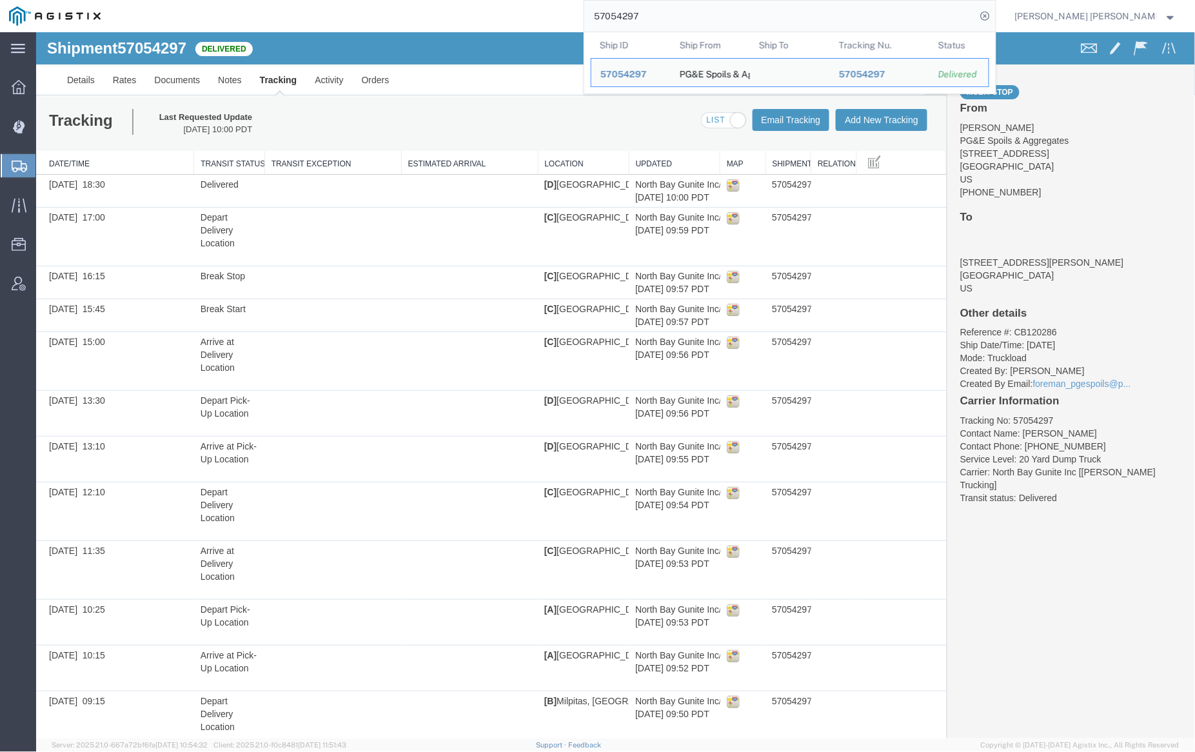
click at [677, 14] on input "57054297" at bounding box center [780, 16] width 392 height 31
paste input "89"
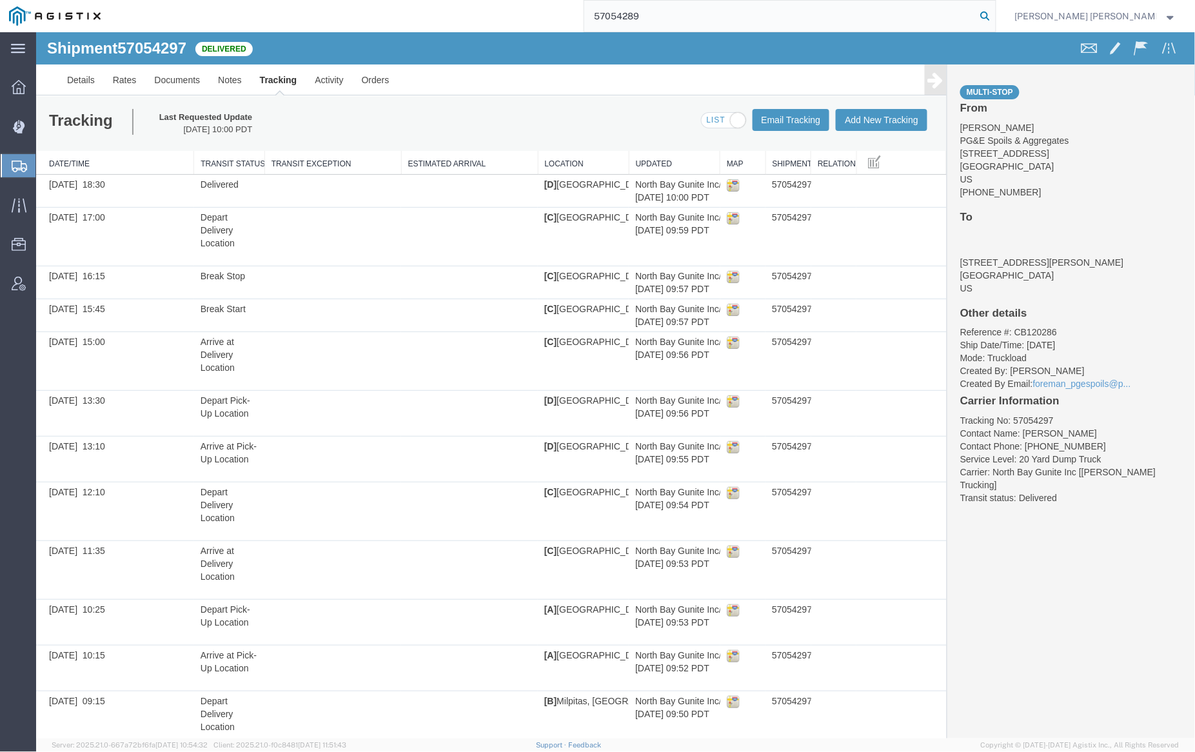
click at [995, 16] on icon at bounding box center [986, 16] width 18 height 18
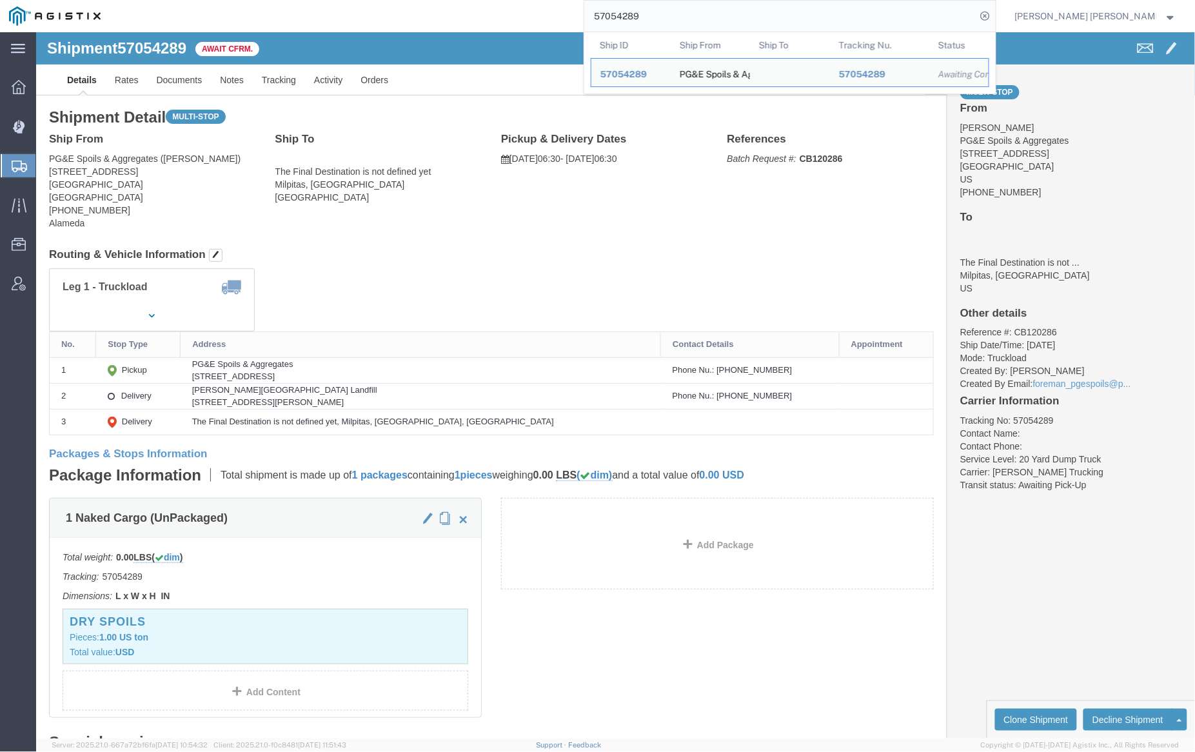
click at [670, 15] on input "57054289" at bounding box center [780, 16] width 392 height 31
paste input "7808"
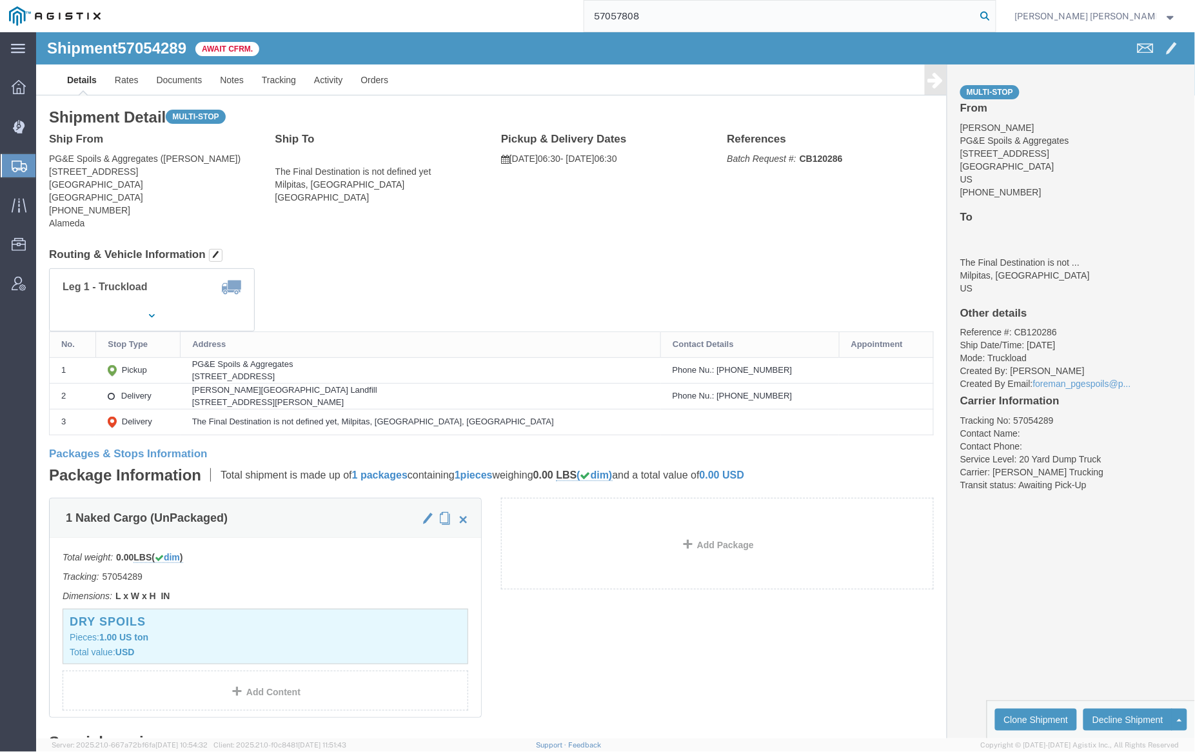
click at [995, 15] on icon at bounding box center [986, 16] width 18 height 18
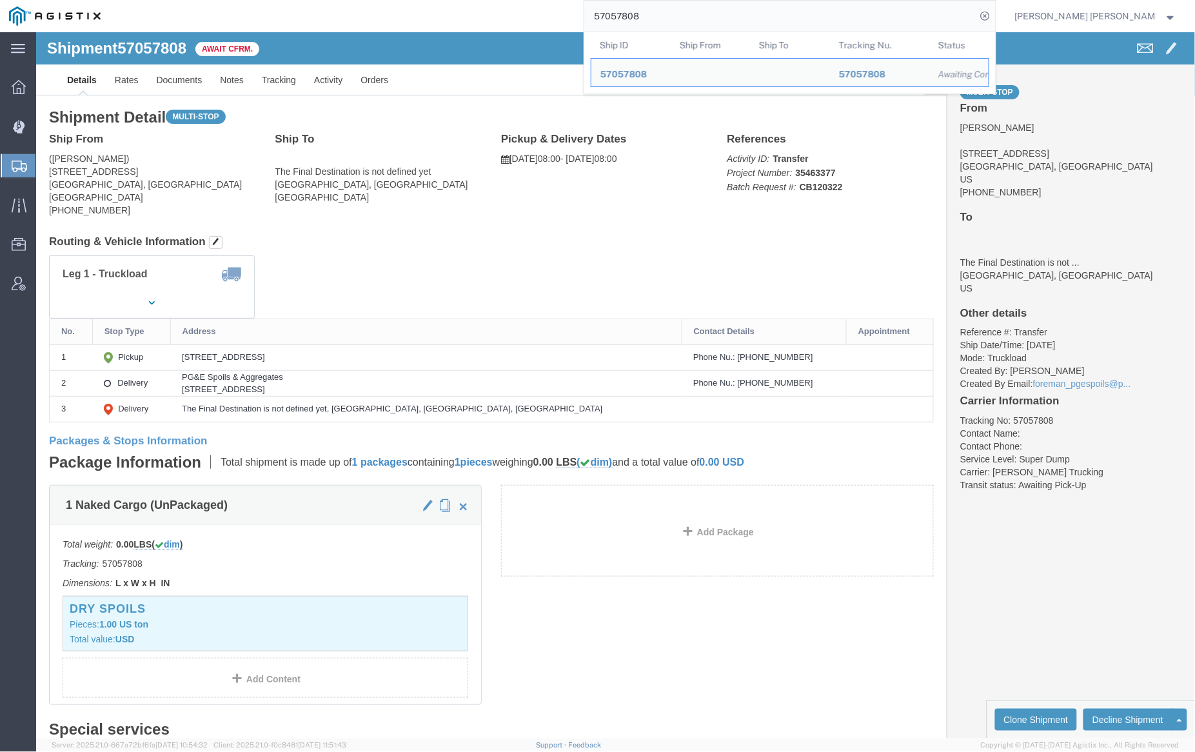
click at [686, 15] on input "57057808" at bounding box center [780, 16] width 392 height 31
paste input "10"
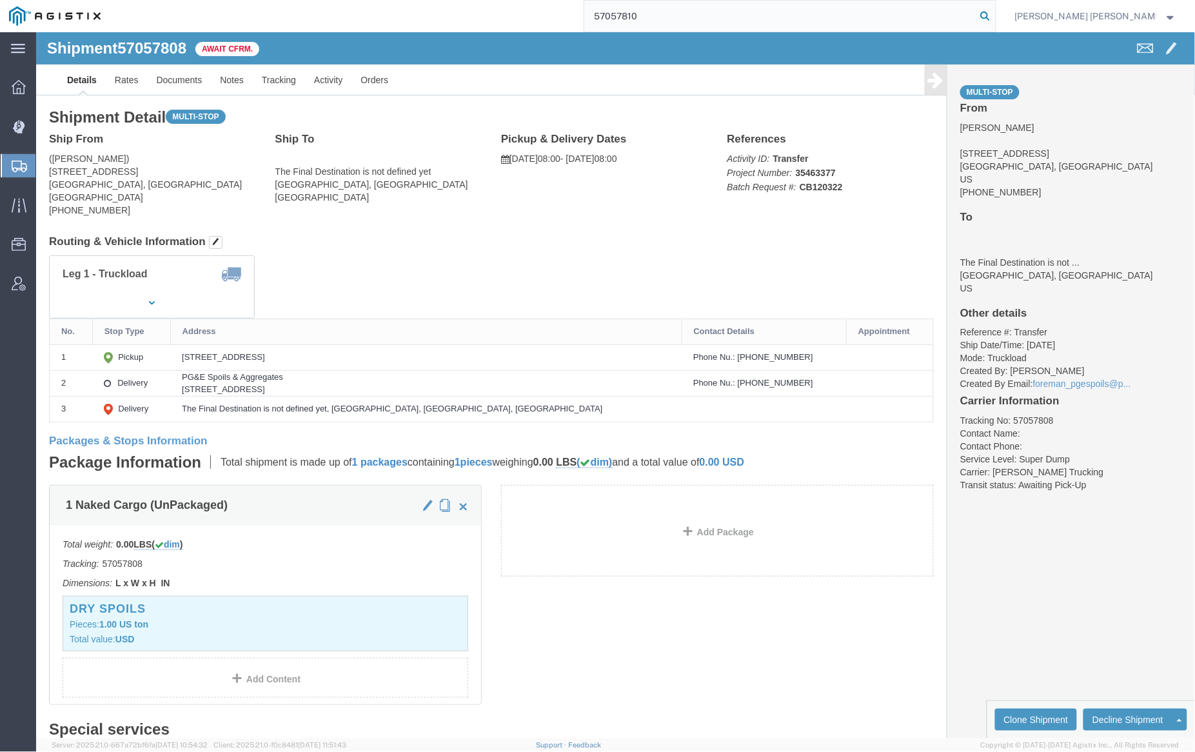
click at [995, 15] on icon at bounding box center [986, 16] width 18 height 18
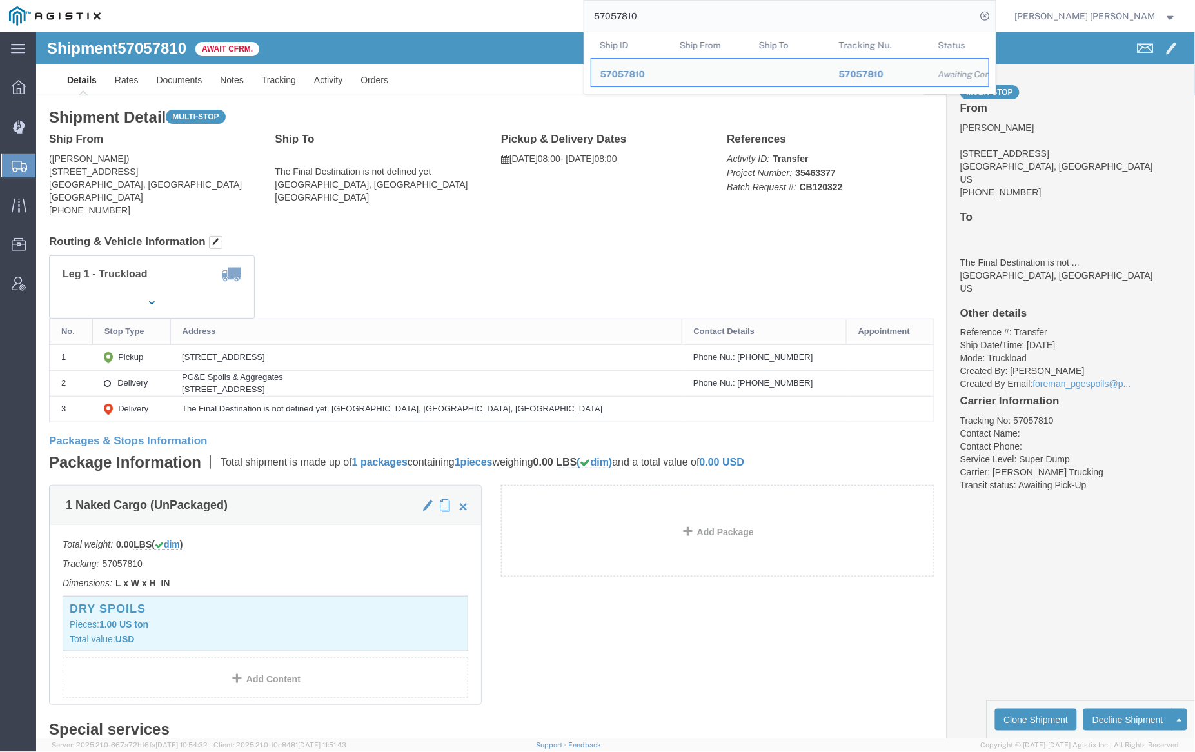
click at [691, 25] on input "57057810" at bounding box center [780, 16] width 392 height 31
paste input "2"
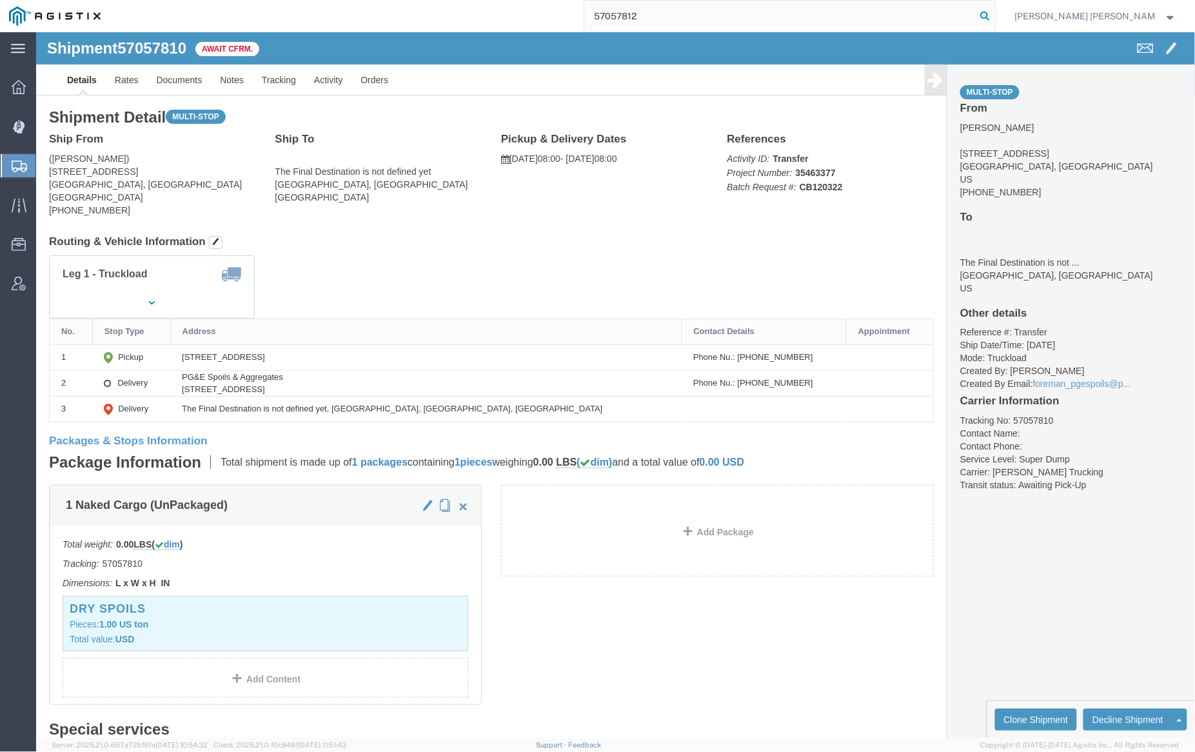
click at [995, 14] on icon at bounding box center [986, 16] width 18 height 18
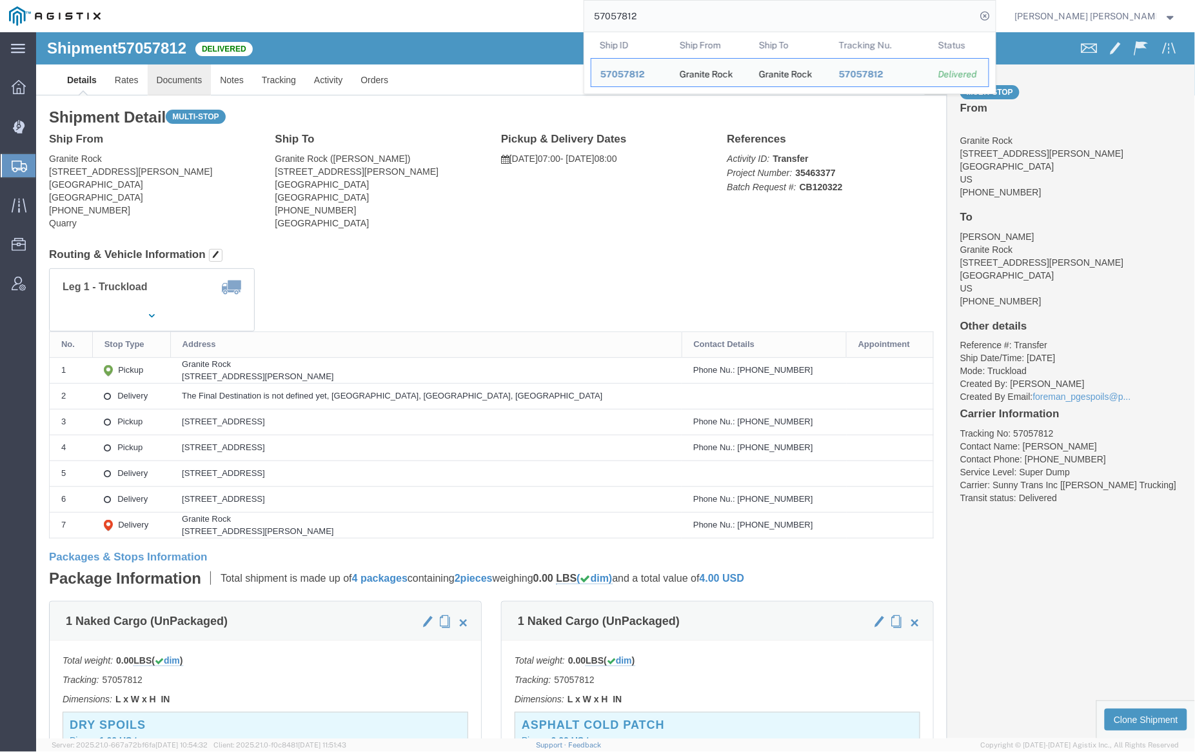
click link "Documents"
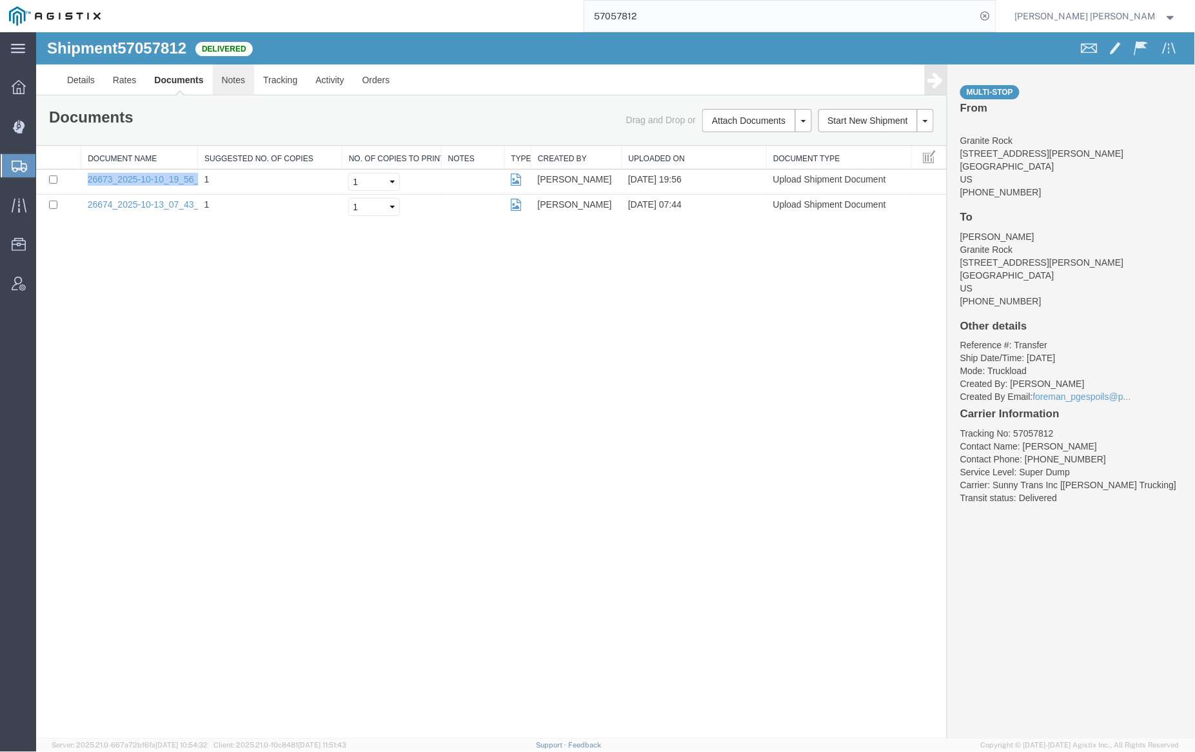
click at [235, 84] on link "Notes" at bounding box center [233, 79] width 42 height 31
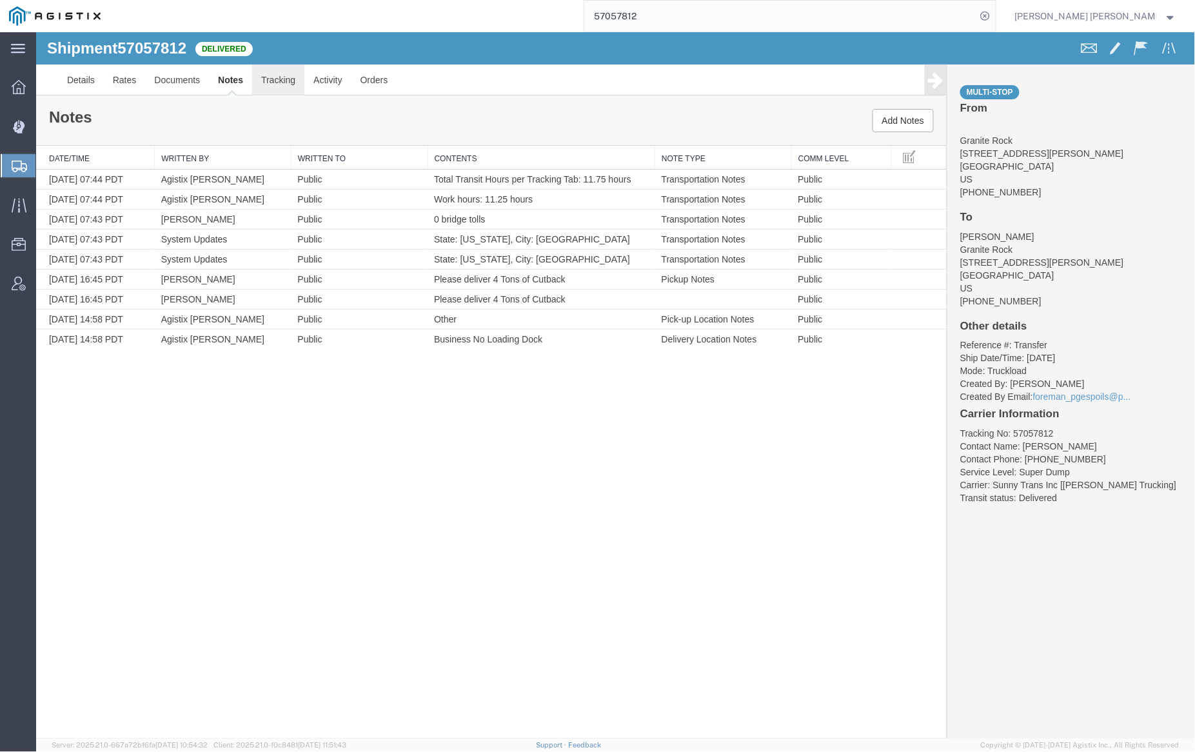
click at [277, 79] on link "Tracking" at bounding box center [278, 79] width 52 height 31
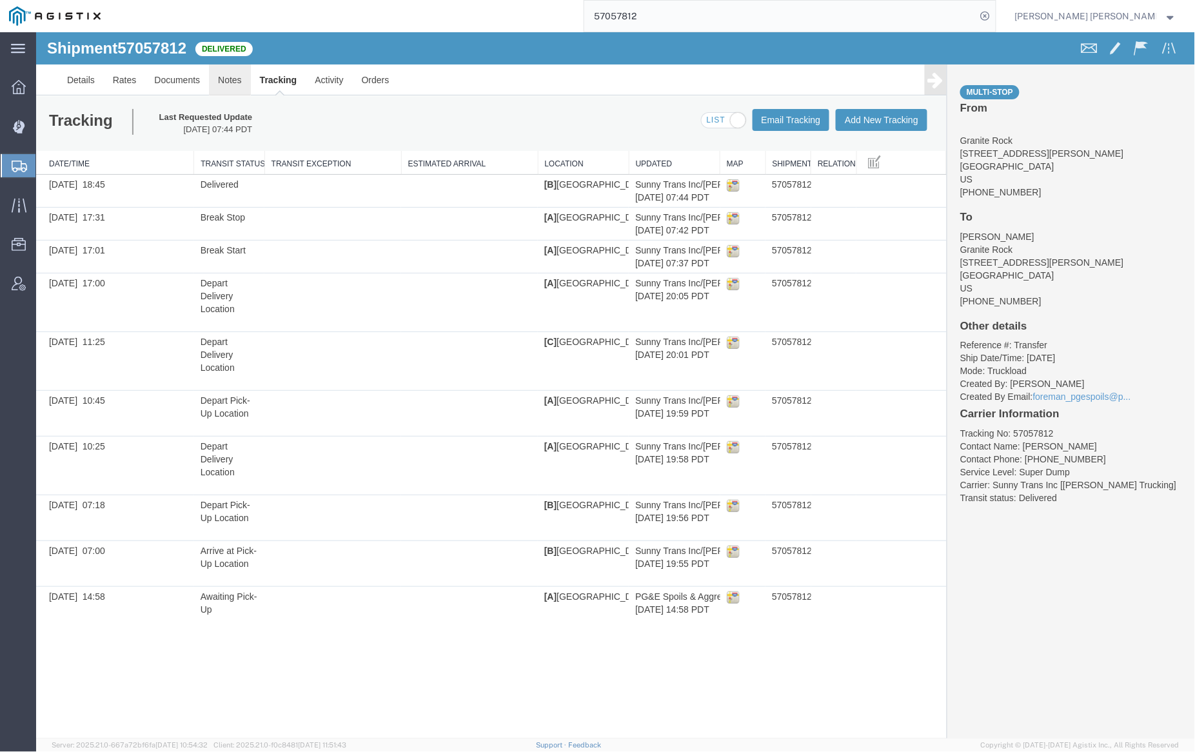
click at [232, 79] on link "Notes" at bounding box center [229, 79] width 42 height 31
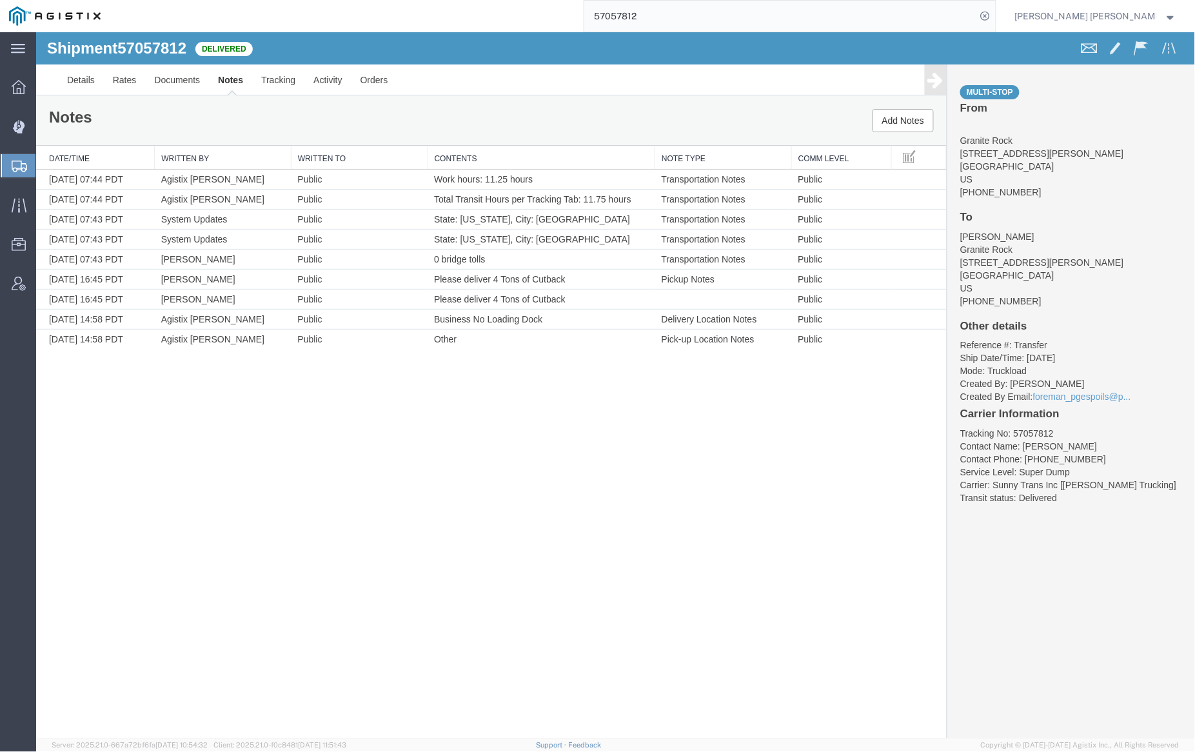
click at [670, 17] on input "57057812" at bounding box center [780, 16] width 392 height 31
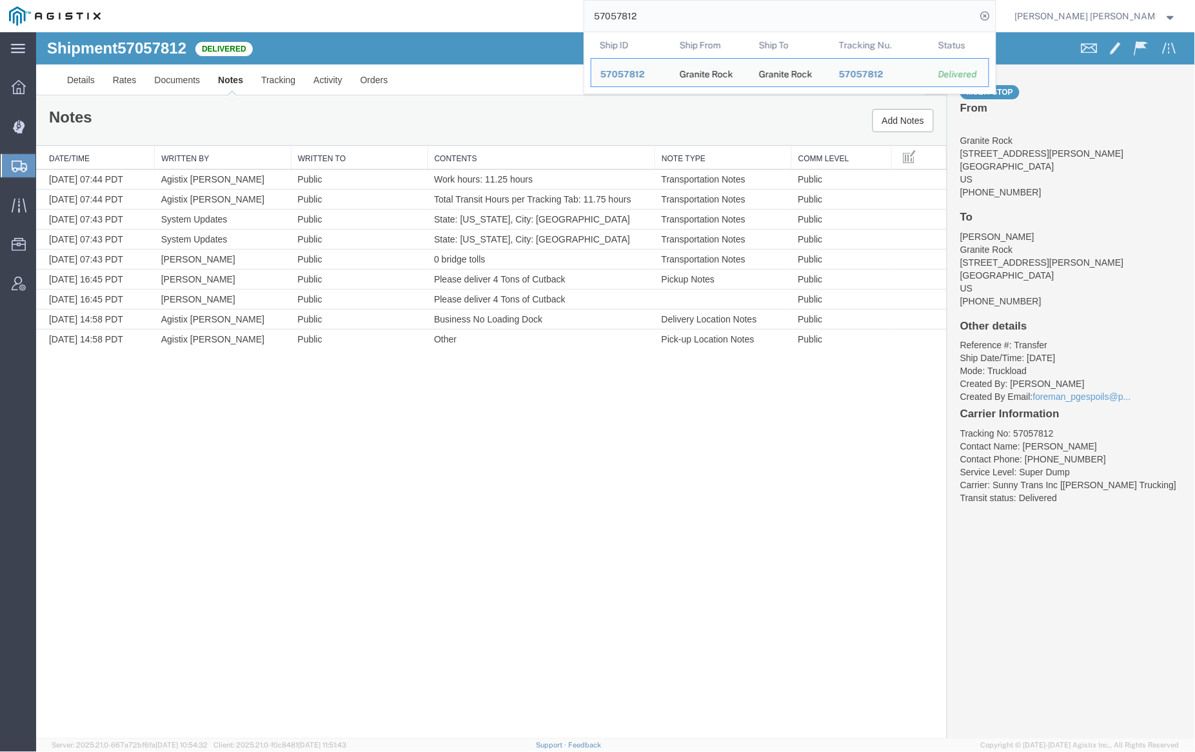
click at [670, 17] on input "57057812" at bounding box center [780, 16] width 392 height 31
paste input "4289"
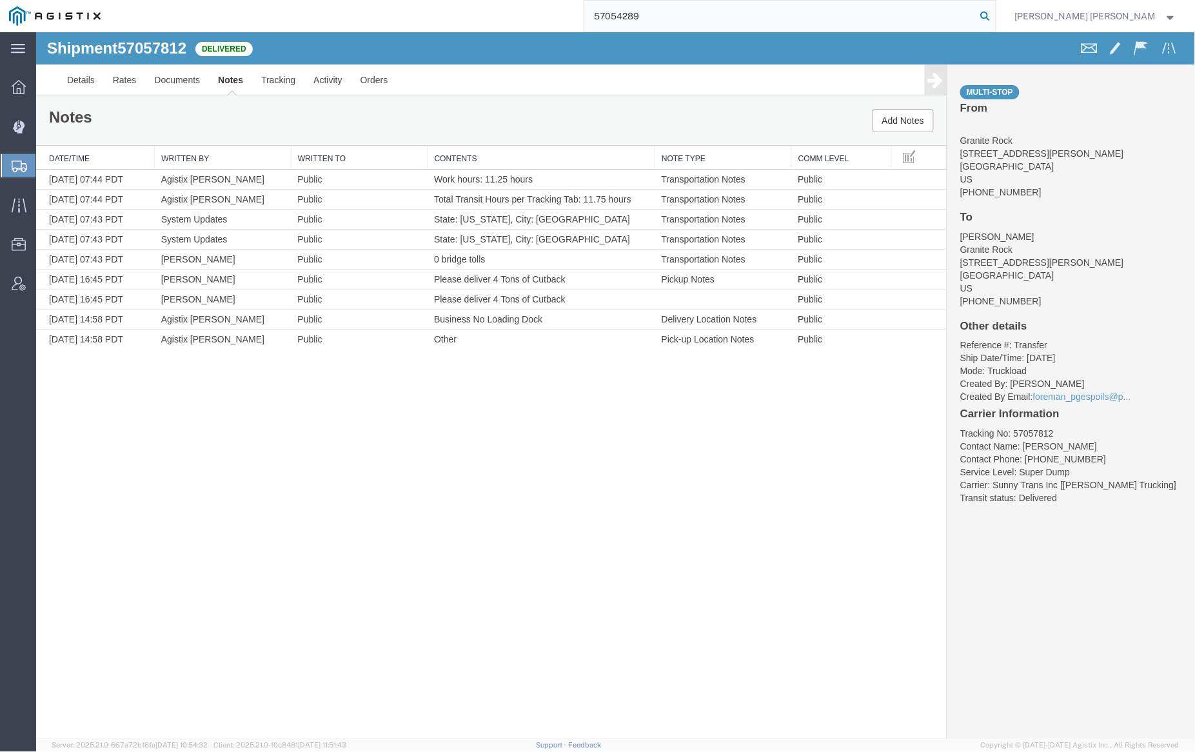
click at [995, 16] on icon at bounding box center [986, 16] width 18 height 18
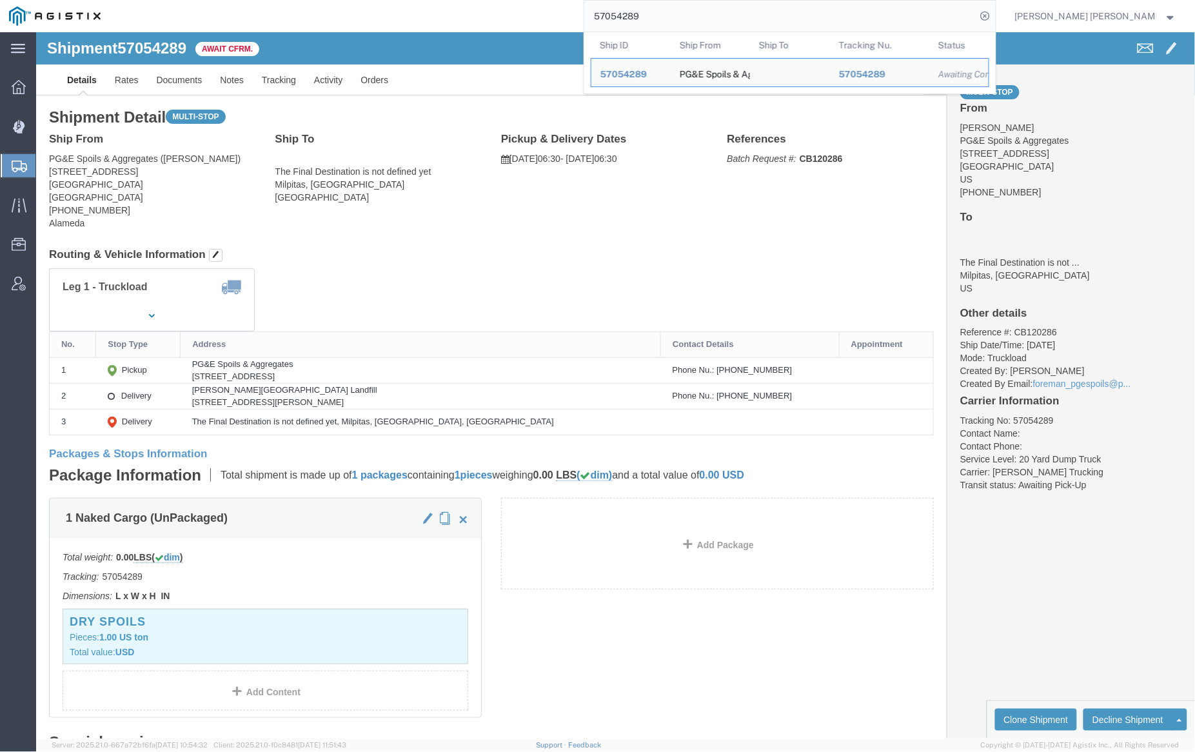
click at [682, 20] on input "57054289" at bounding box center [780, 16] width 392 height 31
click at [682, 19] on input "57054289" at bounding box center [780, 16] width 392 height 31
paste input "7808"
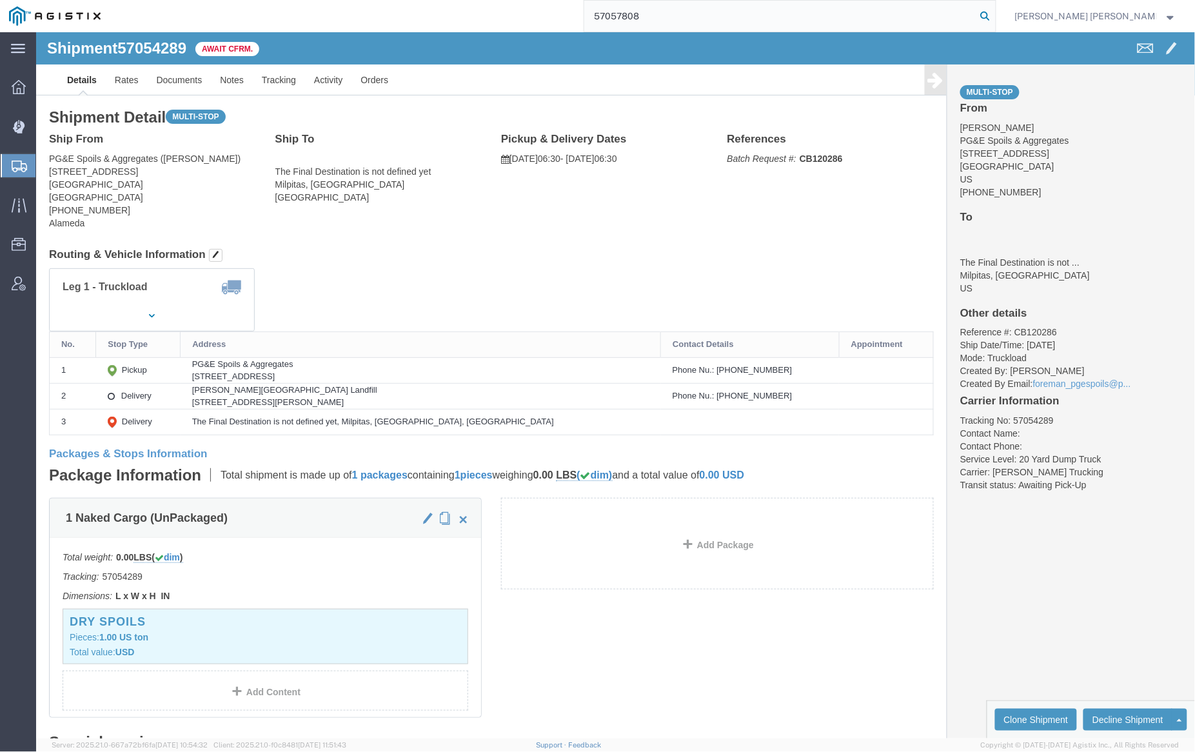
click at [995, 13] on icon at bounding box center [986, 16] width 18 height 18
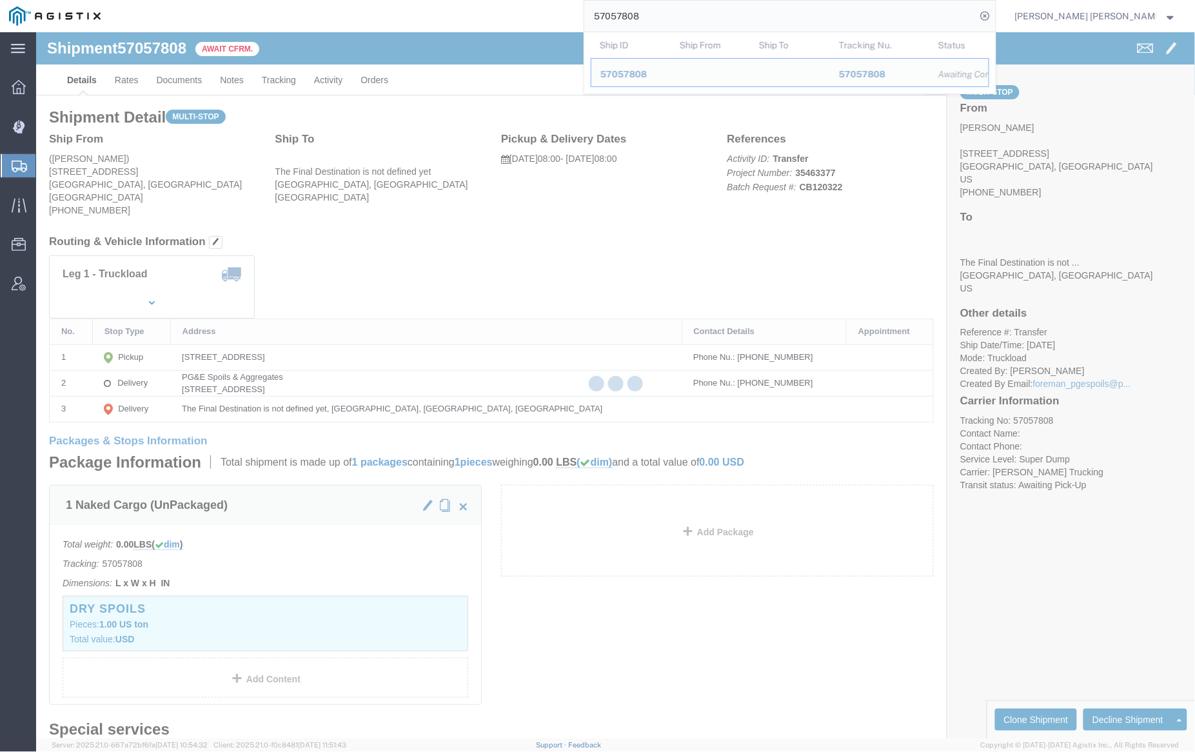
click at [677, 10] on input "57057808" at bounding box center [780, 16] width 392 height 31
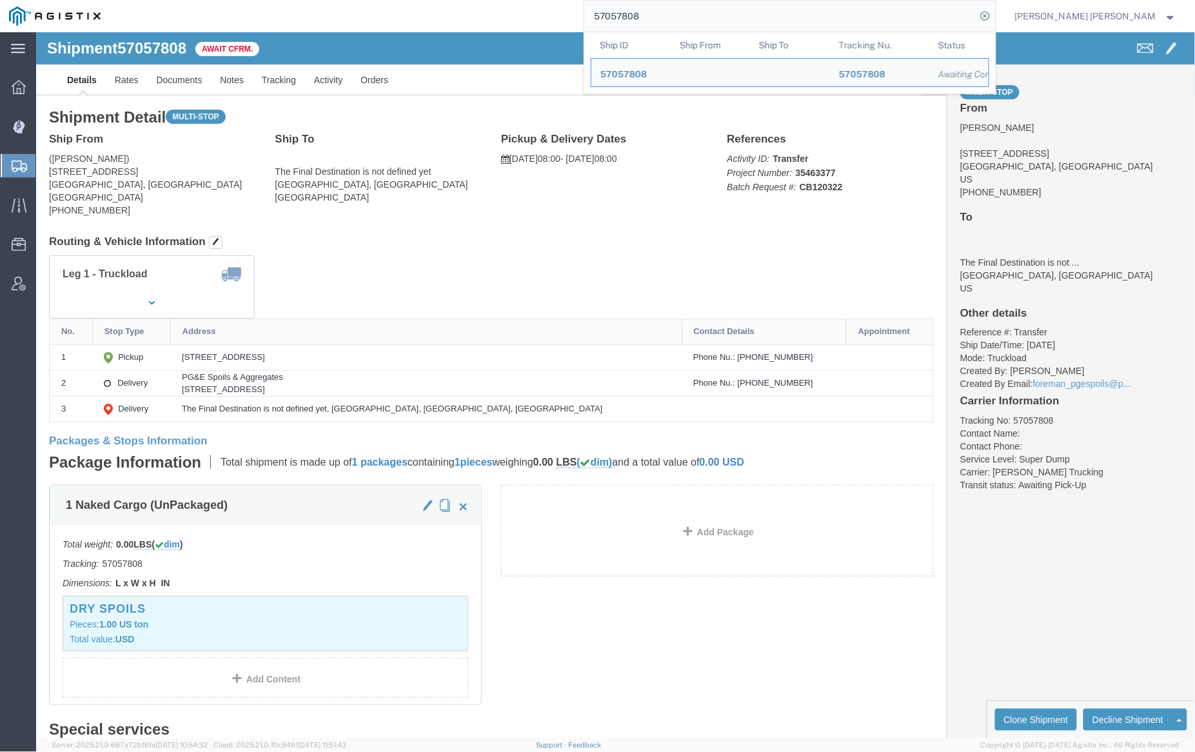
click at [677, 10] on input "57057808" at bounding box center [780, 16] width 392 height 31
paste input "10"
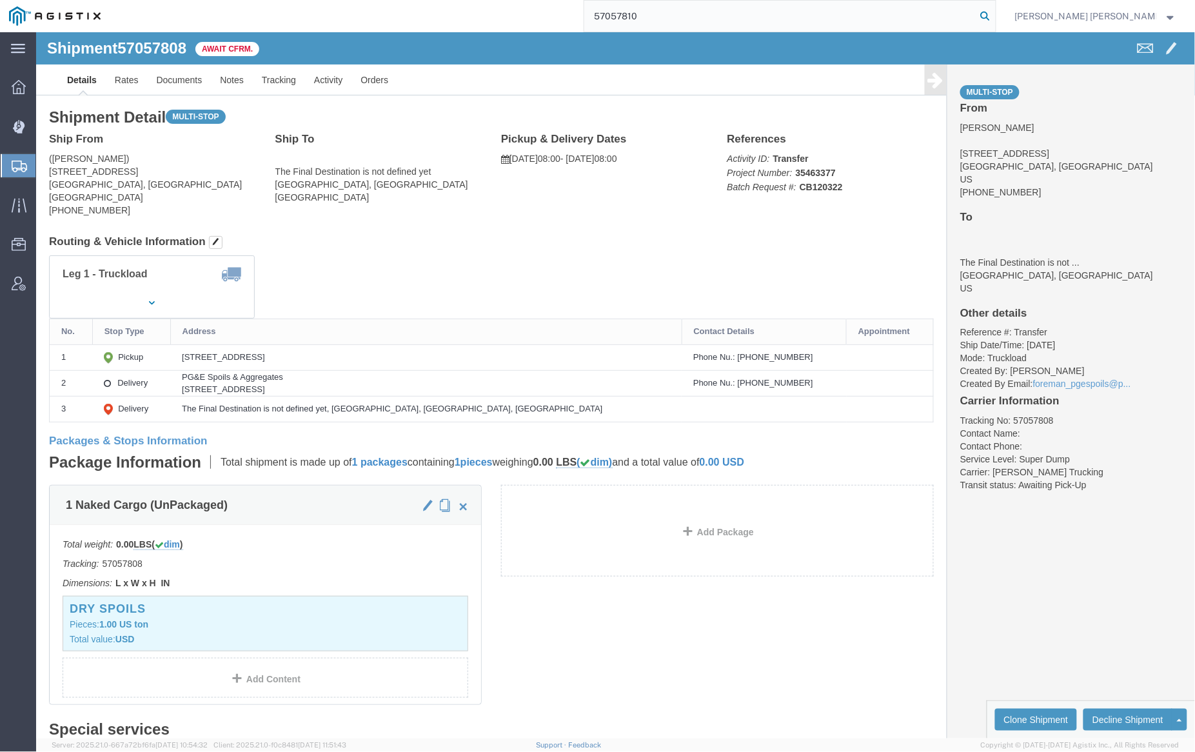
click at [995, 10] on icon at bounding box center [986, 16] width 18 height 18
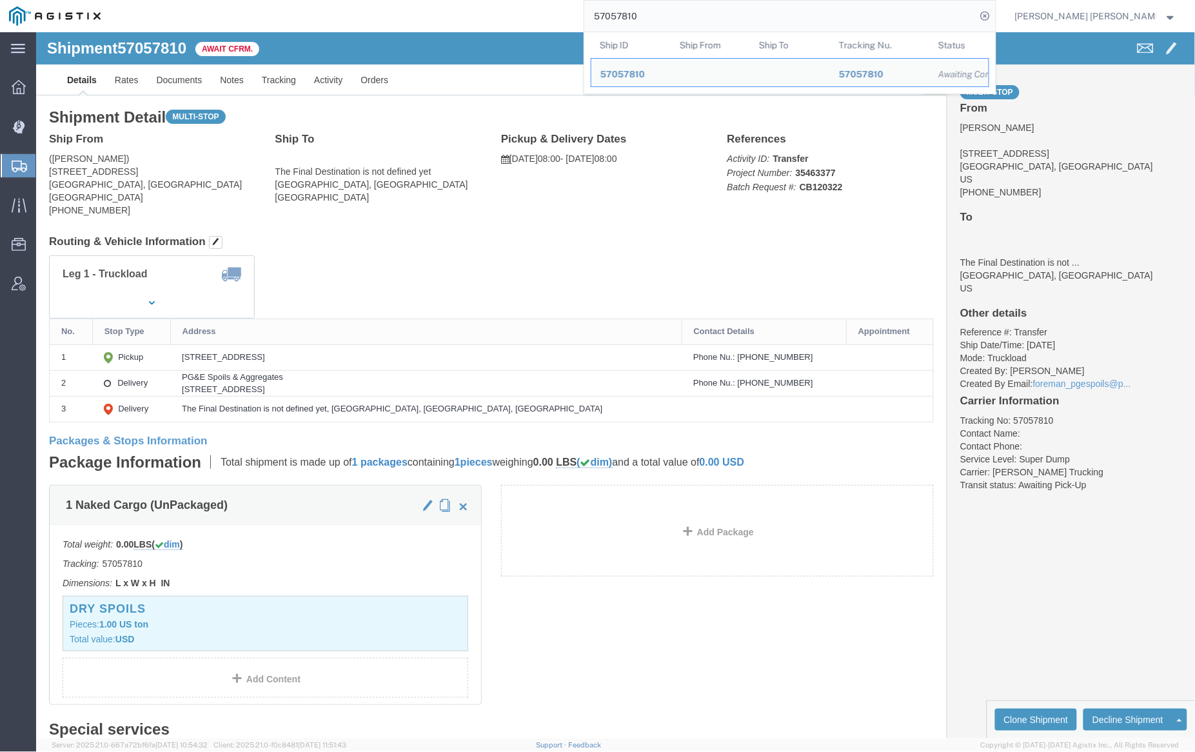
click at [688, 21] on input "57057810" at bounding box center [780, 16] width 392 height 31
paste input "27006"
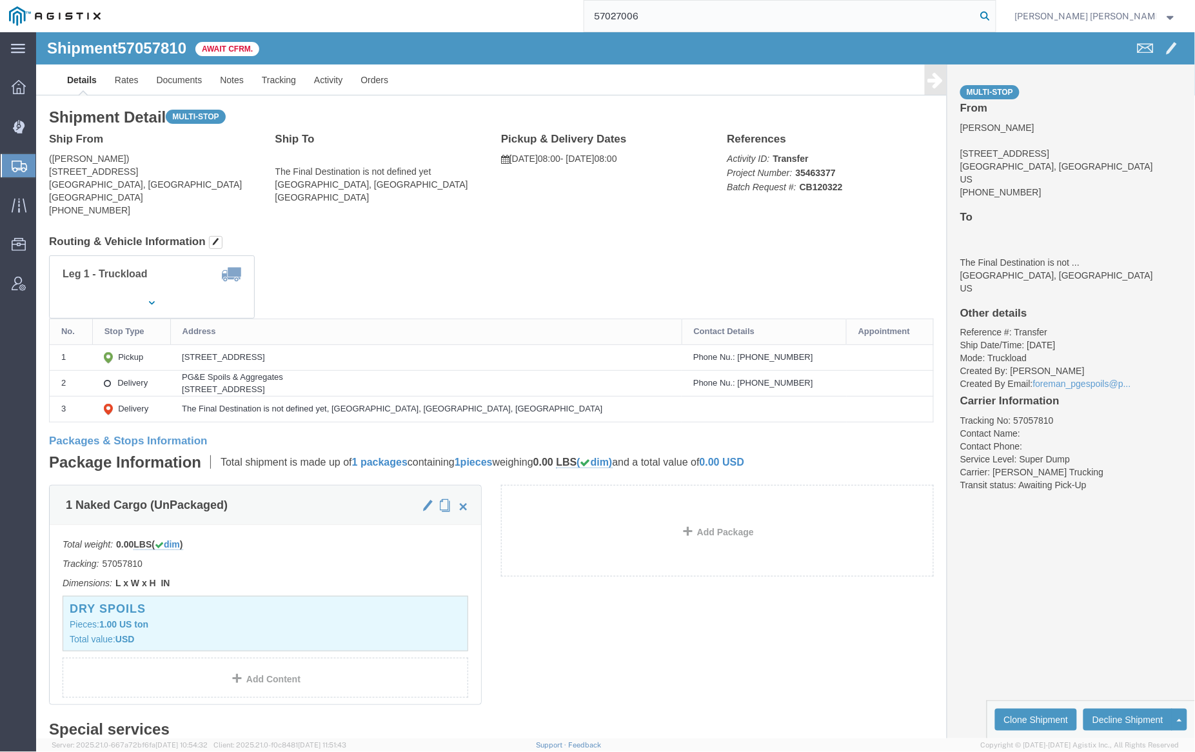
click at [995, 14] on icon at bounding box center [986, 16] width 18 height 18
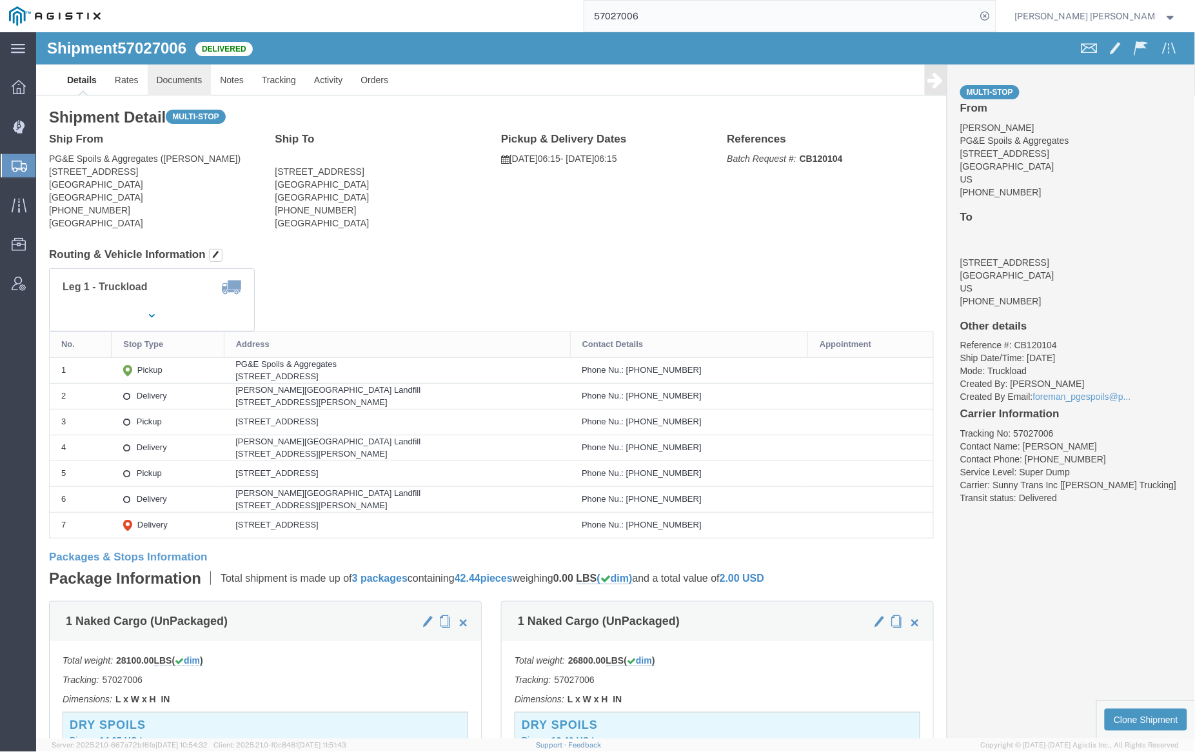
click link "Documents"
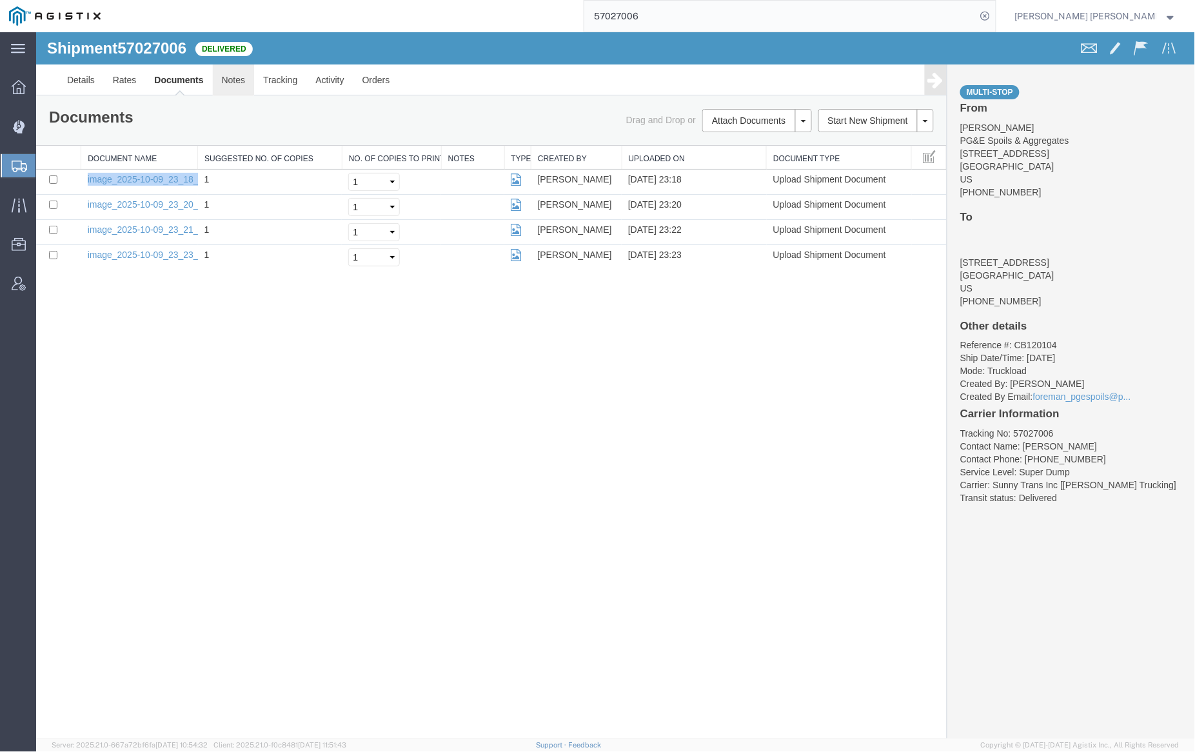
click at [229, 79] on link "Notes" at bounding box center [233, 79] width 42 height 31
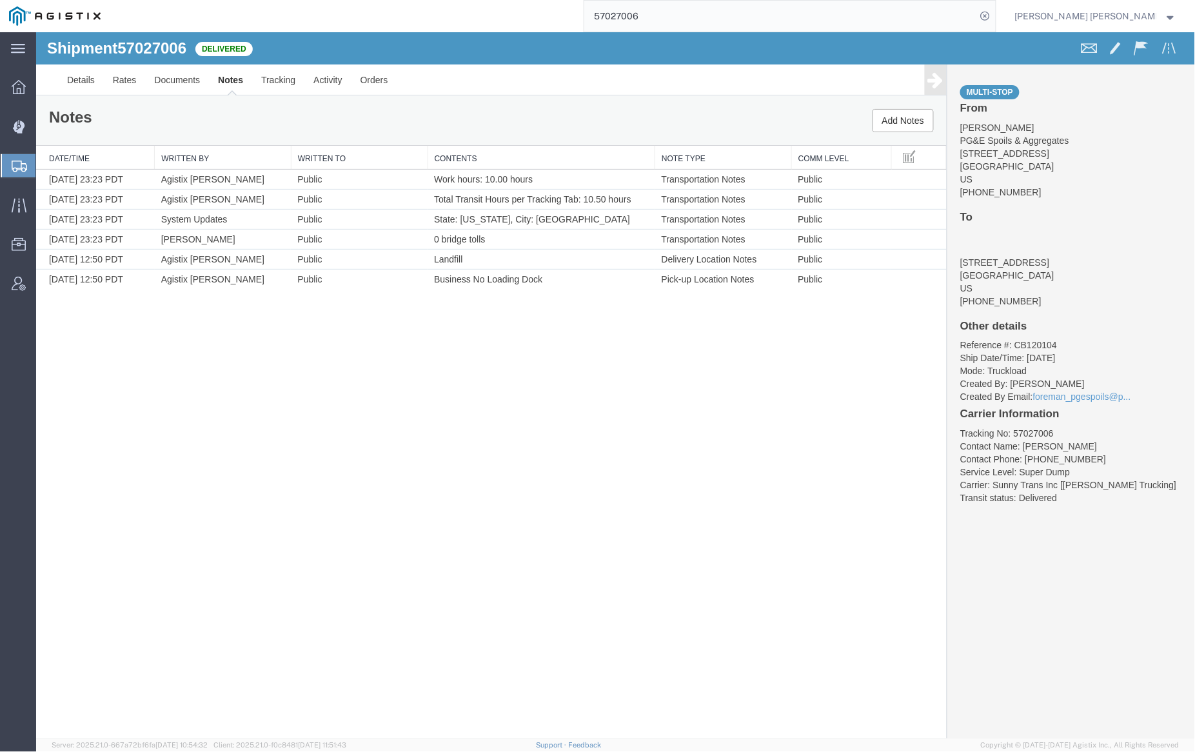
click at [675, 10] on input "57027006" at bounding box center [780, 16] width 392 height 31
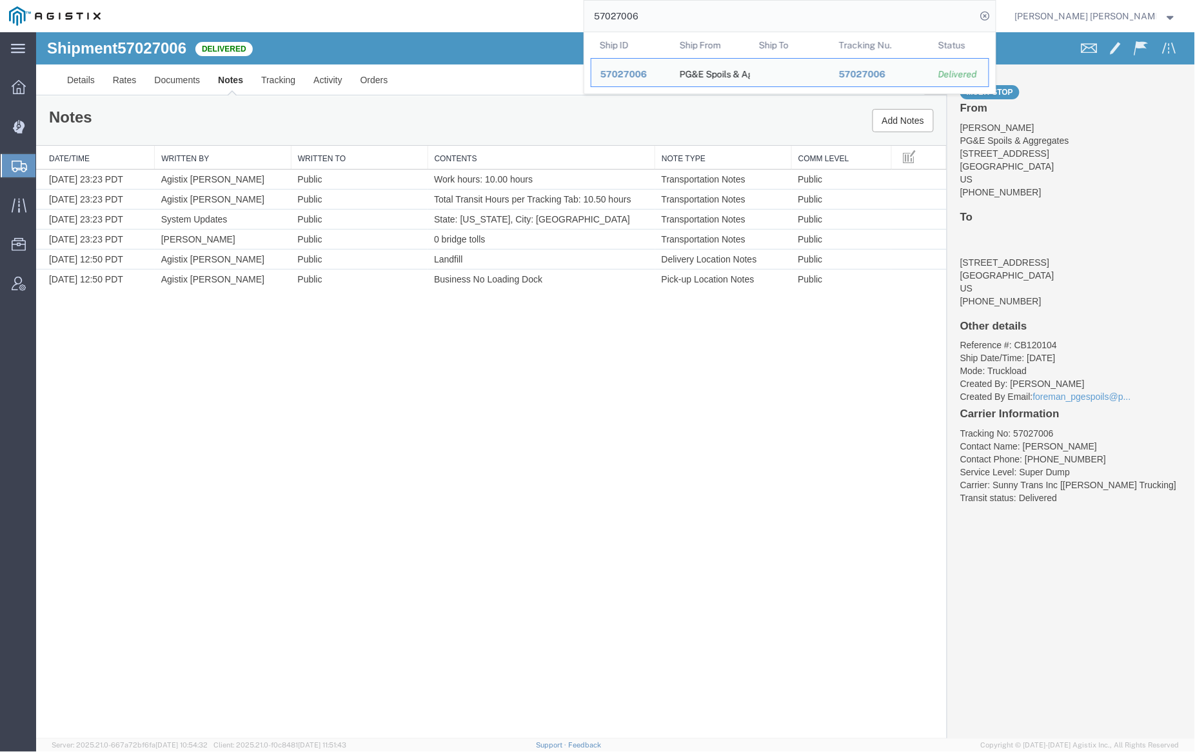
click at [675, 10] on input "57027006" at bounding box center [780, 16] width 392 height 31
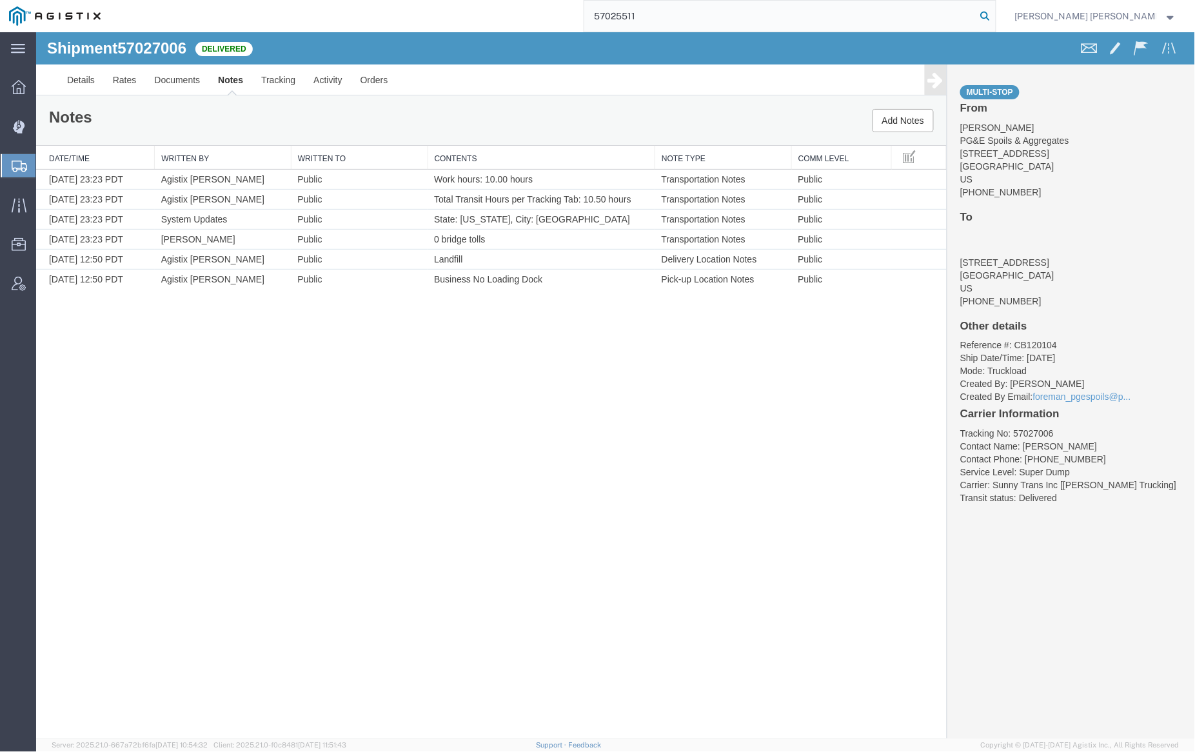
click at [995, 10] on icon at bounding box center [986, 16] width 18 height 18
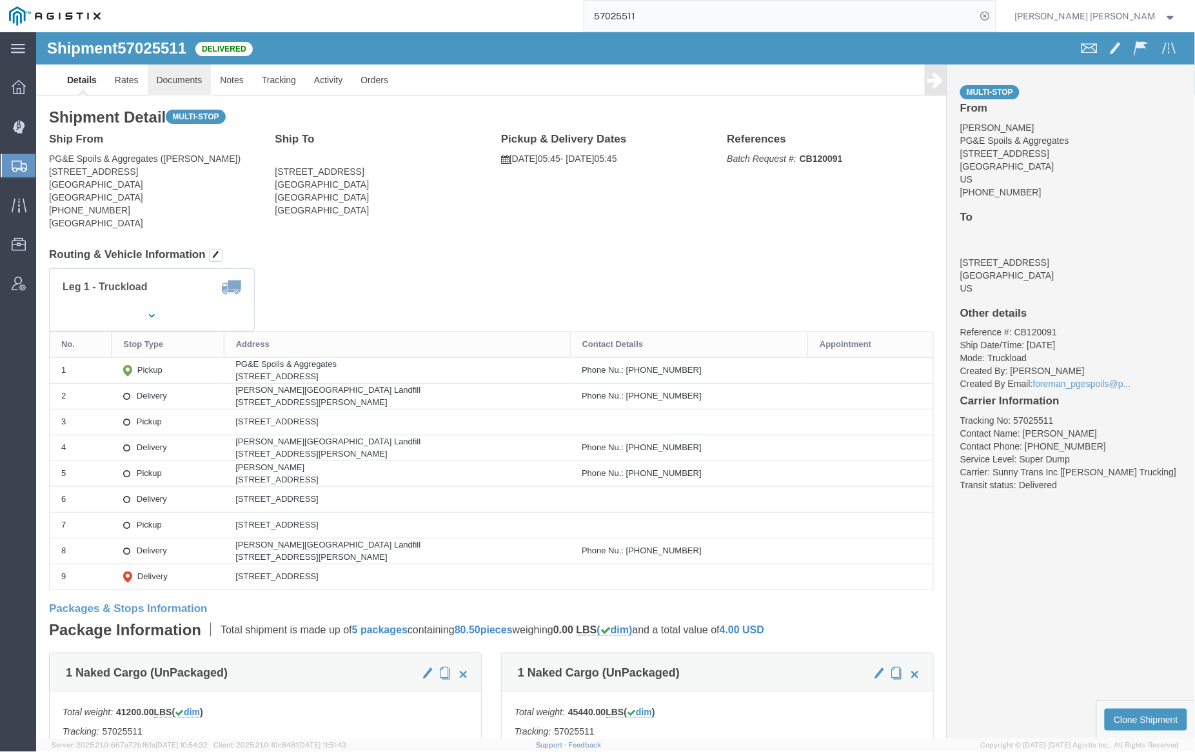
click link "Documents"
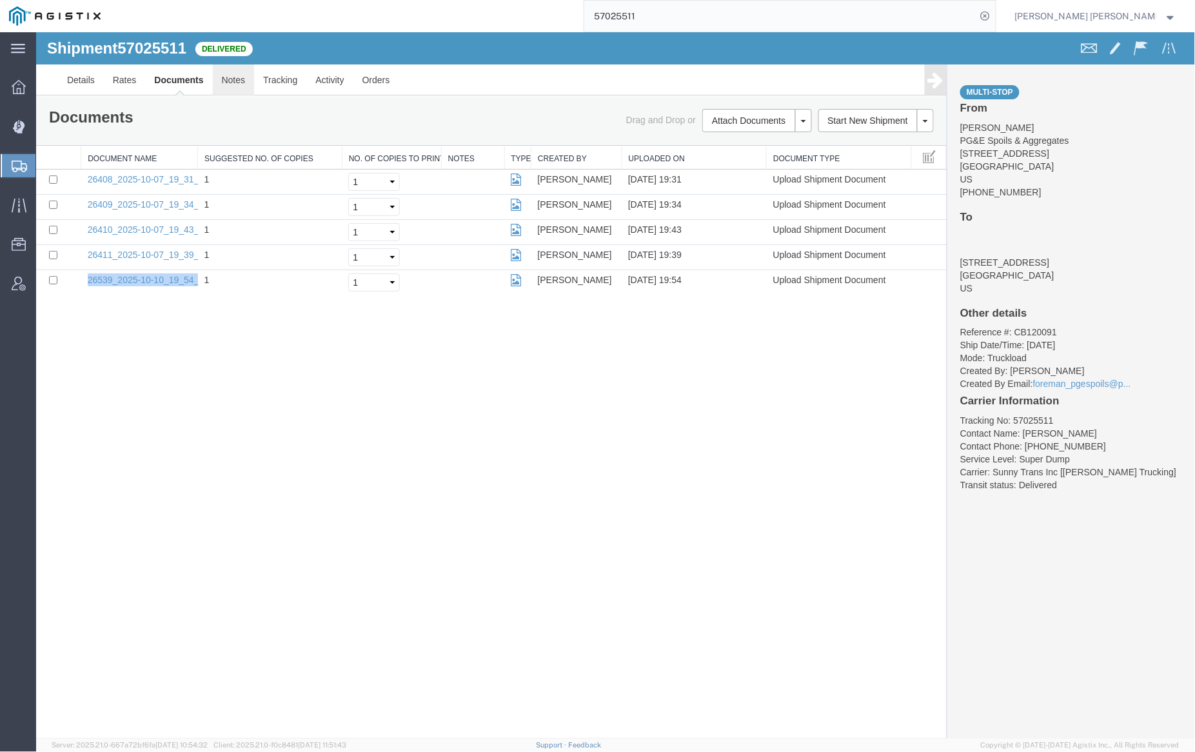
click at [230, 81] on link "Notes" at bounding box center [233, 79] width 42 height 31
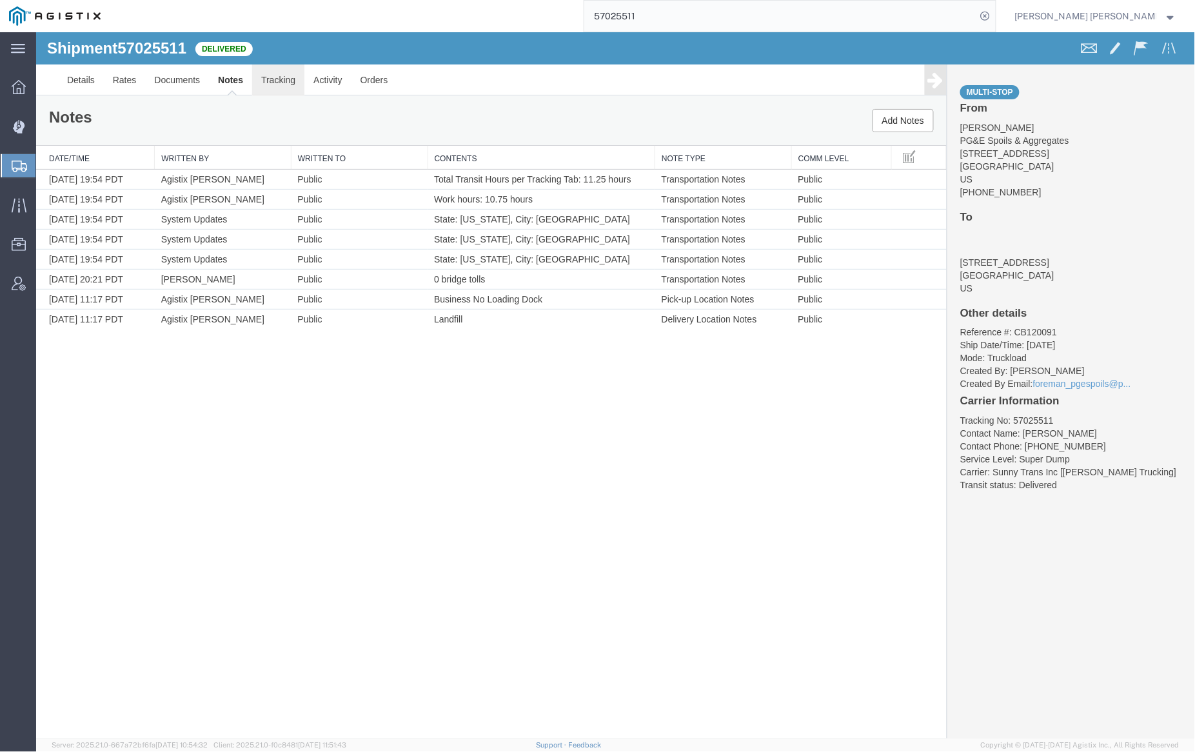
click at [279, 74] on link "Tracking" at bounding box center [278, 79] width 52 height 31
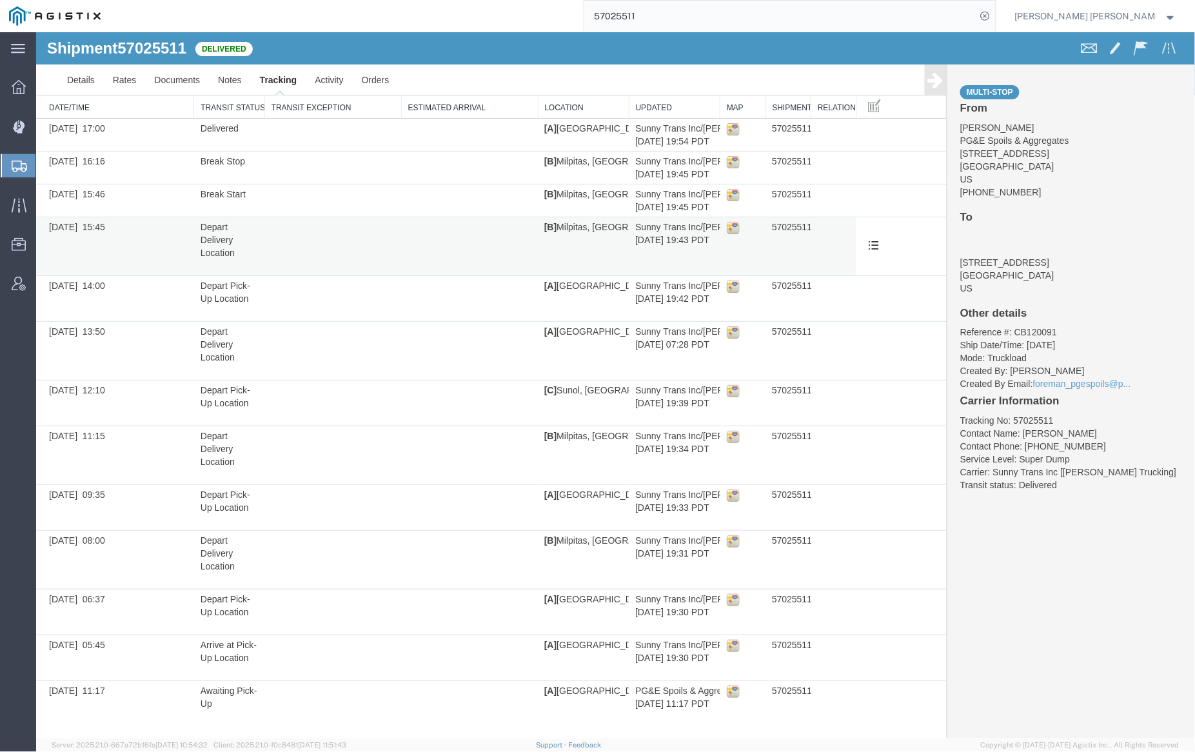
scroll to position [59, 0]
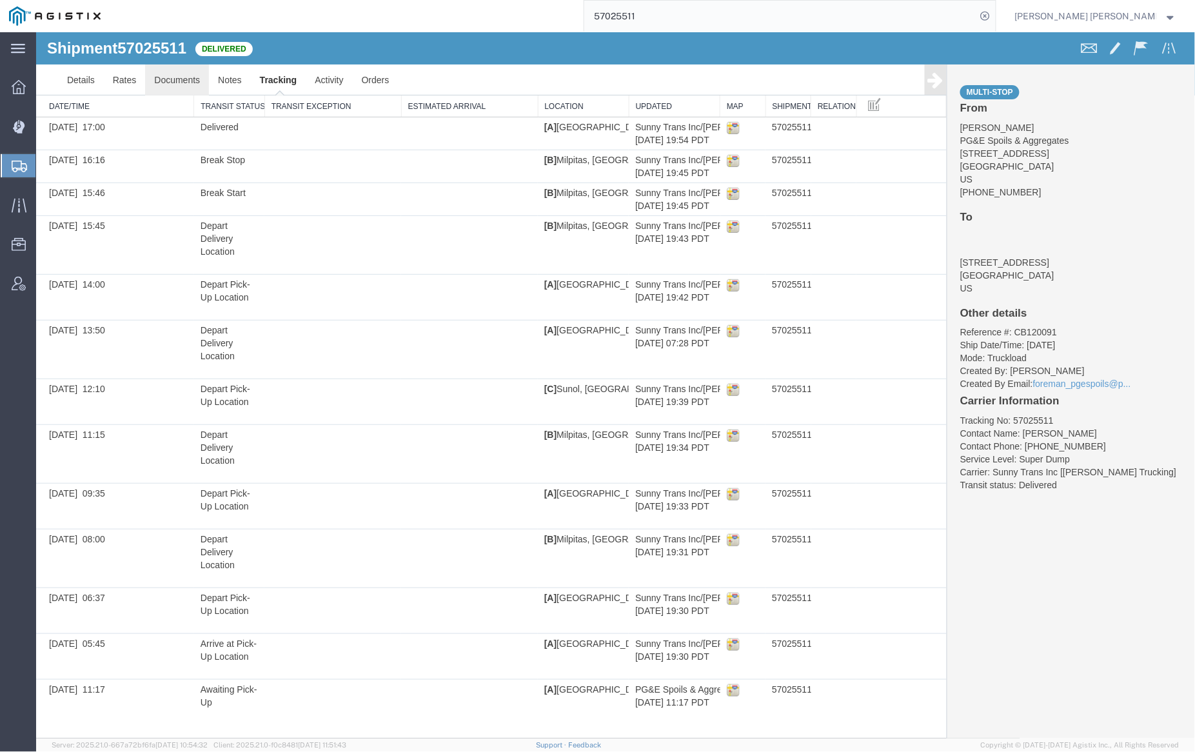
click at [186, 73] on link "Documents" at bounding box center [176, 79] width 64 height 31
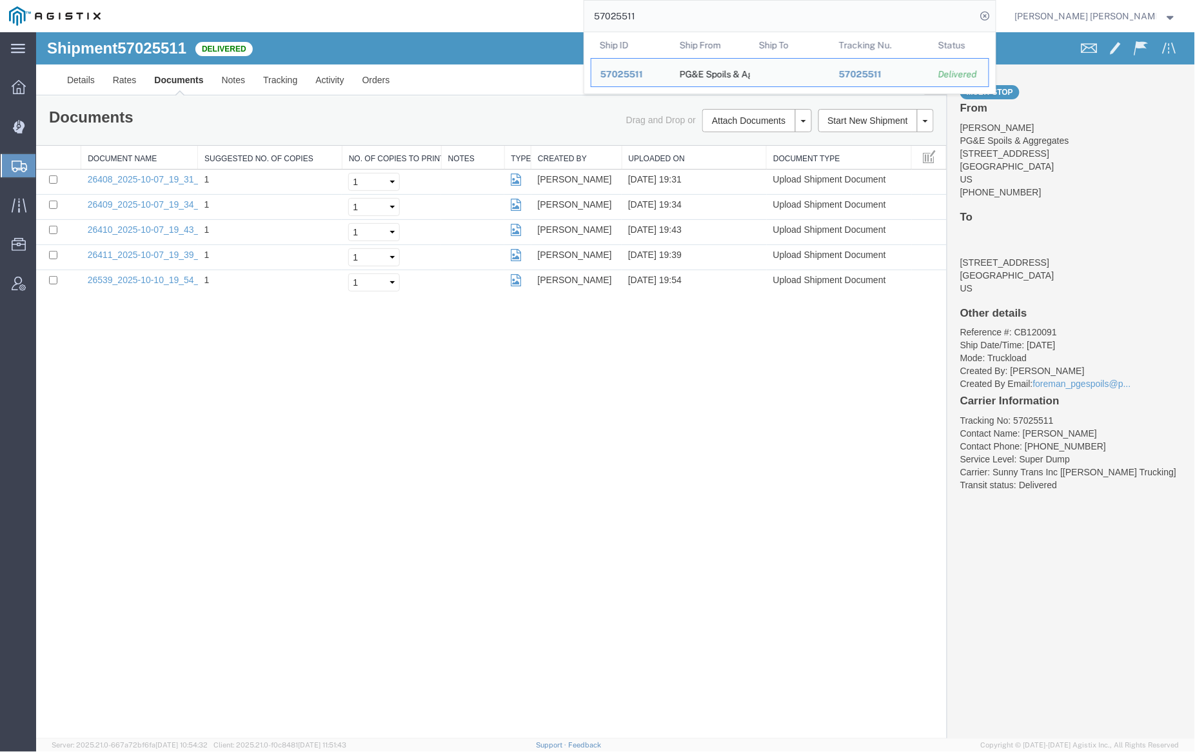
click at [679, 17] on input "57025511" at bounding box center [780, 16] width 392 height 31
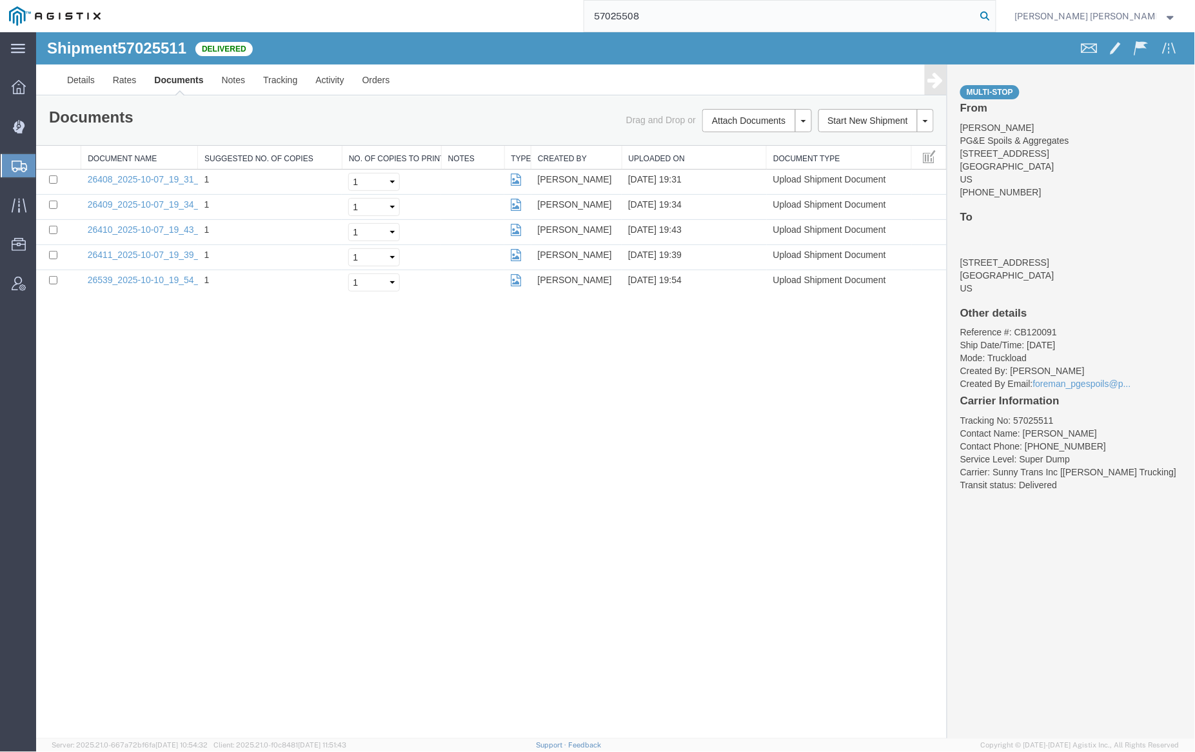
click at [995, 10] on icon at bounding box center [986, 16] width 18 height 18
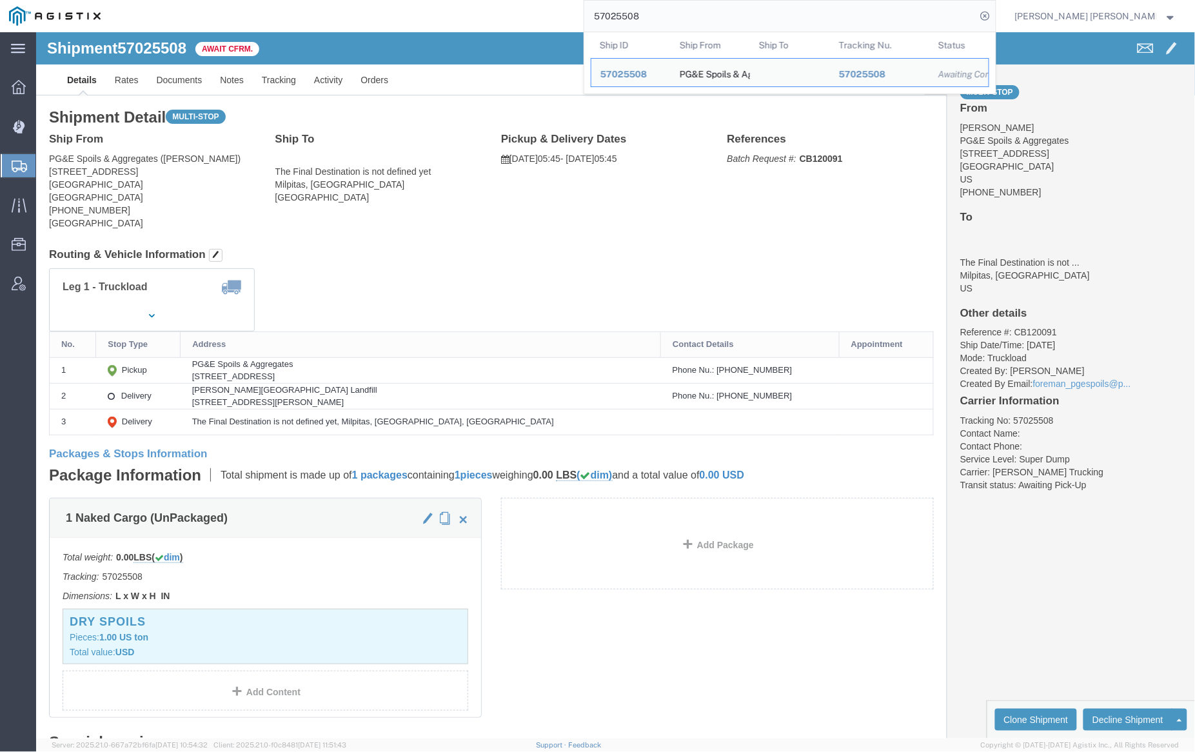
click at [683, 14] on input "57025508" at bounding box center [780, 16] width 392 height 31
paste input "4312"
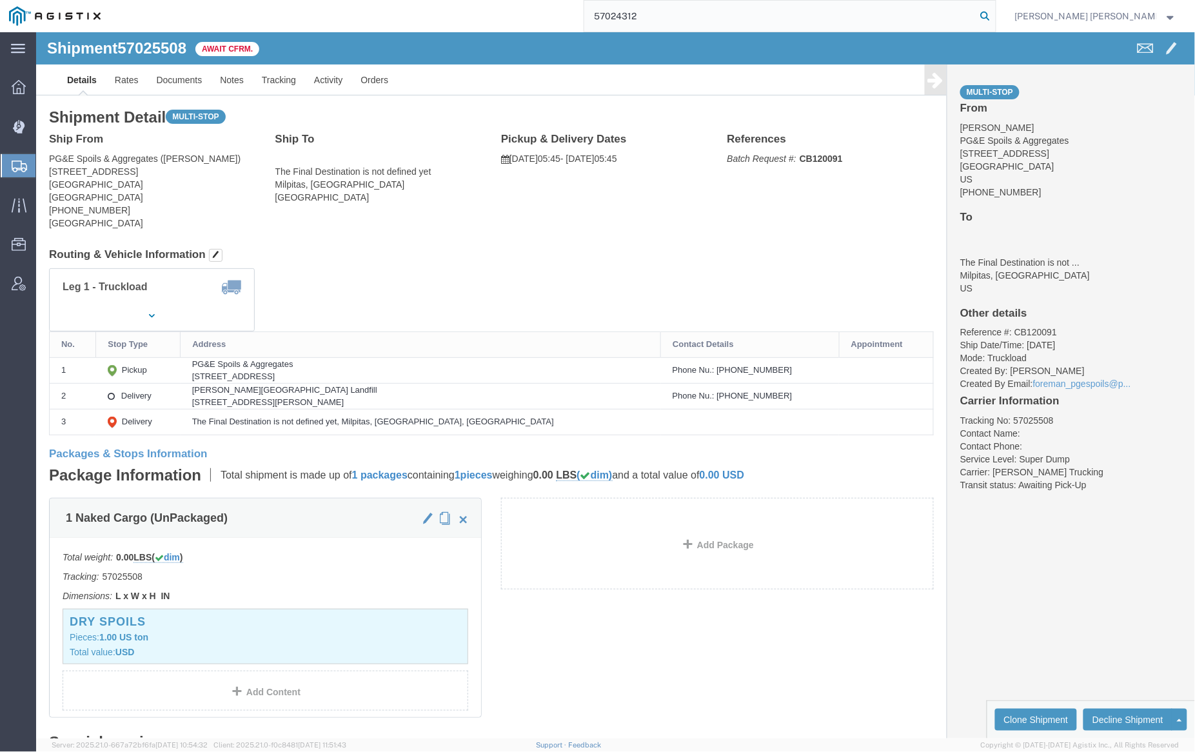
click at [995, 15] on icon at bounding box center [986, 16] width 18 height 18
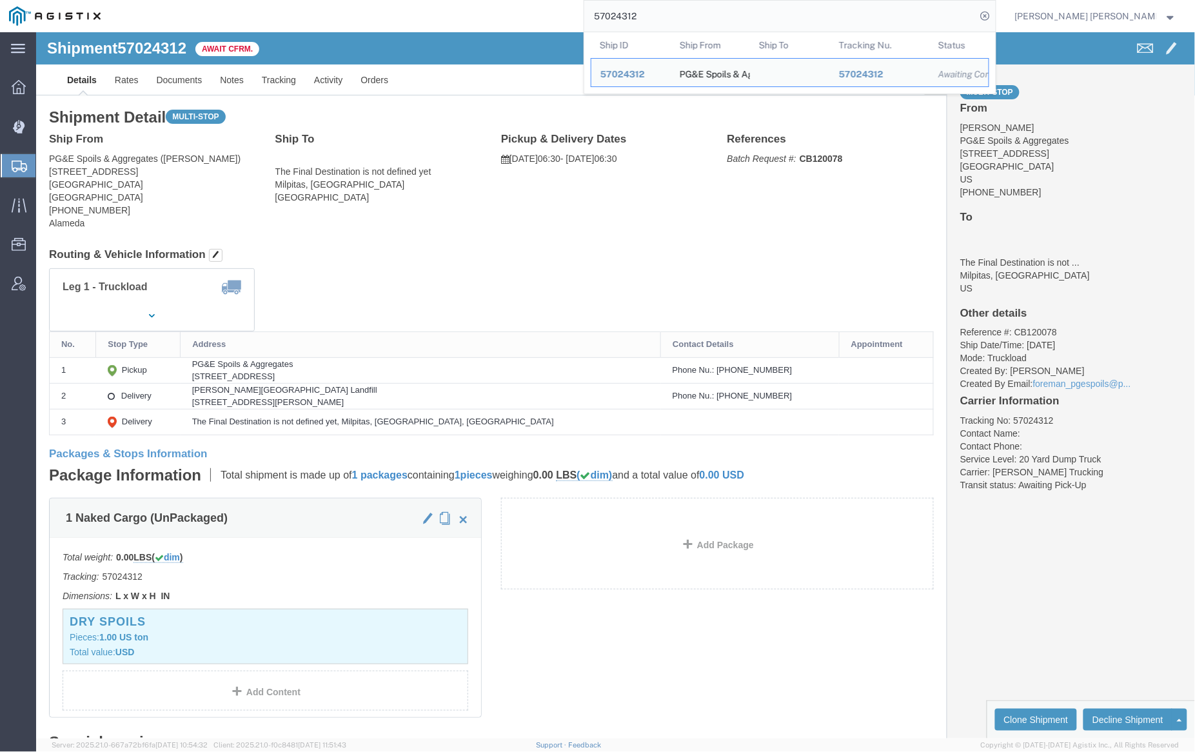
click at [681, 15] on input "57024312" at bounding box center [780, 16] width 392 height 31
paste input "280"
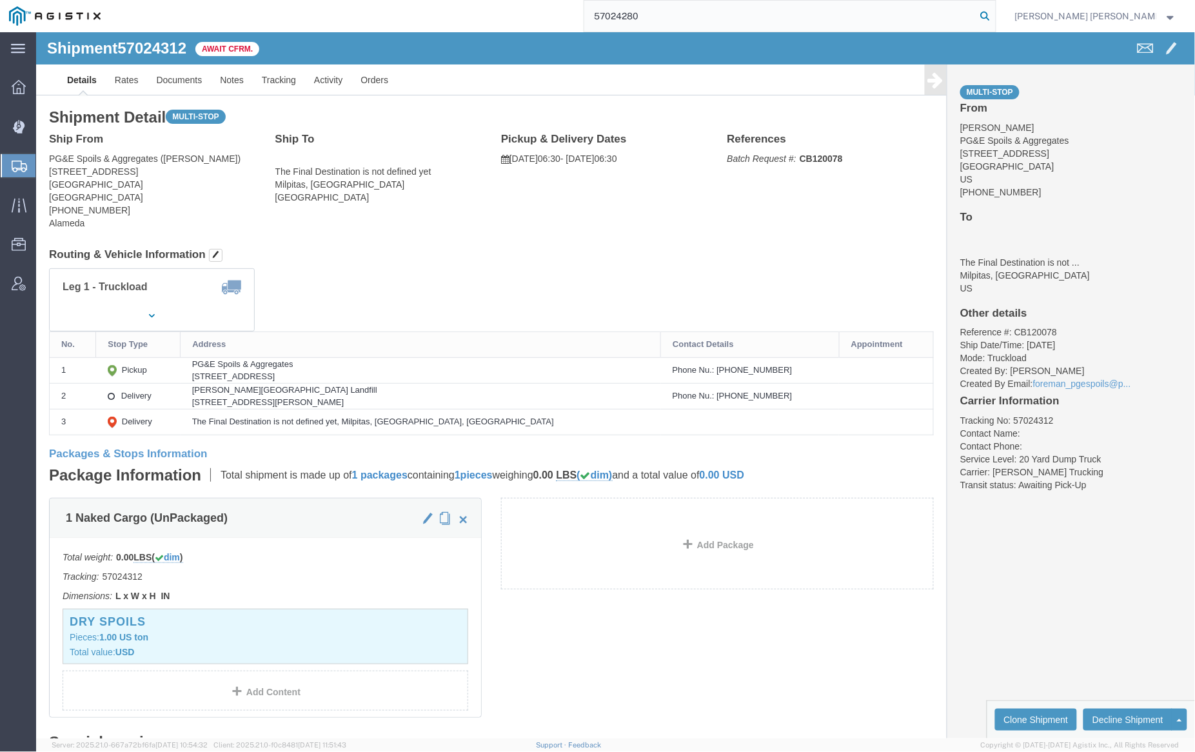
click at [995, 17] on icon at bounding box center [986, 16] width 18 height 18
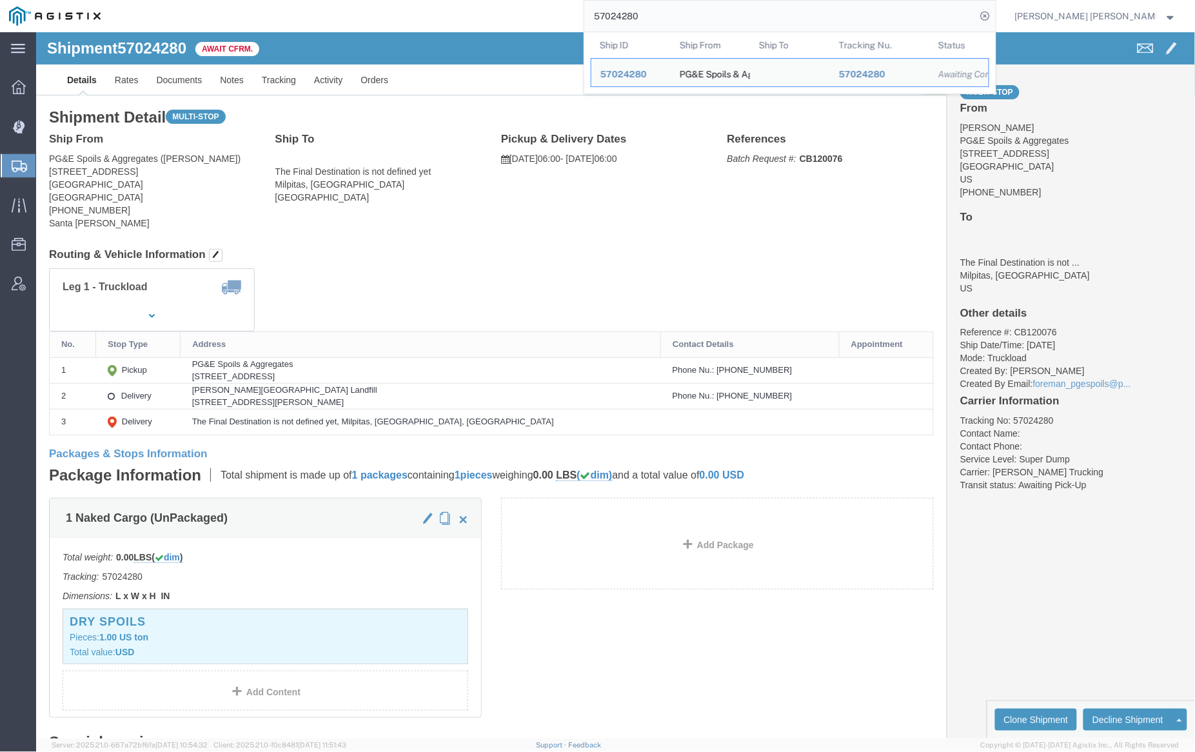
click at [665, 26] on input "57024280" at bounding box center [780, 16] width 392 height 31
click at [666, 25] on input "57024280" at bounding box center [780, 16] width 392 height 31
click at [666, 12] on input "57024280" at bounding box center [780, 16] width 392 height 31
paste input "75"
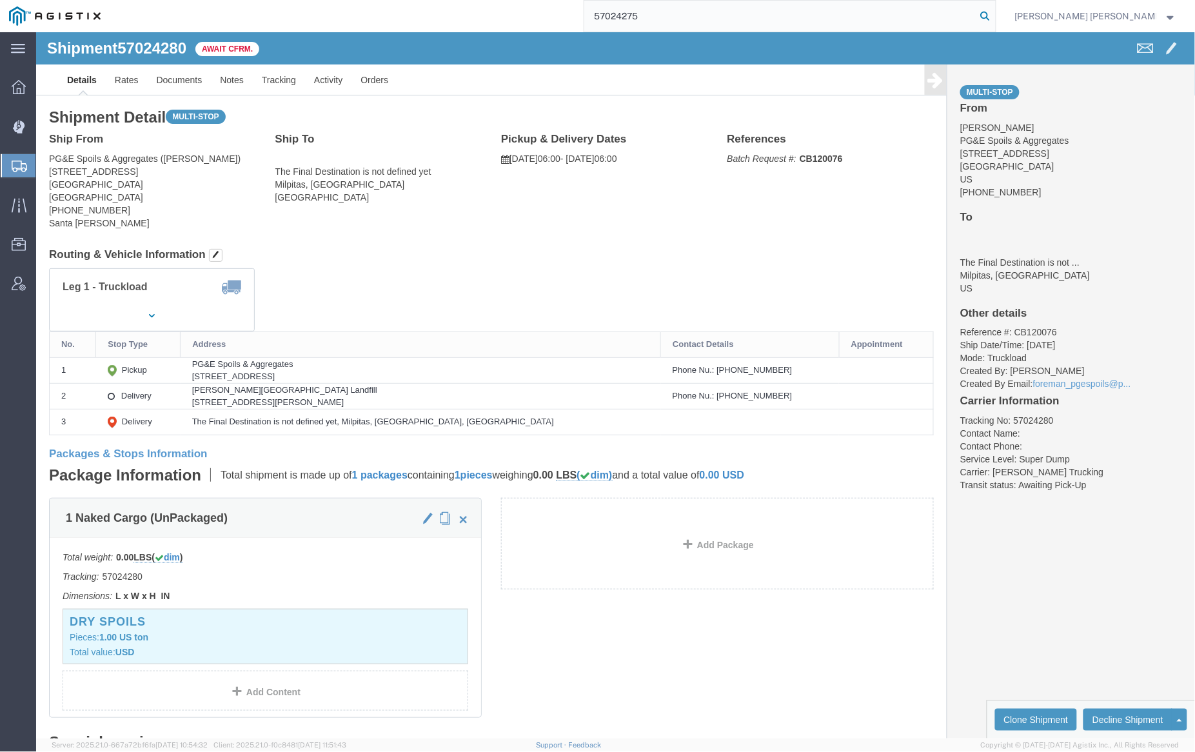
click at [995, 15] on icon at bounding box center [986, 16] width 18 height 18
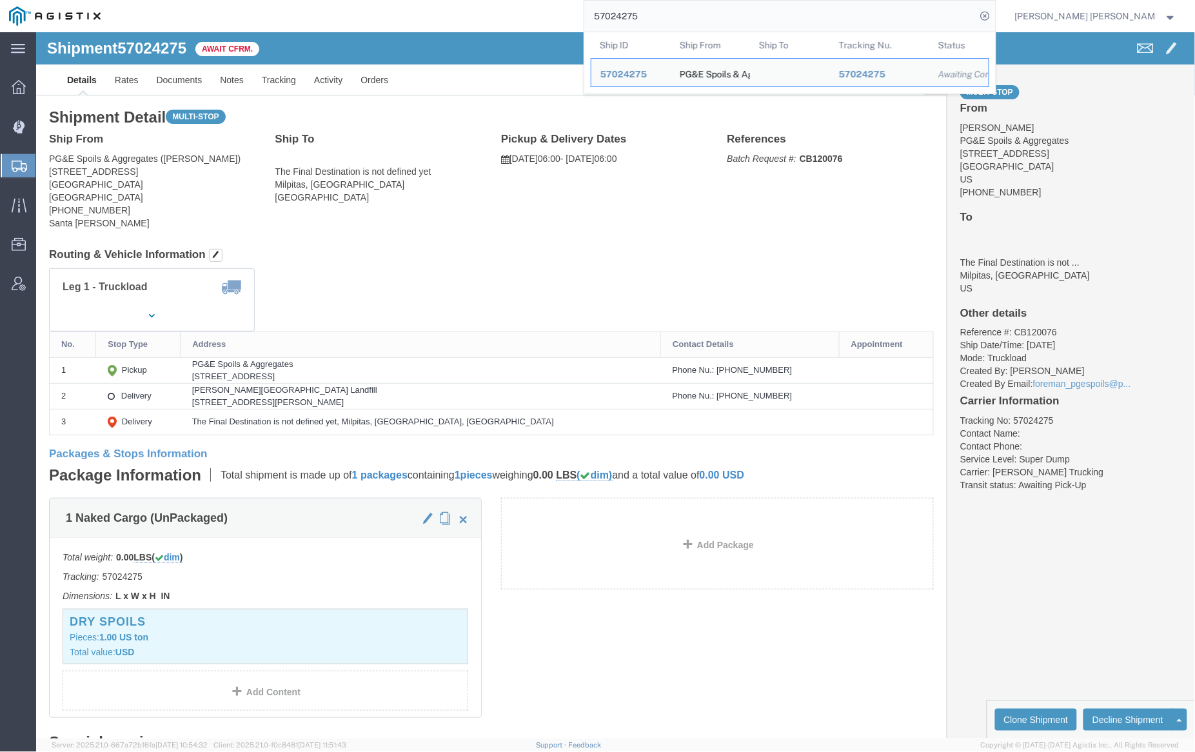
click at [690, 14] on input "57024275" at bounding box center [780, 16] width 392 height 31
paste input "5511"
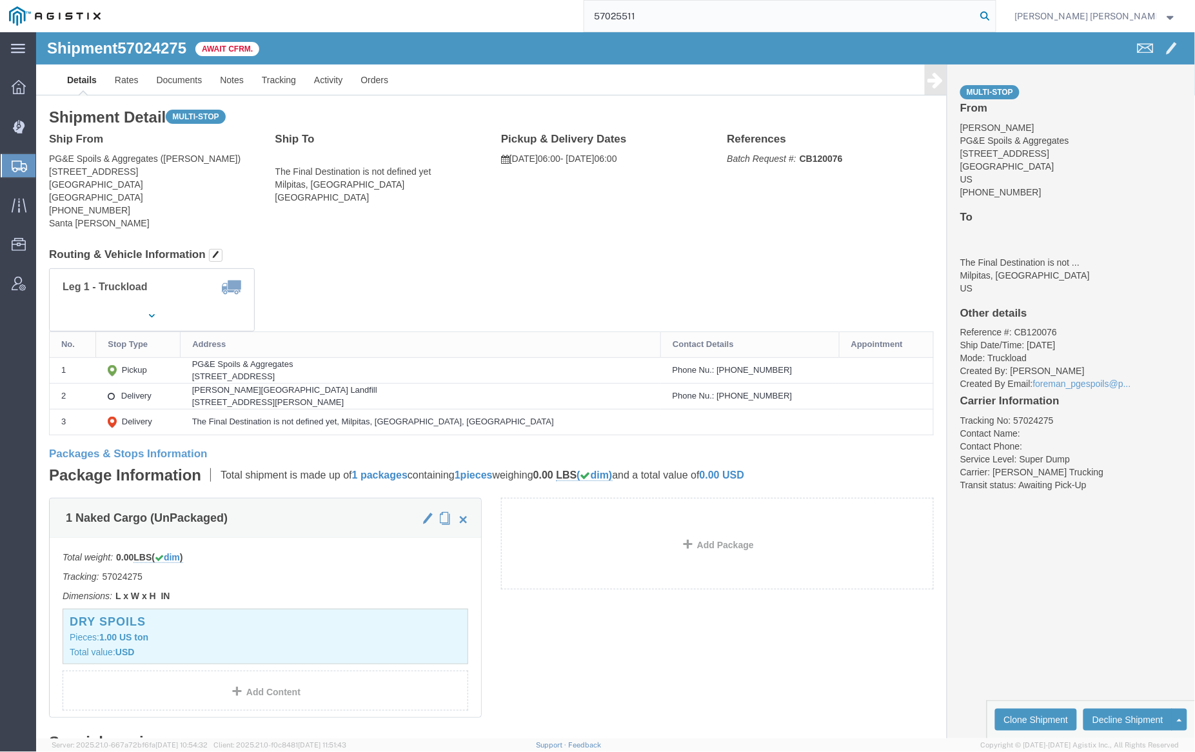
type input "57025511"
click at [995, 15] on icon at bounding box center [986, 16] width 18 height 18
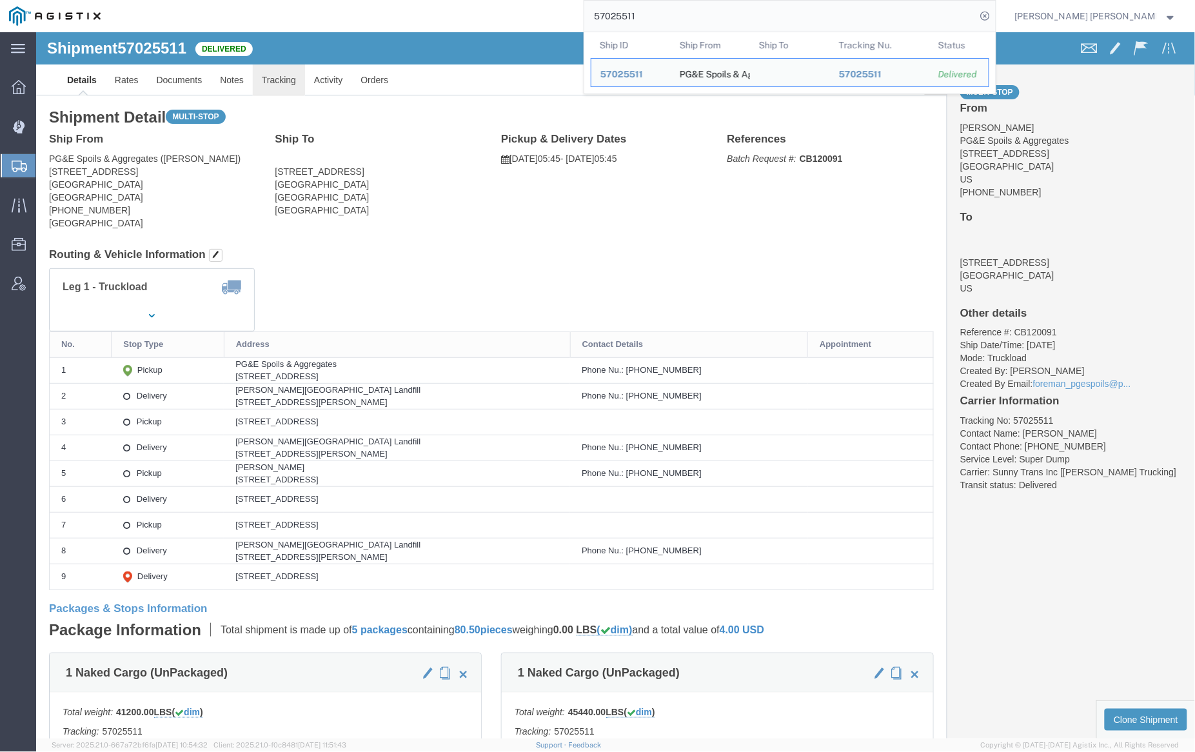
click link "Tracking"
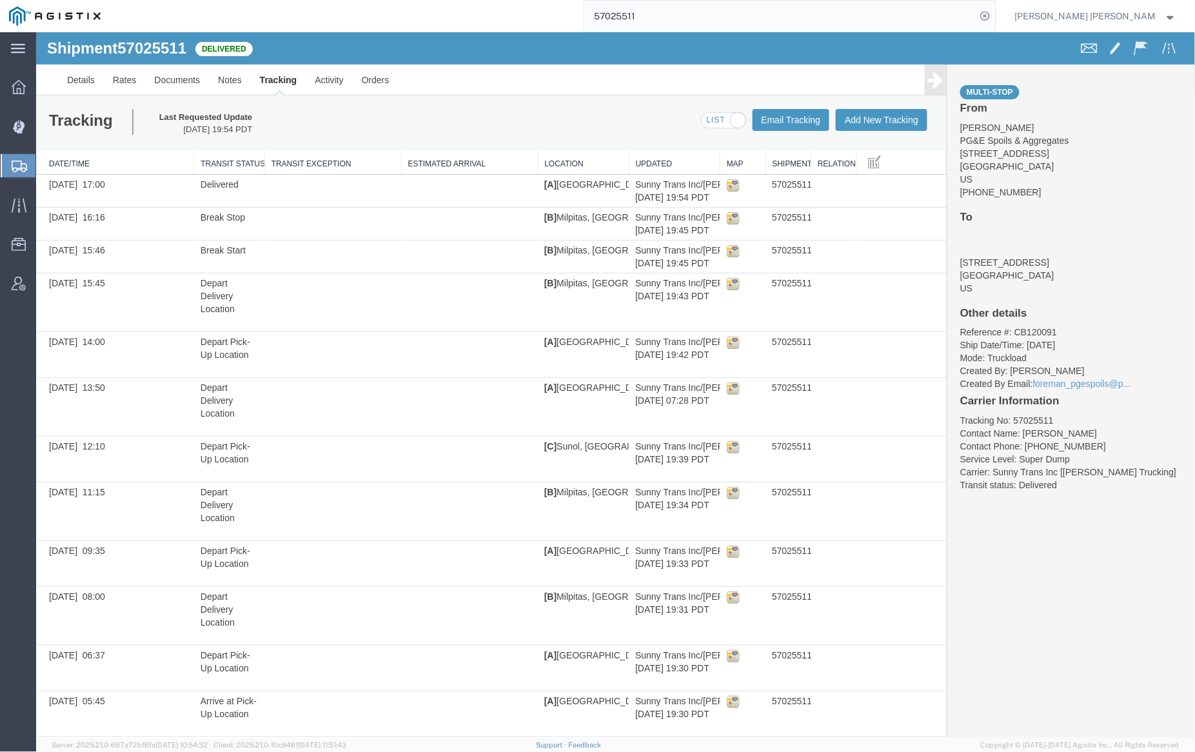
click at [711, 117] on span at bounding box center [723, 120] width 44 height 16
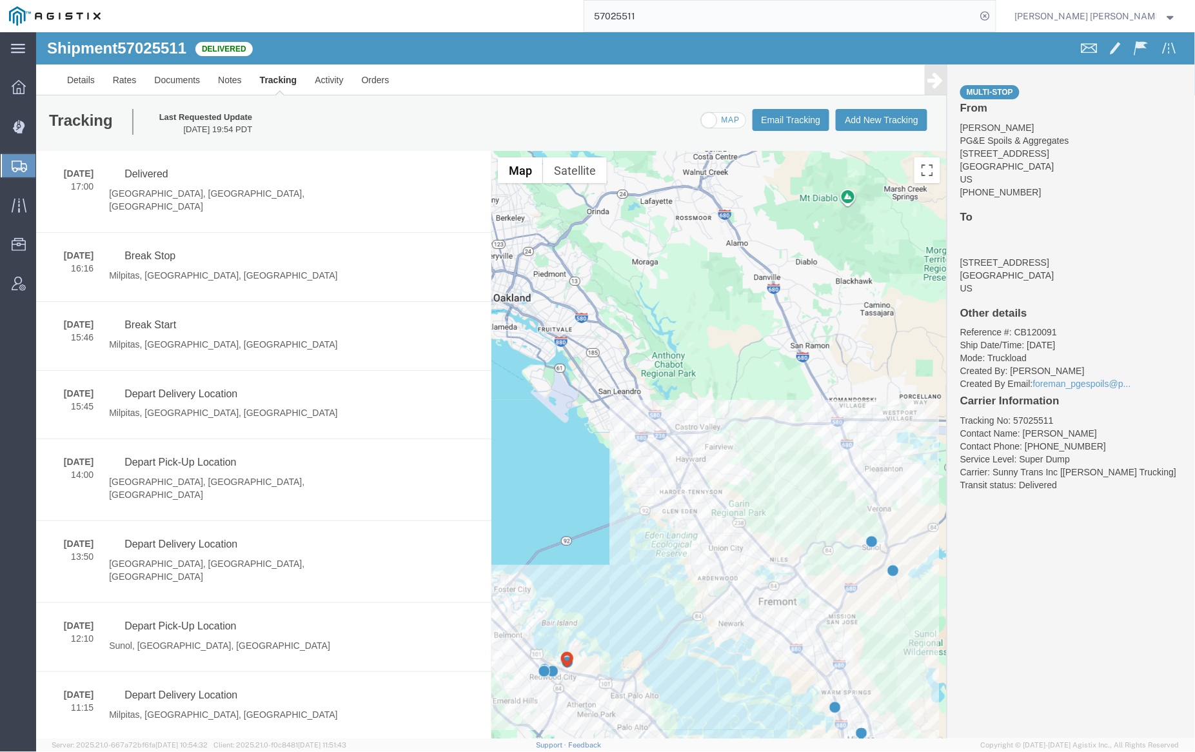
click at [711, 117] on span at bounding box center [723, 120] width 44 height 16
checkbox input "true"
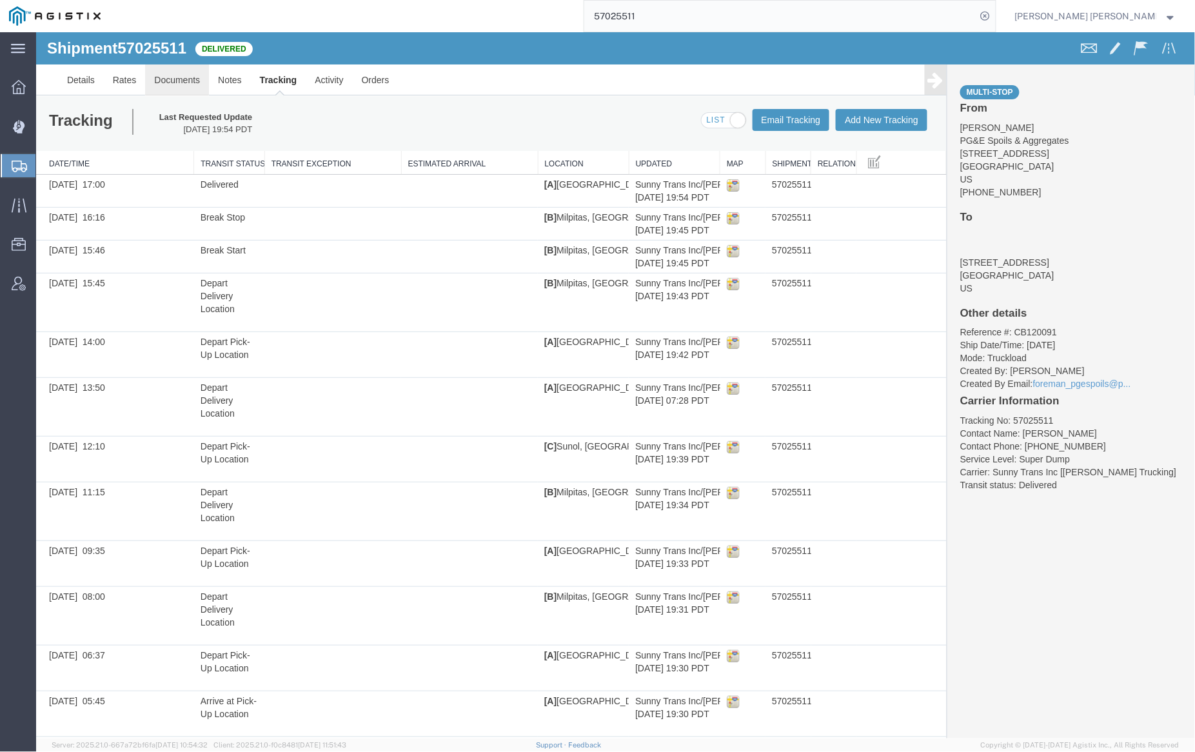
click at [164, 69] on link "Documents" at bounding box center [176, 79] width 64 height 31
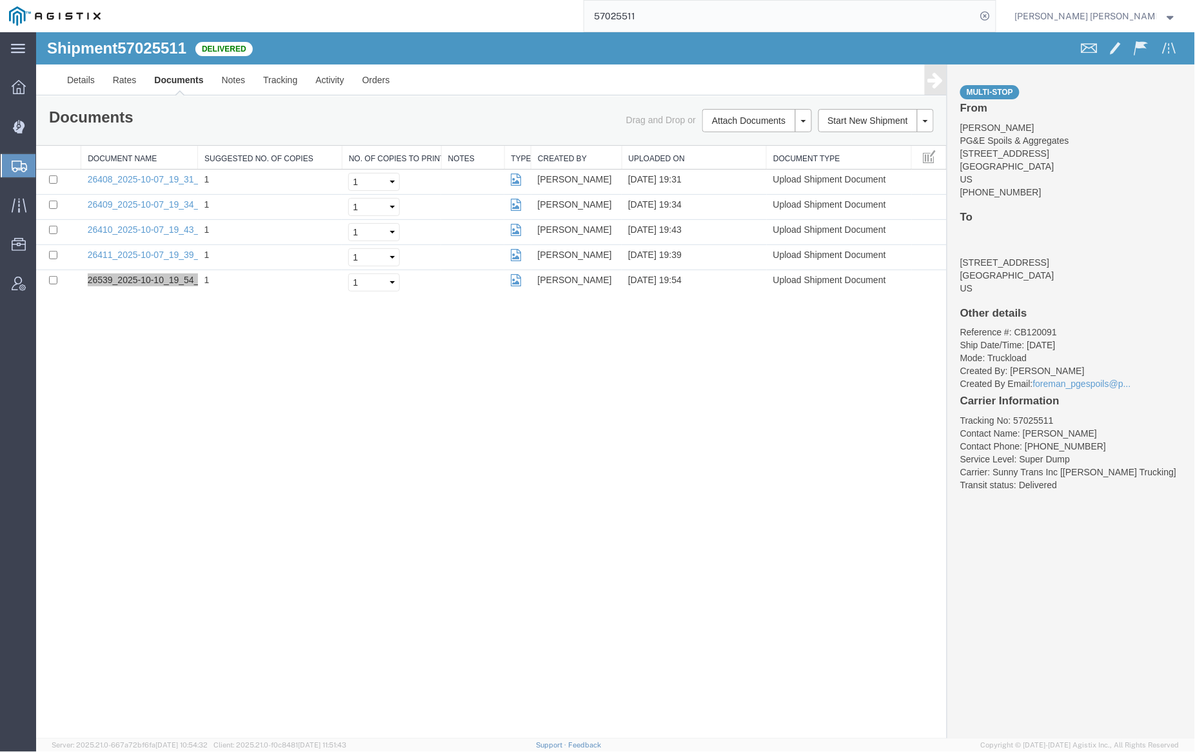
click at [681, 7] on input "57025511" at bounding box center [780, 16] width 392 height 31
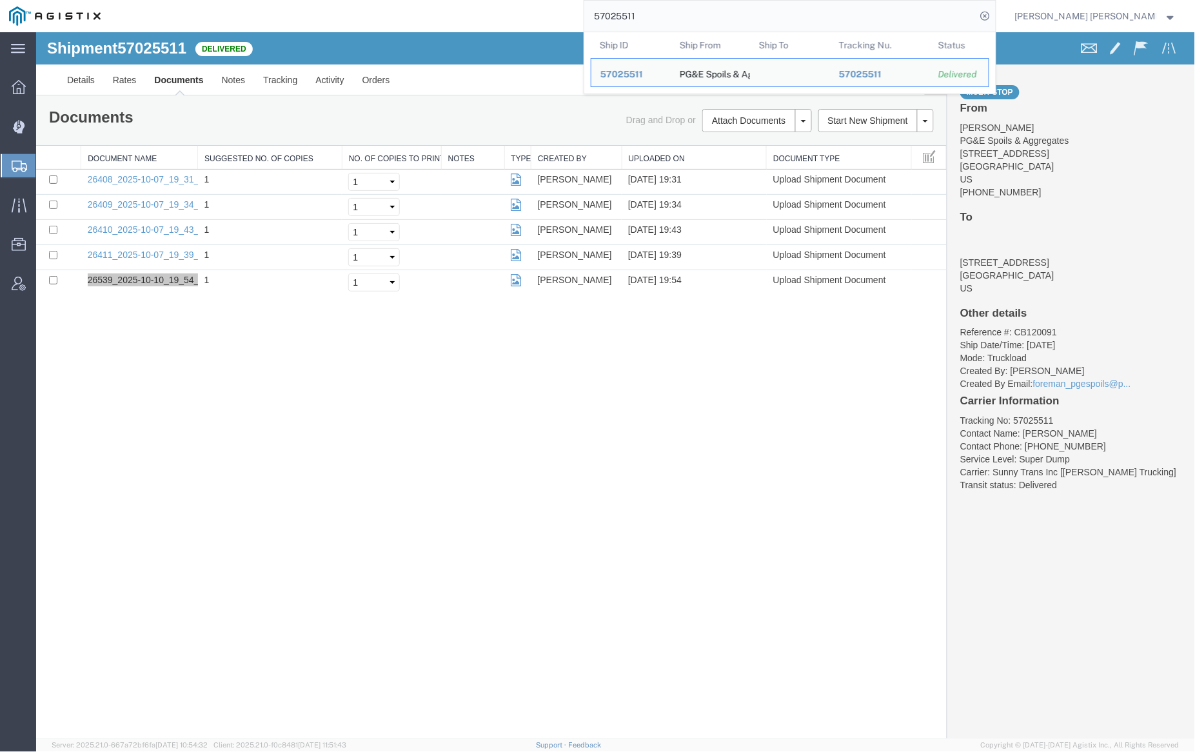
click at [681, 7] on input "57025511" at bounding box center [780, 16] width 392 height 31
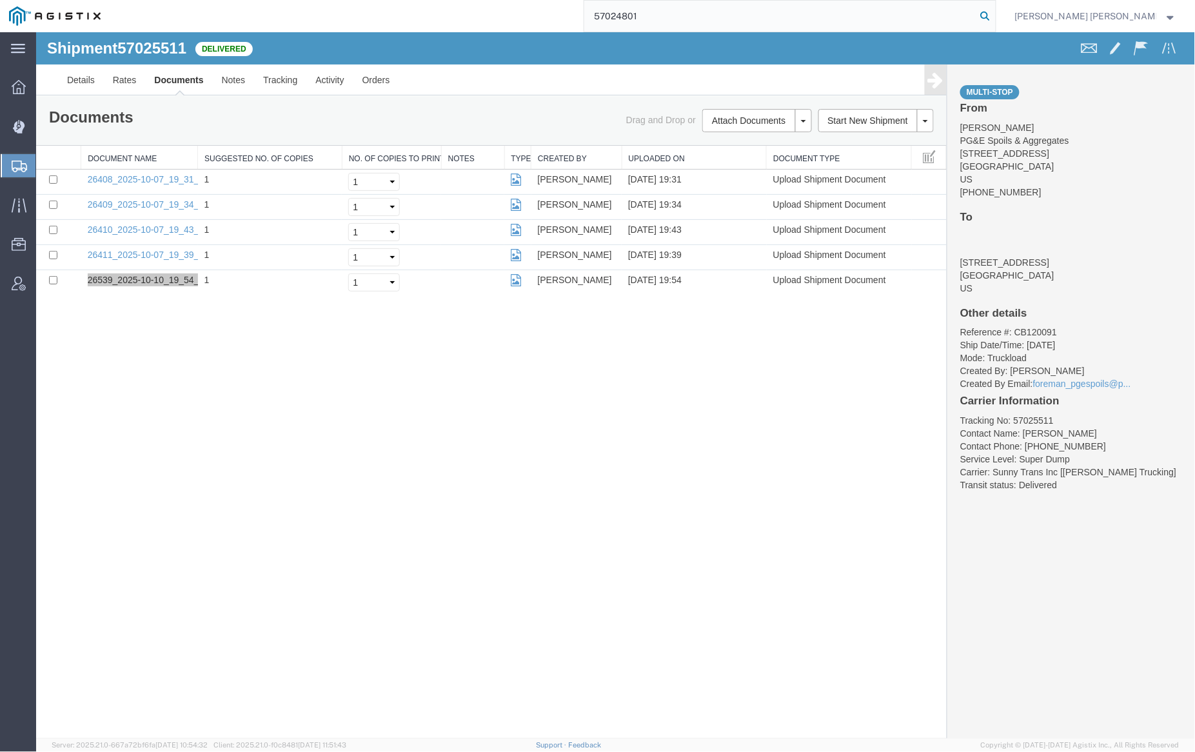
click at [995, 12] on icon at bounding box center [986, 16] width 18 height 18
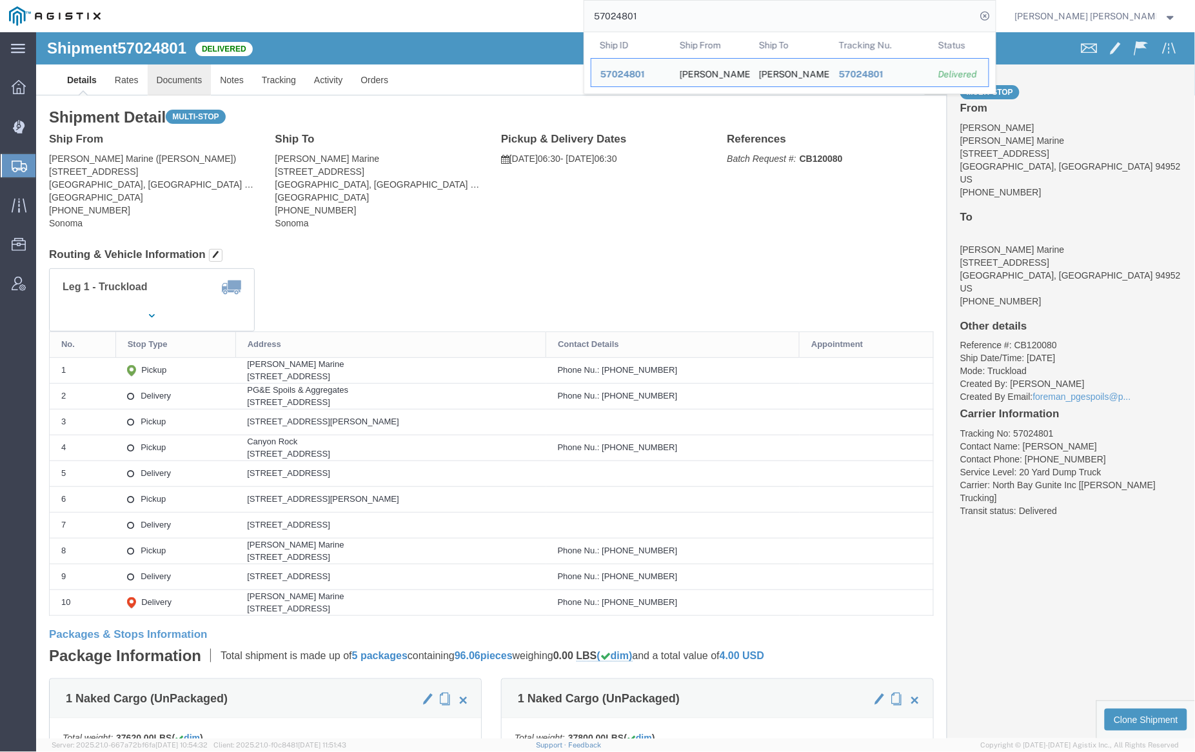
click link "Documents"
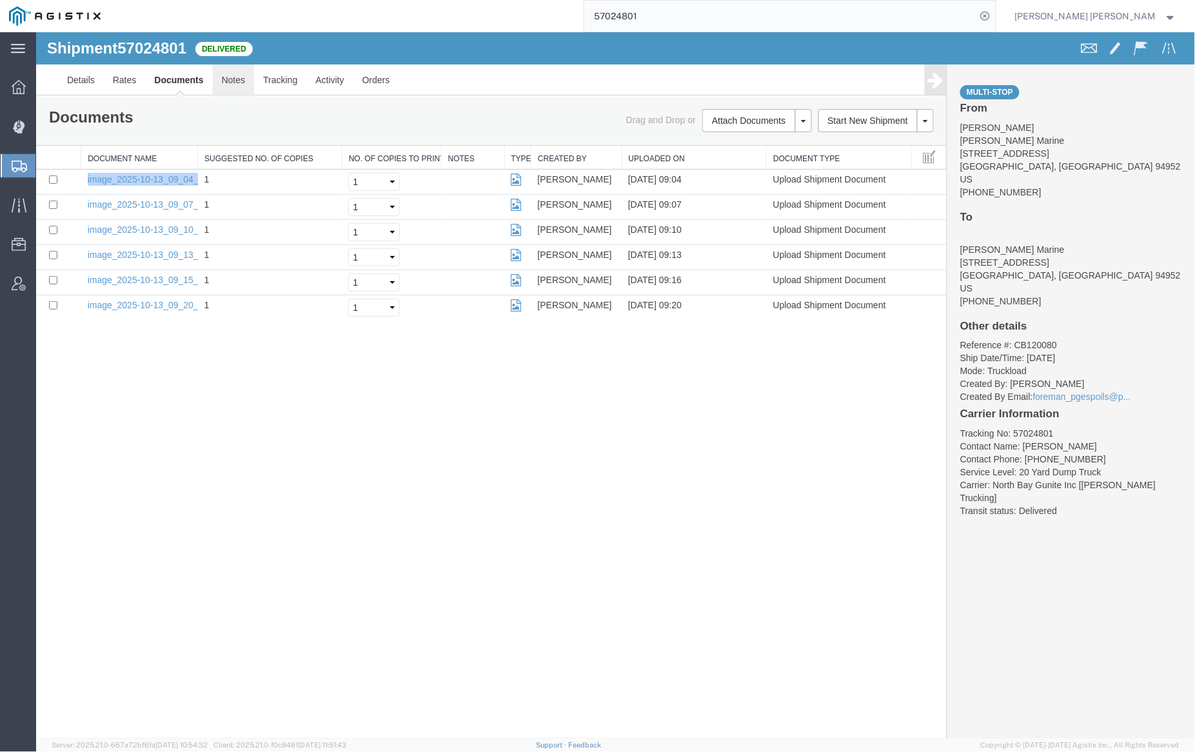
click at [229, 74] on link "Notes" at bounding box center [233, 79] width 42 height 31
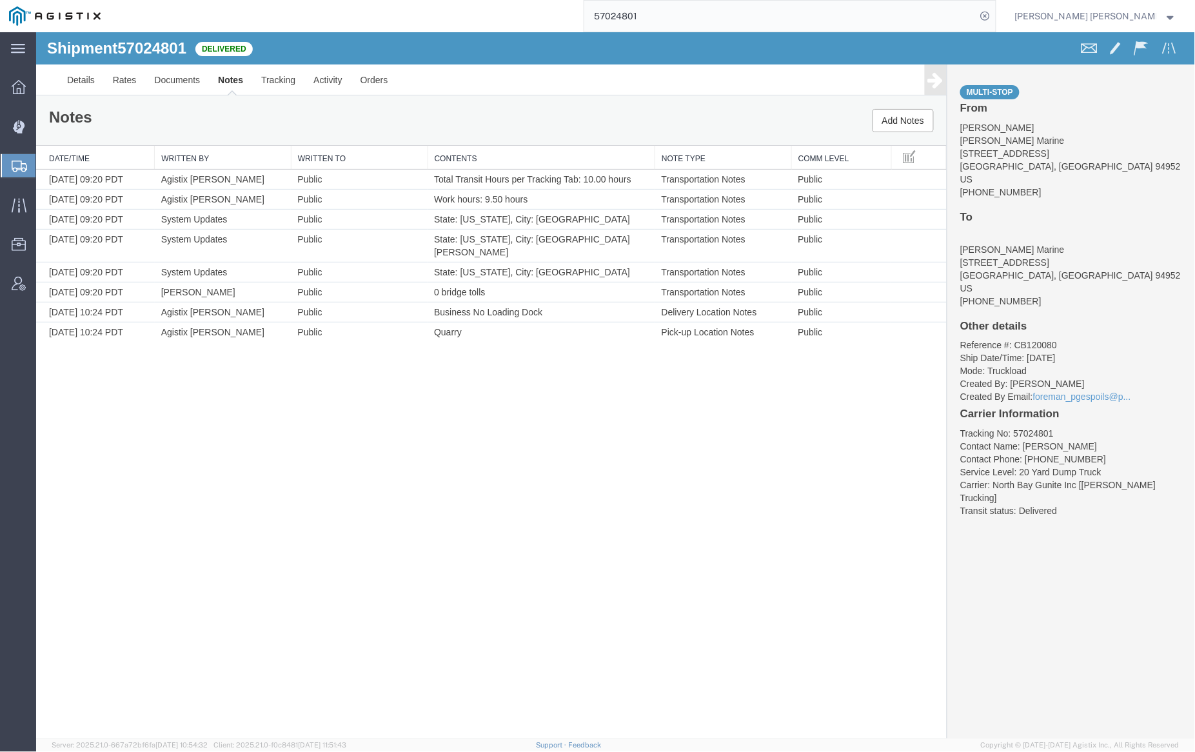
click at [678, 18] on input "57024801" at bounding box center [780, 16] width 392 height 31
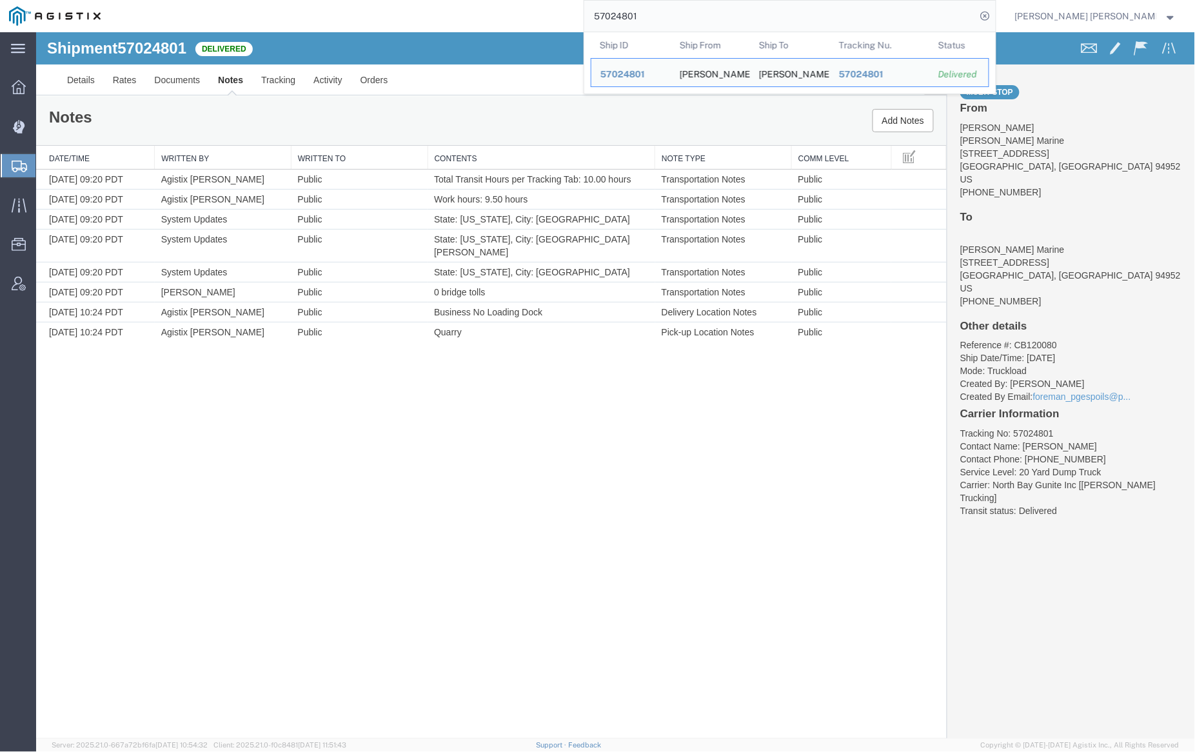
click at [678, 18] on input "57024801" at bounding box center [780, 16] width 392 height 31
paste input "6567369"
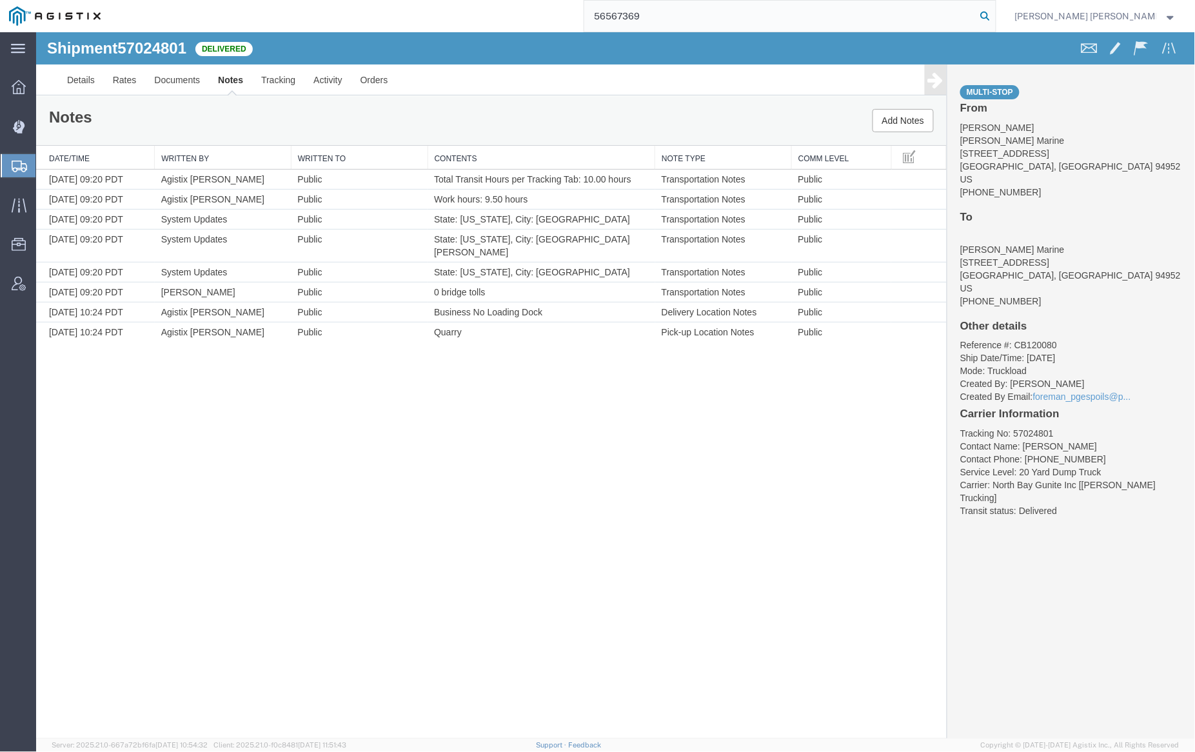
click at [995, 15] on icon at bounding box center [986, 16] width 18 height 18
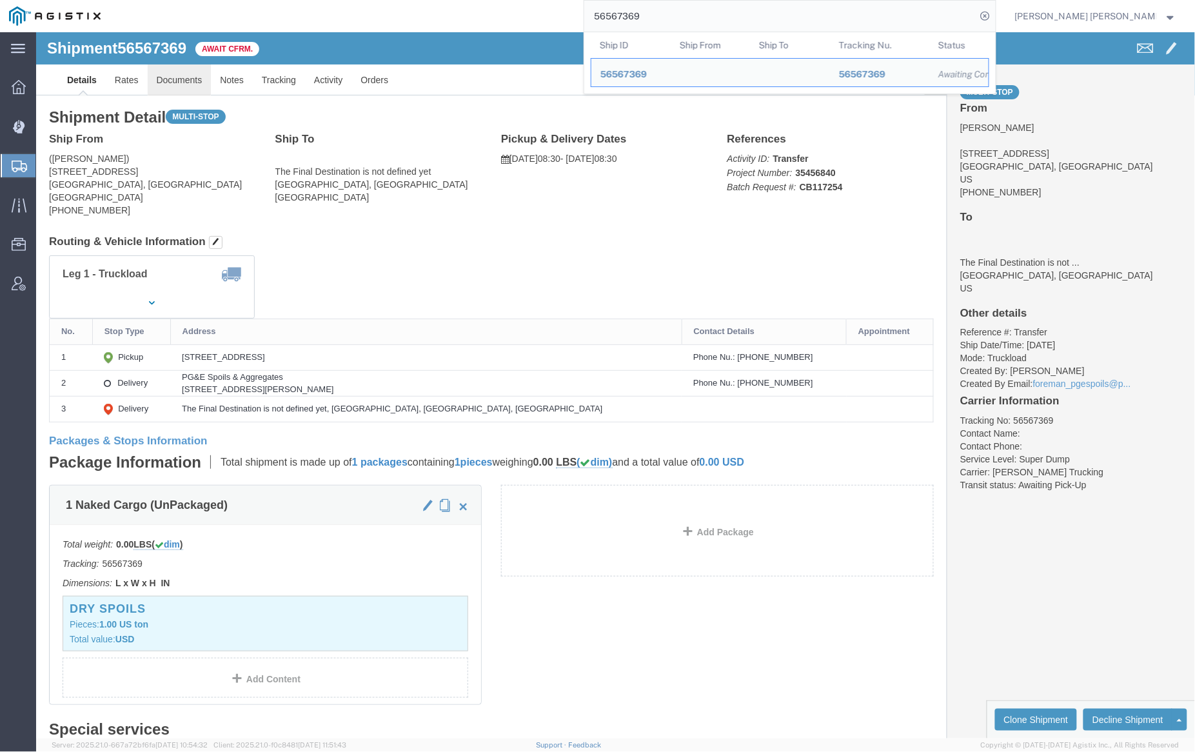
click link "Documents"
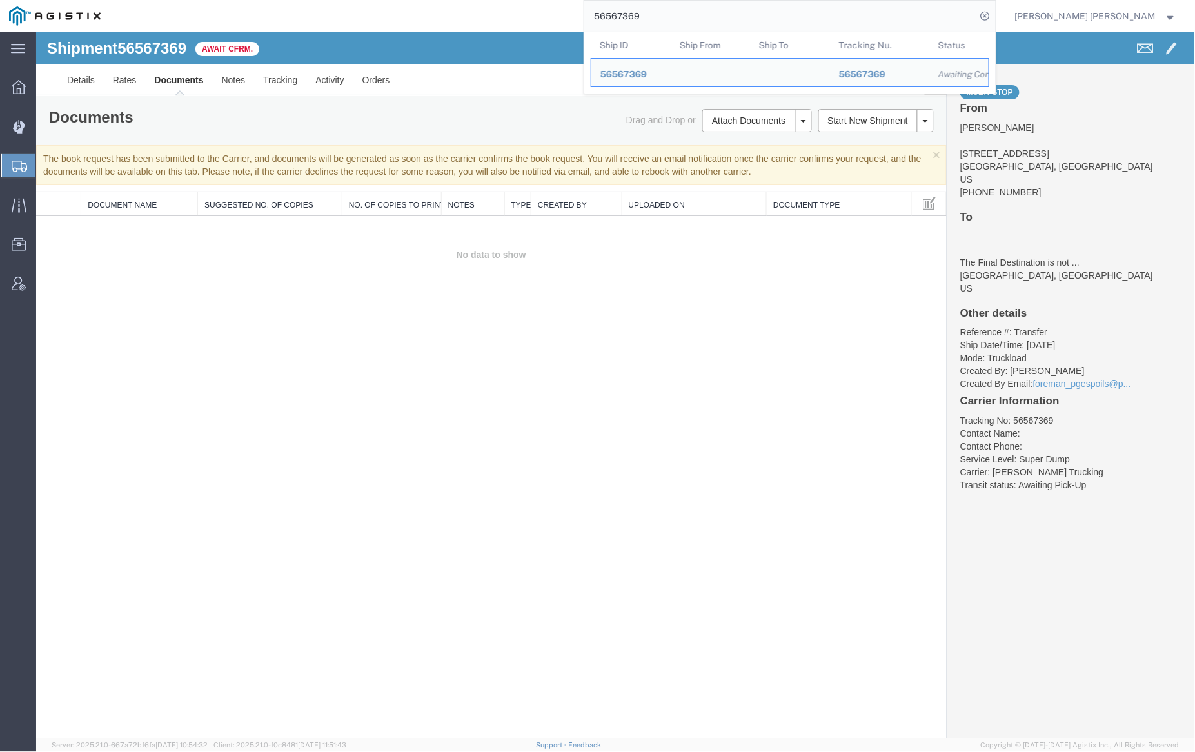
click at [690, 13] on input "56567369" at bounding box center [780, 16] width 392 height 31
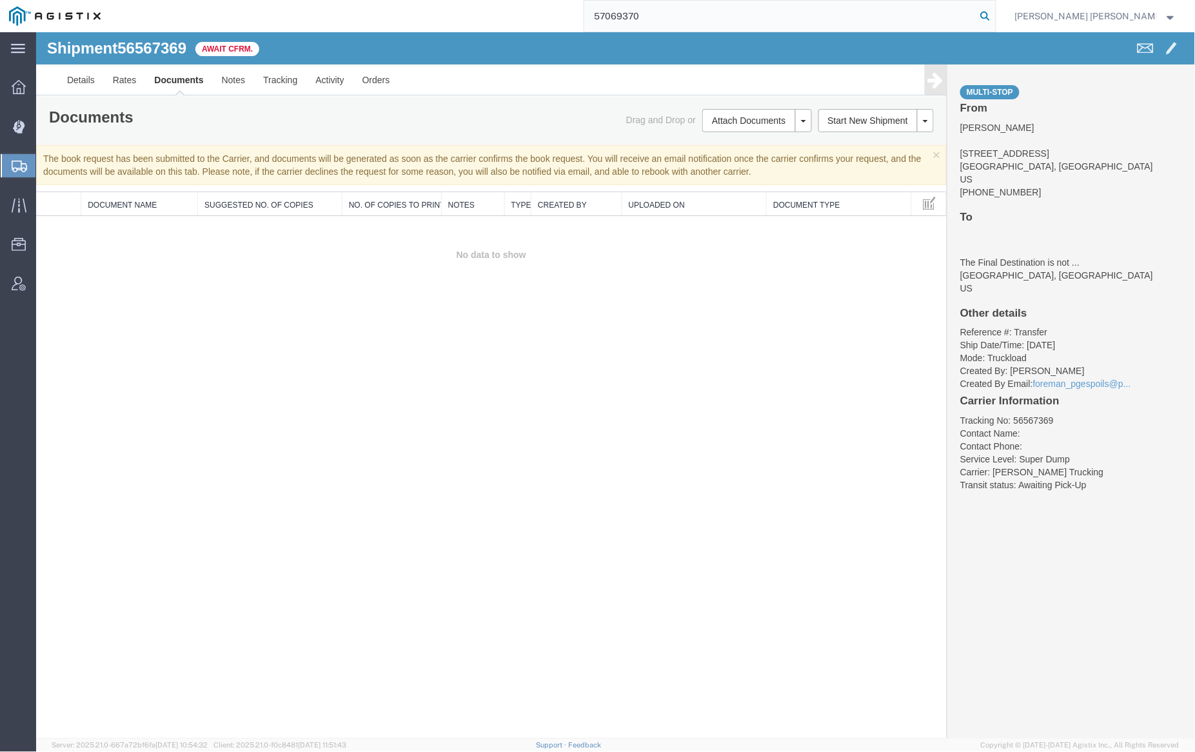
click at [995, 15] on icon at bounding box center [986, 16] width 18 height 18
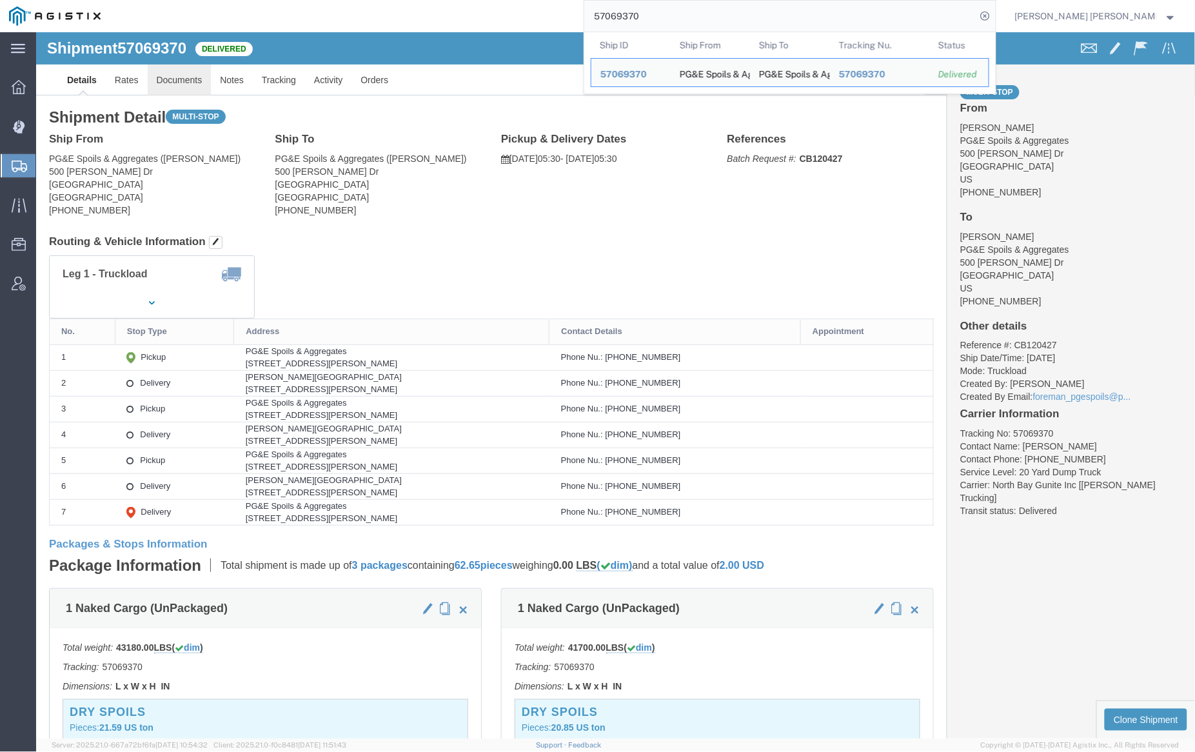
click link "Documents"
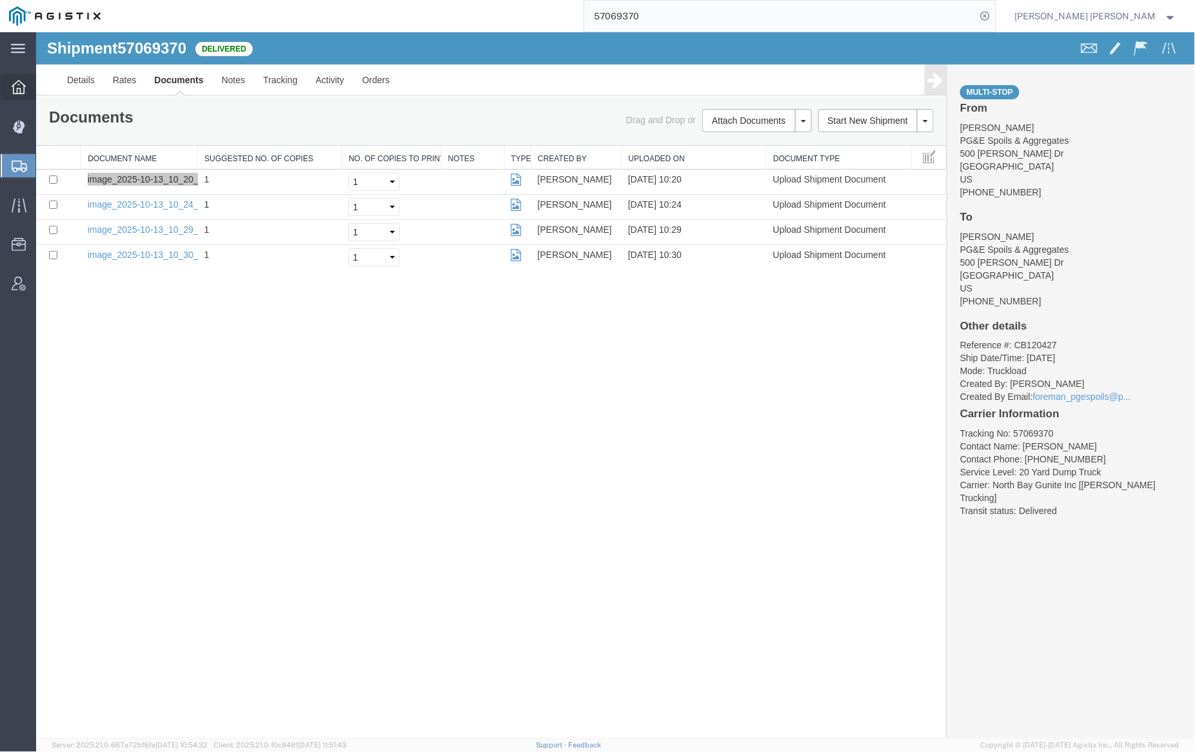
click at [45, 84] on span "Dashboard" at bounding box center [39, 87] width 9 height 26
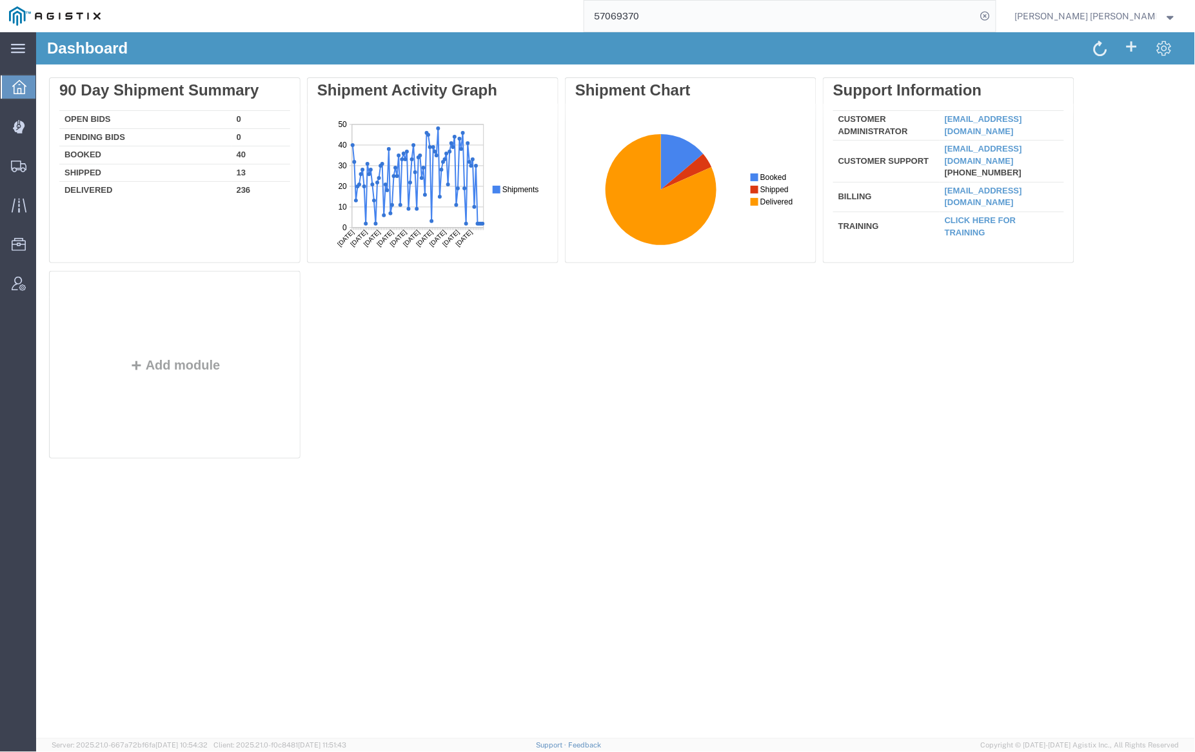
click at [676, 15] on input "57069370" at bounding box center [780, 16] width 392 height 31
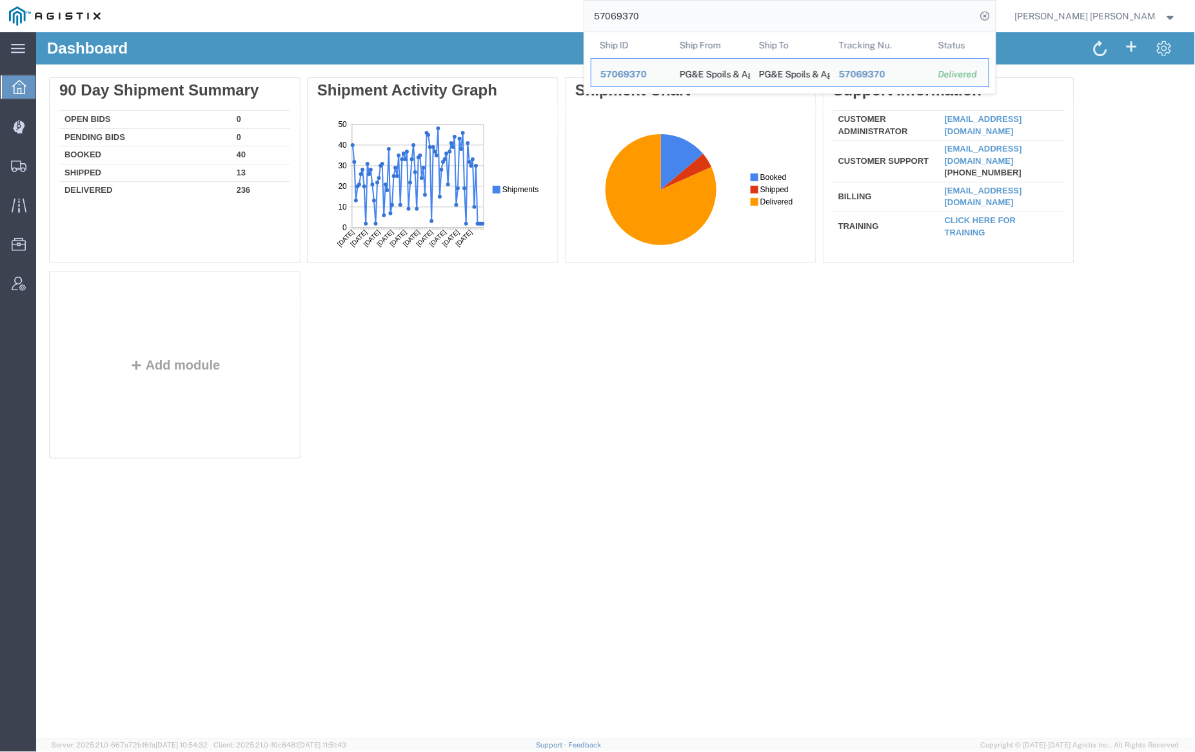
paste input "6567369"
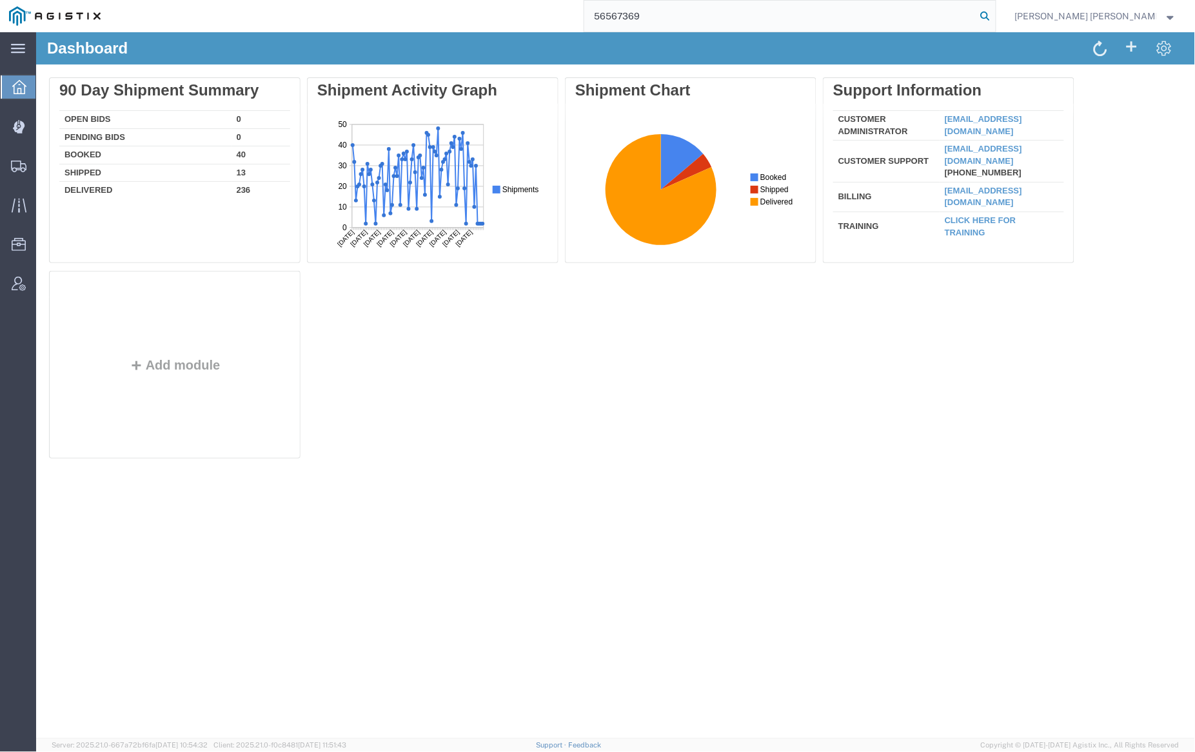
type input "56567369"
click at [995, 14] on icon at bounding box center [986, 16] width 18 height 18
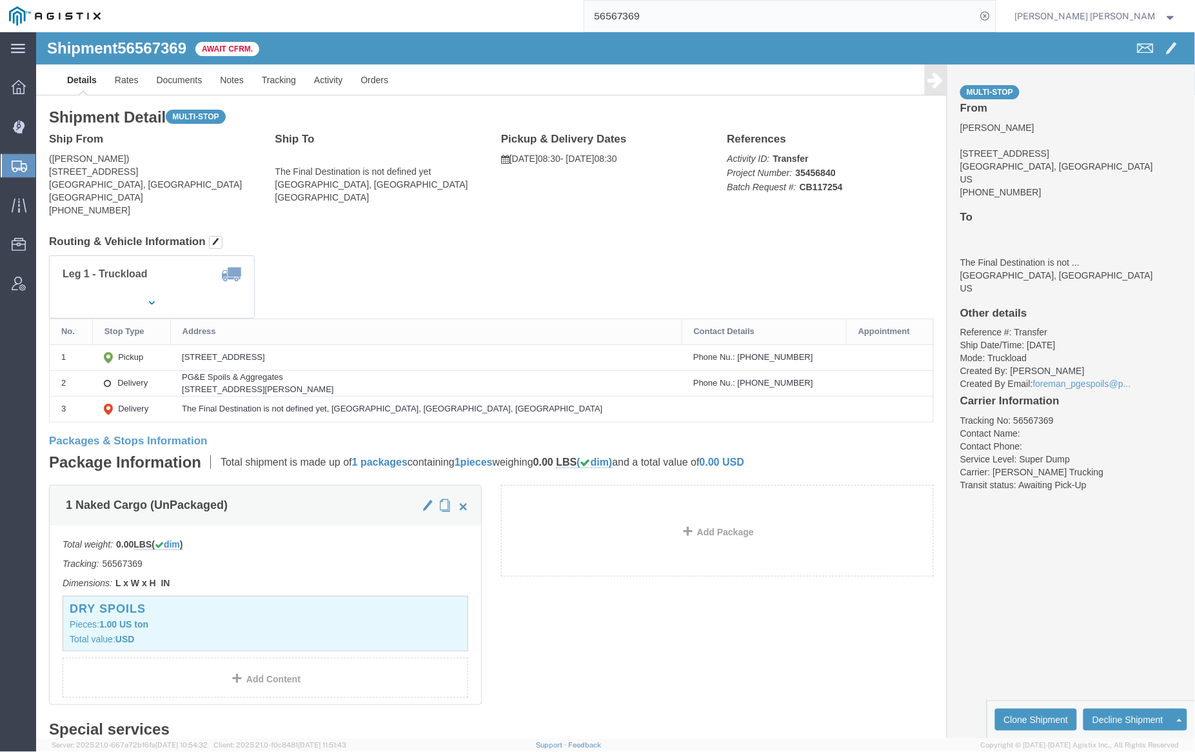
click link "Documents"
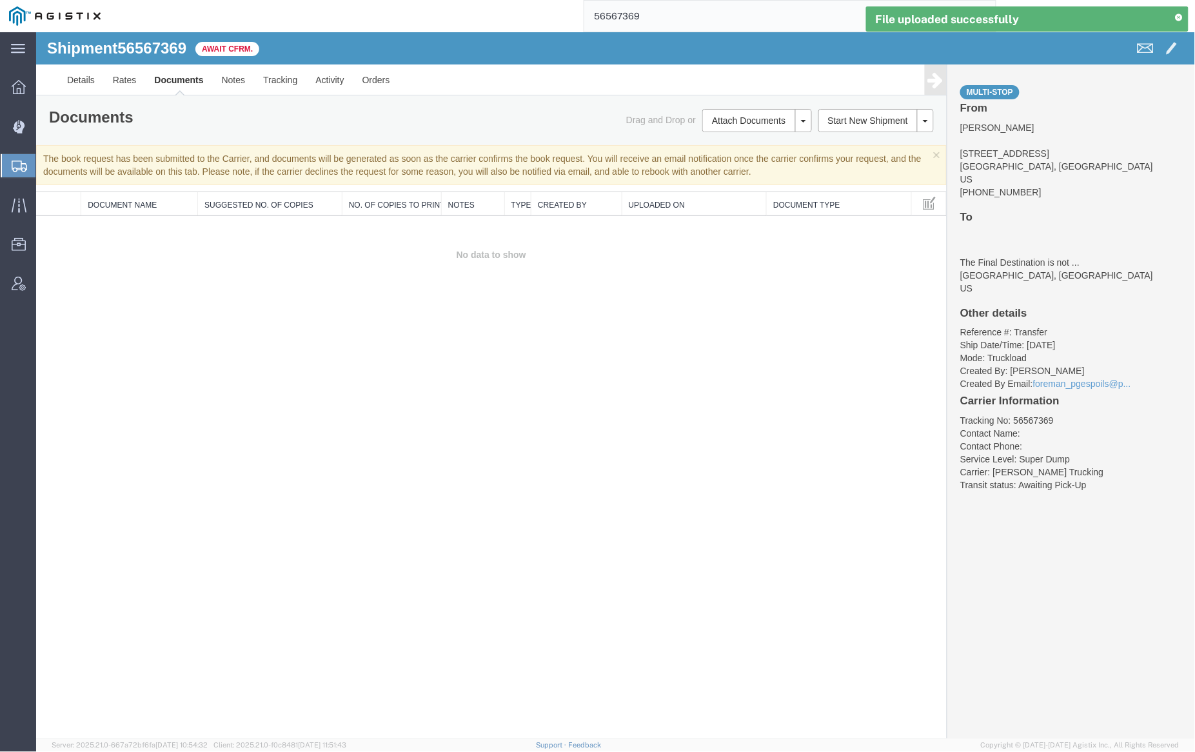
click at [182, 75] on link "Documents" at bounding box center [177, 79] width 67 height 31
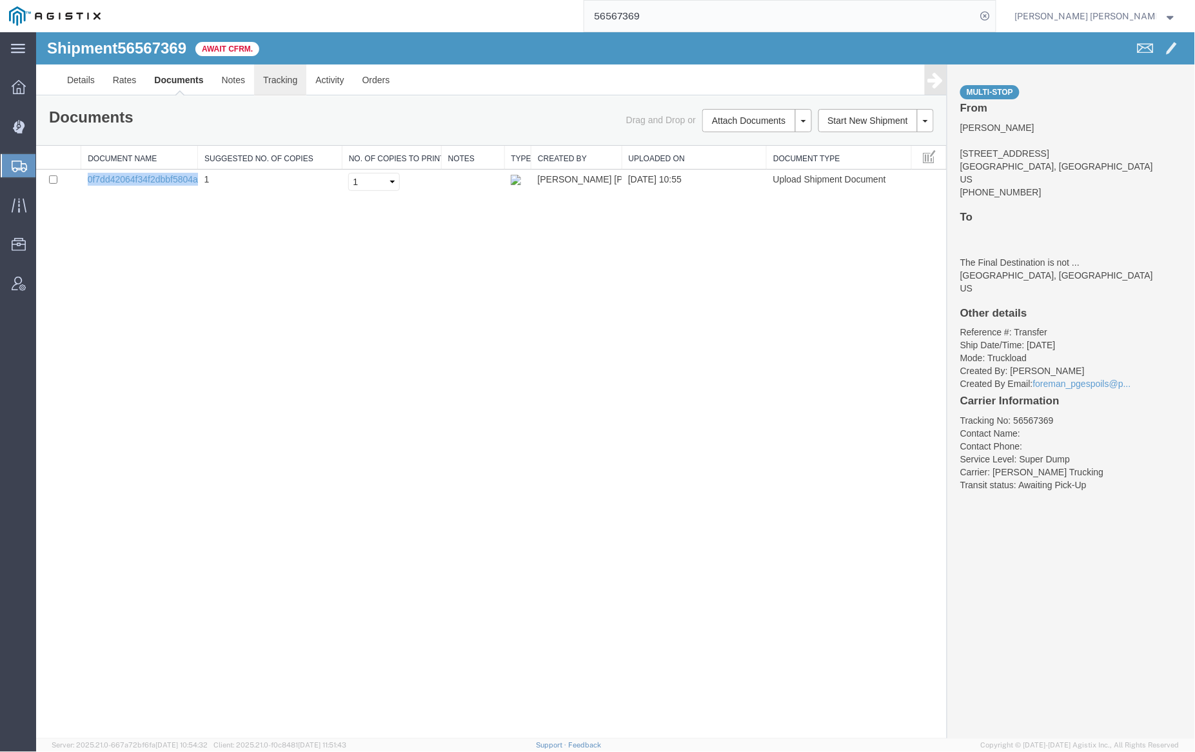
click at [286, 80] on link "Tracking" at bounding box center [279, 79] width 52 height 31
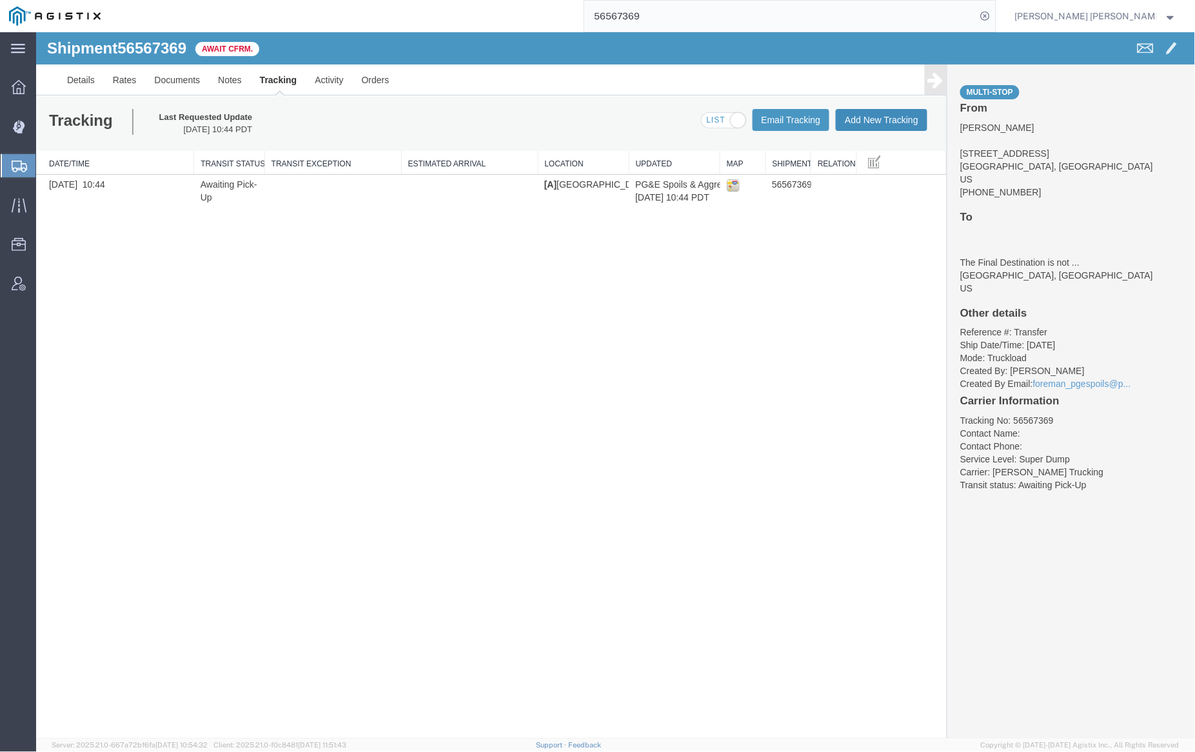
click at [875, 117] on button "Add New Tracking" at bounding box center [881, 119] width 92 height 22
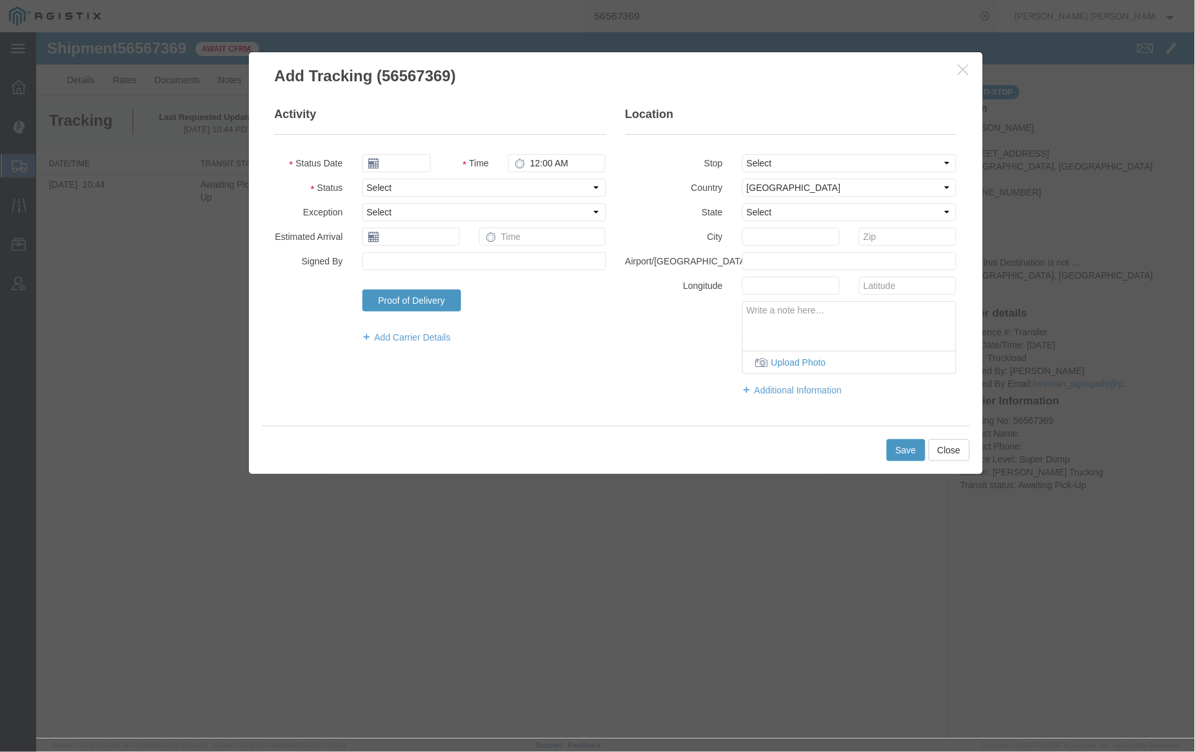
type input "[DATE]"
type input "11:00 AM"
click at [396, 162] on input "[DATE]" at bounding box center [396, 163] width 68 height 18
click at [372, 182] on icon at bounding box center [371, 185] width 3 height 8
click at [372, 182] on th at bounding box center [371, 184] width 19 height 19
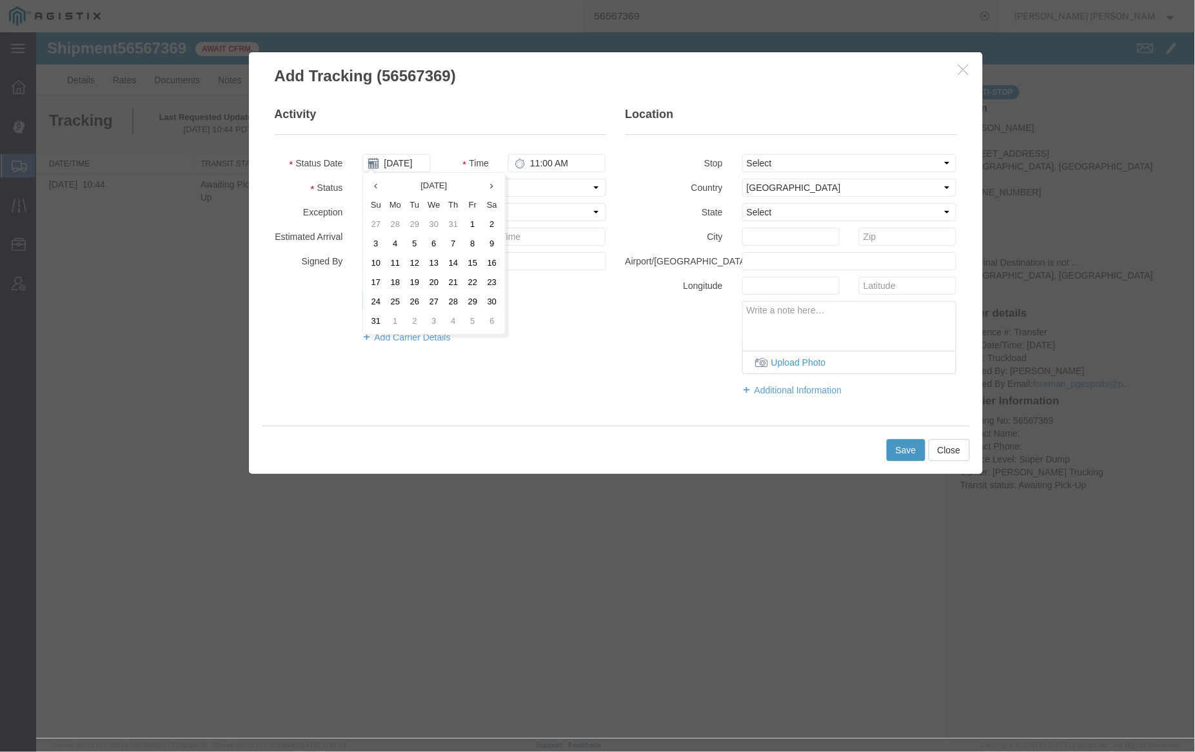
drag, startPoint x: 399, startPoint y: 299, endPoint x: 490, endPoint y: 219, distance: 121.6
click at [399, 299] on td "25" at bounding box center [394, 301] width 19 height 19
type input "[DATE]"
click at [546, 159] on input "11:00 AM" at bounding box center [556, 163] width 97 height 18
type input "8:30 AM"
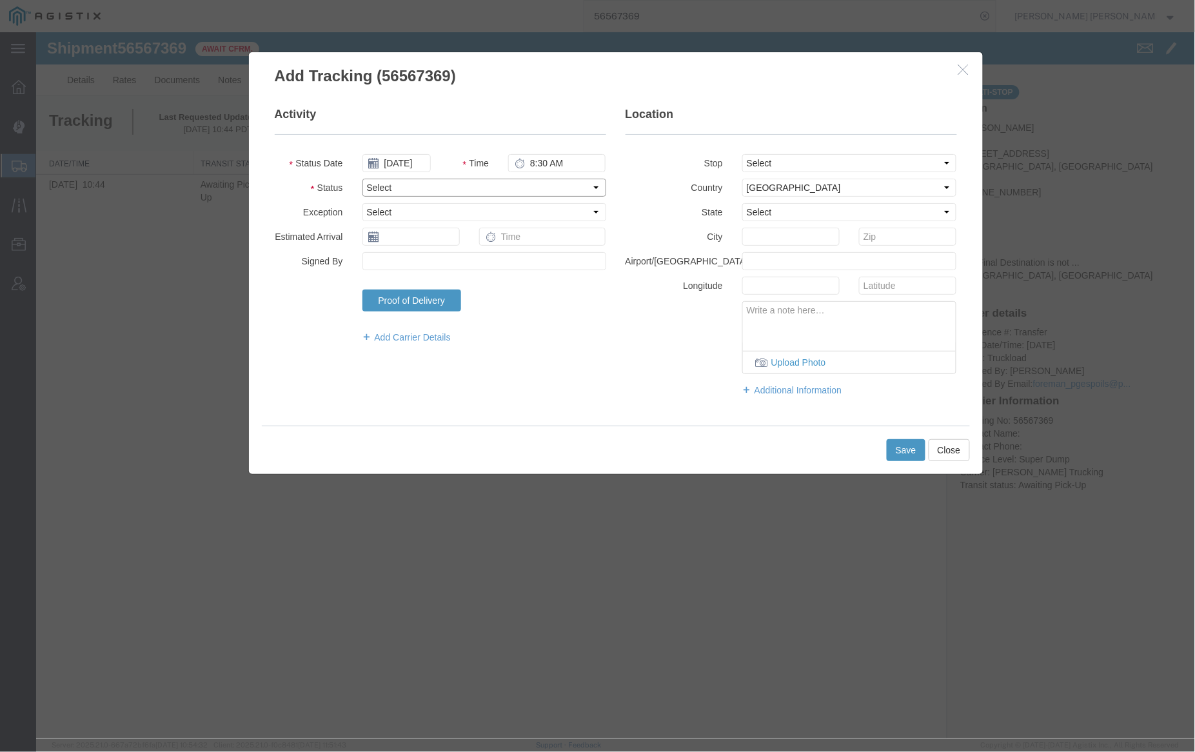
click at [522, 188] on select "Select Arrival Notice Available Arrival Notice Imported Arrive at Delivery Loca…" at bounding box center [484, 187] width 244 height 18
select select "ARVPULOC"
click at [362, 178] on select "Select Arrival Notice Available Arrival Notice Imported Arrive at Delivery Loca…" at bounding box center [484, 187] width 244 height 18
click at [775, 166] on select "Select From: [STREET_ADDRESS] Stop 2: [STREET_ADDRESS][PERSON_NAME] To: The Fin…" at bounding box center [849, 163] width 215 height 18
select select "{"pickupDeliveryInfoId": "122425171","pickupOrDelivery": "P","stopNum": "1","lo…"
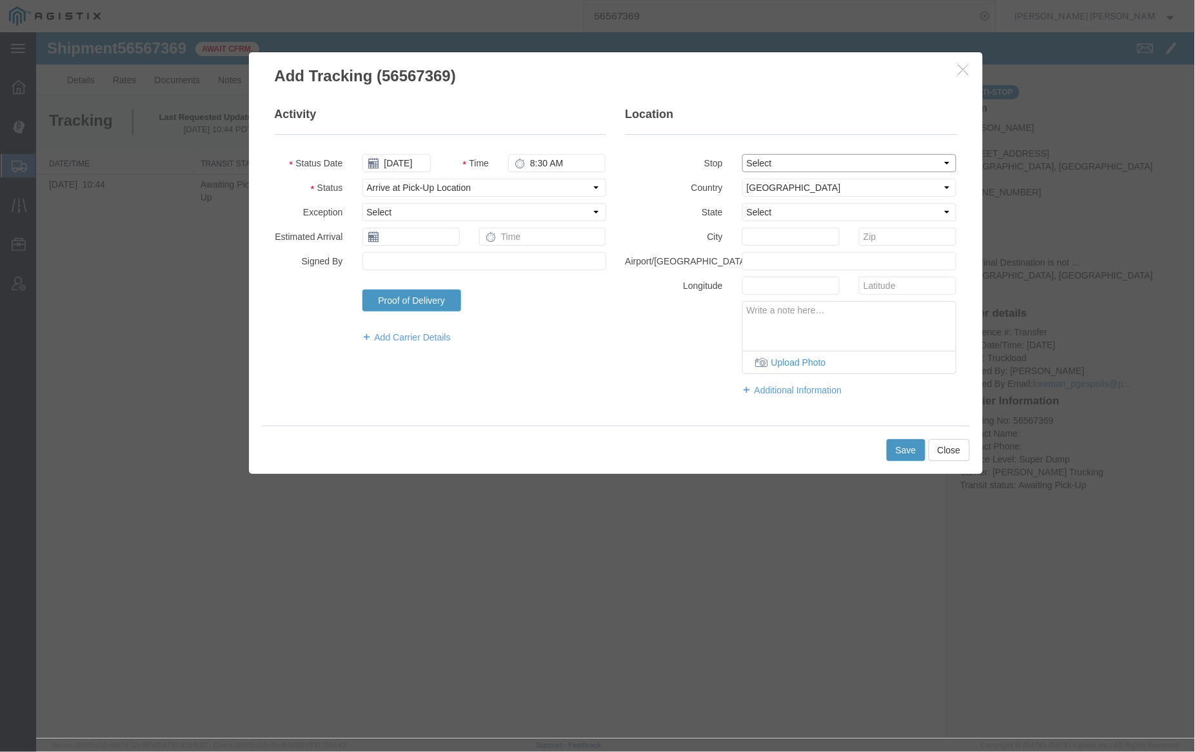
click at [742, 154] on select "Select From: [STREET_ADDRESS] Stop 2: [STREET_ADDRESS][PERSON_NAME] To: The Fin…" at bounding box center [849, 163] width 215 height 18
select select "CA"
type input "[GEOGRAPHIC_DATA][PERSON_NAME]"
click at [904, 446] on button "Save" at bounding box center [905, 450] width 39 height 22
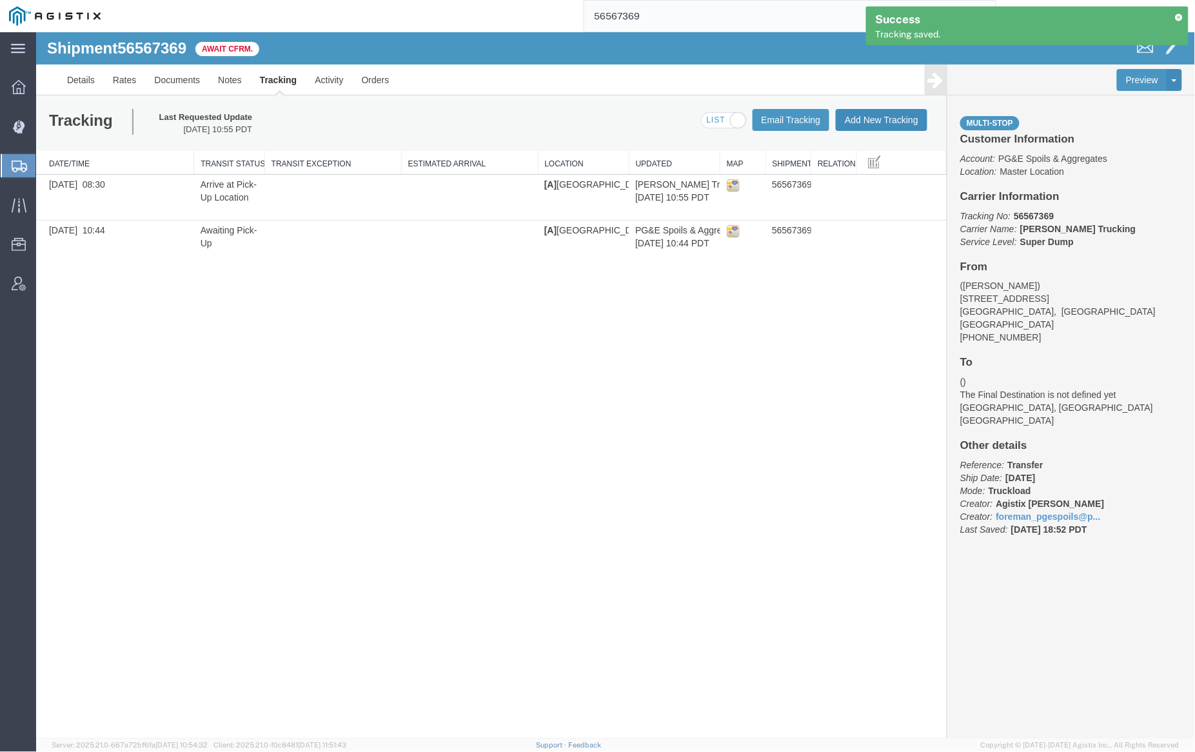
click at [875, 121] on button "Add New Tracking" at bounding box center [881, 119] width 92 height 22
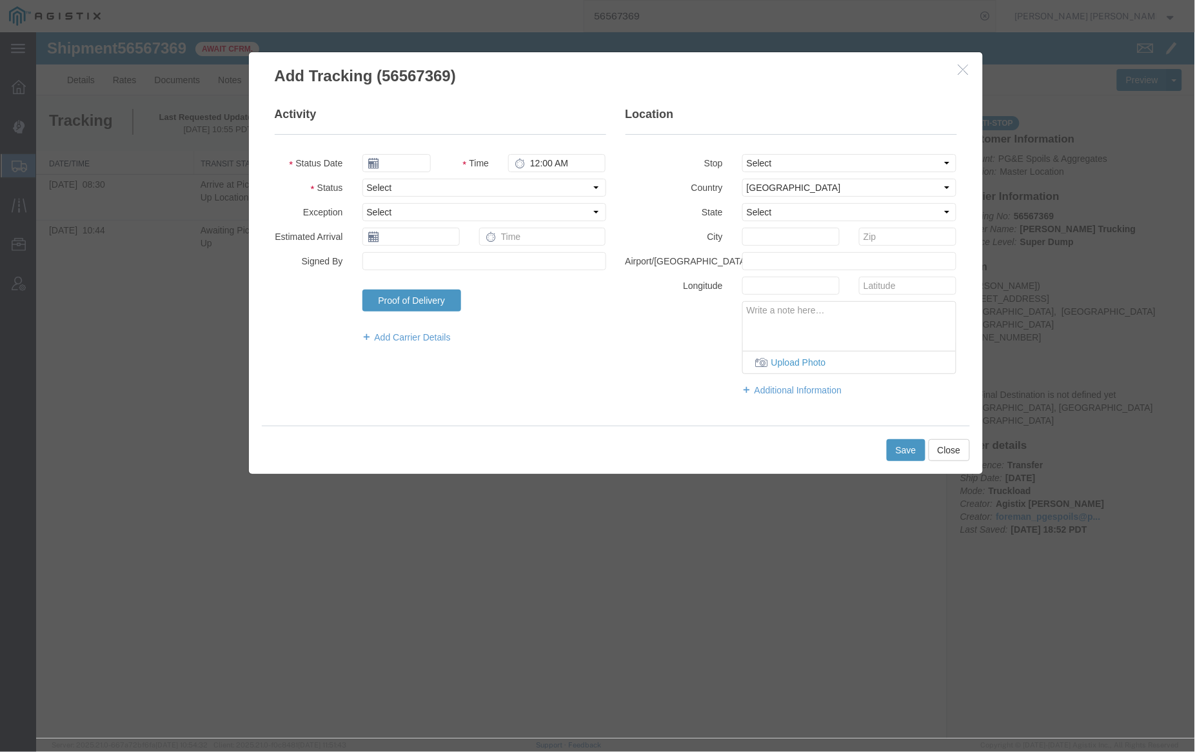
type input "[DATE]"
type input "11:00 AM"
click at [410, 159] on input "[DATE]" at bounding box center [396, 163] width 68 height 18
click at [373, 186] on th at bounding box center [371, 184] width 19 height 19
click at [373, 186] on icon at bounding box center [371, 185] width 3 height 8
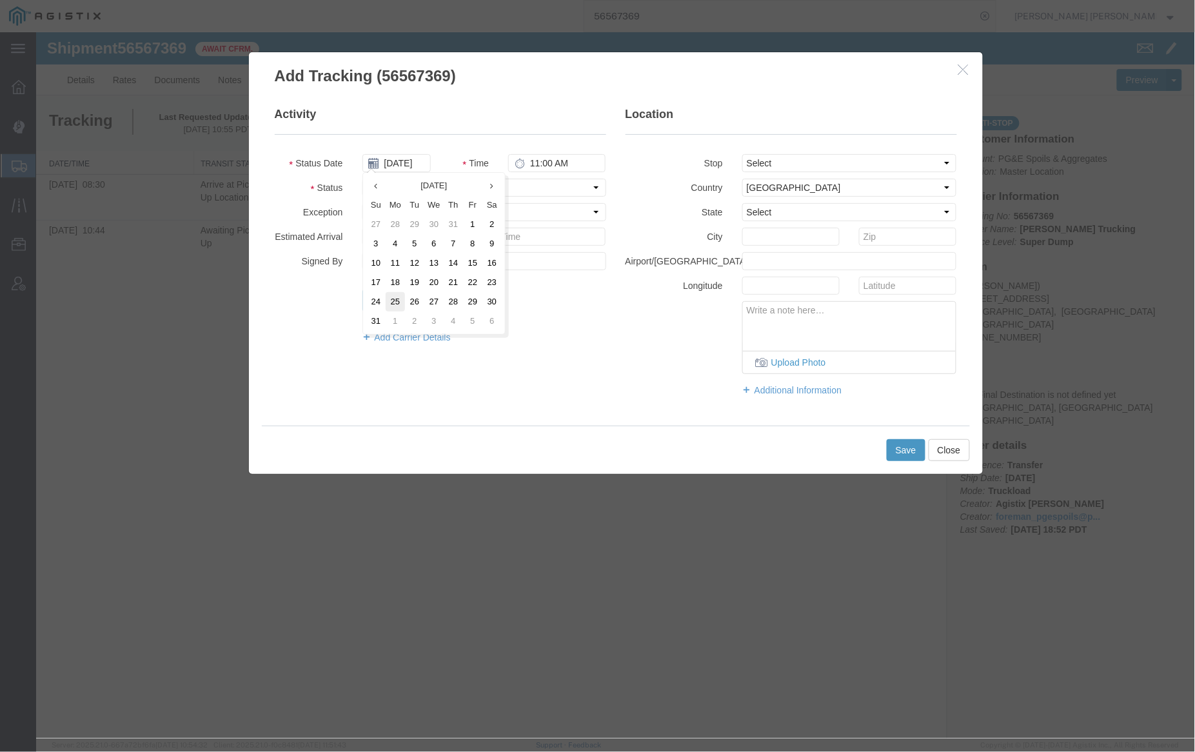
click at [396, 301] on td "25" at bounding box center [394, 301] width 19 height 19
type input "[DATE]"
drag, startPoint x: 532, startPoint y: 168, endPoint x: 557, endPoint y: 161, distance: 25.3
click at [534, 166] on input "11:00 AM" at bounding box center [556, 163] width 97 height 18
click at [557, 164] on input "3:00 AM" at bounding box center [556, 163] width 97 height 18
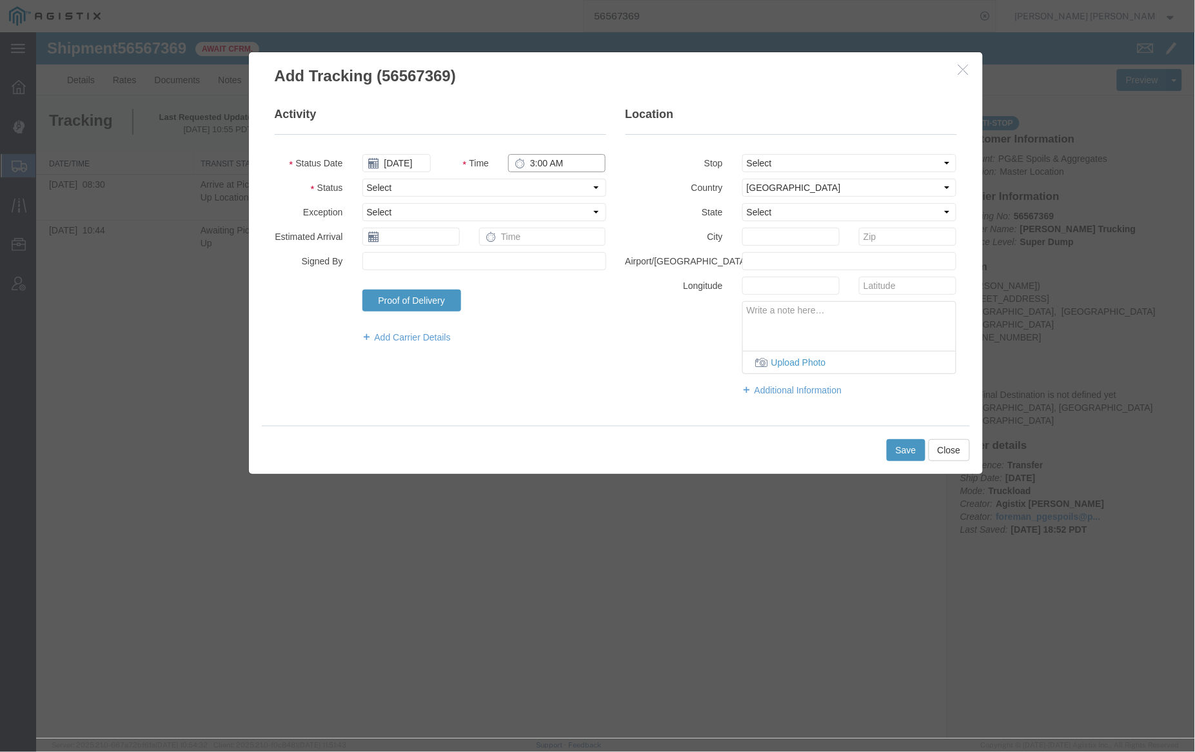
click at [555, 162] on input "3:00 AM" at bounding box center [556, 163] width 97 height 18
type input "3:00 PM"
click at [505, 190] on select "Select Arrival Notice Available Arrival Notice Imported Arrive at Delivery Loca…" at bounding box center [484, 187] width 244 height 18
select select "DELIVRED"
click at [362, 178] on select "Select Arrival Notice Available Arrival Notice Imported Arrive at Delivery Loca…" at bounding box center [484, 187] width 244 height 18
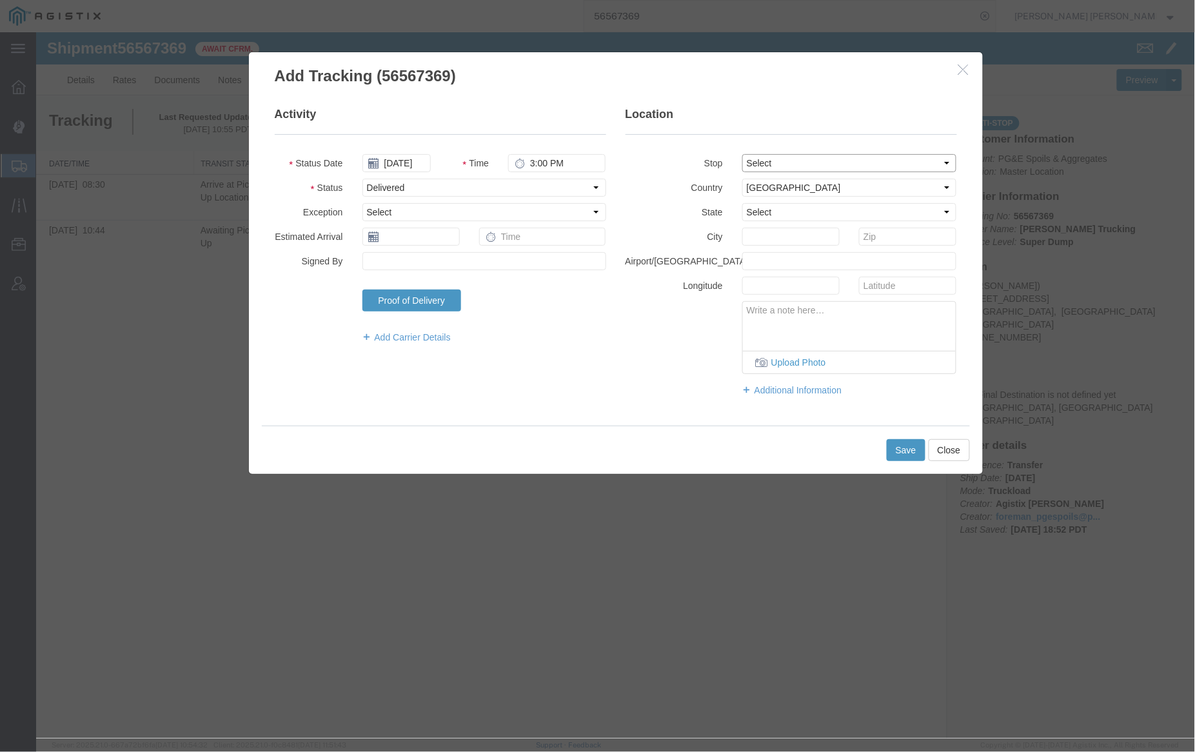
click at [788, 161] on select "Select From: [STREET_ADDRESS] Stop 2: [STREET_ADDRESS][PERSON_NAME] To: The Fin…" at bounding box center [849, 163] width 215 height 18
select select "{"pickupDeliveryInfoId": "122425171","pickupOrDelivery": "P","stopNum": "1","lo…"
click at [742, 154] on select "Select From: [STREET_ADDRESS] Stop 2: [STREET_ADDRESS][PERSON_NAME] To: The Fin…" at bounding box center [849, 163] width 215 height 18
select select "CA"
type input "[GEOGRAPHIC_DATA][PERSON_NAME]"
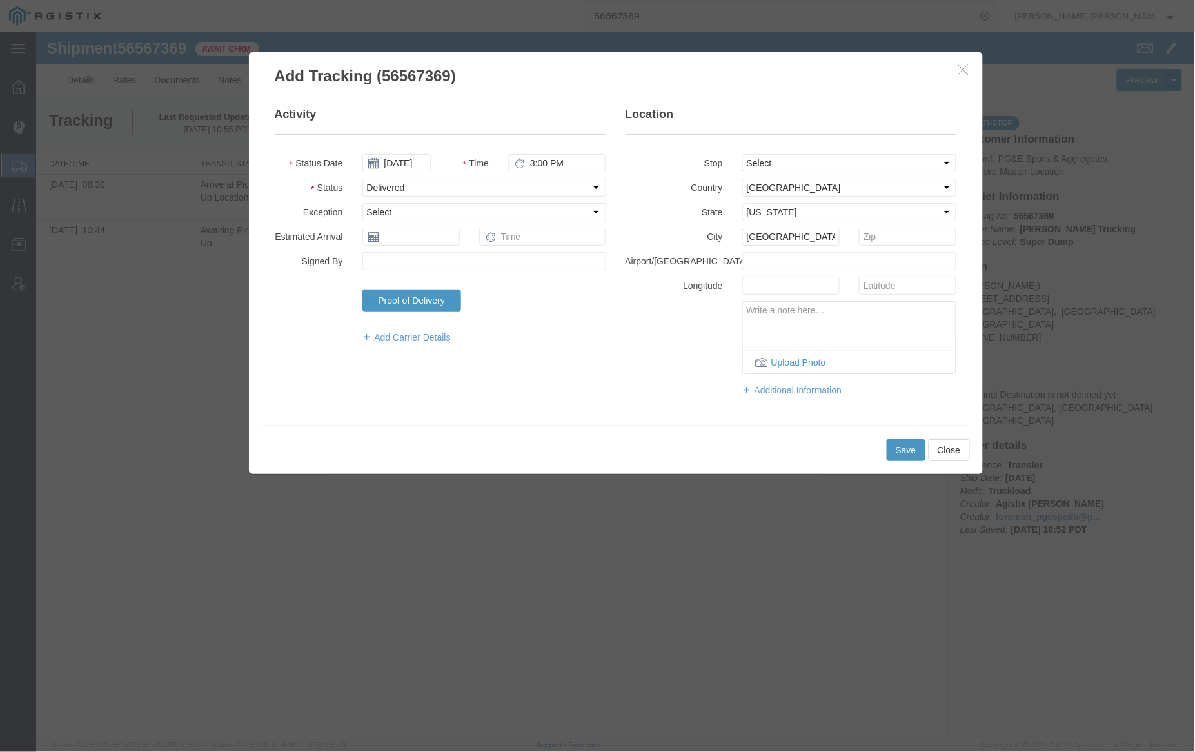
click at [524, 165] on icon at bounding box center [519, 162] width 10 height 10
click at [529, 164] on input "3:00 PM" at bounding box center [556, 163] width 97 height 18
type input "5:00 PM"
click at [904, 448] on button "Save" at bounding box center [905, 450] width 39 height 22
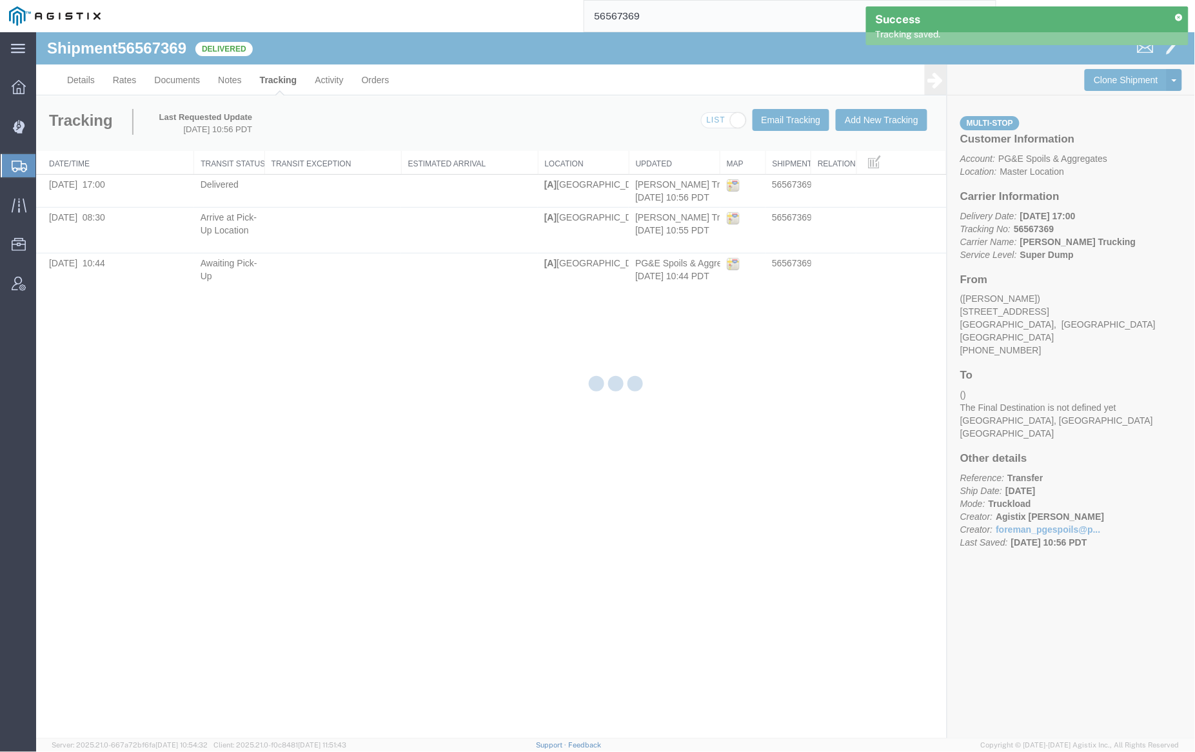
click at [240, 83] on div at bounding box center [615, 385] width 1159 height 706
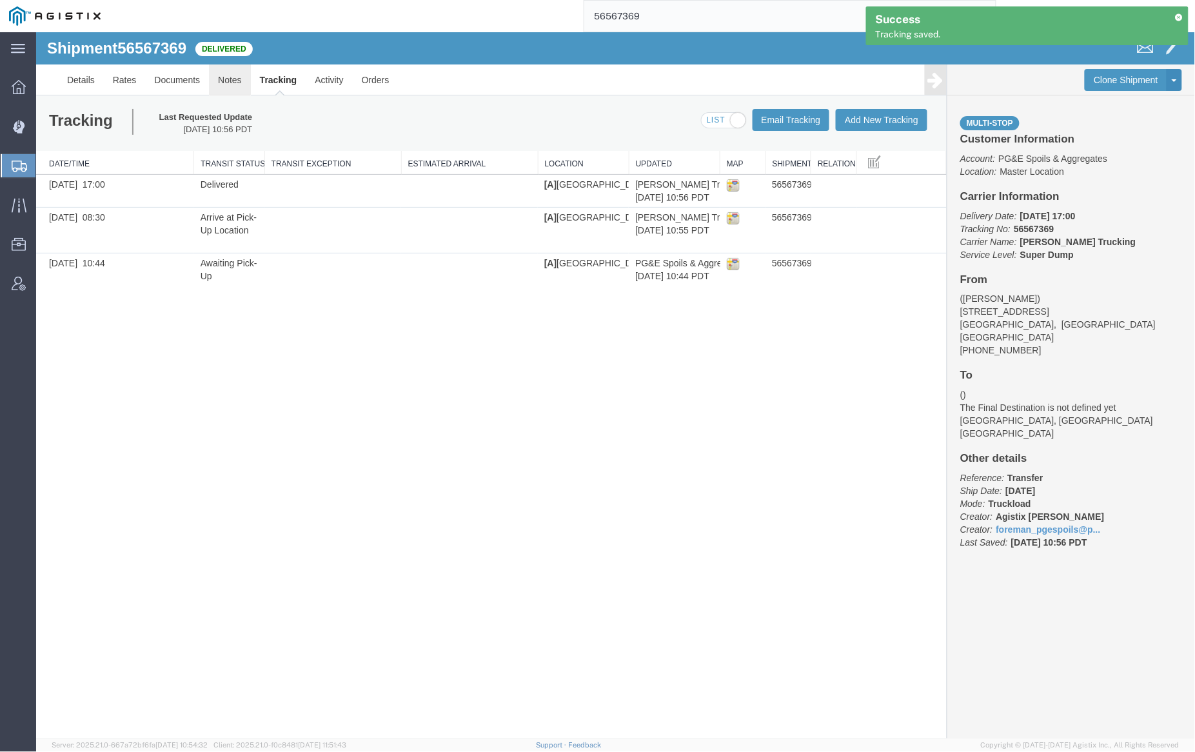
click at [235, 81] on link "Notes" at bounding box center [229, 79] width 42 height 31
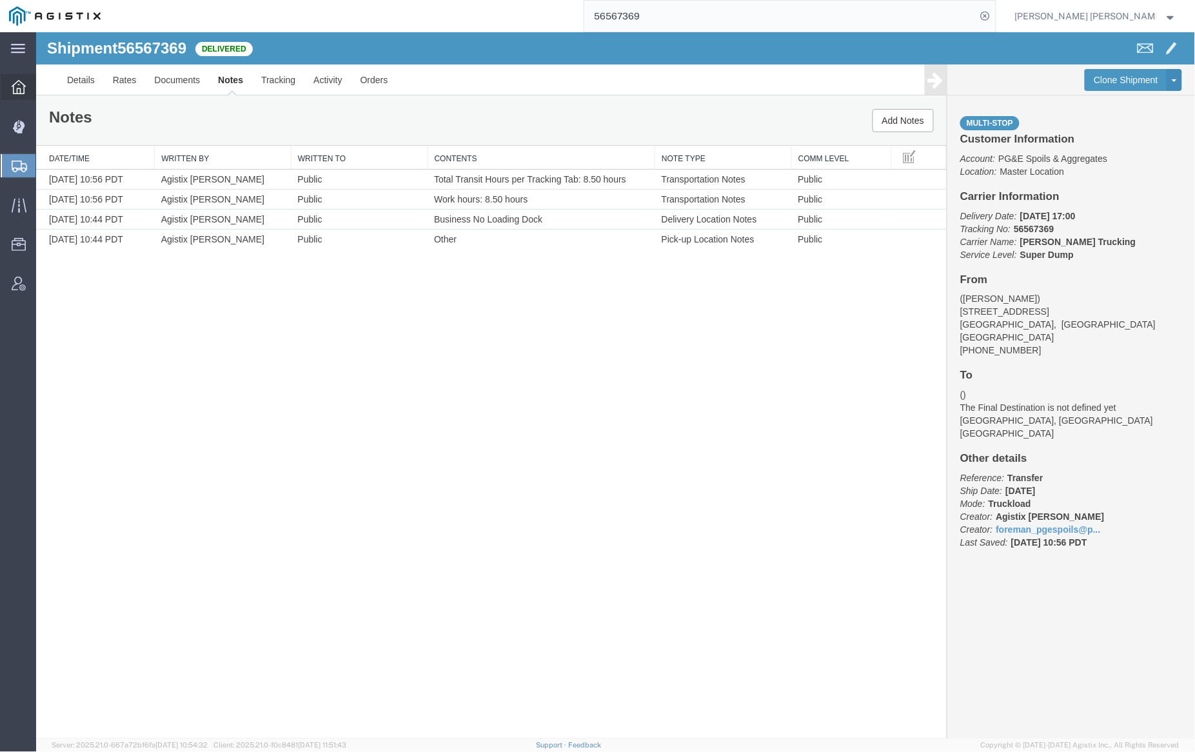
click at [45, 84] on span "Dashboard" at bounding box center [39, 87] width 9 height 26
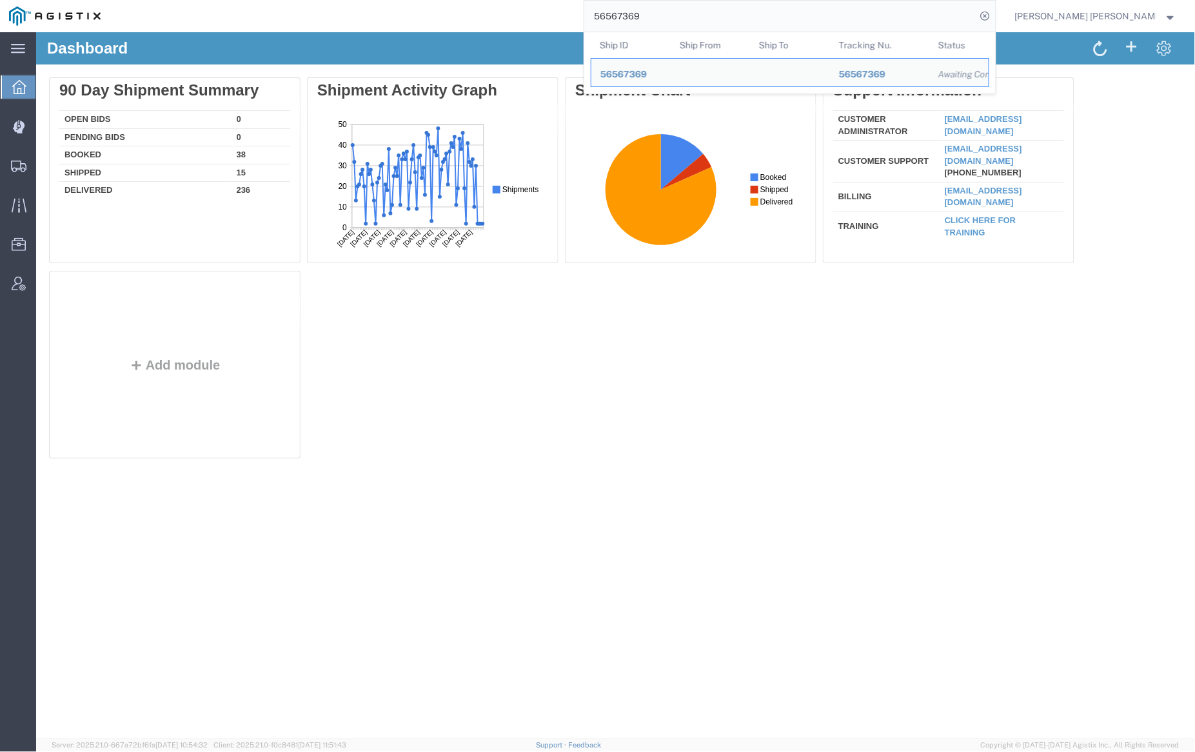
click at [682, 14] on input "56567369" at bounding box center [780, 16] width 392 height 31
click at [681, 14] on input "56567369" at bounding box center [780, 16] width 392 height 31
paste input "7072423"
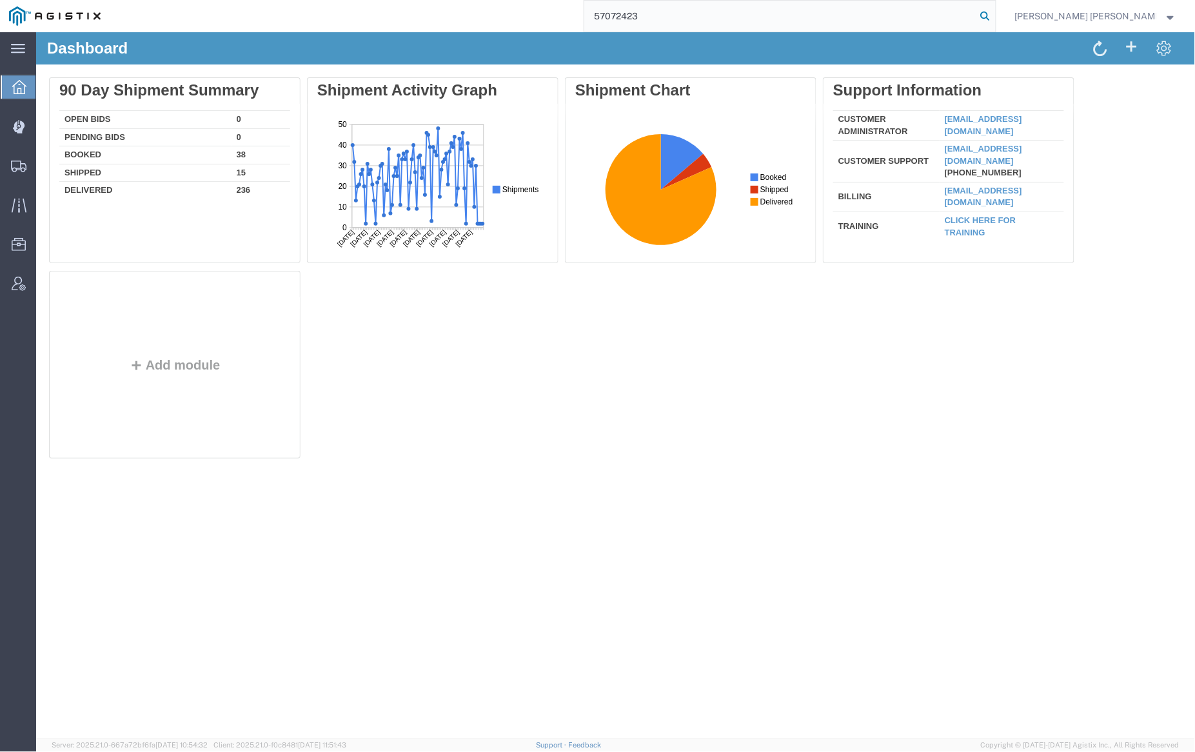
click at [995, 14] on icon at bounding box center [986, 16] width 18 height 18
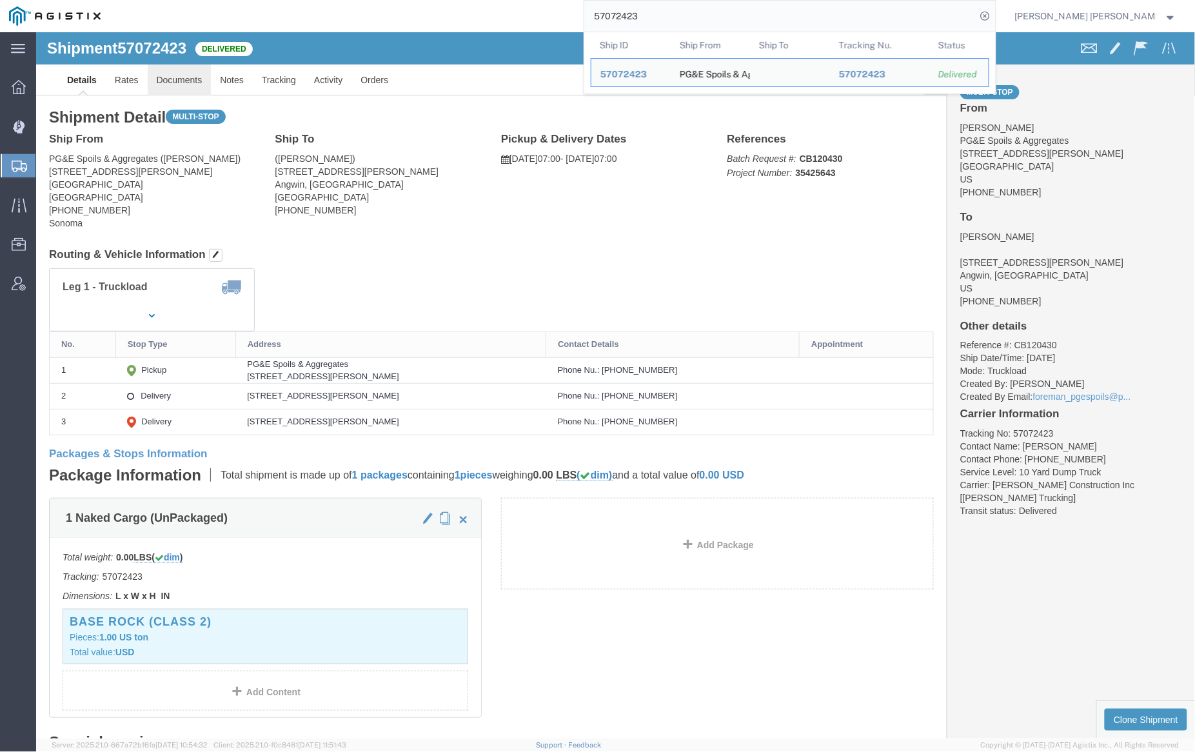
click link "Documents"
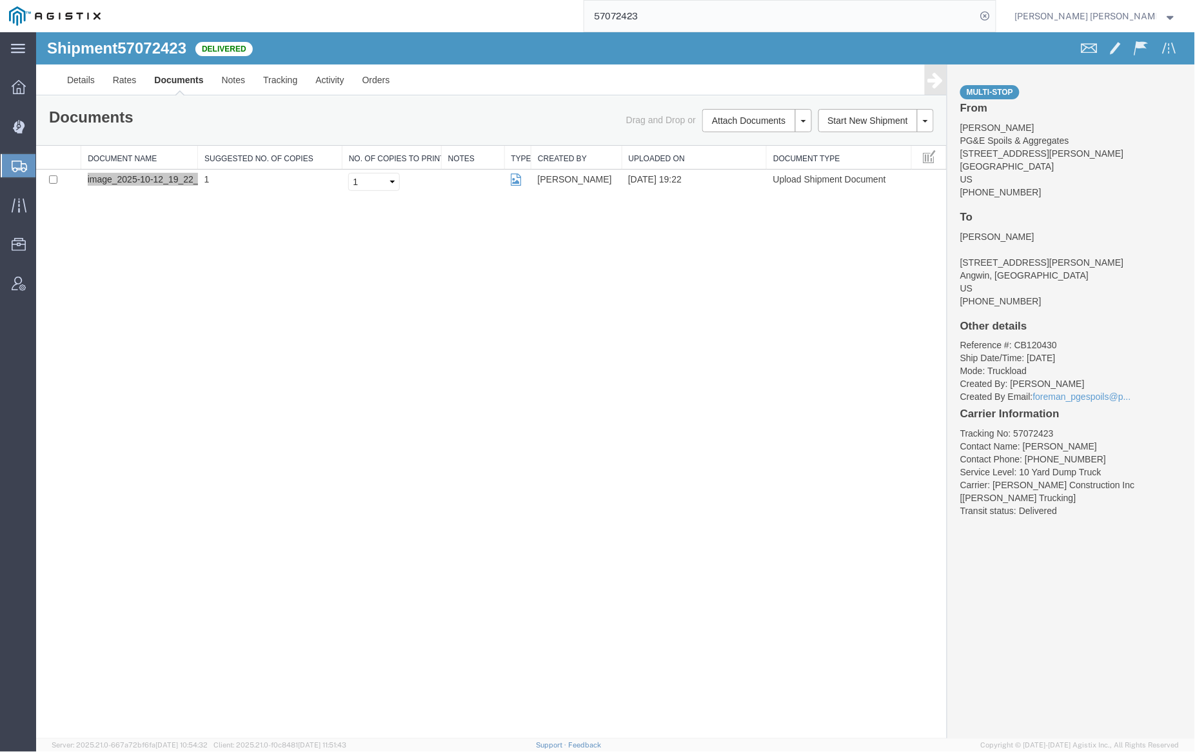
click at [684, 15] on input "57072423" at bounding box center [780, 16] width 392 height 31
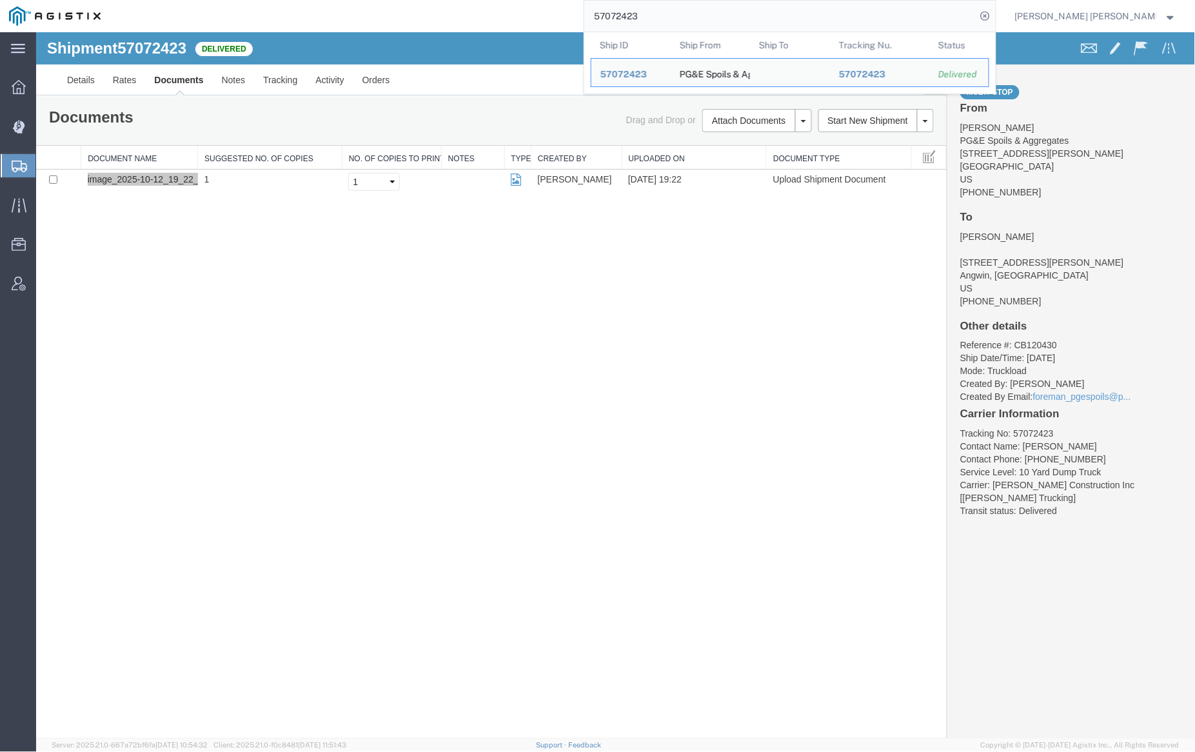
click at [684, 15] on input "57072423" at bounding box center [780, 16] width 392 height 31
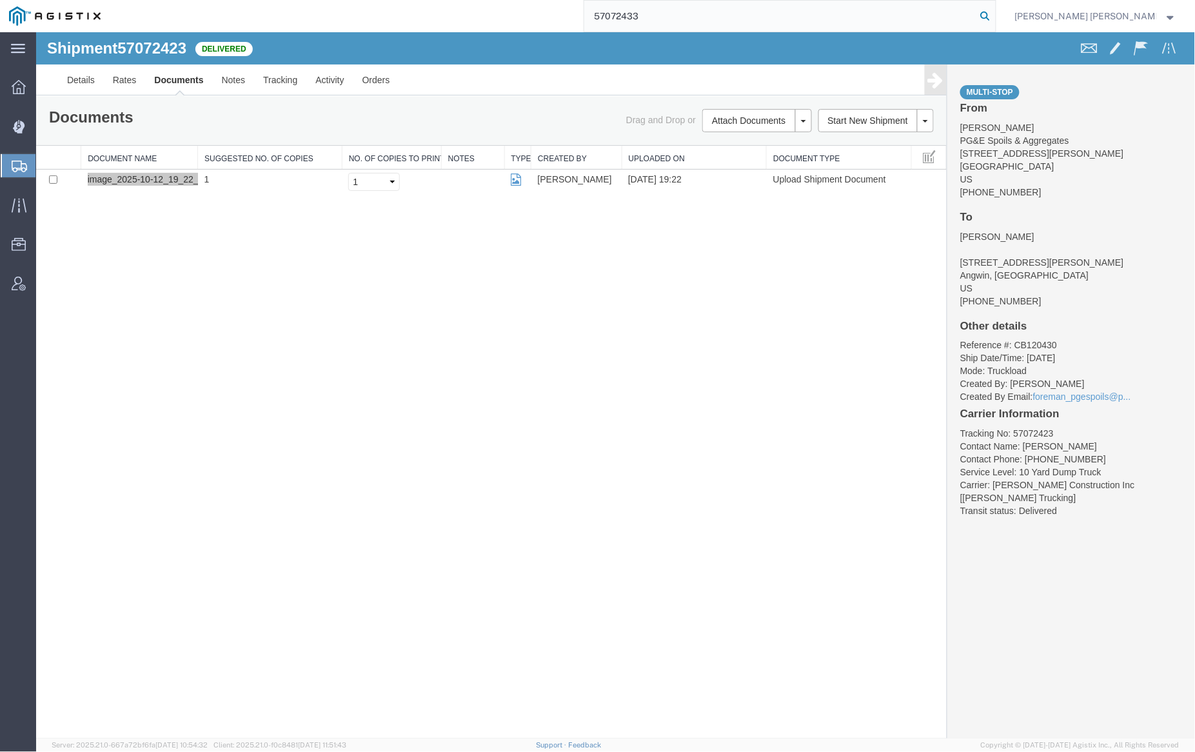
type input "57072433"
click at [995, 12] on icon at bounding box center [986, 16] width 18 height 18
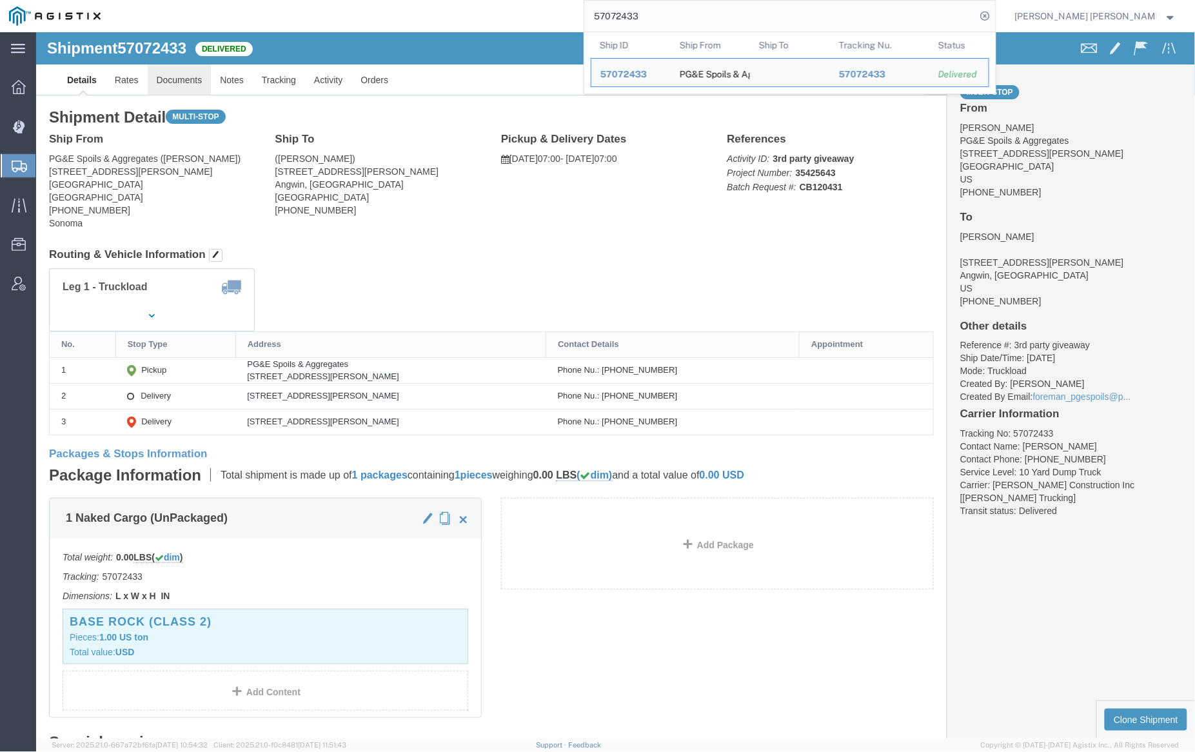
click link "Documents"
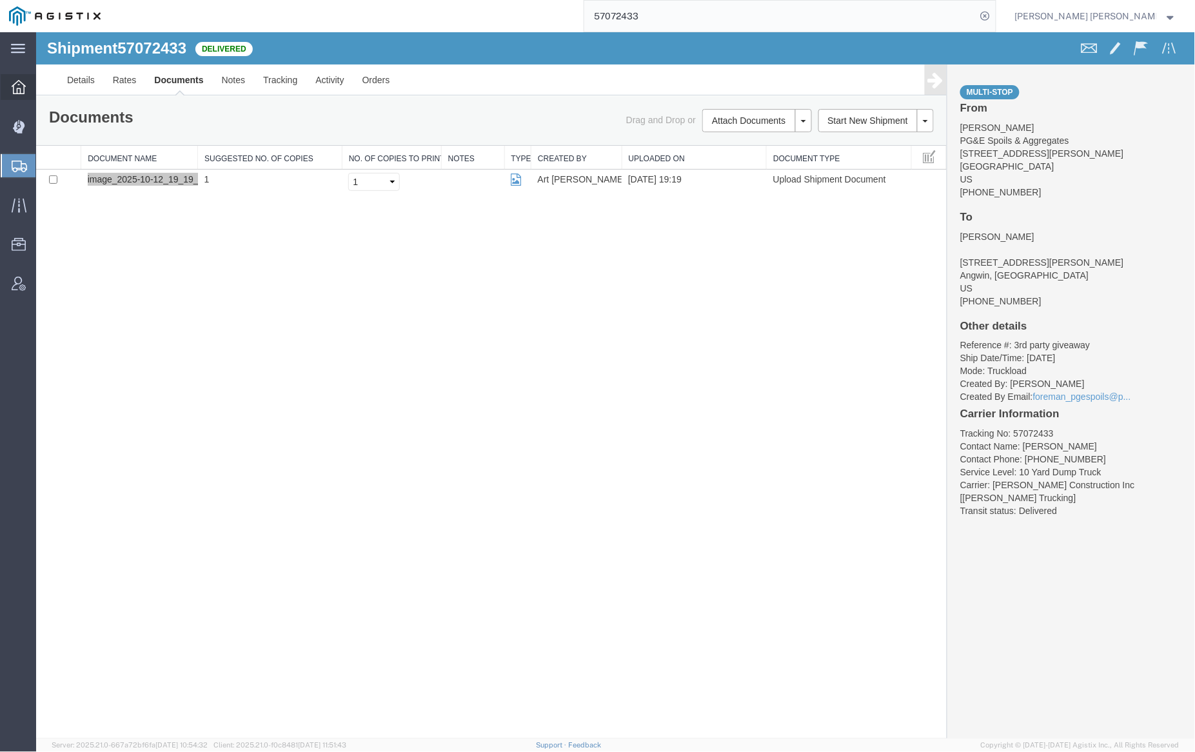
click at [21, 85] on icon at bounding box center [19, 87] width 14 height 14
